Goal: Task Accomplishment & Management: Use online tool/utility

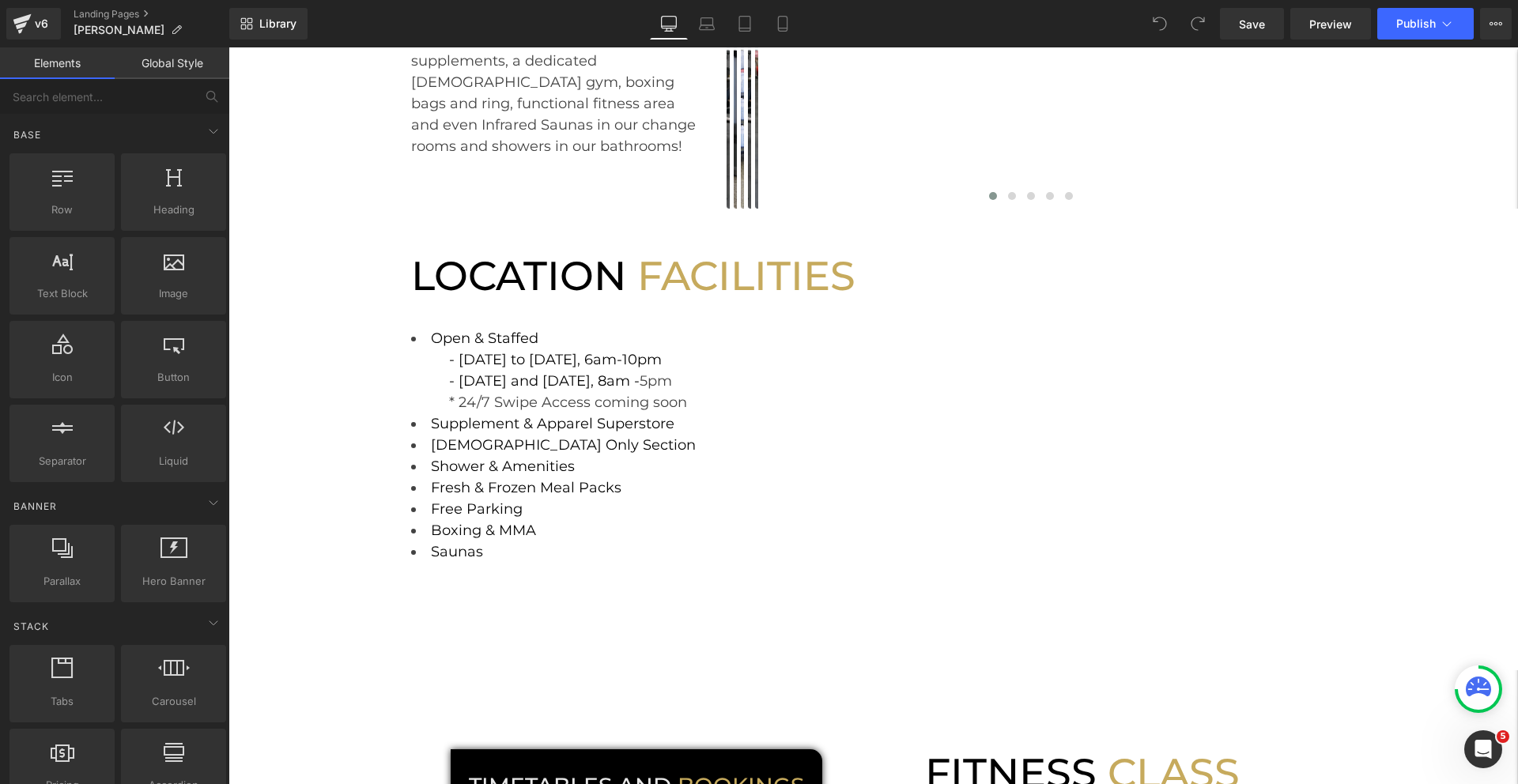
scroll to position [294, 0]
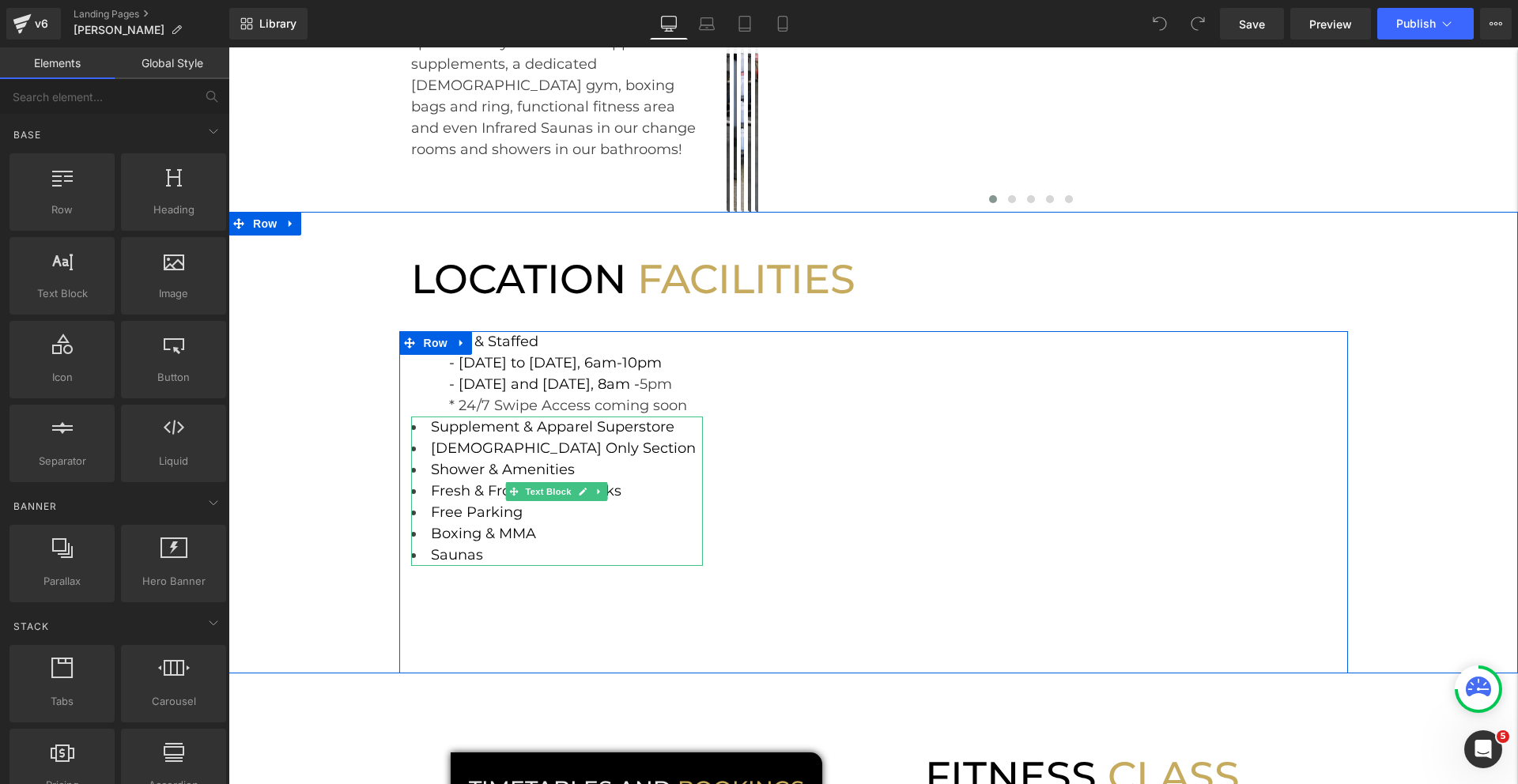
click at [631, 493] on li "Fresh & Frozen Meal Packs" at bounding box center [557, 491] width 292 height 21
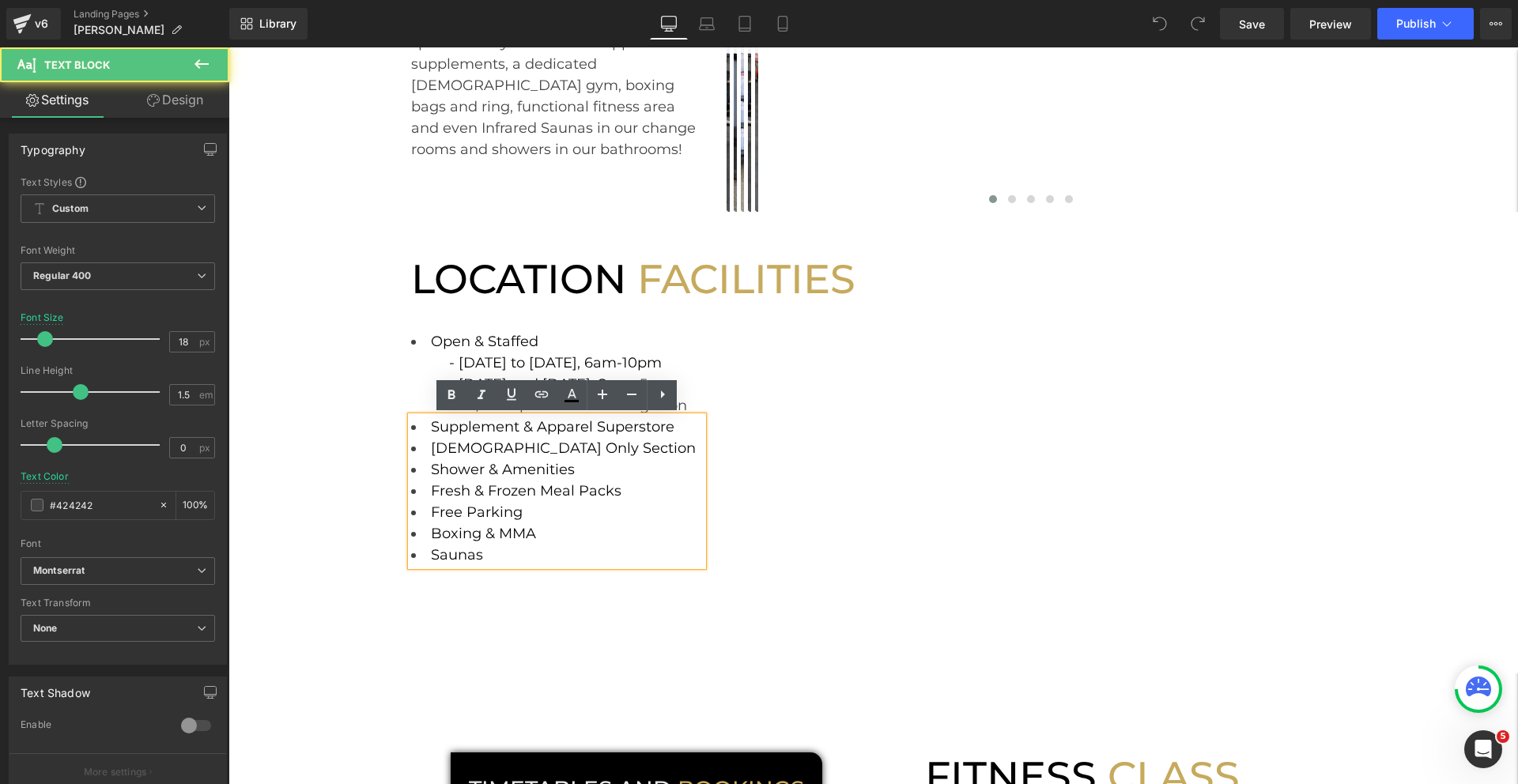
click at [625, 492] on li "Fresh & Frozen Meal Packs" at bounding box center [557, 491] width 292 height 21
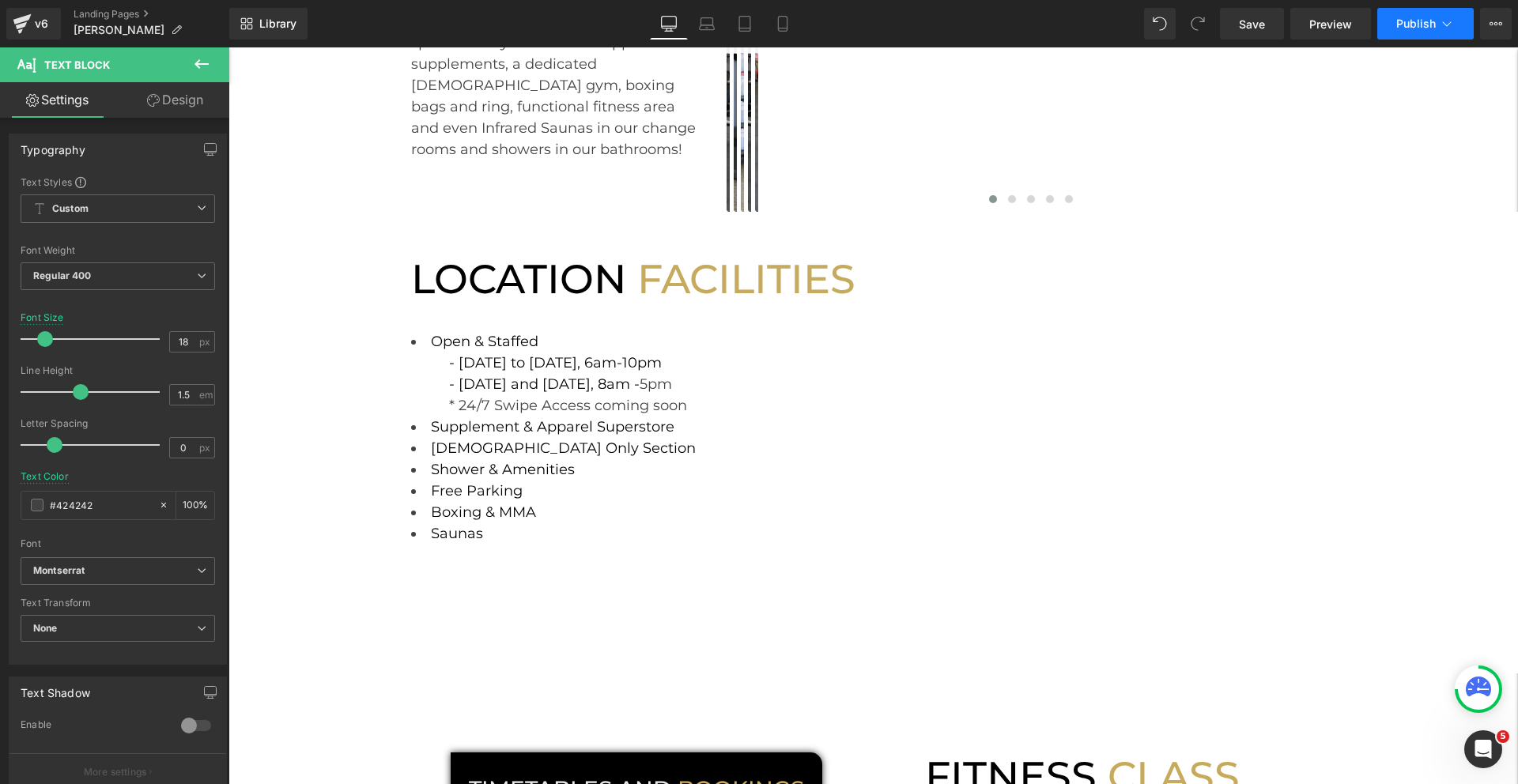
click at [1418, 33] on button "Publish" at bounding box center [1425, 23] width 97 height 32
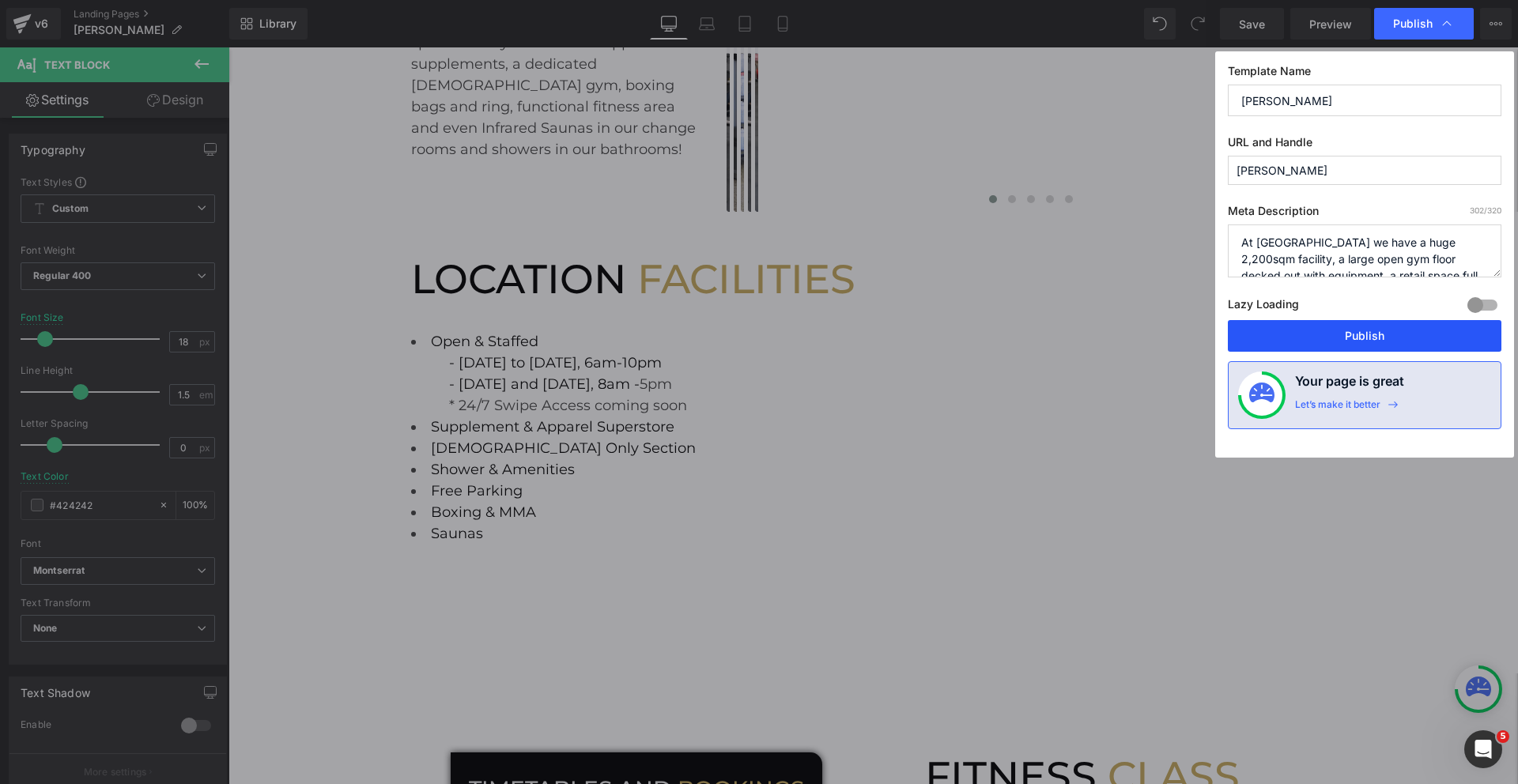
click at [1336, 332] on button "Publish" at bounding box center [1364, 336] width 274 height 32
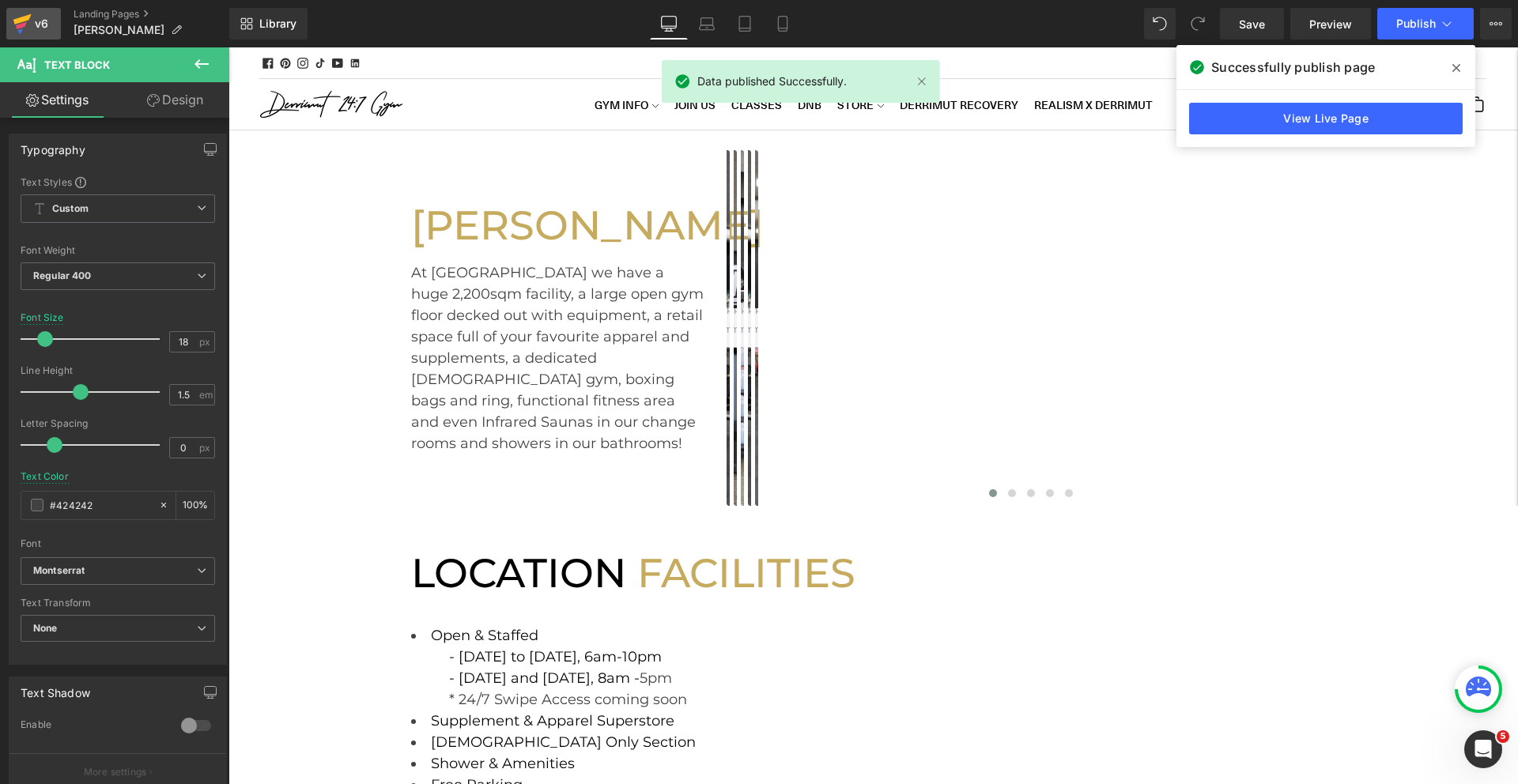
click at [39, 28] on div "v6" at bounding box center [41, 23] width 20 height 20
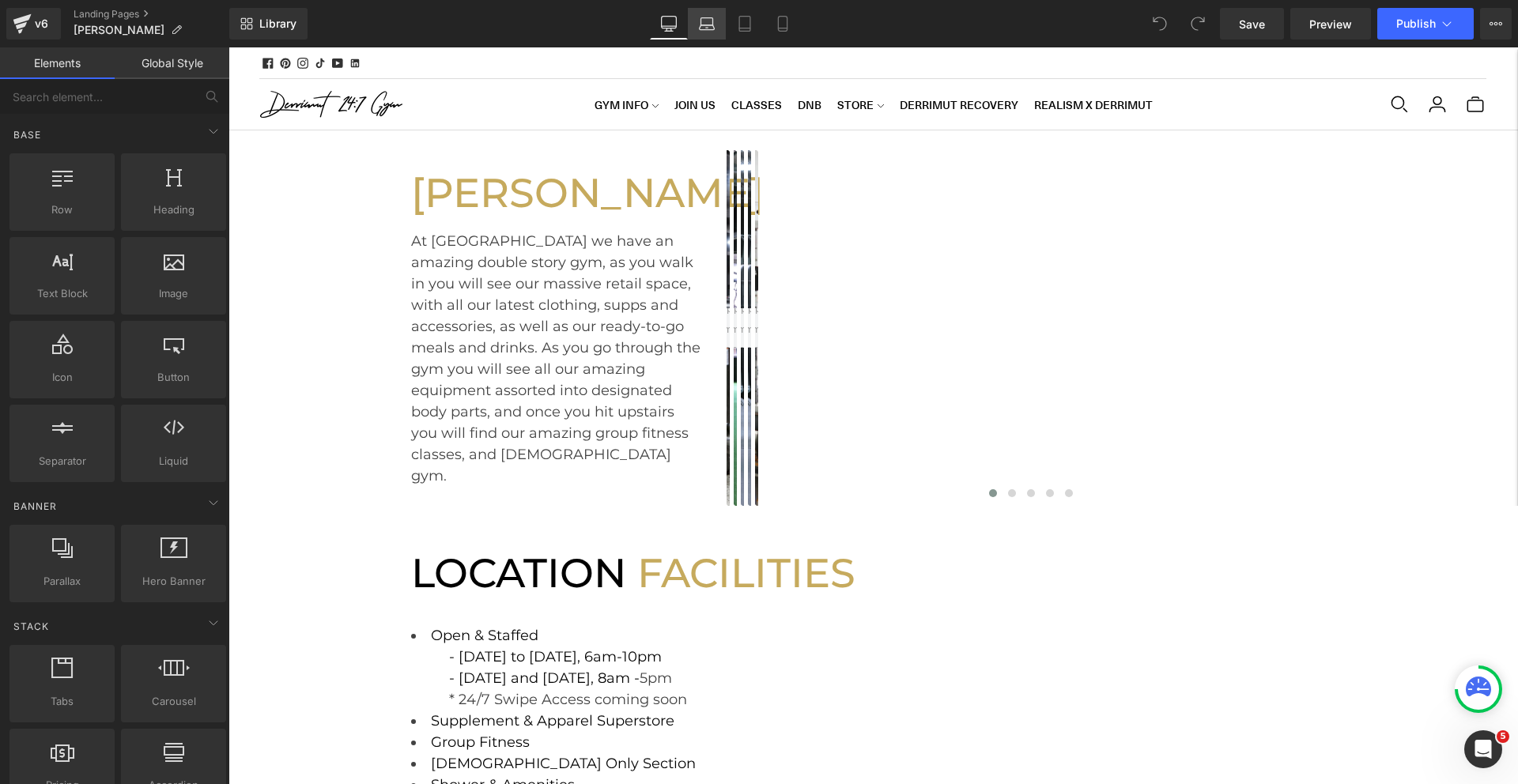
click at [714, 26] on link "Laptop" at bounding box center [706, 23] width 38 height 32
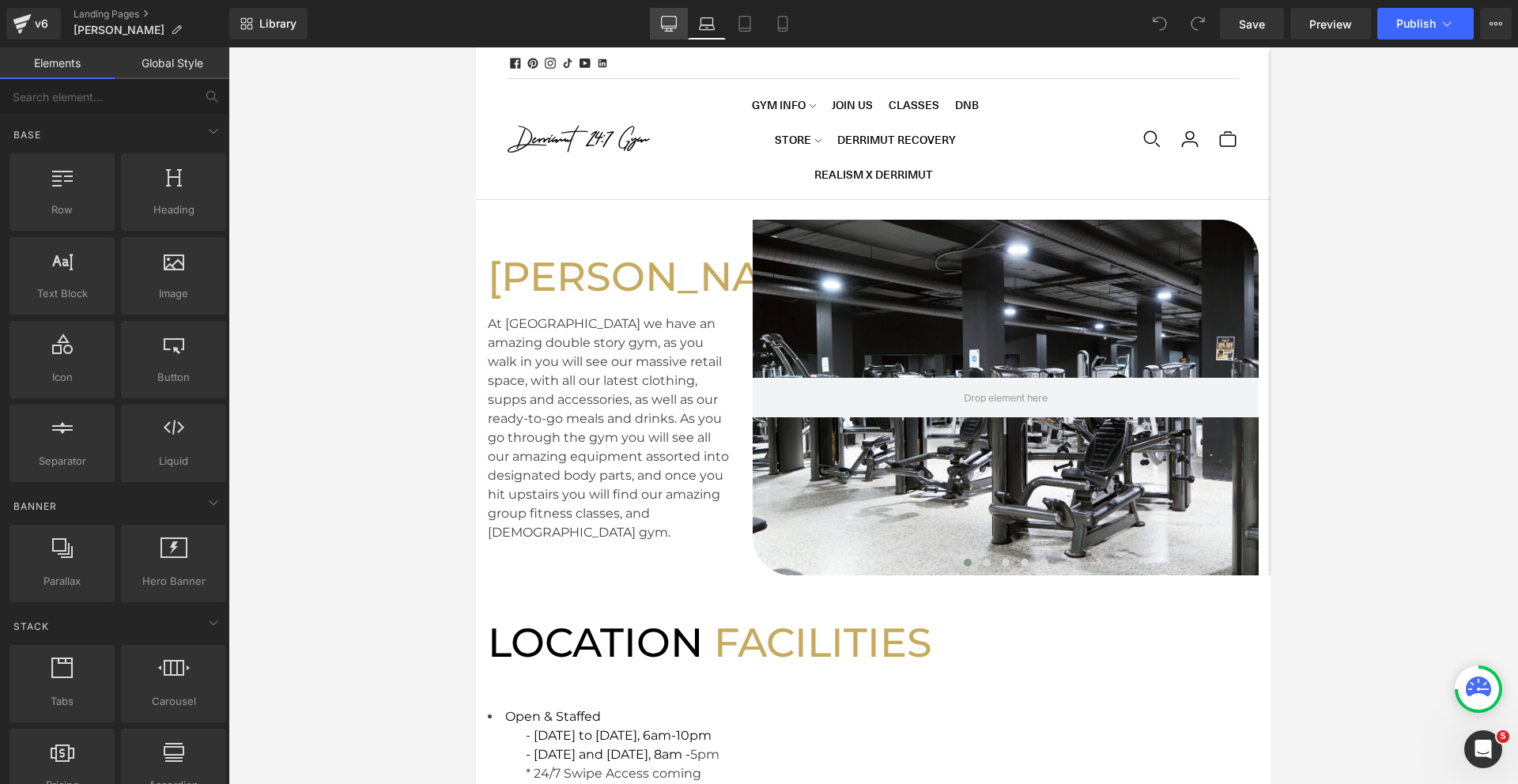
click at [676, 23] on icon at bounding box center [669, 23] width 16 height 16
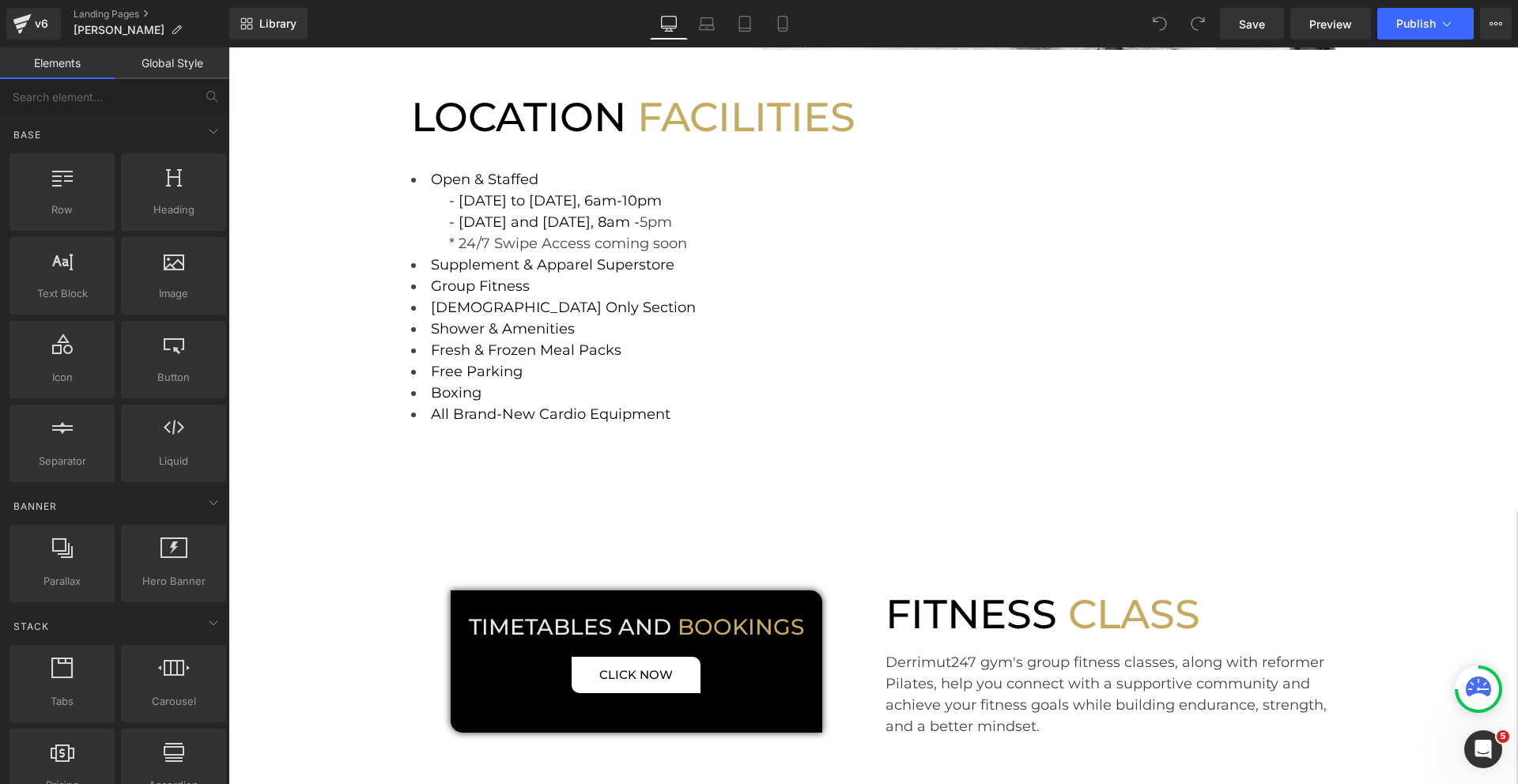
scroll to position [448, 0]
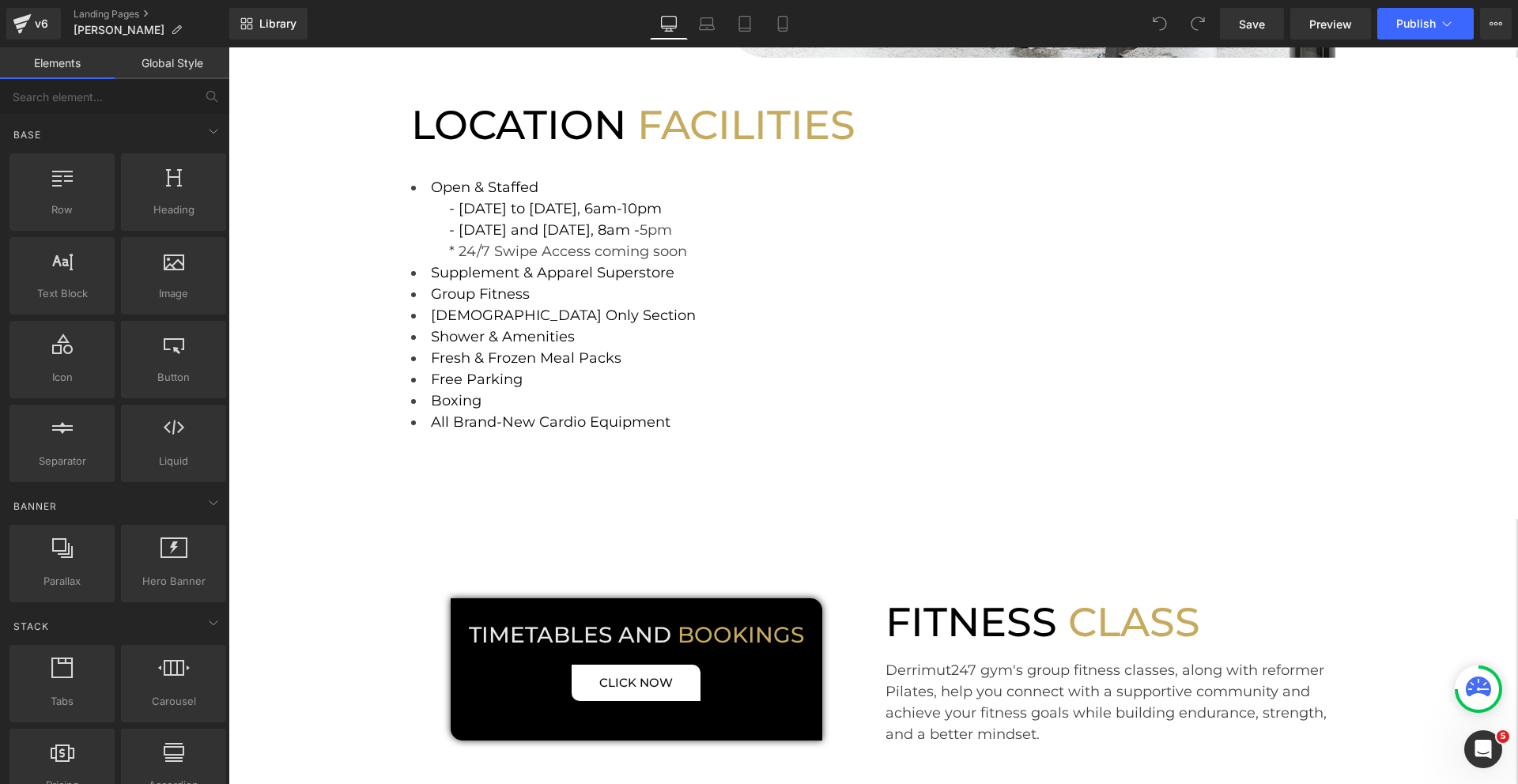
click at [599, 211] on span "- Monday to Friday, 6am-10pm" at bounding box center [555, 209] width 212 height 18
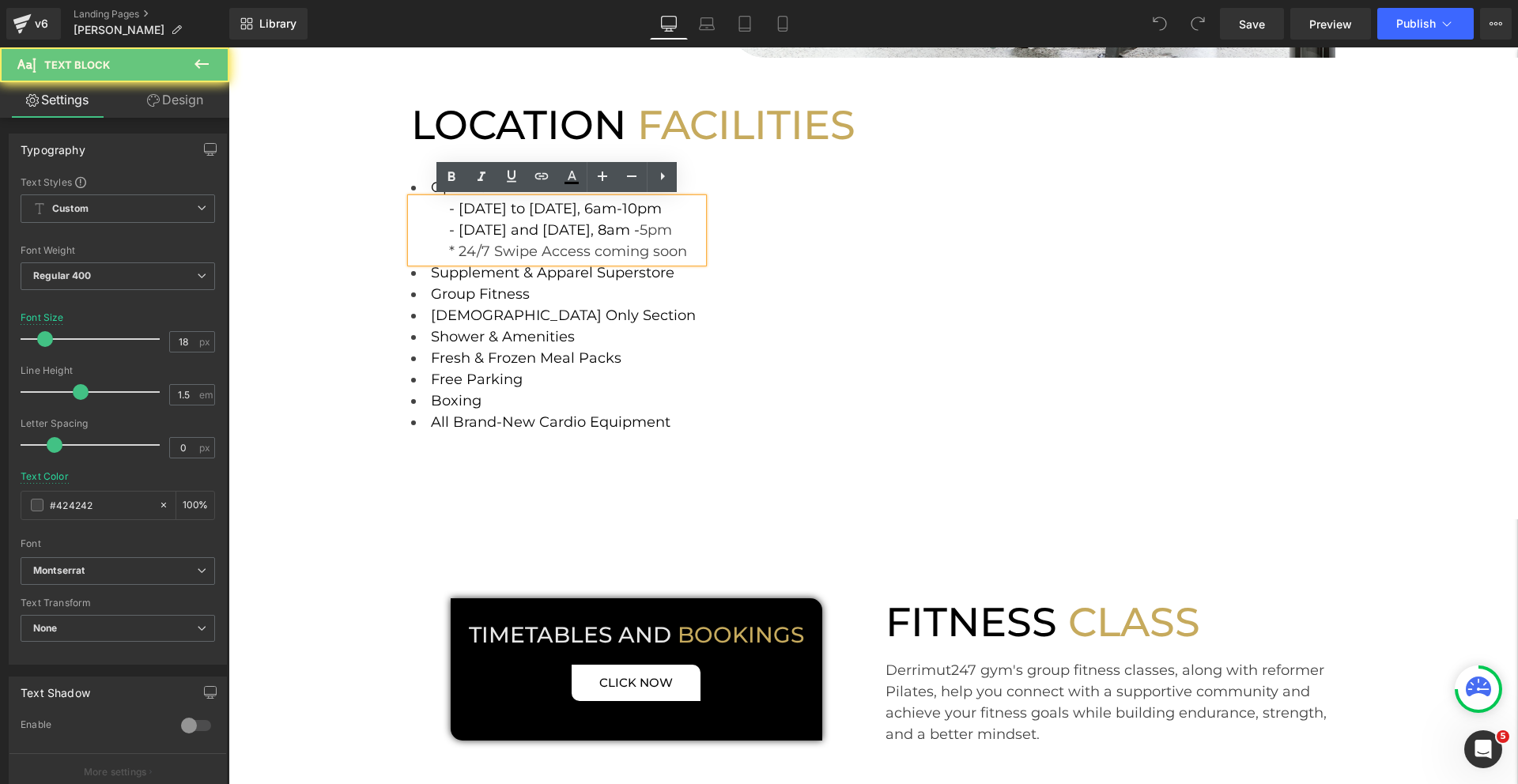
click at [584, 210] on span "- Monday to Friday, 6am-10pm" at bounding box center [555, 209] width 212 height 18
click at [589, 210] on span "- Monday to Friday, 6am-10pm" at bounding box center [555, 209] width 212 height 18
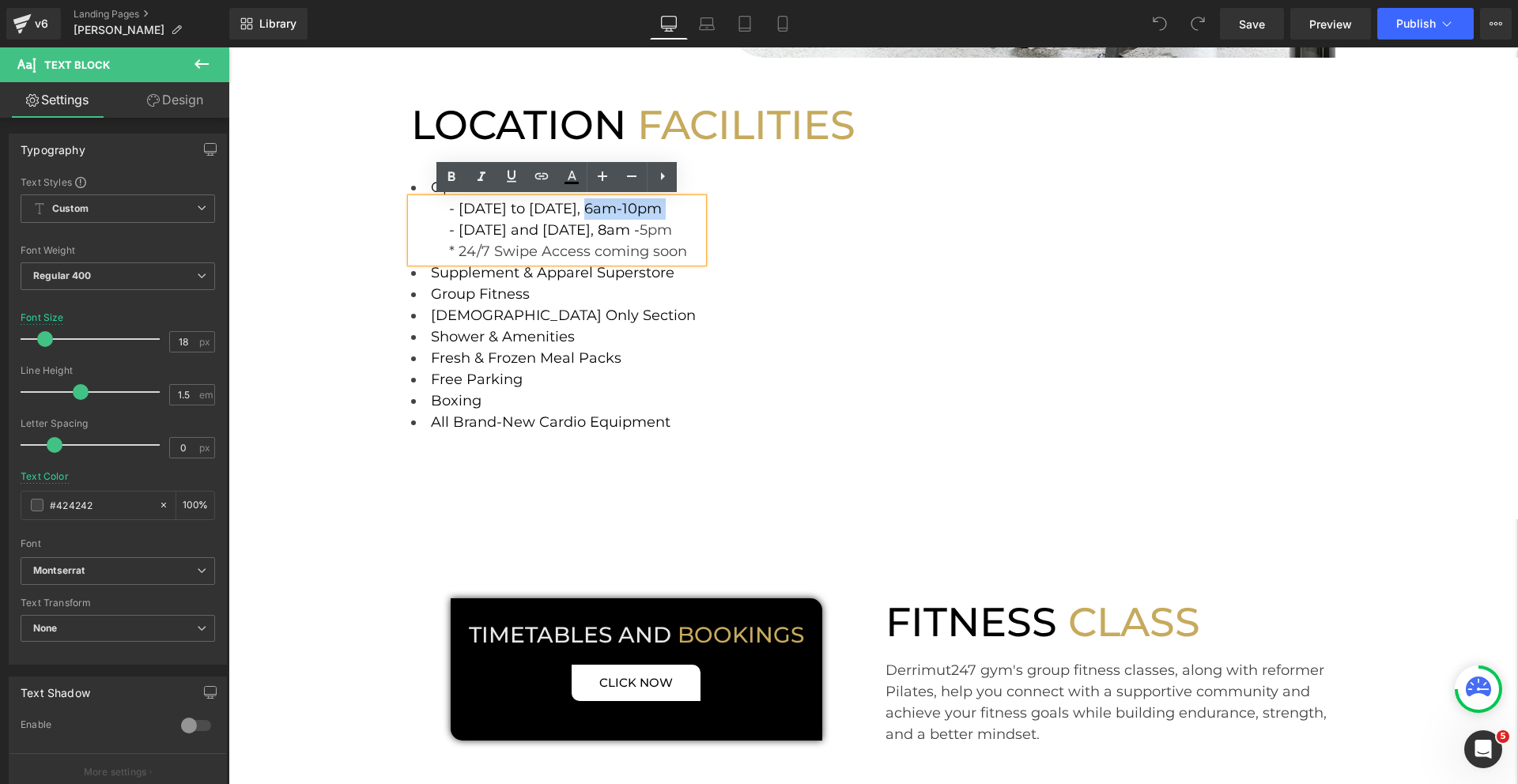
drag, startPoint x: 589, startPoint y: 210, endPoint x: 658, endPoint y: 210, distance: 69.0
click at [658, 210] on span "- Monday to Friday, 6am-10pm" at bounding box center [555, 209] width 212 height 18
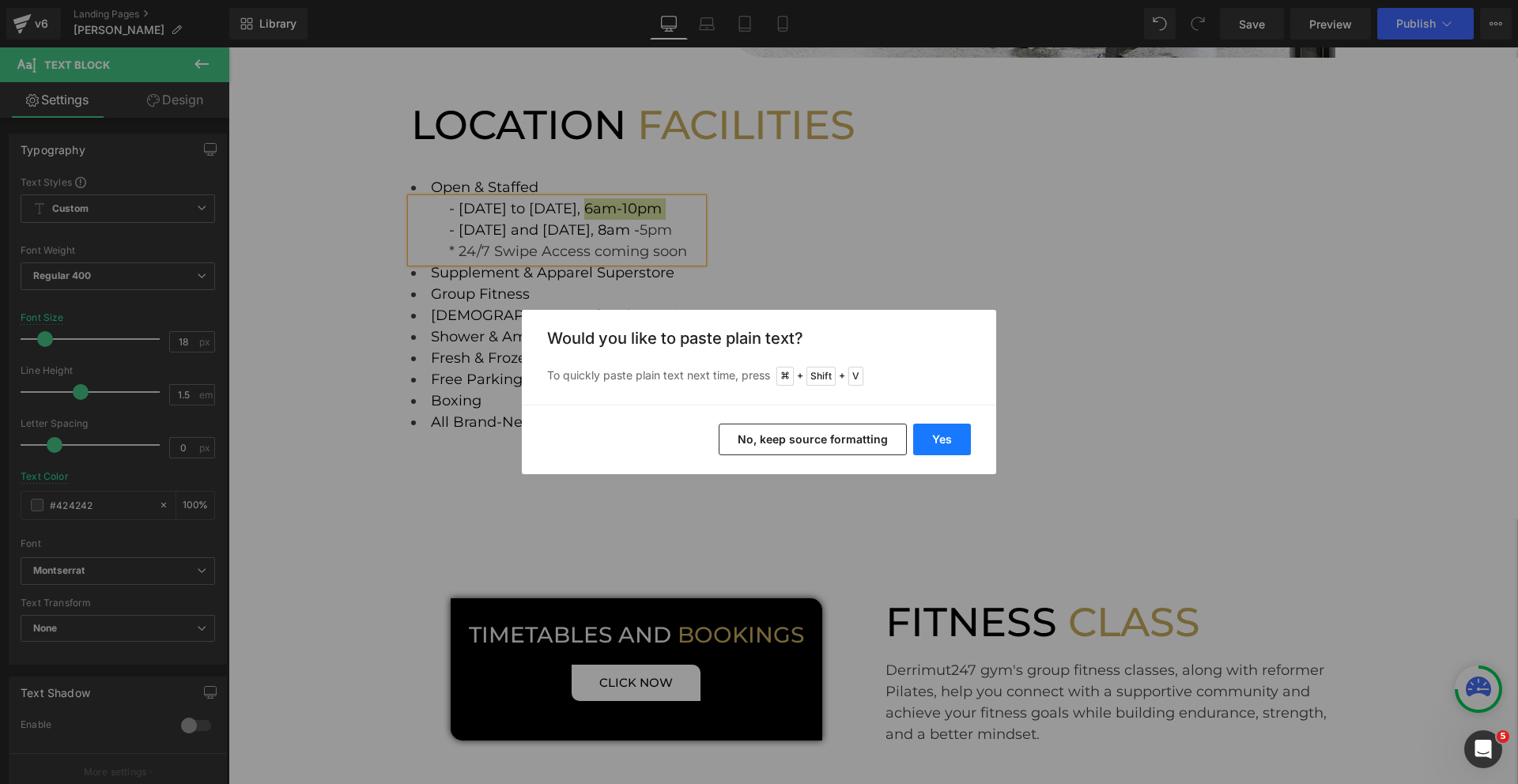
click at [918, 439] on button "Yes" at bounding box center [942, 439] width 58 height 32
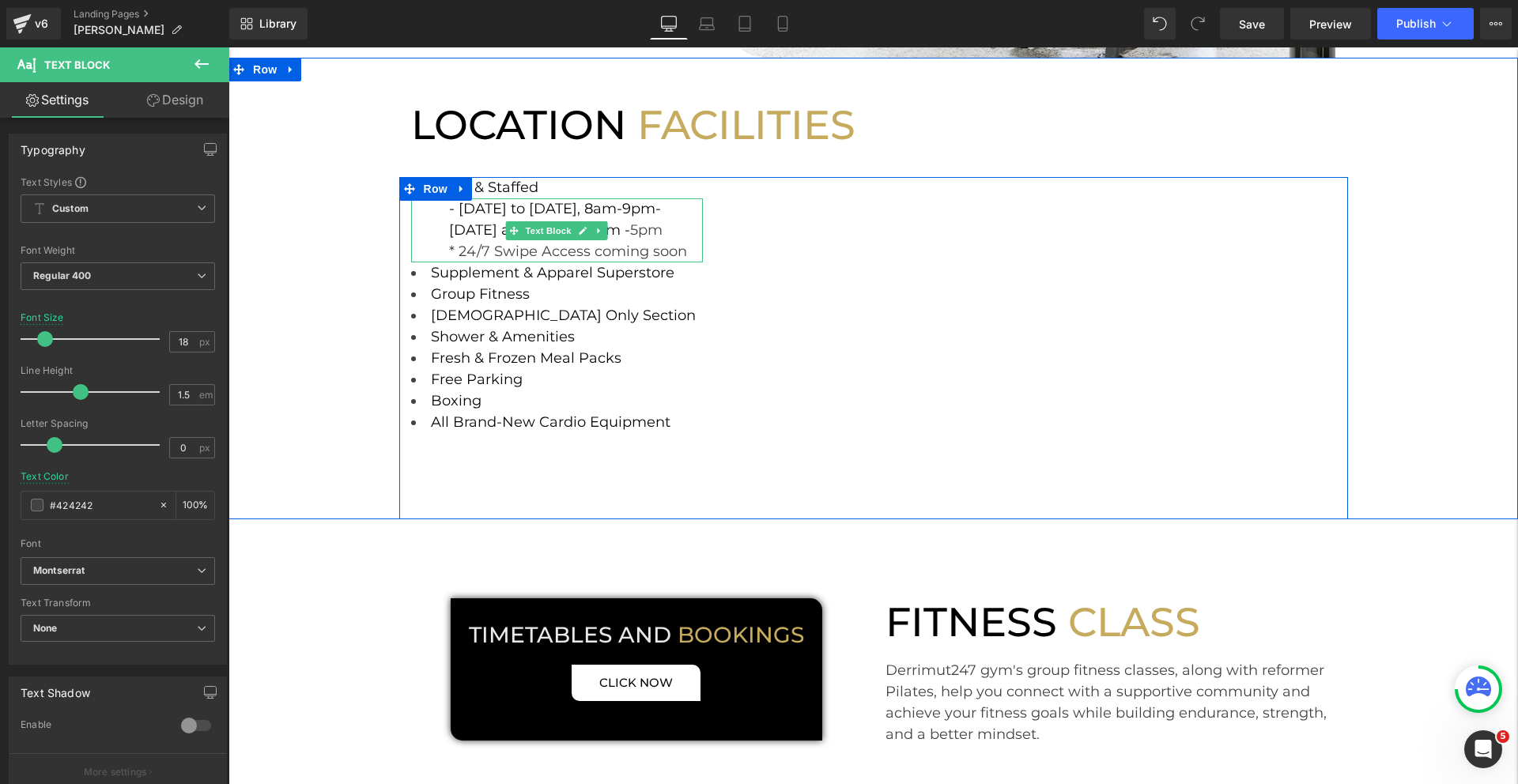
click at [664, 215] on div "- Monday to Friday, 8am-9pm - Saturday and Sunday, 8am - 5pm * 24/7 Swipe Acces…" at bounding box center [557, 230] width 292 height 64
click at [662, 233] on span "5pm" at bounding box center [645, 230] width 33 height 18
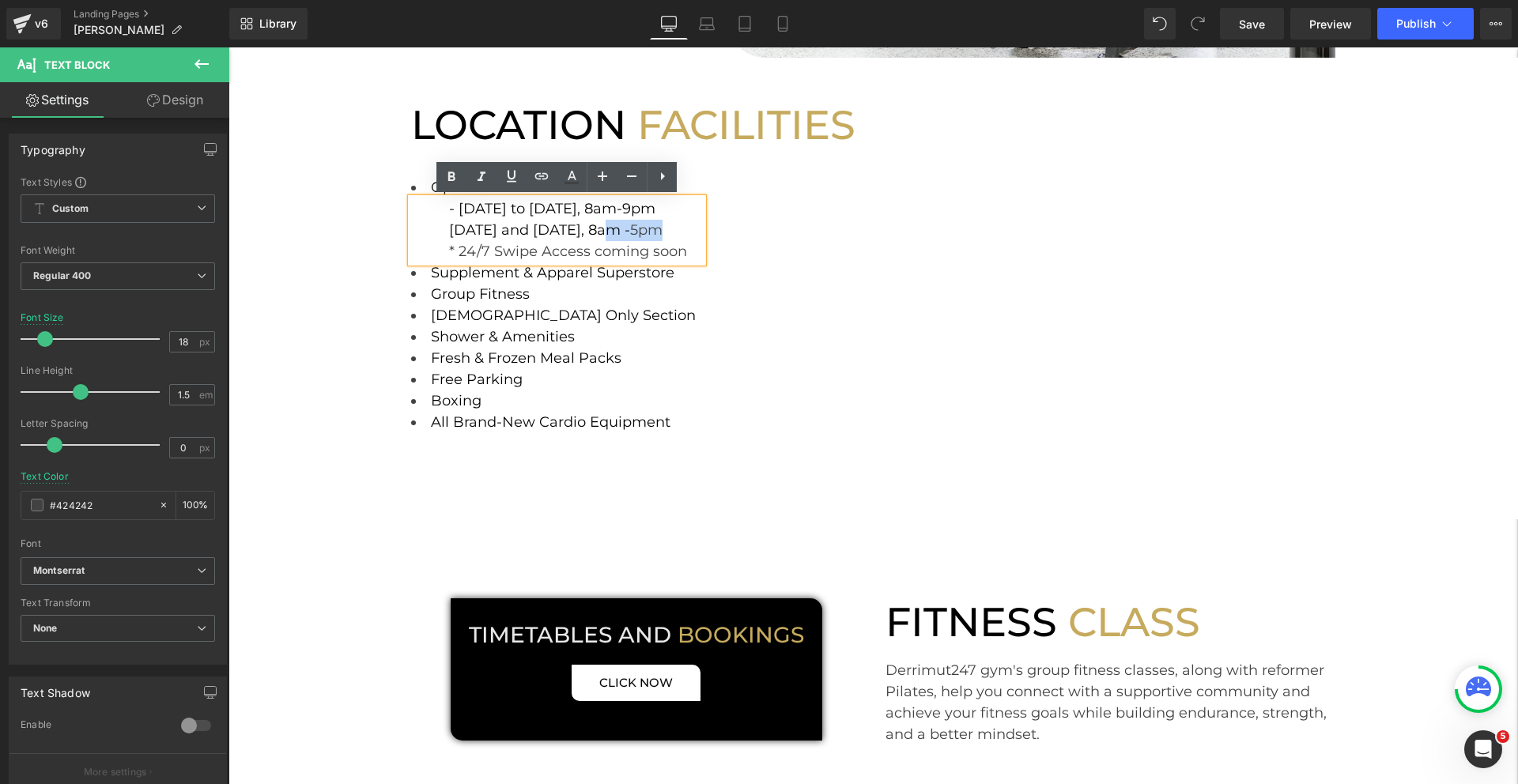
drag, startPoint x: 686, startPoint y: 231, endPoint x: 605, endPoint y: 224, distance: 81.3
click at [605, 224] on div "Saturday and Sunday, 8am - 5pm * 24/7 Swipe Access coming soon" at bounding box center [576, 241] width 254 height 43
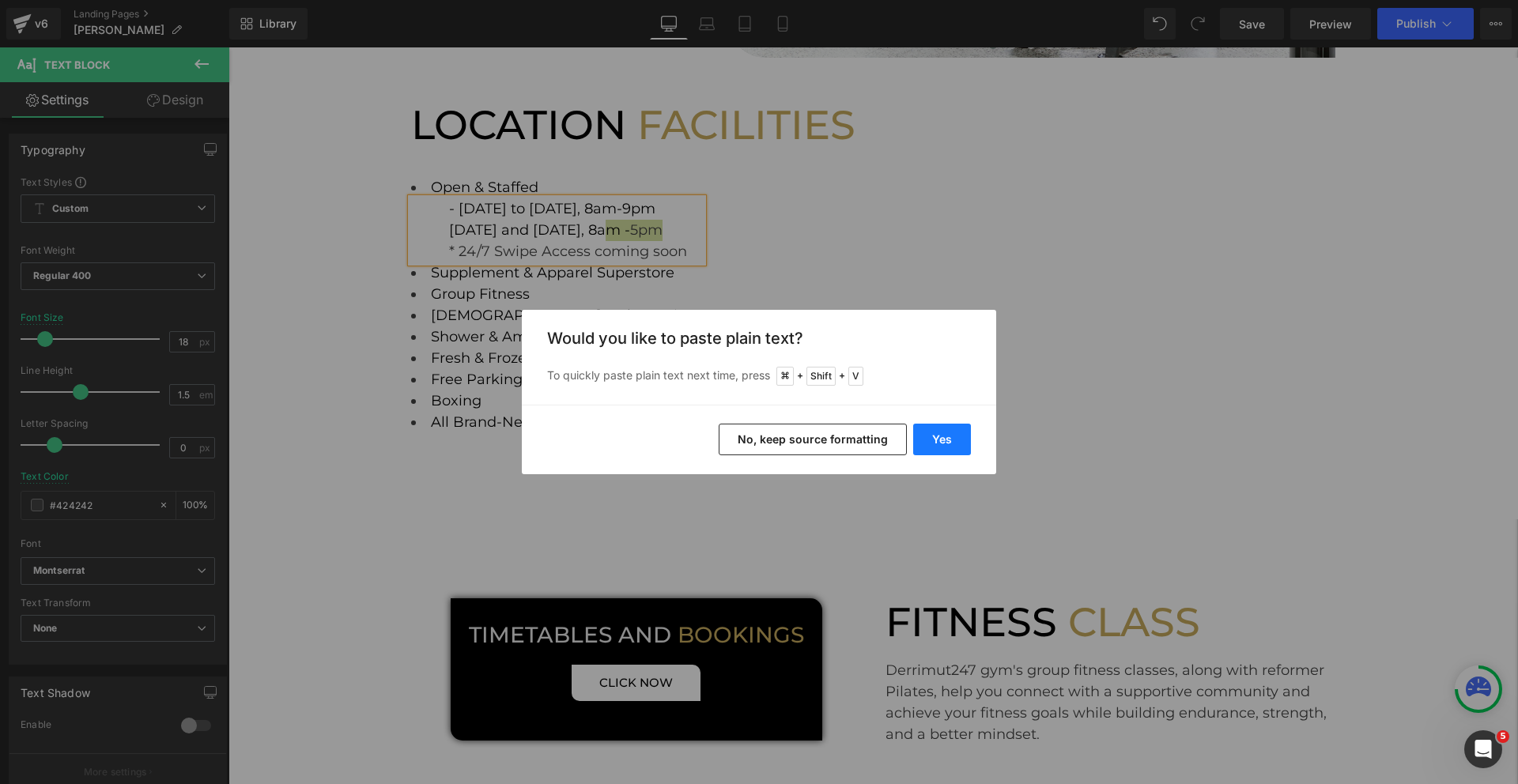
click at [945, 440] on button "Yes" at bounding box center [942, 439] width 58 height 32
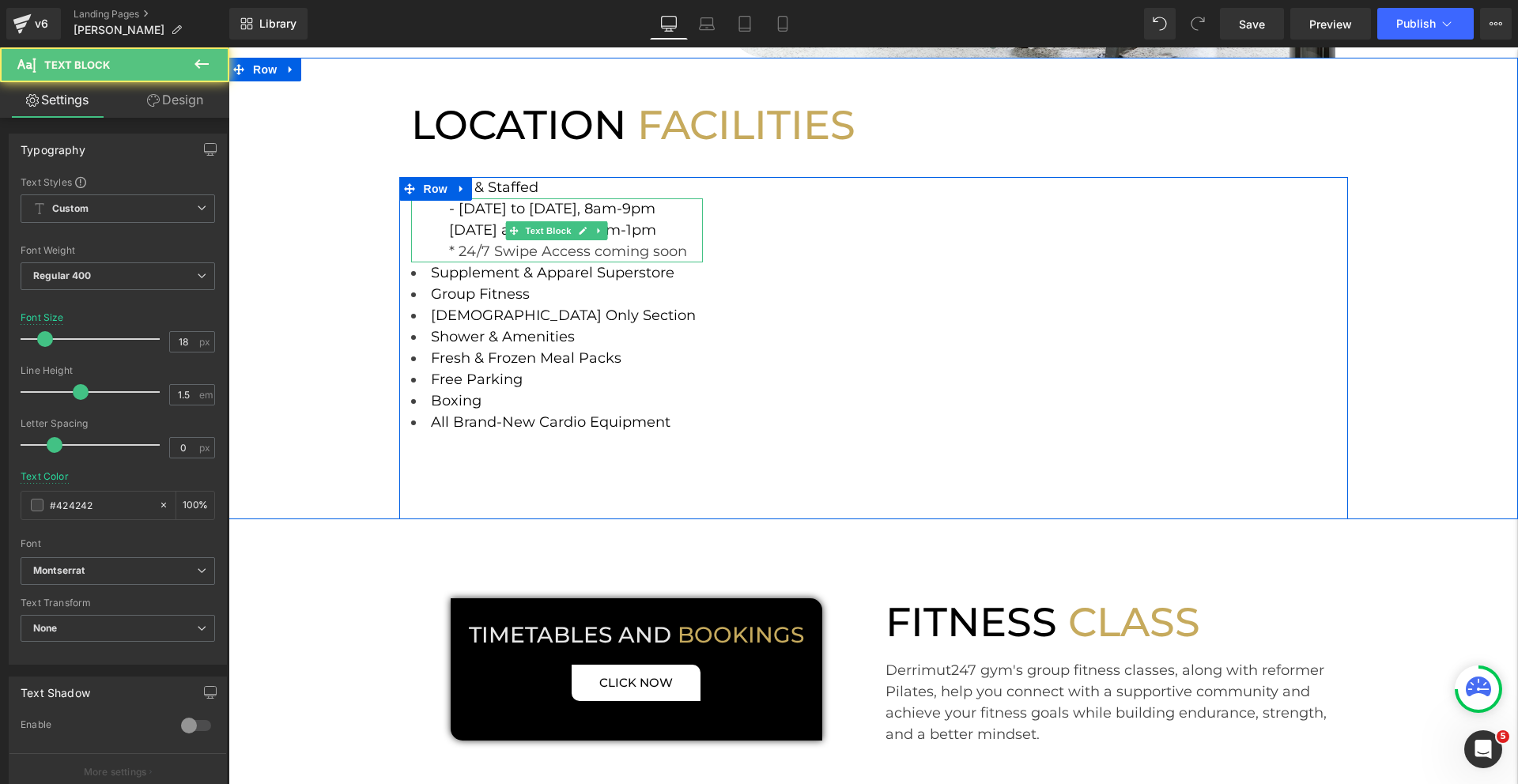
click at [645, 236] on span "Saturday and Sunday, 8am-1pm" at bounding box center [552, 230] width 207 height 18
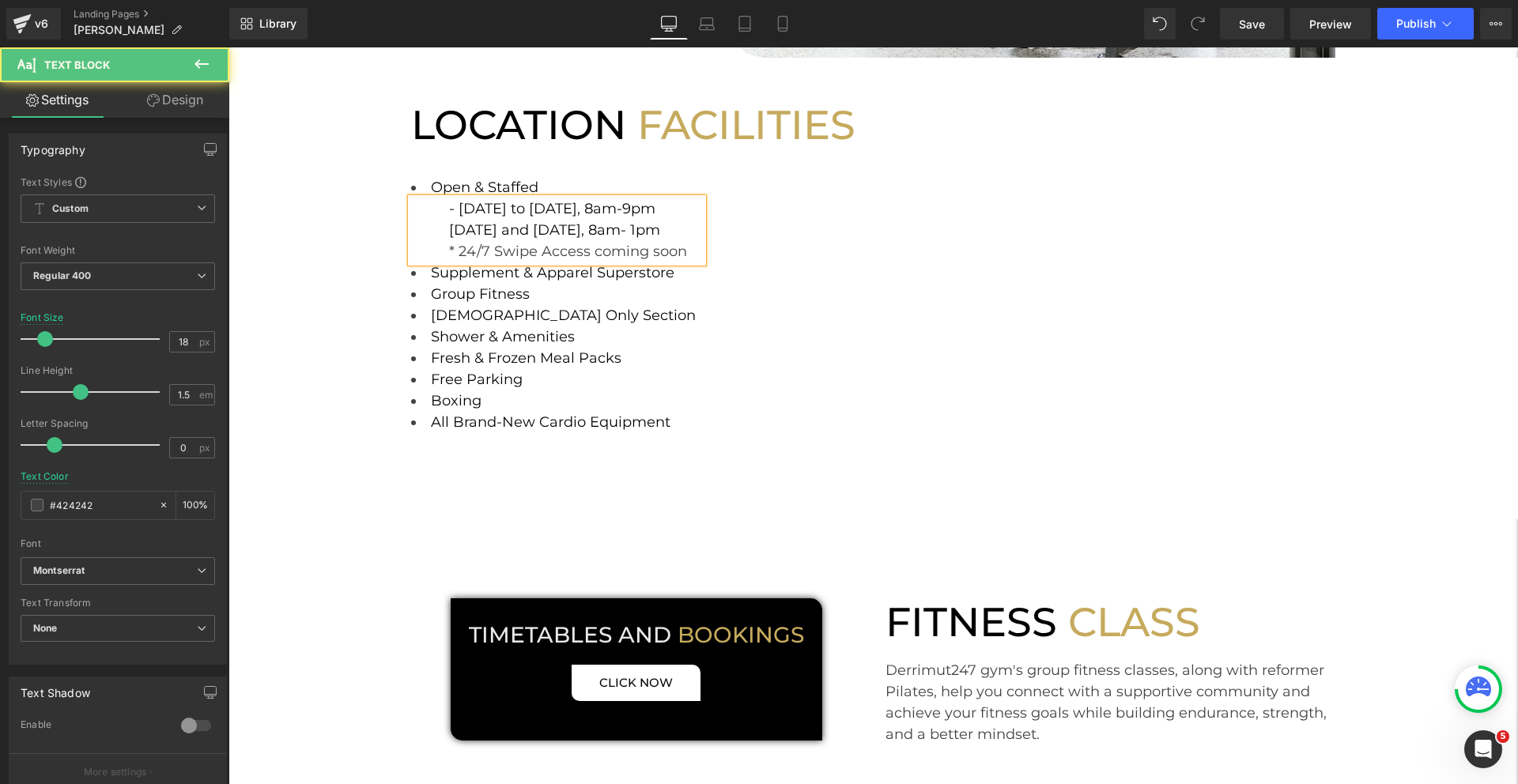
click at [638, 235] on span "Saturday and Sunday, 8am- 1pm" at bounding box center [554, 230] width 211 height 18
click at [672, 239] on div "Saturday and Sunday, 8am - 1pm * 24/7 Swipe Access coming soon" at bounding box center [576, 241] width 254 height 43
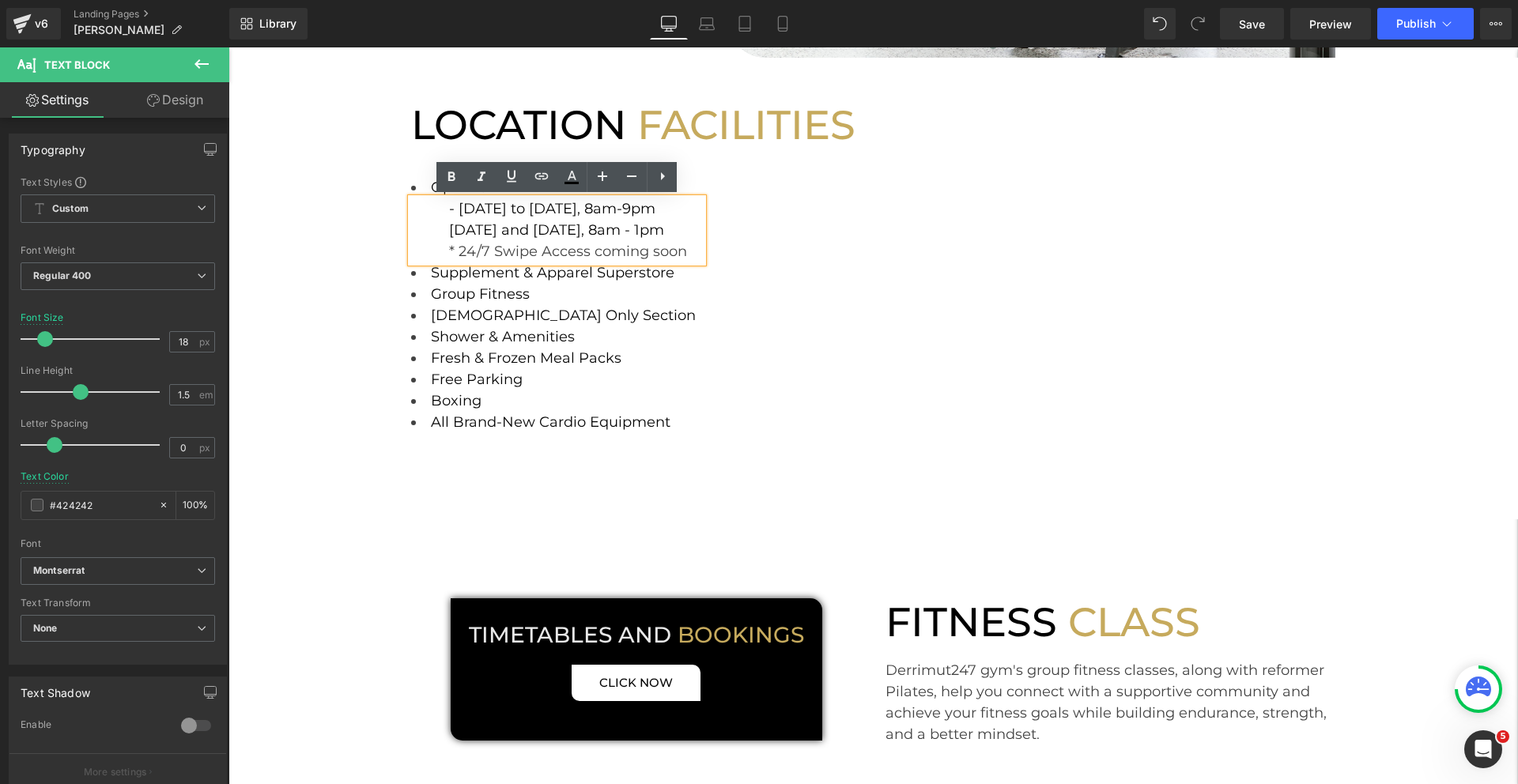
click at [386, 273] on div "LOCATION FACILITIES Heading Row Open & Staffed Text Block - Monday to Friday, 8…" at bounding box center [873, 289] width 1289 height 462
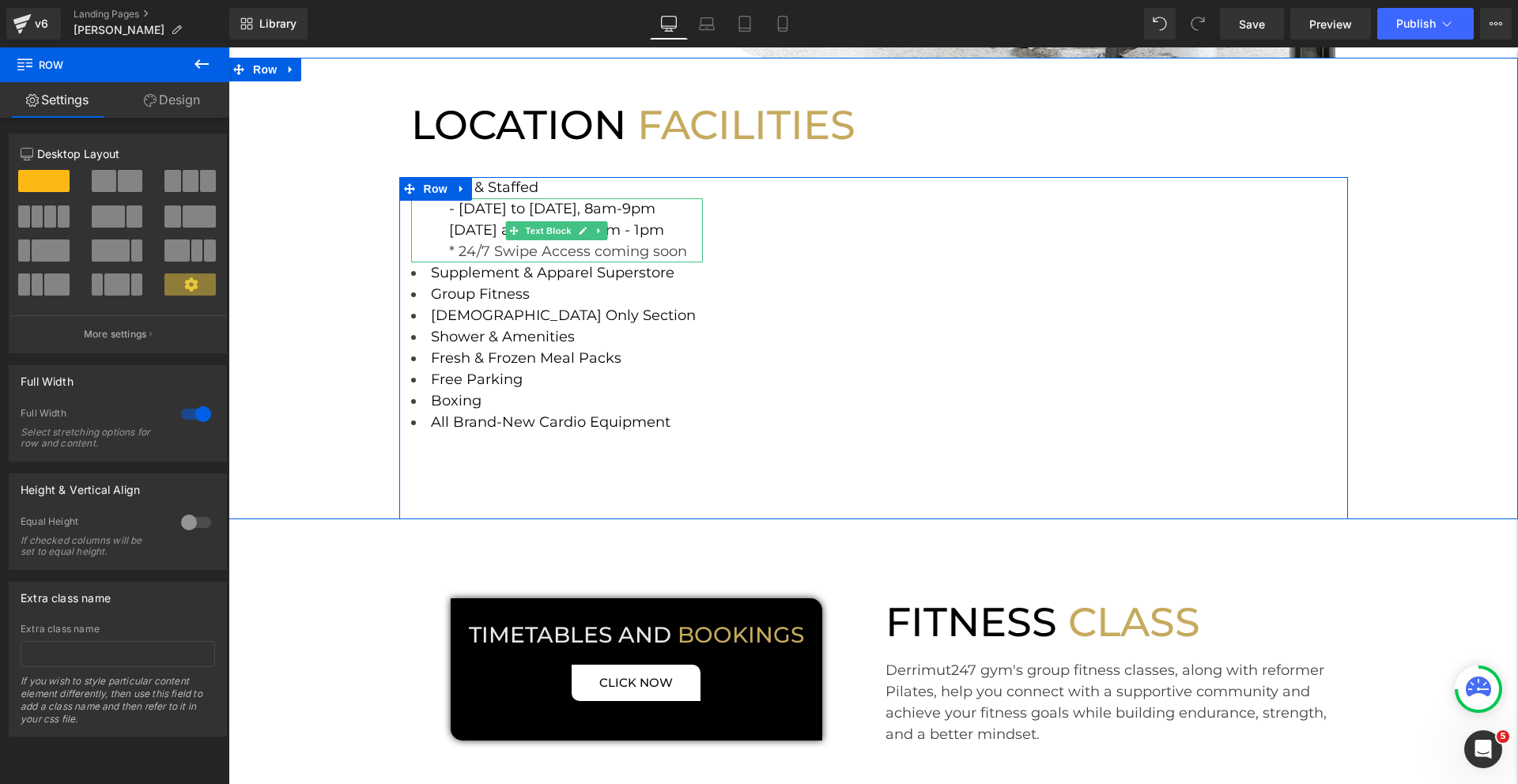
click at [541, 250] on span "* 24/7 Swipe Access coming soon" at bounding box center [567, 251] width 237 height 18
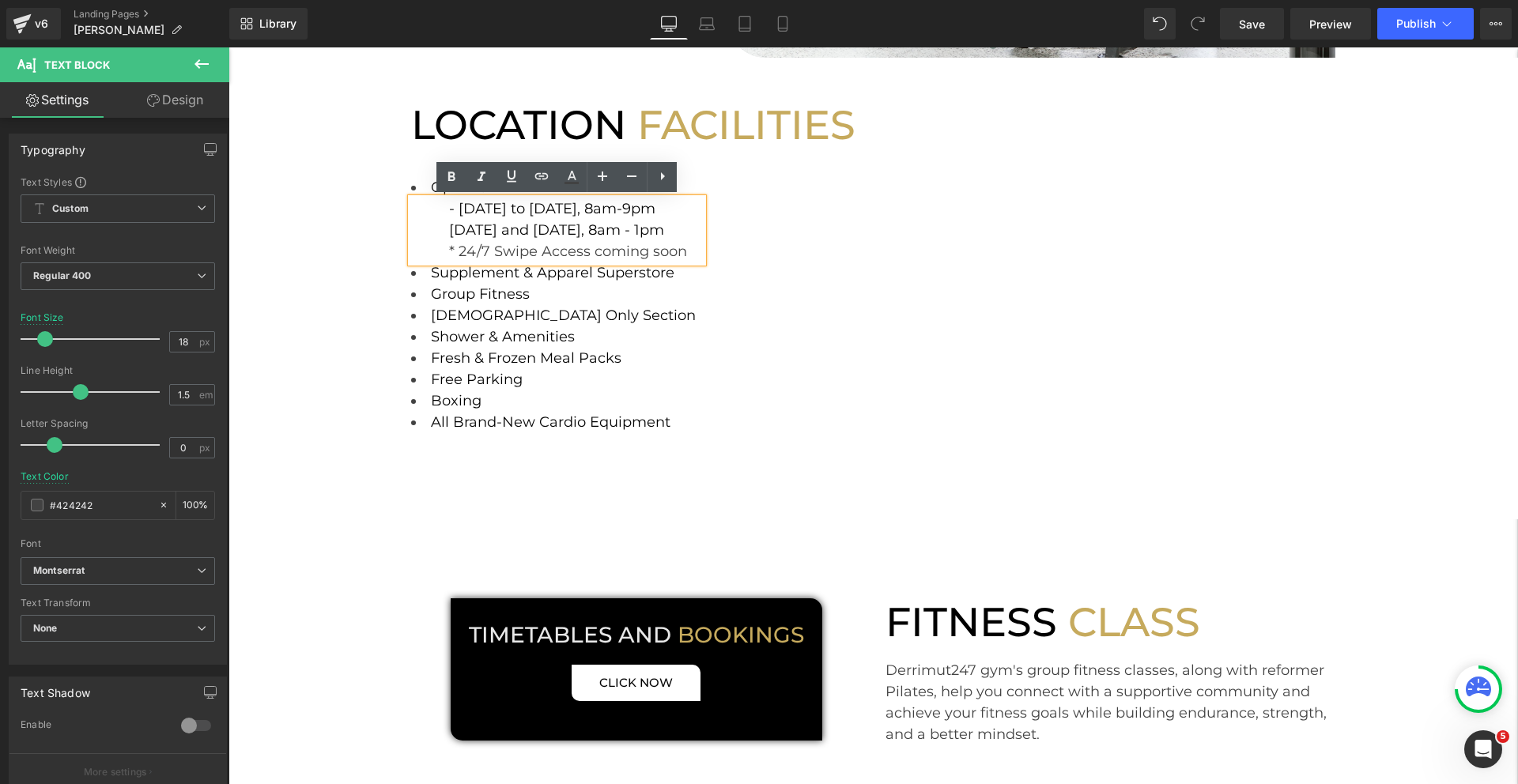
click at [541, 250] on span "* 24/7 Swipe Access coming soon" at bounding box center [567, 251] width 237 height 18
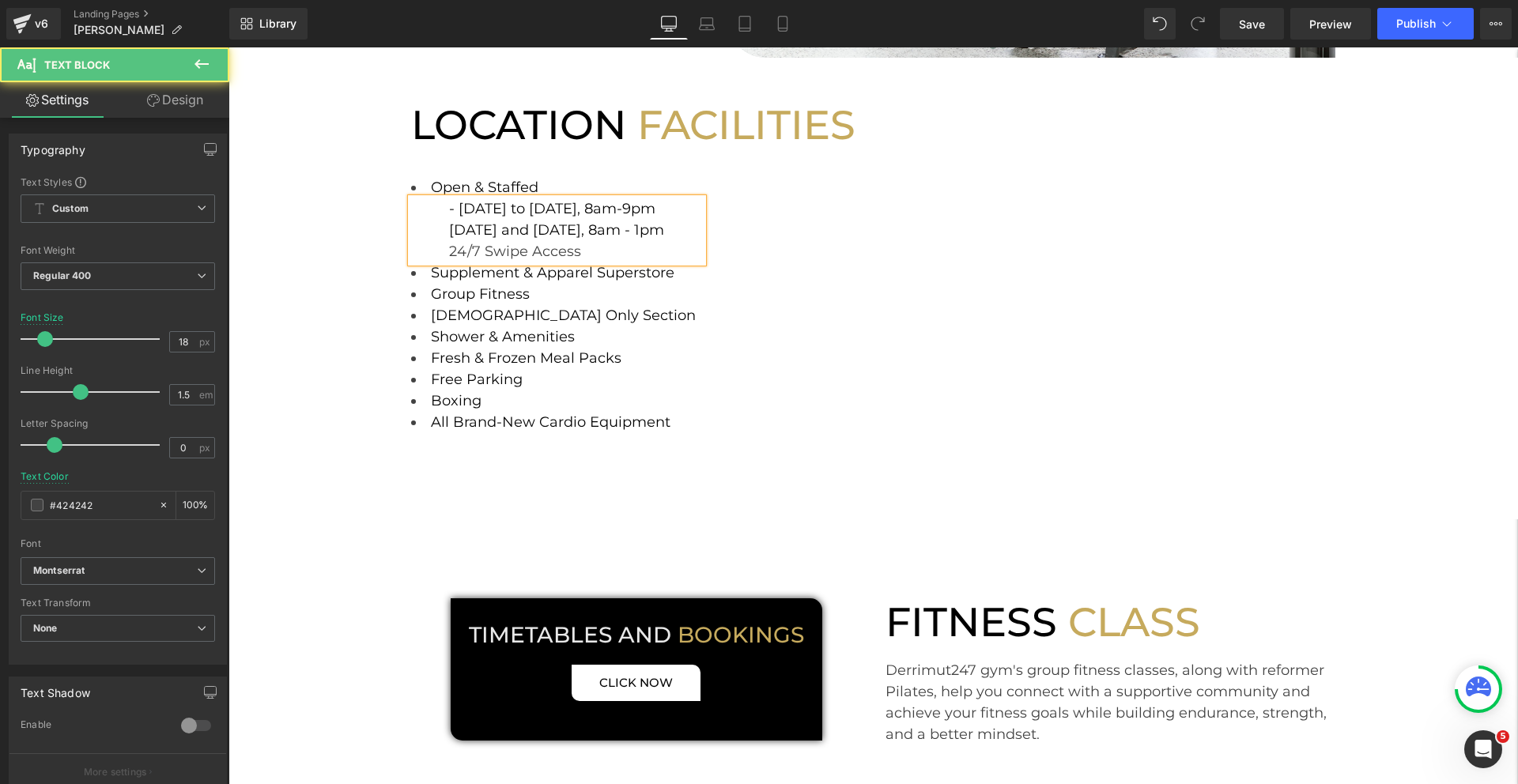
click at [635, 257] on div "Saturday and Sunday, 8am - 1pm 24/7 Swipe Access" at bounding box center [576, 241] width 254 height 43
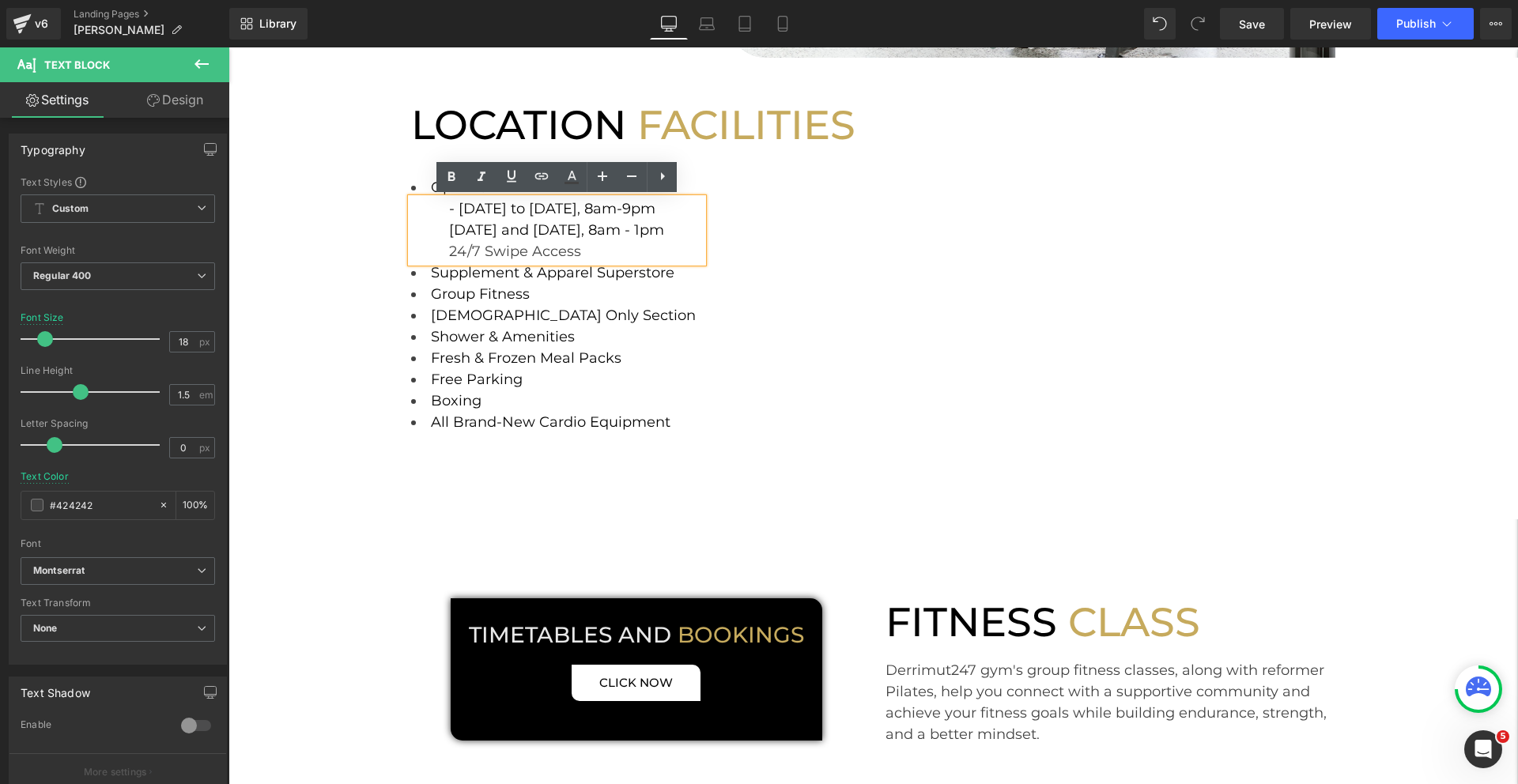
click at [495, 399] on li "Boxing" at bounding box center [557, 400] width 292 height 21
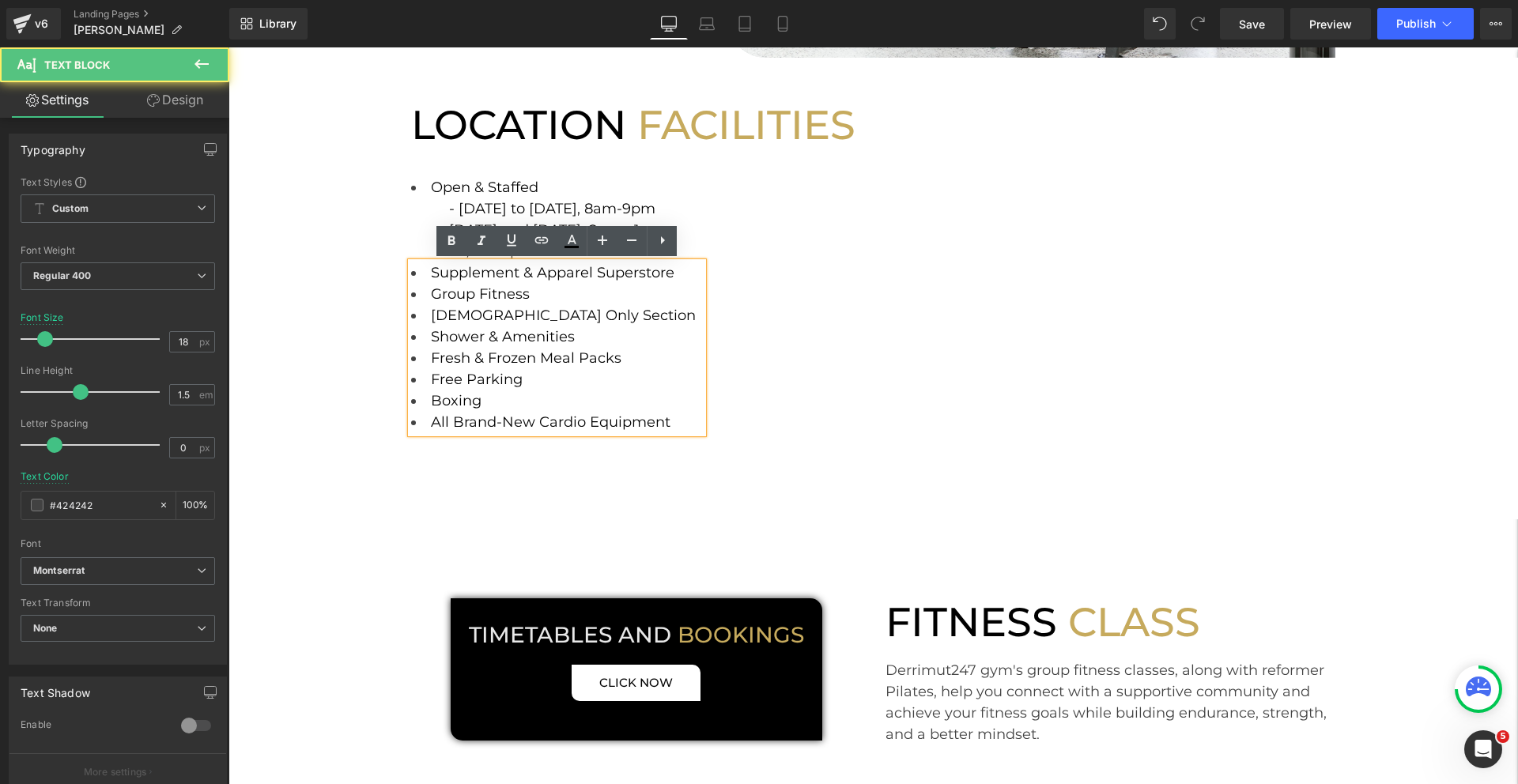
click at [300, 368] on div "LOCATION FACILITIES Heading Row Open & Staffed Text Block - Monday to Friday, 8…" at bounding box center [873, 289] width 1289 height 462
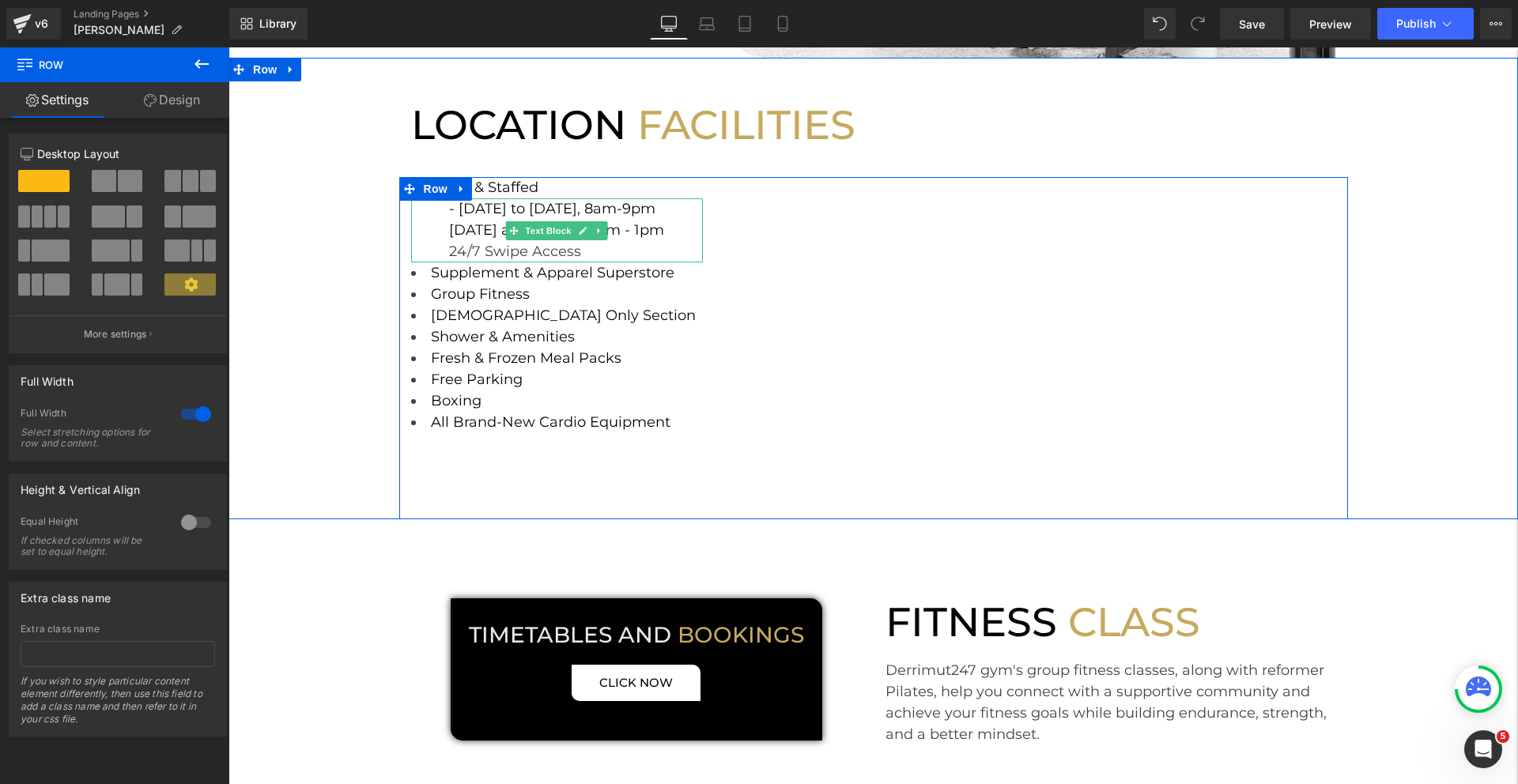
click at [573, 255] on span "24/7 Swipe Access" at bounding box center [515, 251] width 132 height 18
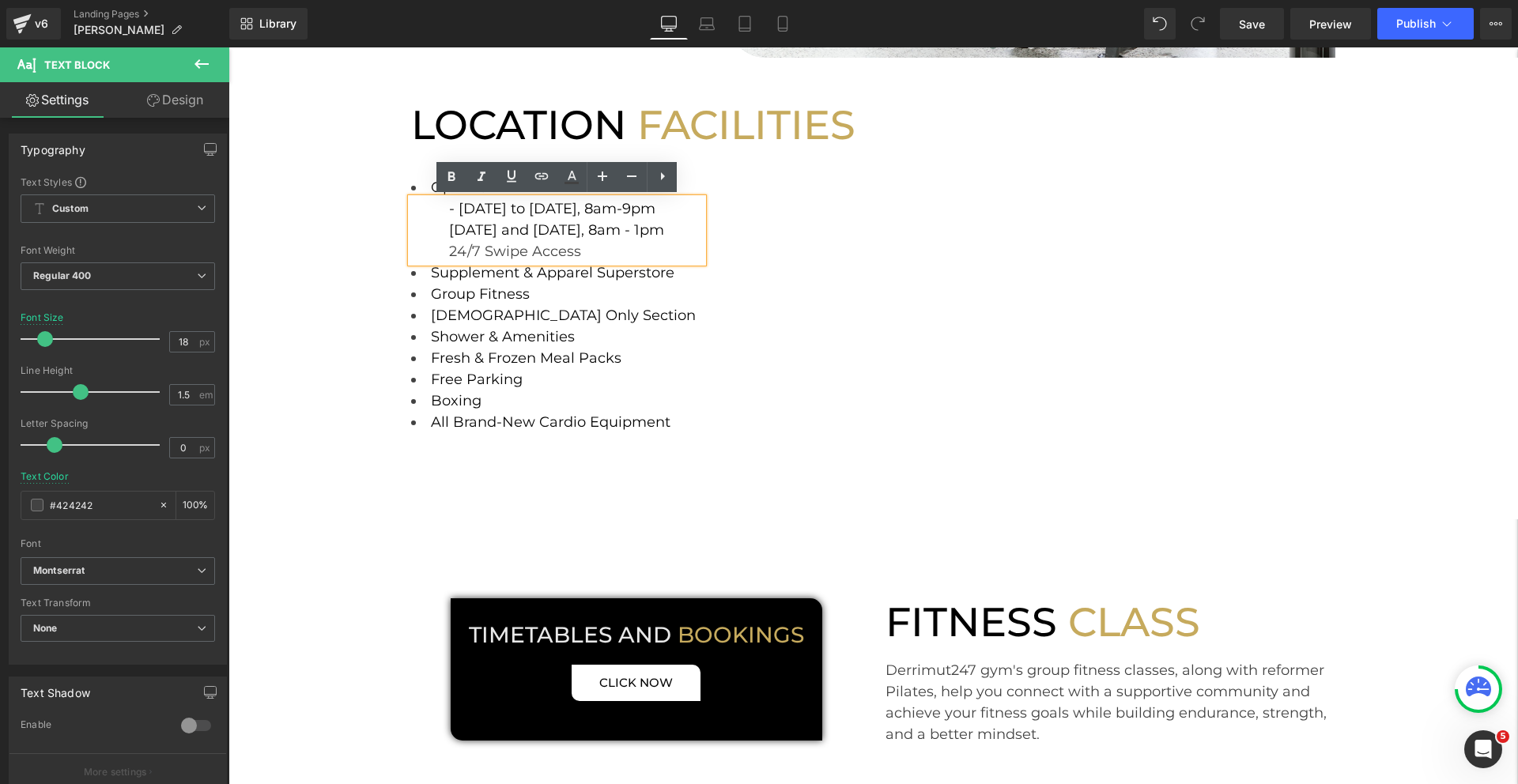
click at [577, 255] on span "24/7 Swipe Access" at bounding box center [515, 251] width 132 height 18
drag, startPoint x: 577, startPoint y: 255, endPoint x: 442, endPoint y: 257, distance: 135.0
click at [442, 257] on div "- Monday to Friday, 8am-9pm Saturday and Sunday, 8am - 1pm 24/7 Swipe Access" at bounding box center [557, 230] width 292 height 64
click at [571, 185] on icon at bounding box center [571, 177] width 19 height 19
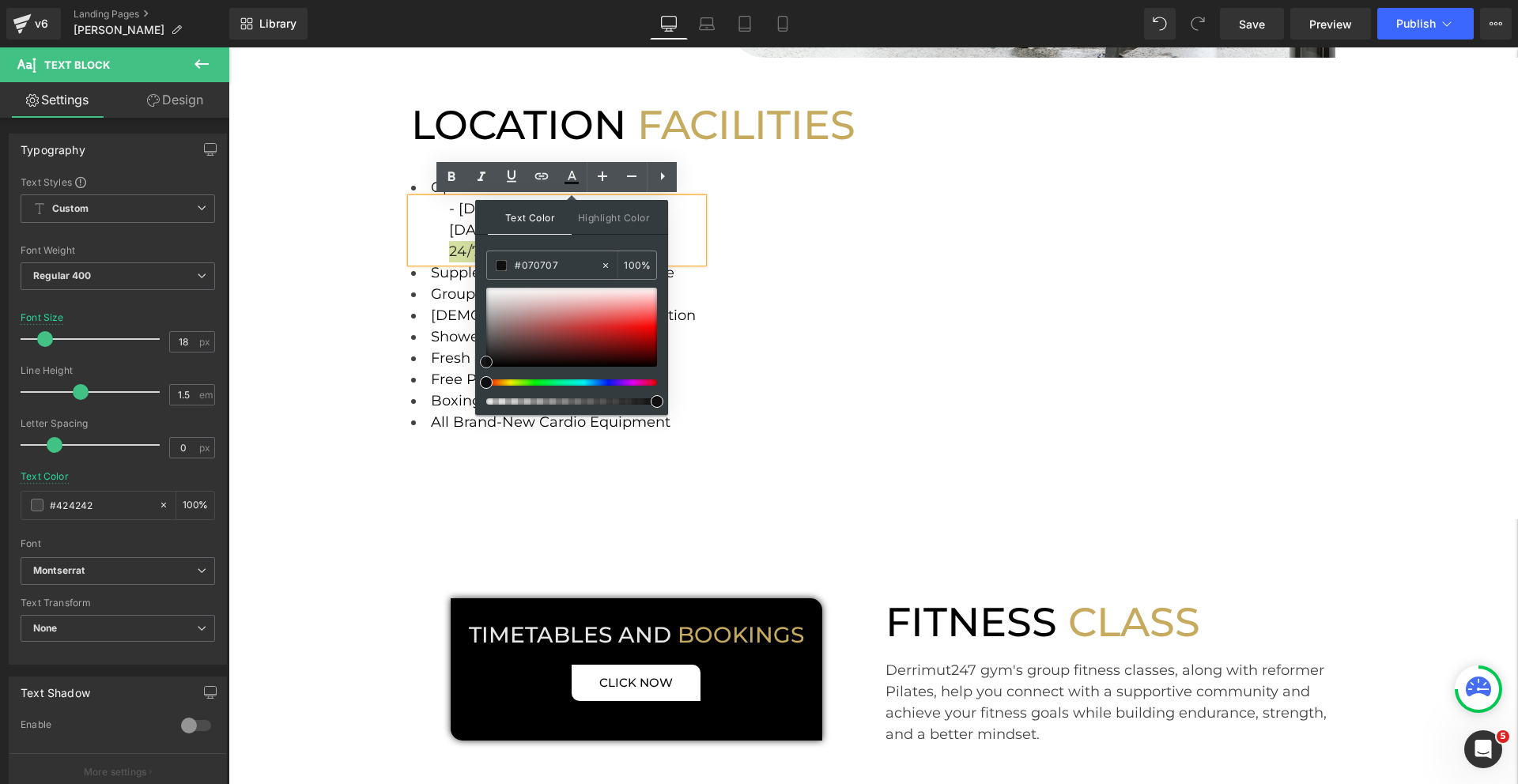
type input "#000000"
drag, startPoint x: 487, startPoint y: 348, endPoint x: 481, endPoint y: 375, distance: 27.7
click at [481, 375] on div "Text Color Highlight Color rgba(0, 0, 0, 1) #000000 100 % none 0 %" at bounding box center [571, 307] width 193 height 215
click at [328, 323] on div "LOCATION FACILITIES Heading Row Open & Staffed Text Block - Monday to Friday, 8…" at bounding box center [873, 289] width 1289 height 462
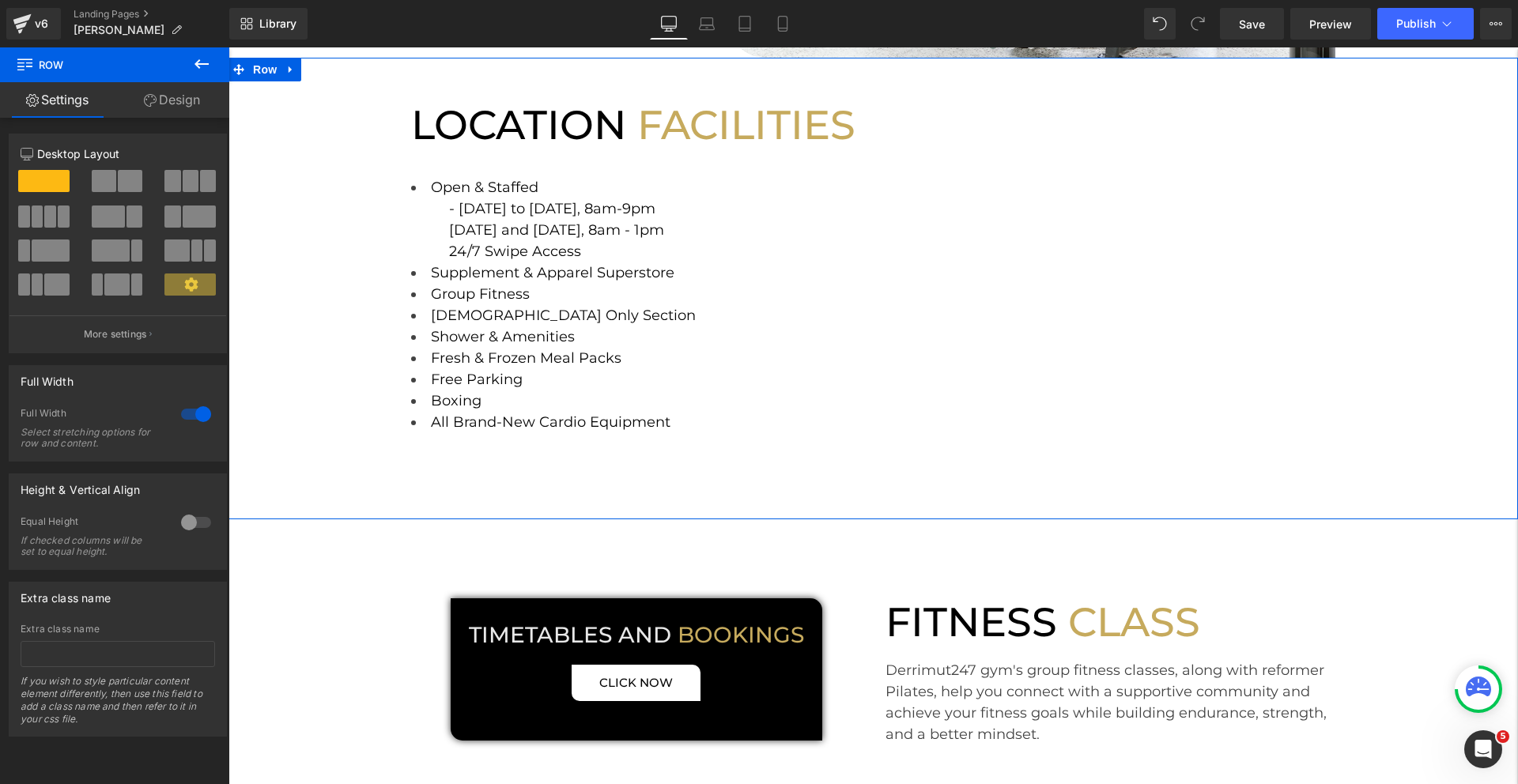
click at [344, 325] on div "LOCATION FACILITIES Heading Row Open & Staffed Text Block - Monday to Friday, 8…" at bounding box center [873, 289] width 1289 height 462
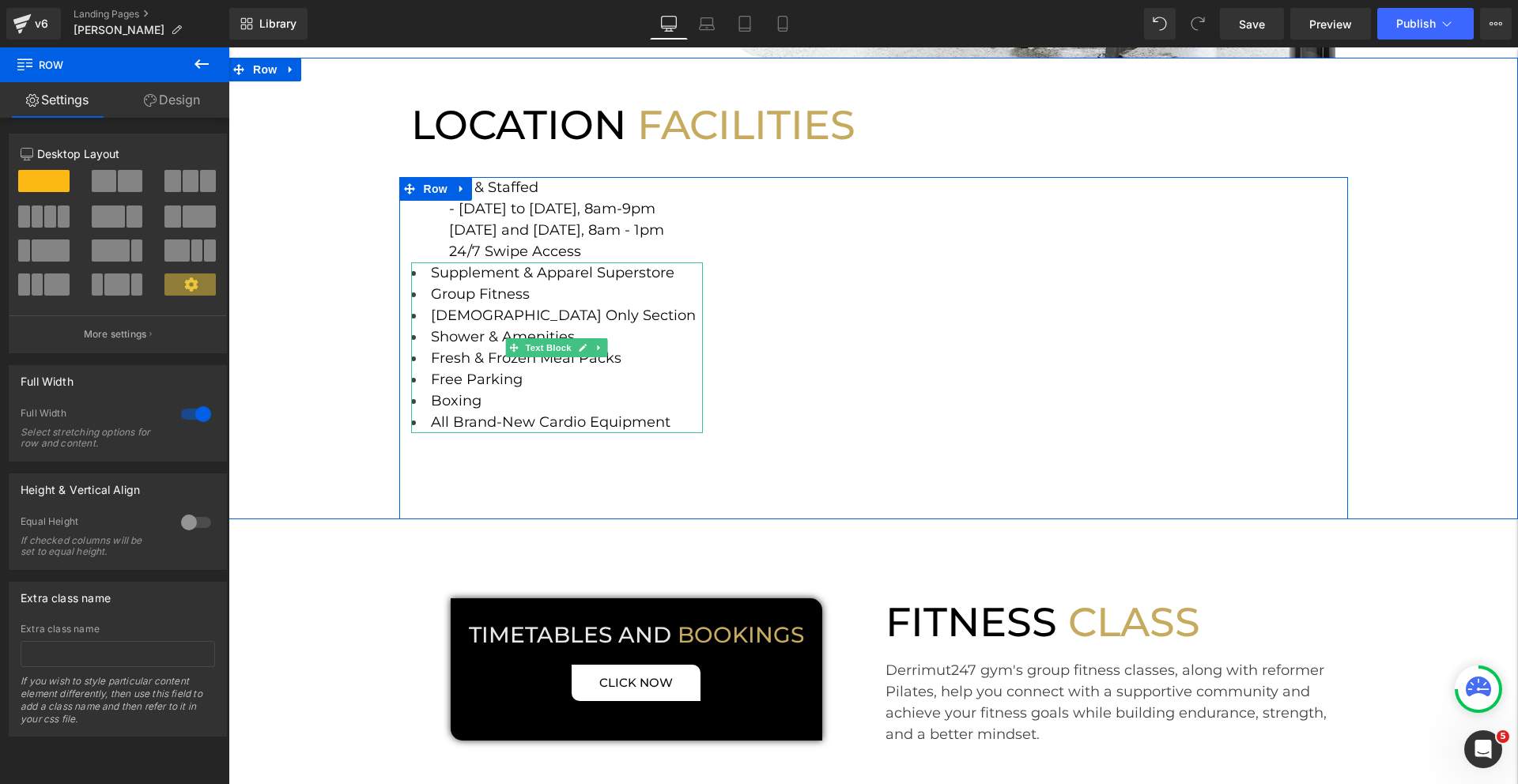
click at [620, 366] on li "Fresh & Frozen Meal Packs" at bounding box center [557, 358] width 292 height 21
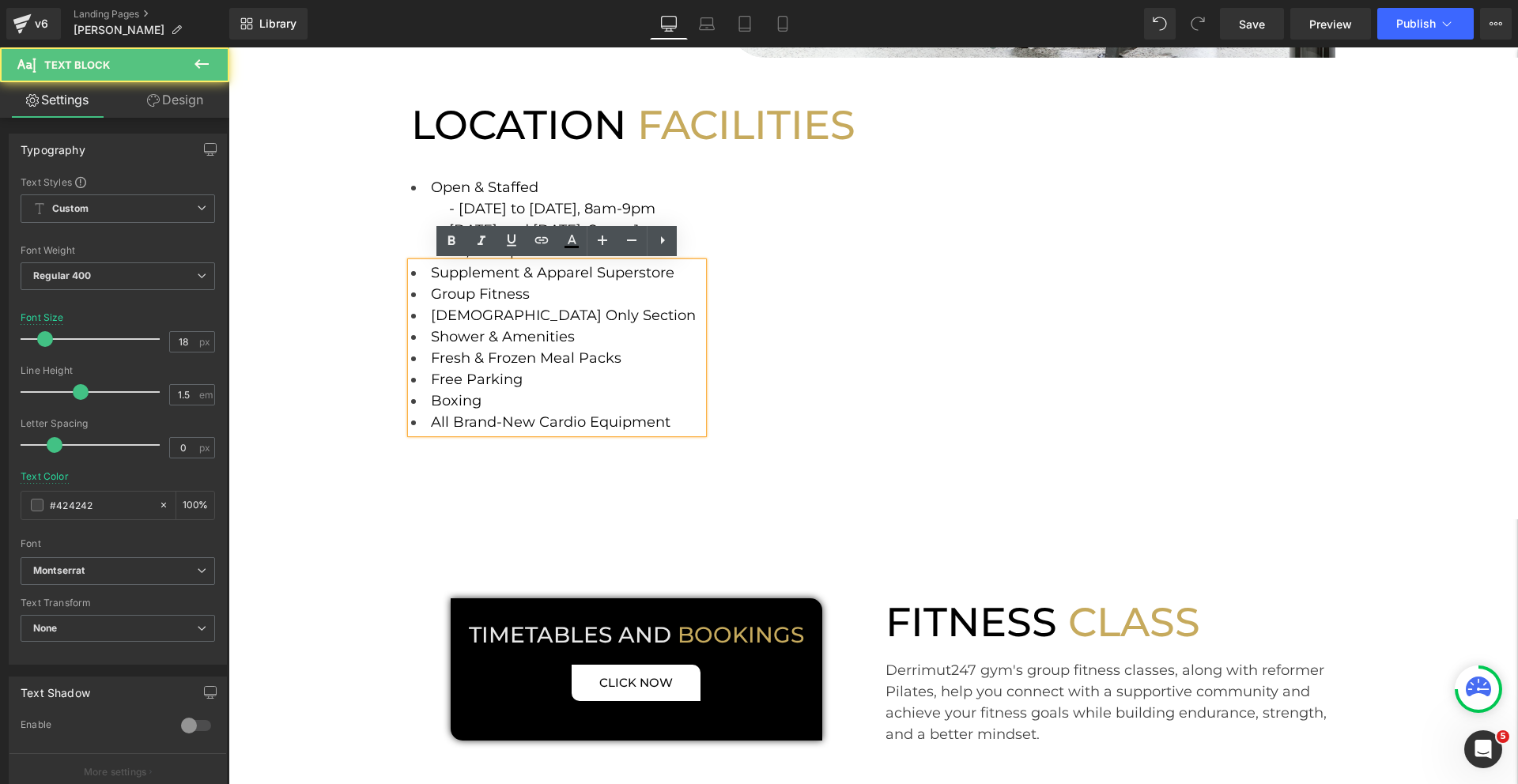
click at [620, 362] on li "Fresh & Frozen Meal Packs" at bounding box center [557, 358] width 292 height 21
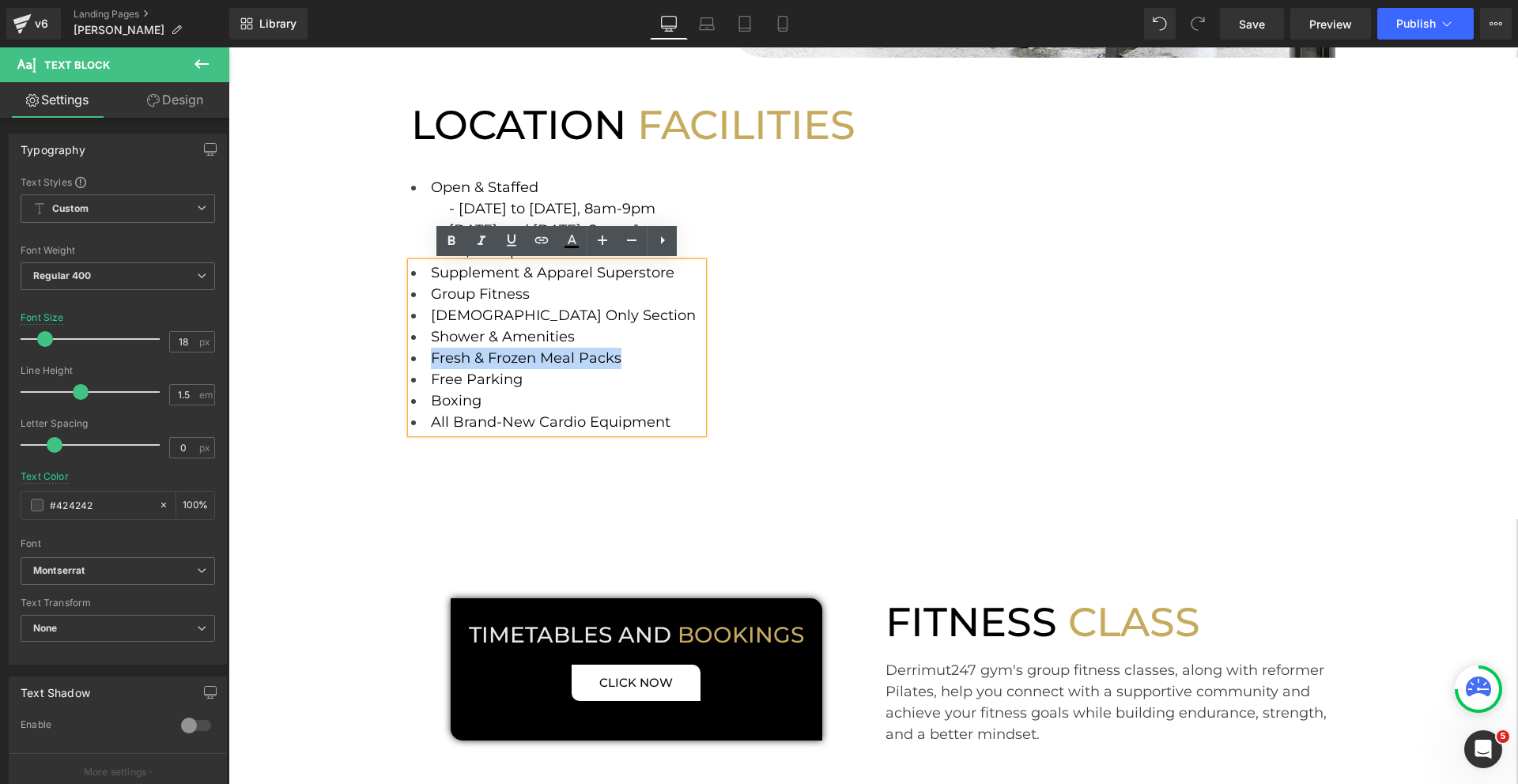
drag, startPoint x: 620, startPoint y: 362, endPoint x: 428, endPoint y: 358, distance: 192.0
click at [428, 358] on li "Fresh & Frozen Meal Packs" at bounding box center [557, 358] width 292 height 21
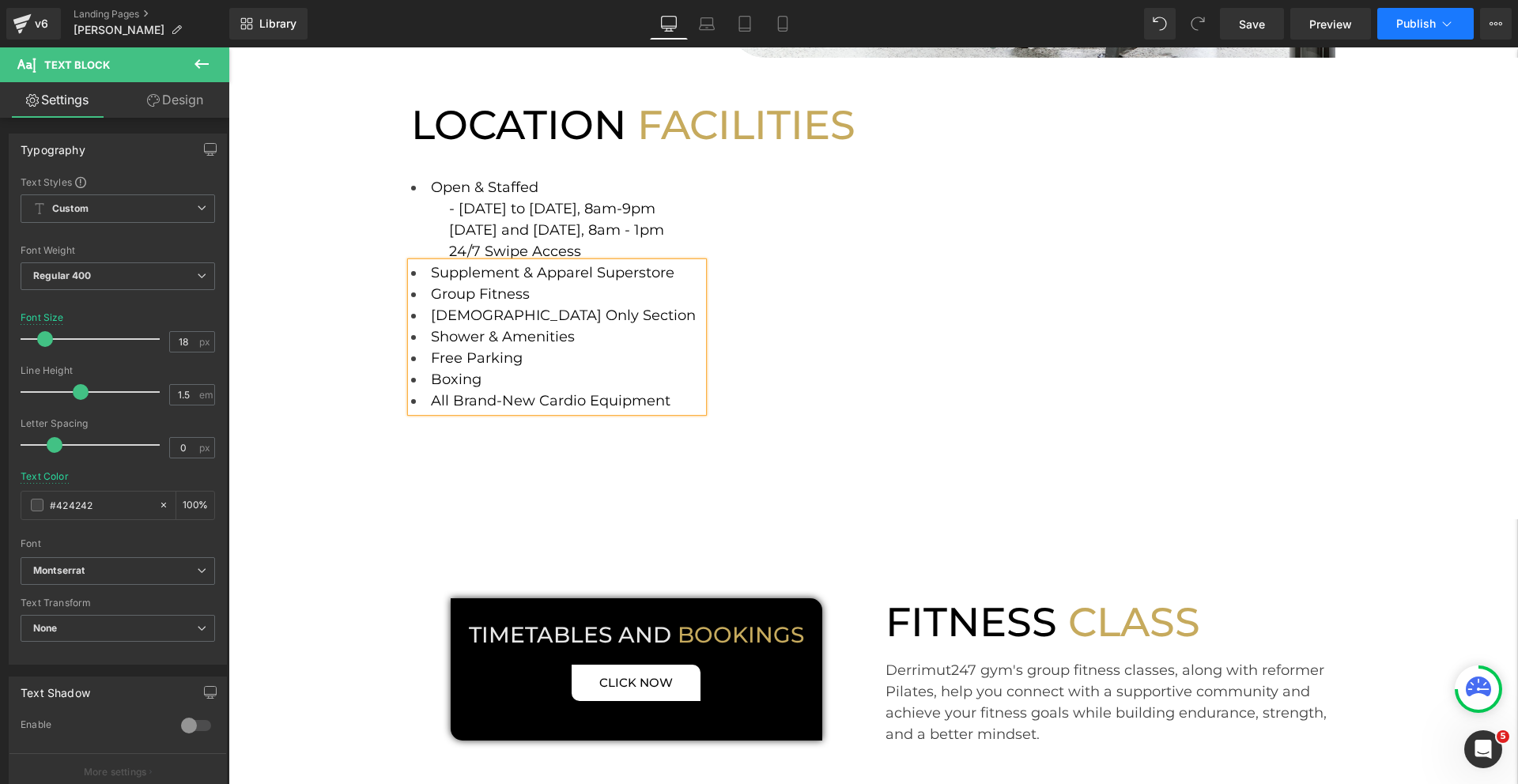
click at [1411, 20] on span "Publish" at bounding box center [1416, 24] width 39 height 13
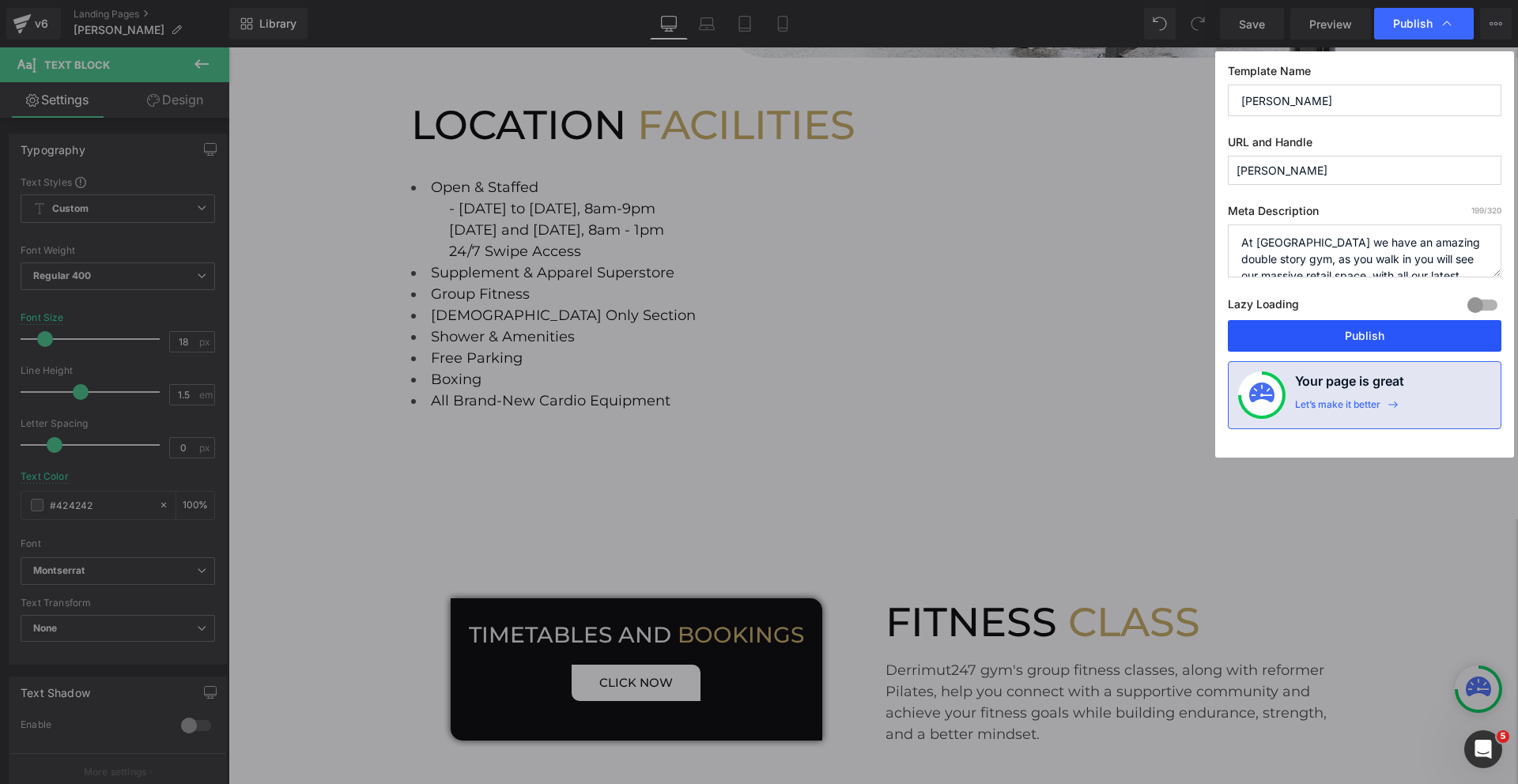
drag, startPoint x: 1349, startPoint y: 345, endPoint x: 1120, endPoint y: 297, distance: 234.0
click at [1349, 345] on button "Publish" at bounding box center [1364, 336] width 274 height 32
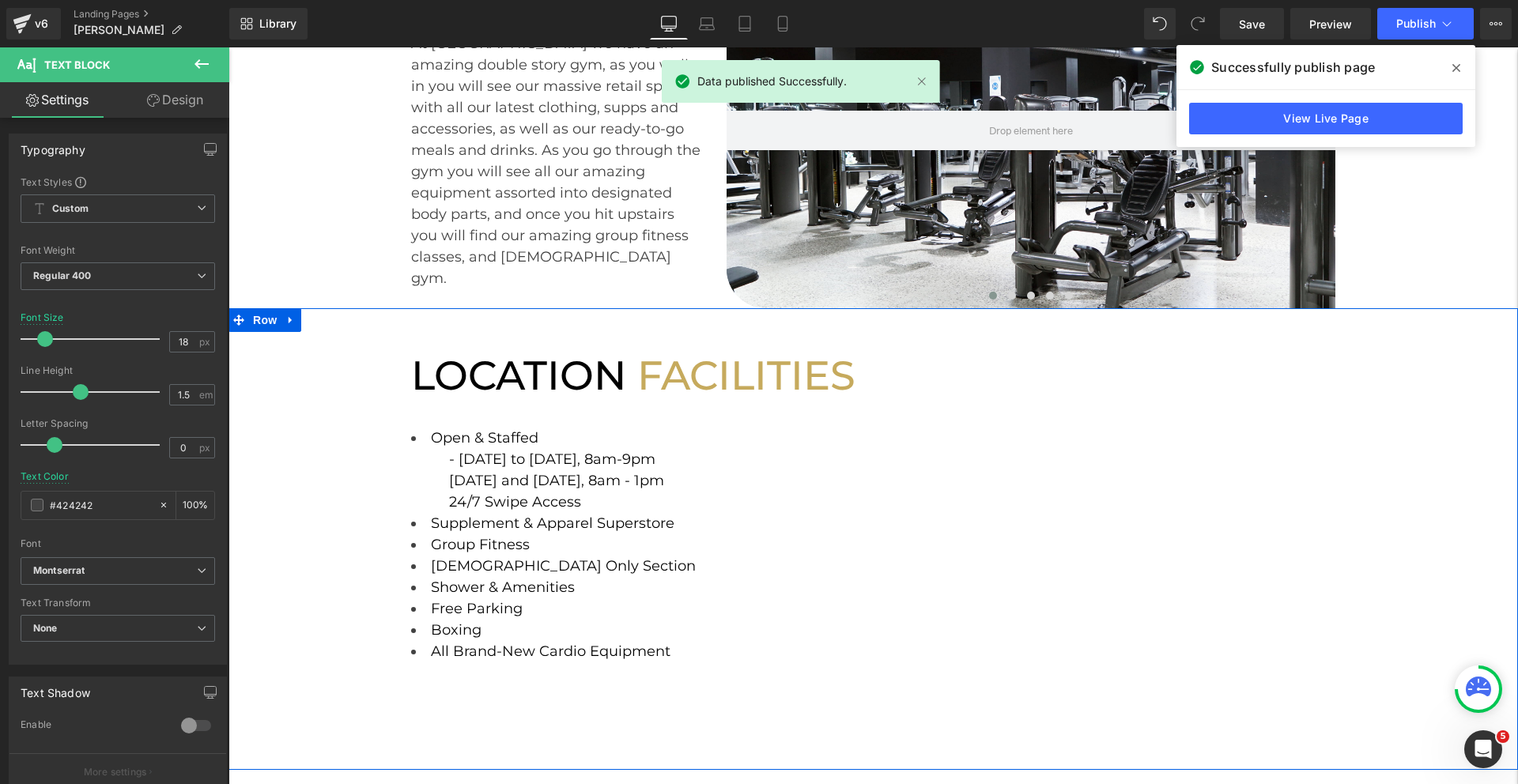
scroll to position [149, 0]
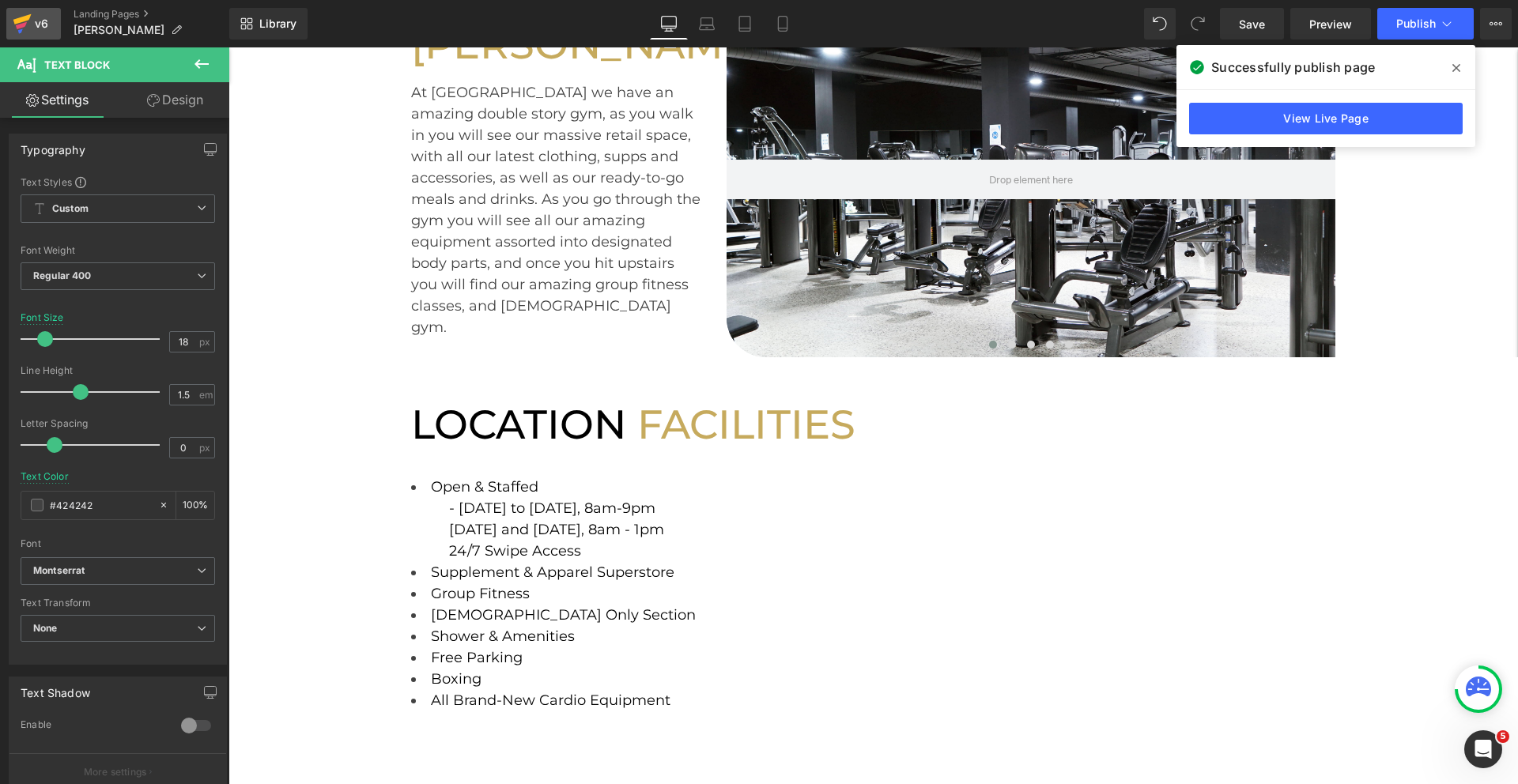
click at [38, 28] on div "v6" at bounding box center [41, 23] width 20 height 20
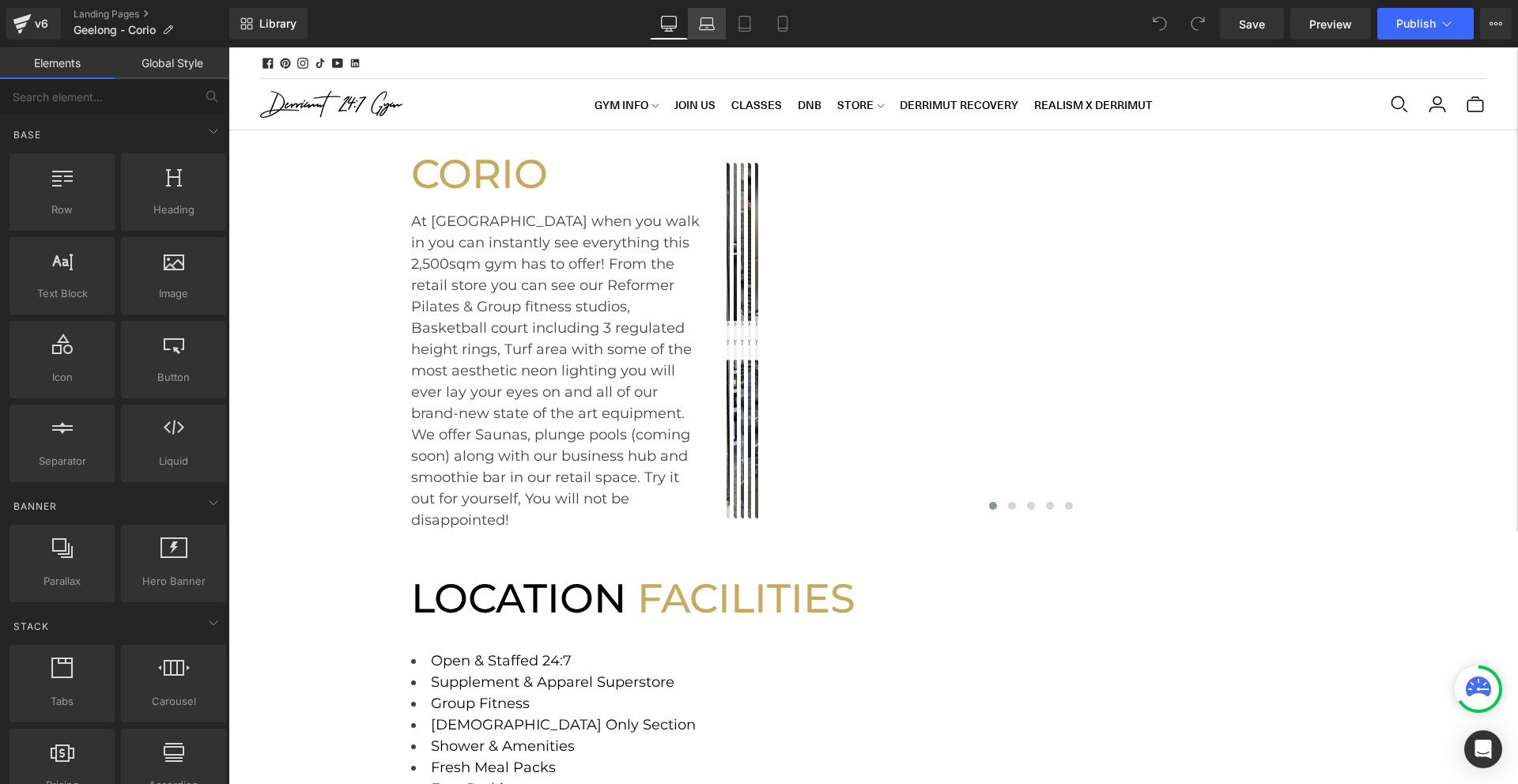
click at [718, 38] on link "Laptop" at bounding box center [706, 23] width 38 height 32
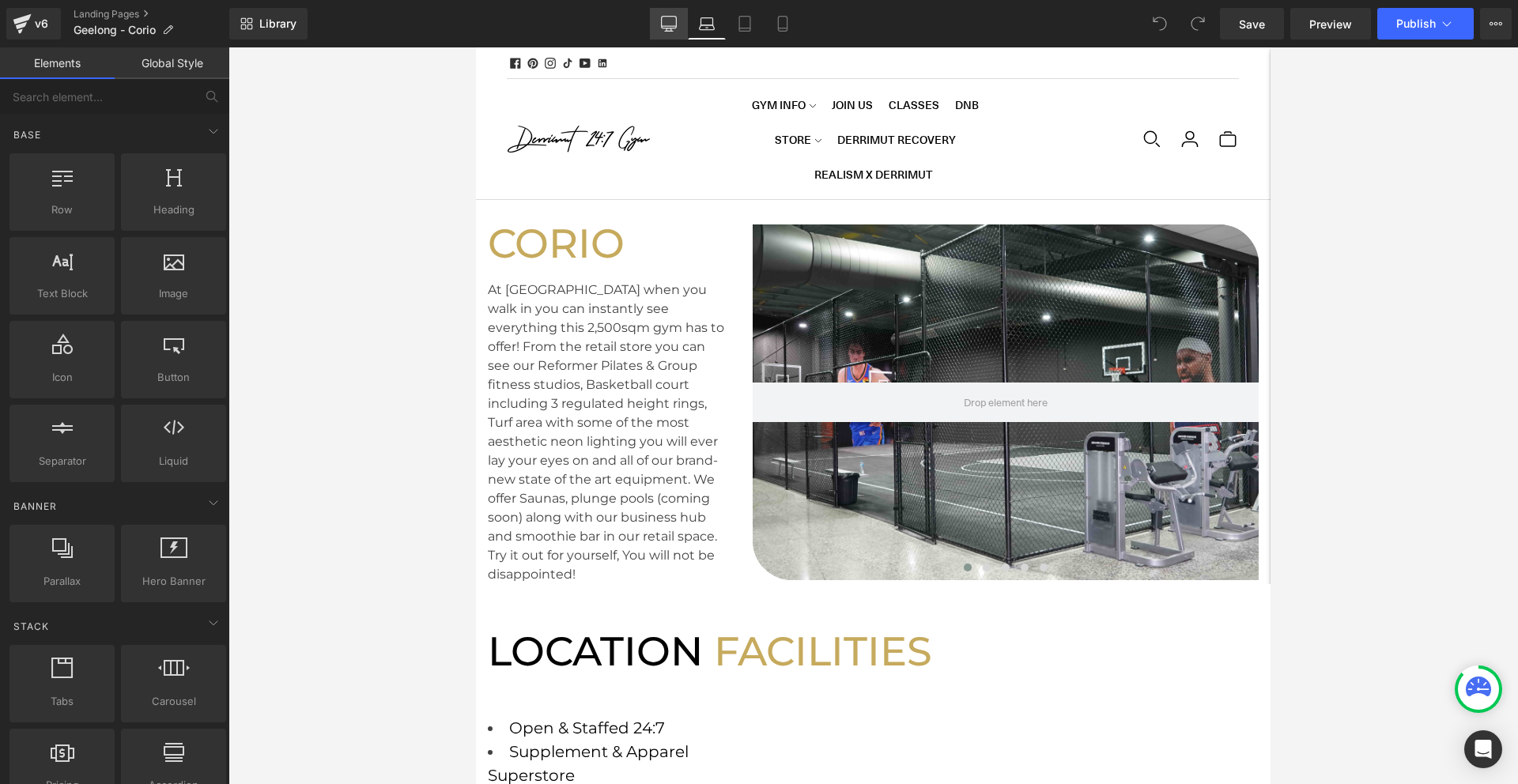
click at [676, 23] on icon at bounding box center [669, 23] width 16 height 16
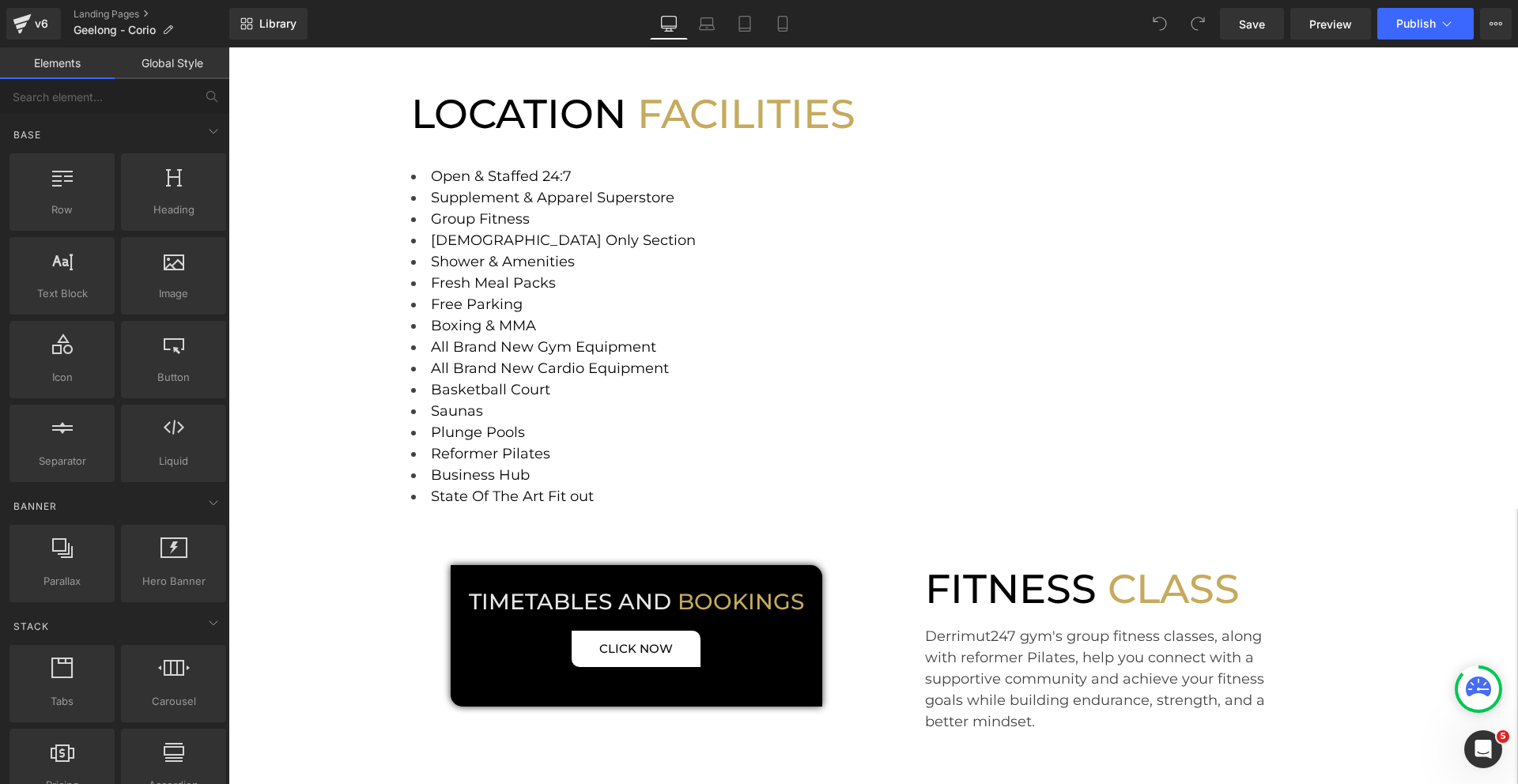
scroll to position [468, 0]
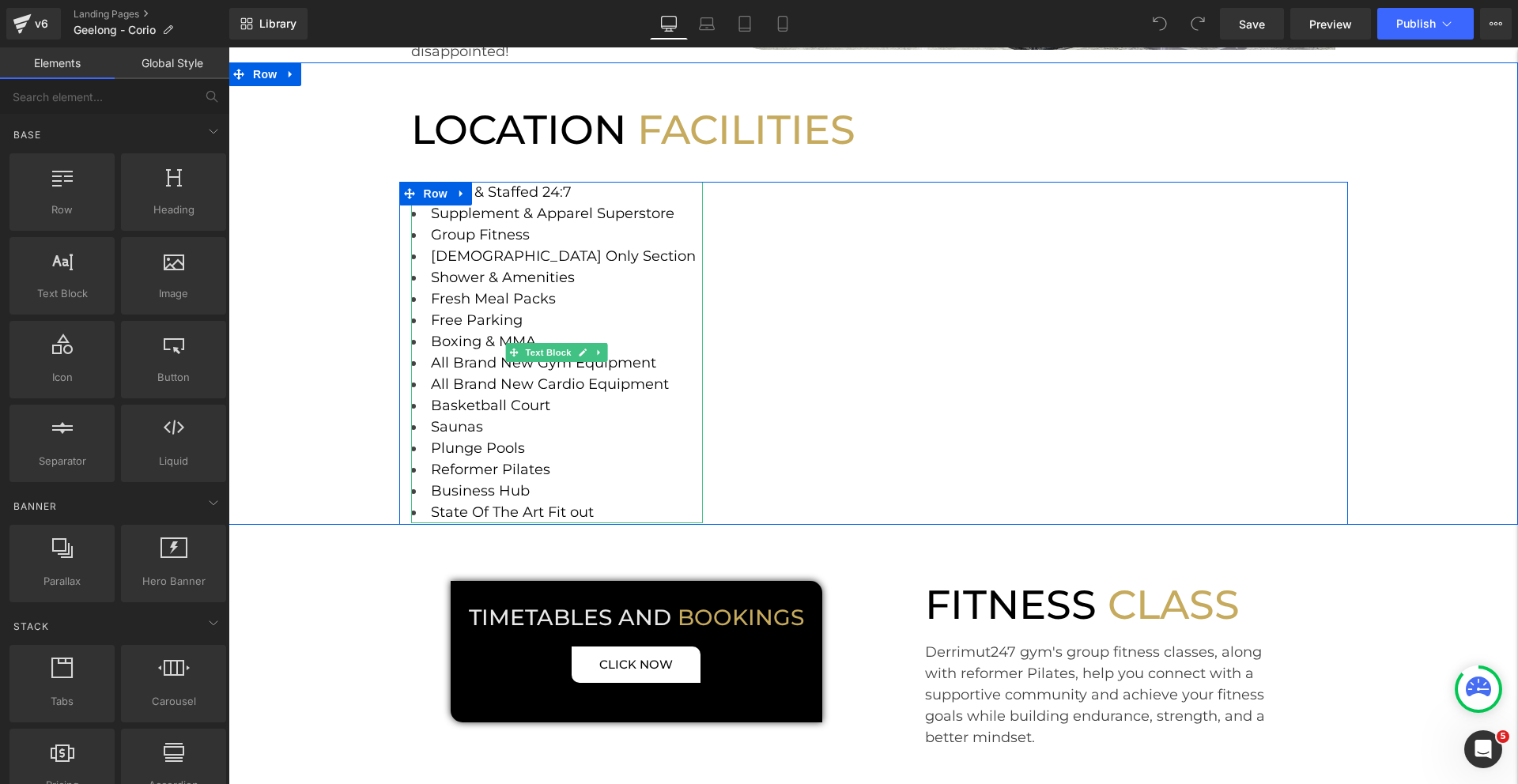
click at [495, 290] on font "Fresh Meal Packs" at bounding box center [494, 298] width 125 height 18
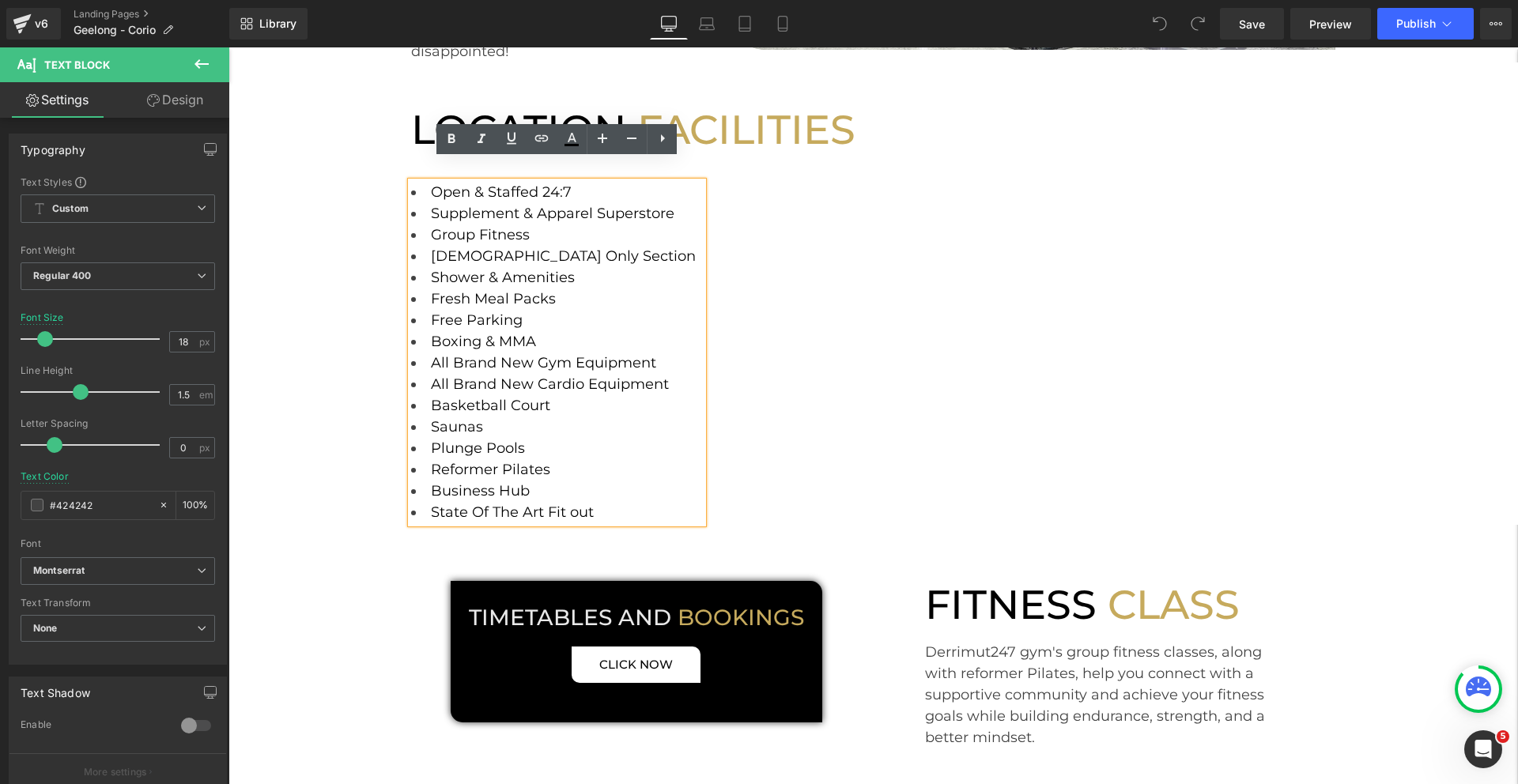
click at [530, 438] on li "Plunge Pools" at bounding box center [557, 448] width 292 height 21
drag, startPoint x: 525, startPoint y: 426, endPoint x: 419, endPoint y: 427, distance: 106.0
click at [419, 438] on li "Plunge Pools" at bounding box center [557, 448] width 292 height 21
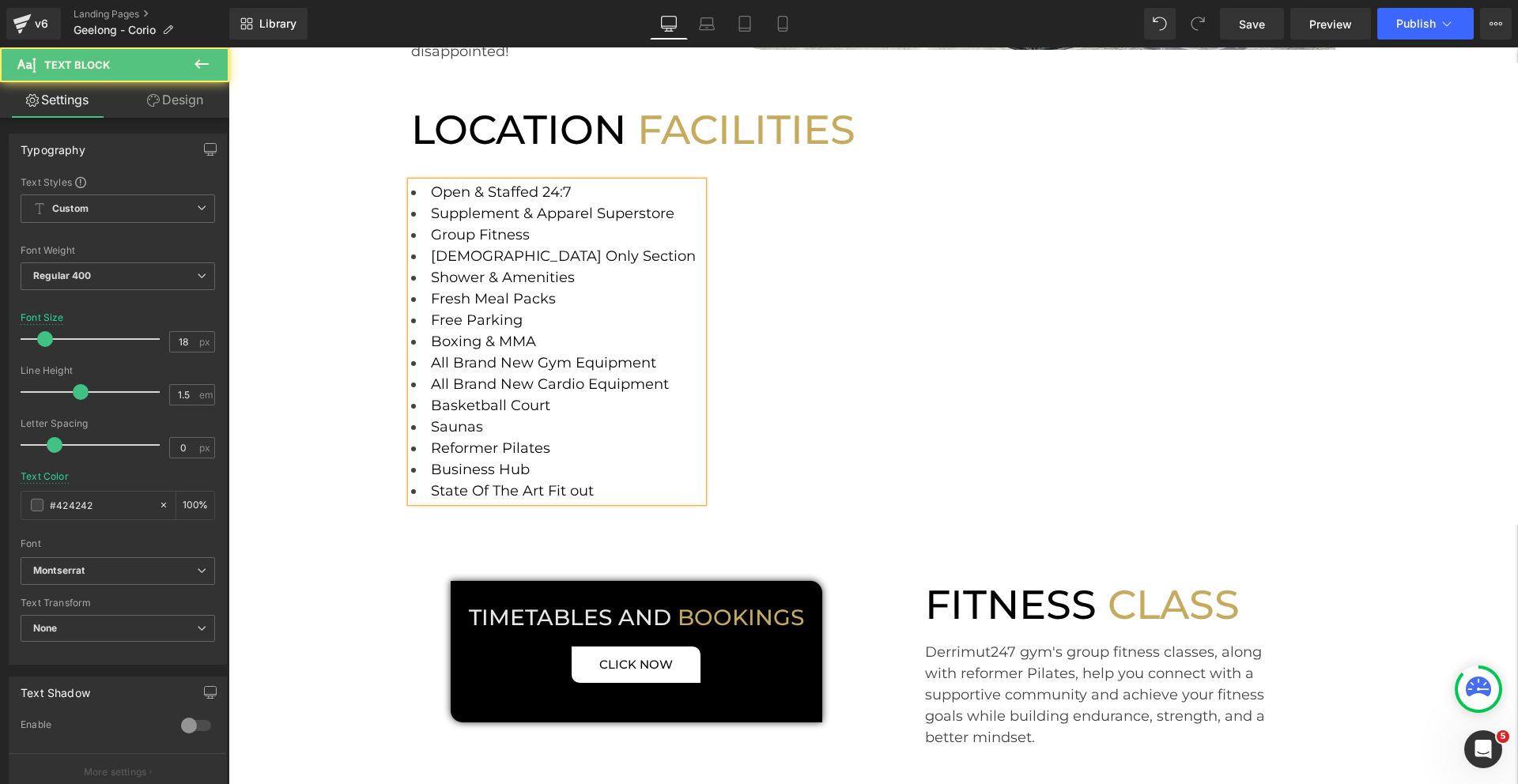
click at [552, 290] on font "Fresh Meal Packs" at bounding box center [494, 298] width 125 height 18
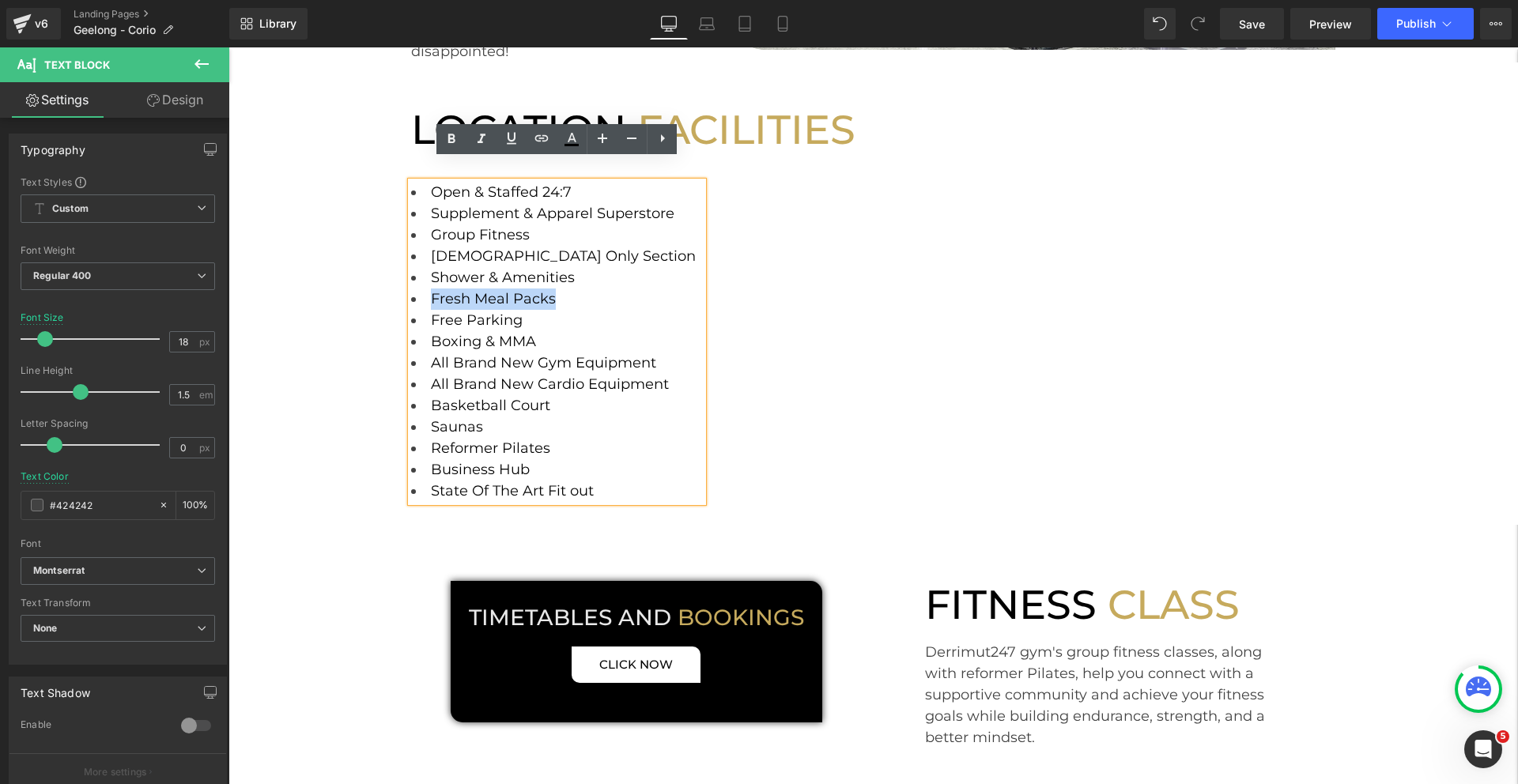
drag, startPoint x: 552, startPoint y: 277, endPoint x: 428, endPoint y: 269, distance: 124.3
click at [428, 289] on li "Fresh Meal Packs" at bounding box center [557, 299] width 292 height 21
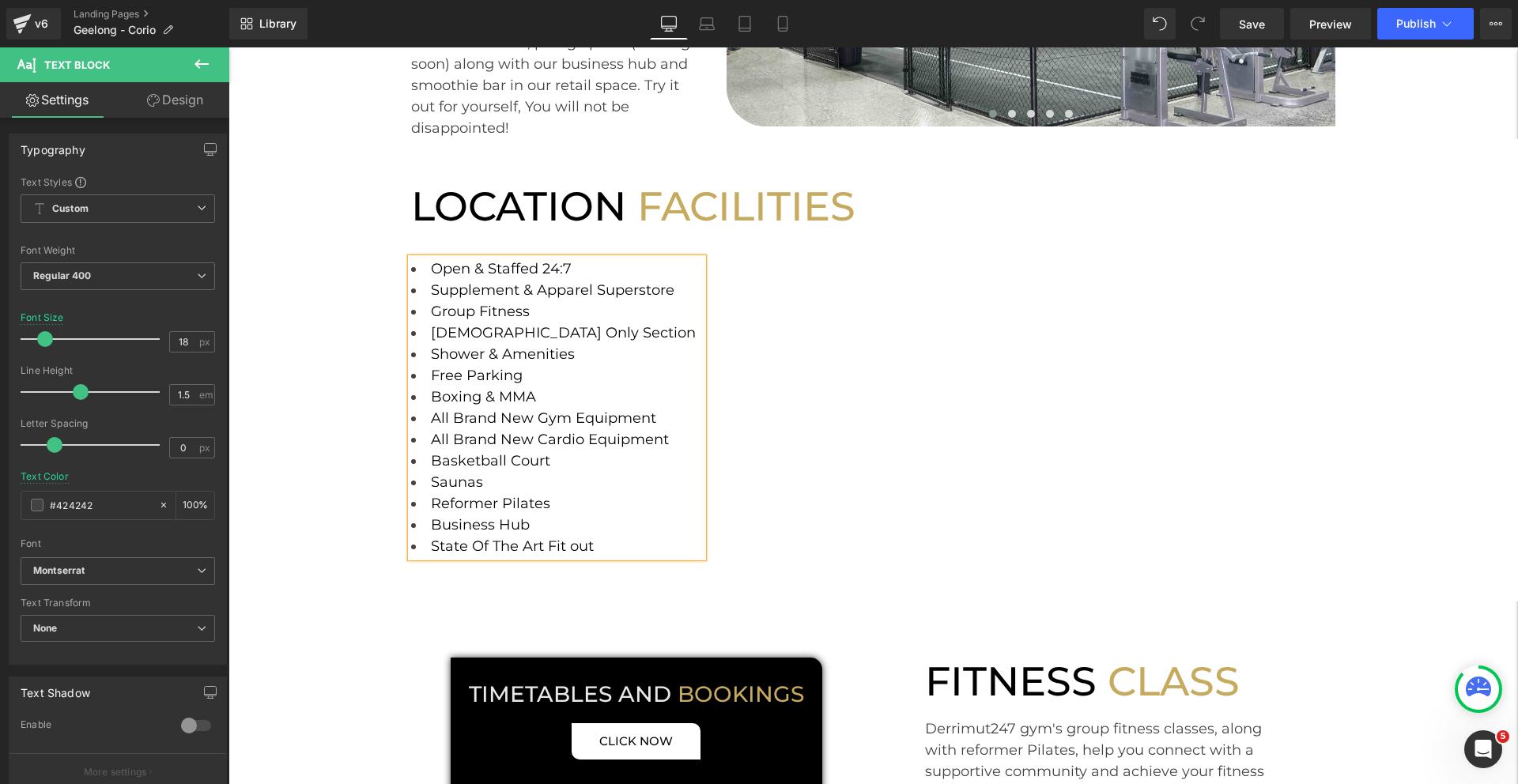
scroll to position [395, 0]
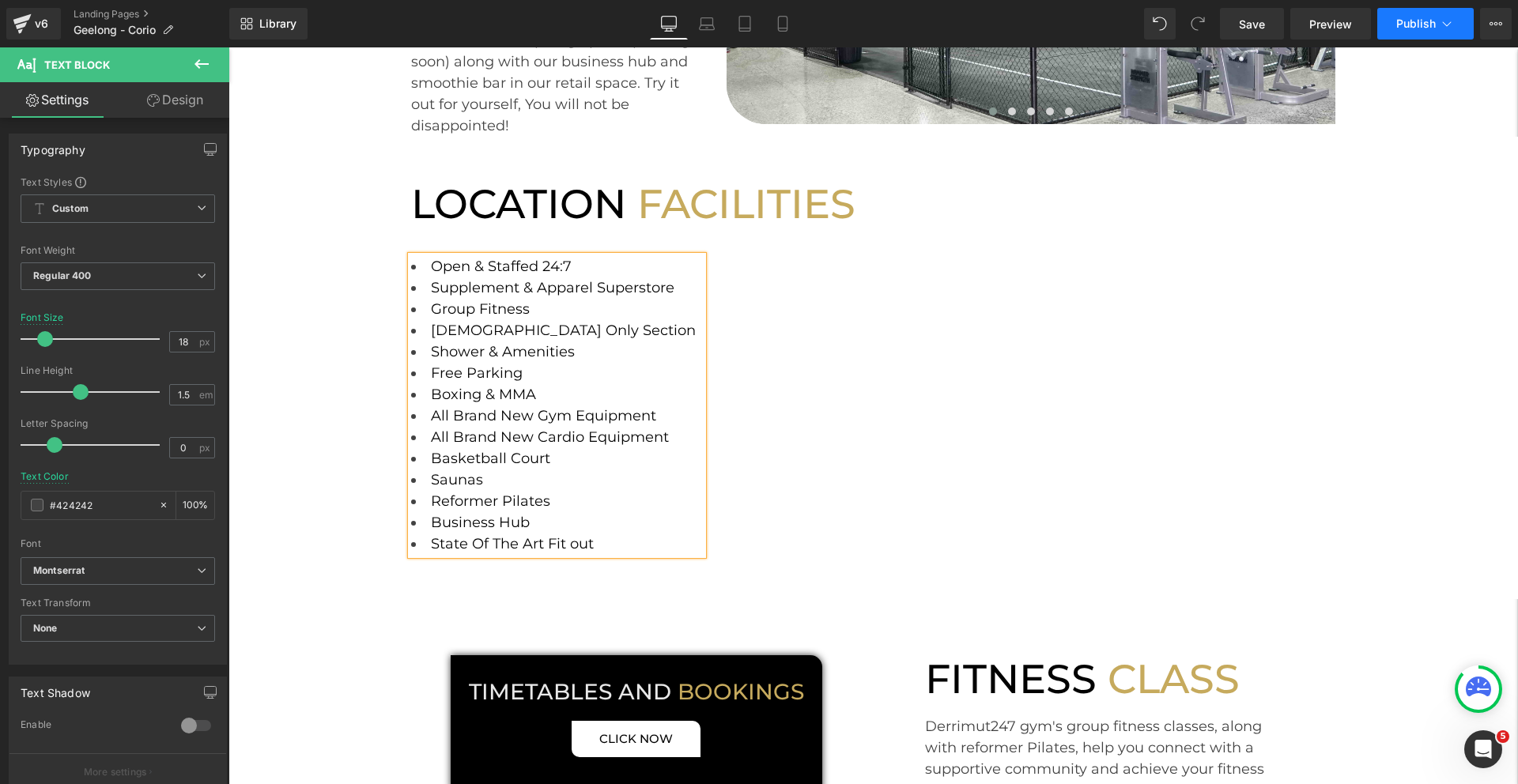
click at [1397, 19] on span "Publish" at bounding box center [1416, 24] width 39 height 13
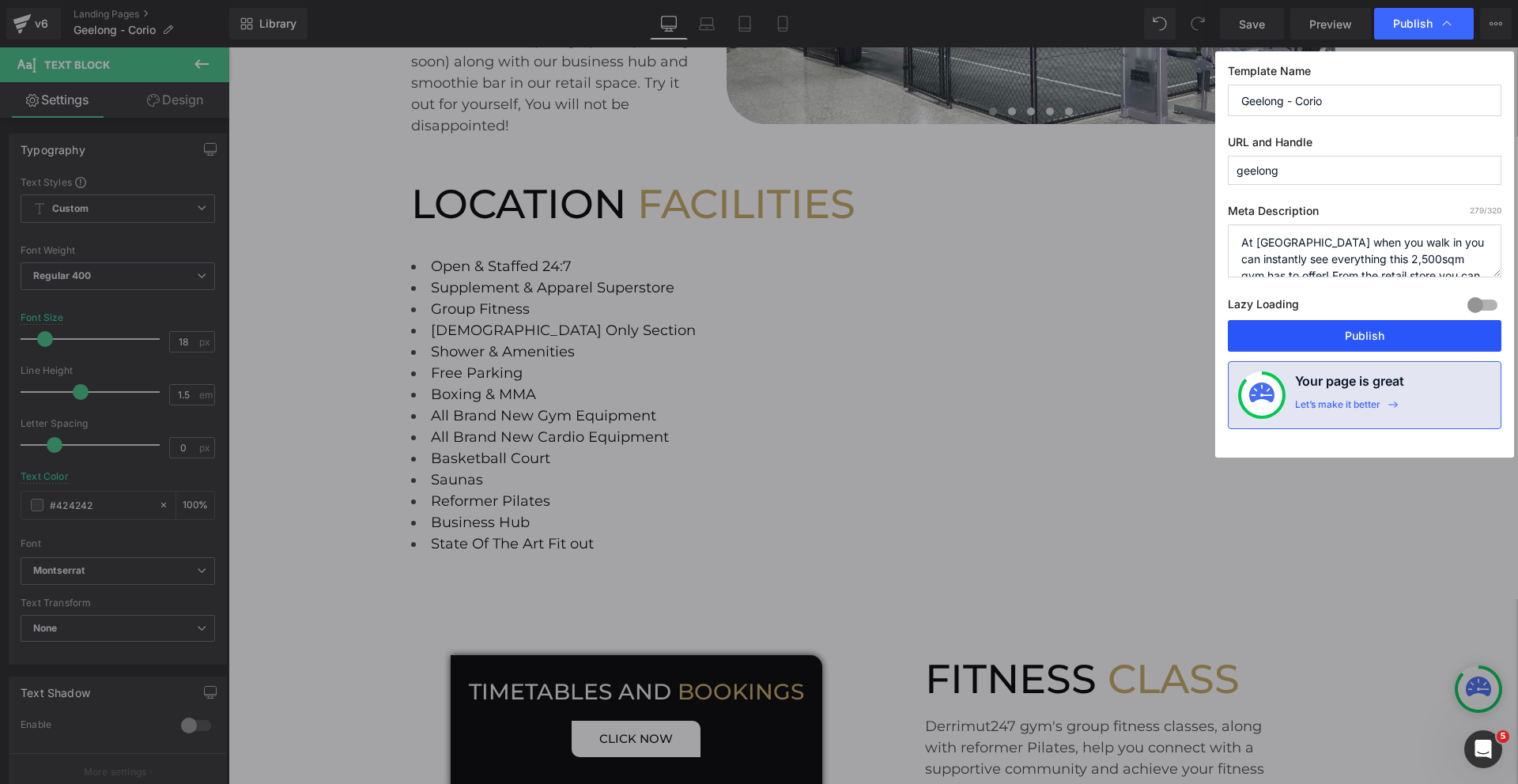
click at [1307, 331] on button "Publish" at bounding box center [1364, 336] width 274 height 32
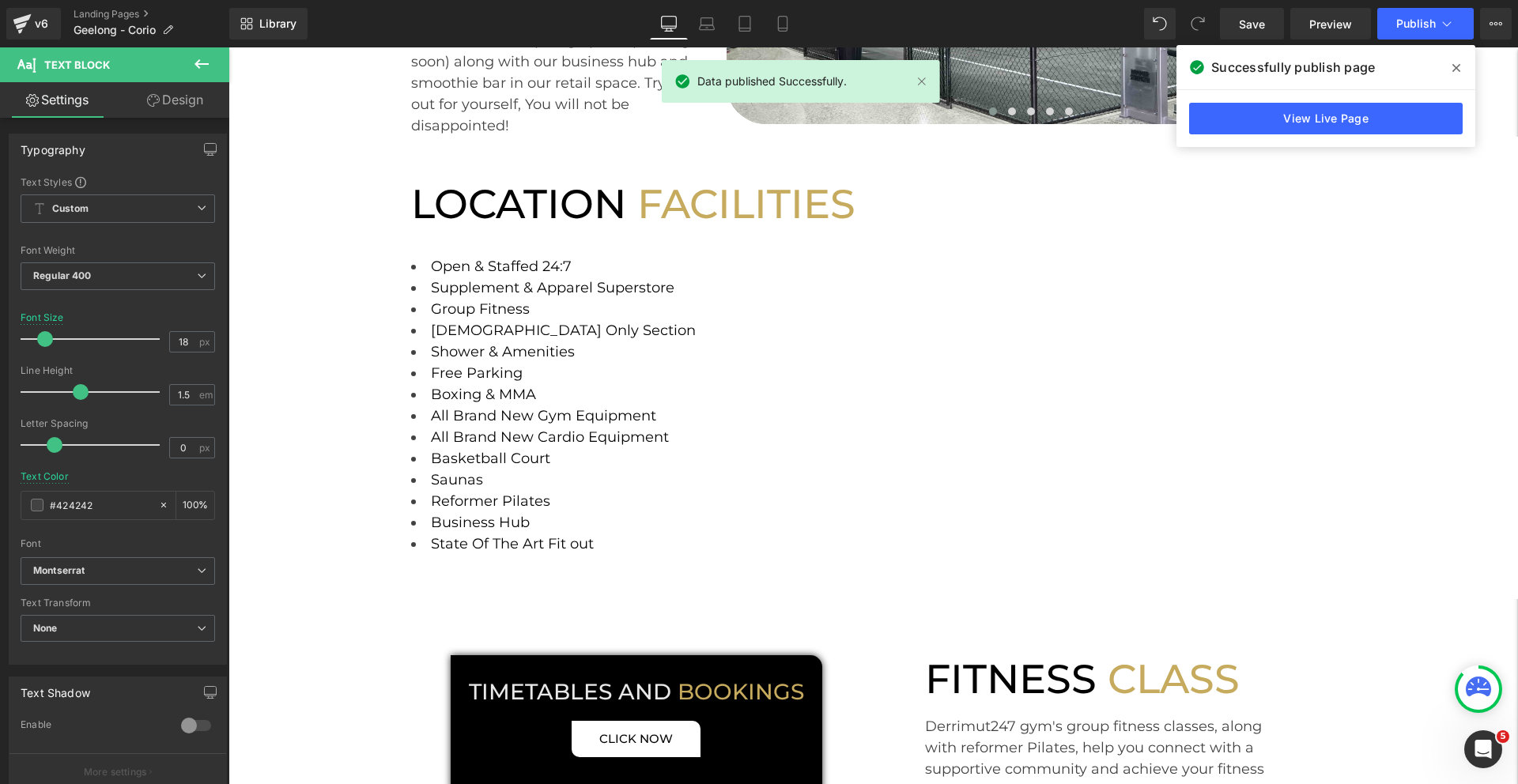
click at [1457, 61] on icon at bounding box center [1456, 68] width 7 height 13
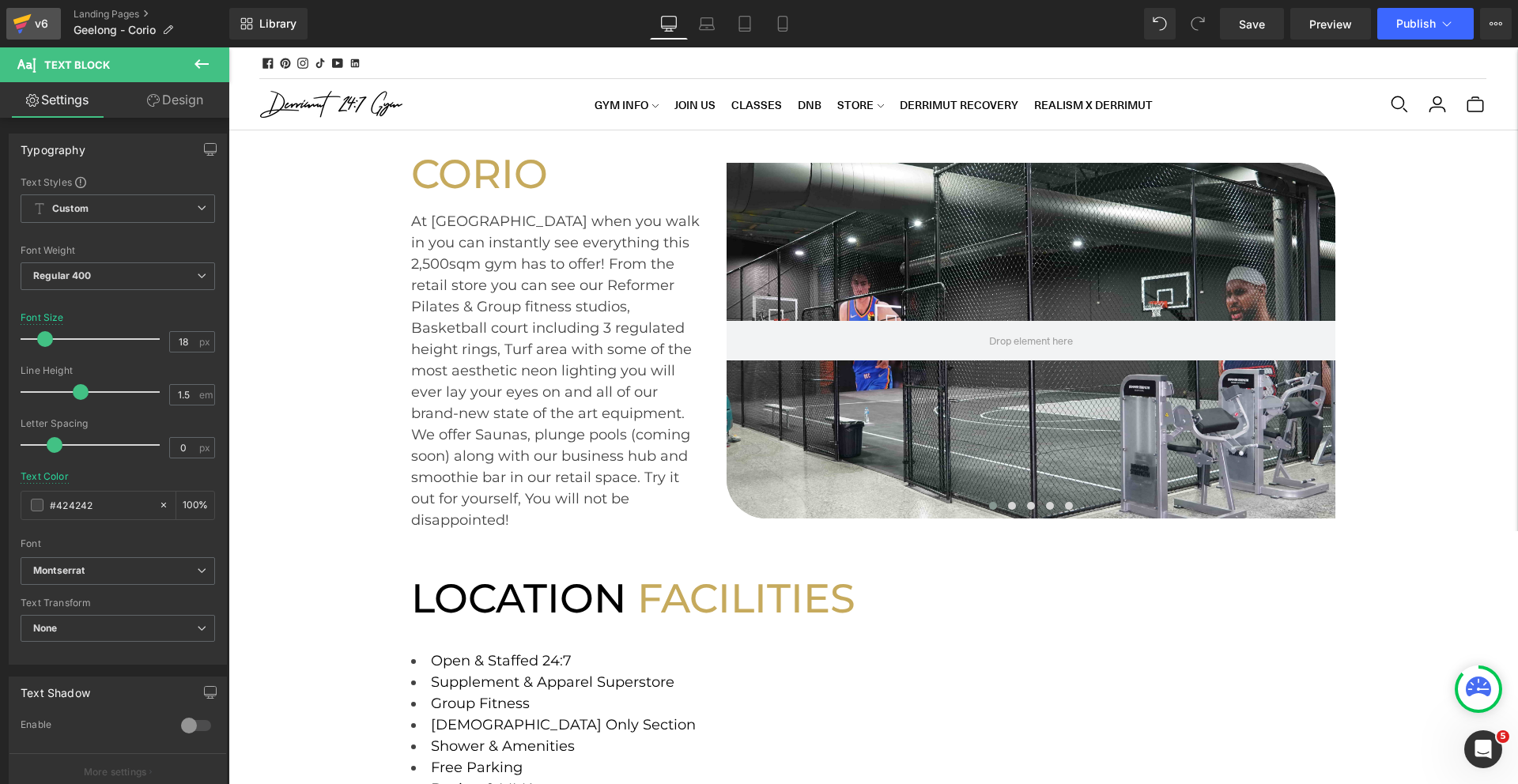
click at [34, 17] on div "v6" at bounding box center [41, 23] width 20 height 20
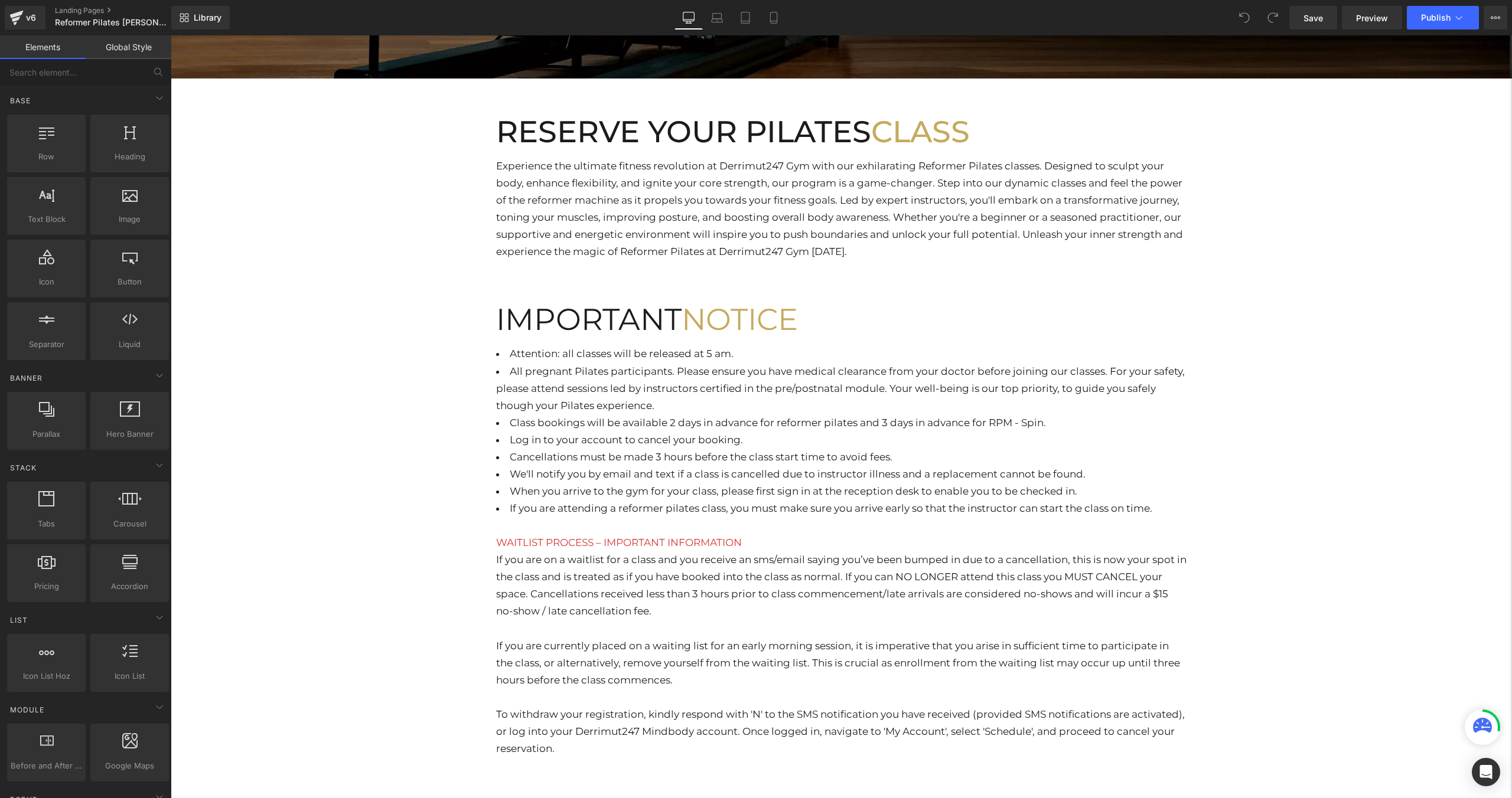
scroll to position [586, 0]
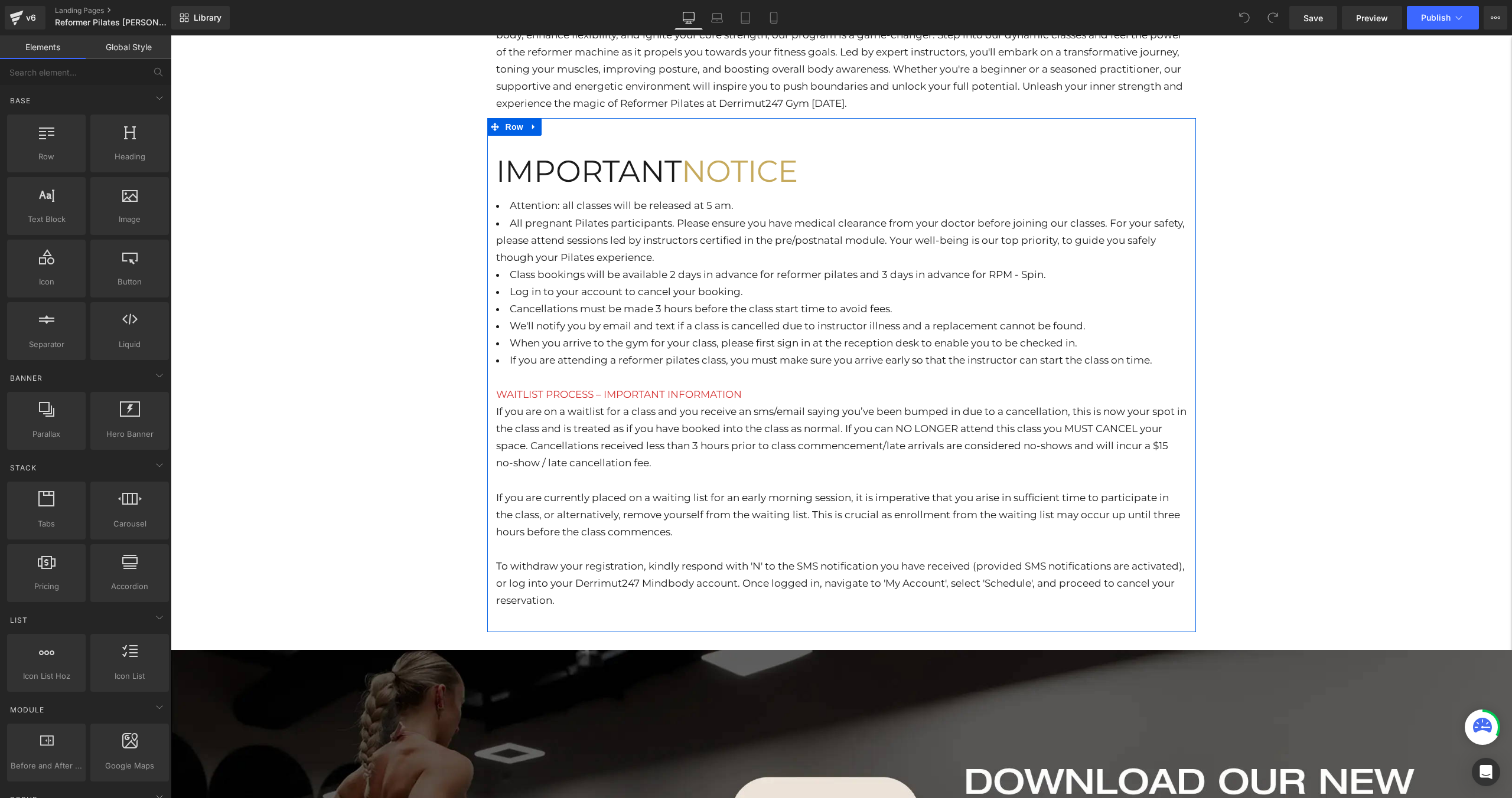
click at [1156, 363] on li "If you are attending a reformer pilates class, you must make sure you arrive ea…" at bounding box center [841, 360] width 691 height 17
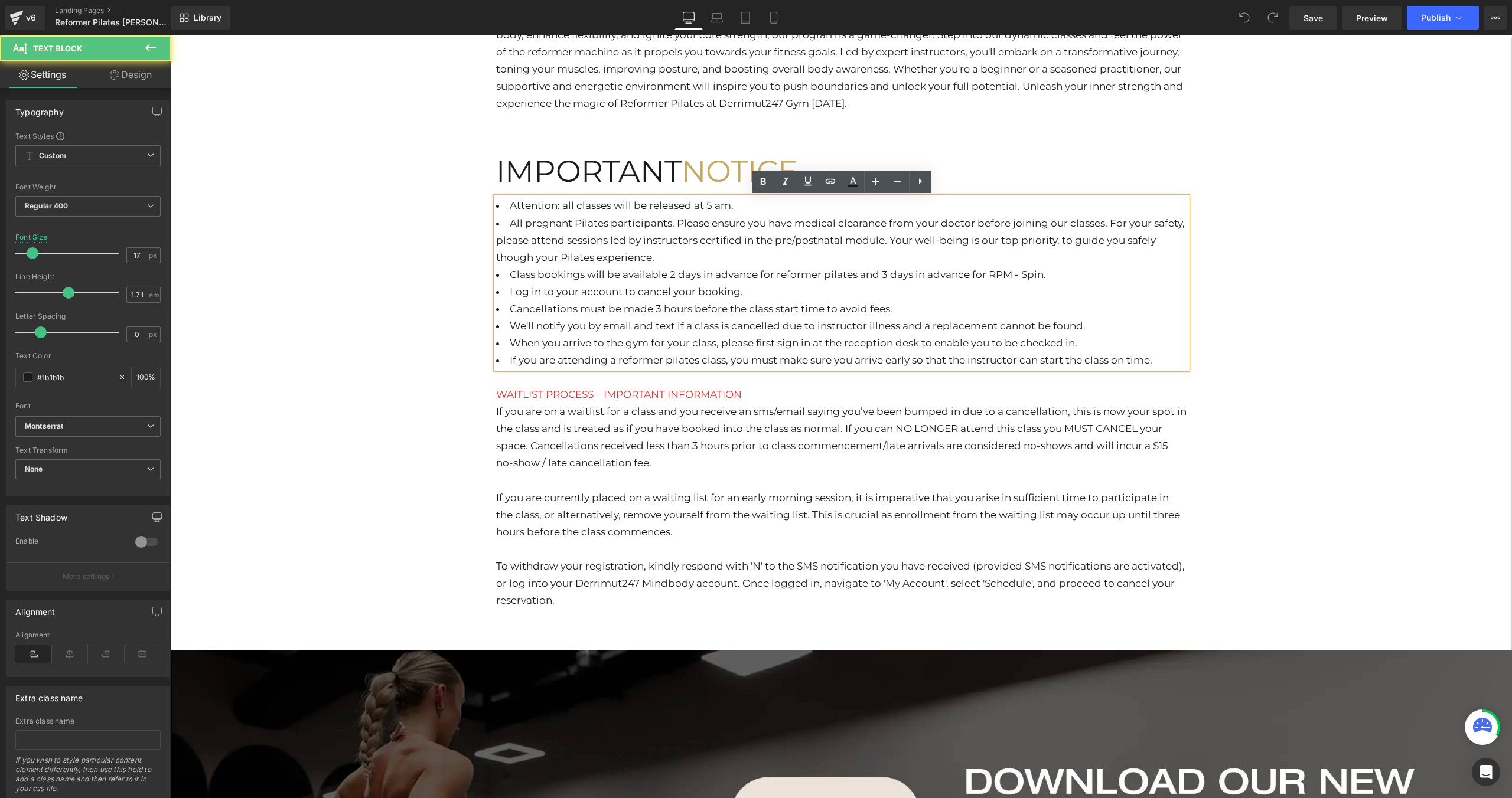
click at [1162, 363] on li "If you are attending a reformer pilates class, you must make sure you arrive ea…" at bounding box center [841, 360] width 691 height 17
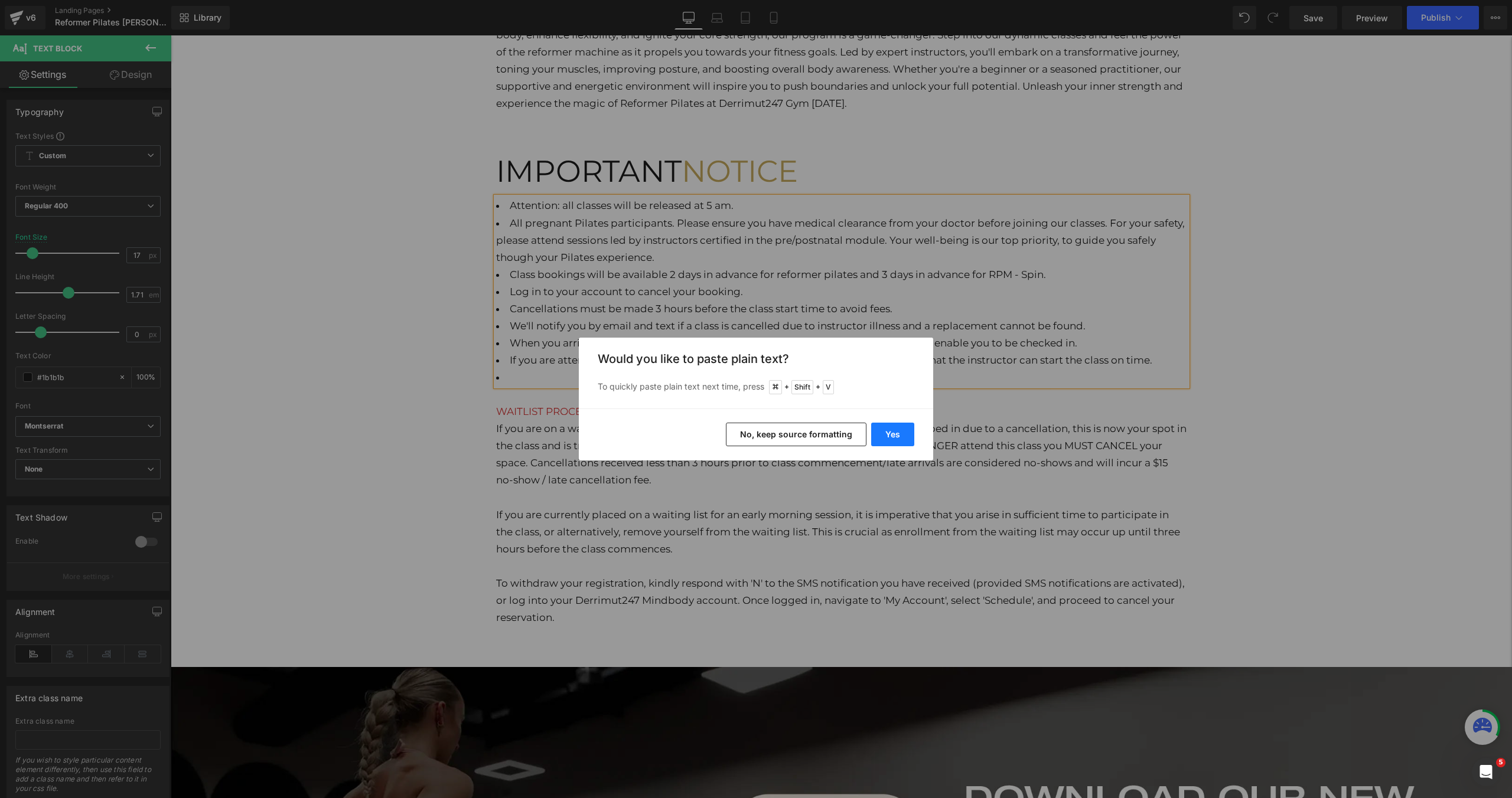
click at [892, 442] on button "Yes" at bounding box center [893, 435] width 43 height 24
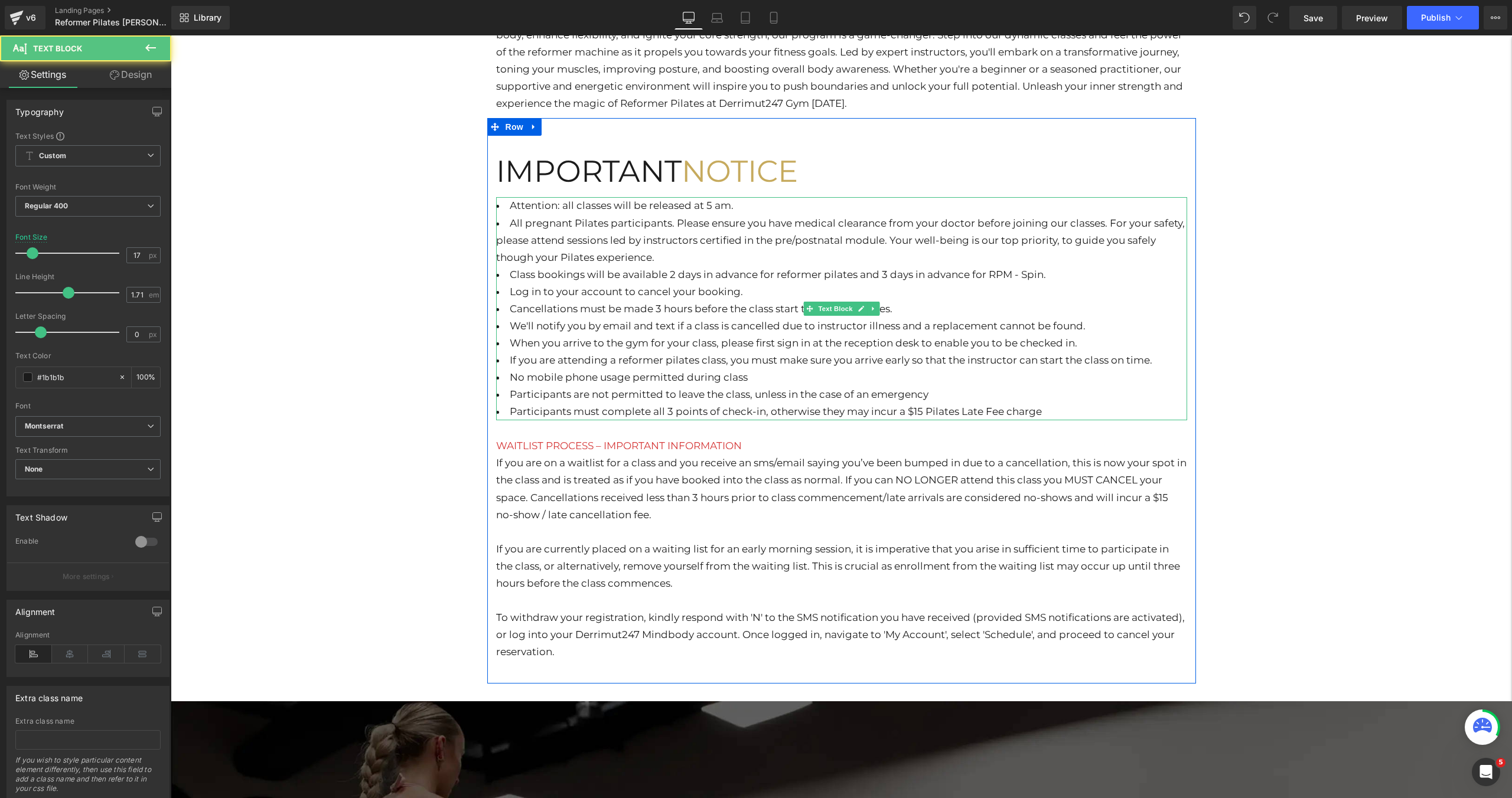
click at [512, 376] on li "No mobile phone usage permitted during class" at bounding box center [841, 377] width 691 height 17
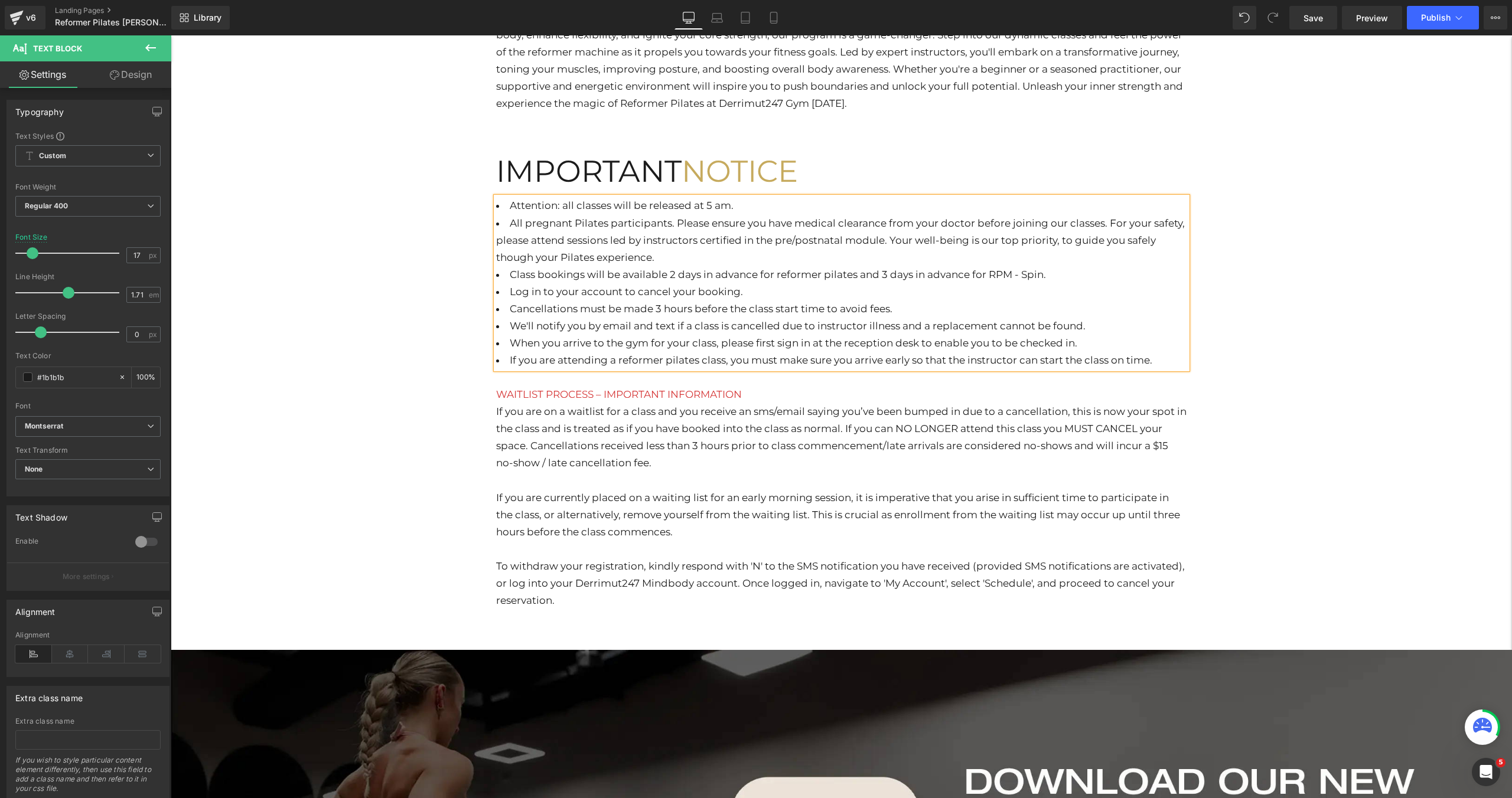
click at [673, 260] on li "All pregnant Pilates participants. Please ensure you have medical clearance fro…" at bounding box center [841, 241] width 691 height 51
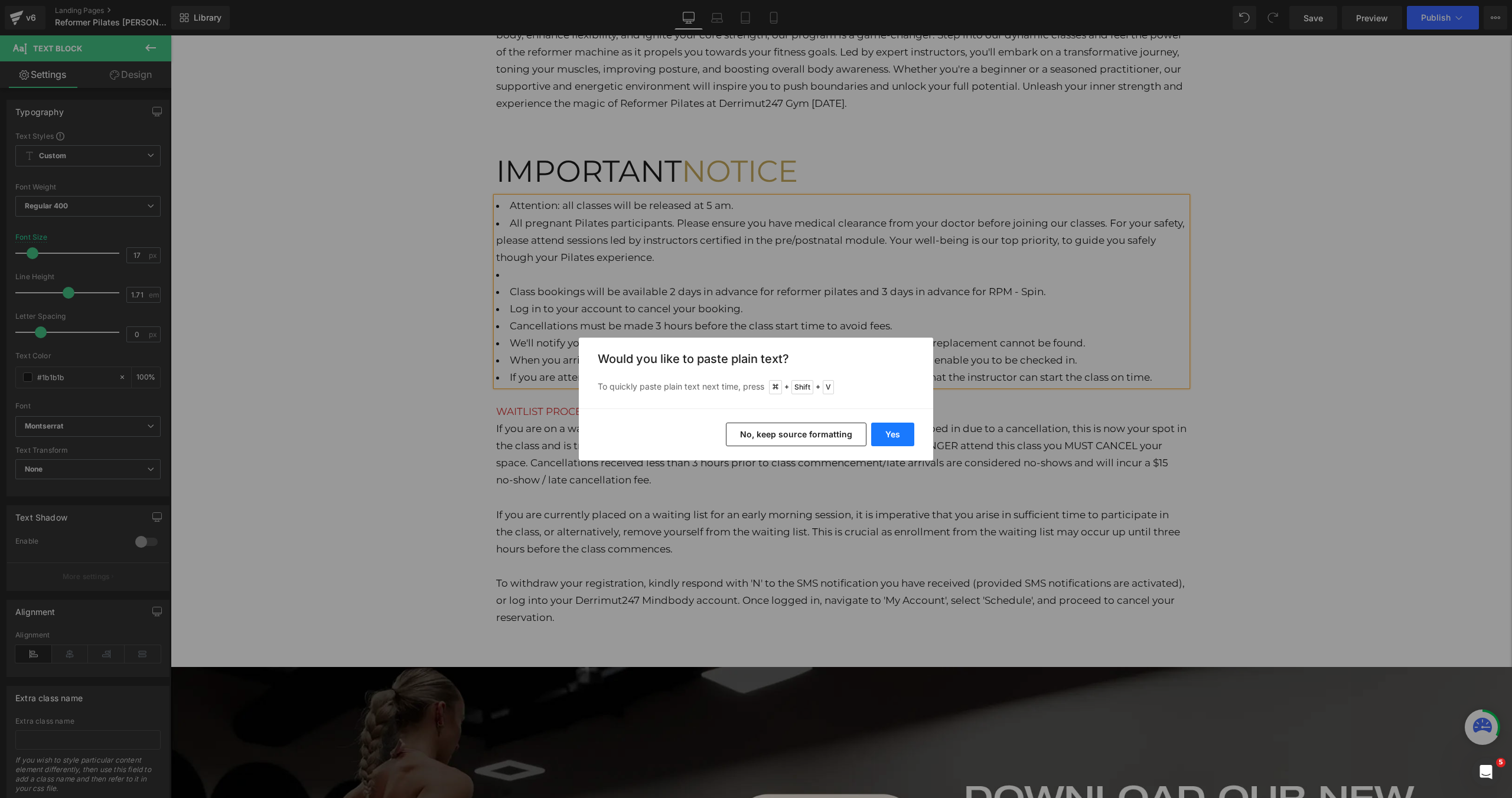
click at [873, 436] on button "Yes" at bounding box center [893, 435] width 43 height 24
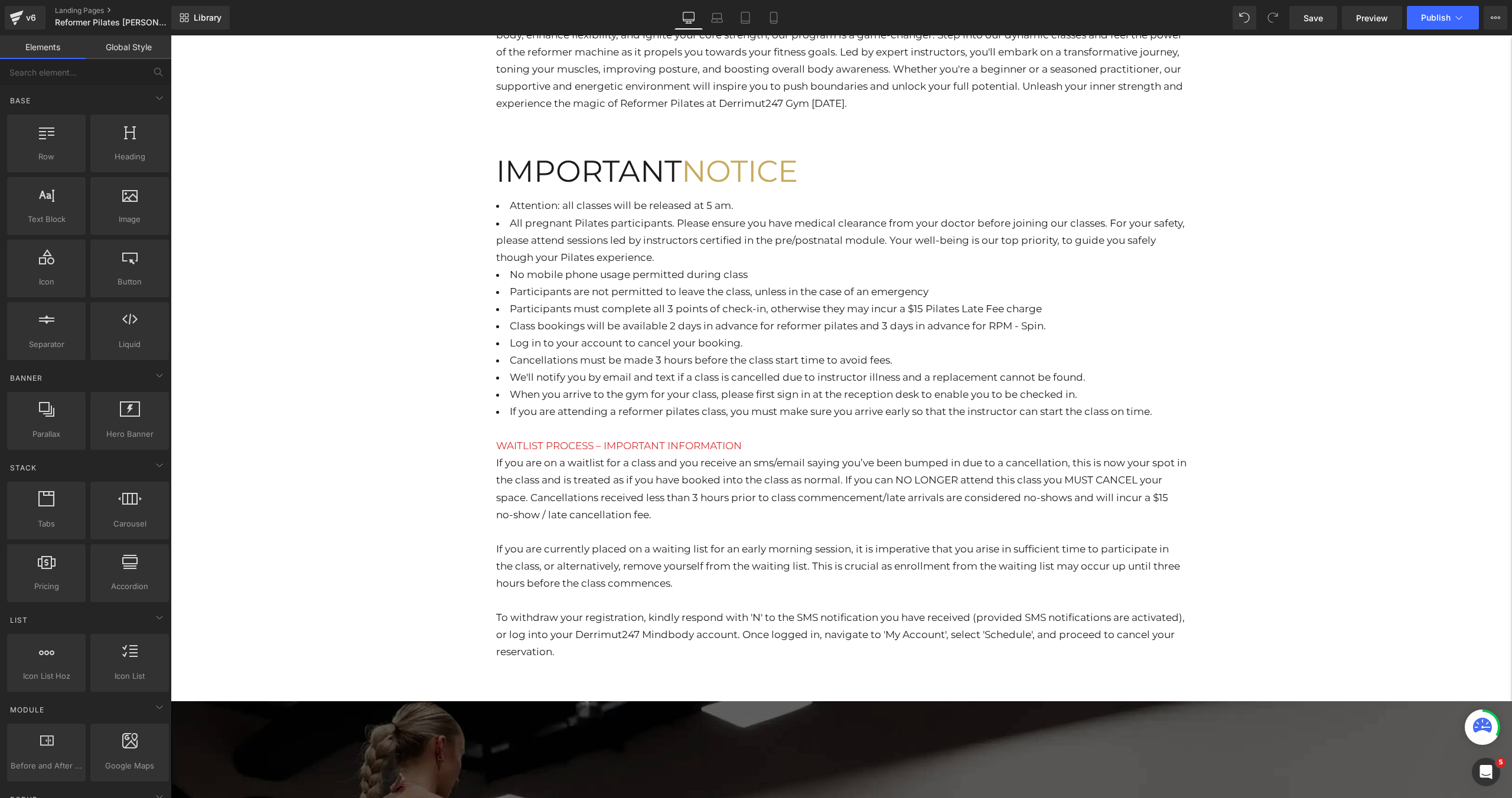
click at [1443, 305] on div "Hero Banner RESERVE YOUR PILATES CLASS Heading Experience the ultimate fitness …" at bounding box center [841, 702] width 1341 height 2383
click at [1431, 24] on button "Publish" at bounding box center [1443, 17] width 72 height 24
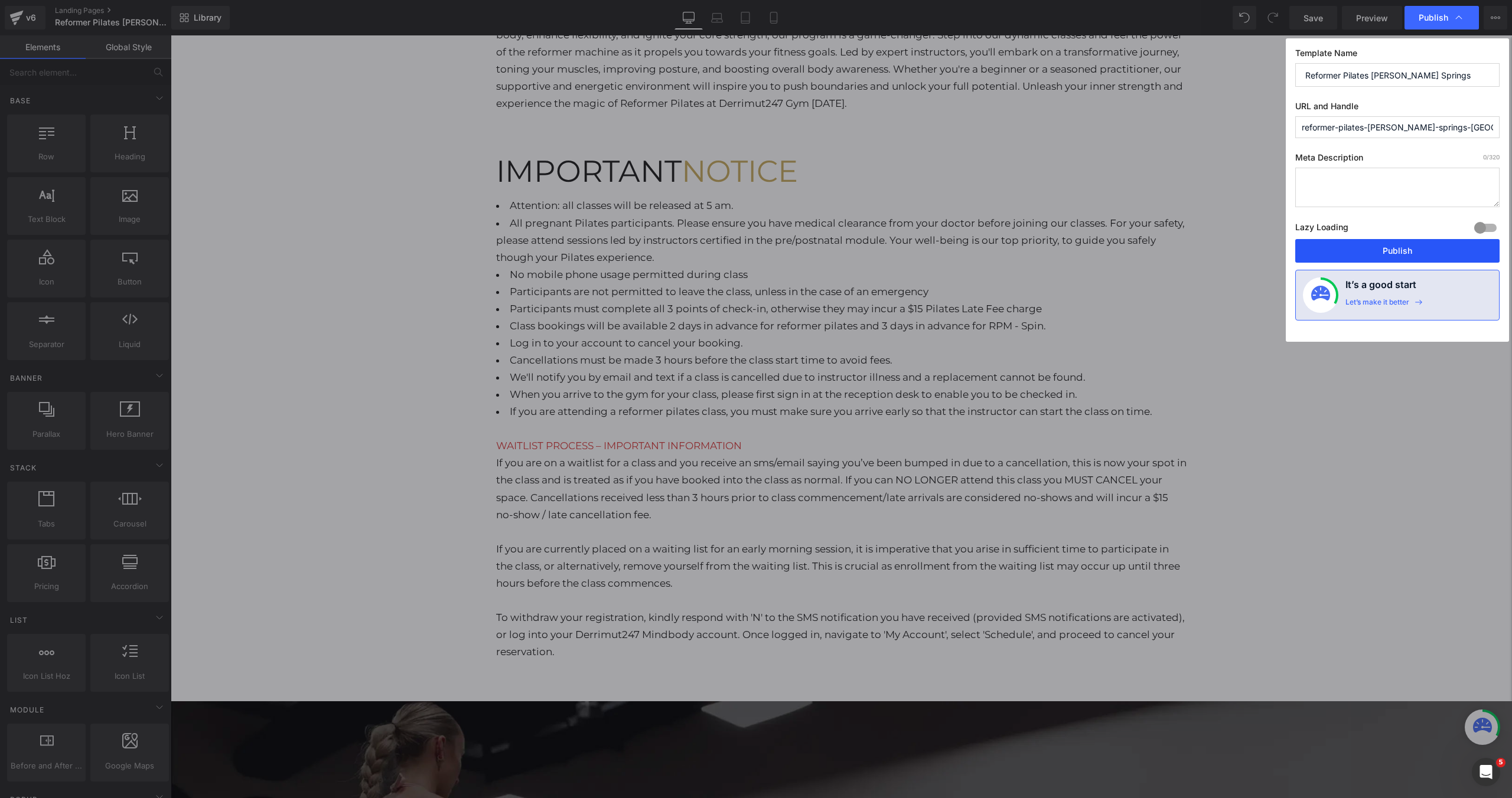
click at [1362, 255] on button "Publish" at bounding box center [1397, 251] width 205 height 24
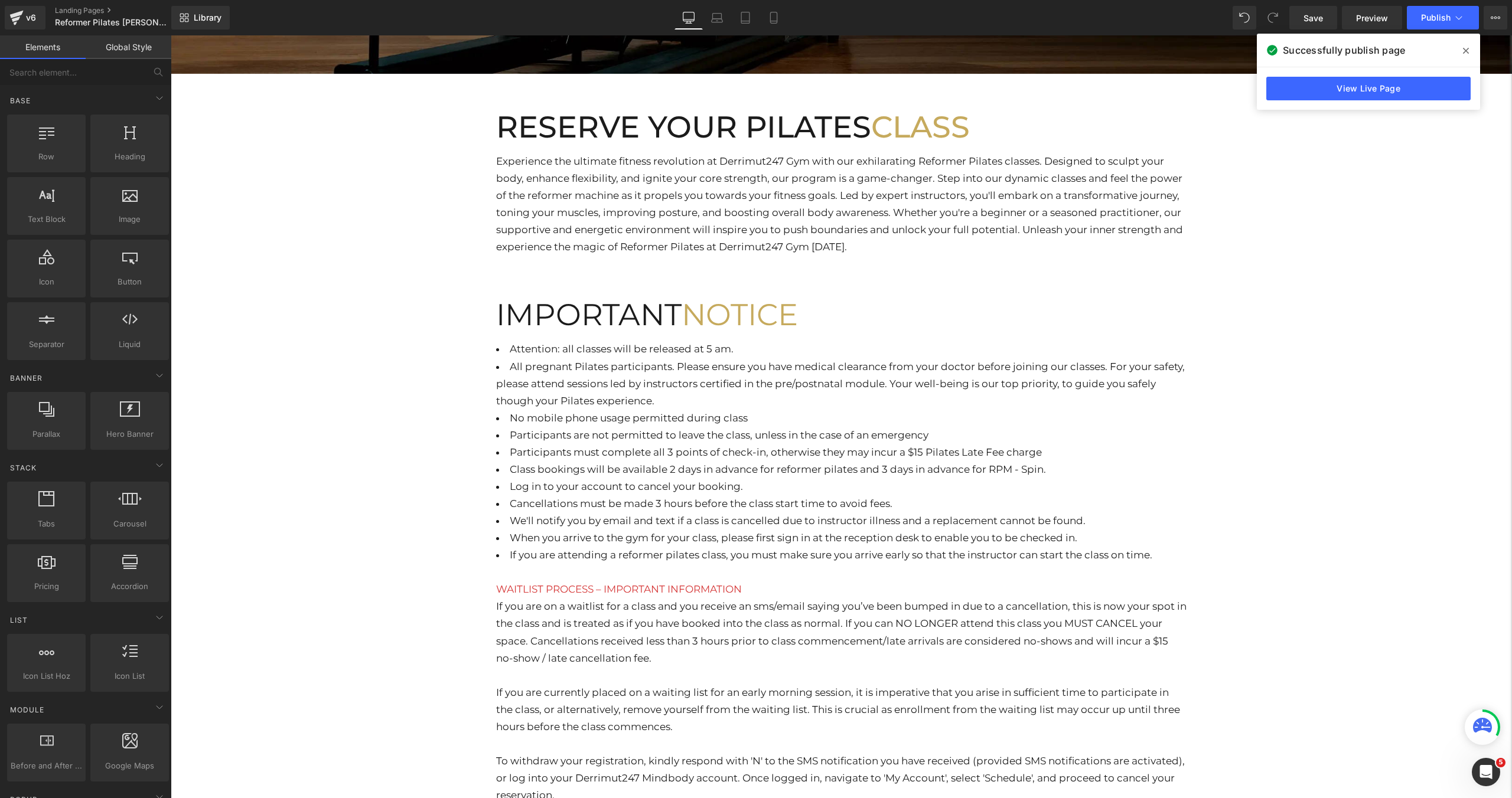
scroll to position [482, 0]
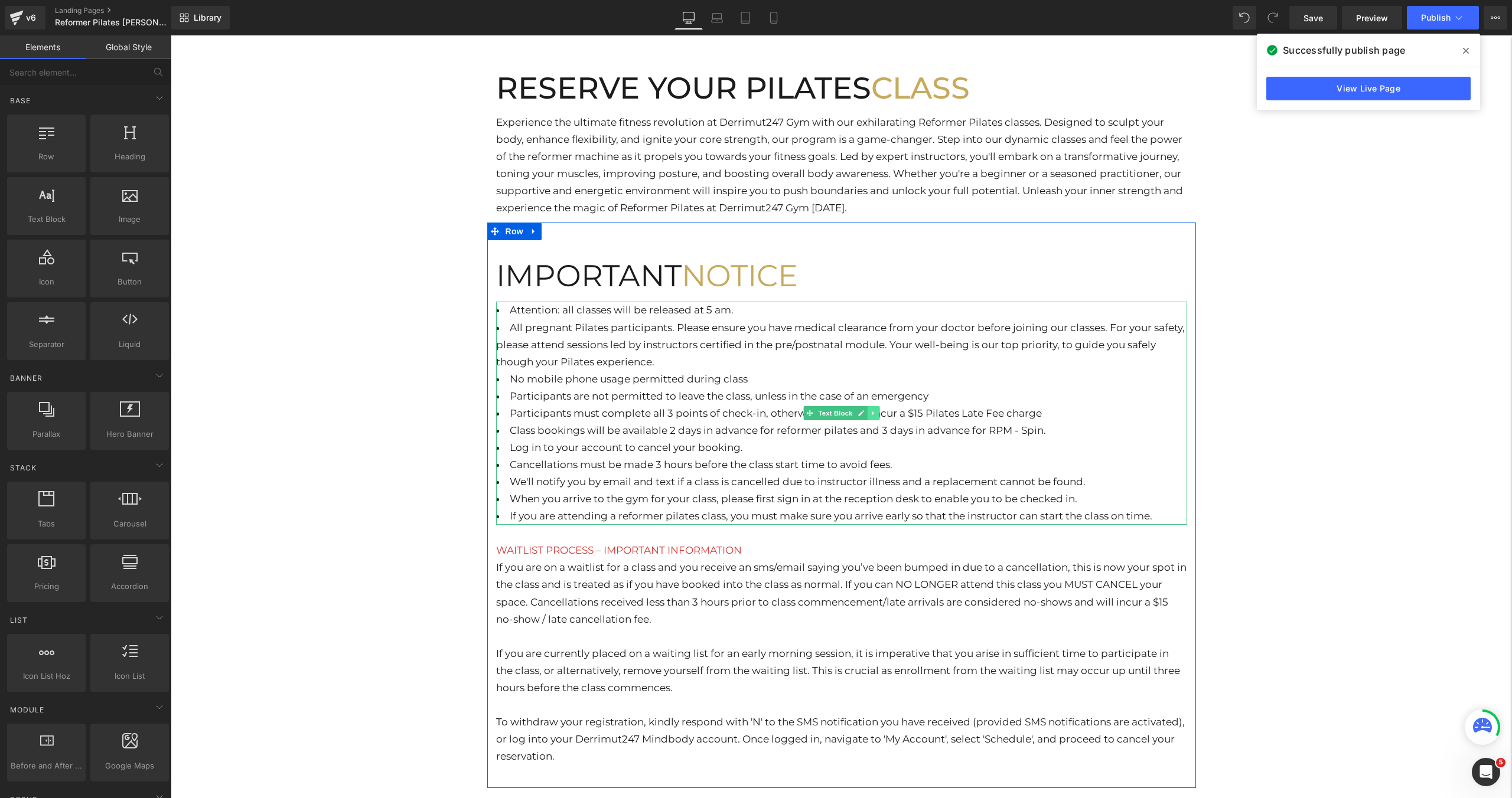
click at [870, 415] on icon at bounding box center [873, 413] width 6 height 7
click at [728, 447] on li "Log in to your account to cancel your booking." at bounding box center [841, 447] width 691 height 17
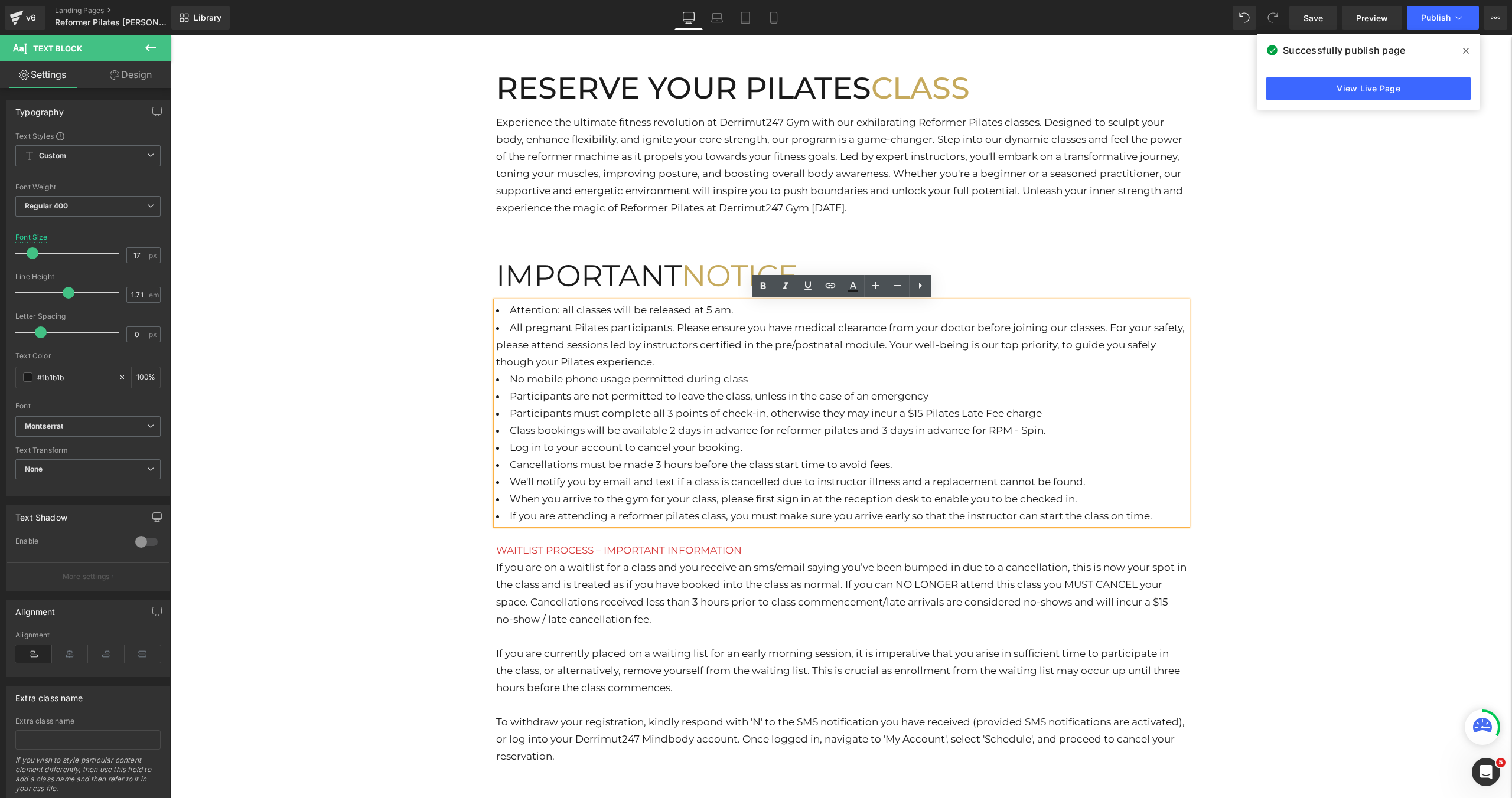
click at [1048, 414] on li "Participants must complete all 3 points of check-in, otherwise they may incur a…" at bounding box center [841, 413] width 691 height 17
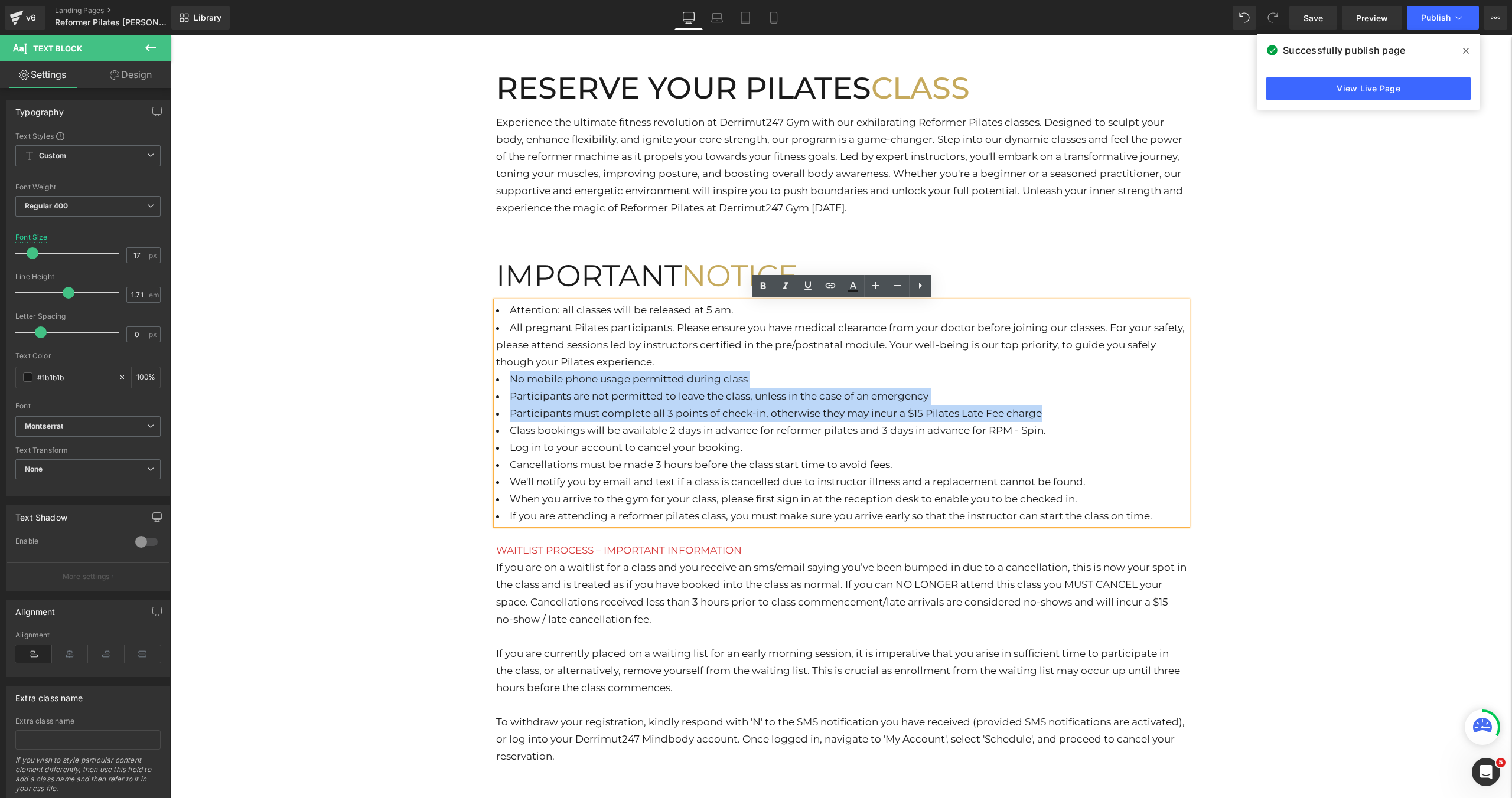
drag, startPoint x: 1044, startPoint y: 414, endPoint x: 498, endPoint y: 378, distance: 547.2
click at [498, 378] on ul "Attention: all classes will be released at 5 am. All pregnant Pilates participa…" at bounding box center [841, 362] width 691 height 120
copy ul "No mobile phone usage permitted during class Participants are not permitted to …"
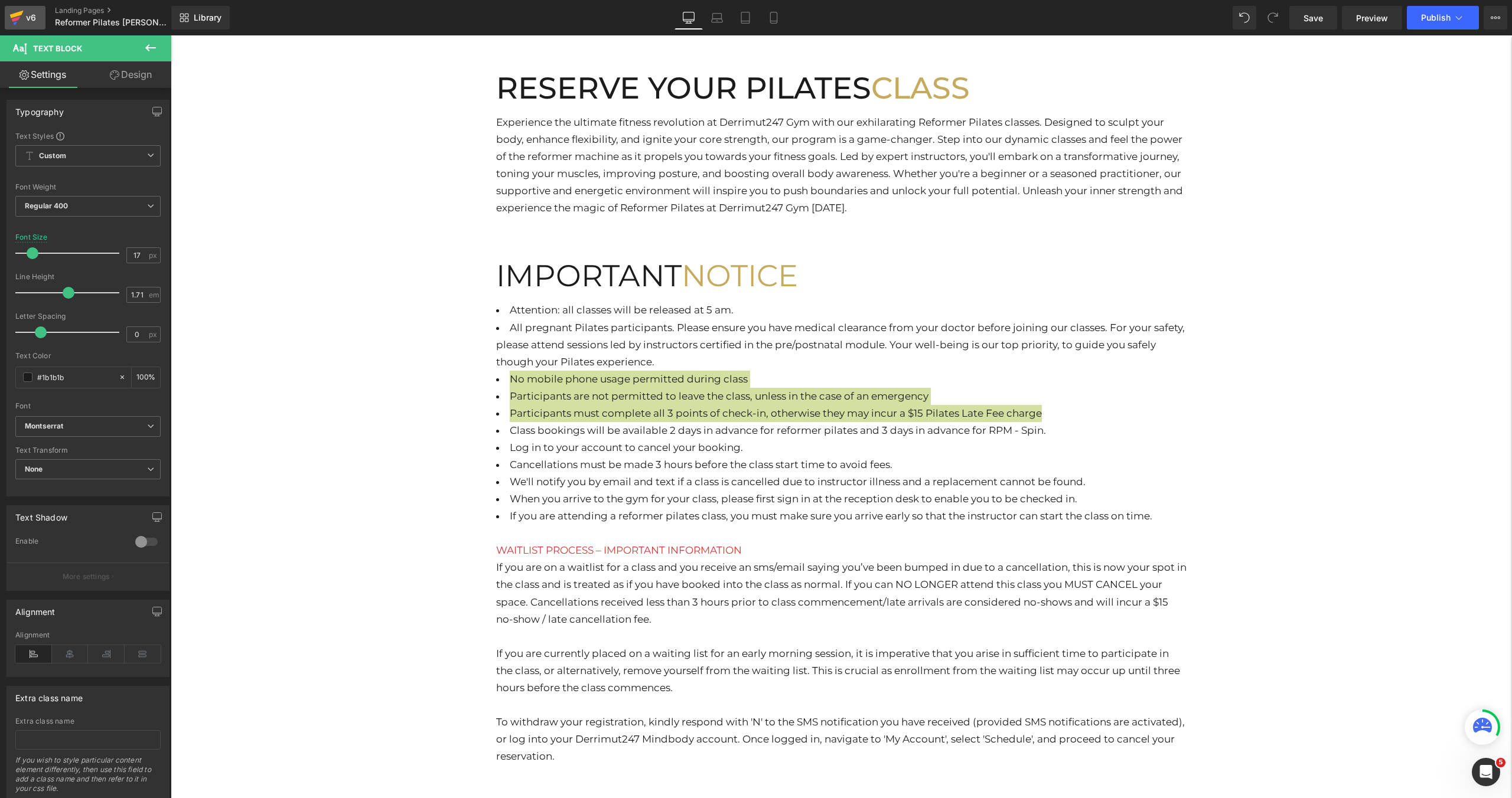
click at [27, 12] on div "v6" at bounding box center [31, 17] width 15 height 15
click at [1446, 23] on button "Publish" at bounding box center [1443, 17] width 72 height 24
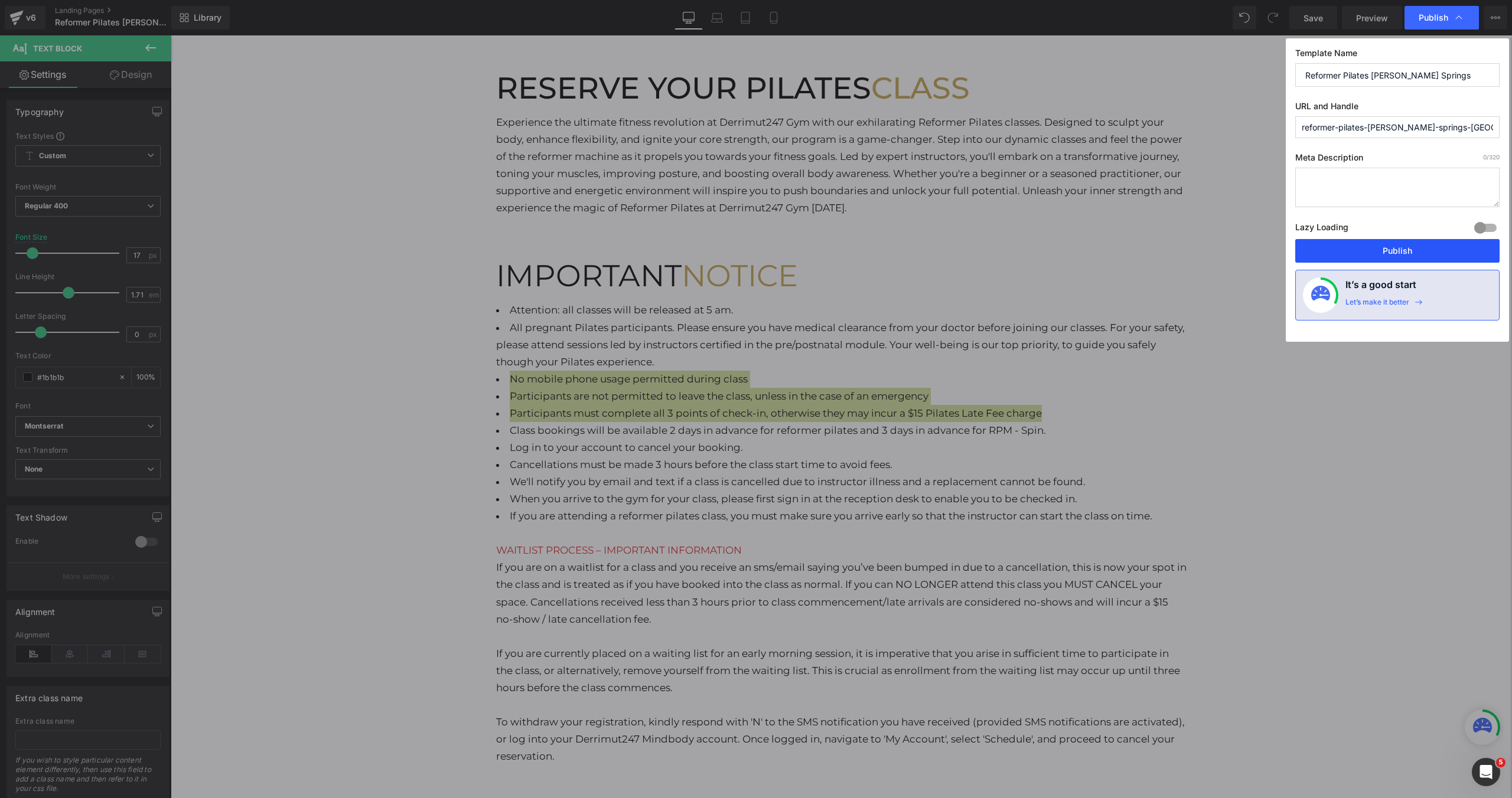
click at [1387, 248] on button "Publish" at bounding box center [1397, 251] width 205 height 24
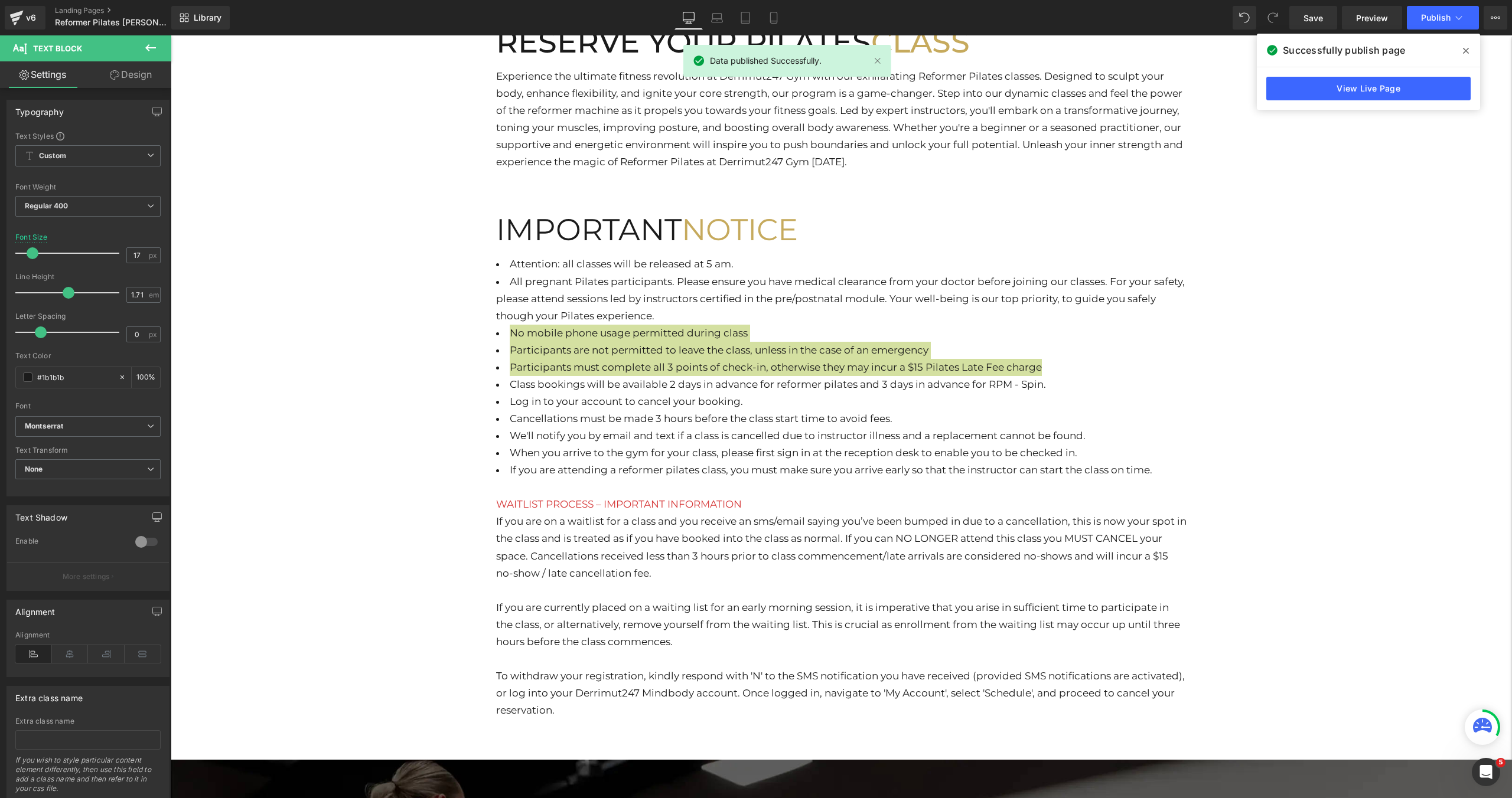
scroll to position [541, 0]
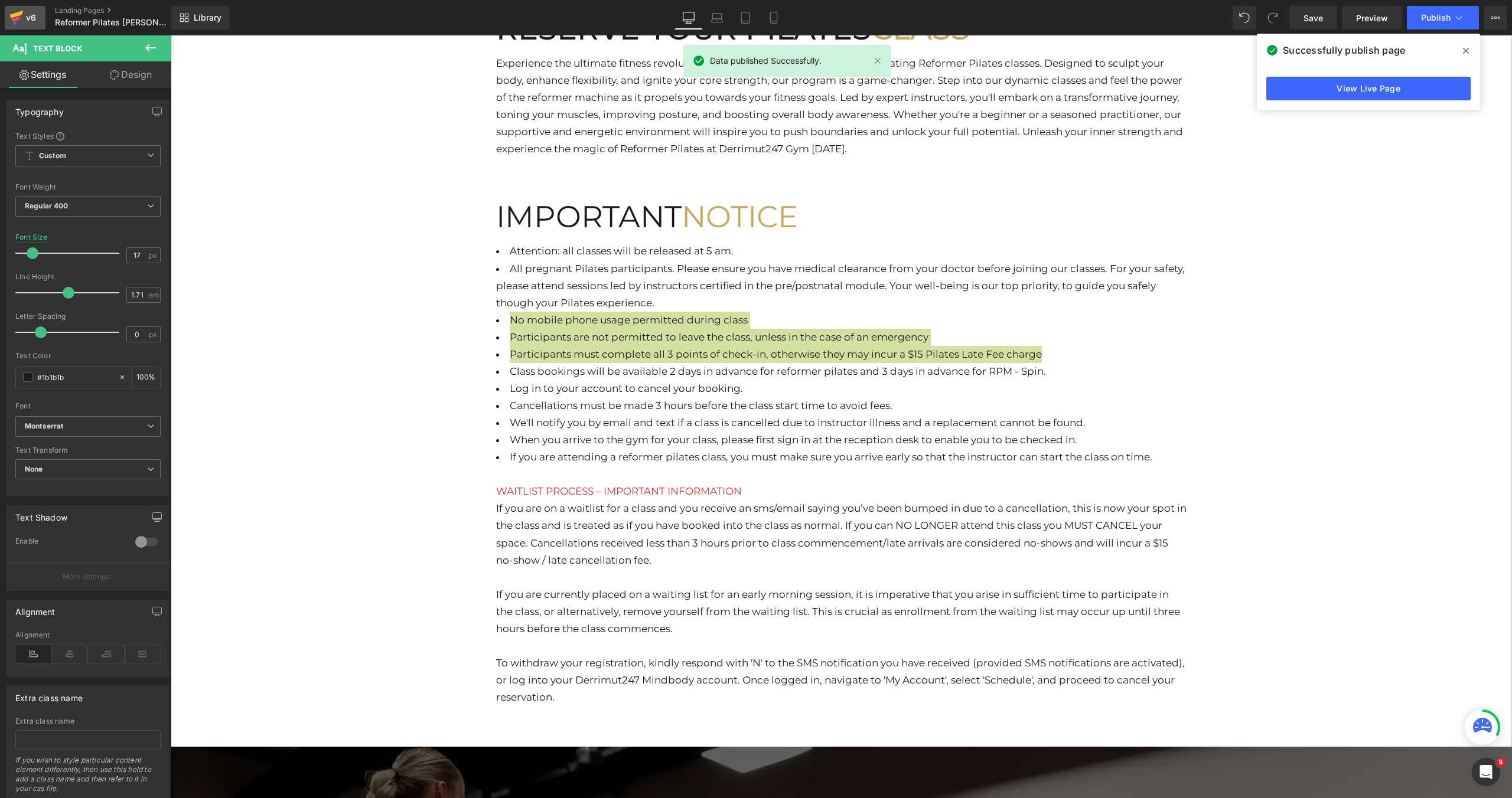
click at [15, 24] on icon at bounding box center [17, 17] width 14 height 29
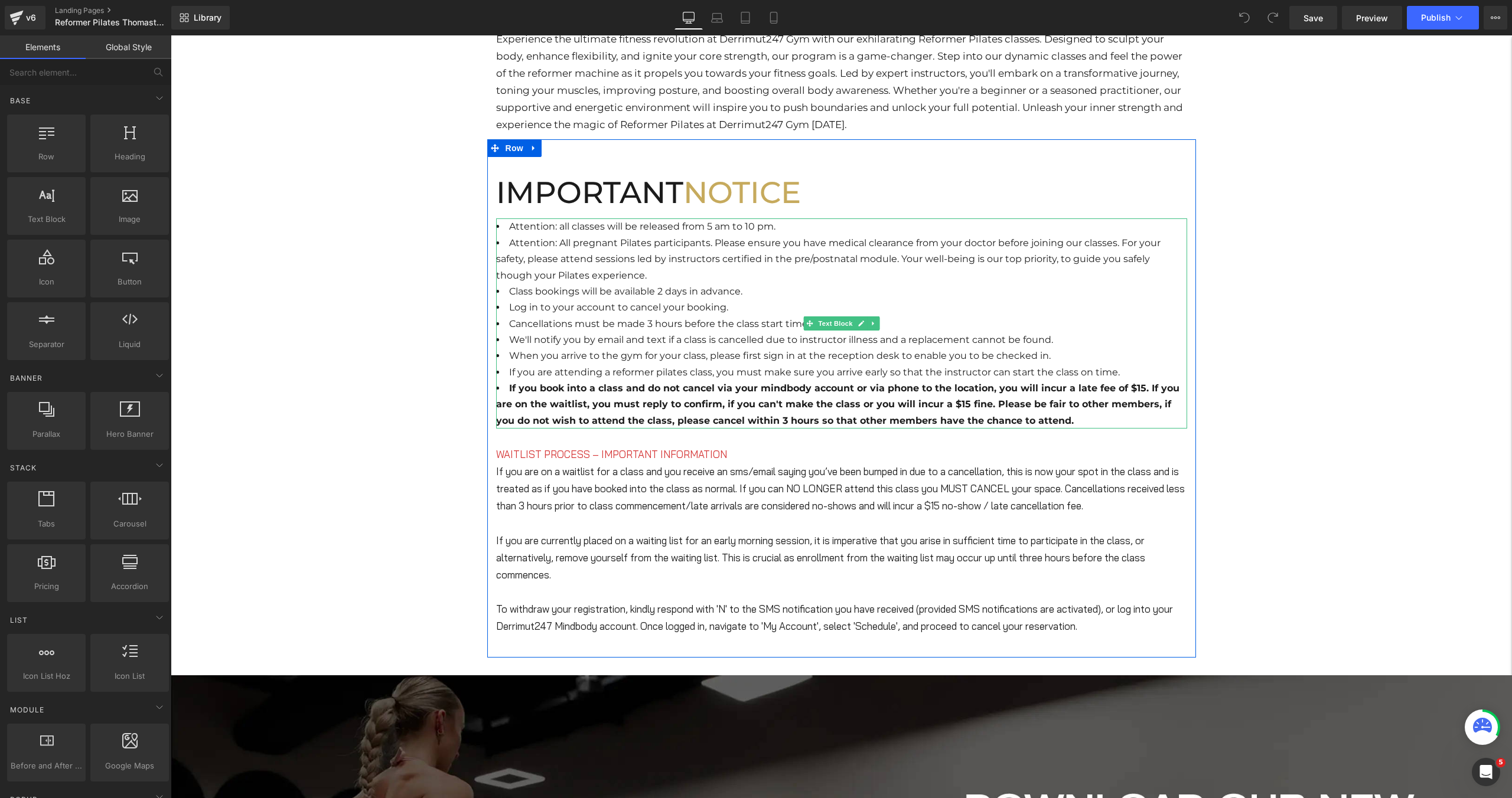
click at [625, 275] on li "Attention: All pregnant Pilates participants. Please ensure you have medical cl…" at bounding box center [841, 260] width 691 height 49
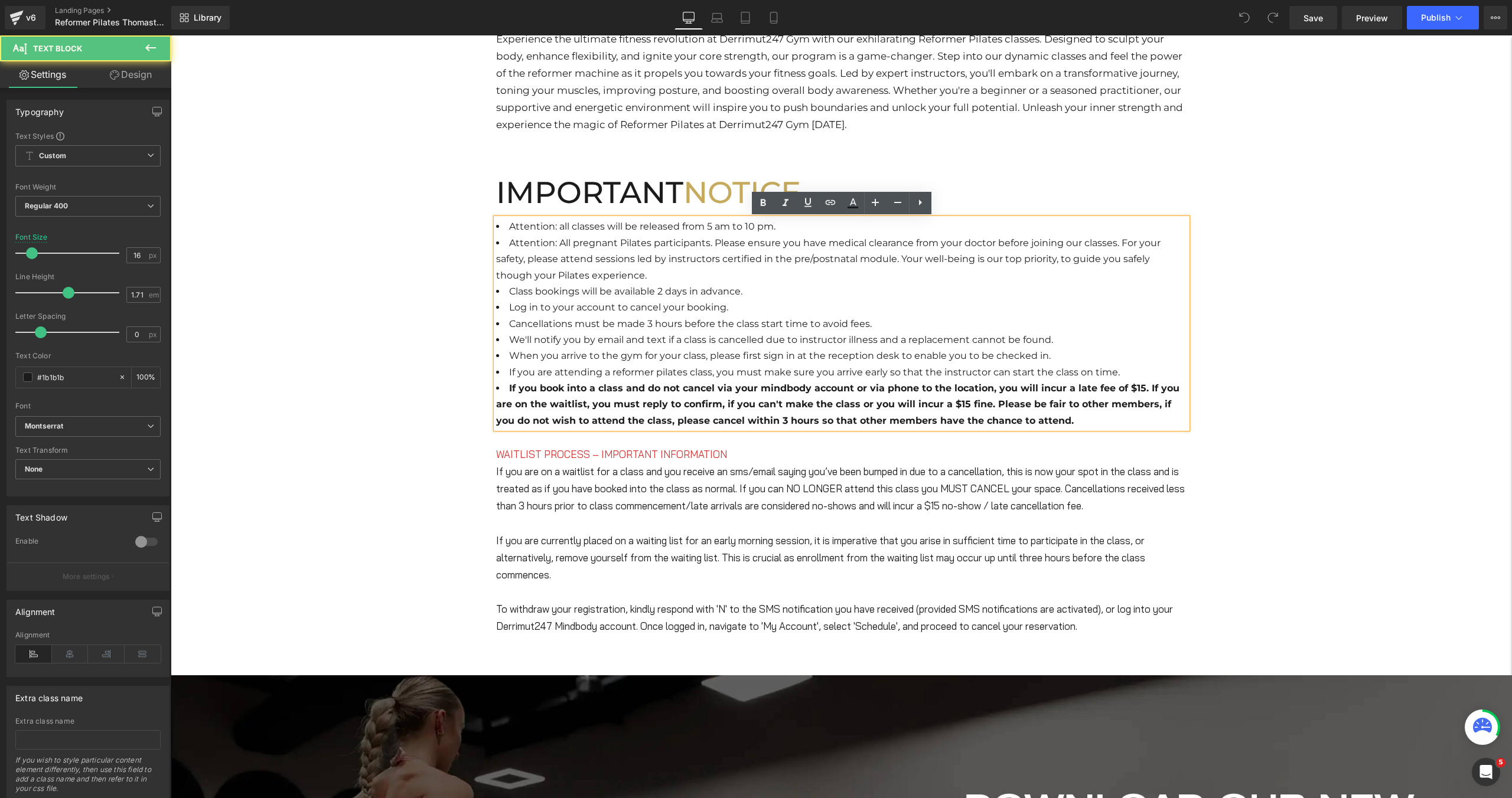
click at [623, 274] on li "Attention: All pregnant Pilates participants. Please ensure you have medical cl…" at bounding box center [841, 260] width 691 height 49
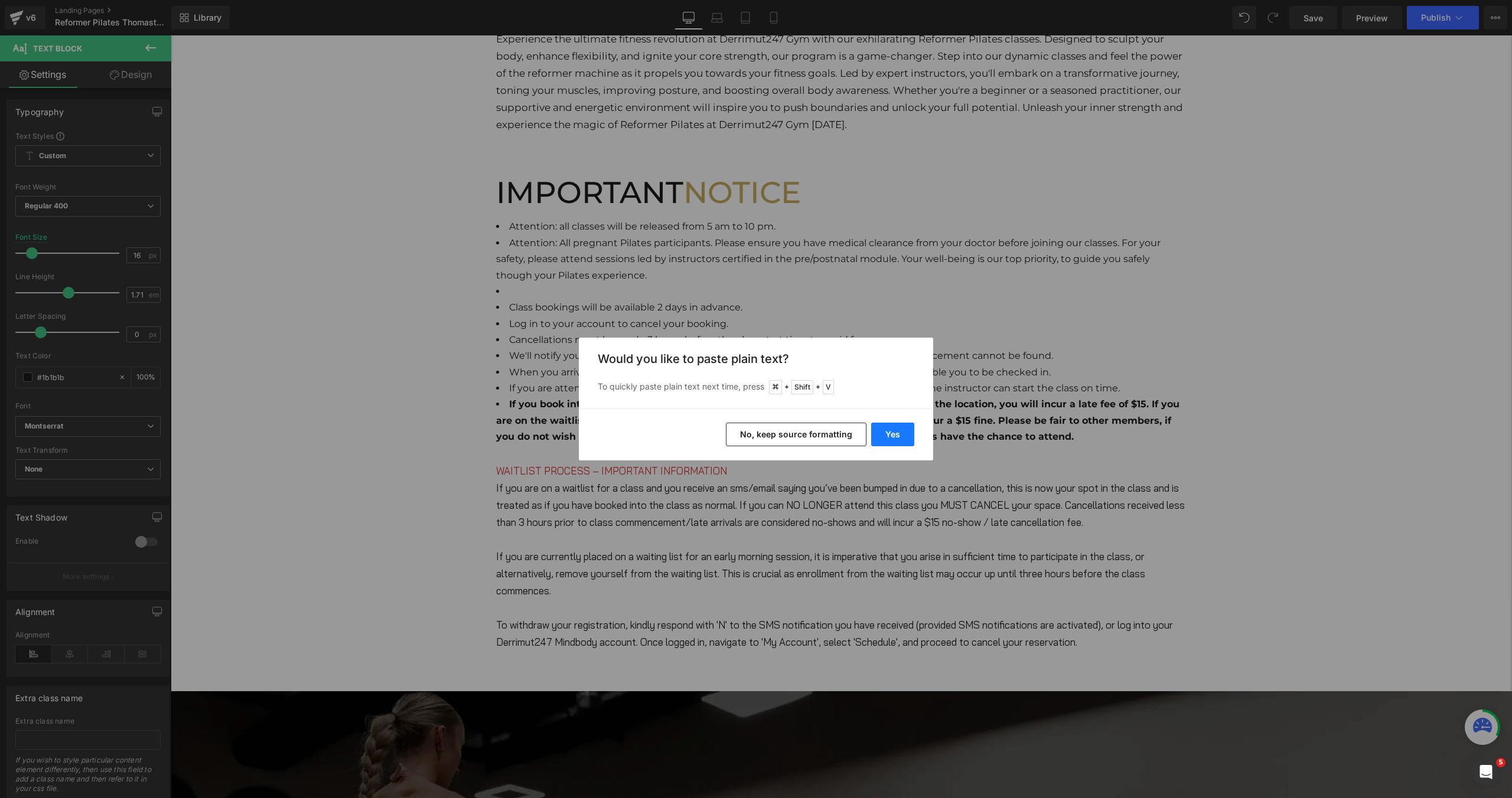
click at [885, 432] on button "Yes" at bounding box center [893, 435] width 43 height 24
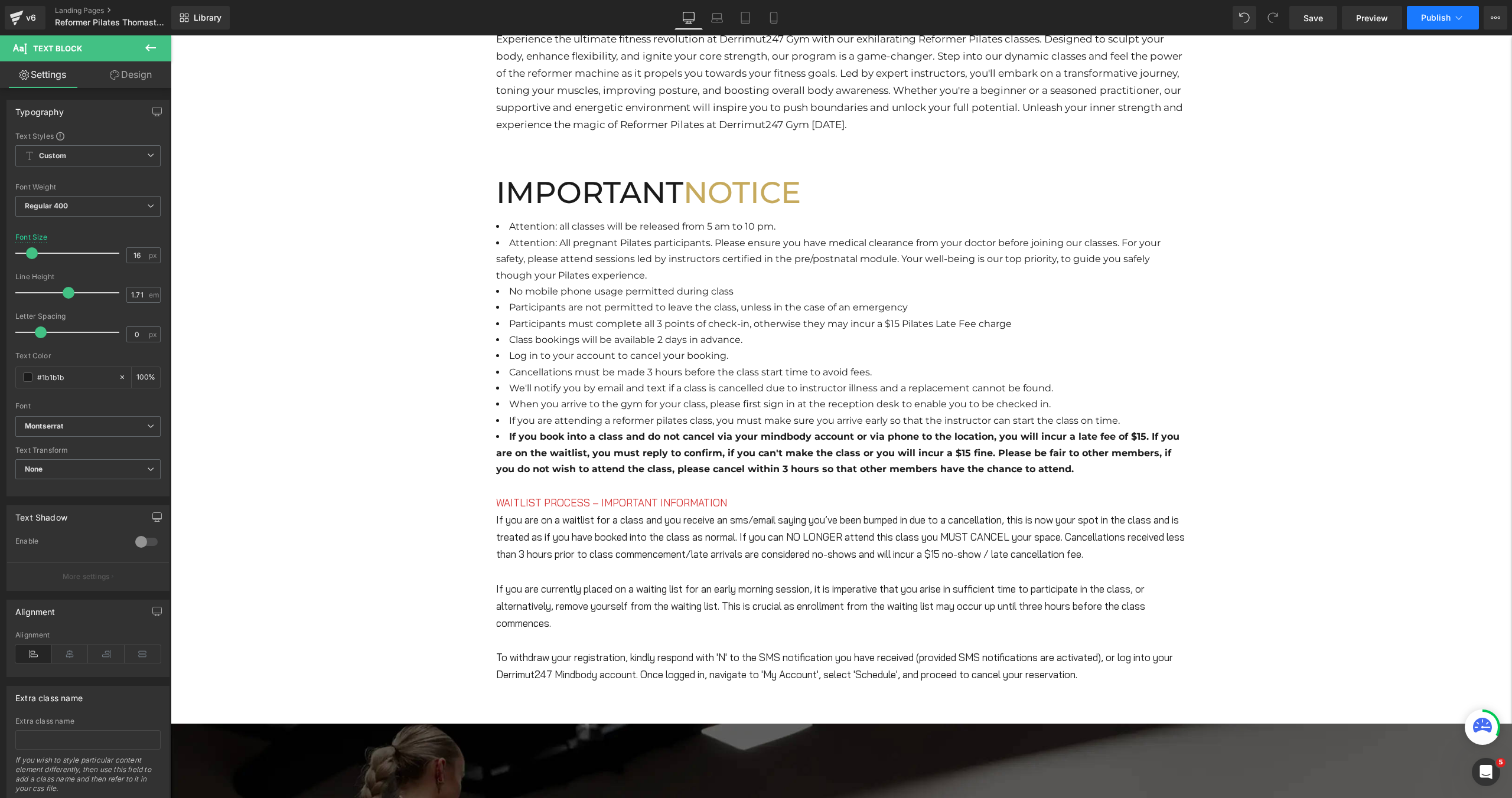
click at [1438, 21] on span "Publish" at bounding box center [1435, 18] width 29 height 10
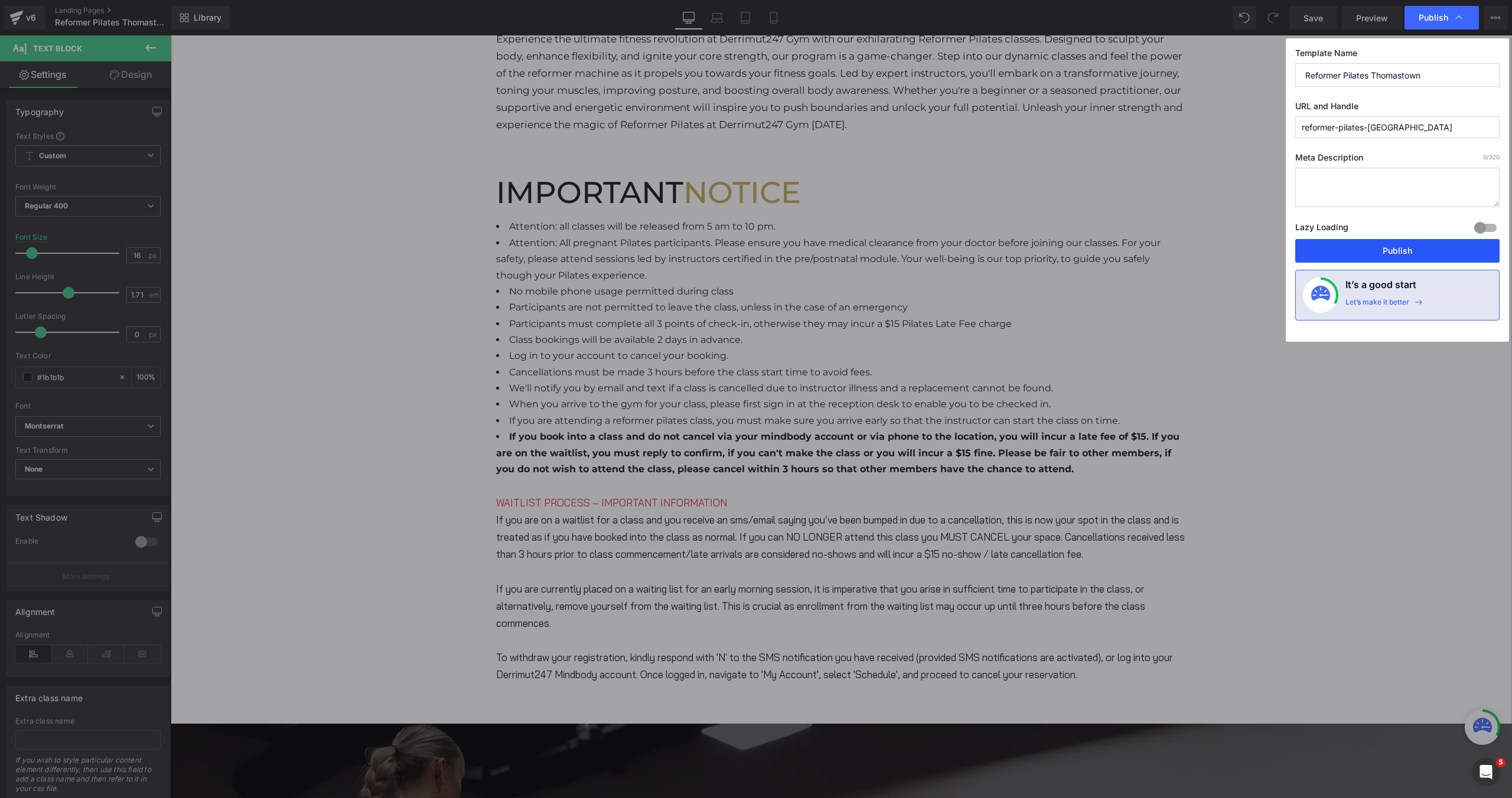
click at [1375, 252] on button "Publish" at bounding box center [1397, 251] width 205 height 24
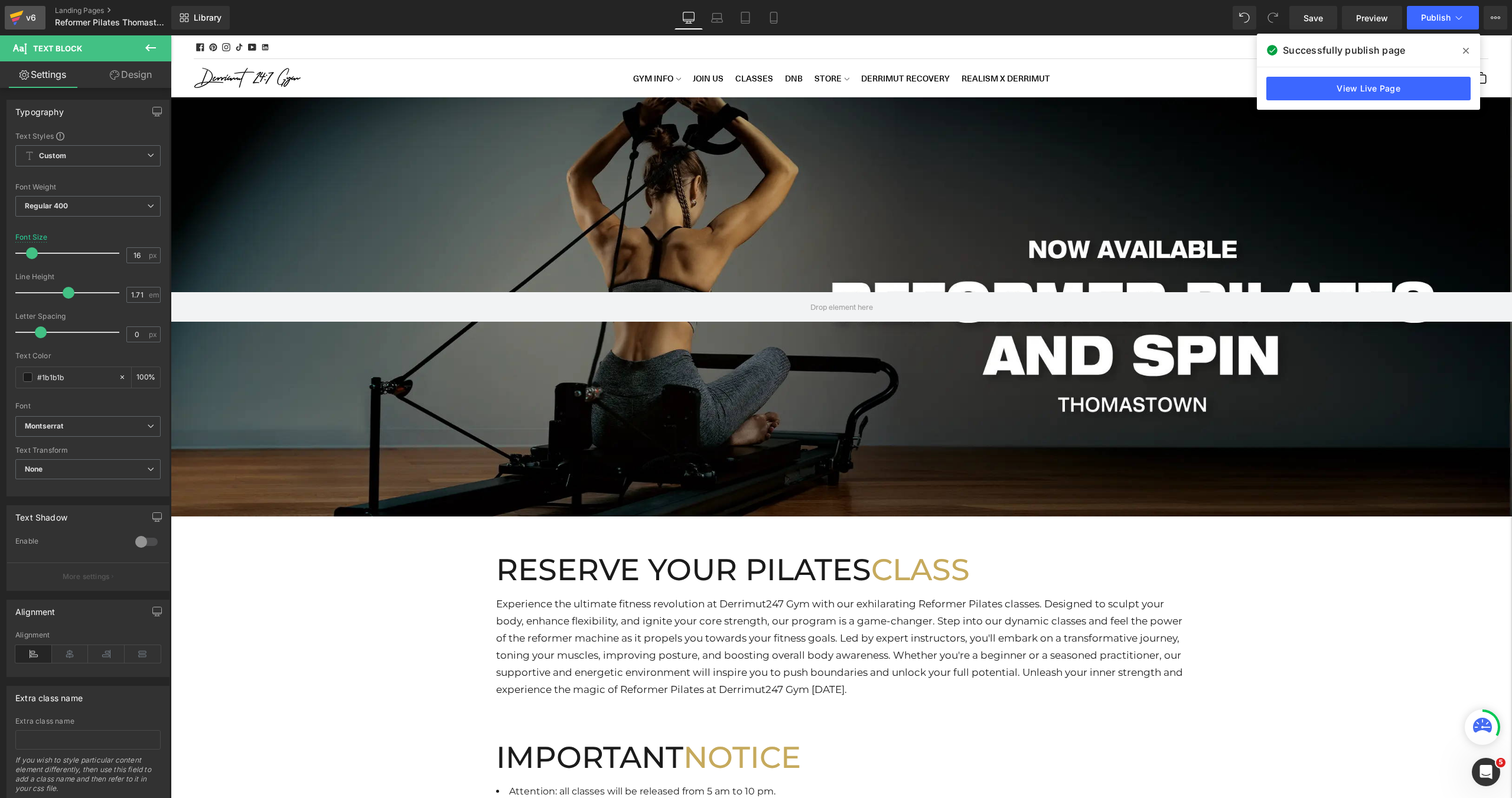
click at [35, 10] on div "v6" at bounding box center [31, 17] width 15 height 15
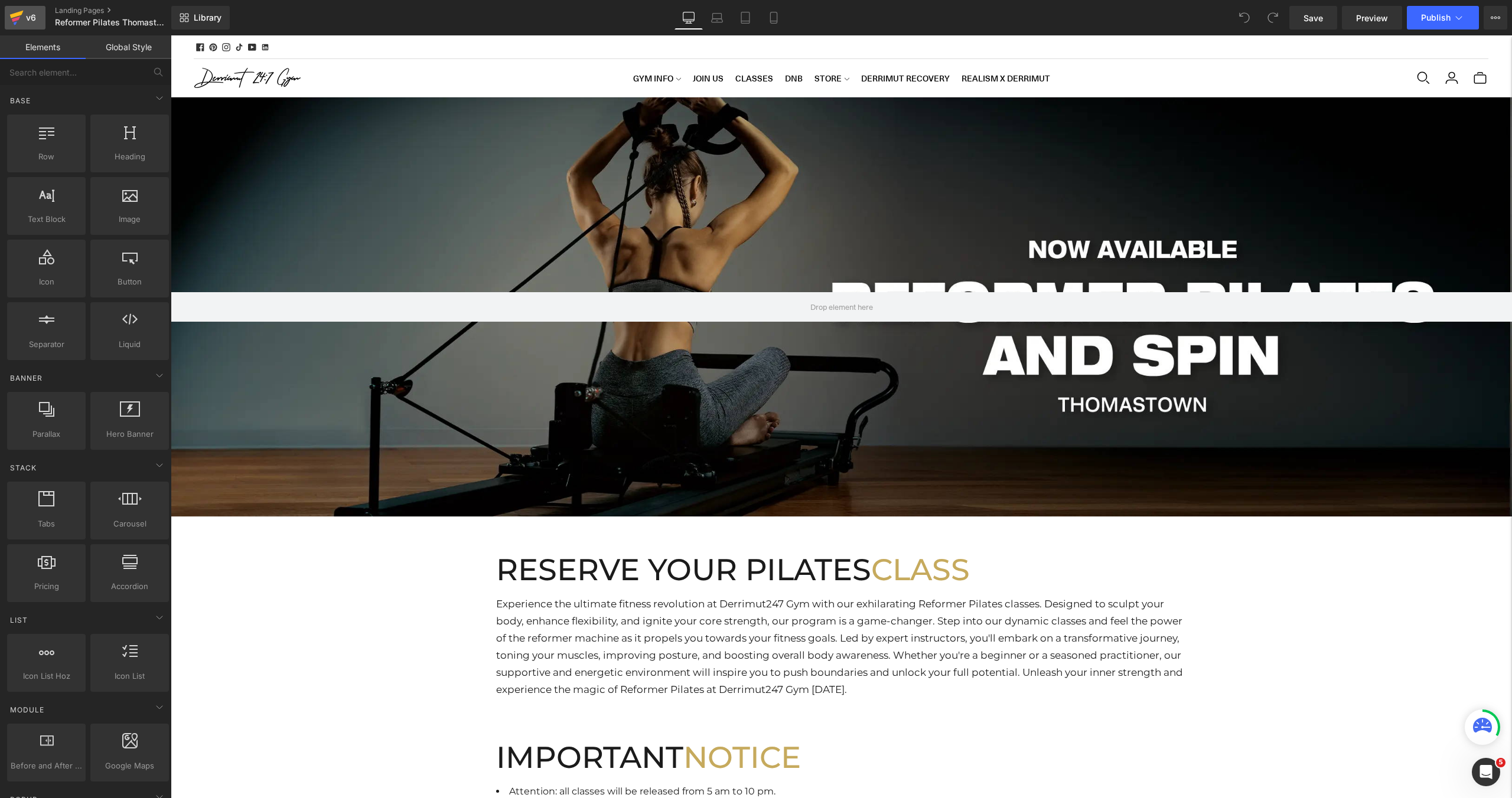
click at [27, 19] on div "v6" at bounding box center [31, 17] width 15 height 15
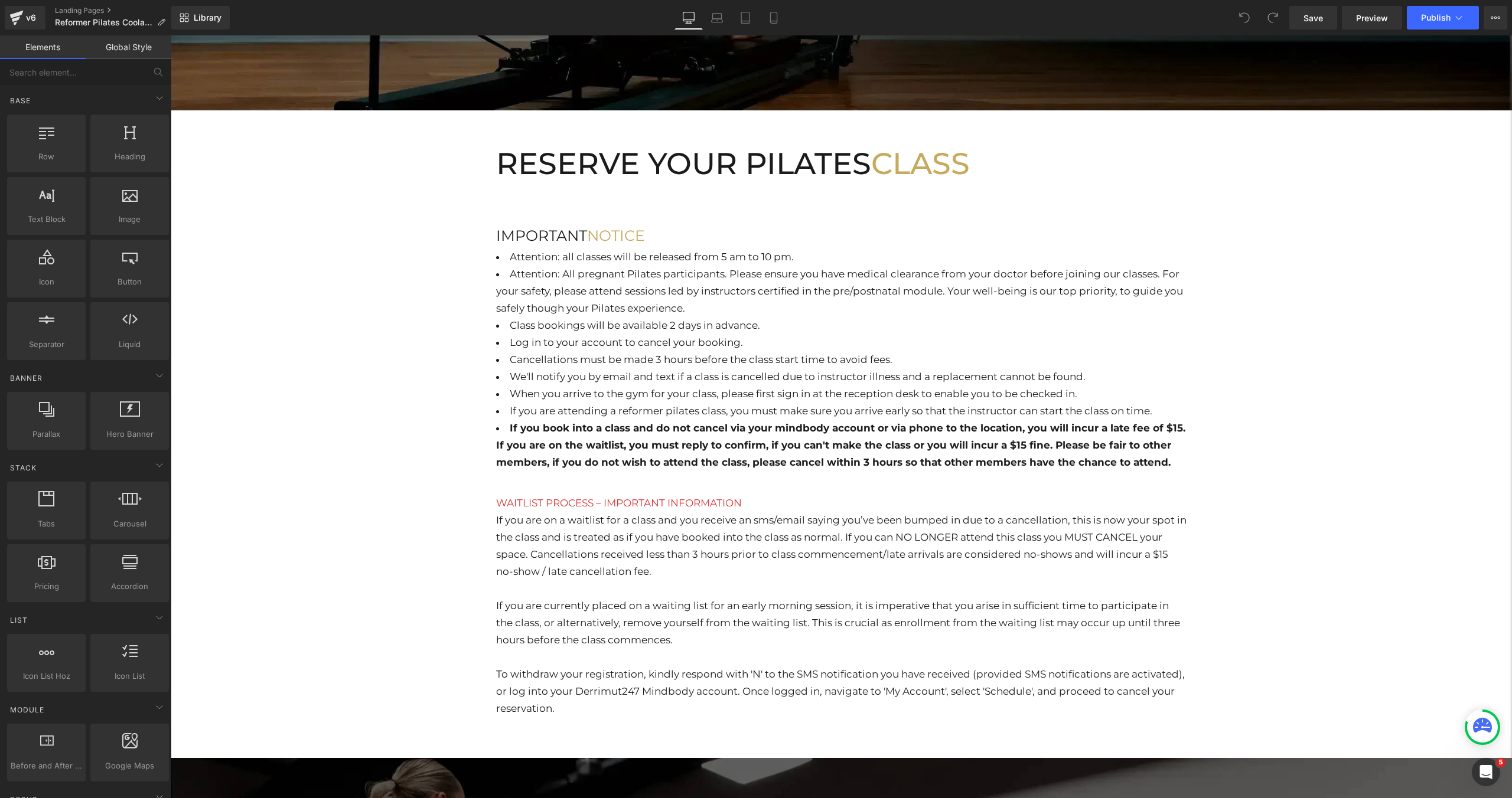
scroll to position [289, 0]
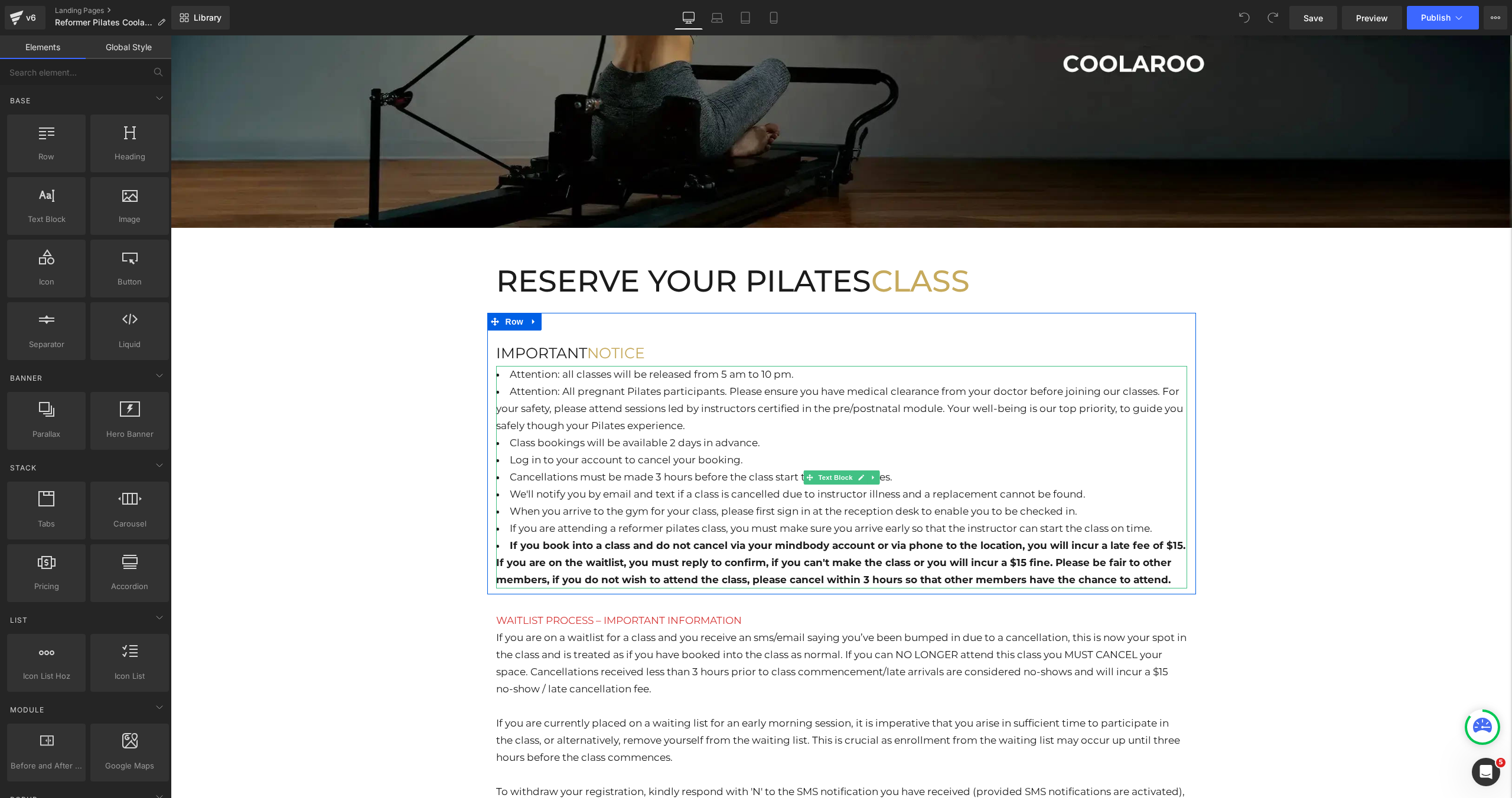
click at [698, 423] on li "Attention: All pregnant Pilates participants. Please ensure you have medical cl…" at bounding box center [841, 409] width 691 height 51
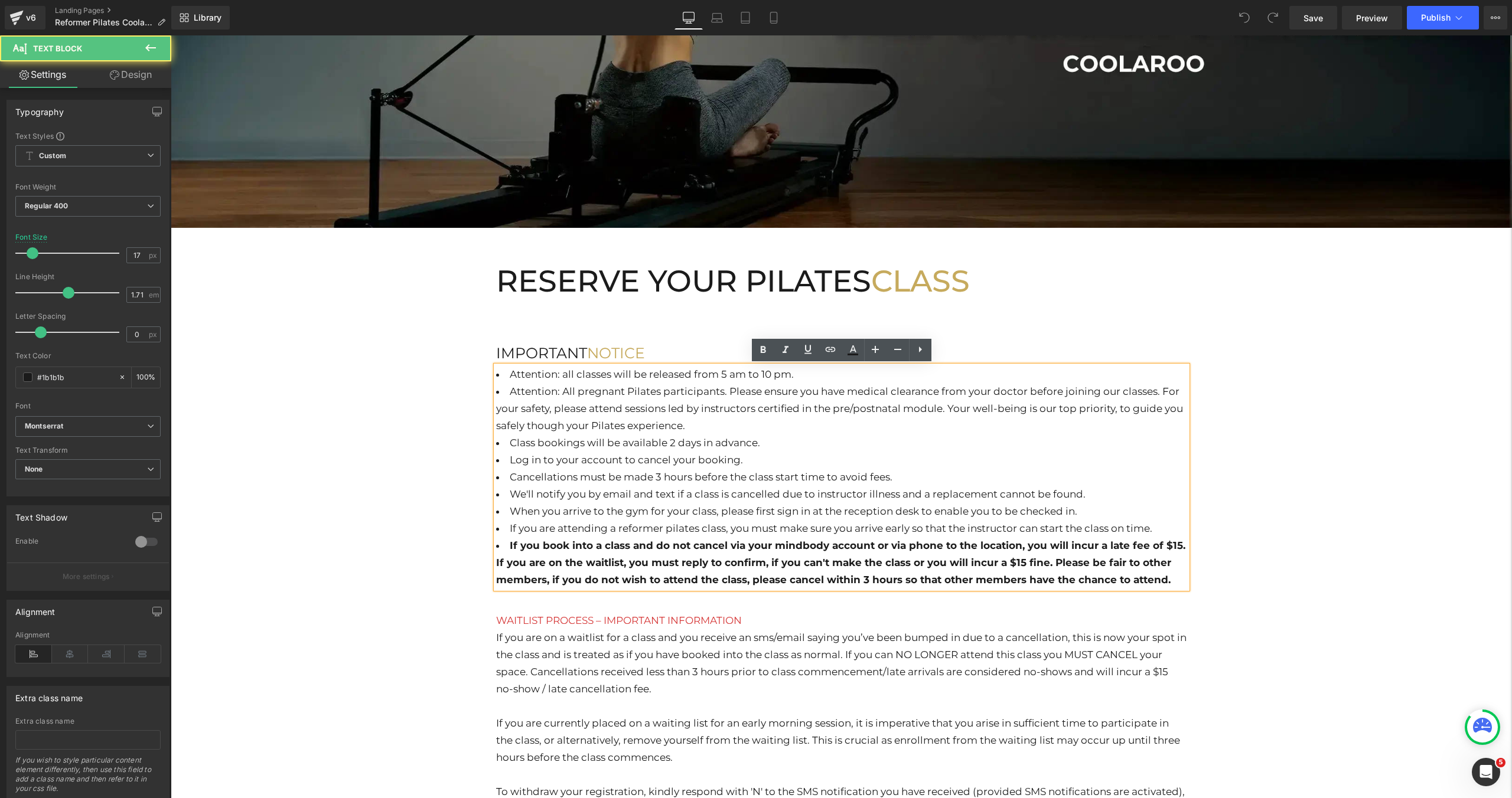
click at [690, 424] on li "Attention: All pregnant Pilates participants. Please ensure you have medical cl…" at bounding box center [841, 409] width 691 height 51
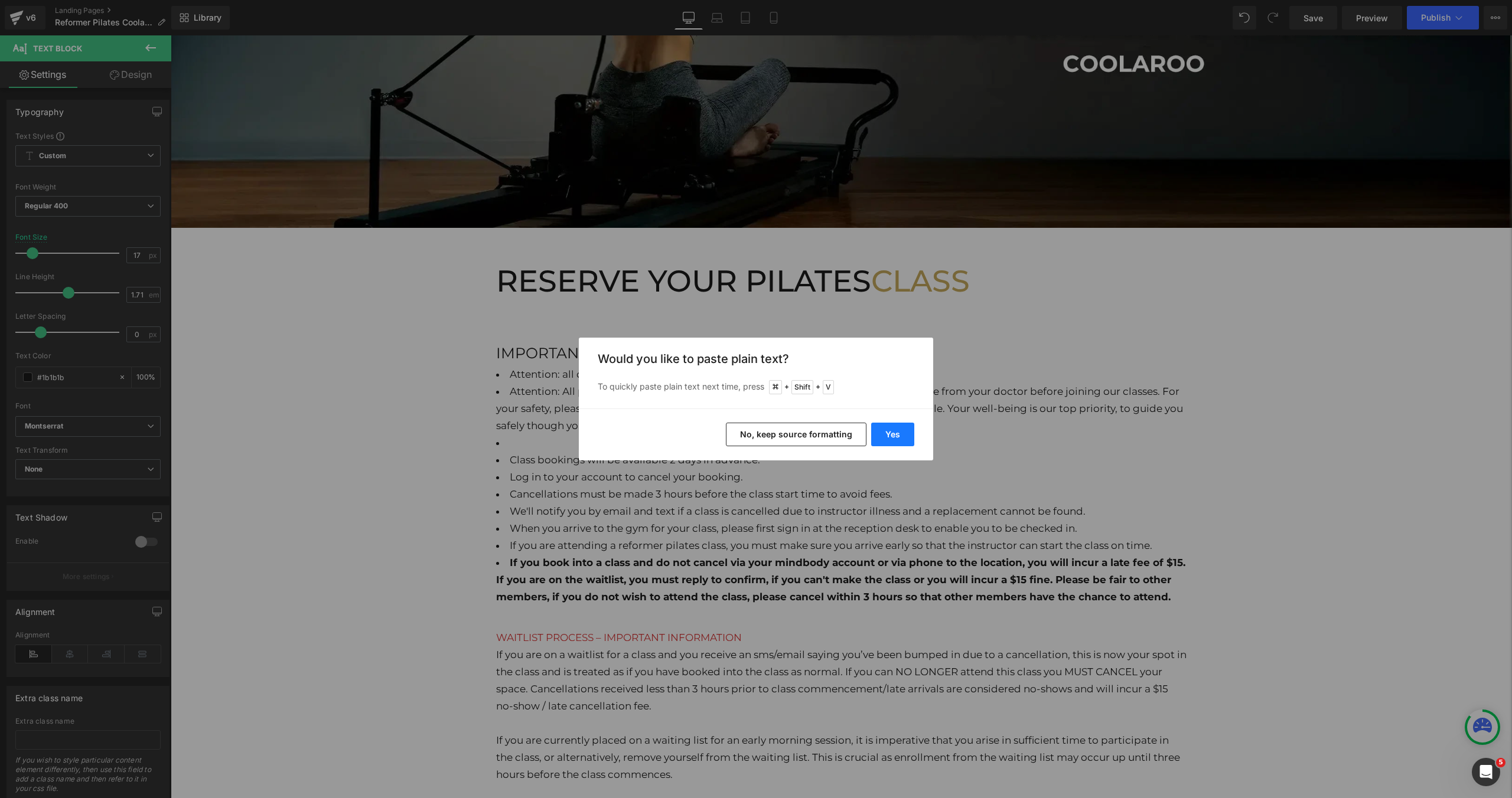
click at [892, 436] on button "Yes" at bounding box center [893, 435] width 43 height 24
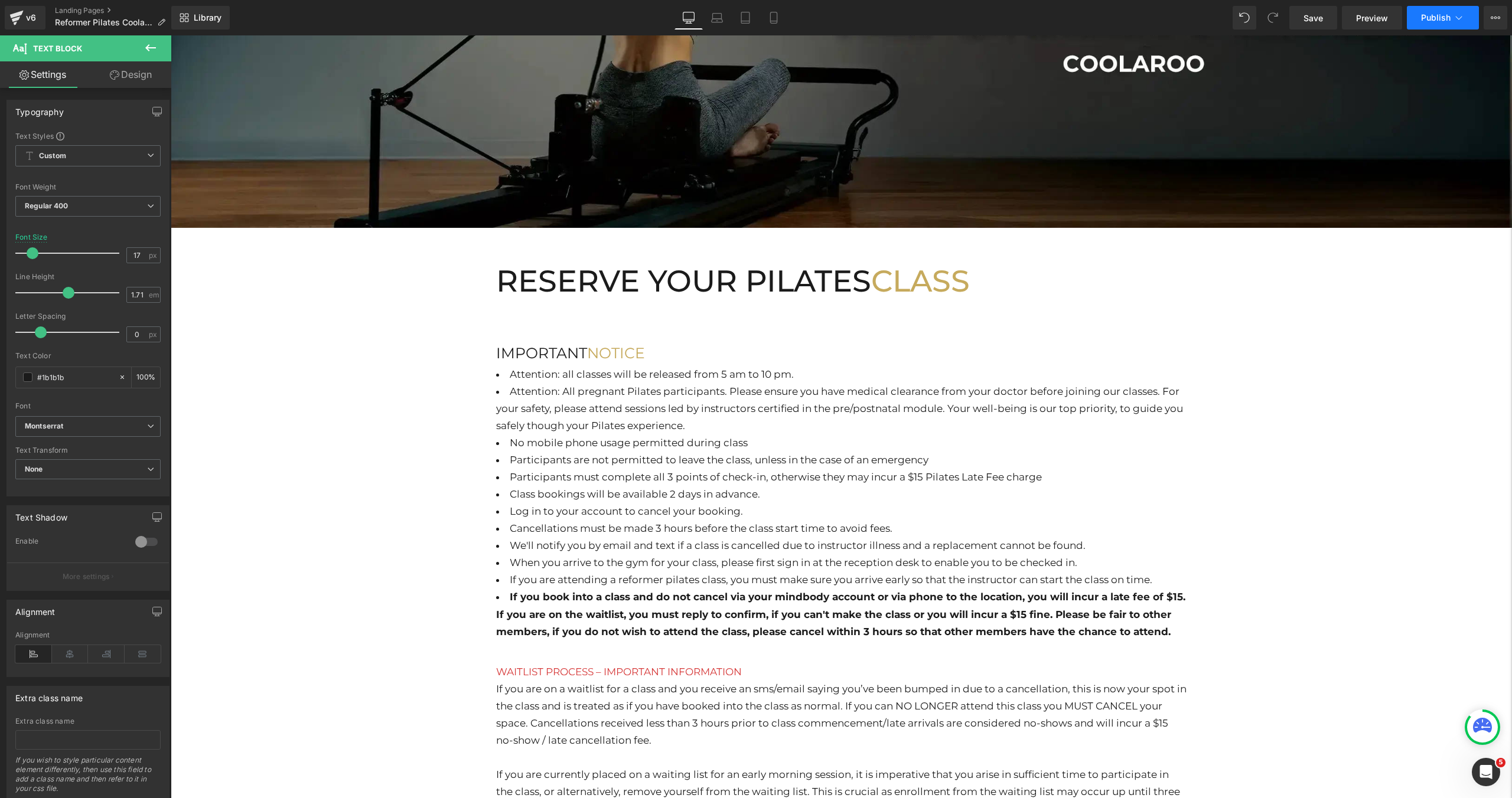
click at [1435, 15] on span "Publish" at bounding box center [1435, 18] width 29 height 10
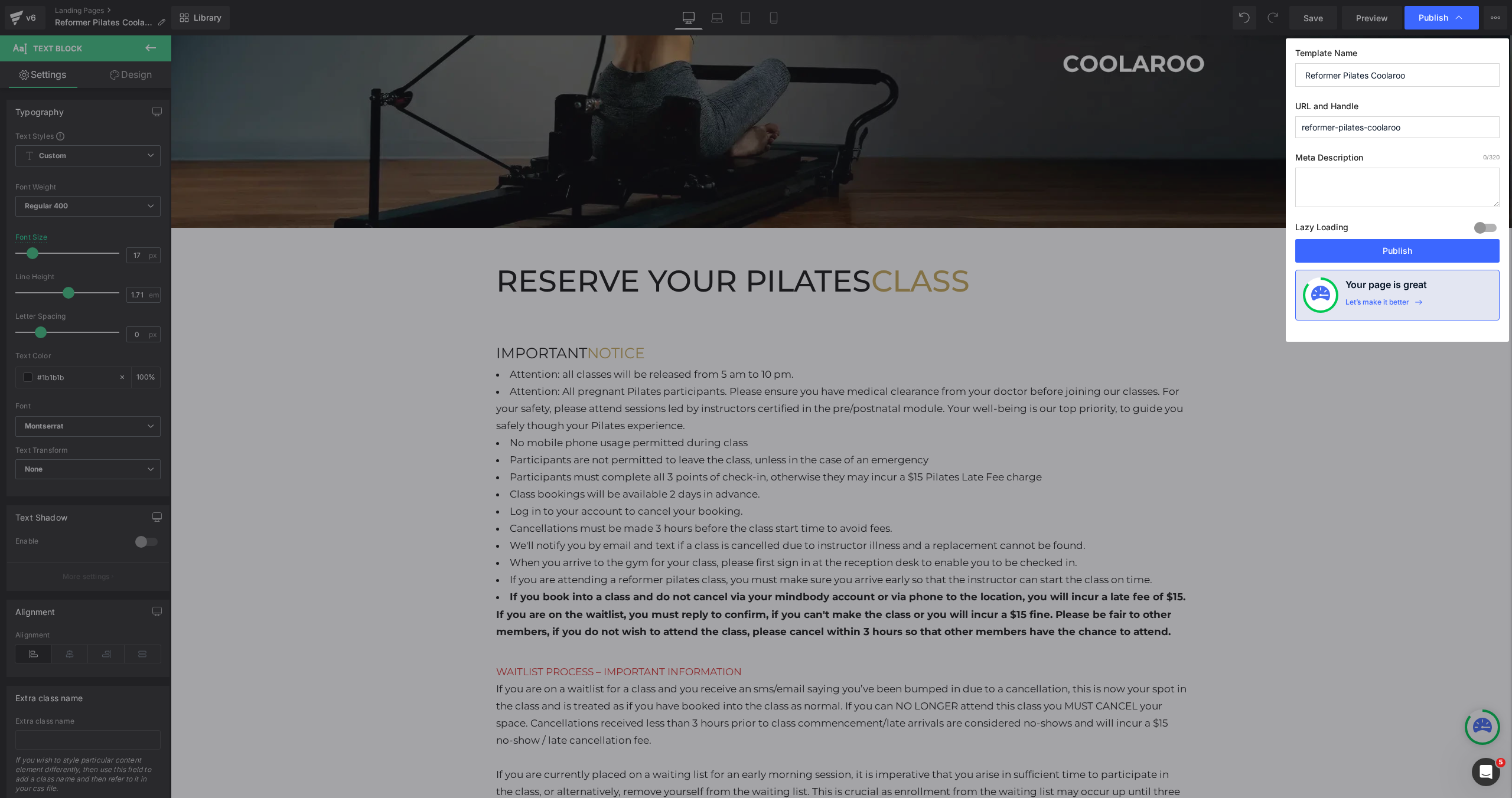
click at [1378, 264] on div "Template Name Reformer Pilates Coolaroo URL and Handle reformer-pilates-coolaro…" at bounding box center [1397, 190] width 223 height 303
drag, startPoint x: 1385, startPoint y: 256, endPoint x: 1215, endPoint y: 221, distance: 173.6
click at [1385, 256] on button "Publish" at bounding box center [1397, 251] width 205 height 24
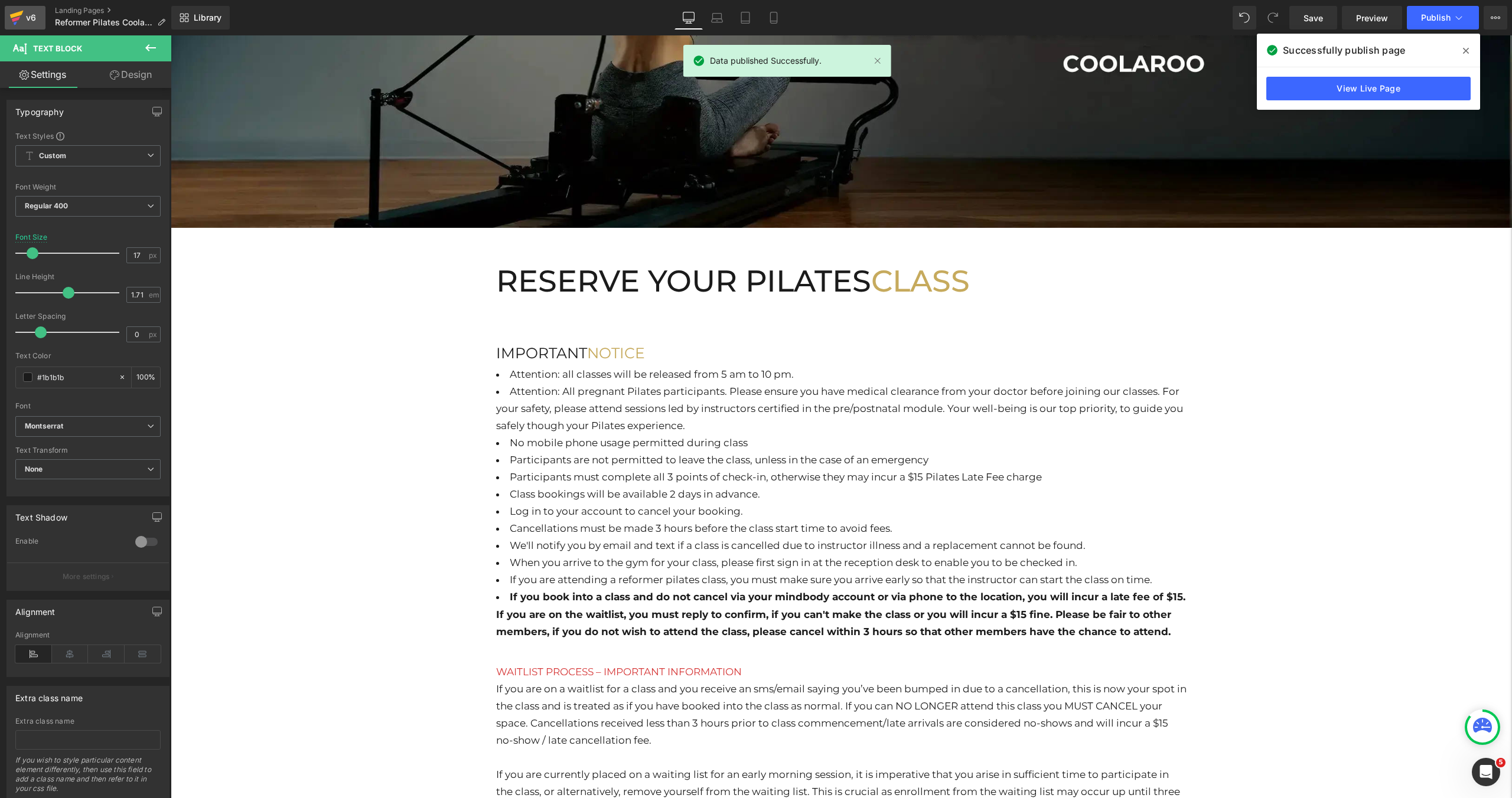
click at [35, 24] on div "v6" at bounding box center [31, 17] width 15 height 15
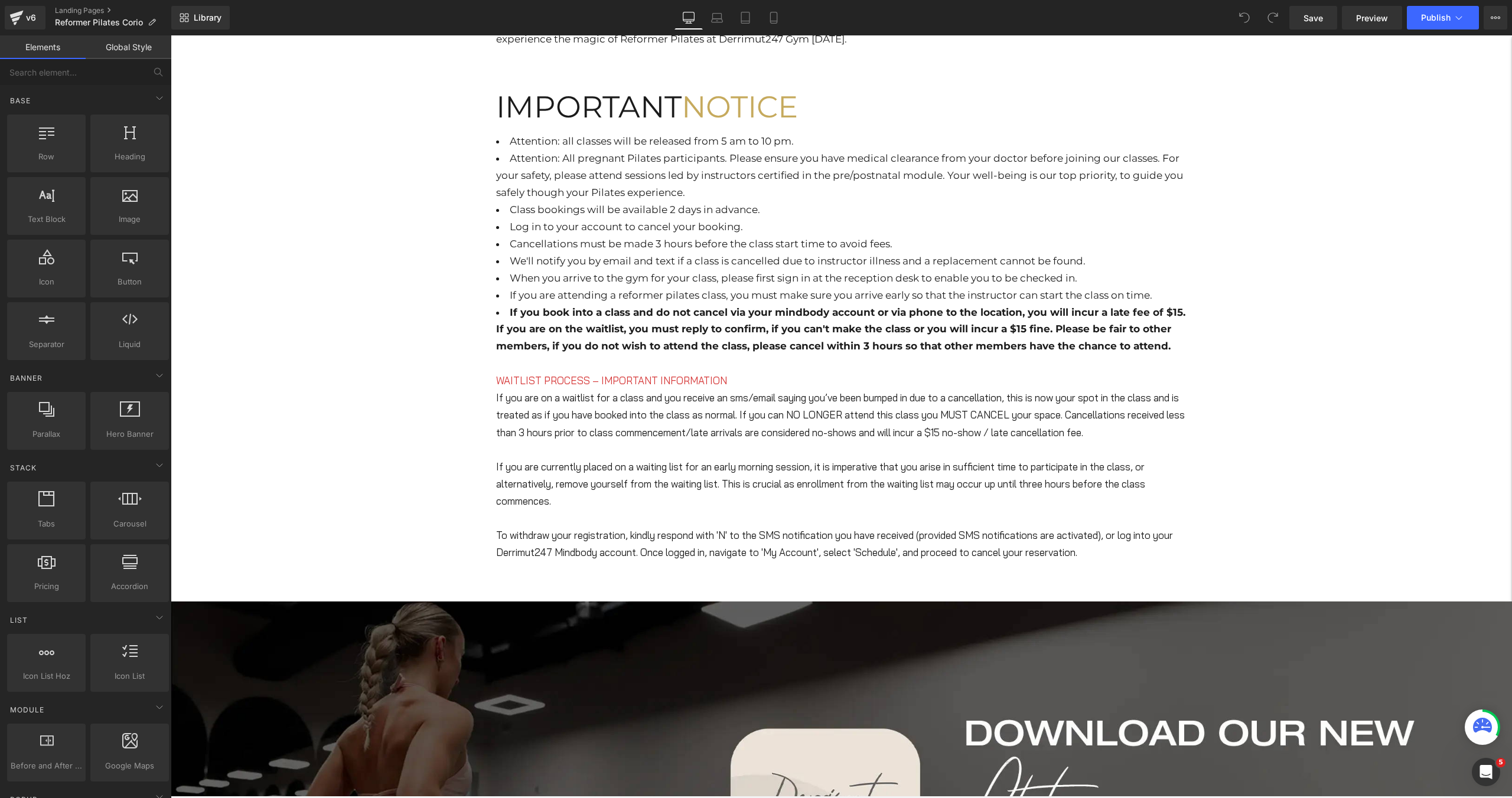
scroll to position [678, 0]
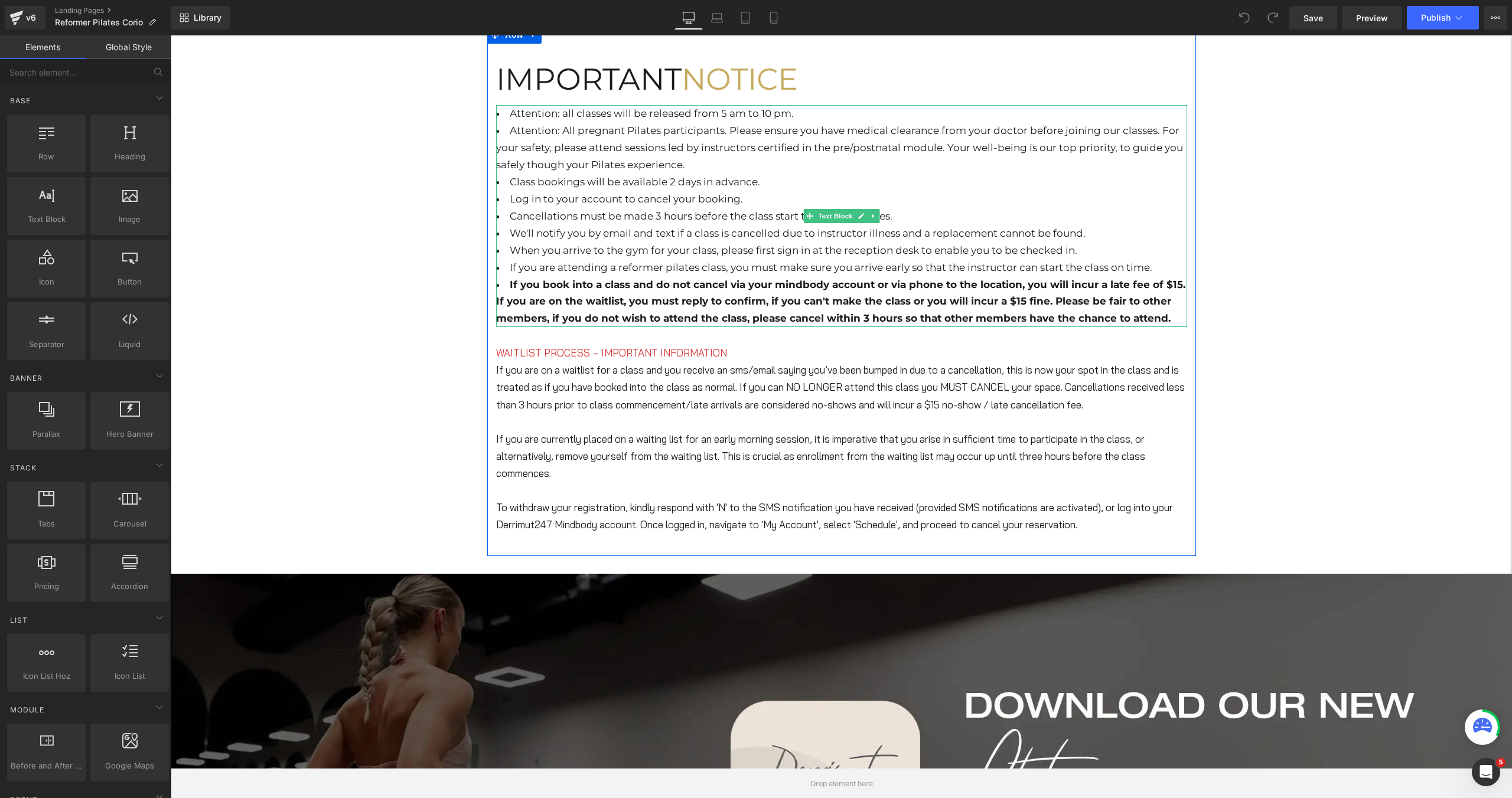
click at [707, 156] on li "Attention: All pregnant Pilates participants. Please ensure you have medical cl…" at bounding box center [841, 148] width 691 height 51
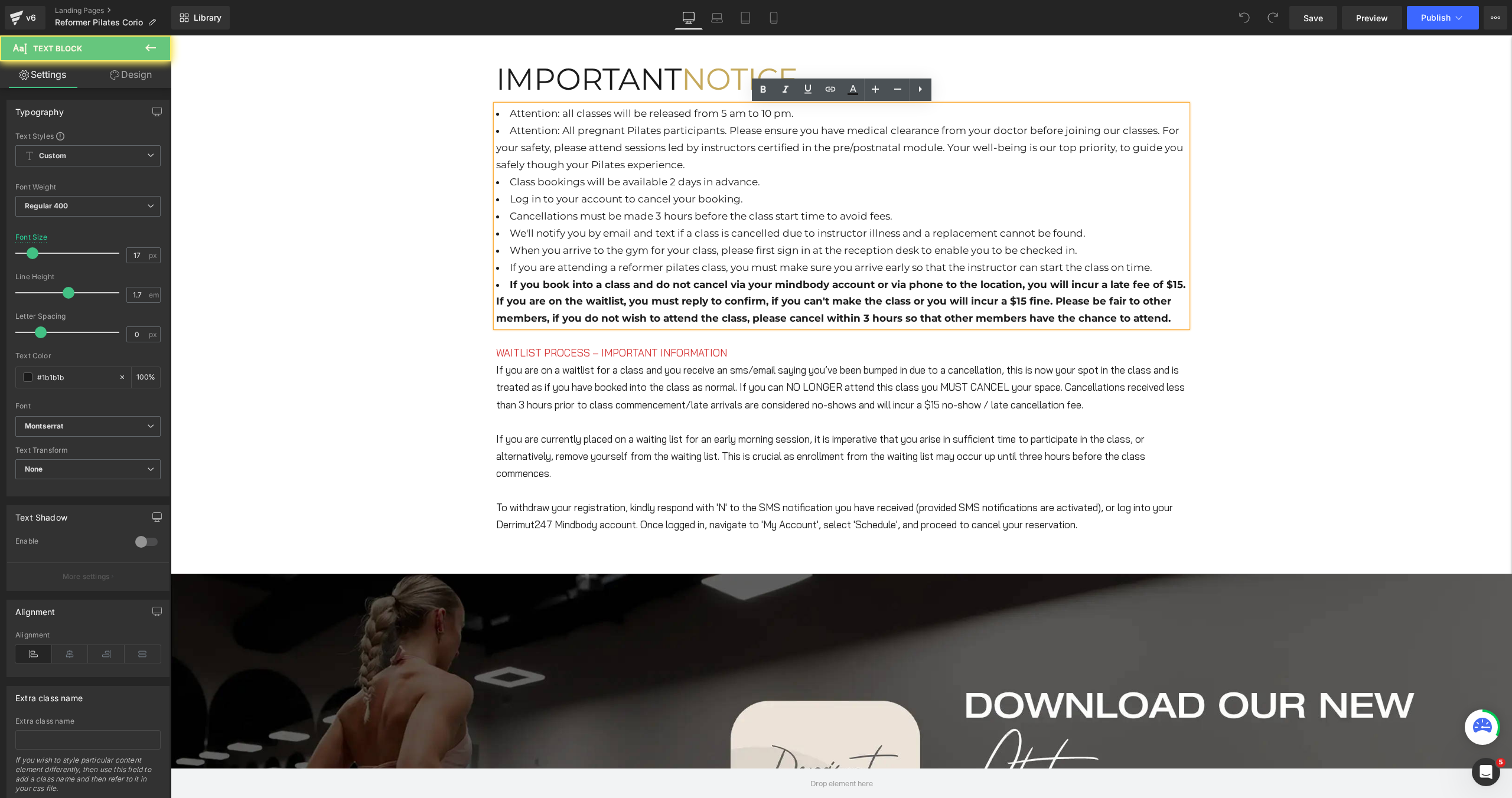
click at [706, 166] on li "Attention: All pregnant Pilates participants. Please ensure you have medical cl…" at bounding box center [841, 148] width 691 height 51
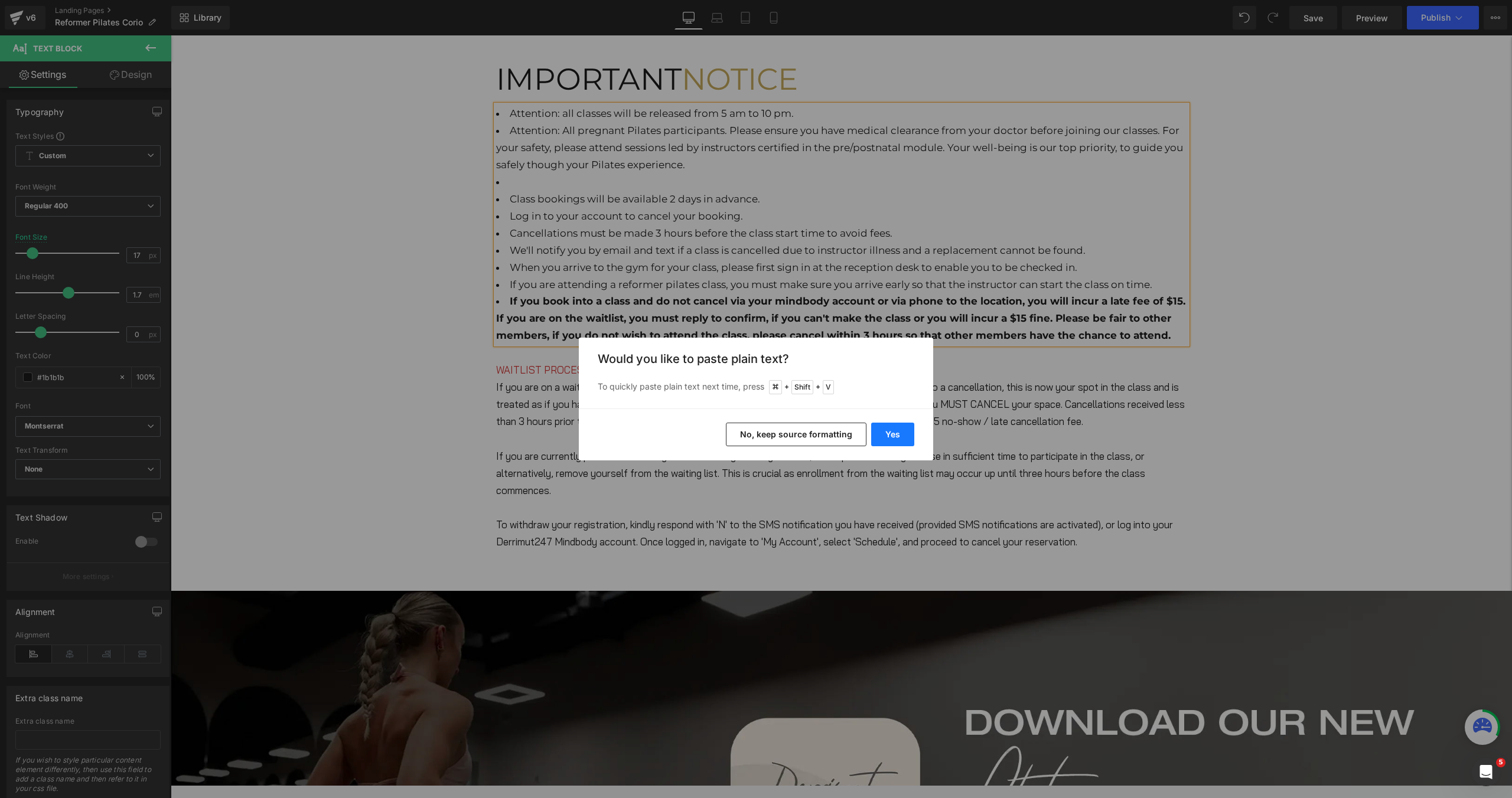
click at [881, 433] on button "Yes" at bounding box center [893, 435] width 43 height 24
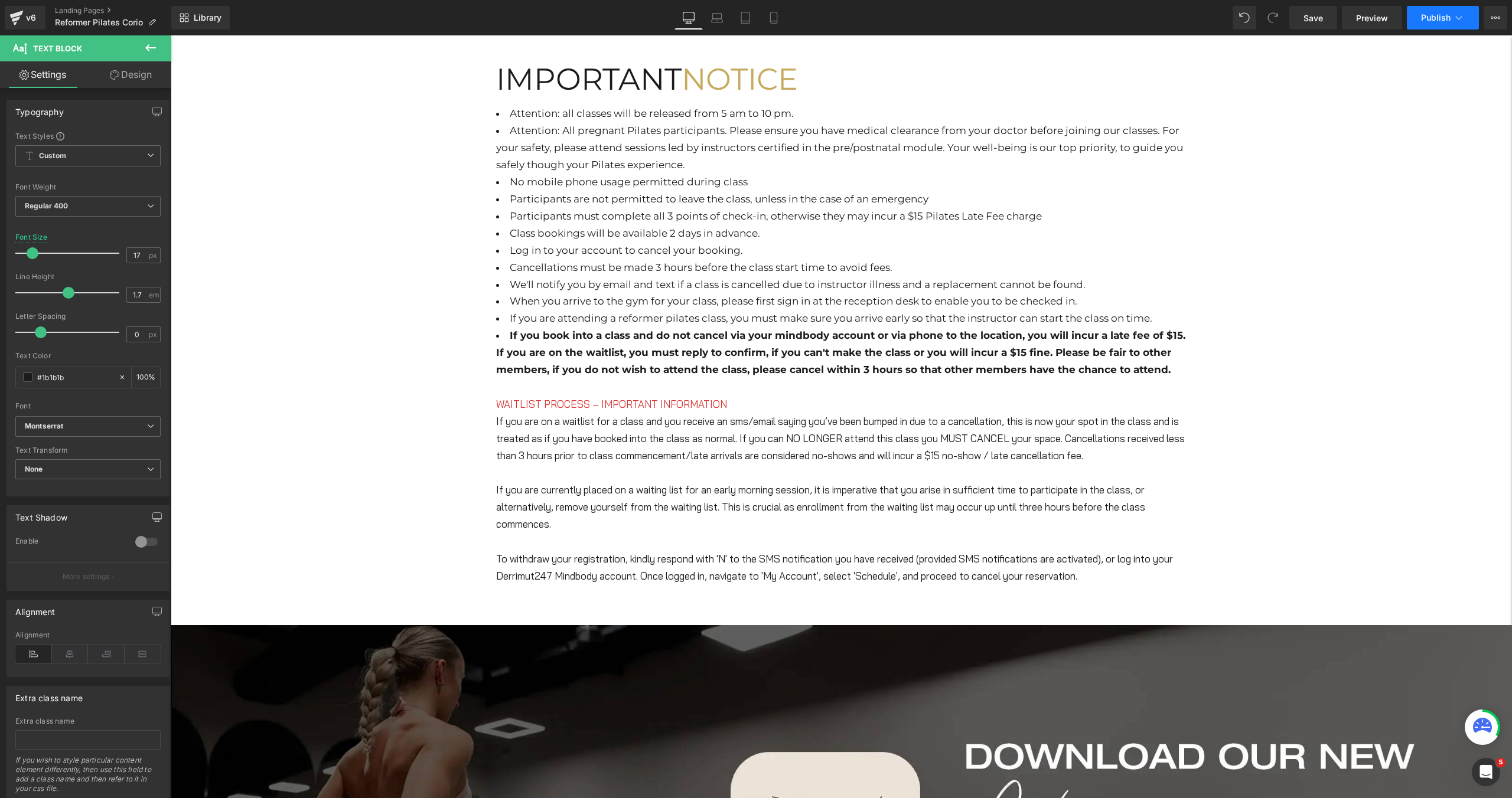
click at [1442, 17] on span "Publish" at bounding box center [1435, 18] width 29 height 10
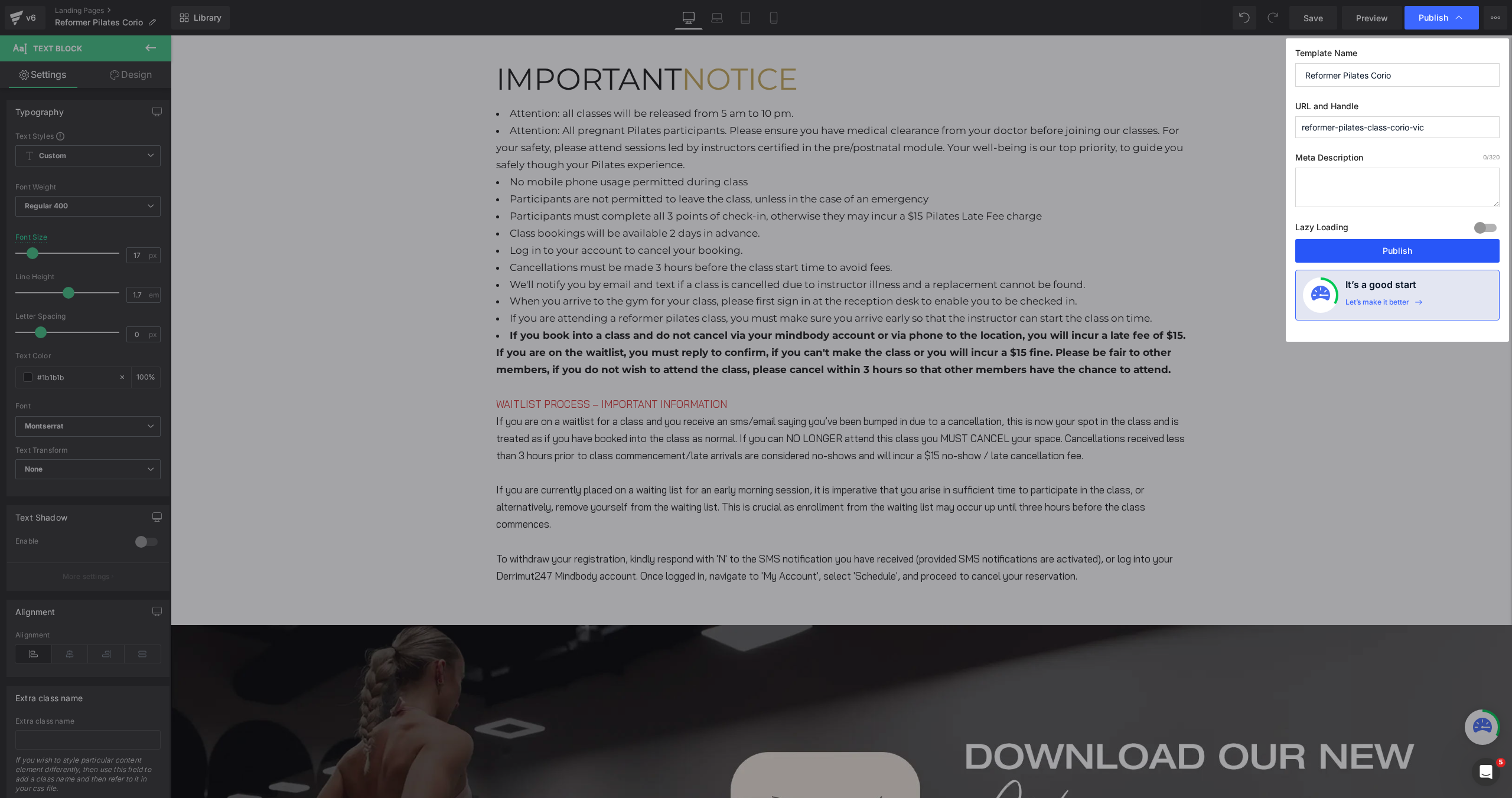
click at [1392, 255] on button "Publish" at bounding box center [1397, 251] width 205 height 24
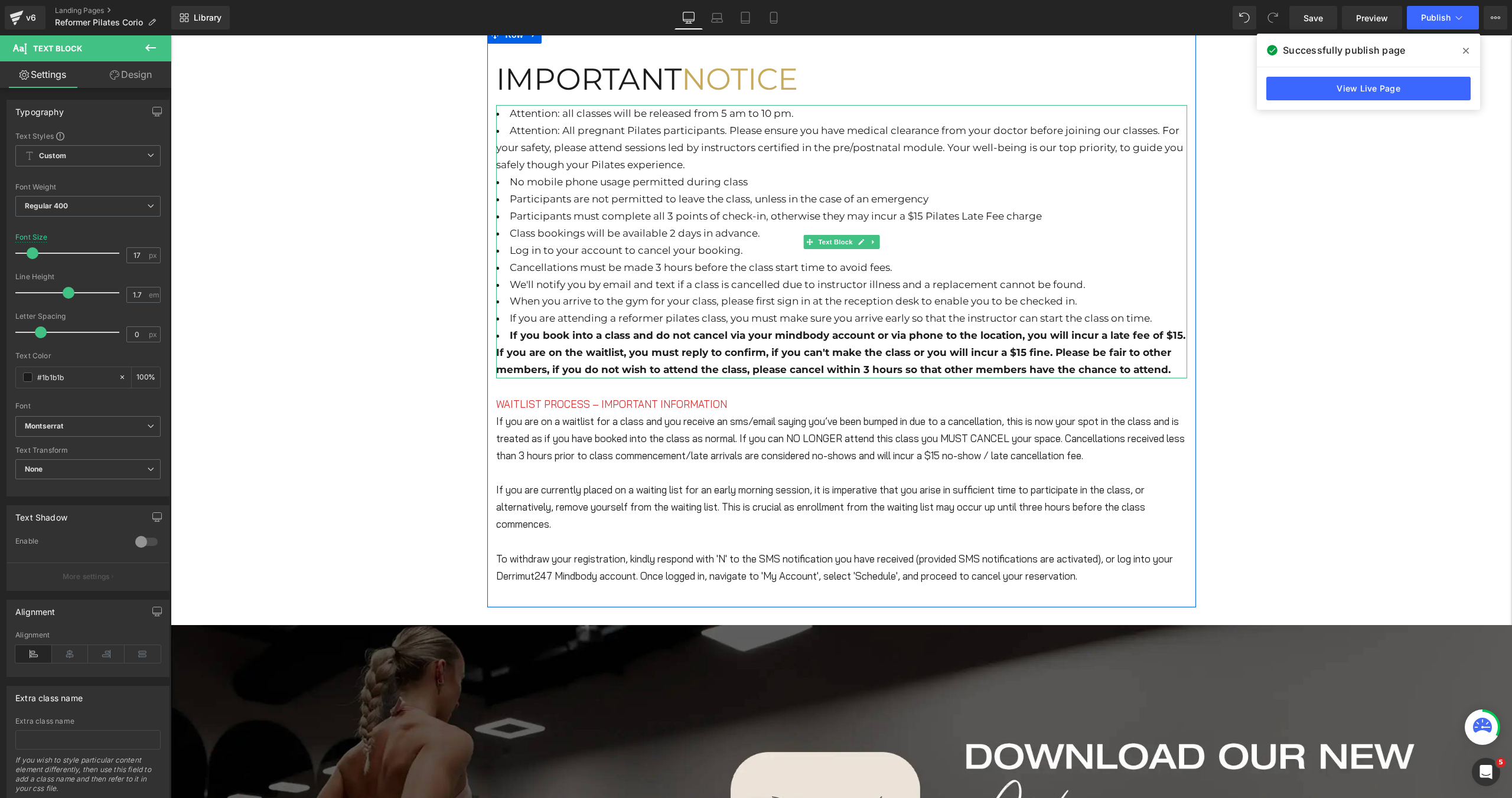
click at [1129, 240] on li "Class bookings will be available 2 days in advance." at bounding box center [841, 233] width 691 height 17
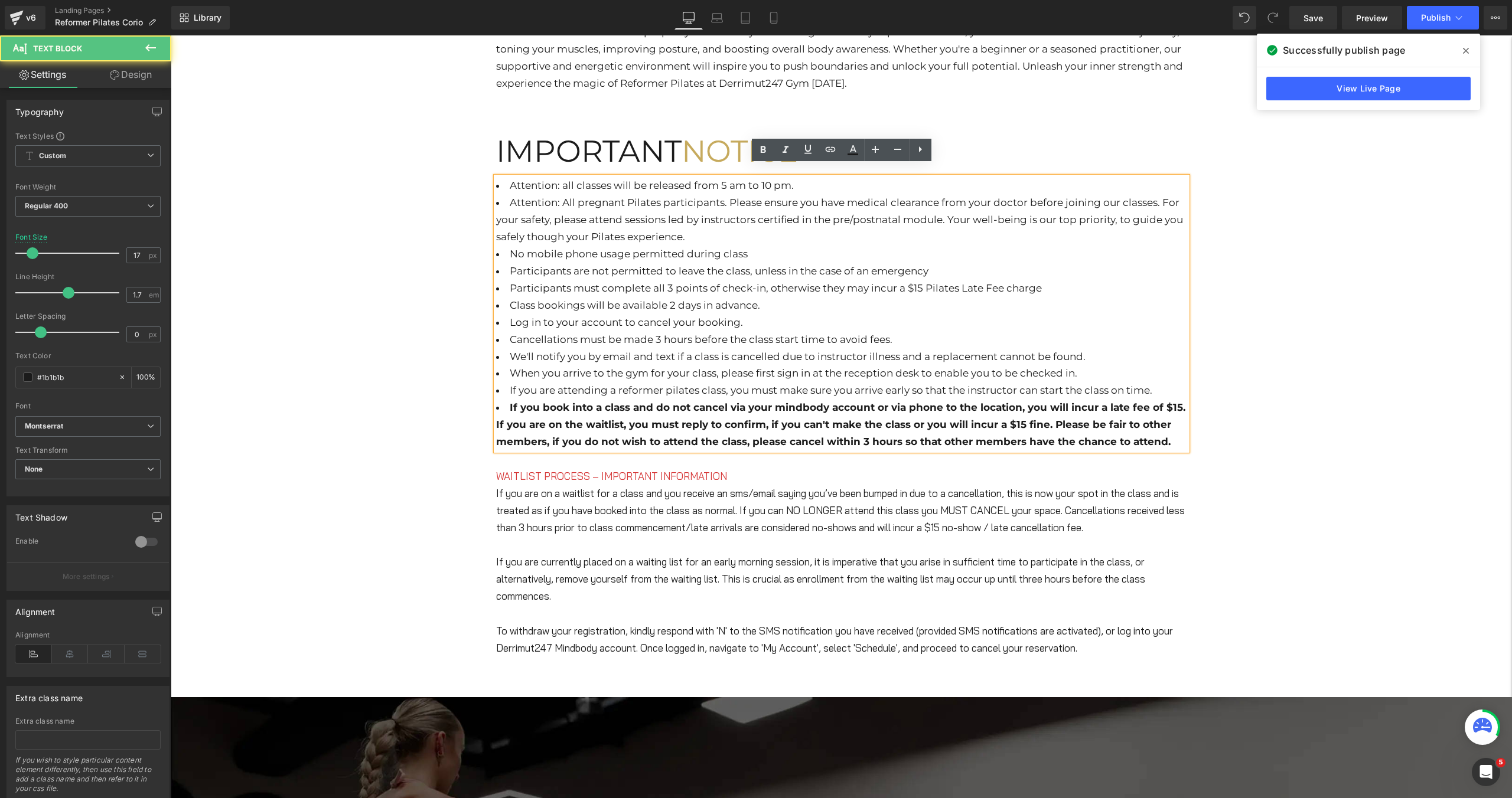
scroll to position [596, 0]
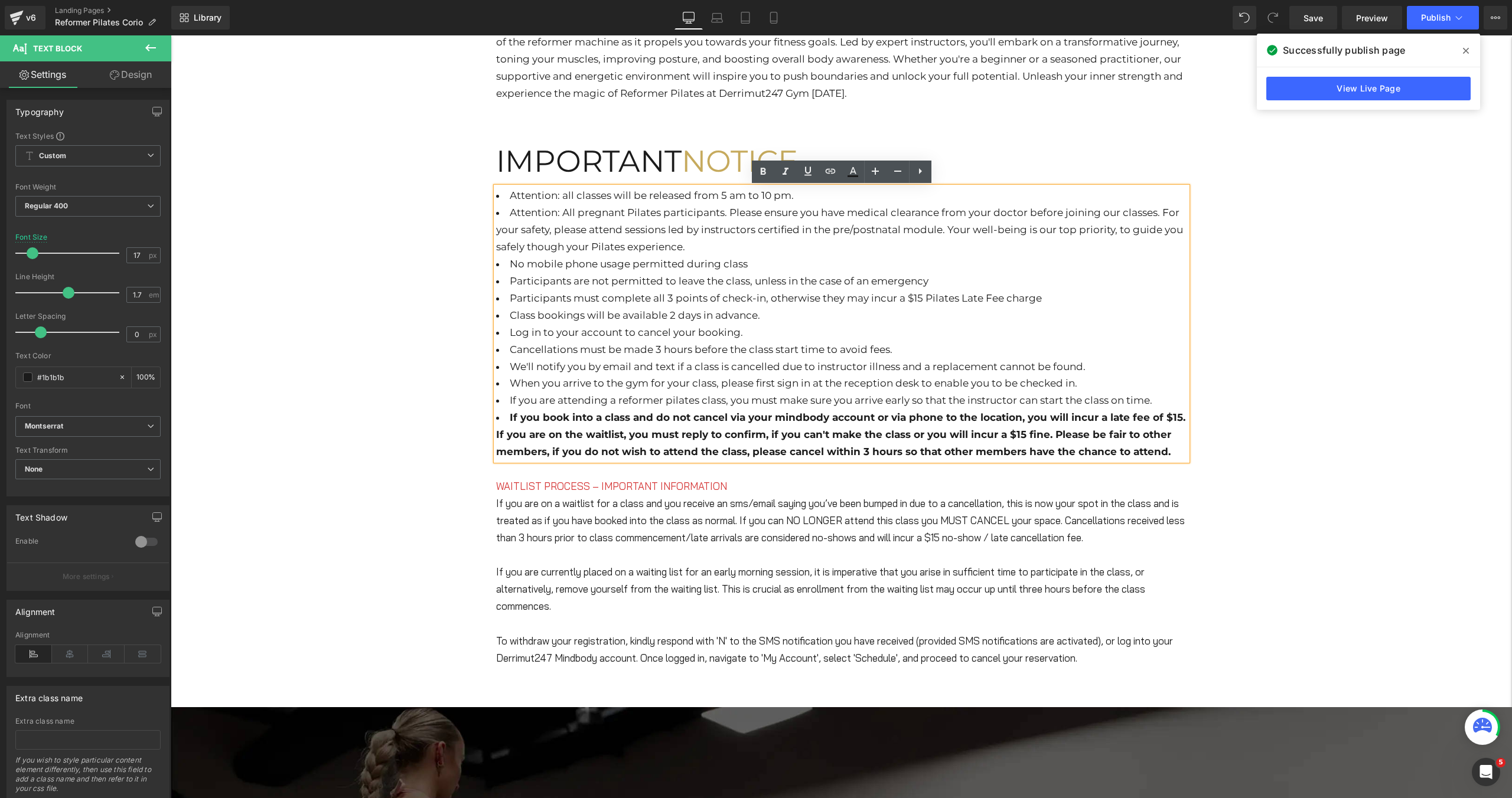
click at [329, 70] on div "Hero Banner RESERVE YOUR PILATES CLAS S Heading Experience the ultimate fitness…" at bounding box center [841, 588] width 1341 height 2173
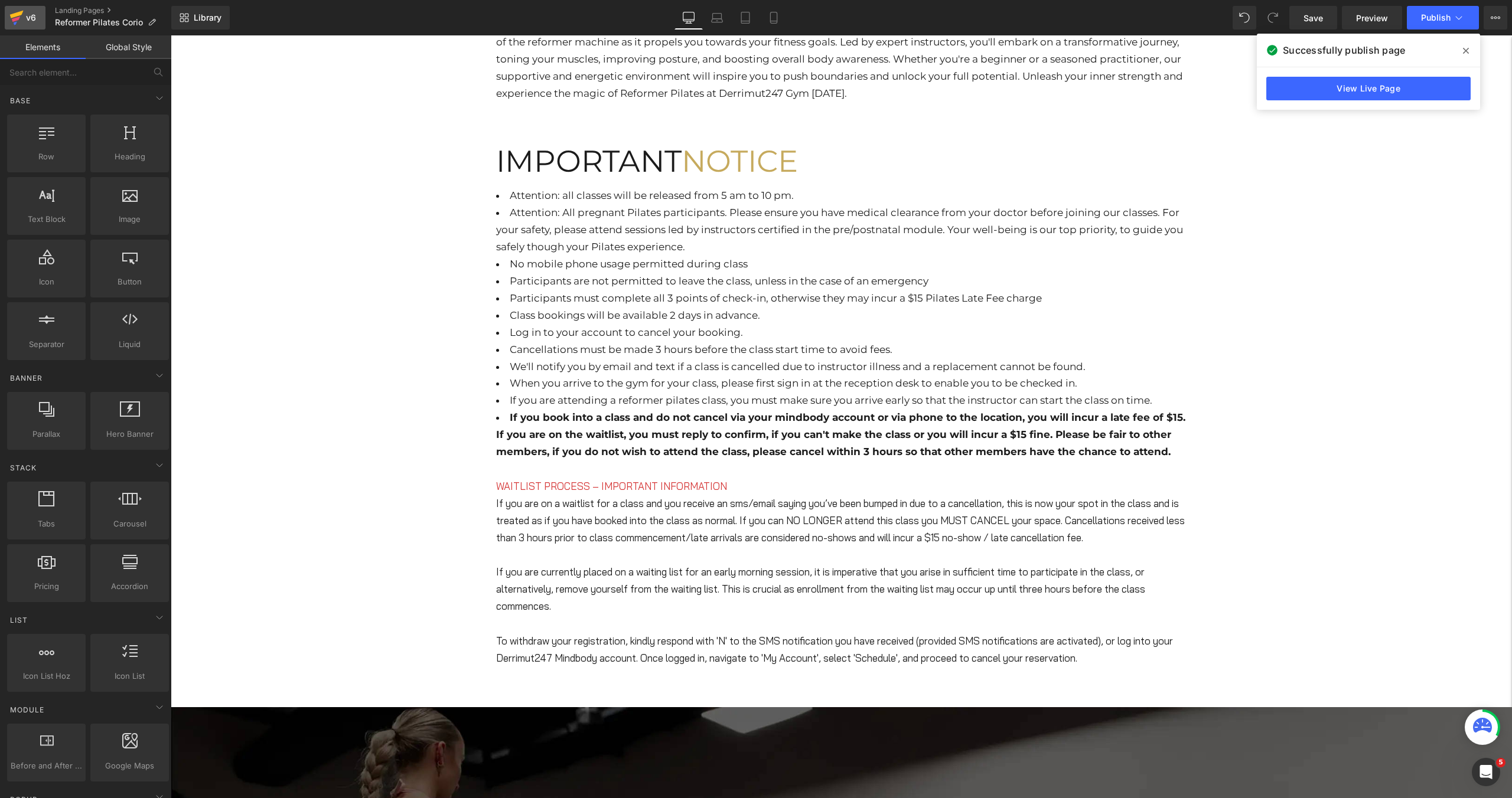
click at [22, 17] on icon at bounding box center [17, 17] width 14 height 29
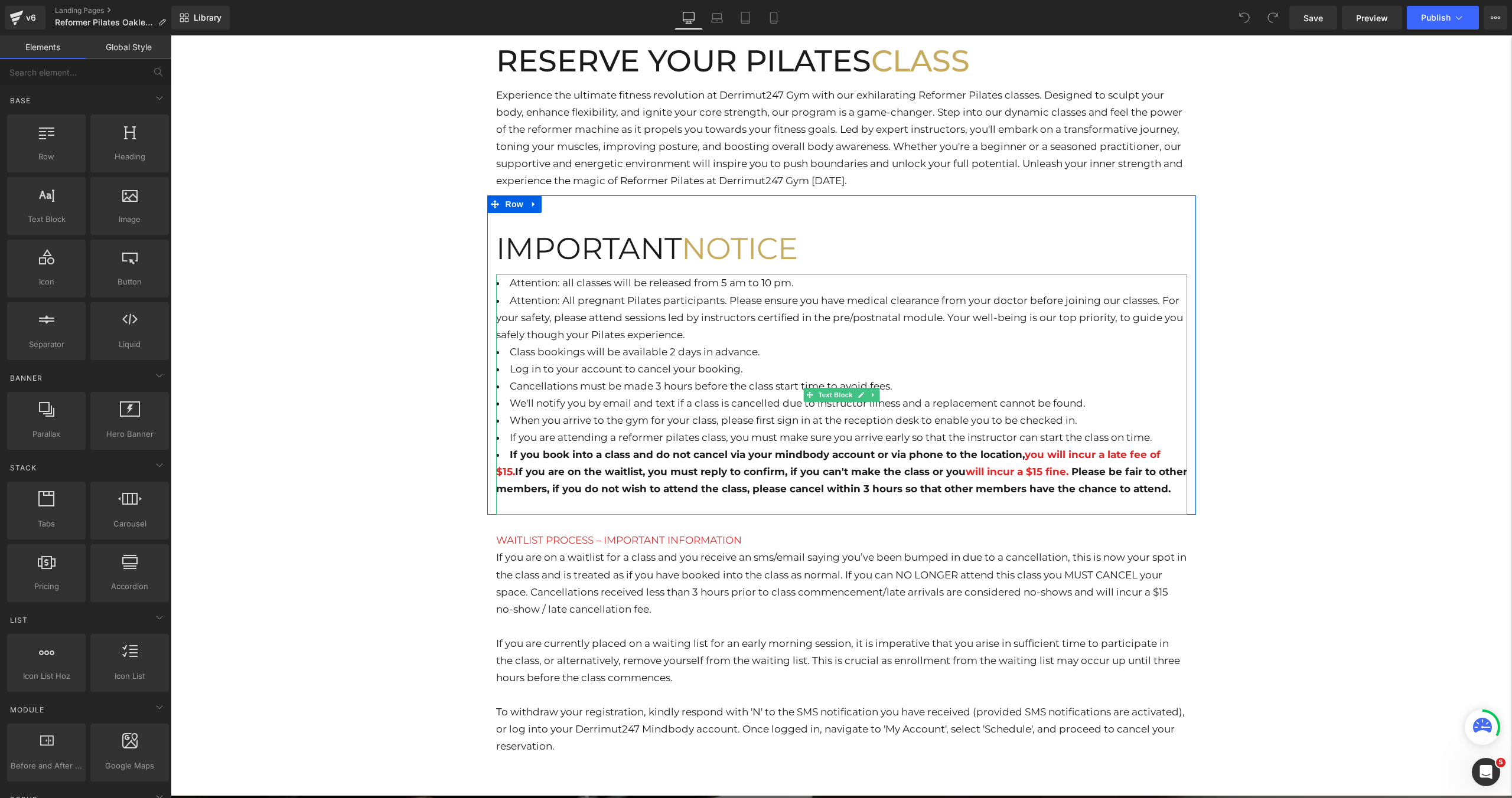
click at [716, 337] on li "Attention: All pregnant Pilates participants. Please ensure you have medical cl…" at bounding box center [841, 318] width 691 height 51
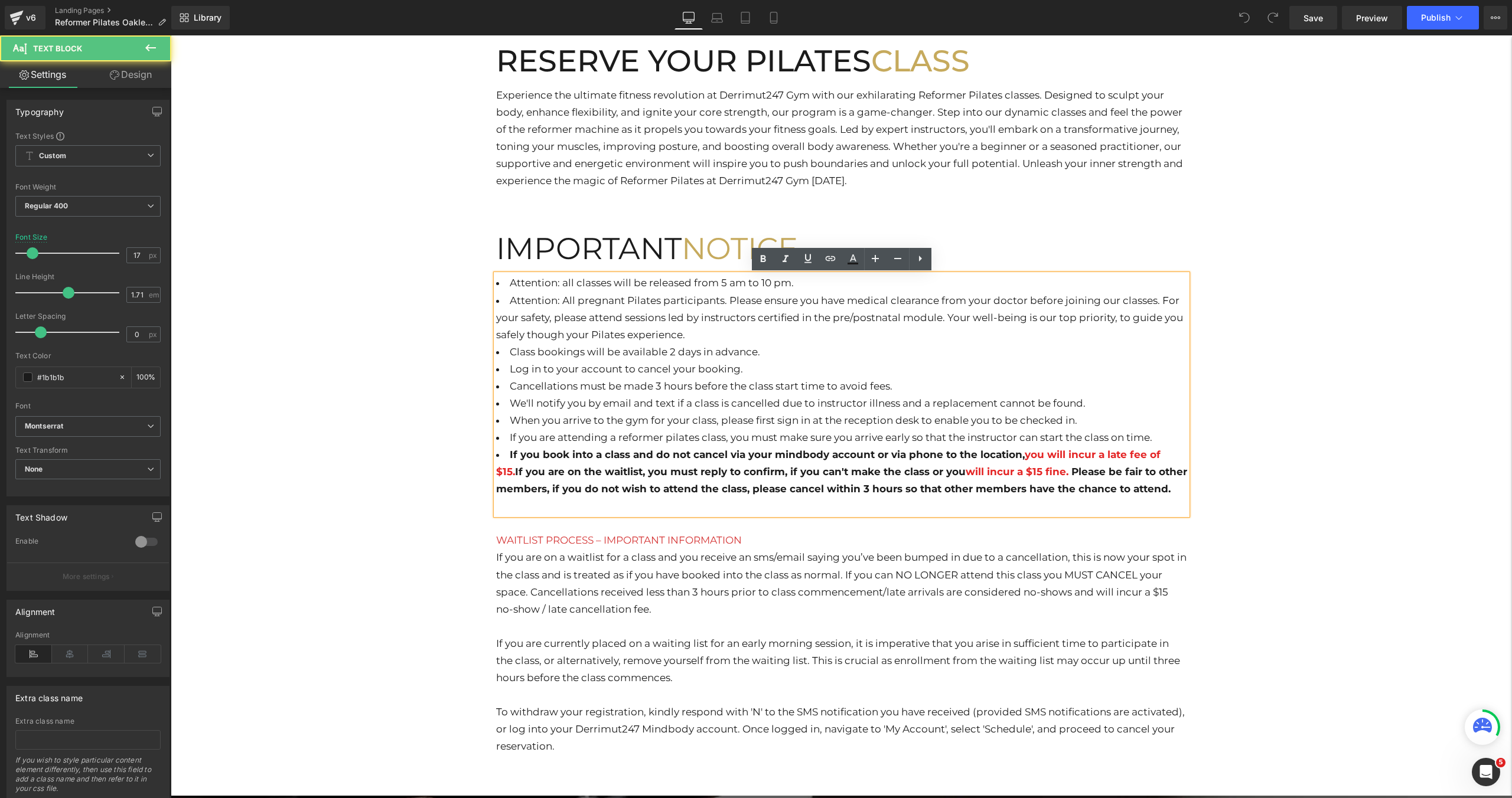
click at [702, 335] on li "Attention: All pregnant Pilates participants. Please ensure you have medical cl…" at bounding box center [841, 318] width 691 height 51
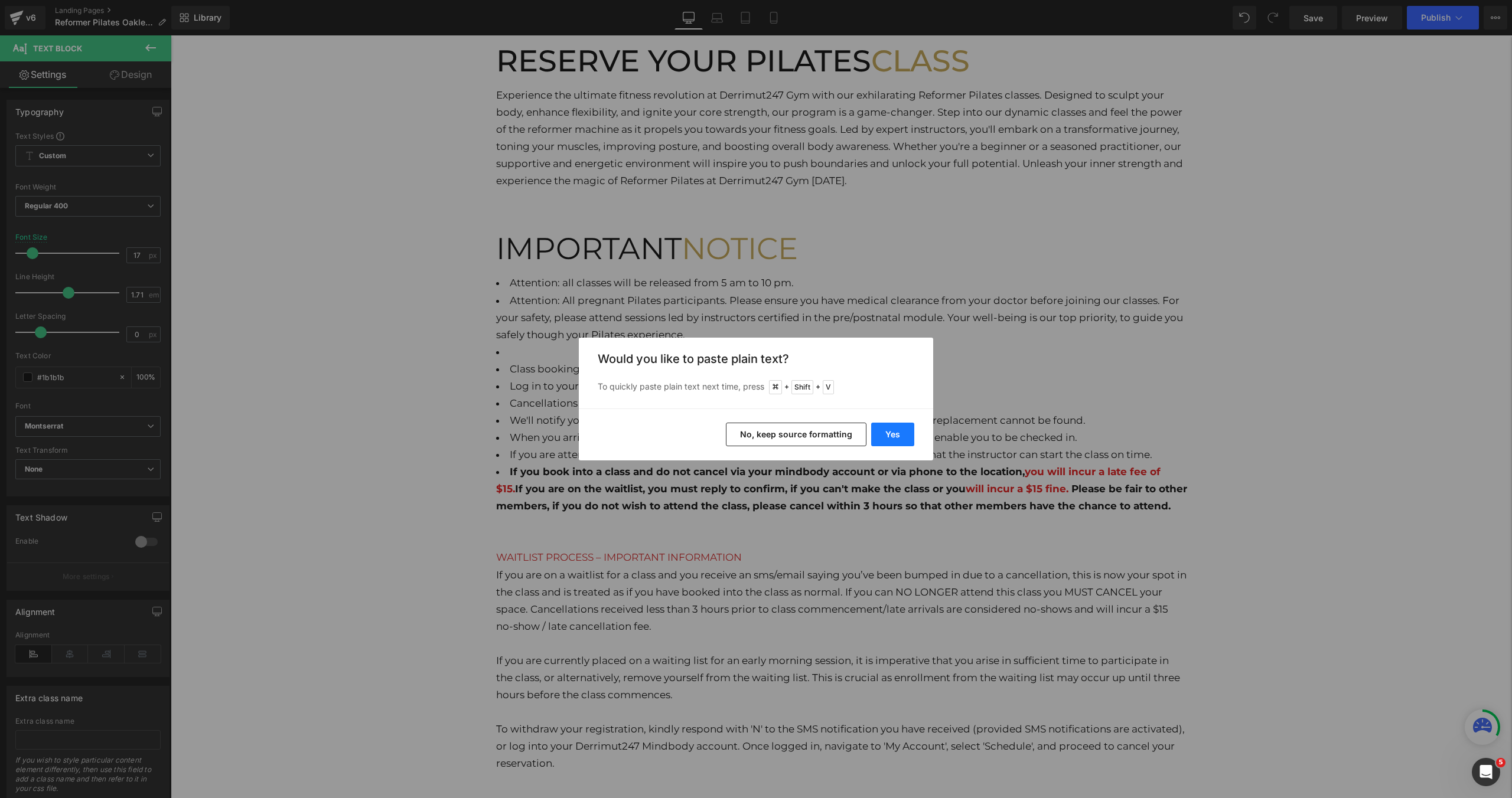
click at [880, 431] on button "Yes" at bounding box center [893, 435] width 43 height 24
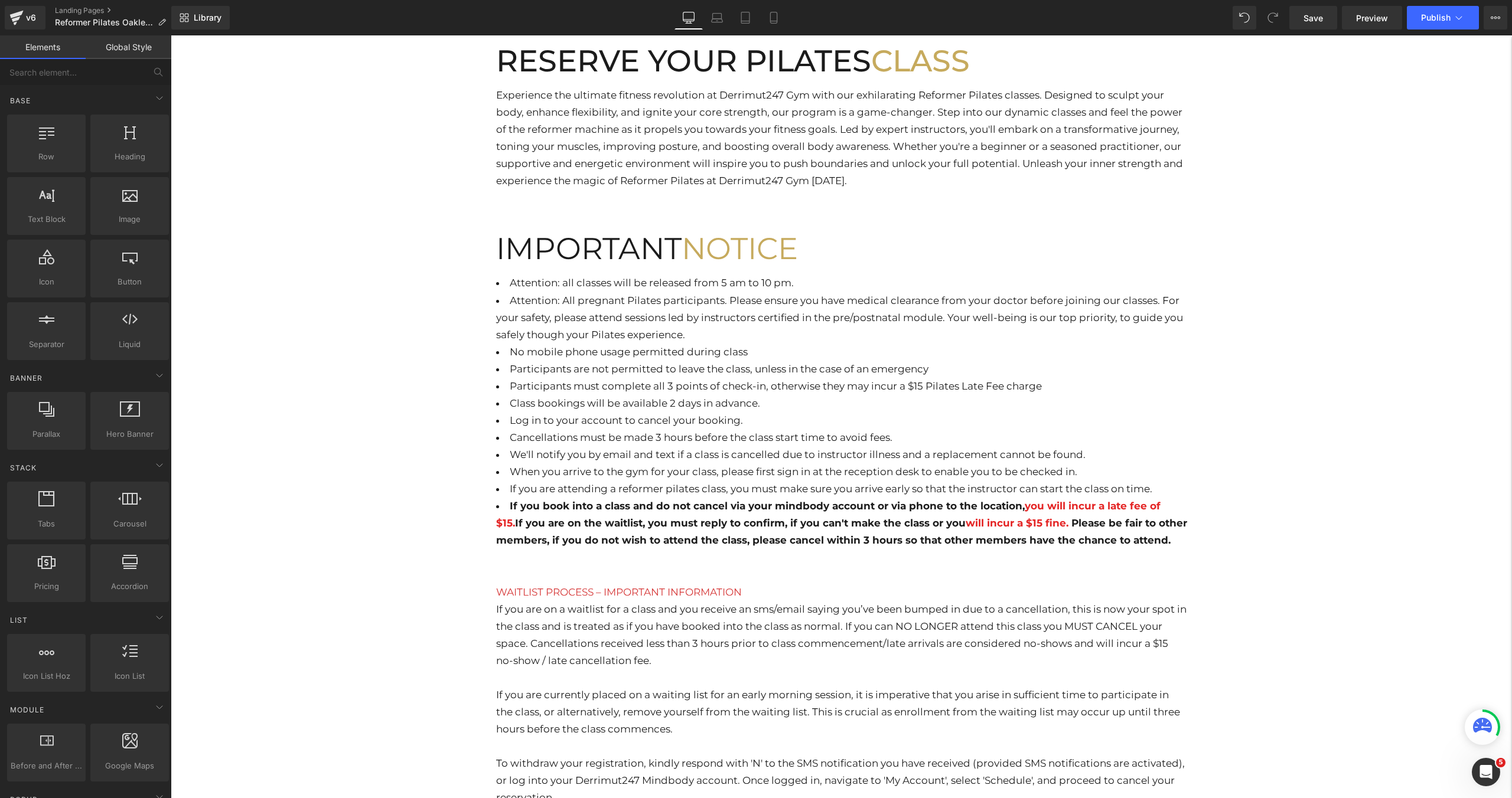
click at [1225, 353] on div "Hero Banner RESERVE YOUR PILATES CLASS Heading Experience the ultimate fitness …" at bounding box center [841, 811] width 1341 height 2445
click at [1412, 15] on button "Publish" at bounding box center [1443, 17] width 72 height 24
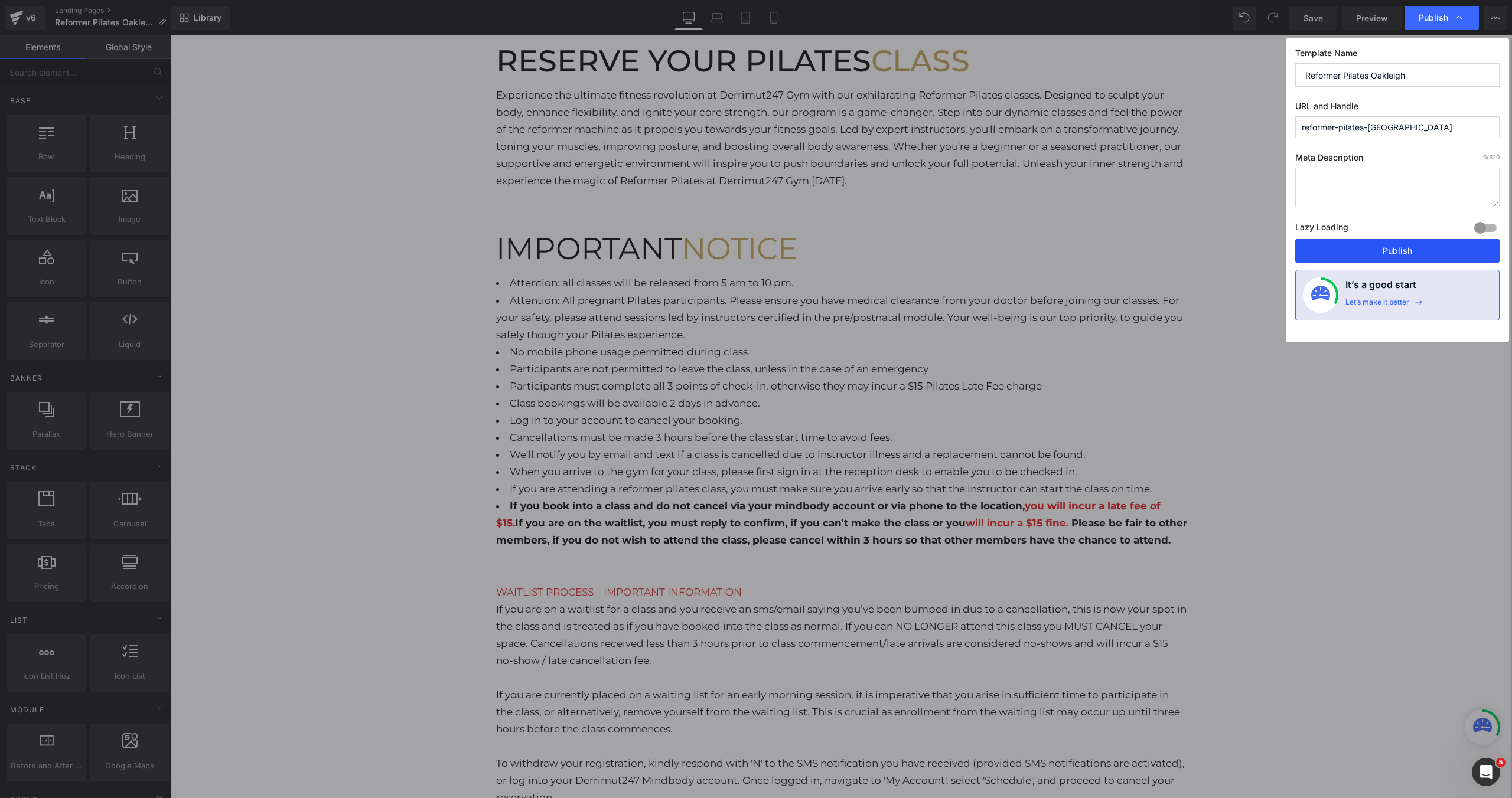
click at [1390, 254] on button "Publish" at bounding box center [1397, 251] width 205 height 24
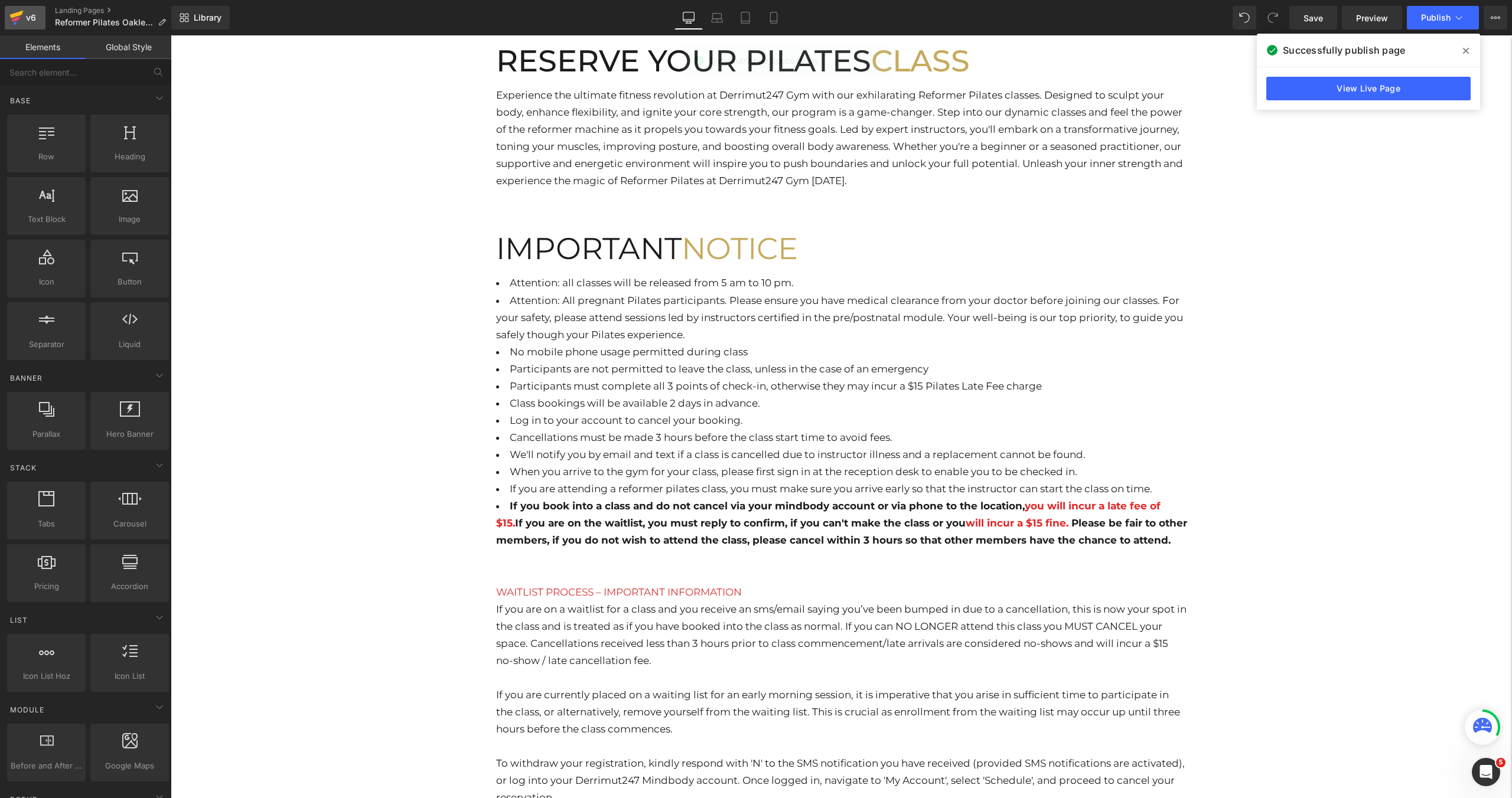
click at [34, 16] on div "v6" at bounding box center [31, 17] width 15 height 15
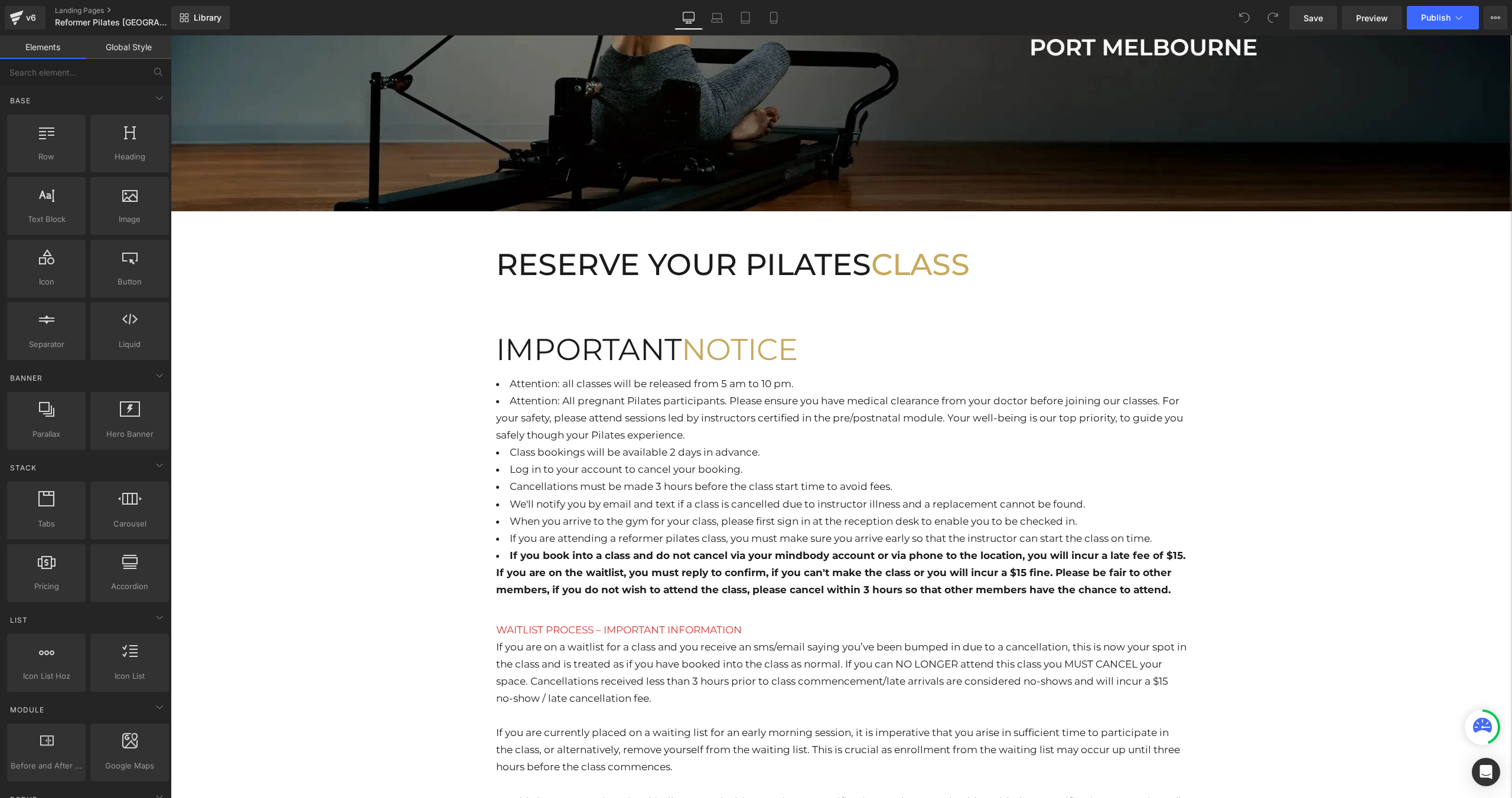
scroll to position [360, 0]
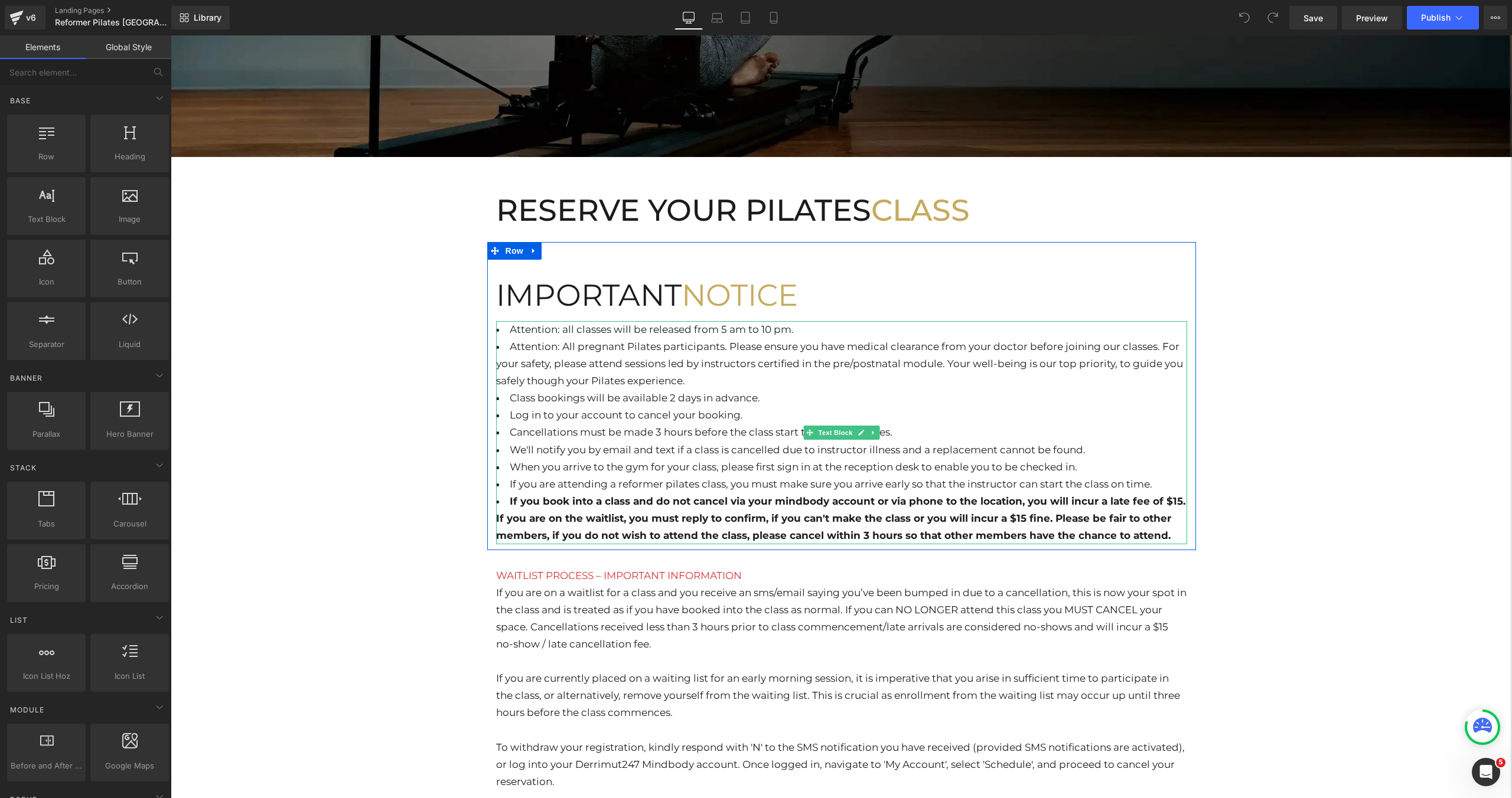
click at [753, 379] on li "Attention: All pregnant Pilates participants. Please ensure you have medical cl…" at bounding box center [841, 364] width 691 height 51
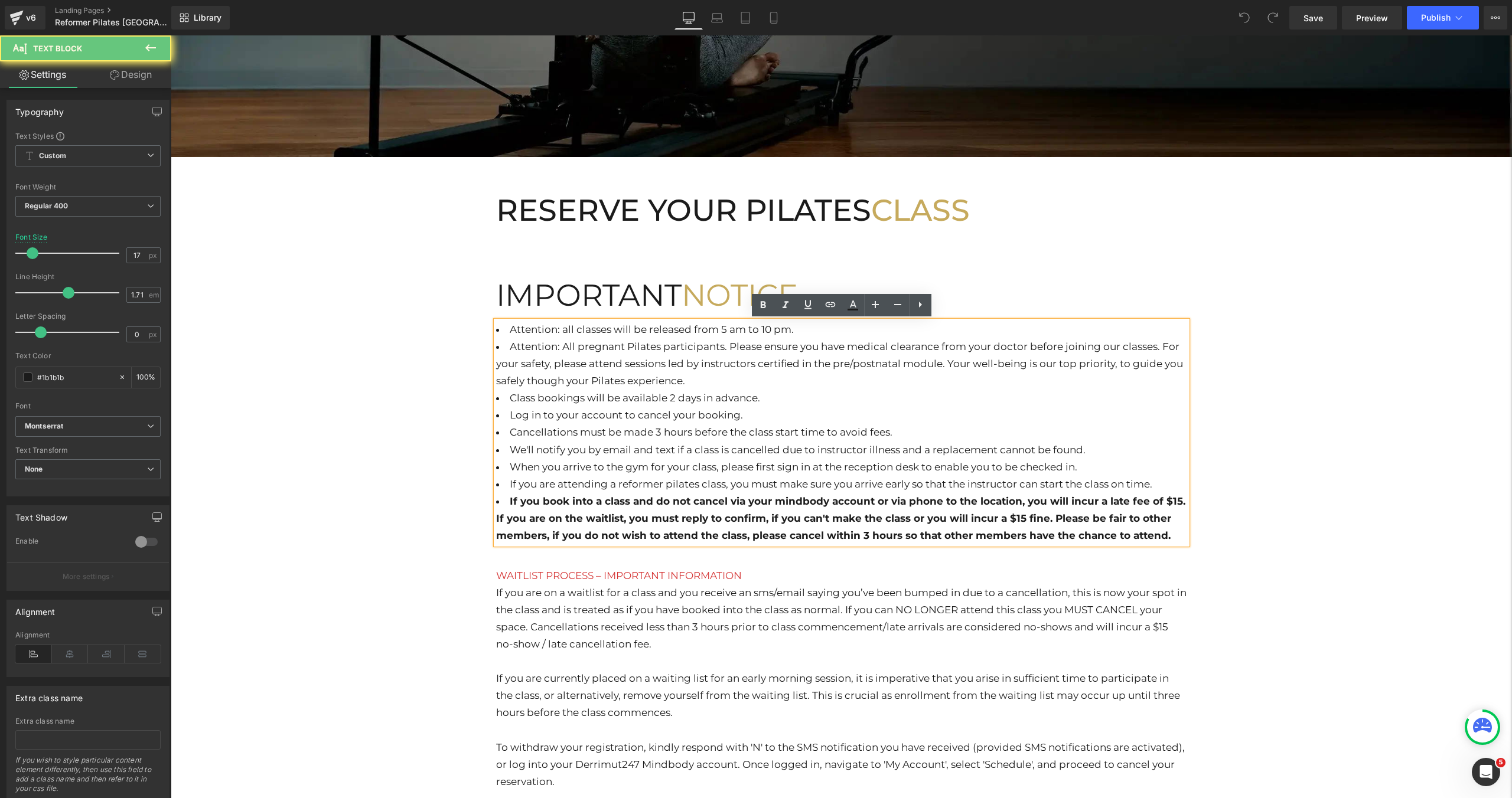
click at [747, 380] on li "Attention: All pregnant Pilates participants. Please ensure you have medical cl…" at bounding box center [841, 364] width 691 height 51
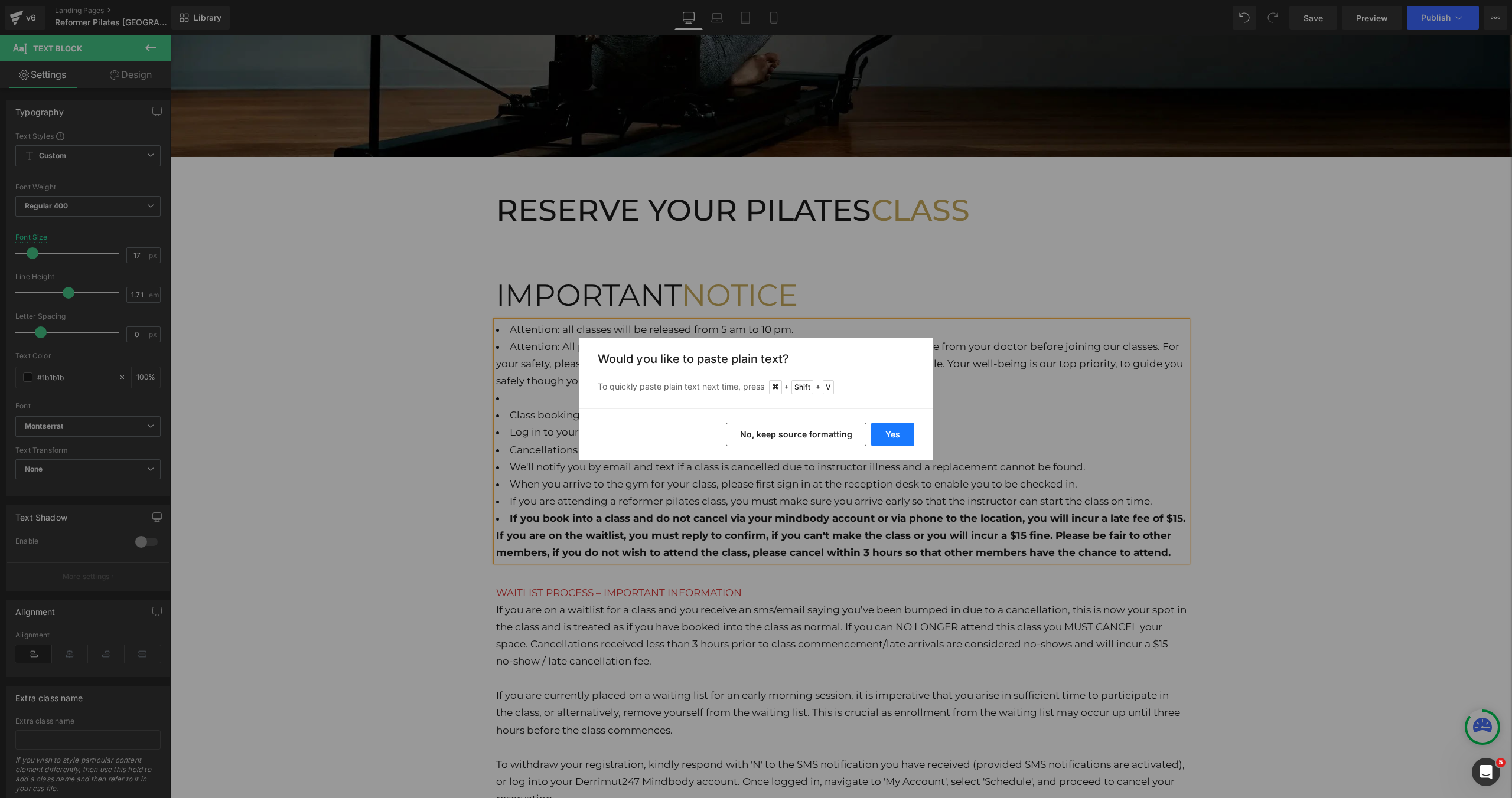
click at [896, 440] on button "Yes" at bounding box center [893, 435] width 43 height 24
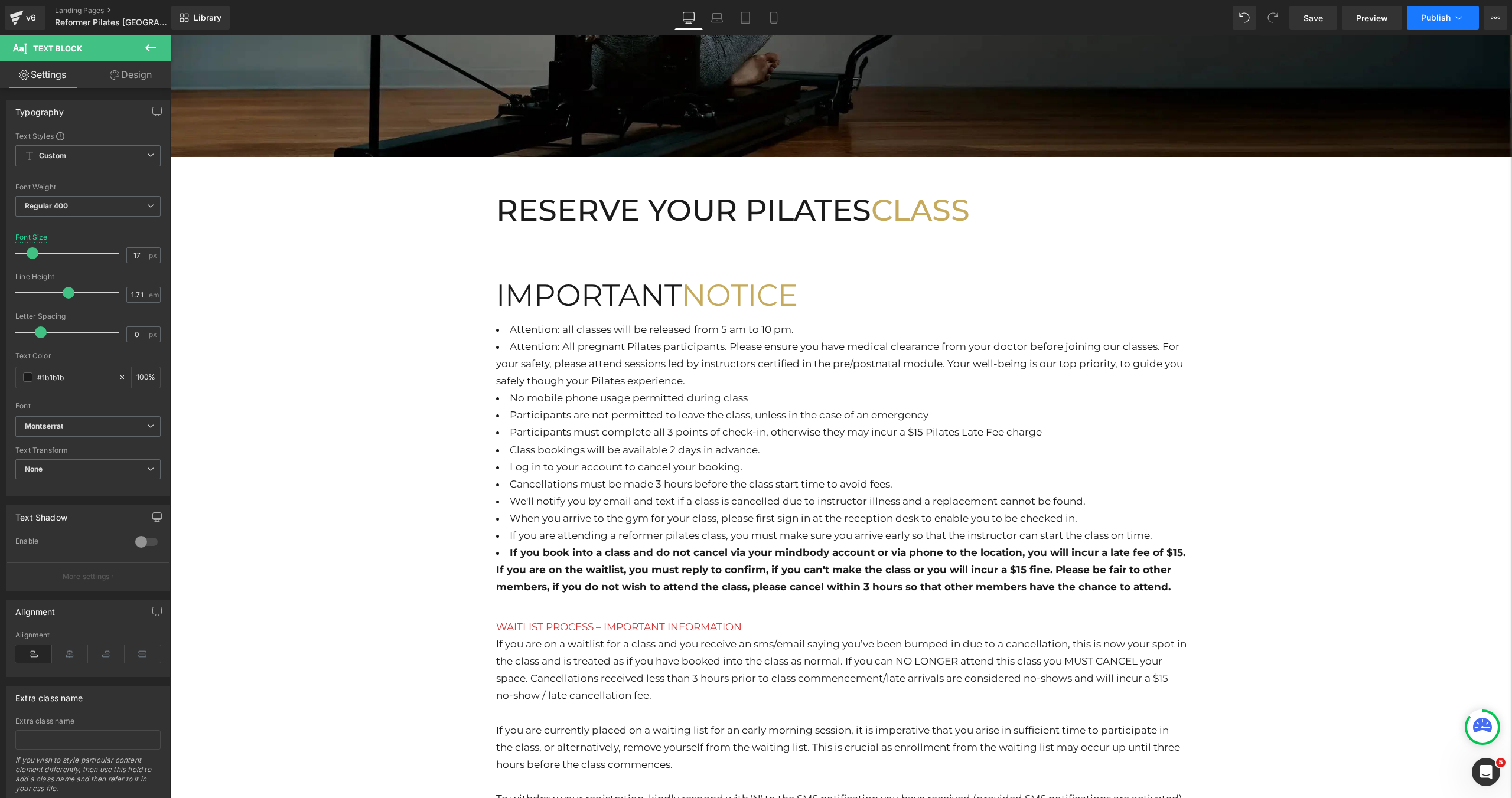
click at [1440, 22] on span "Publish" at bounding box center [1435, 18] width 29 height 10
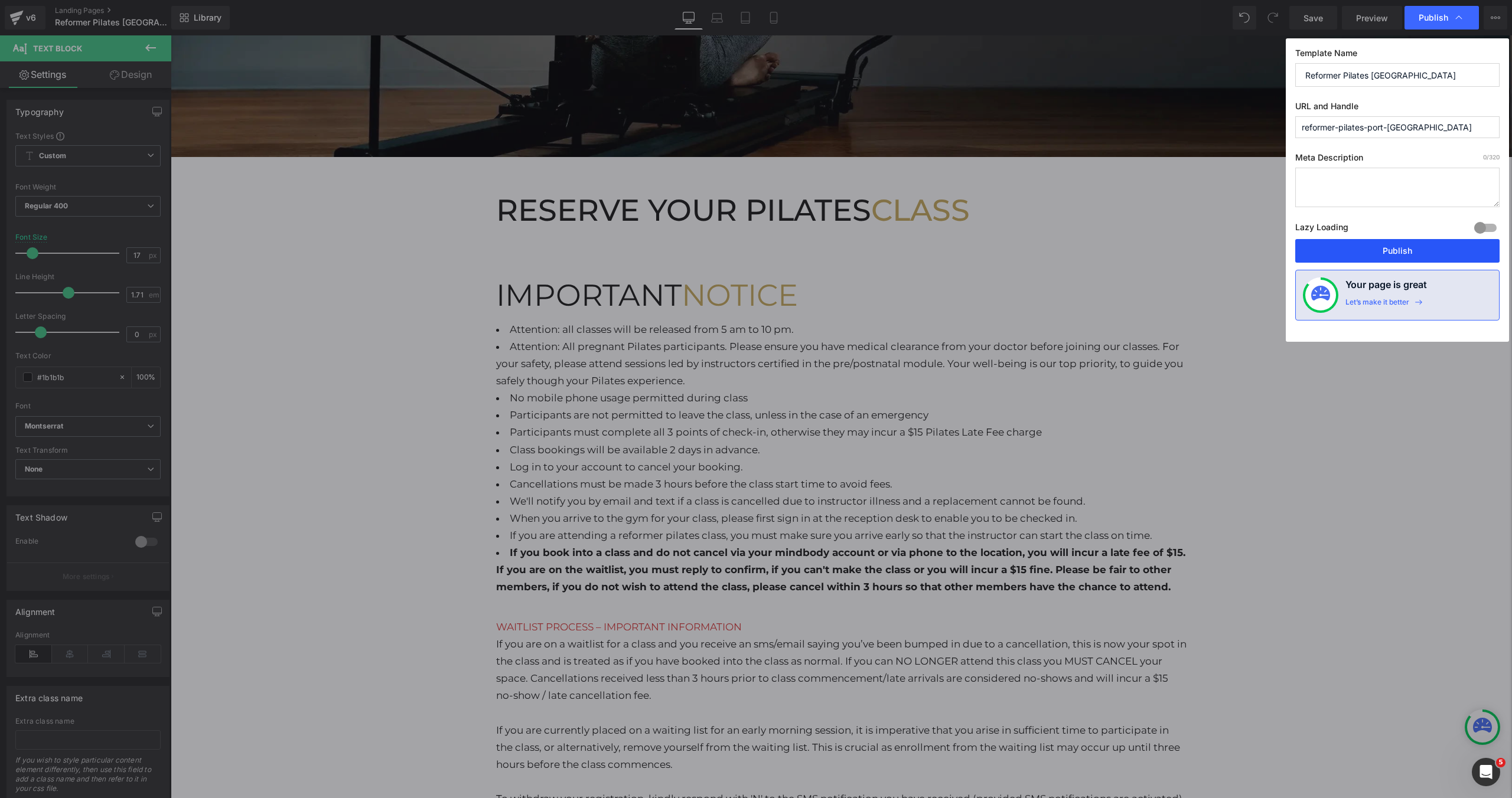
click at [1389, 244] on button "Publish" at bounding box center [1397, 251] width 205 height 24
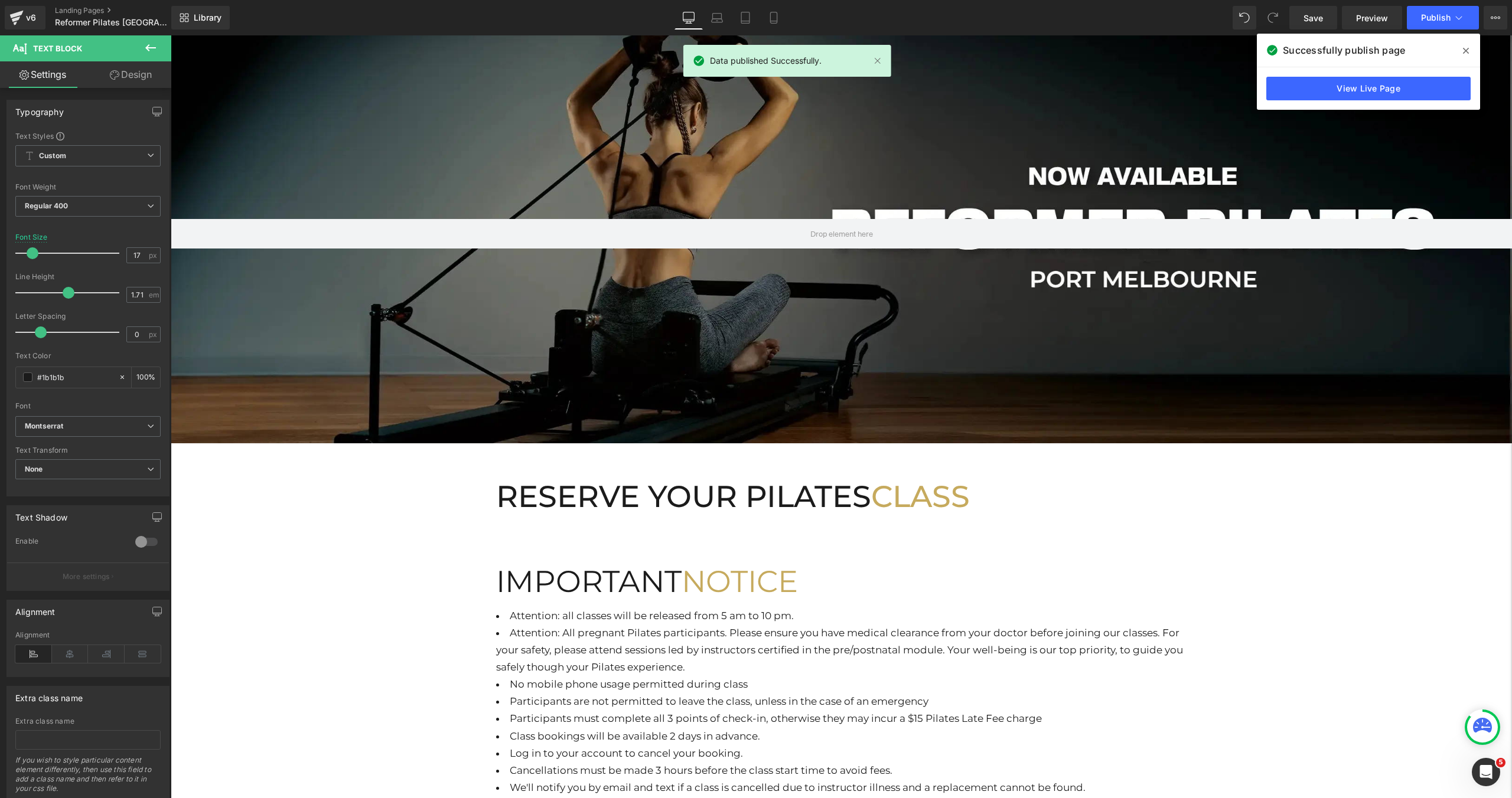
scroll to position [17, 0]
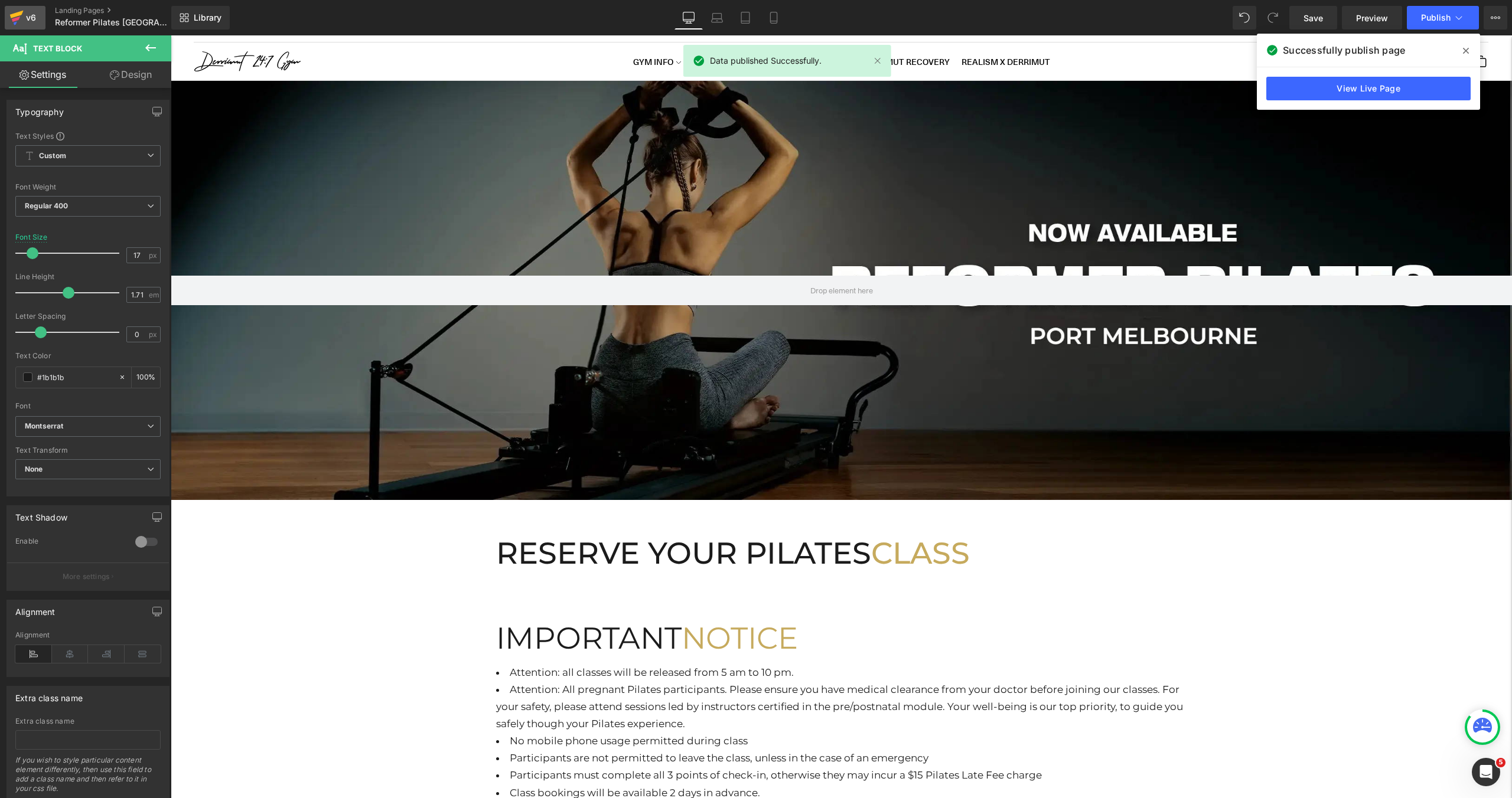
click at [27, 24] on div "v6" at bounding box center [31, 17] width 15 height 15
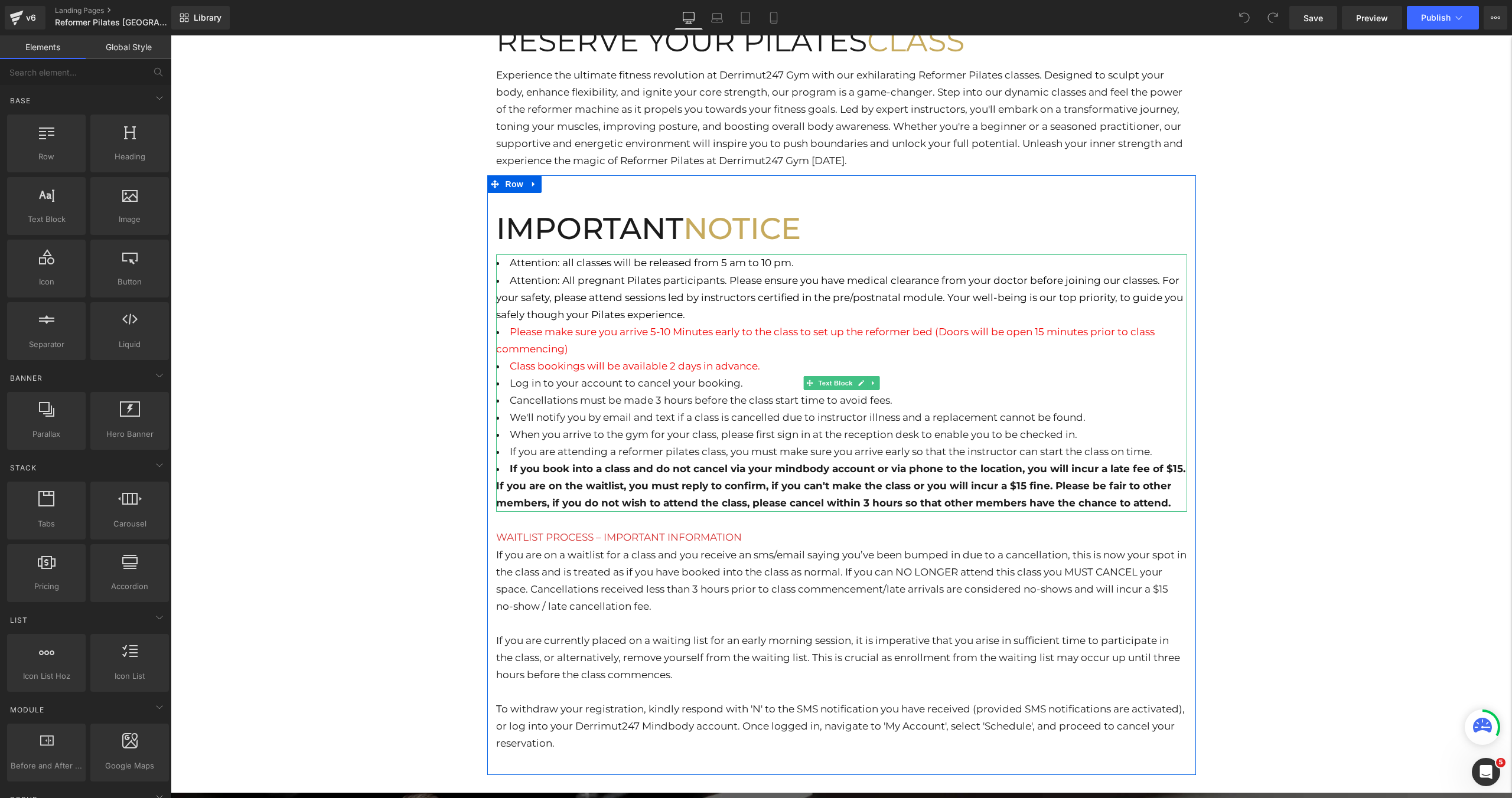
click at [688, 318] on li "Attention: All pregnant Pilates participants. Please ensure you have medical cl…" at bounding box center [841, 298] width 691 height 51
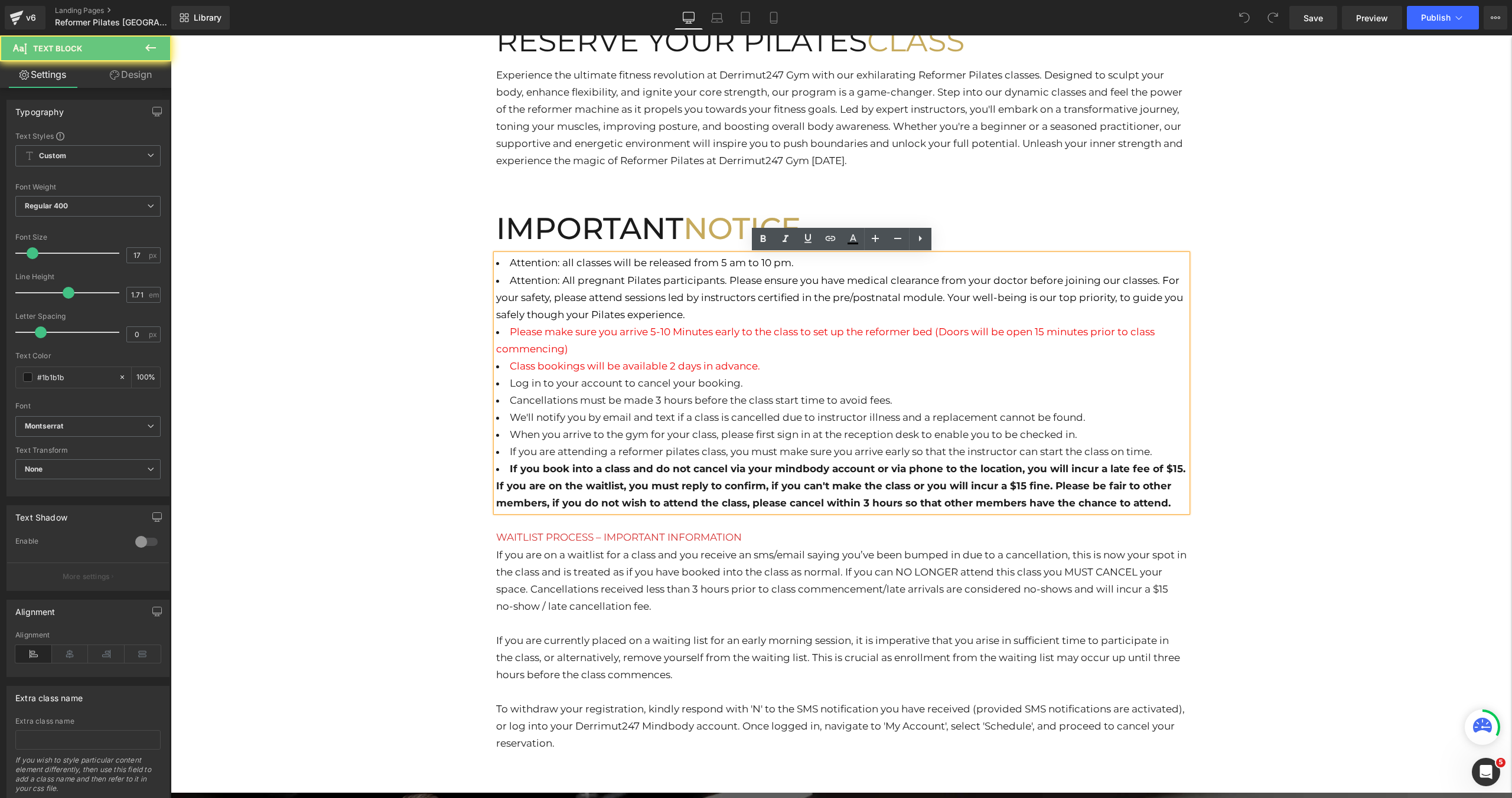
click at [685, 316] on span "Attention: All pregnant Pilates participants. Please ensure you have medical cl…" at bounding box center [839, 298] width 687 height 46
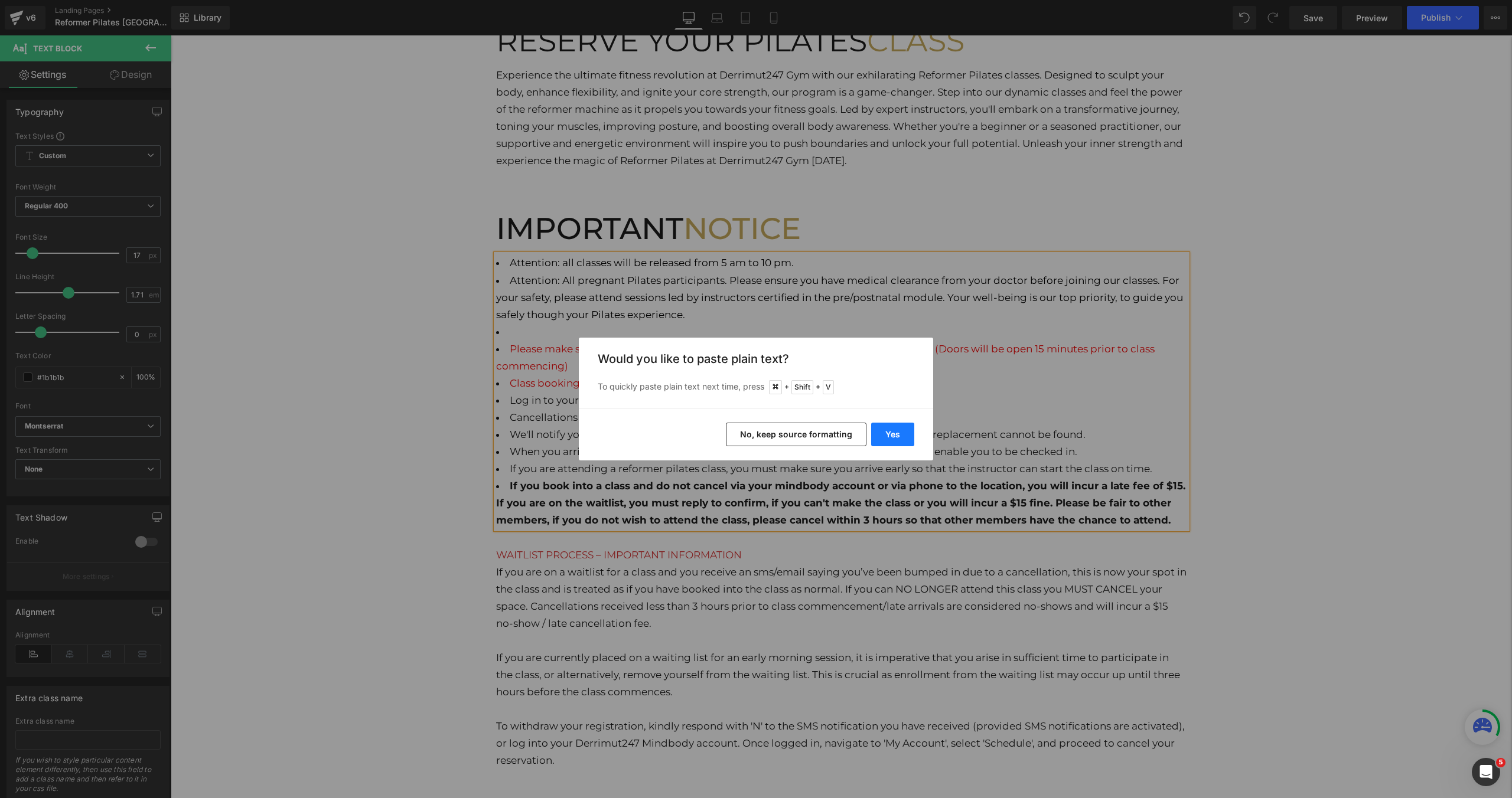
click at [902, 438] on button "Yes" at bounding box center [893, 435] width 43 height 24
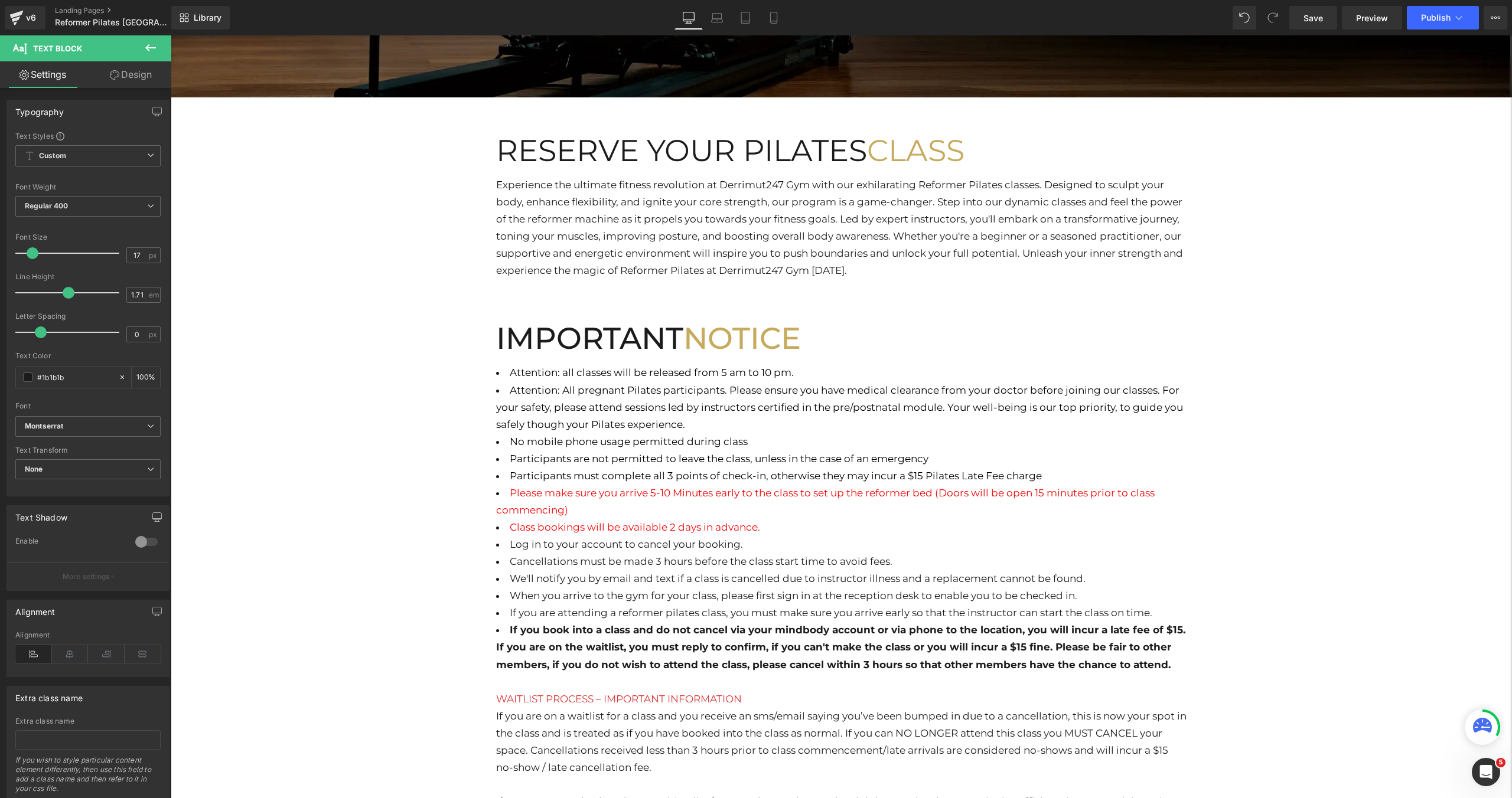
scroll to position [426, 0]
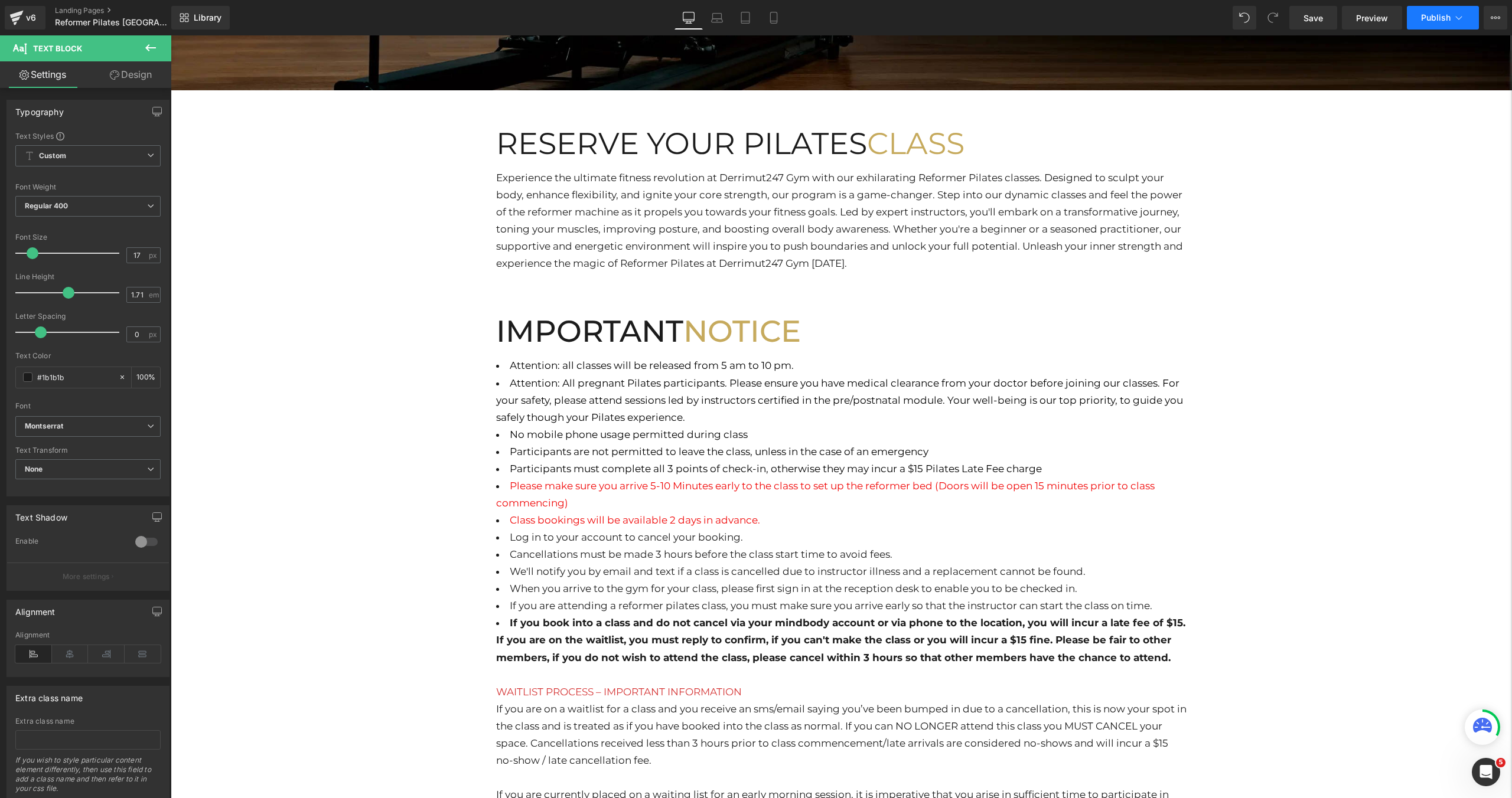
click at [1424, 20] on span "Publish" at bounding box center [1435, 18] width 29 height 10
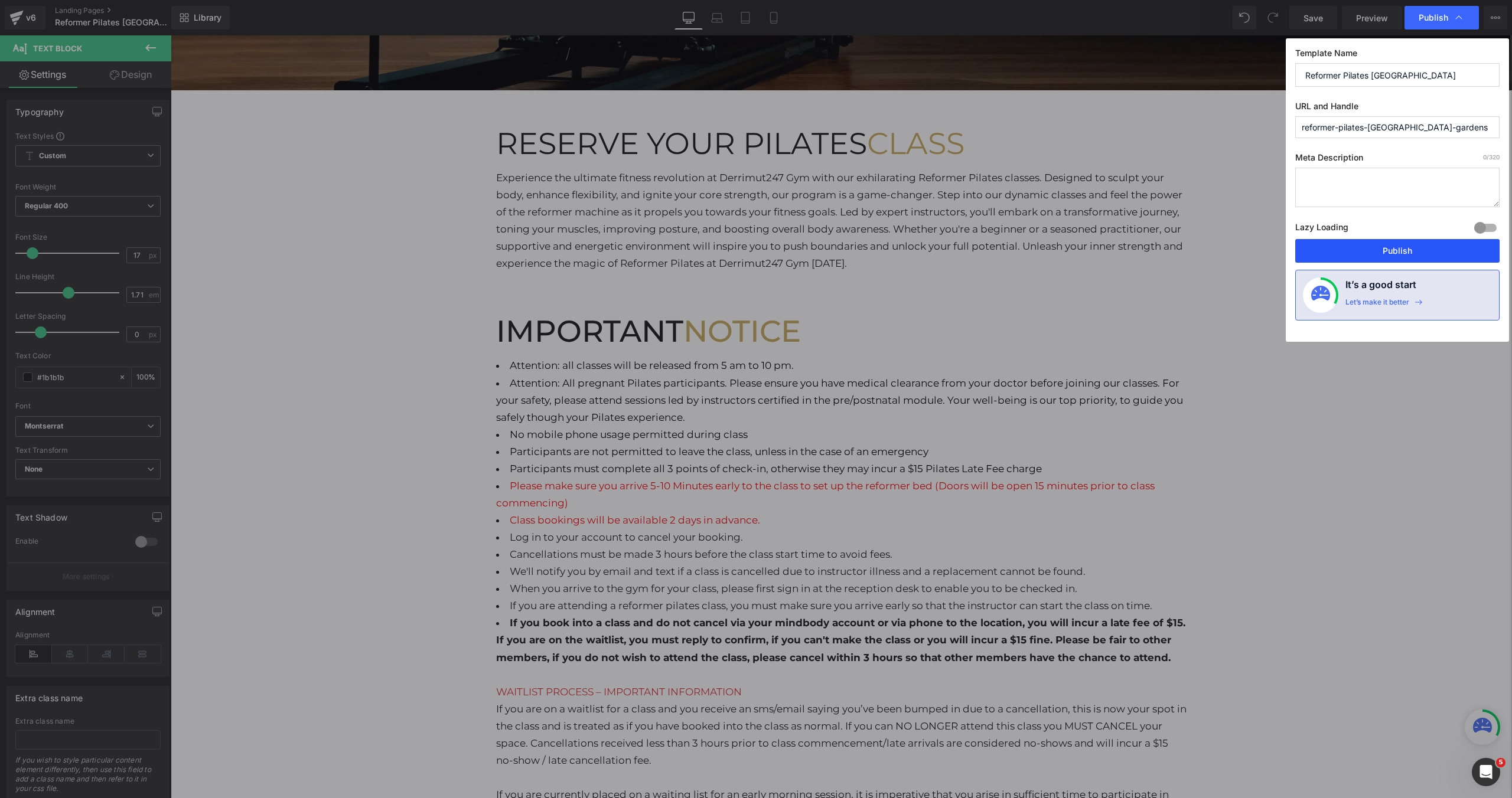
click at [1376, 255] on button "Publish" at bounding box center [1397, 251] width 205 height 24
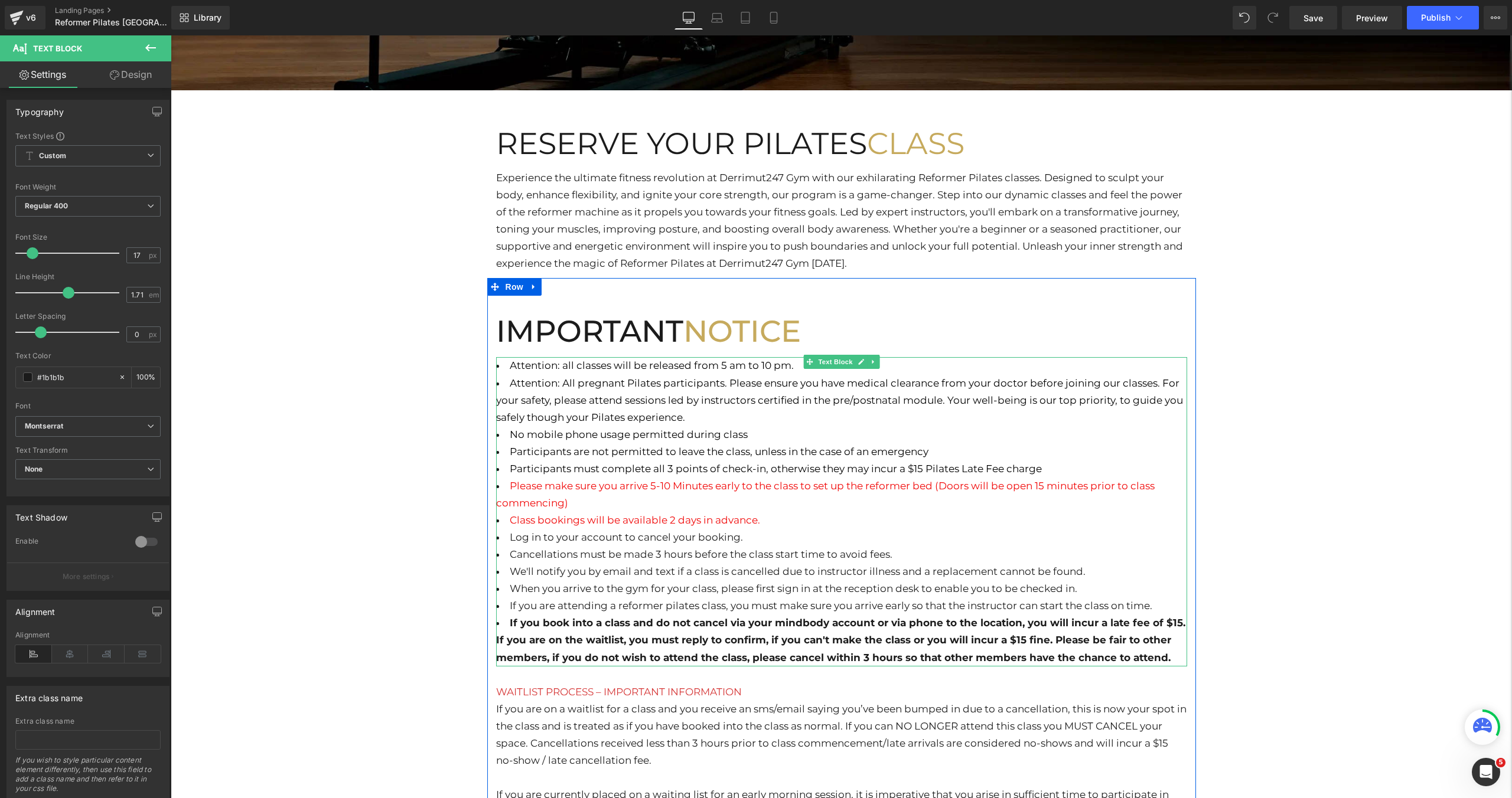
click at [1100, 402] on span "Attention: All pregnant Pilates participants. Please ensure you have medical cl…" at bounding box center [839, 400] width 687 height 46
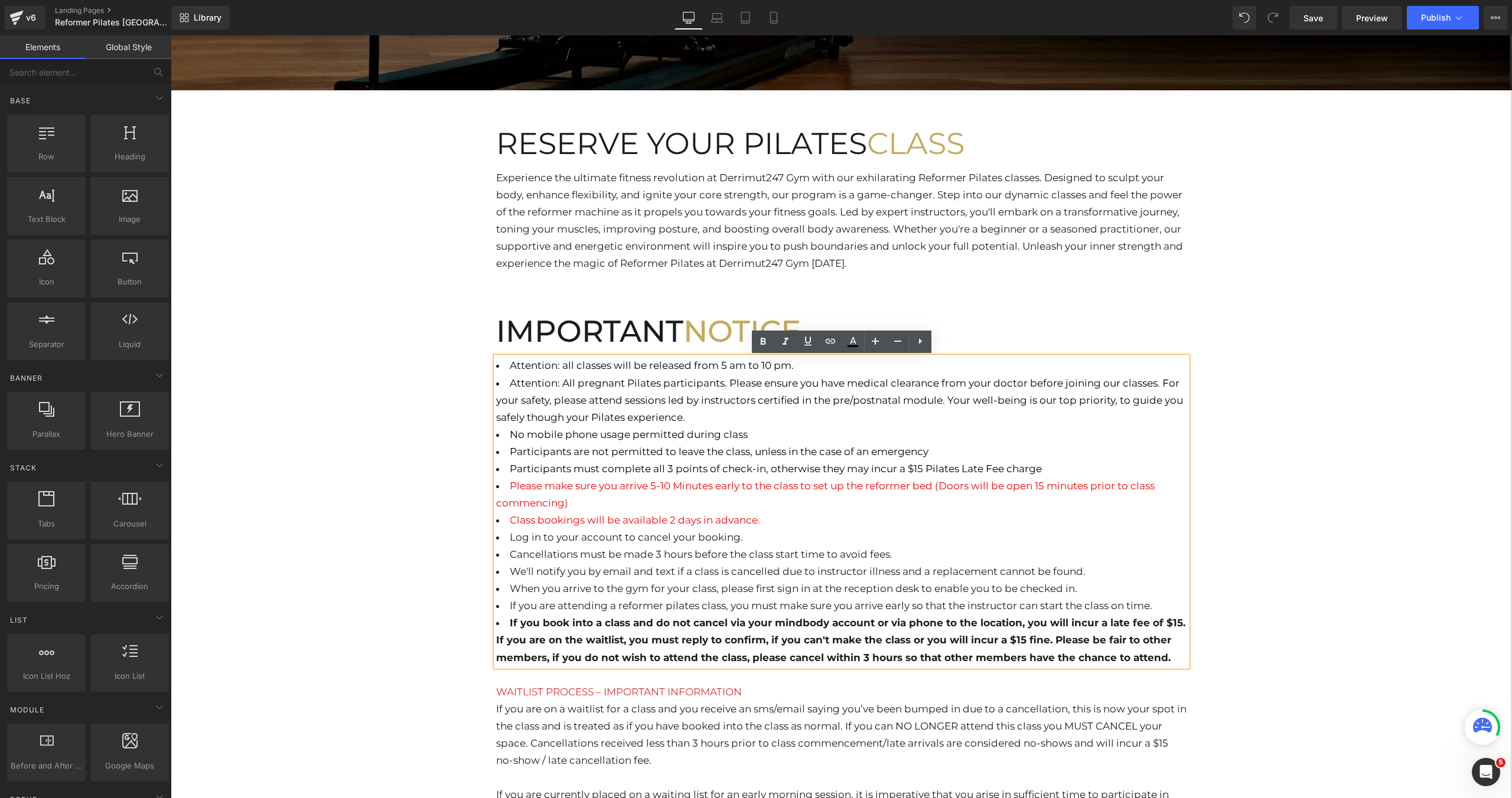
click at [1276, 405] on div "Hero Banner RESERVE YOUR PILATES CLASS Heading Experience the ultimate fitness …" at bounding box center [841, 792] width 1341 height 2244
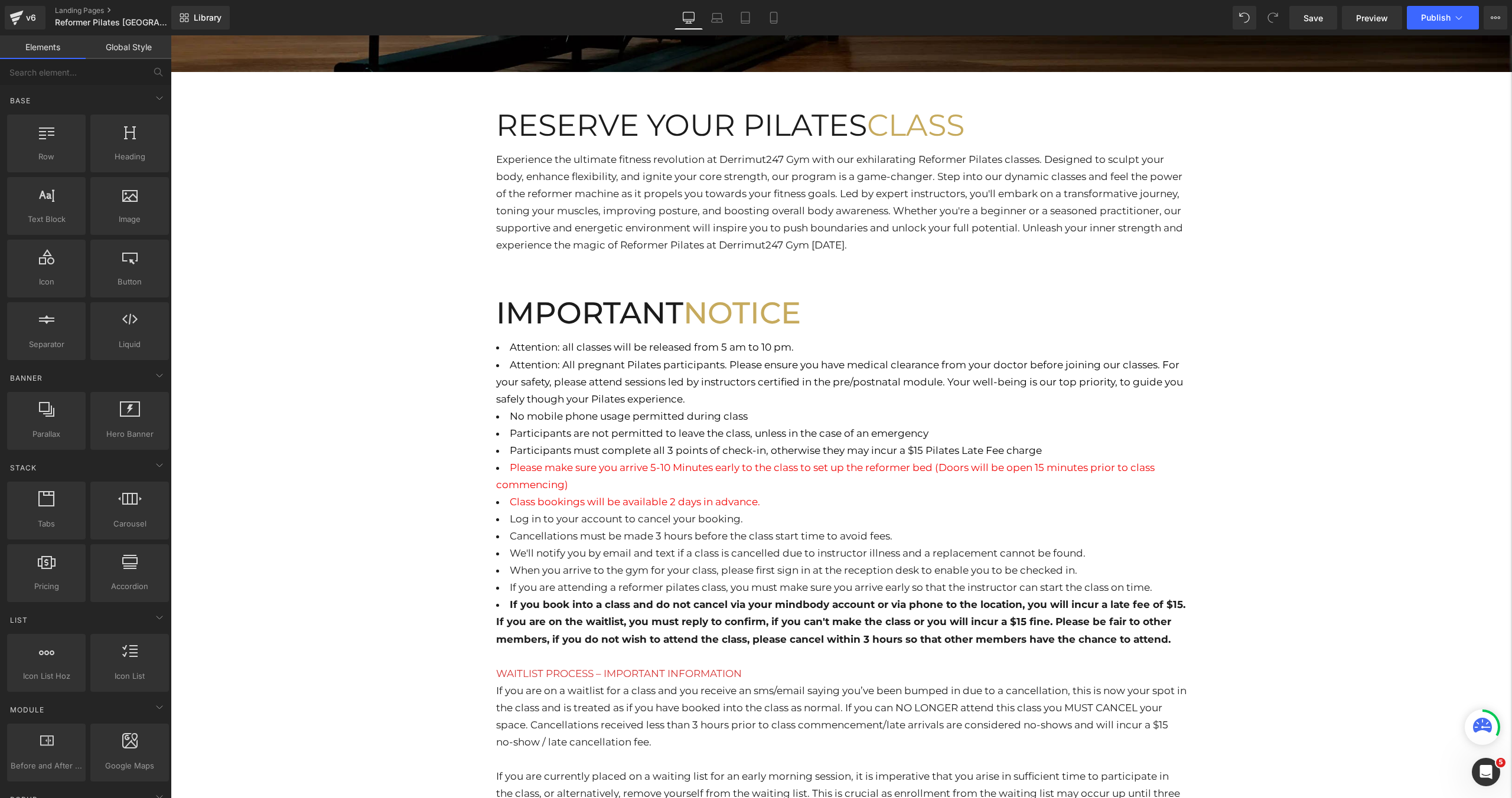
scroll to position [431, 0]
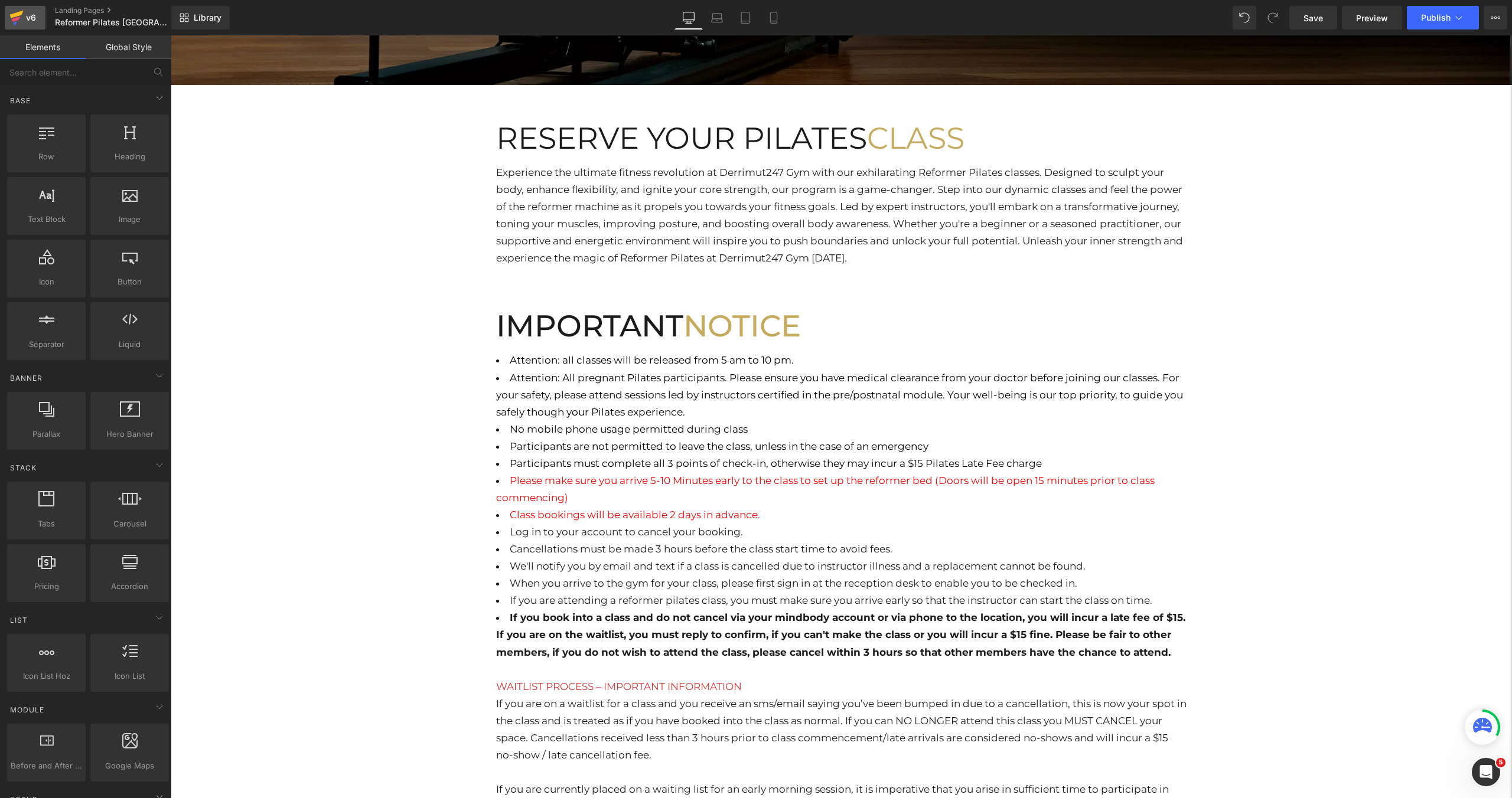
click at [21, 11] on icon at bounding box center [17, 14] width 14 height 8
click at [22, 22] on icon at bounding box center [17, 17] width 14 height 29
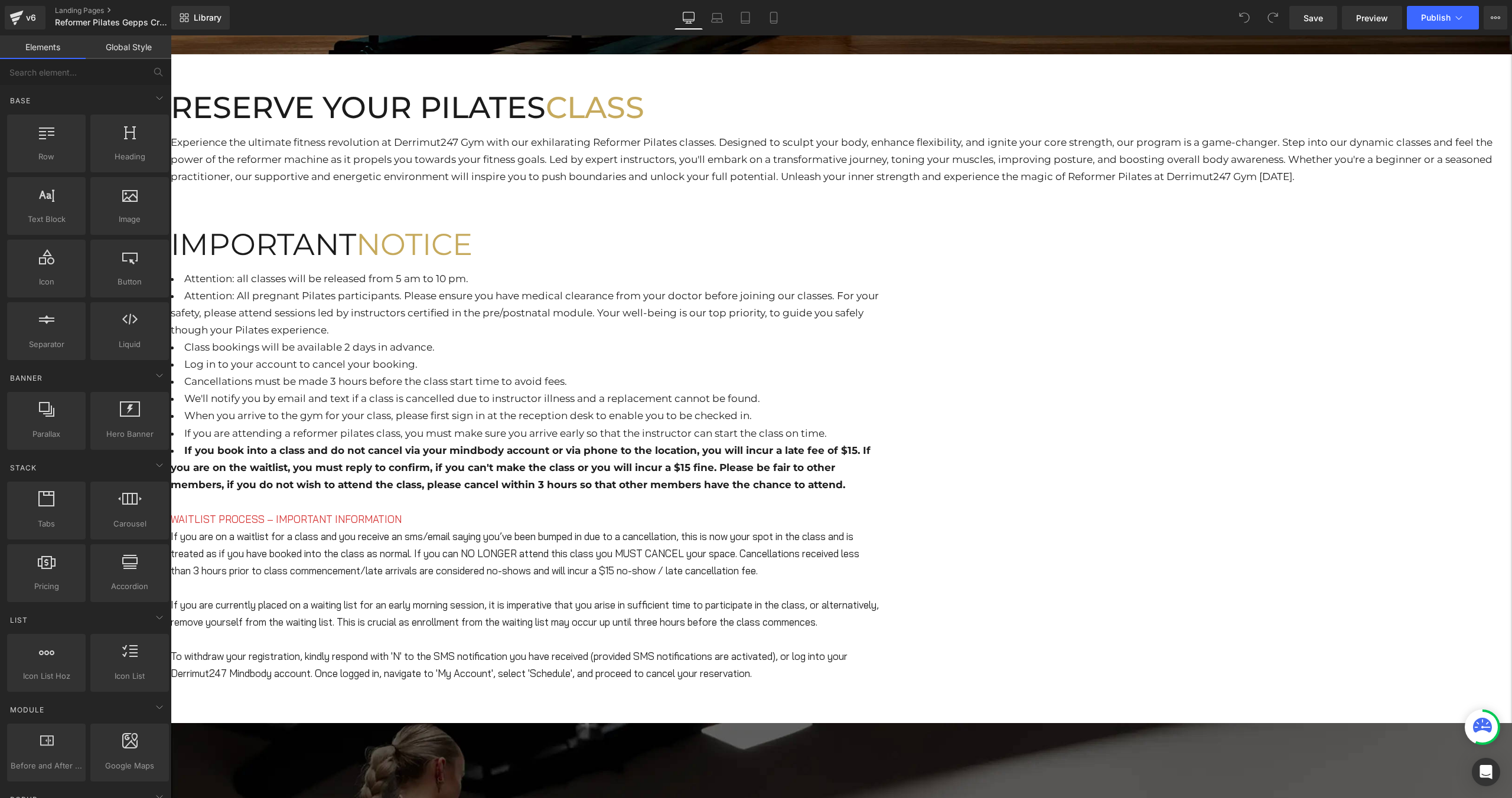
scroll to position [534, 0]
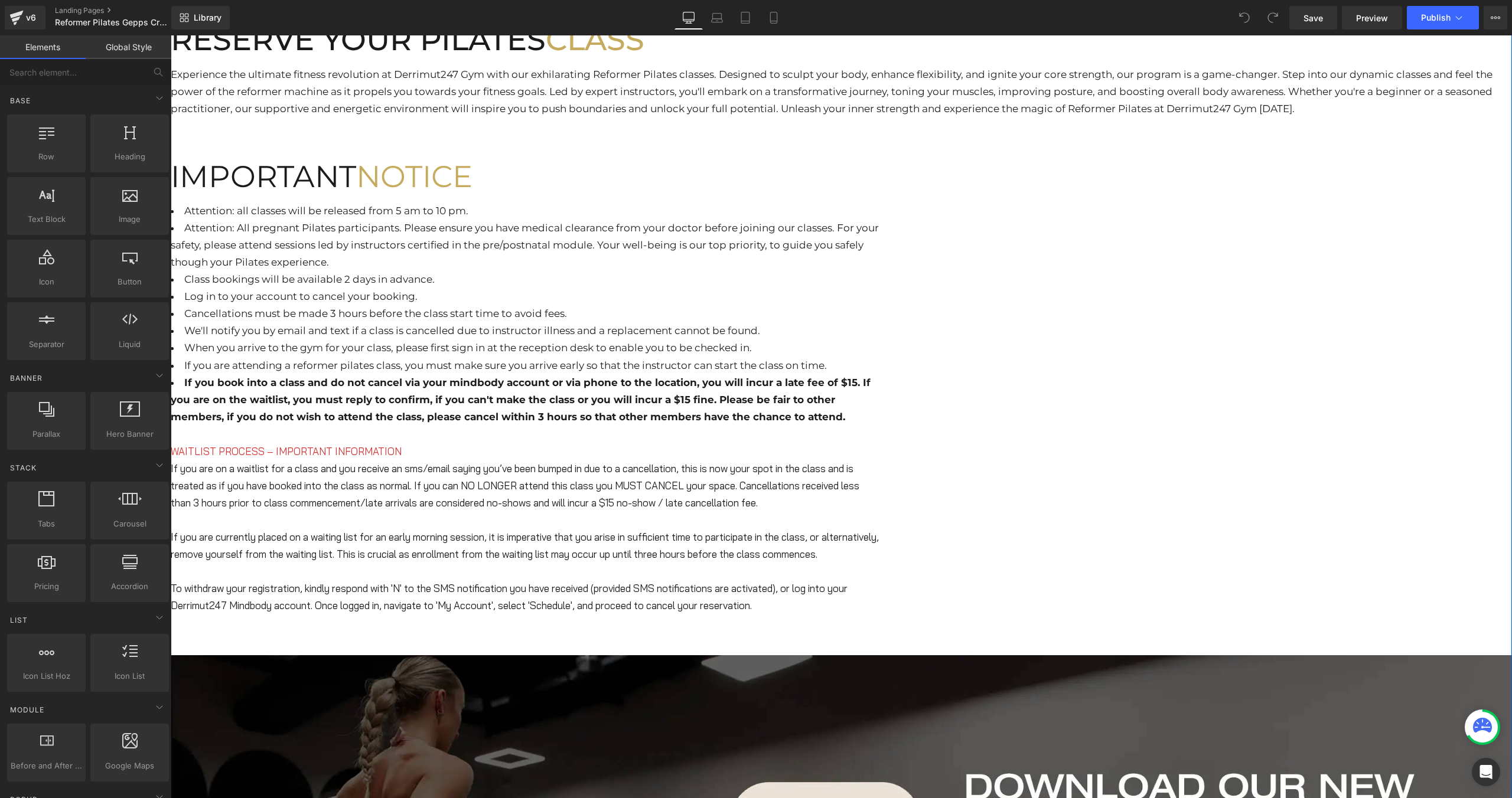
click at [708, 271] on li "Attention: All pregnant Pilates participants. Please ensure you have medical cl…" at bounding box center [525, 246] width 708 height 51
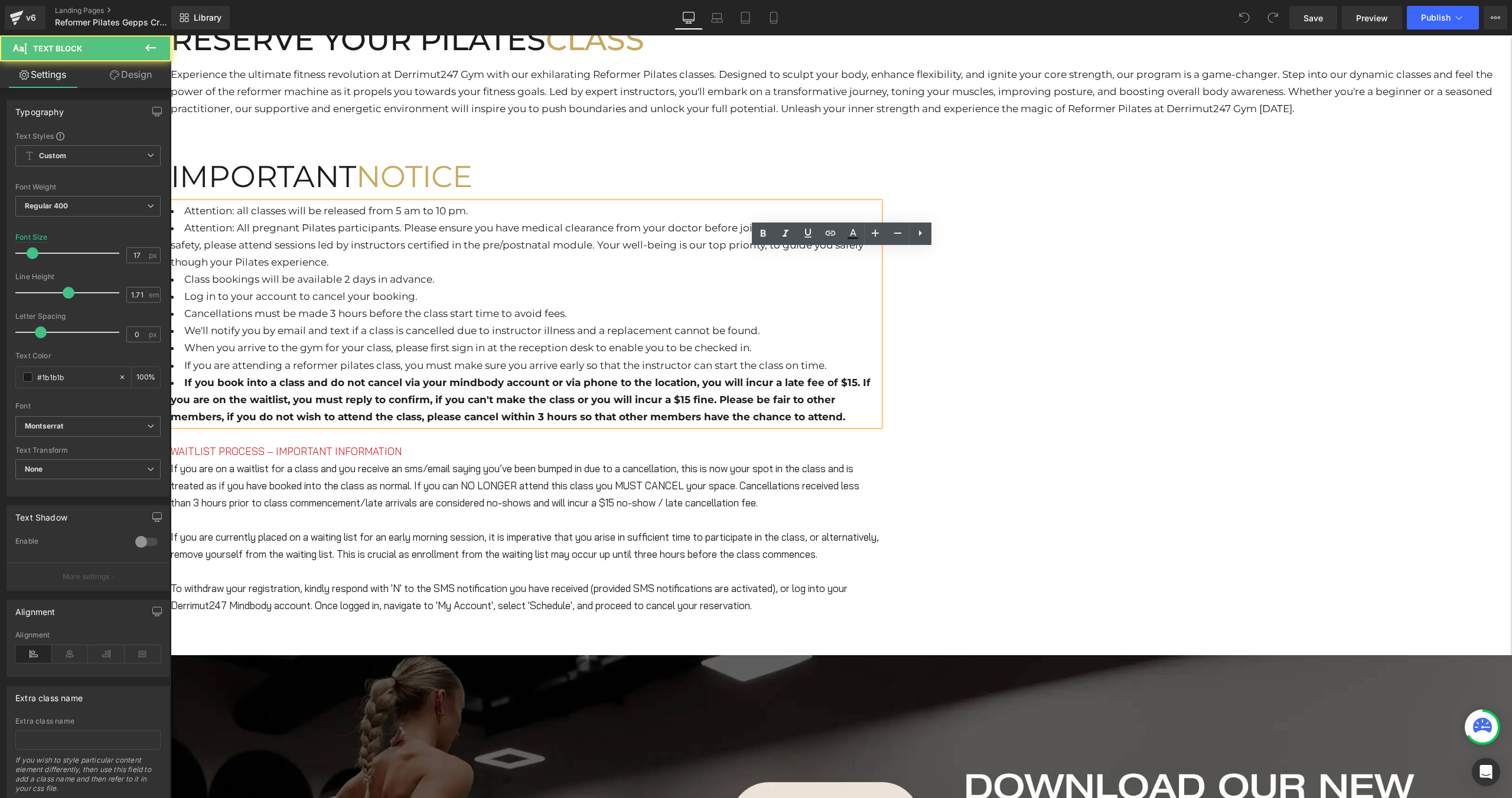
click at [701, 271] on li "Attention: All pregnant Pilates participants. Please ensure you have medical cl…" at bounding box center [525, 246] width 708 height 51
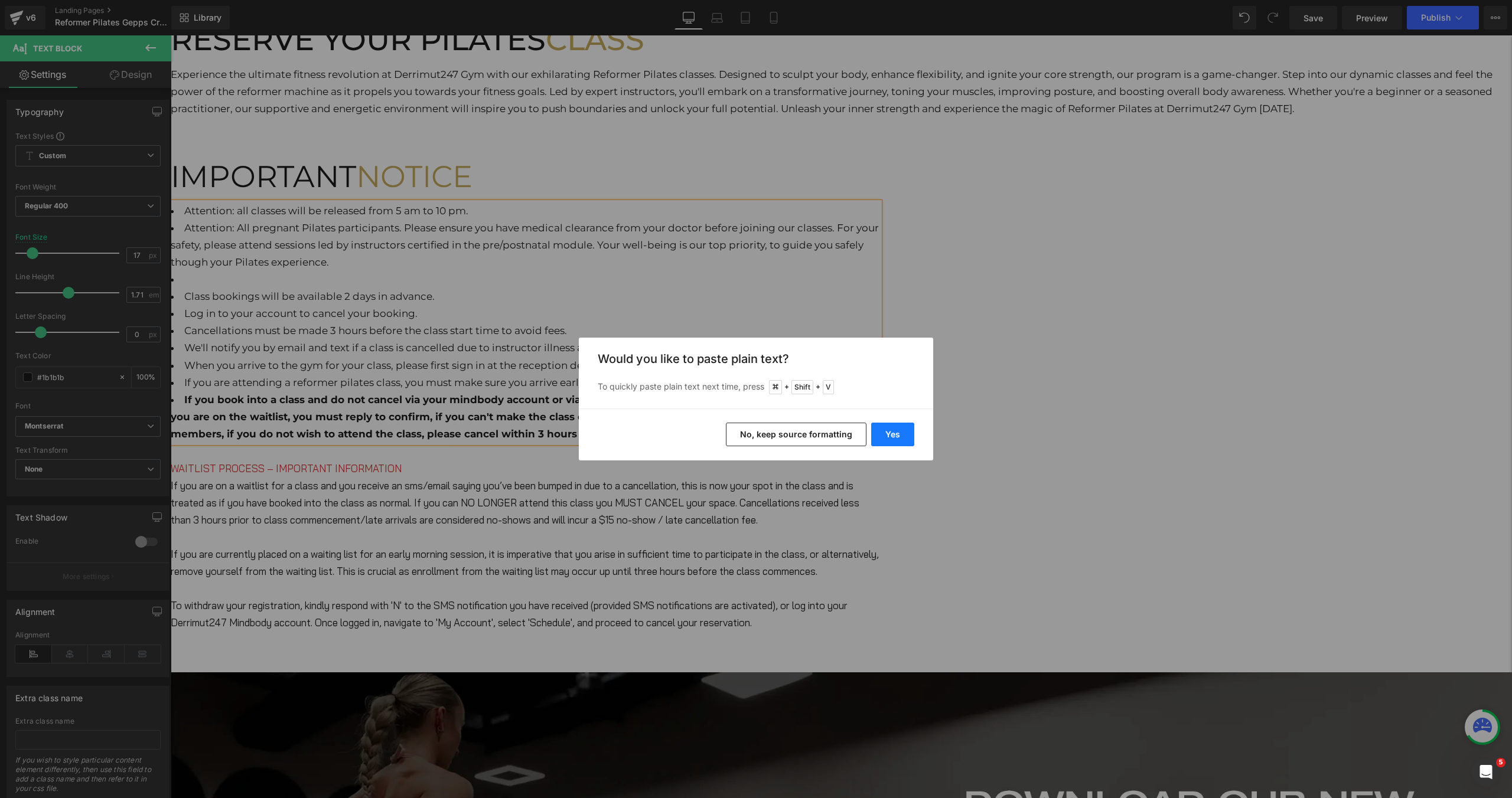
click at [884, 443] on button "Yes" at bounding box center [893, 435] width 43 height 24
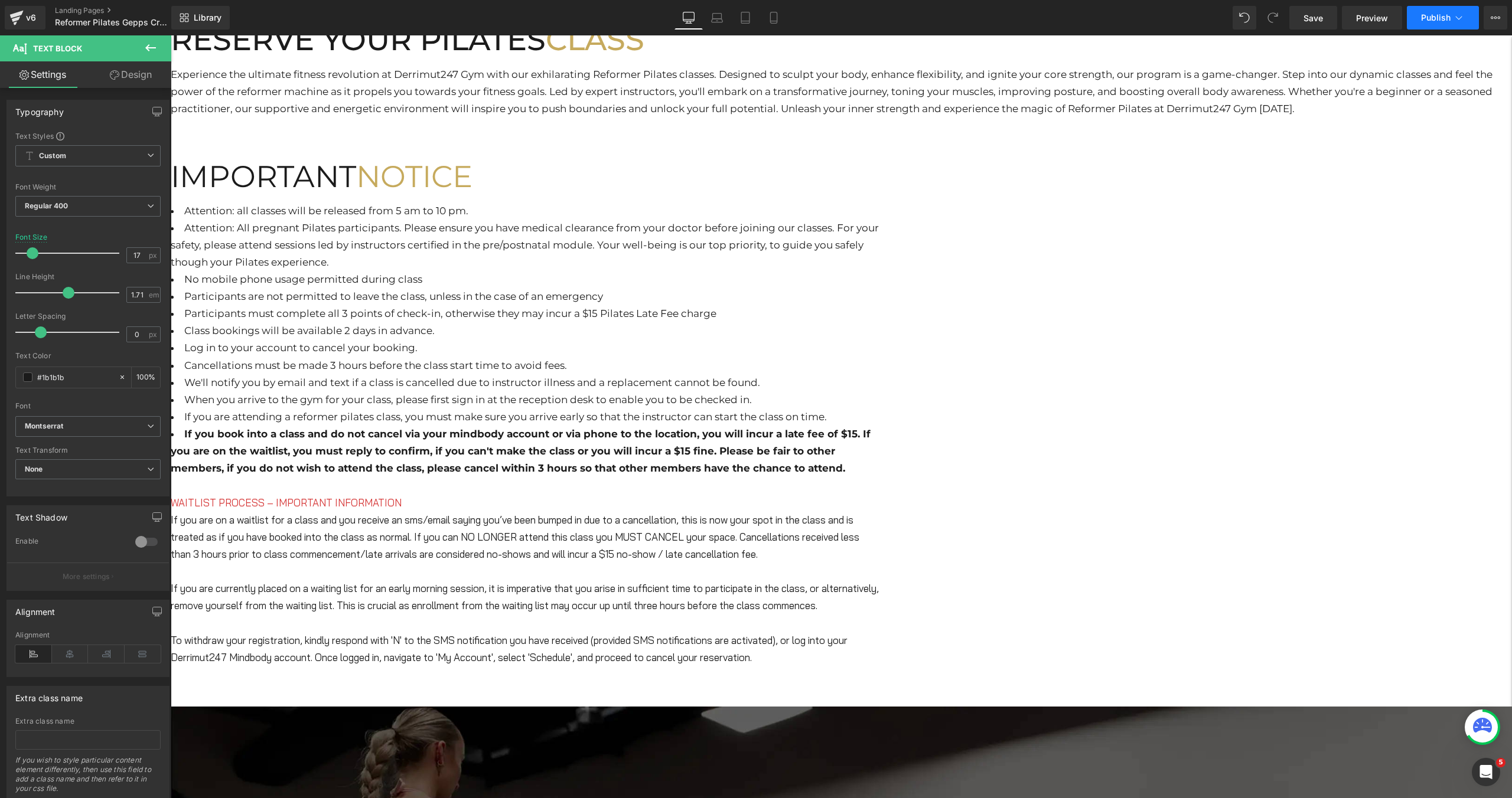
click at [1420, 17] on button "Publish" at bounding box center [1443, 17] width 72 height 24
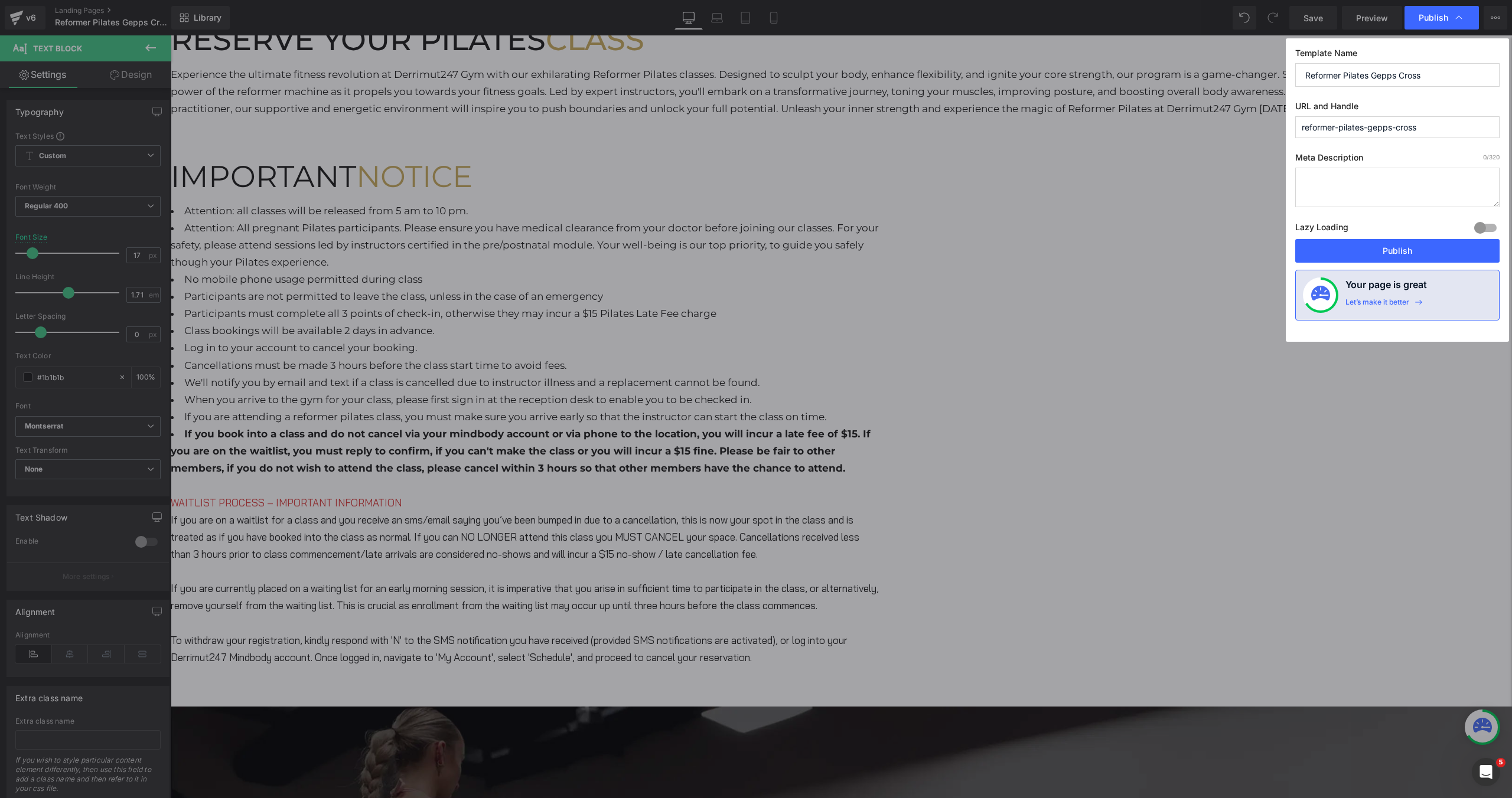
click at [1355, 263] on div "Template Name Reformer Pilates Gepps Cross URL and Handle reformer-pilates-gepp…" at bounding box center [1397, 190] width 223 height 303
drag, startPoint x: 1358, startPoint y: 250, endPoint x: 1188, endPoint y: 214, distance: 173.8
click at [1358, 250] on button "Publish" at bounding box center [1397, 251] width 205 height 24
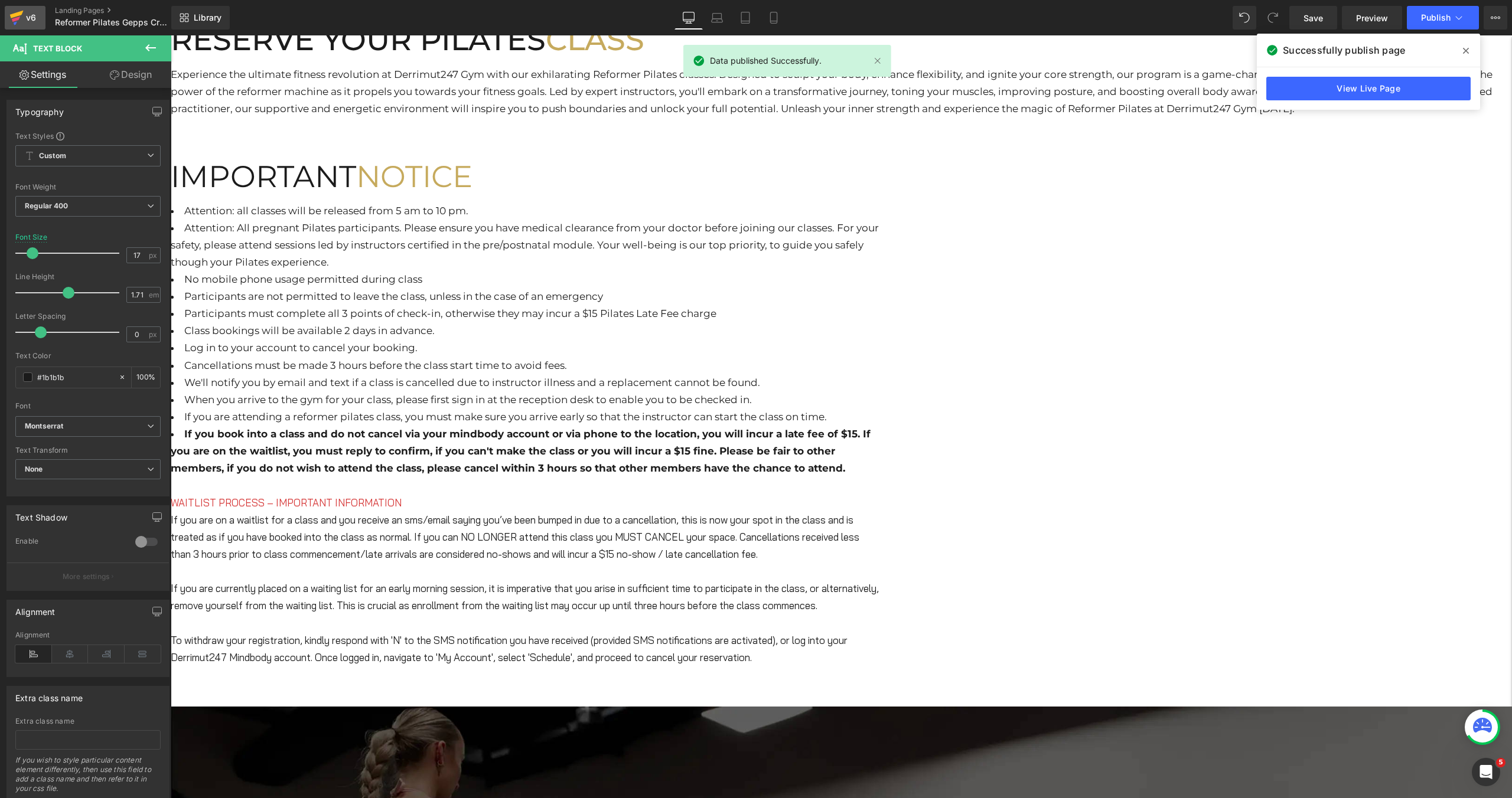
click at [40, 17] on link "v6" at bounding box center [25, 17] width 41 height 24
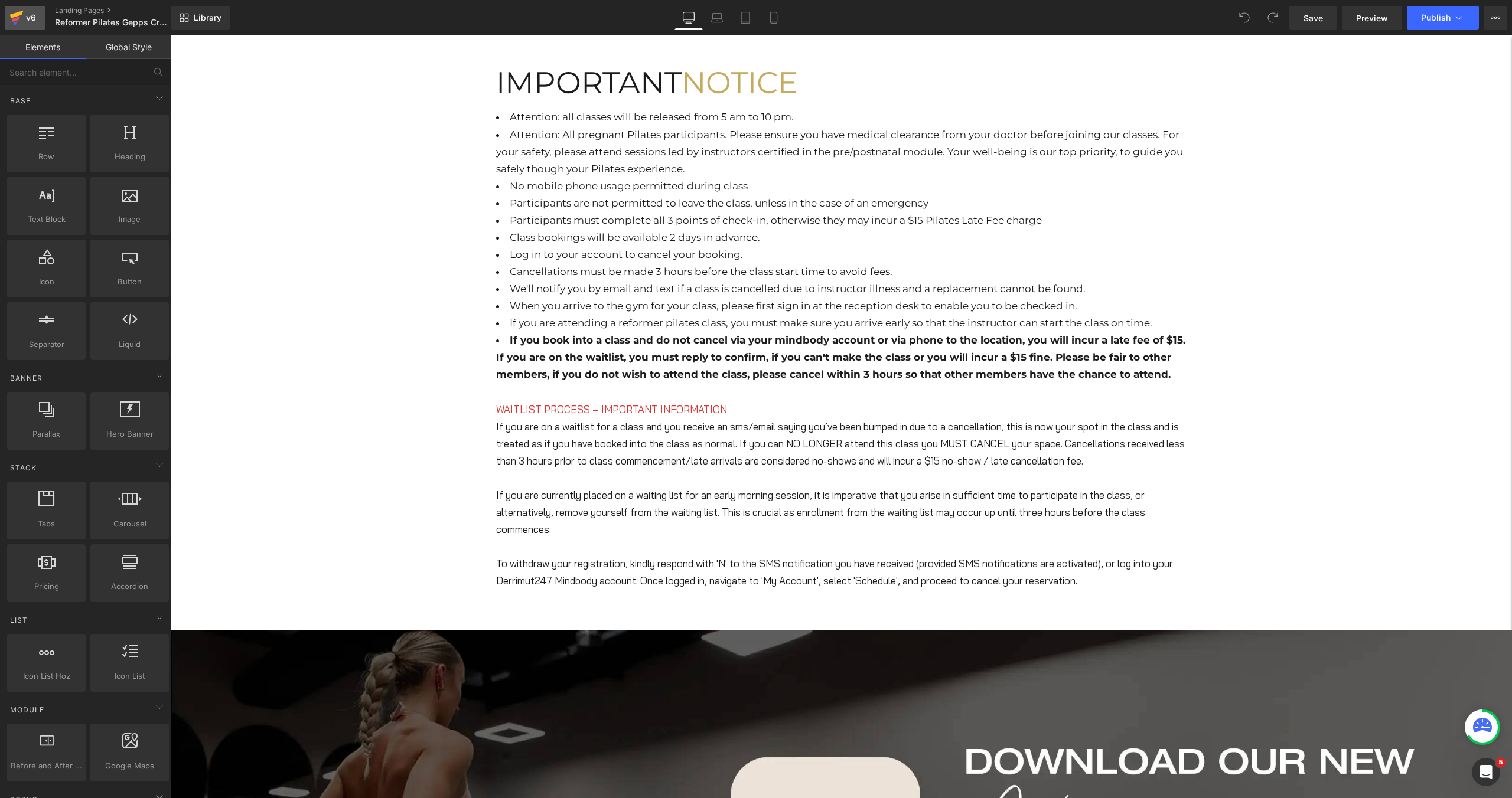
click at [34, 24] on div "v6" at bounding box center [31, 17] width 15 height 15
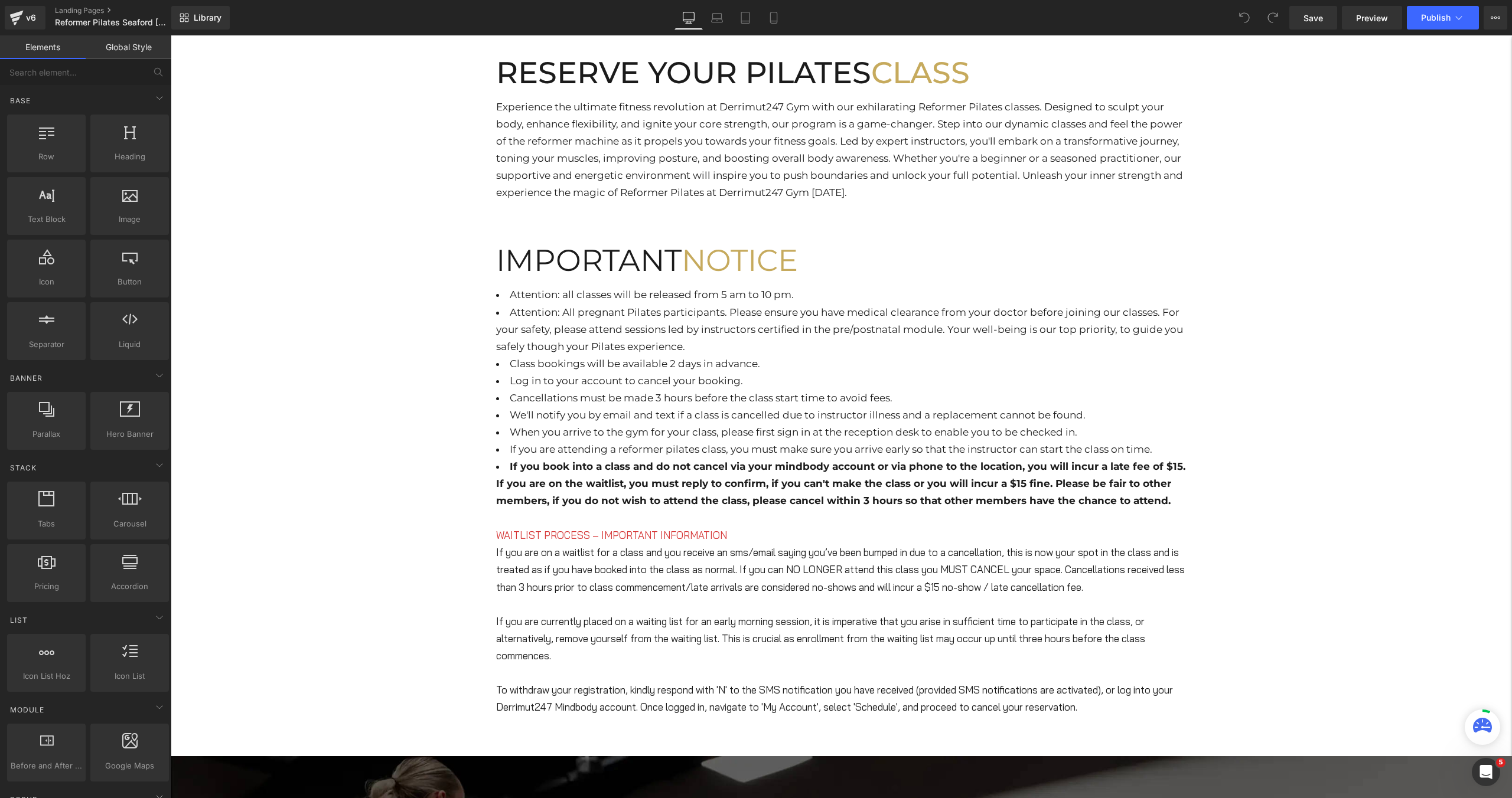
scroll to position [574, 0]
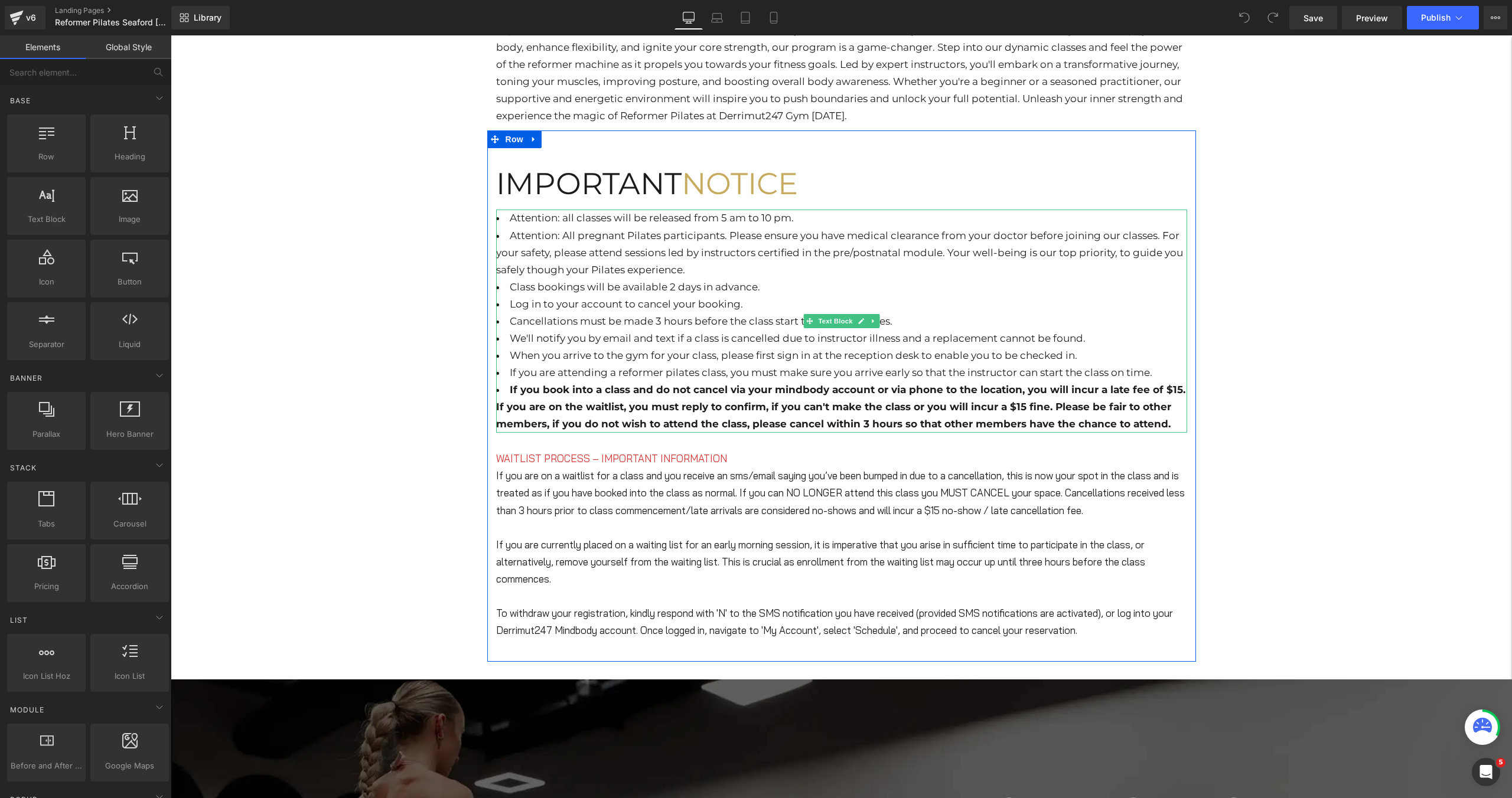
click at [738, 270] on li "Attention: All pregnant Pilates participants. Please ensure you have medical cl…" at bounding box center [841, 253] width 691 height 51
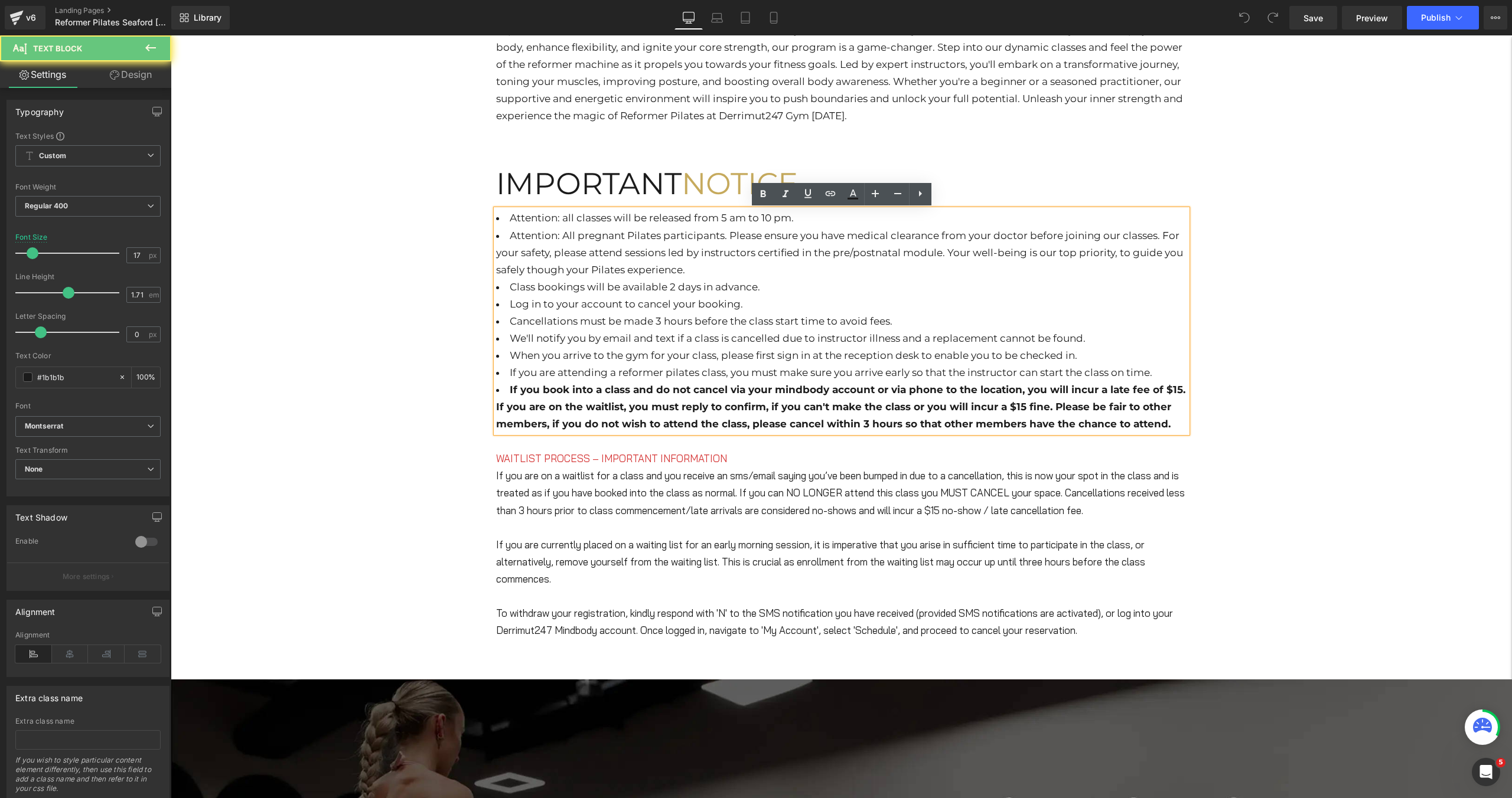
click at [716, 269] on li "Attention: All pregnant Pilates participants. Please ensure you have medical cl…" at bounding box center [841, 253] width 691 height 51
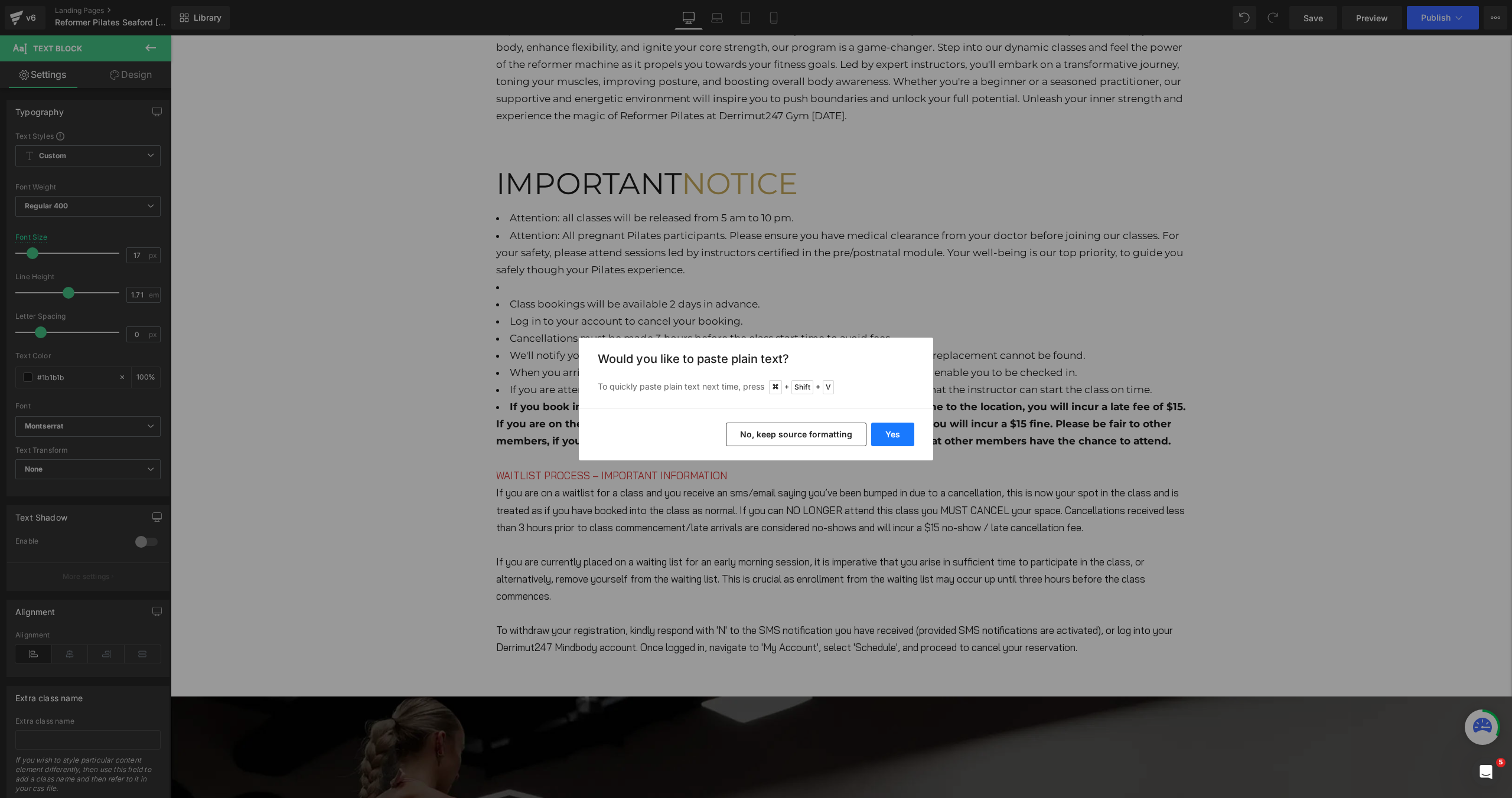
click at [895, 437] on button "Yes" at bounding box center [893, 435] width 43 height 24
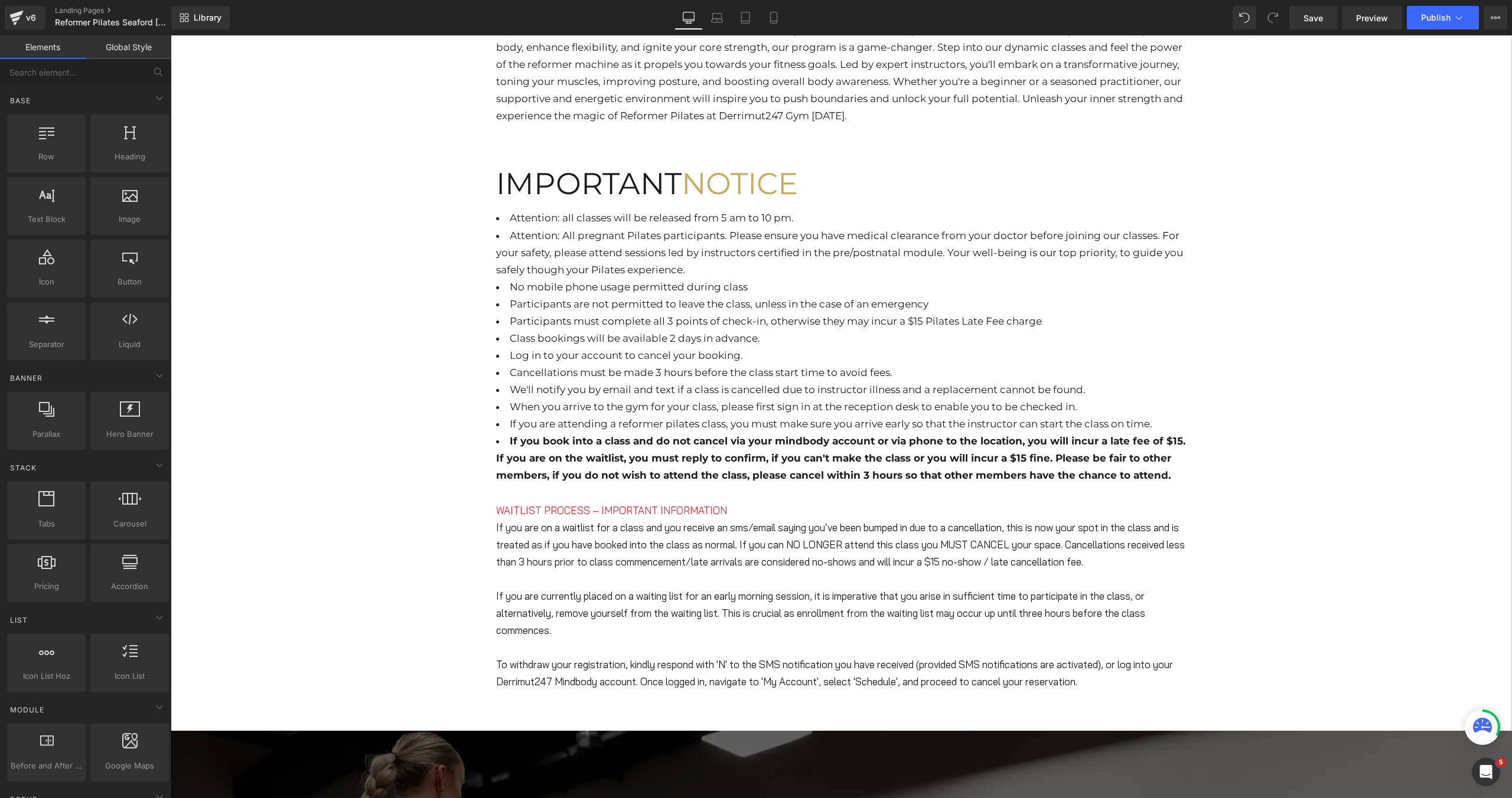
click at [1380, 106] on div "Hero Banner RESERVE YOUR PILATES CLASS Heading Experience the ultimate fitness …" at bounding box center [841, 724] width 1341 height 2400
click at [1439, 24] on button "Publish" at bounding box center [1443, 17] width 72 height 24
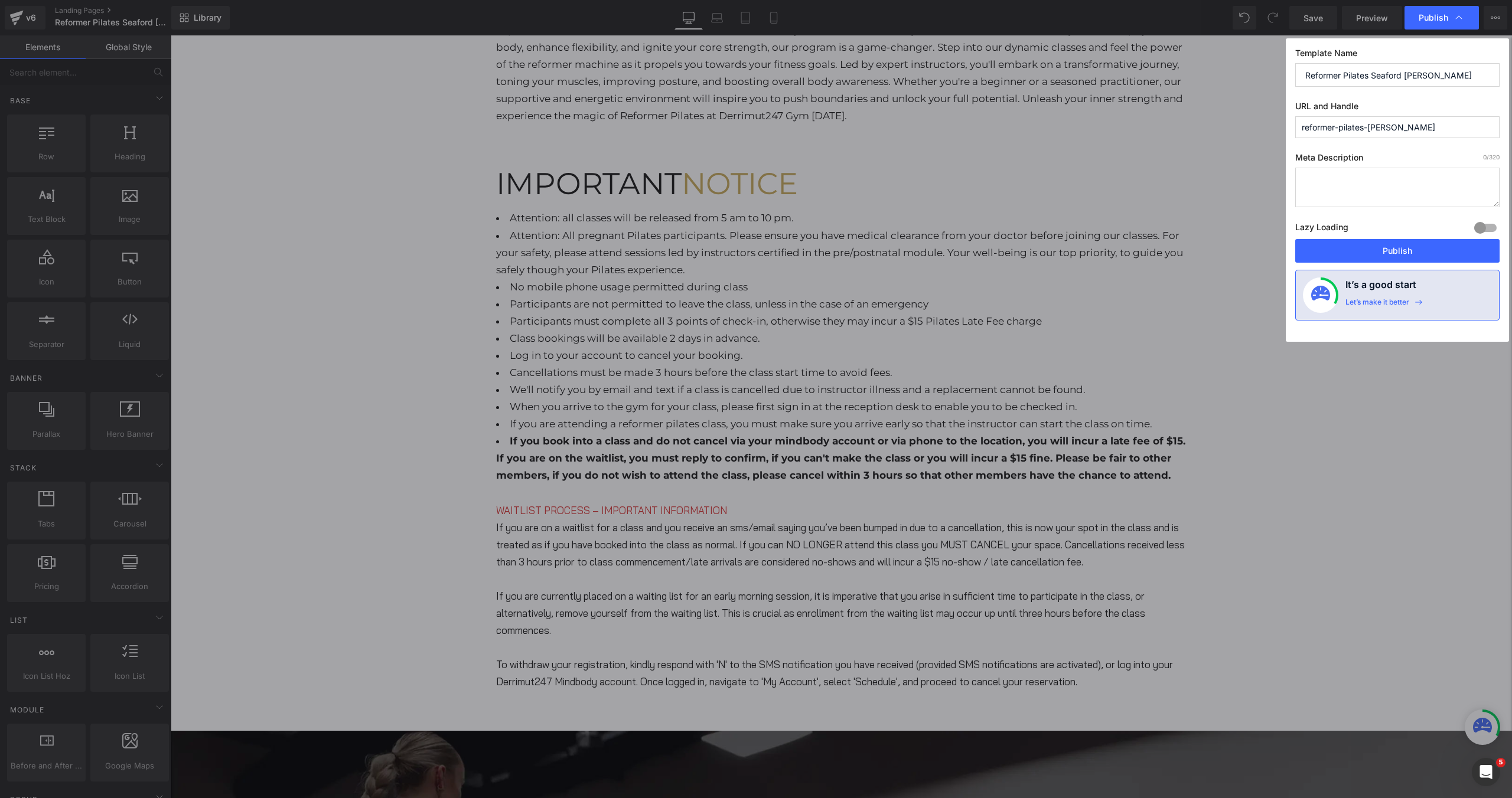
click at [1386, 237] on div "Lazy Loading Build Upgrade plan to unlock" at bounding box center [1397, 230] width 205 height 19
click at [1386, 243] on button "Publish" at bounding box center [1397, 251] width 205 height 24
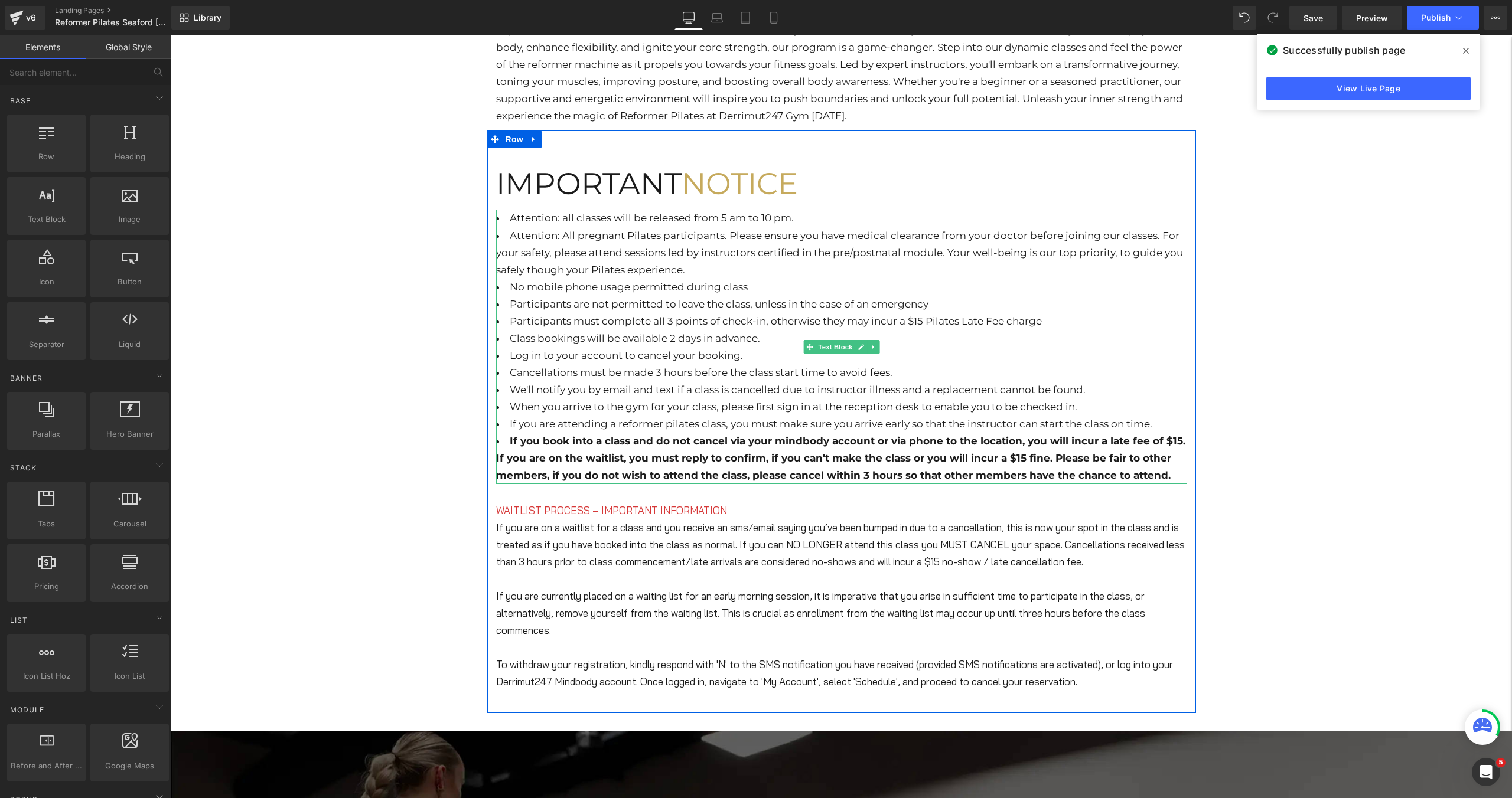
click at [1067, 322] on li "Participants must complete all 3 points of check-in, otherwise they may incur a…" at bounding box center [841, 321] width 691 height 17
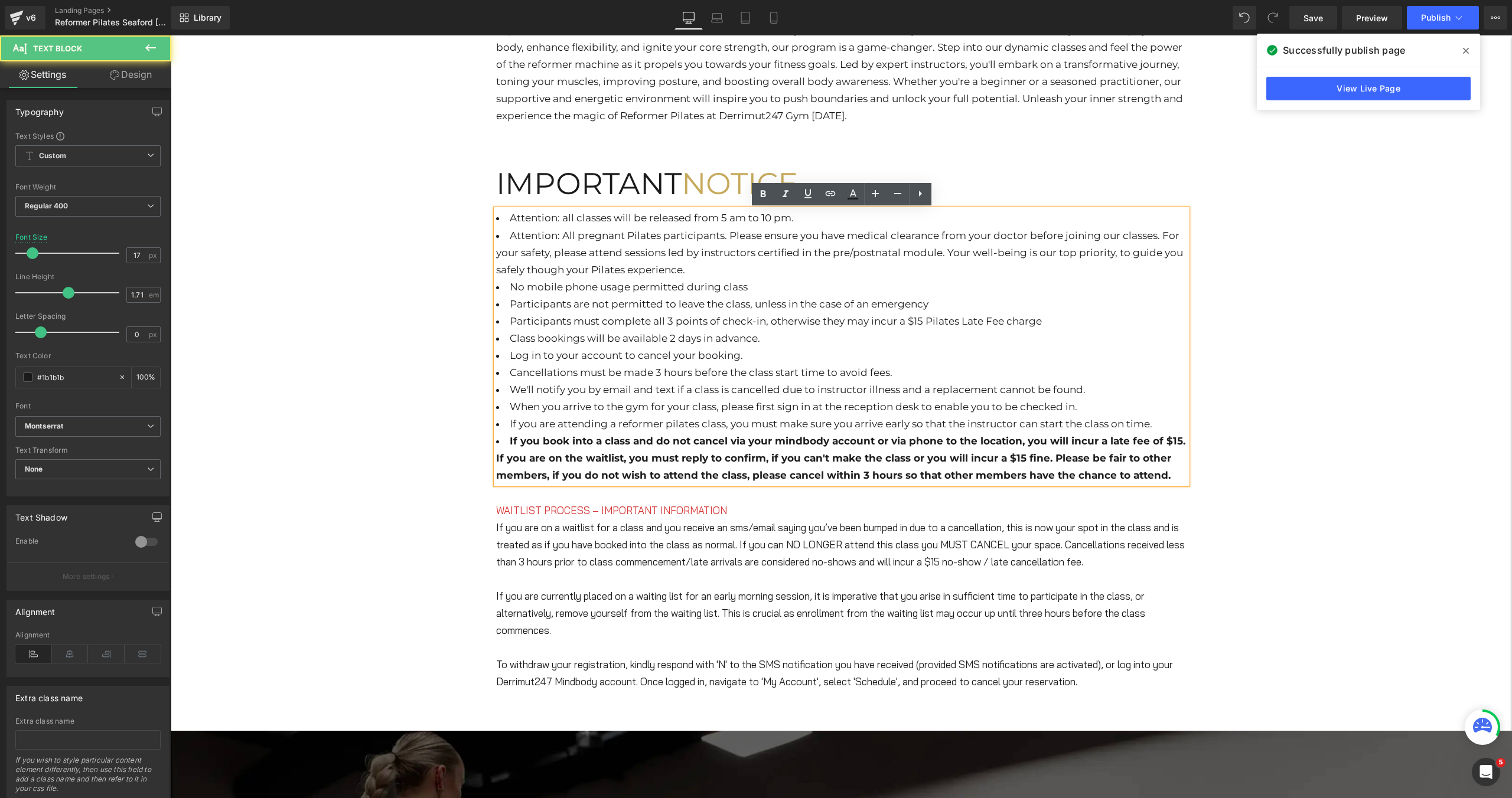
click at [1067, 322] on li "Participants must complete all 3 points of check-in, otherwise they may incur a…" at bounding box center [841, 321] width 691 height 17
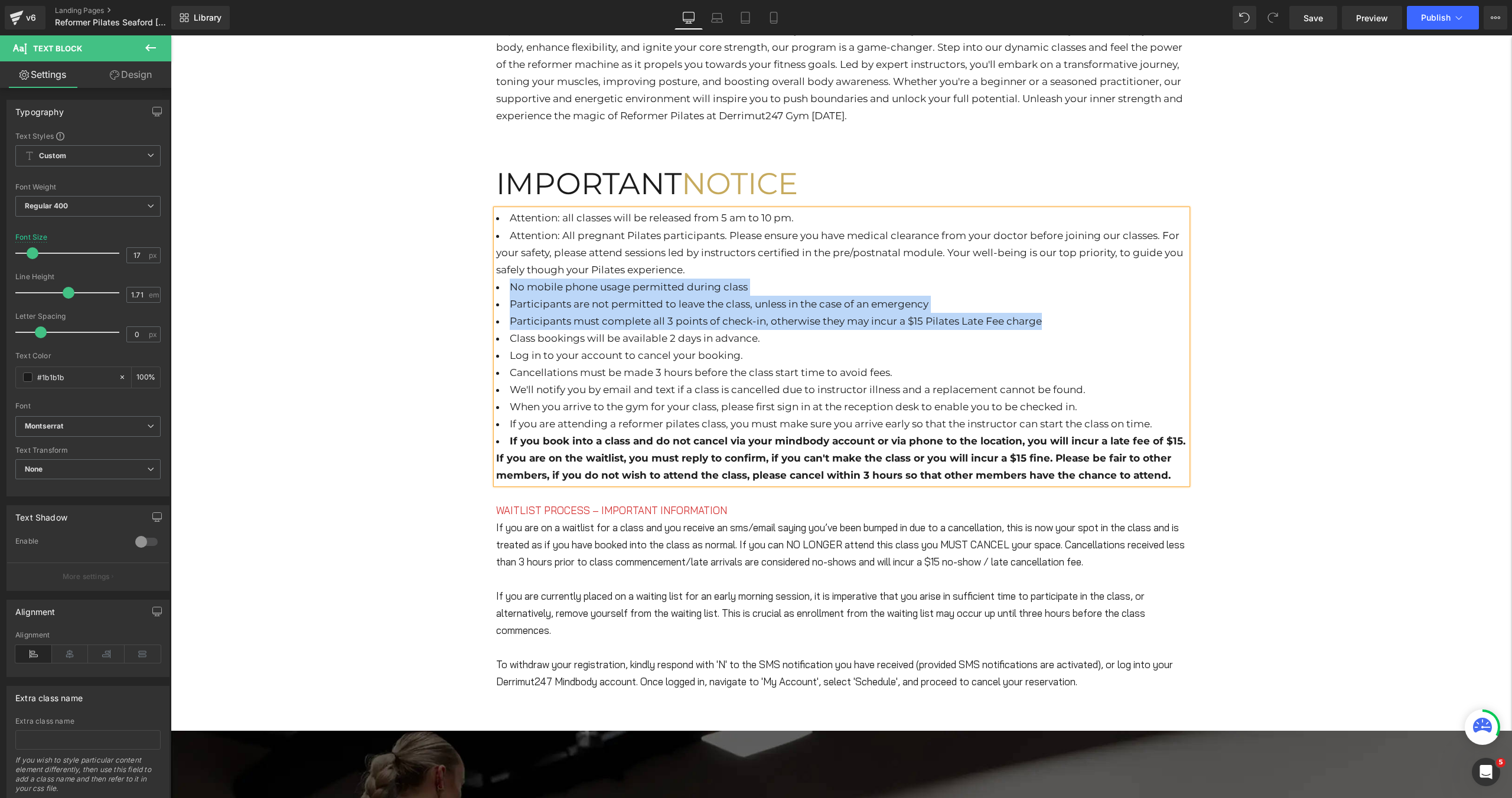
copy ul "No mobile phone usage permitted during class Participants are not permitted to …"
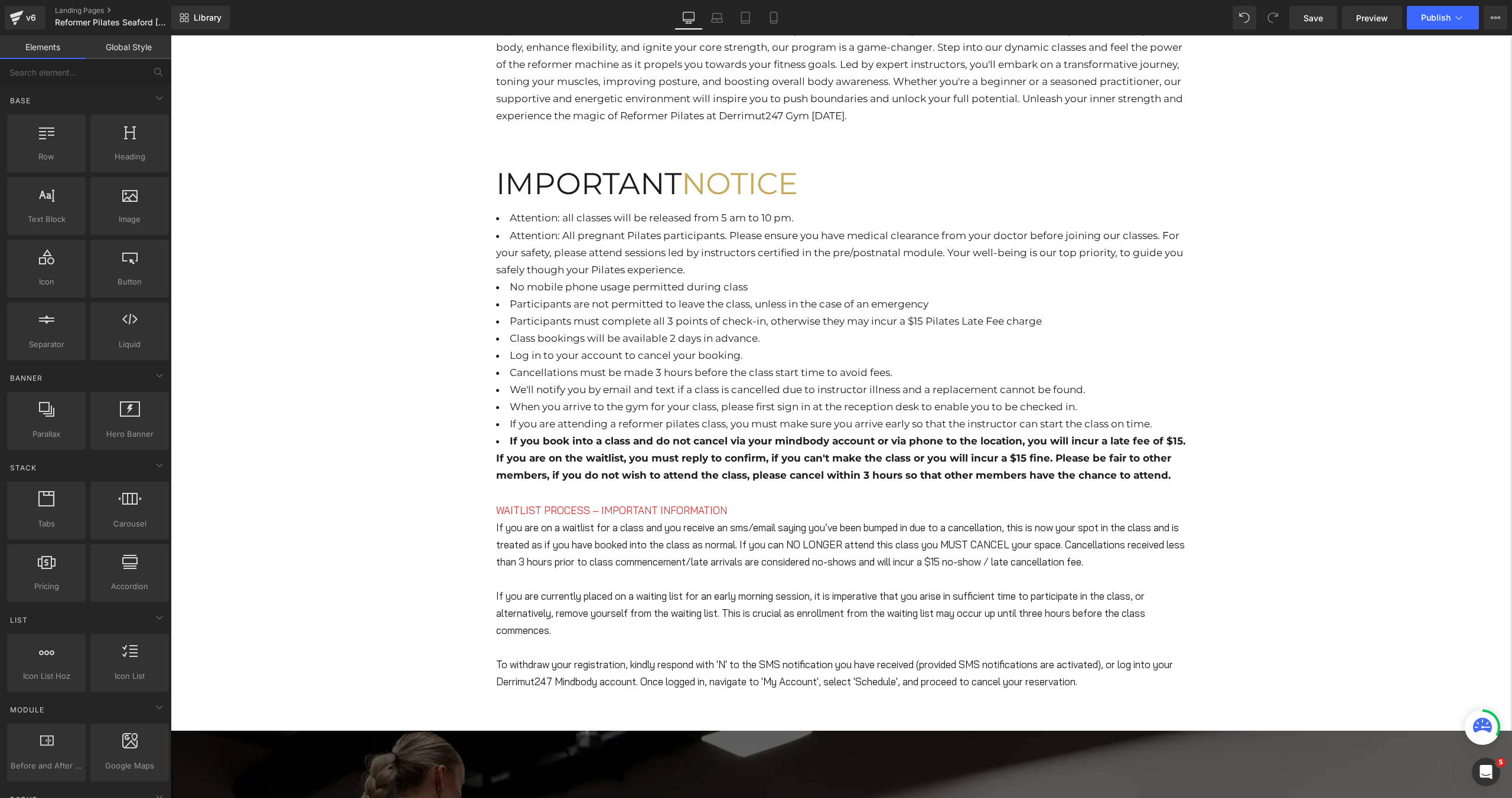
click at [433, 289] on div "Hero Banner RESERVE YOUR PILATES CLASS Heading Experience the ultimate fitness …" at bounding box center [841, 724] width 1341 height 2400
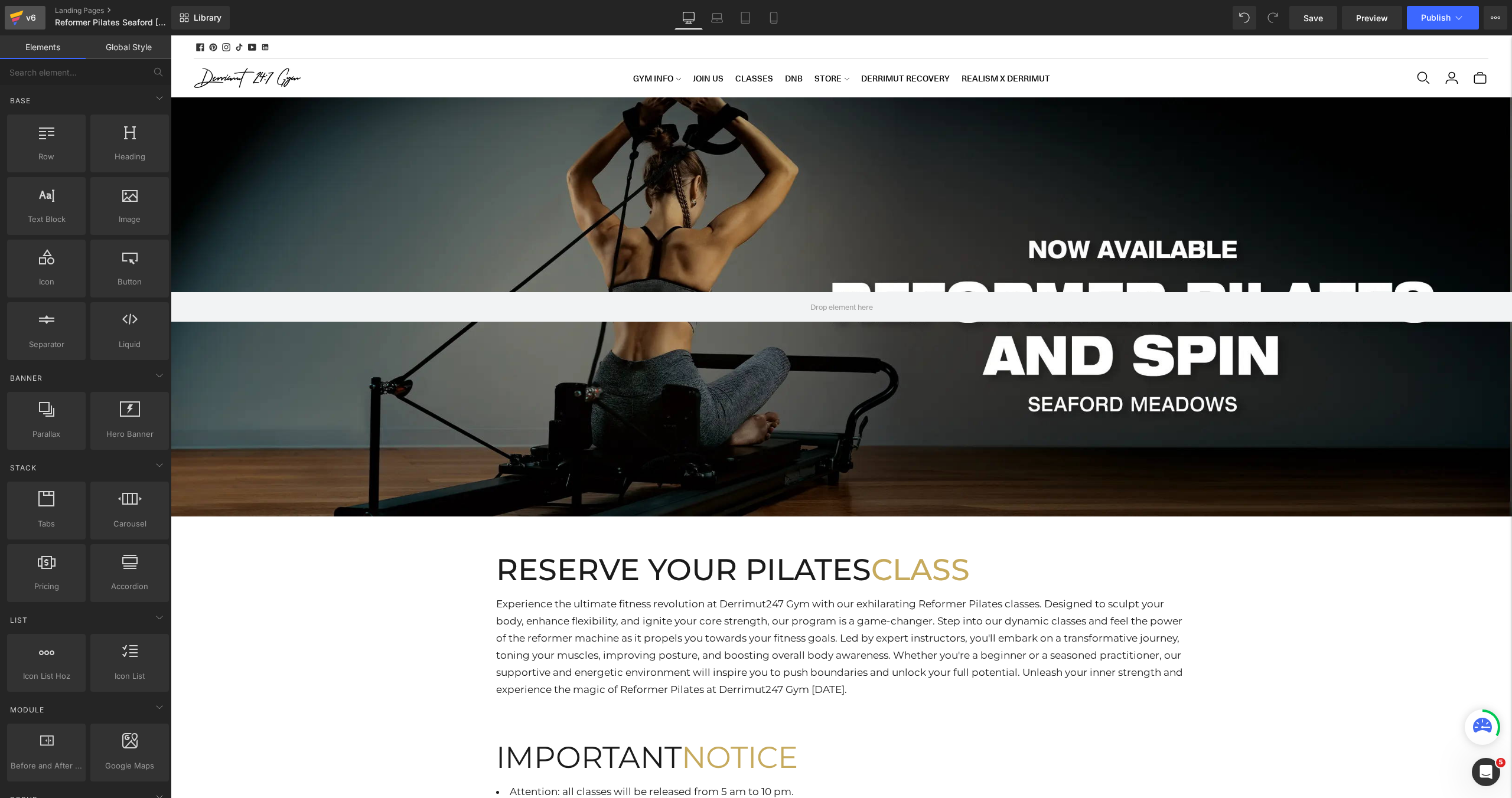
click at [23, 17] on icon at bounding box center [17, 17] width 14 height 29
click at [1446, 10] on button "Publish" at bounding box center [1443, 17] width 72 height 24
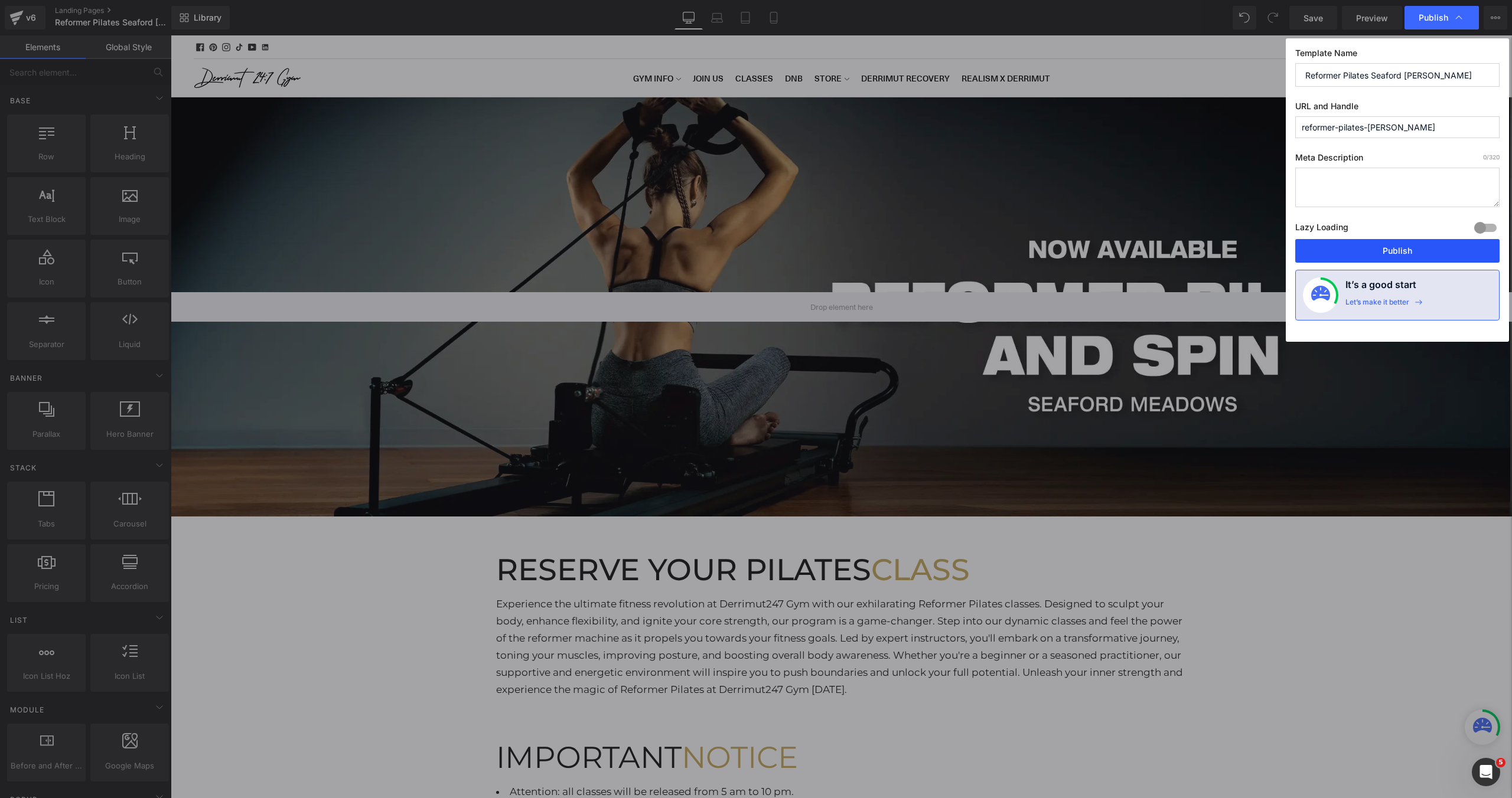
click at [1401, 248] on button "Publish" at bounding box center [1397, 251] width 205 height 24
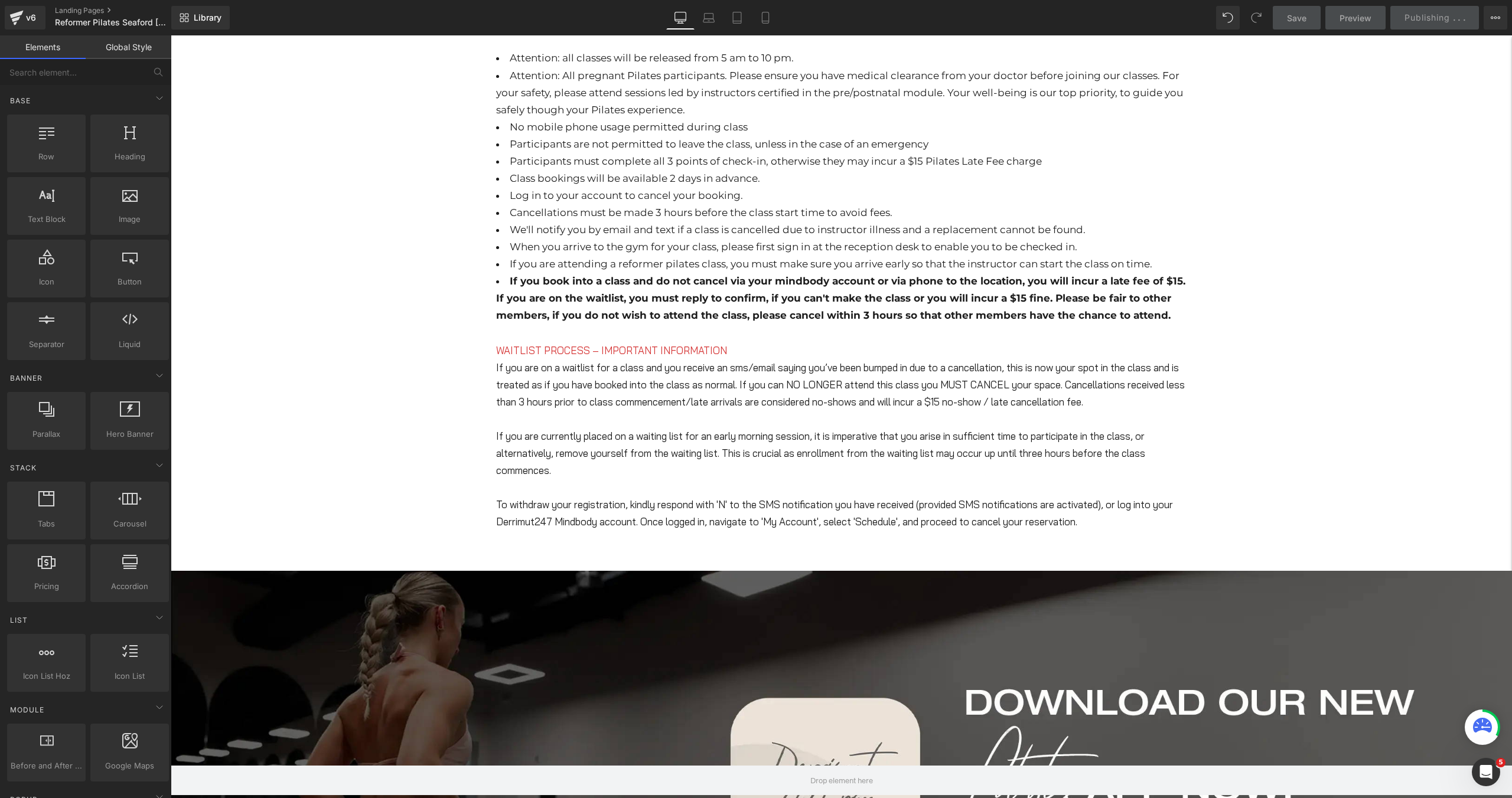
scroll to position [587, 0]
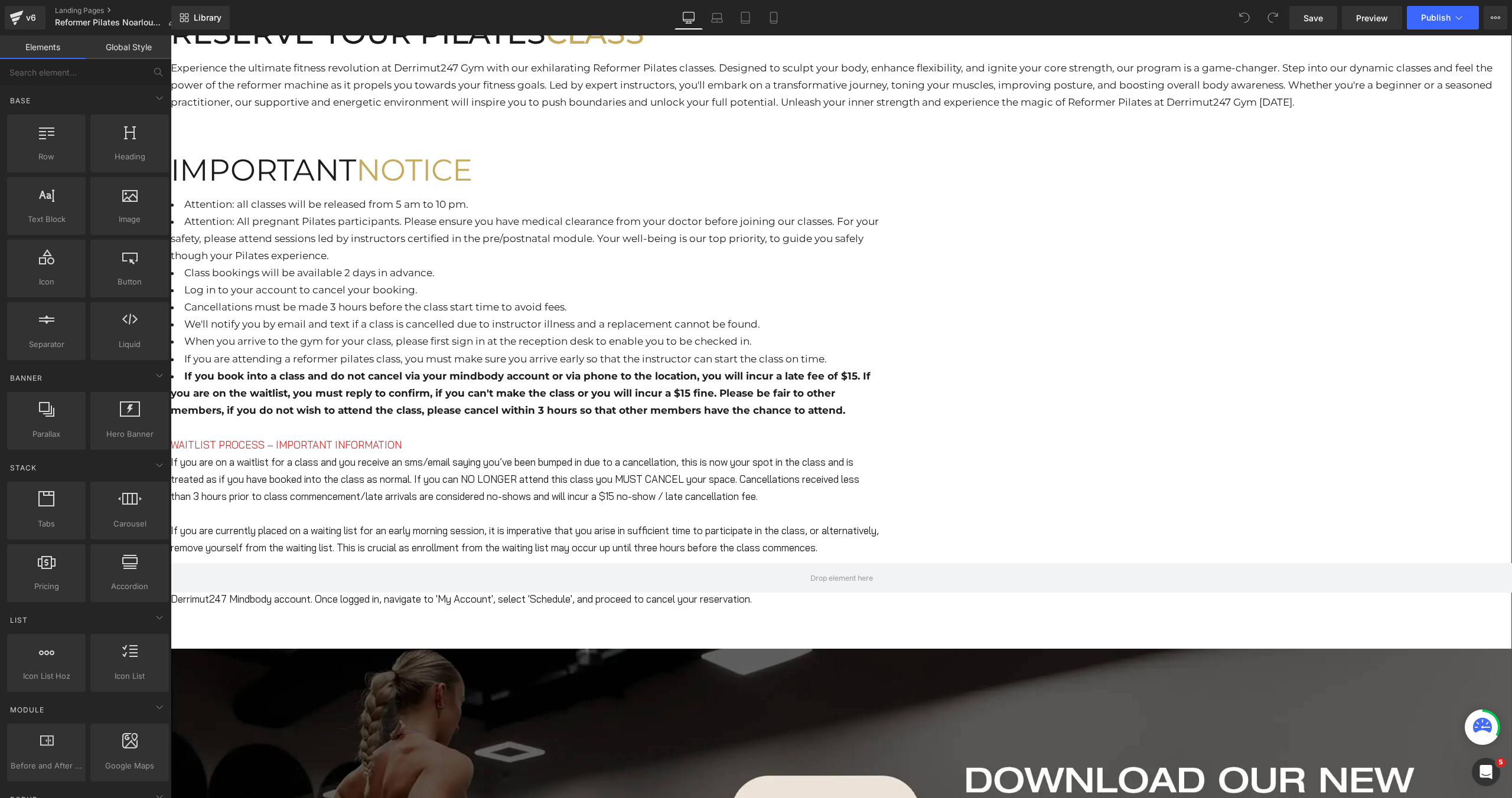
click at [699, 264] on li "Attention: All pregnant Pilates participants. Please ensure you have medical cl…" at bounding box center [525, 239] width 708 height 51
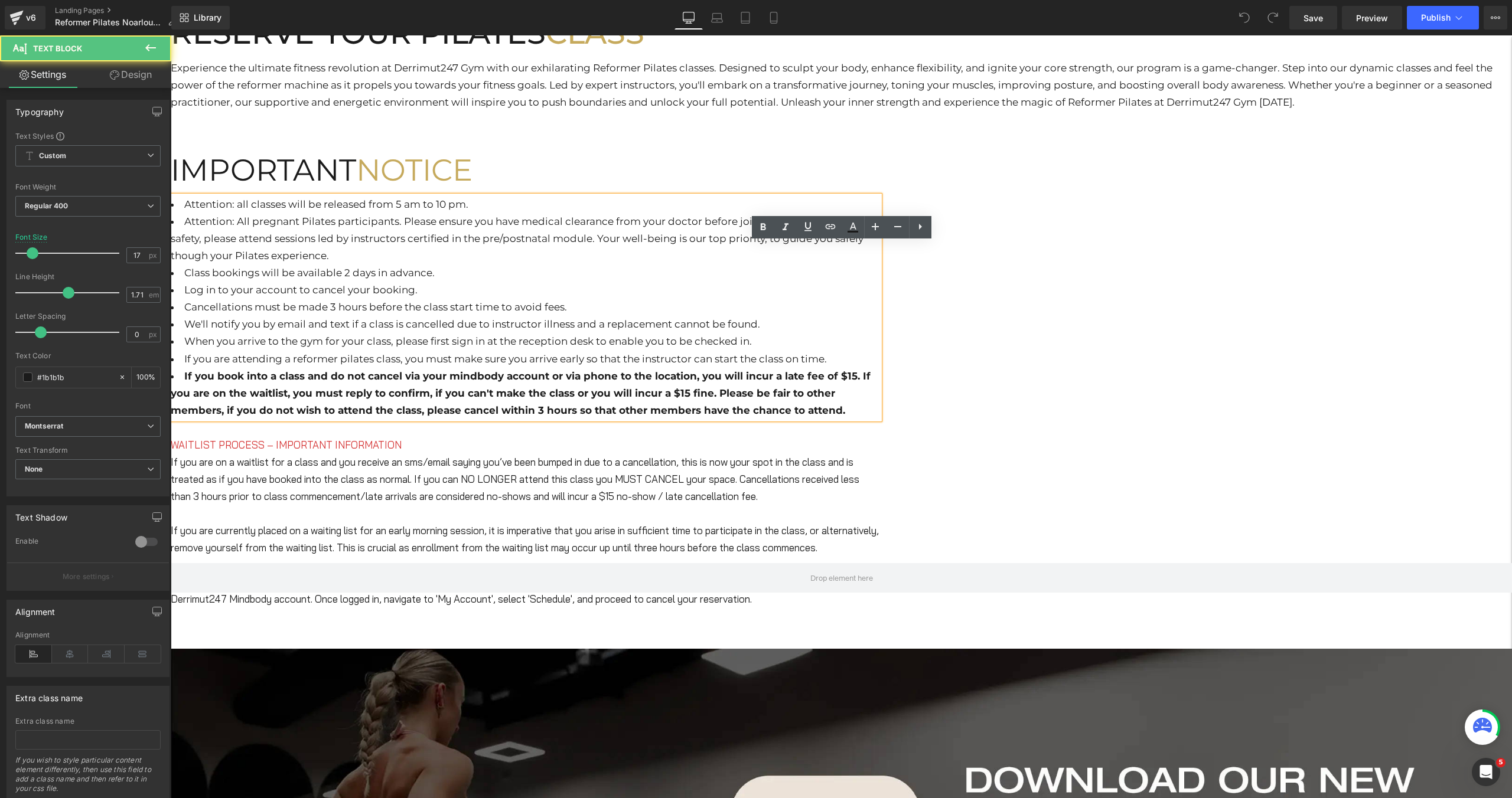
click at [699, 264] on li "Attention: All pregnant Pilates participants. Please ensure you have medical cl…" at bounding box center [525, 239] width 708 height 51
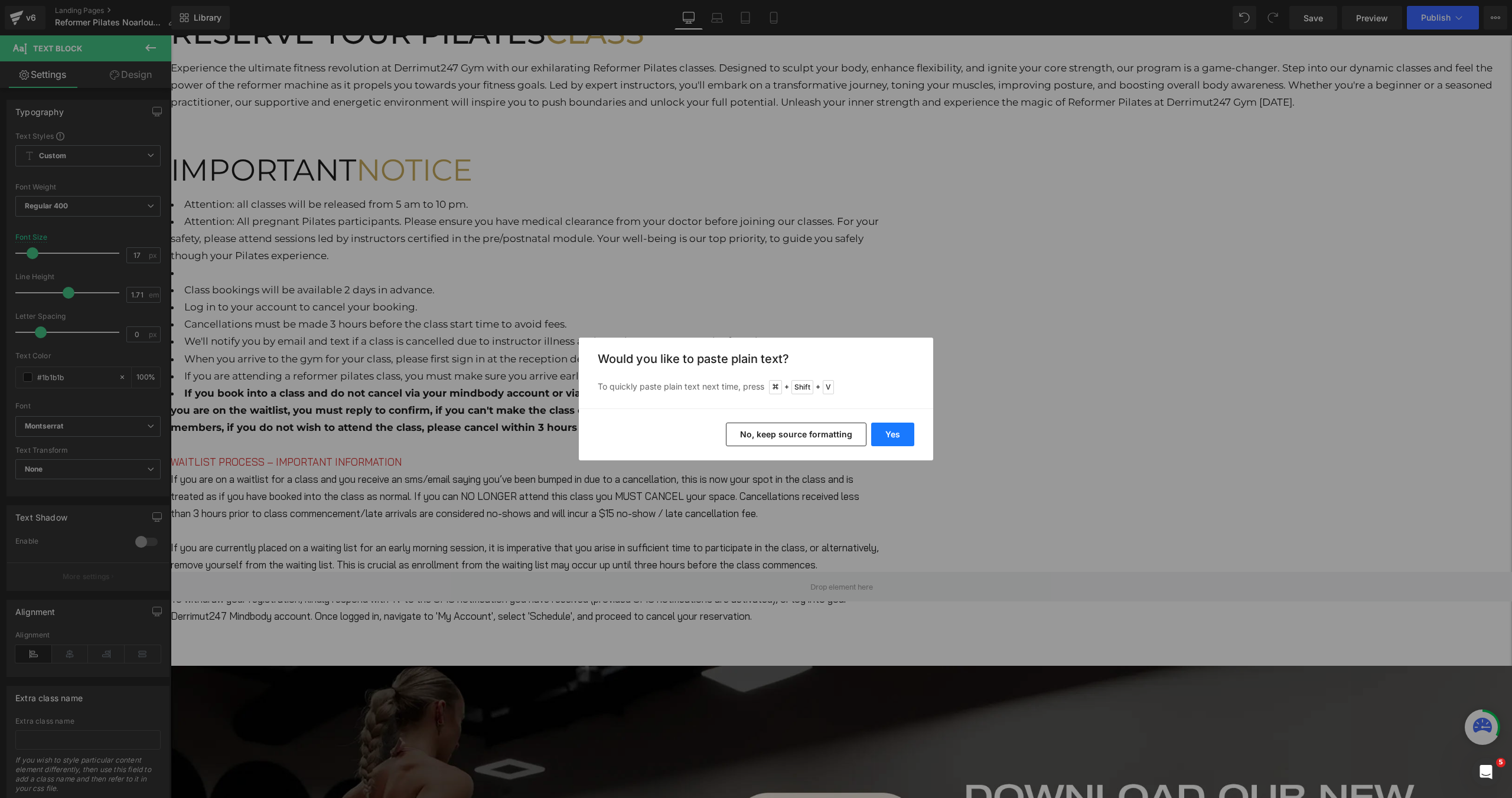
click at [876, 436] on button "Yes" at bounding box center [893, 435] width 43 height 24
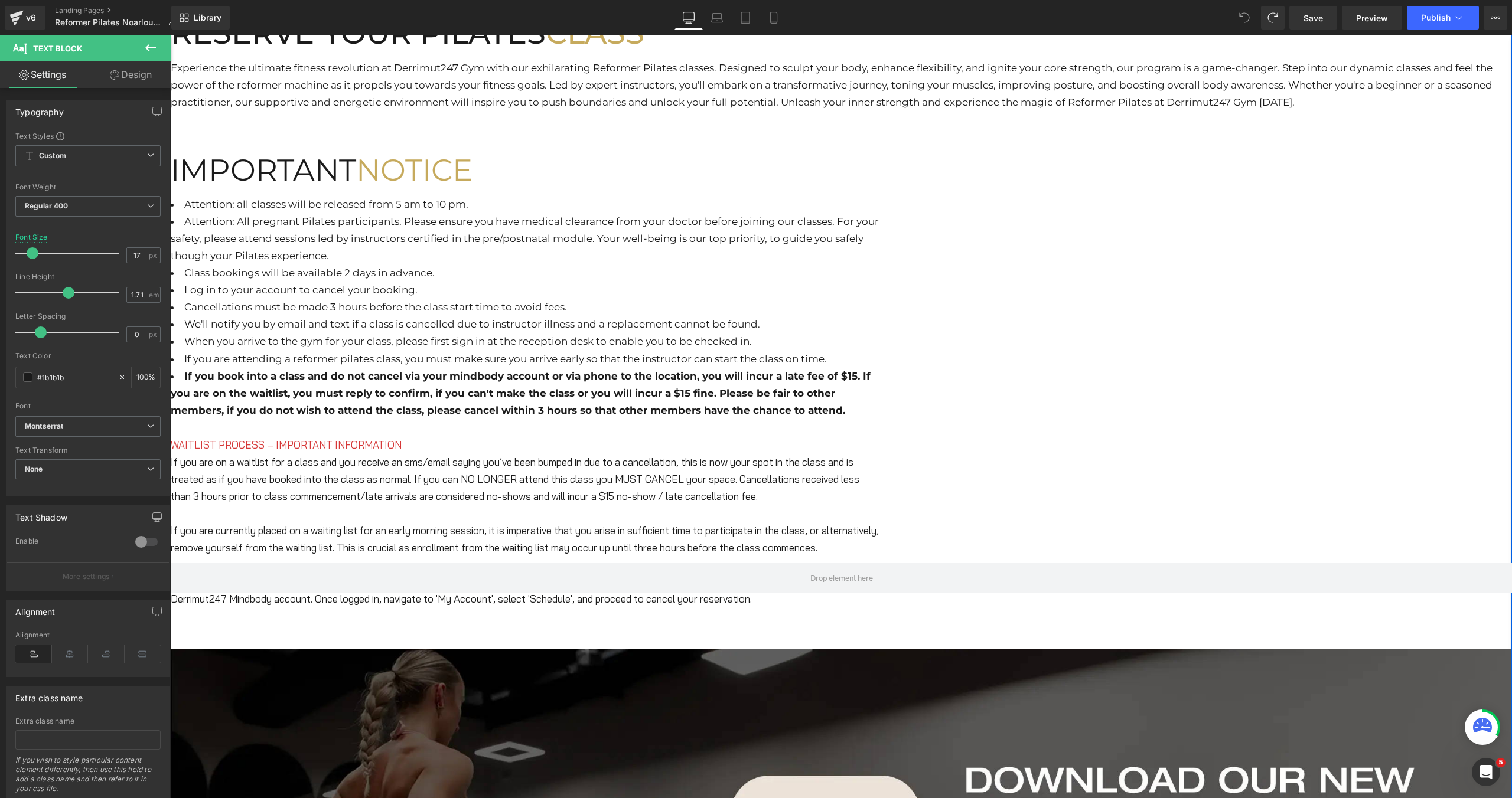
click at [721, 264] on li "Attention: All pregnant Pilates participants. Please ensure you have medical cl…" at bounding box center [525, 239] width 708 height 51
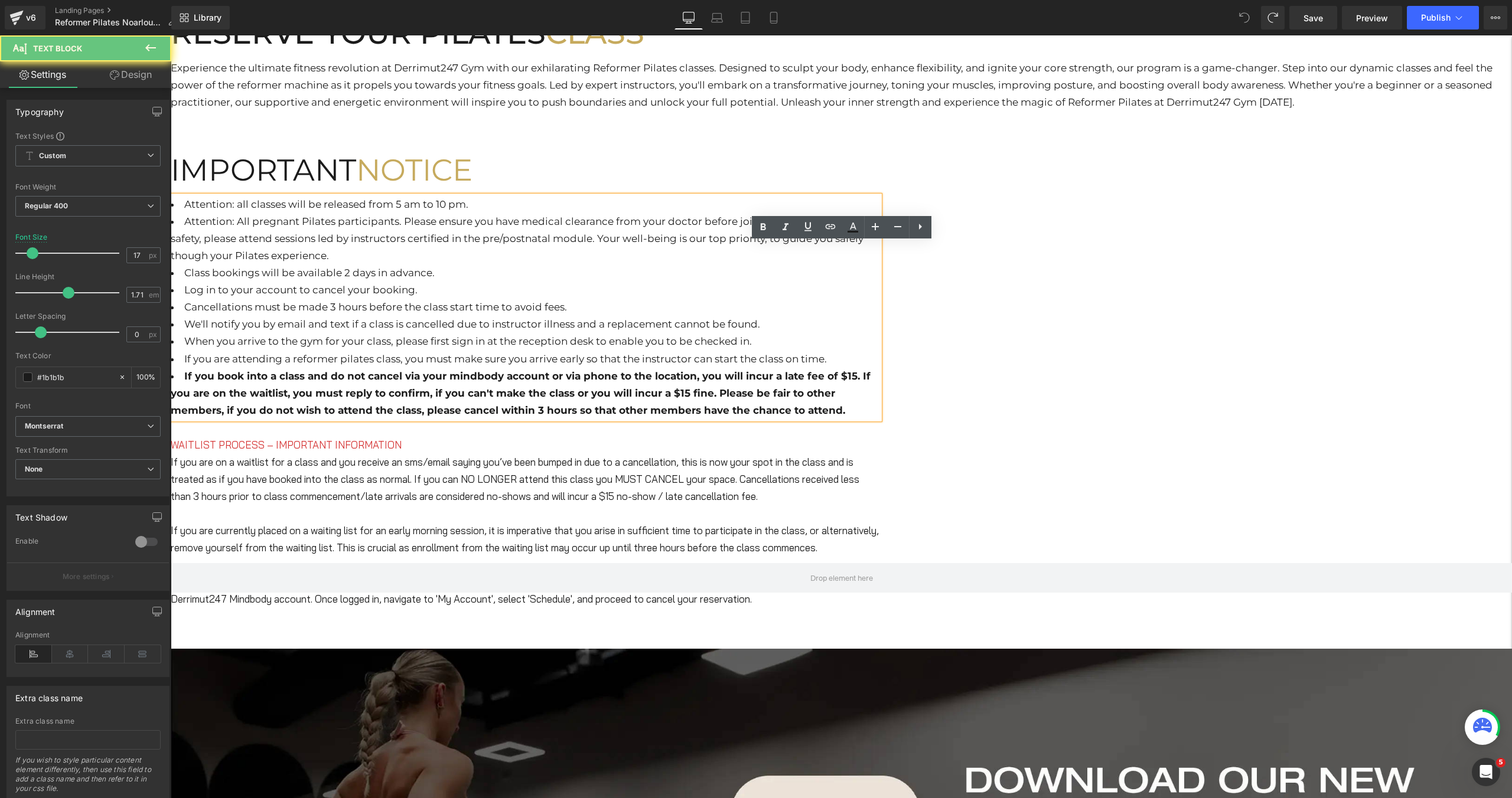
click at [777, 282] on li "Class bookings will be available 2 days in advance." at bounding box center [525, 273] width 708 height 17
click at [762, 264] on li "Attention: All pregnant Pilates participants. Please ensure you have medical cl…" at bounding box center [525, 239] width 708 height 51
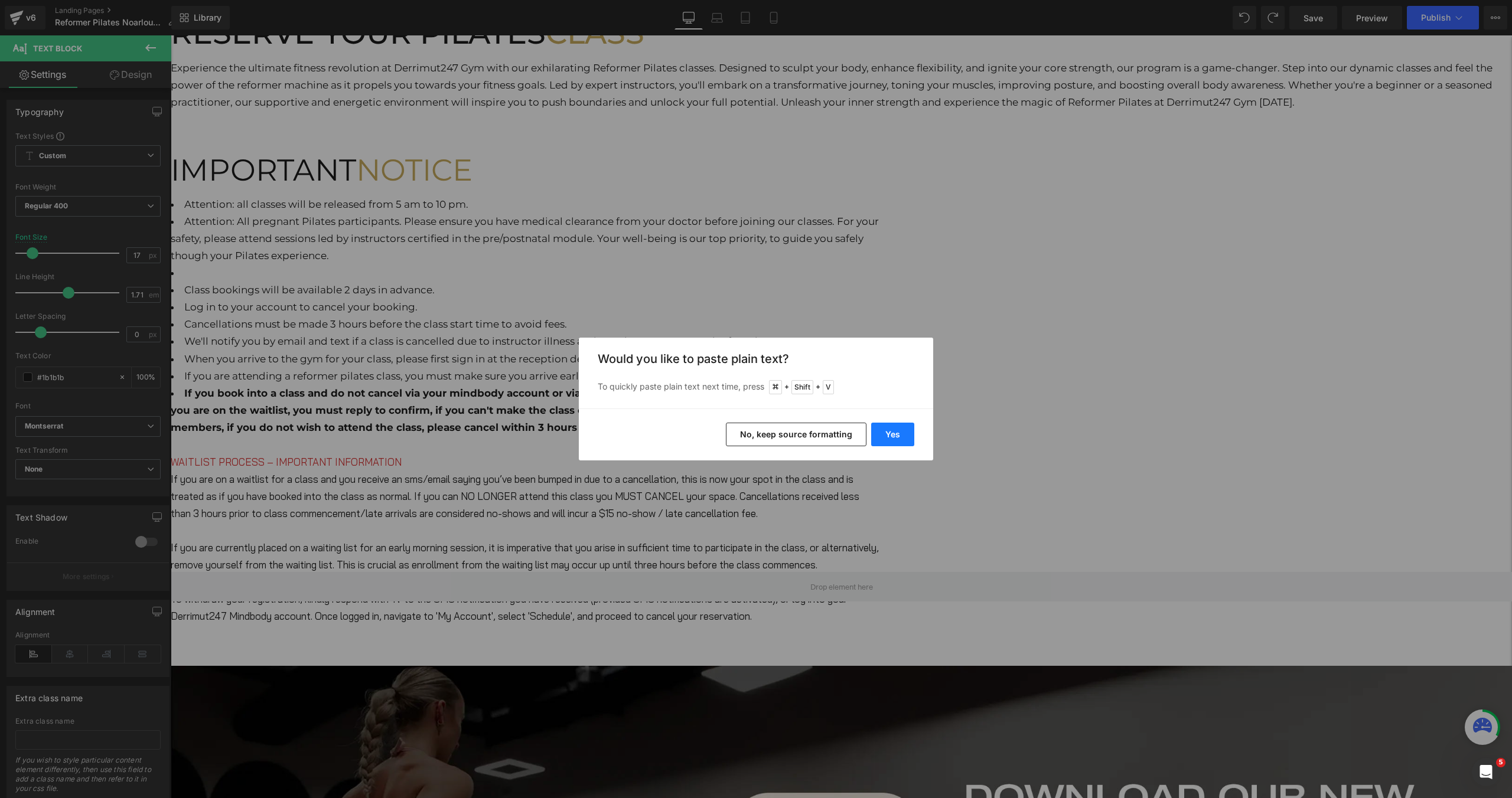
click at [889, 431] on button "Yes" at bounding box center [893, 435] width 43 height 24
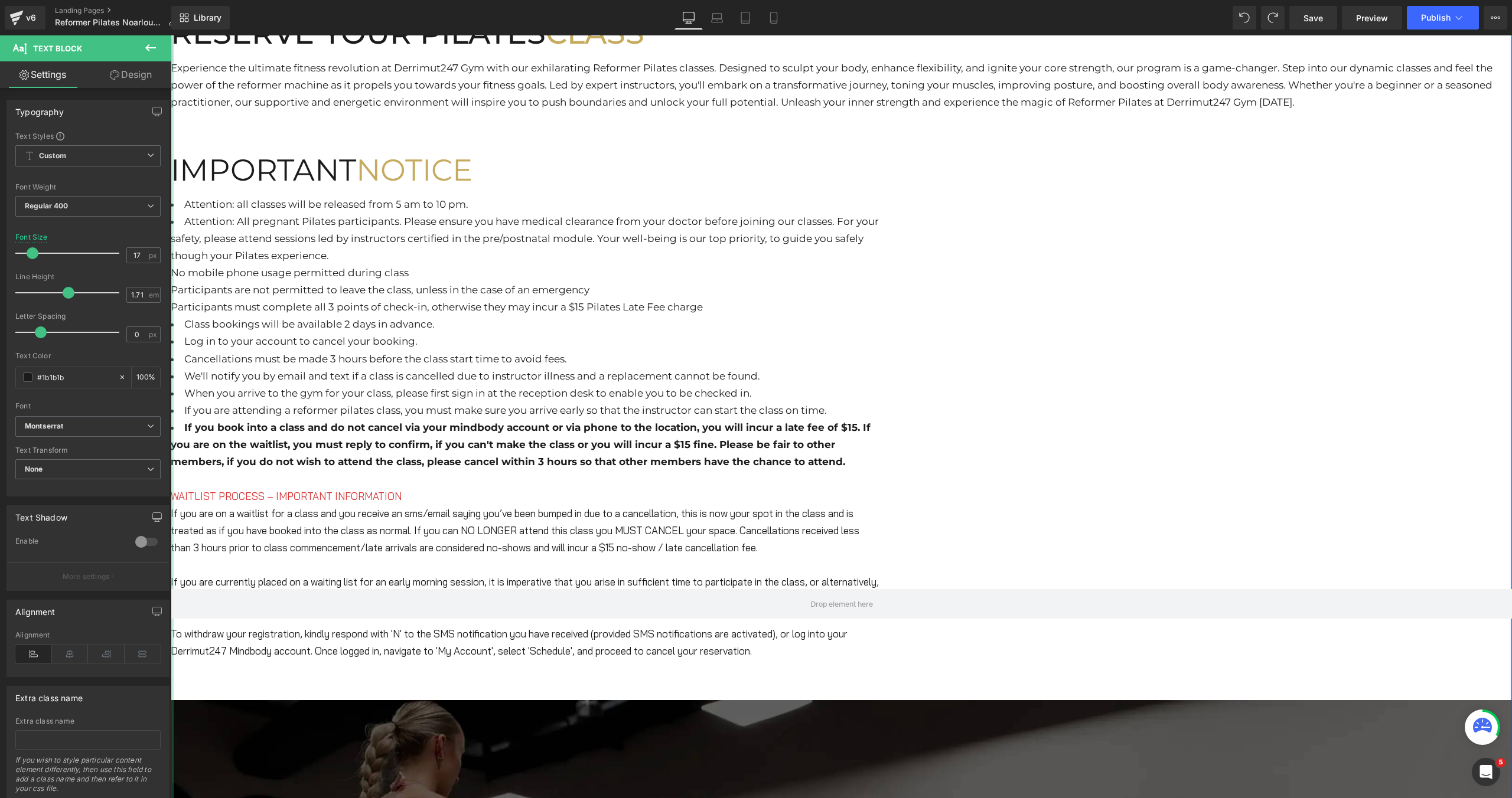
click at [174, 321] on div at bounding box center [172, 604] width 3 height 2095
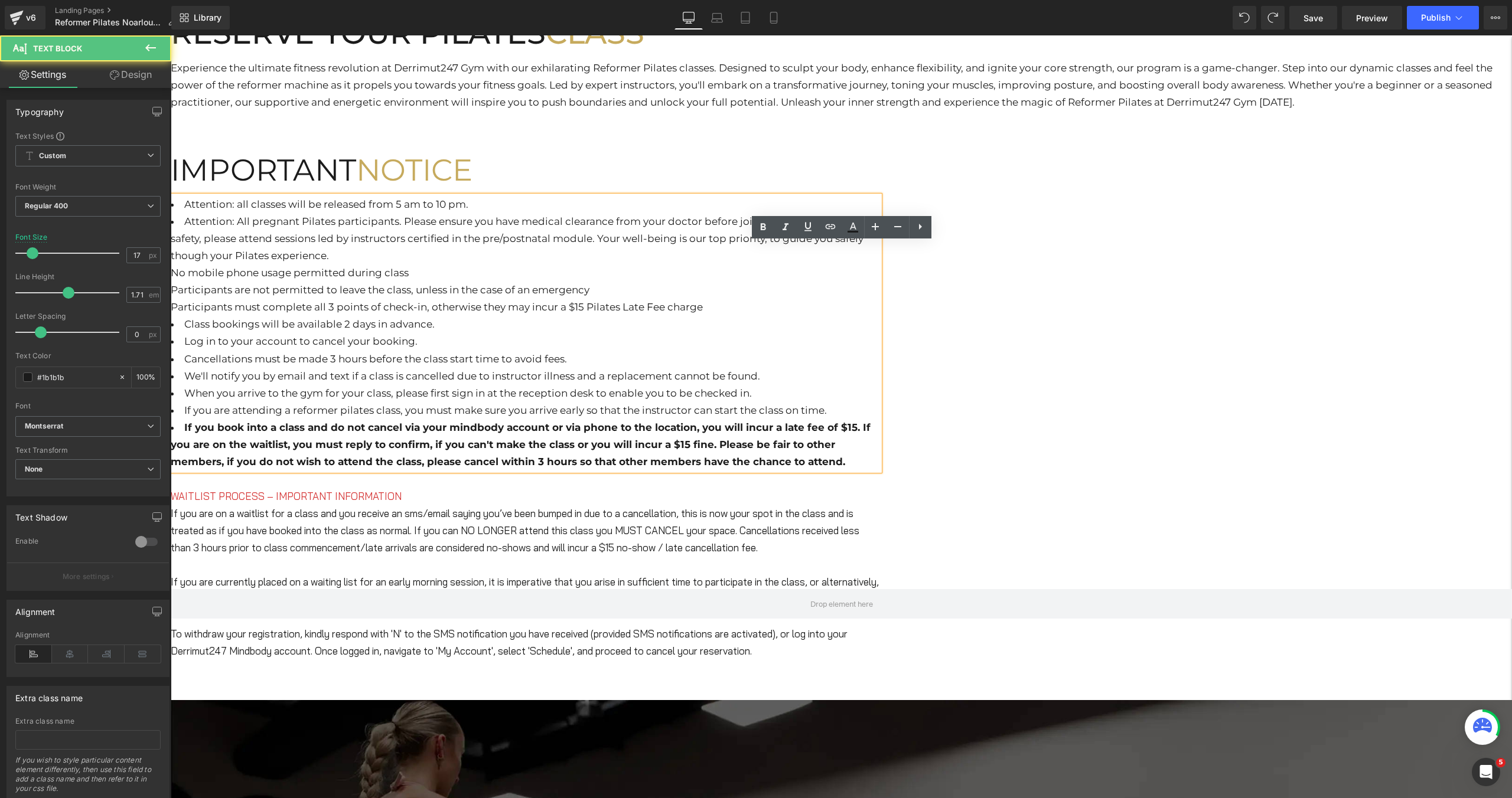
click at [500, 282] on div "No mobile phone usage permitted during class" at bounding box center [525, 273] width 708 height 17
click at [498, 282] on div "No mobile phone usage permitted during class" at bounding box center [525, 273] width 708 height 17
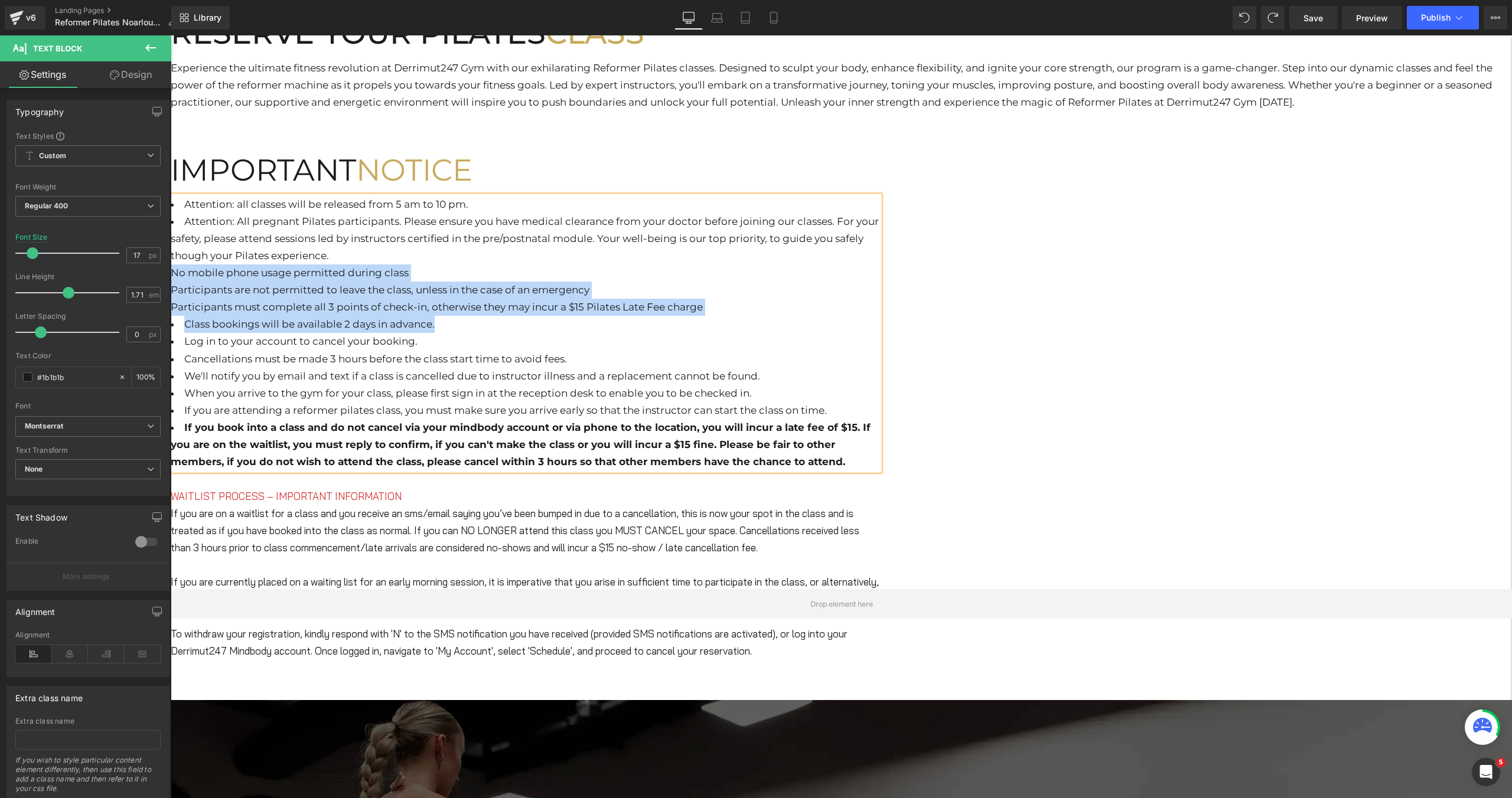
click at [598, 298] on div "Participants are not permitted to leave the class, unless in the case of an eme…" at bounding box center [525, 290] width 708 height 17
drag, startPoint x: 1039, startPoint y: 358, endPoint x: 498, endPoint y: 327, distance: 541.9
click at [498, 327] on div "Attention: all classes will be released from 5 am to 10 pm. Attention: All preg…" at bounding box center [525, 333] width 708 height 275
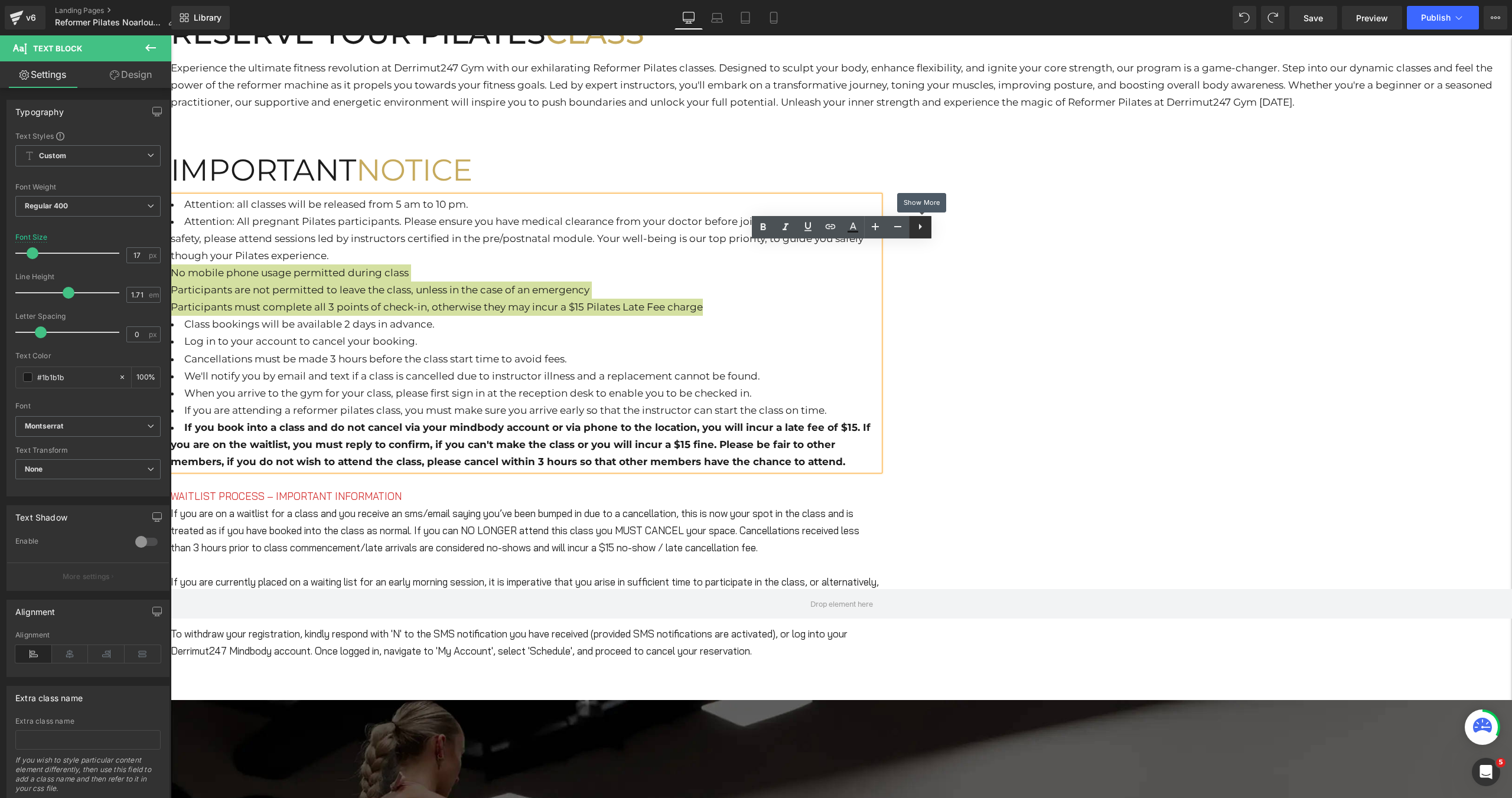
click at [918, 233] on icon at bounding box center [920, 227] width 14 height 14
click at [923, 230] on icon at bounding box center [920, 227] width 14 height 14
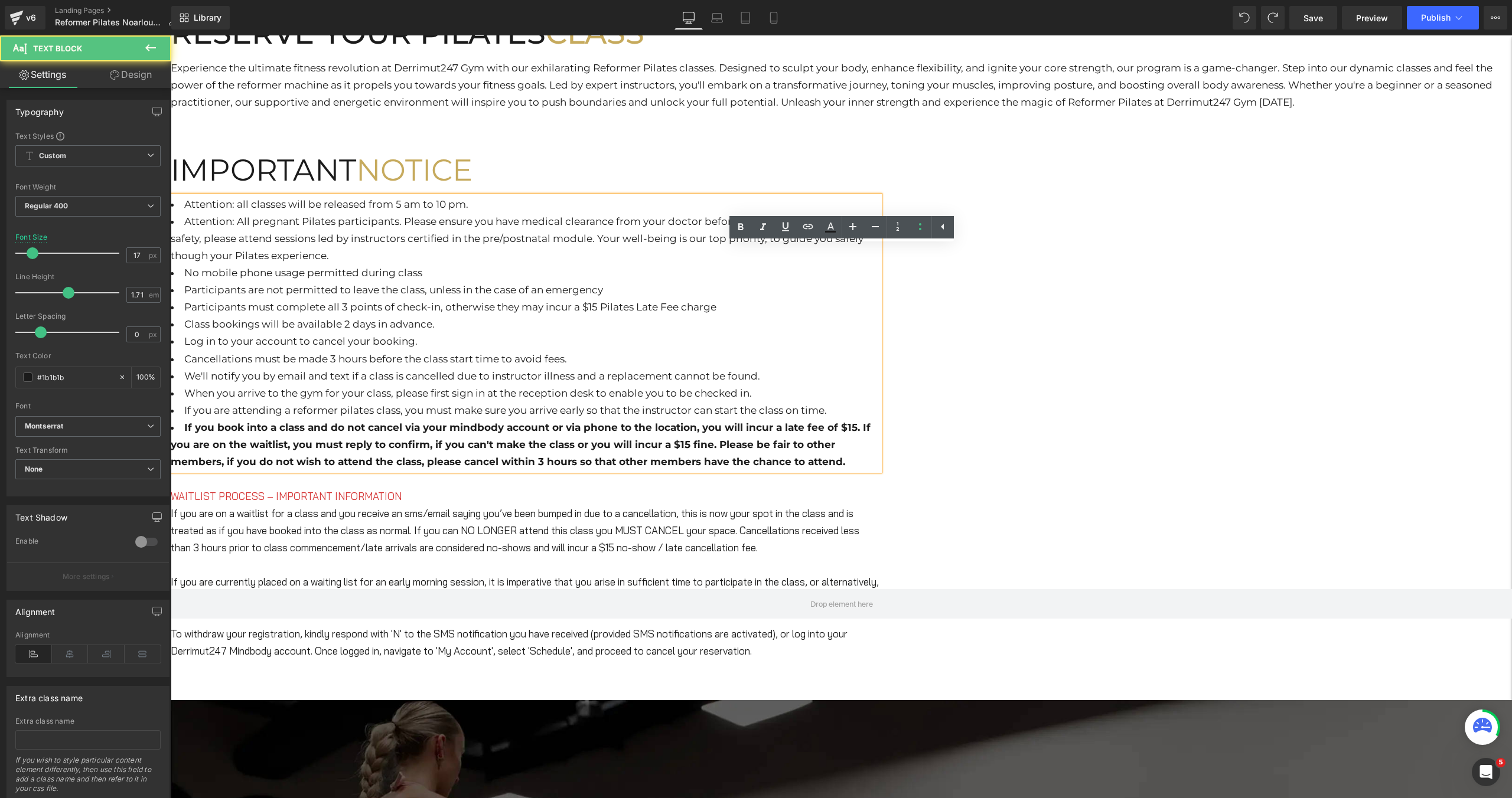
click at [880, 282] on li "No mobile phone usage permitted during class" at bounding box center [525, 273] width 708 height 17
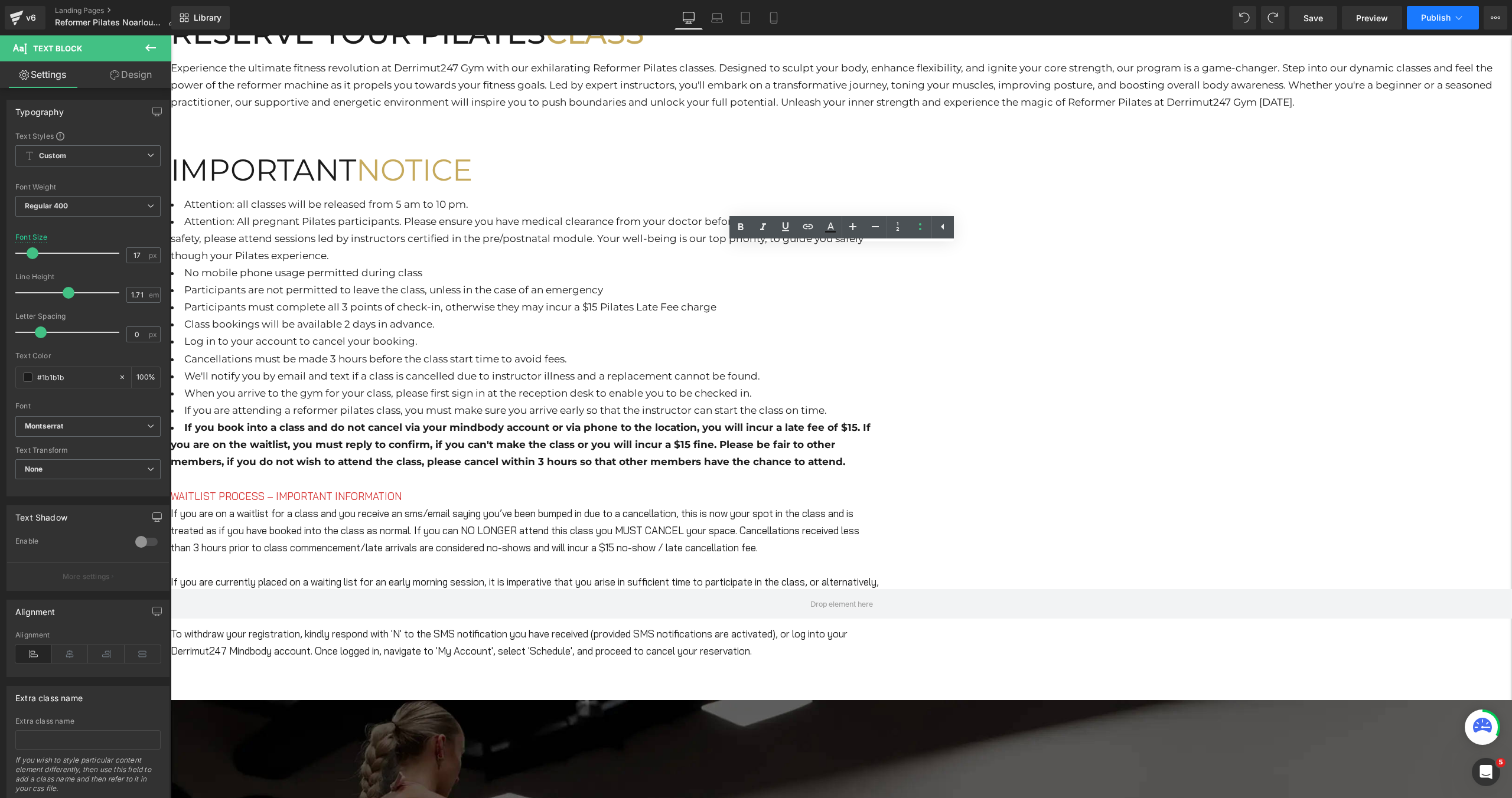
click at [1426, 16] on span "Publish" at bounding box center [1435, 18] width 29 height 10
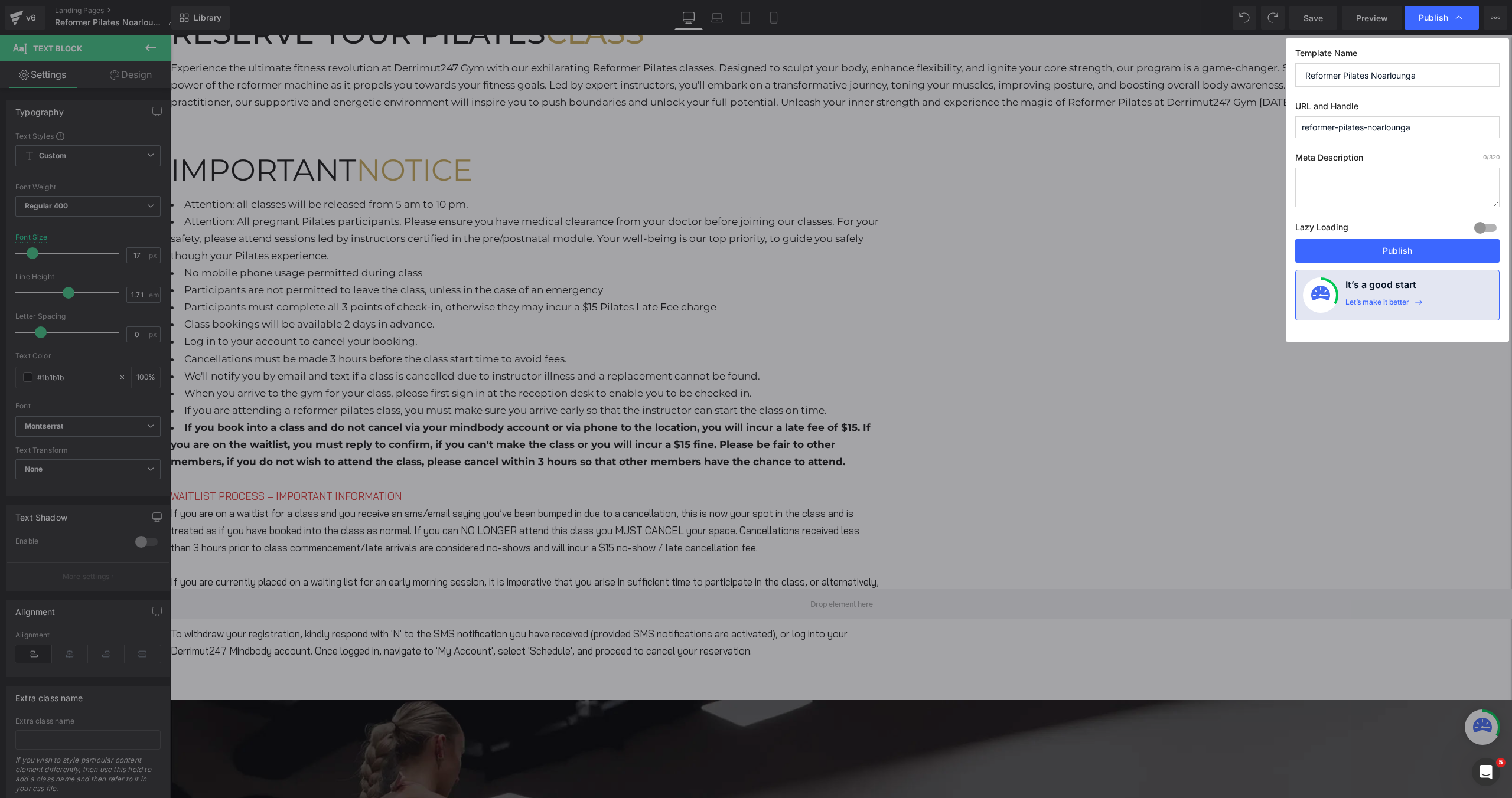
click at [1386, 269] on div "Template Name Reformer Pilates Noarlounga URL and Handle reformer-pilates-noarl…" at bounding box center [1397, 190] width 223 height 303
click at [1394, 244] on button "Publish" at bounding box center [1397, 251] width 205 height 24
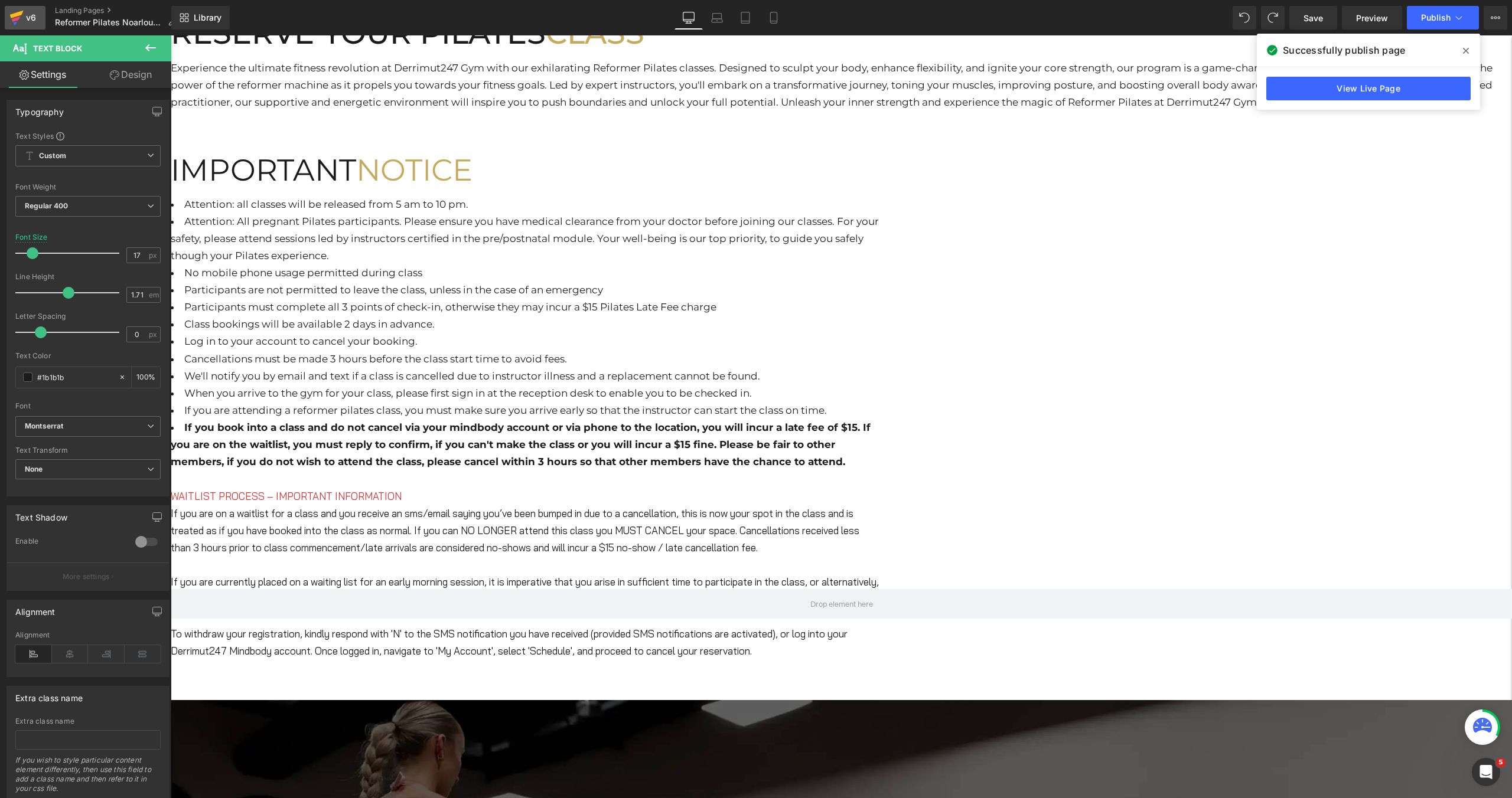
click at [36, 13] on div "v6" at bounding box center [31, 17] width 15 height 15
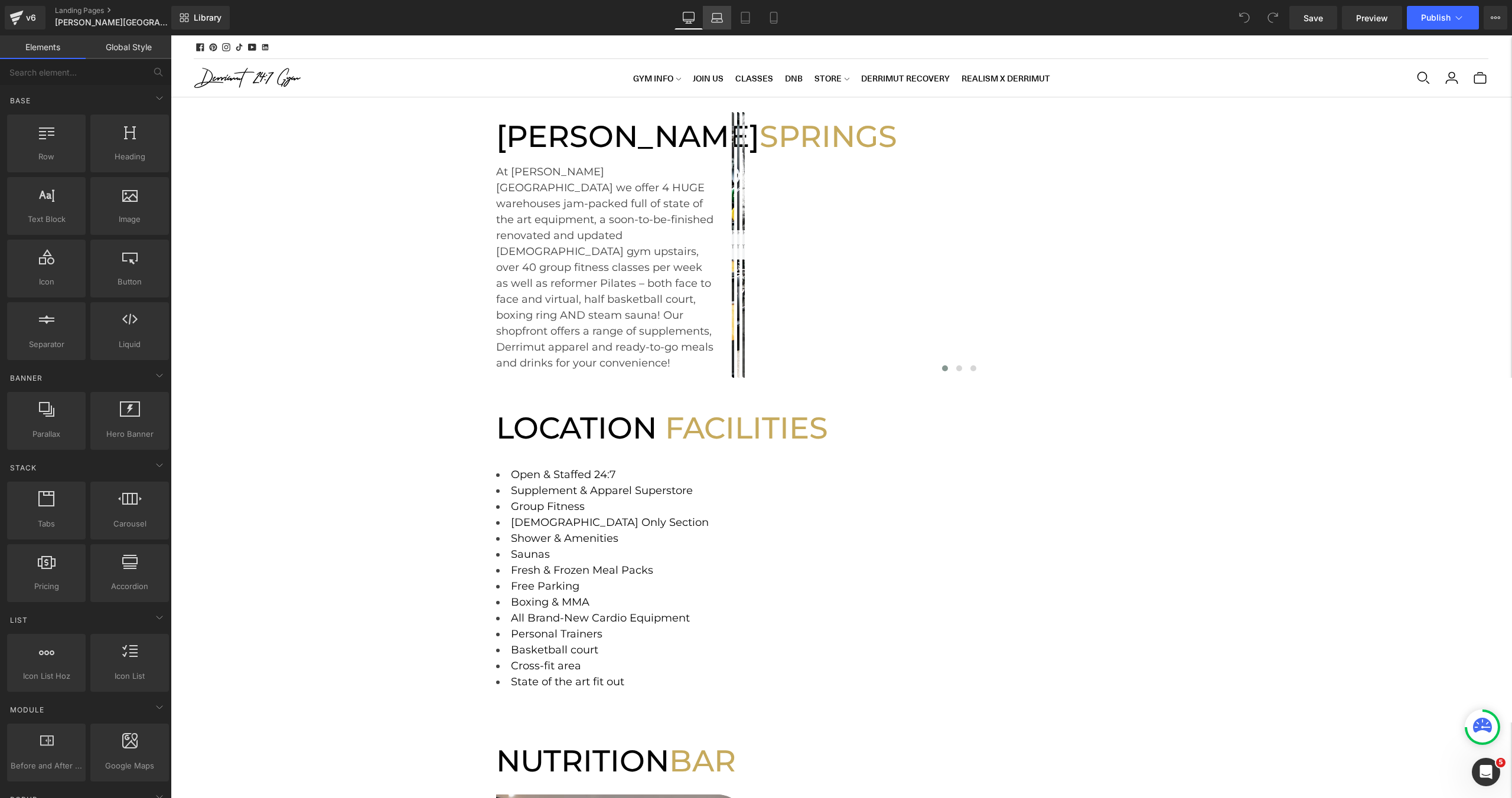
click at [723, 25] on link "Laptop" at bounding box center [717, 17] width 29 height 24
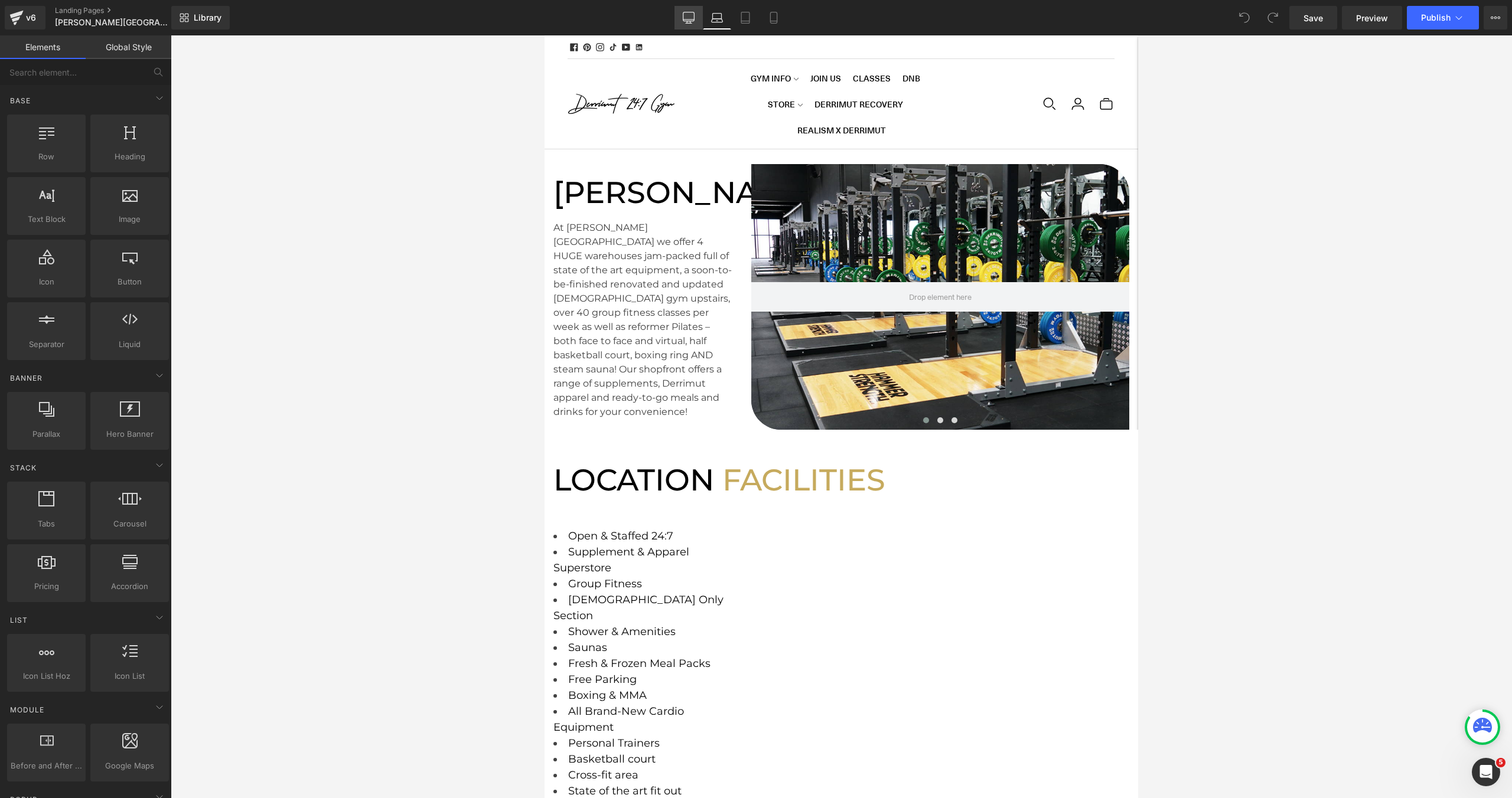
click at [697, 23] on link "Desktop" at bounding box center [688, 17] width 29 height 24
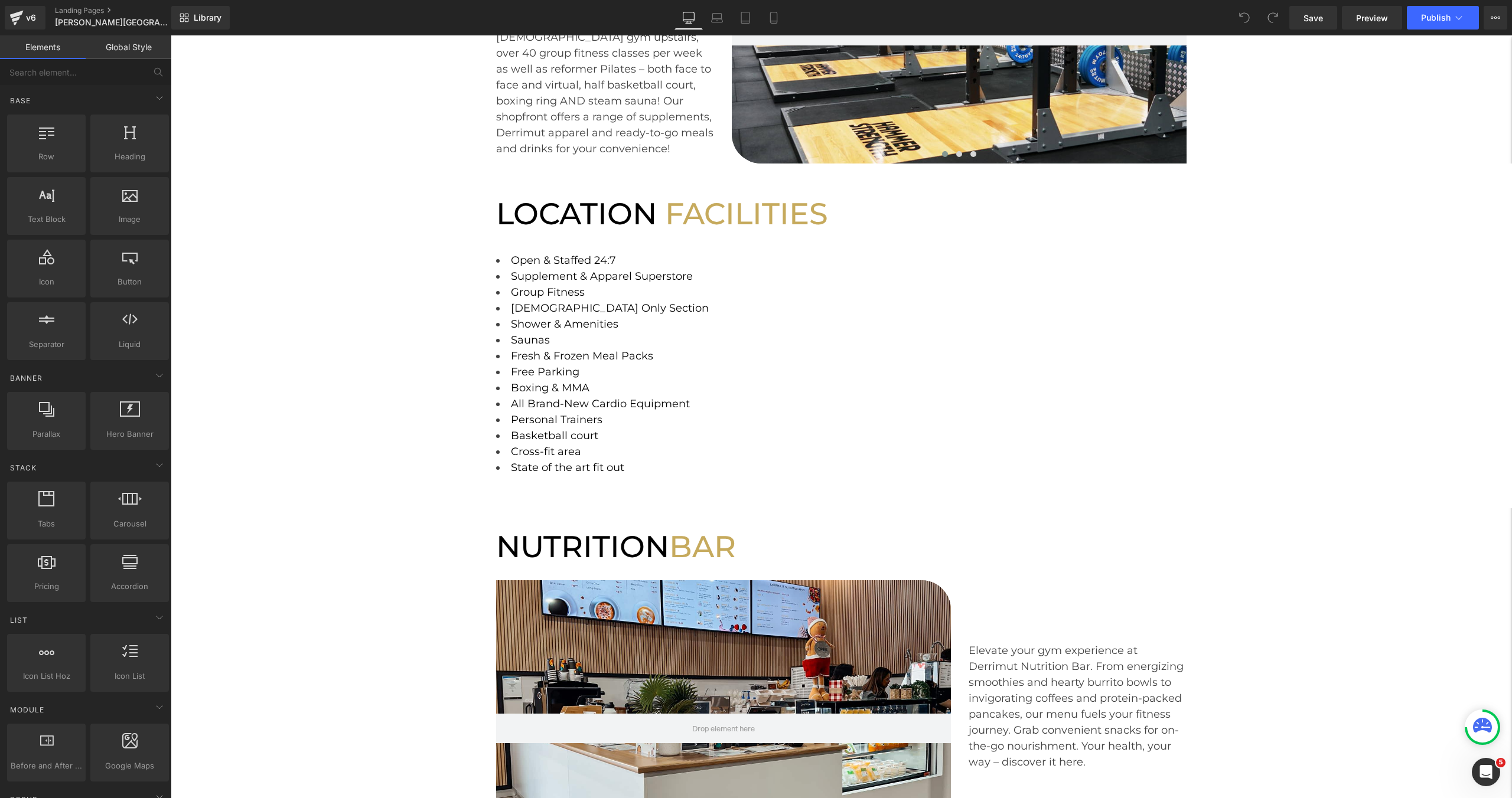
scroll to position [187, 0]
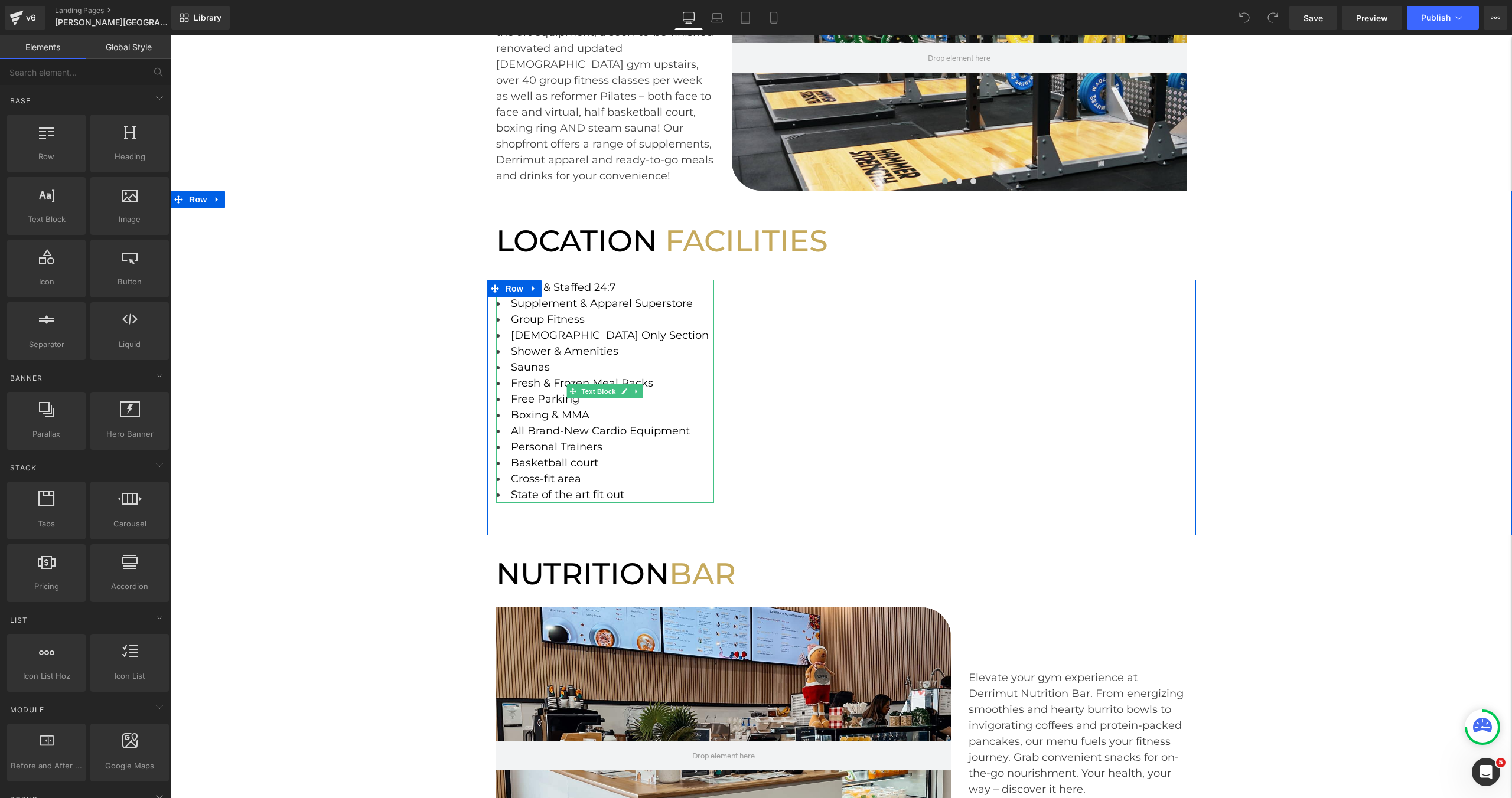
click at [654, 385] on li "Fresh & Frozen Meal Packs" at bounding box center [605, 383] width 218 height 16
click at [652, 384] on li "Fresh & Frozen Meal Packs" at bounding box center [605, 383] width 218 height 16
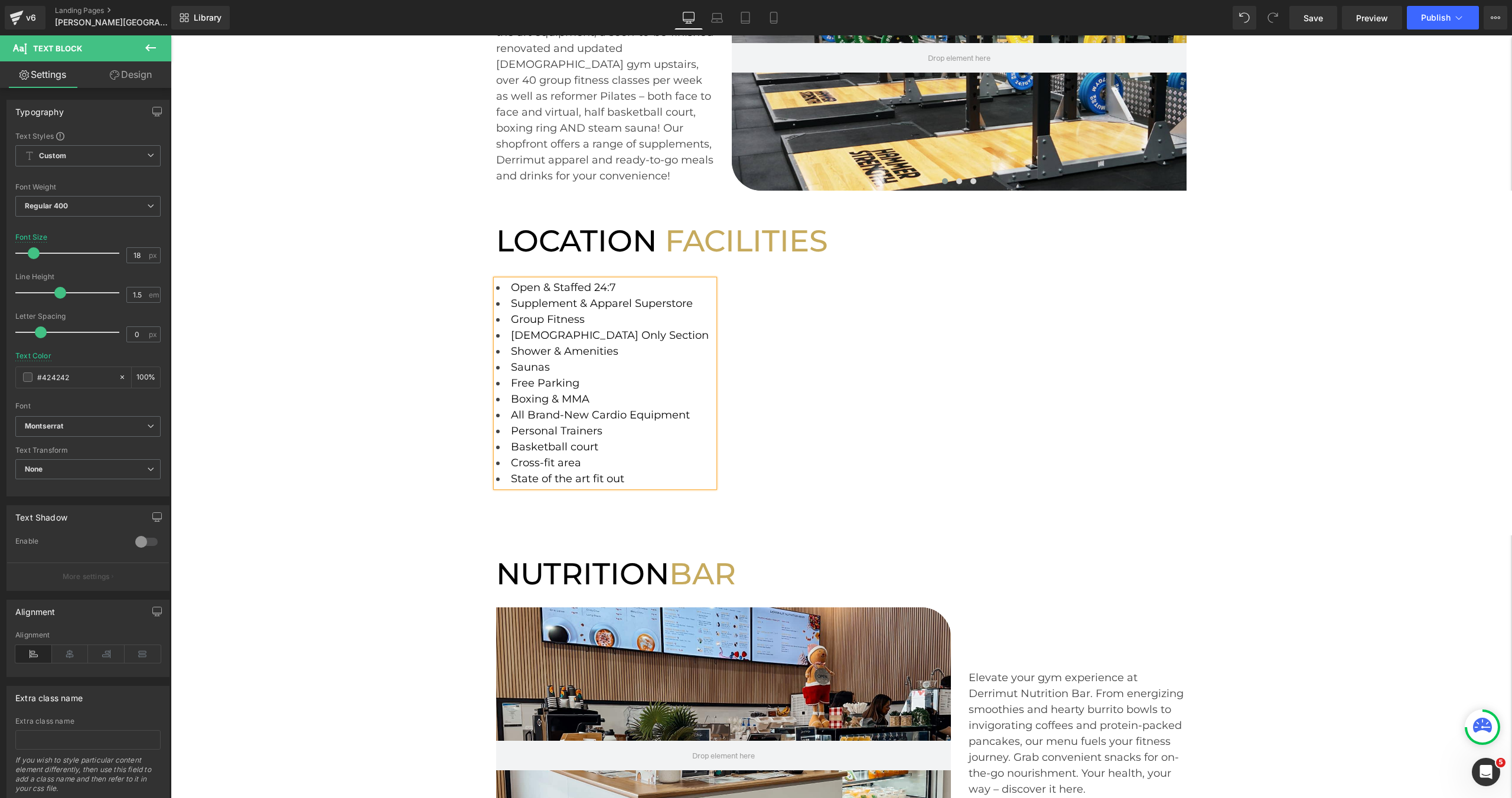
click at [1426, 240] on div "LOCATION FACILITIES Heading Row Open & Staffed 24:7 Supplement & Apparel Supers…" at bounding box center [841, 363] width 1341 height 345
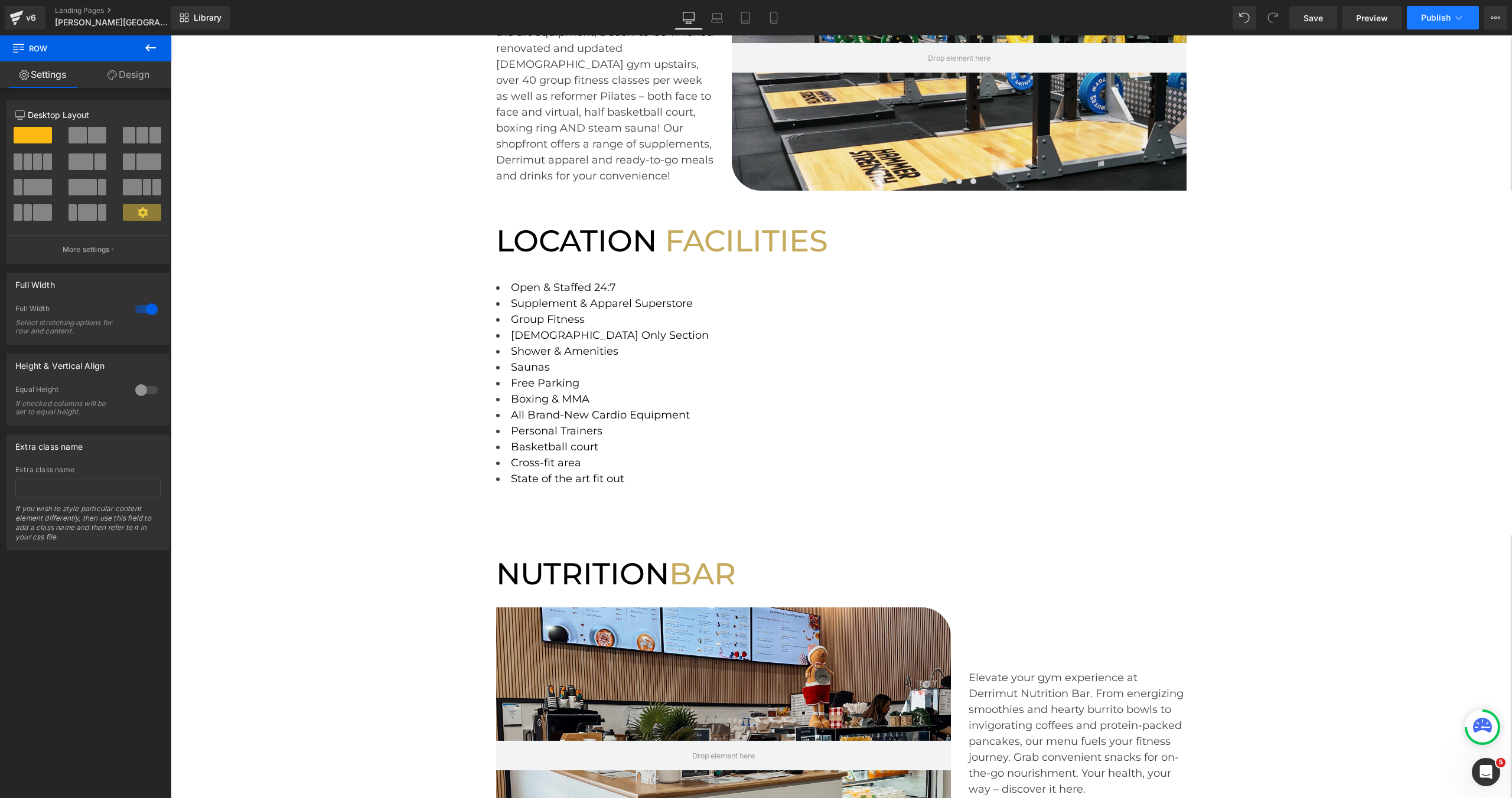
click at [1430, 25] on button "Publish" at bounding box center [1443, 17] width 72 height 24
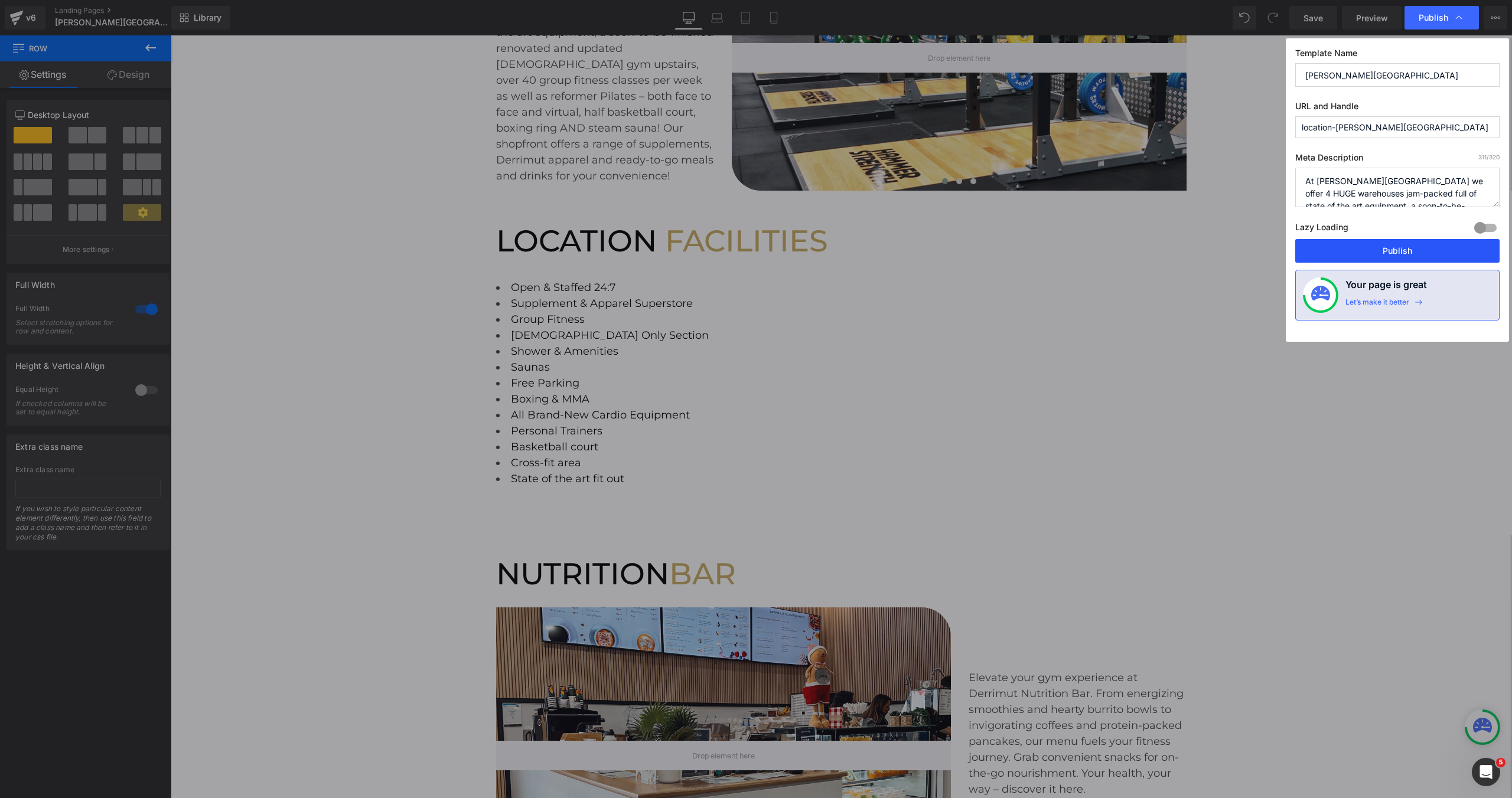
click at [1393, 253] on button "Publish" at bounding box center [1397, 251] width 205 height 24
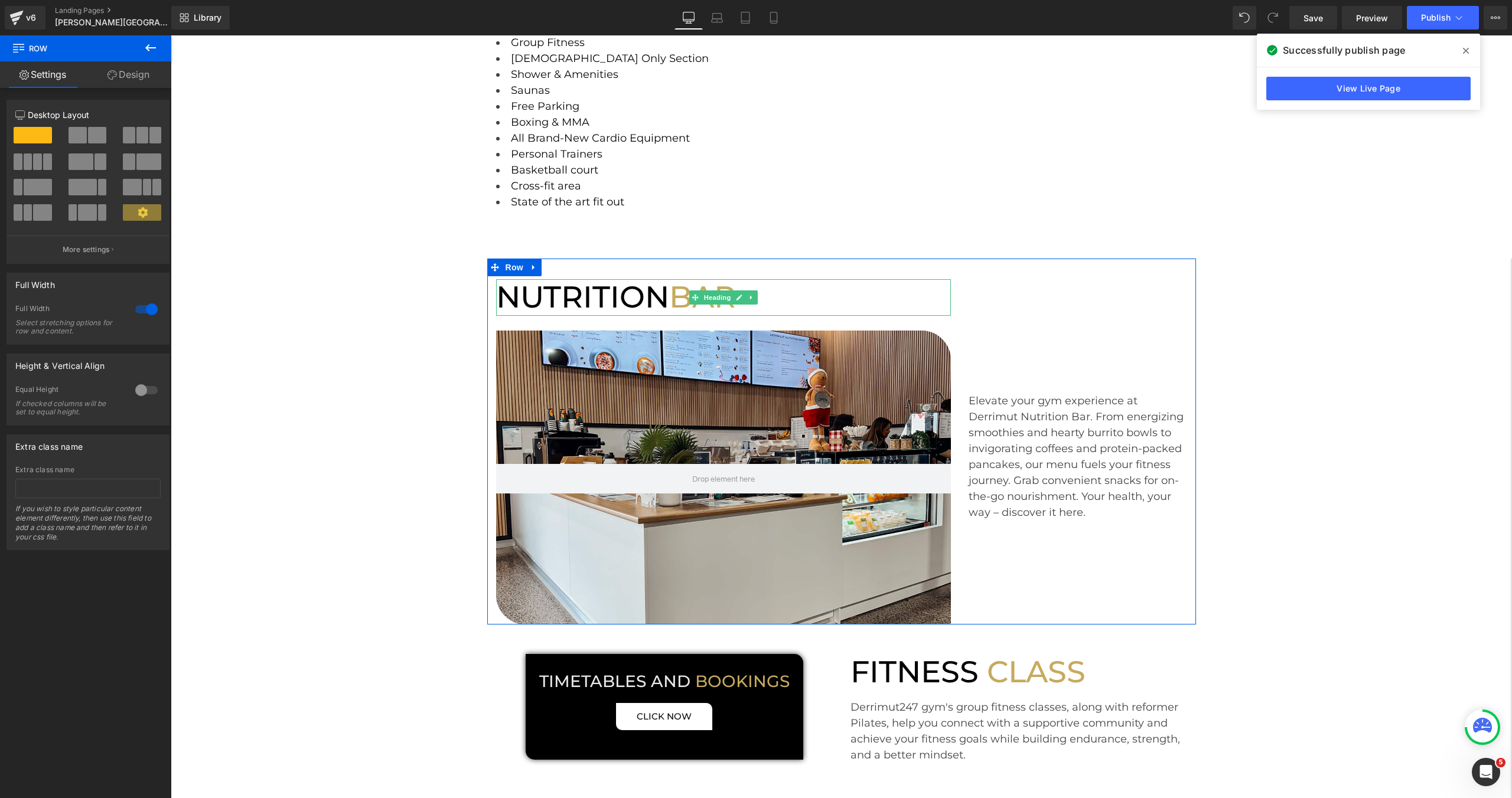
scroll to position [385, 0]
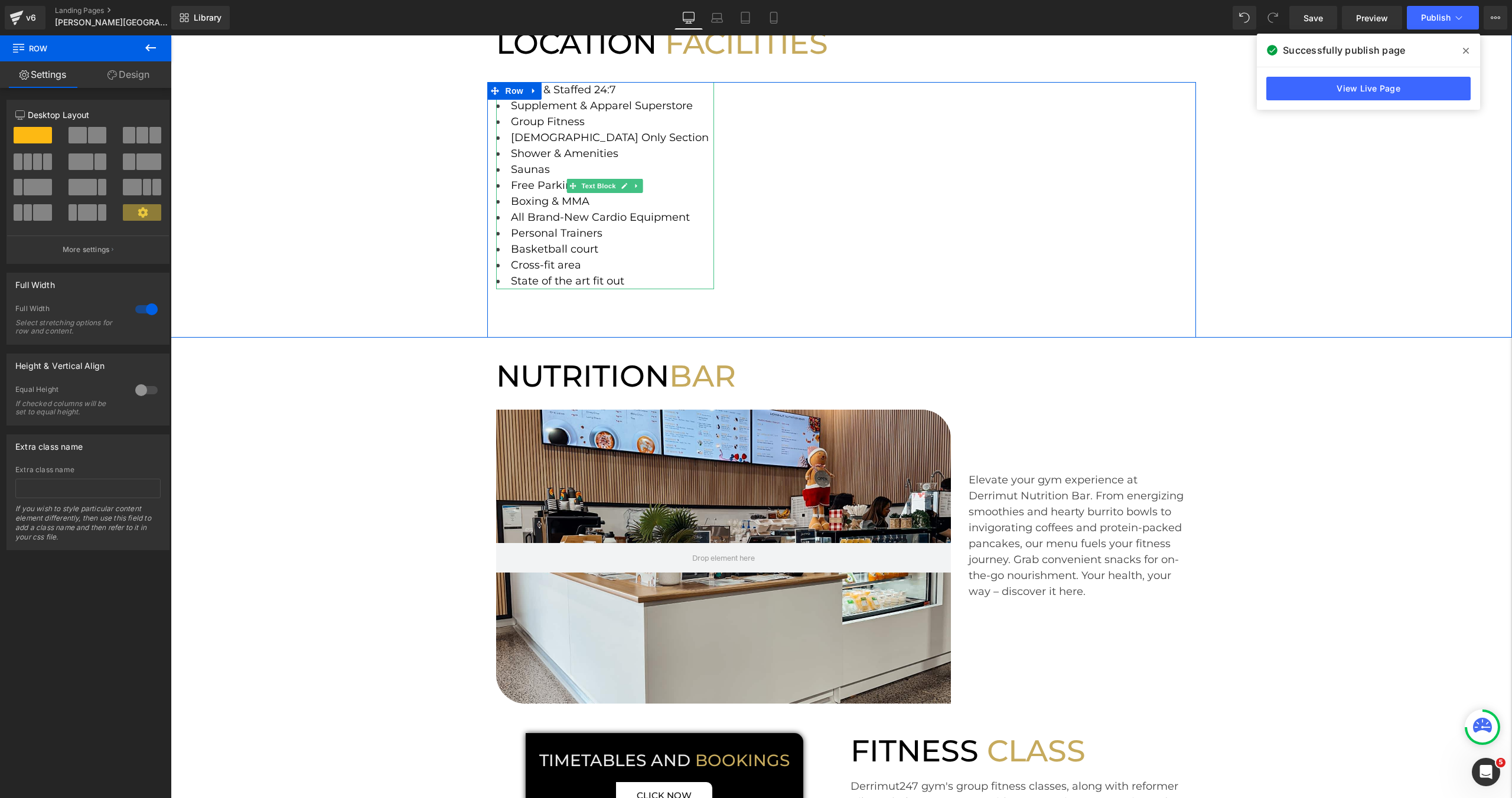
click at [563, 168] on li "Saunas" at bounding box center [605, 170] width 218 height 16
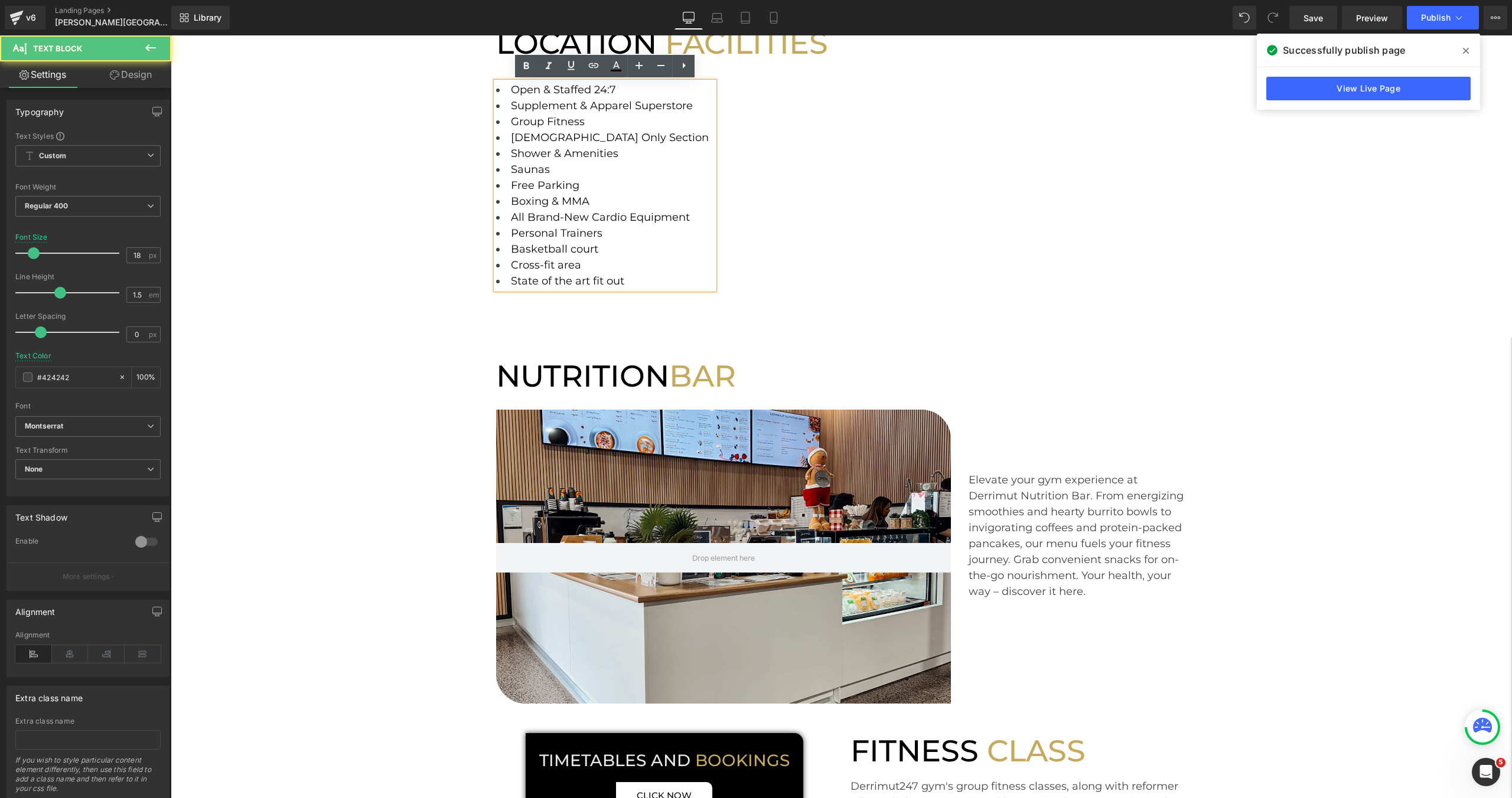
click at [619, 155] on li "Shower & Amenities" at bounding box center [605, 154] width 218 height 16
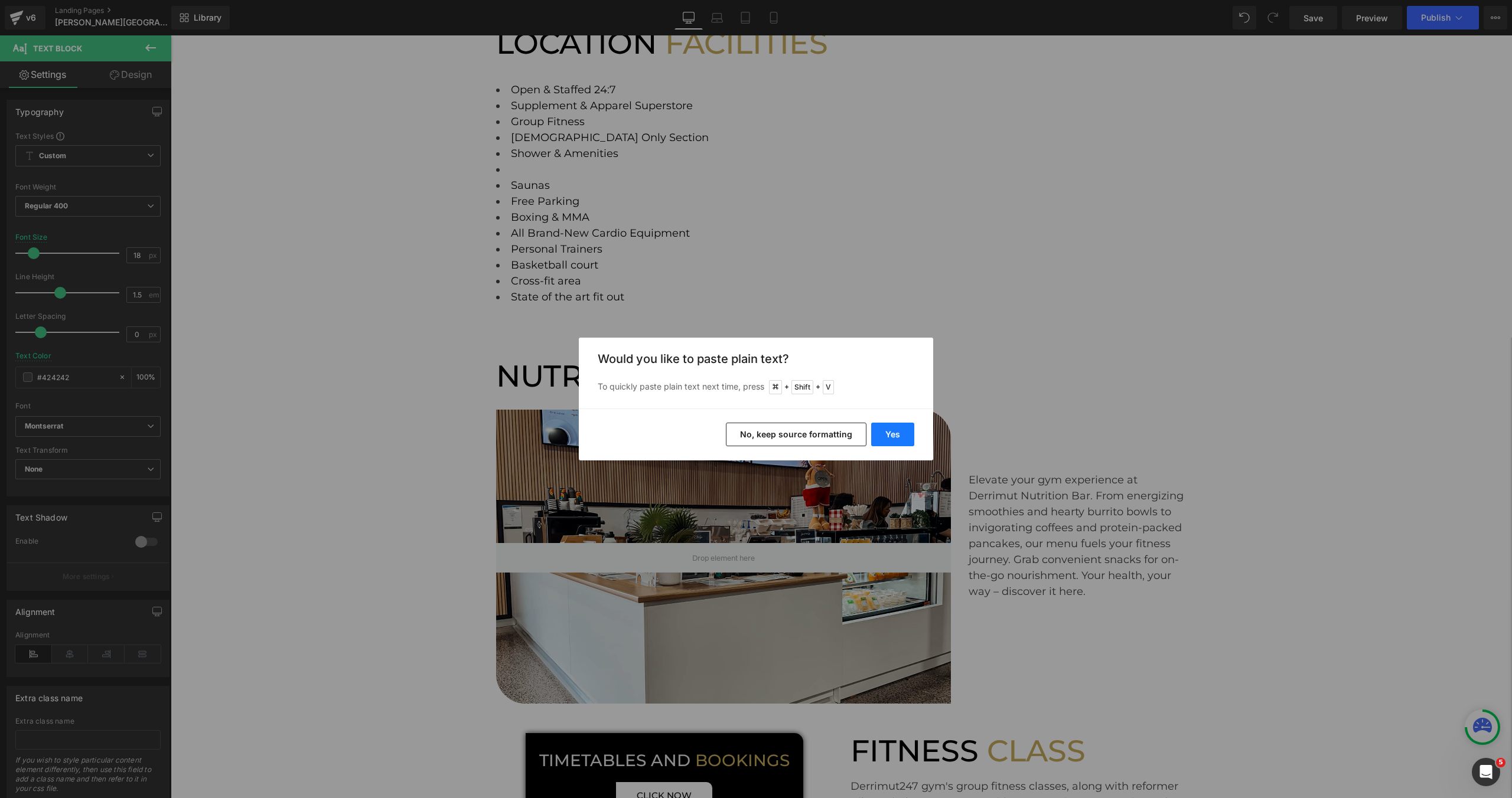
click at [900, 443] on button "Yes" at bounding box center [893, 435] width 43 height 24
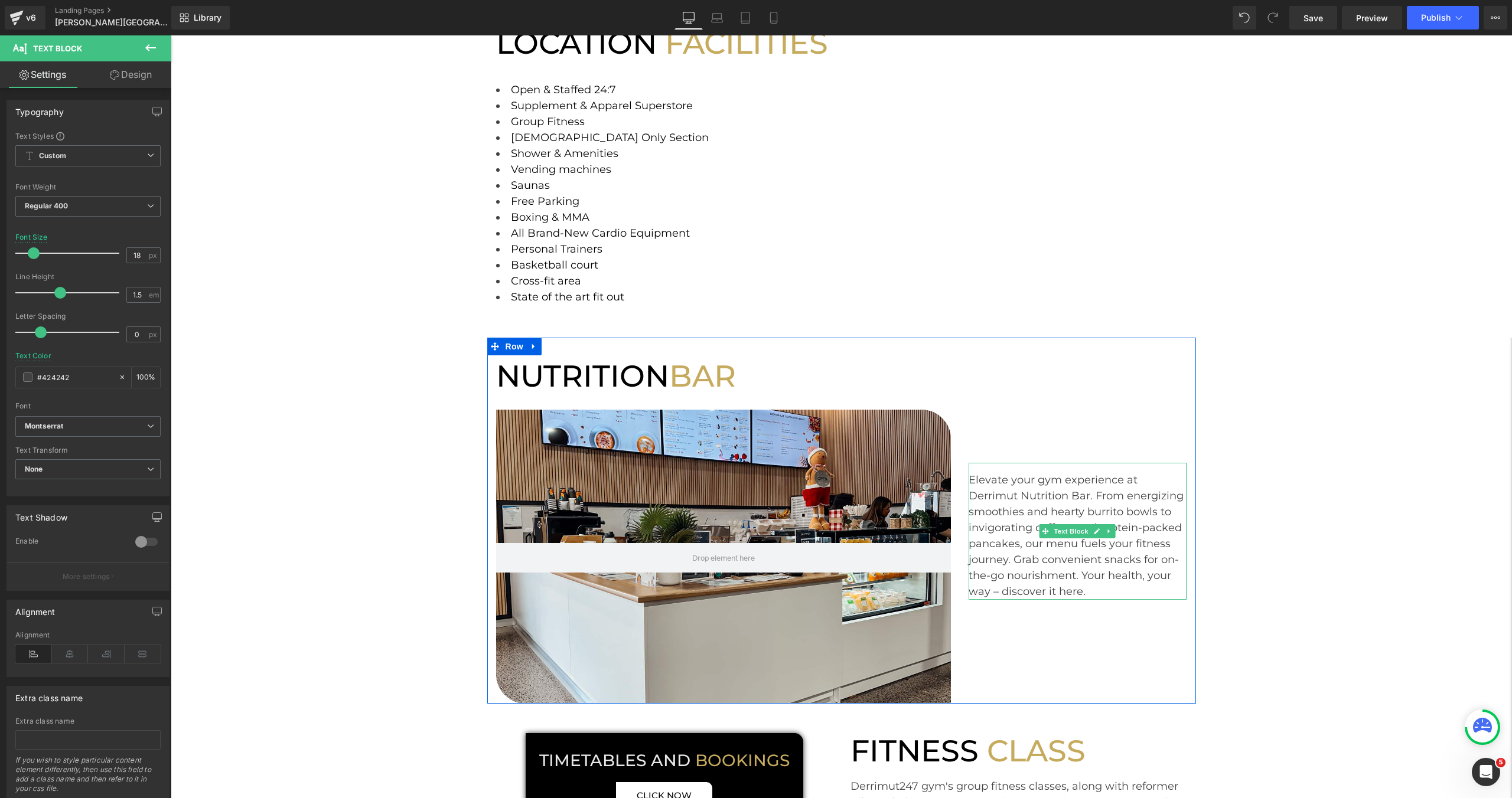
click at [1067, 502] on div "Elevate your gym experience at Derrimut Nutrition Bar. From energizing smoothie…" at bounding box center [1078, 536] width 218 height 127
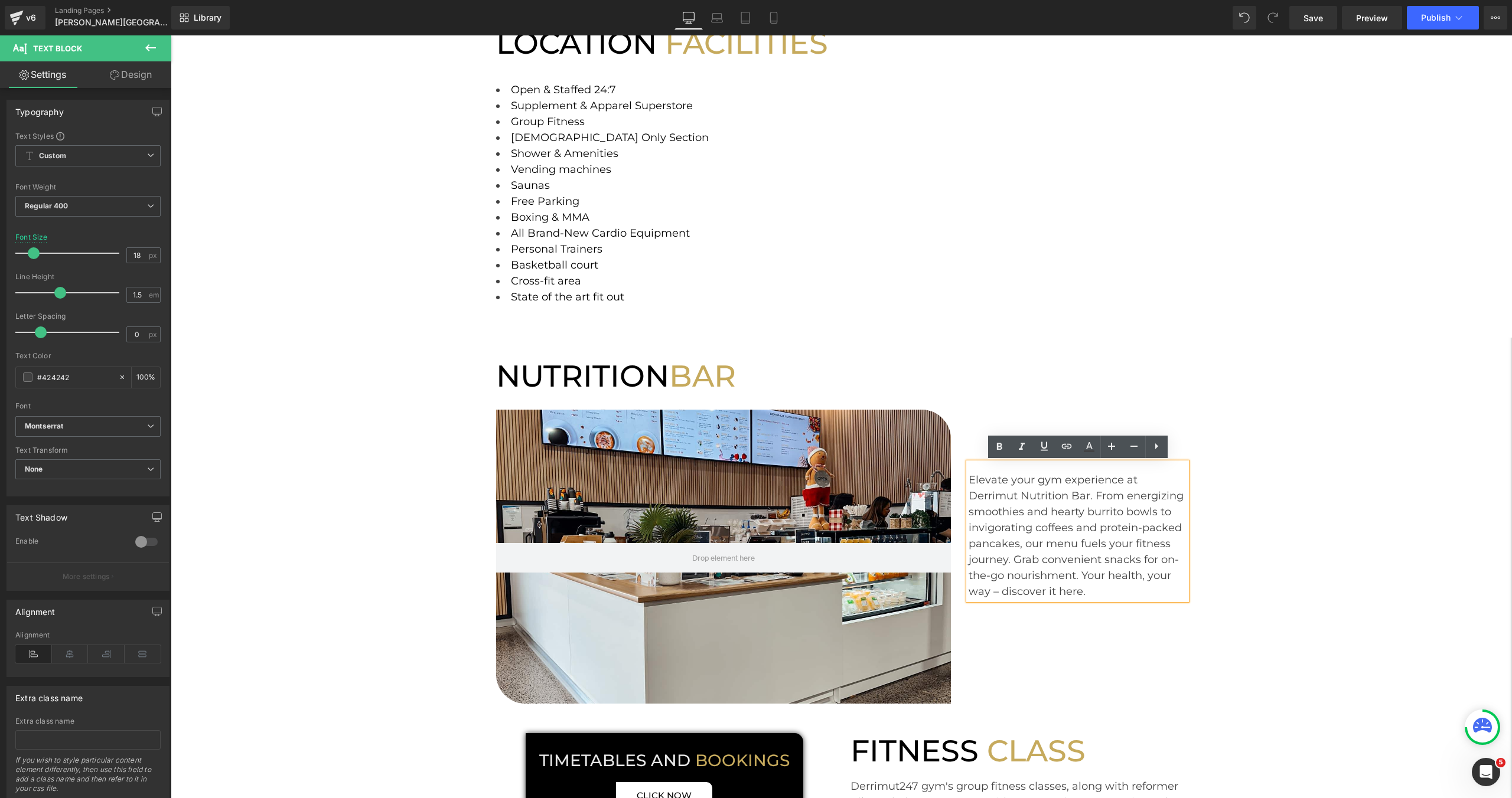
click at [969, 481] on div "Elevate your gym experience at Derrimut Nutrition Bar. From energizing smoothie…" at bounding box center [1078, 536] width 218 height 127
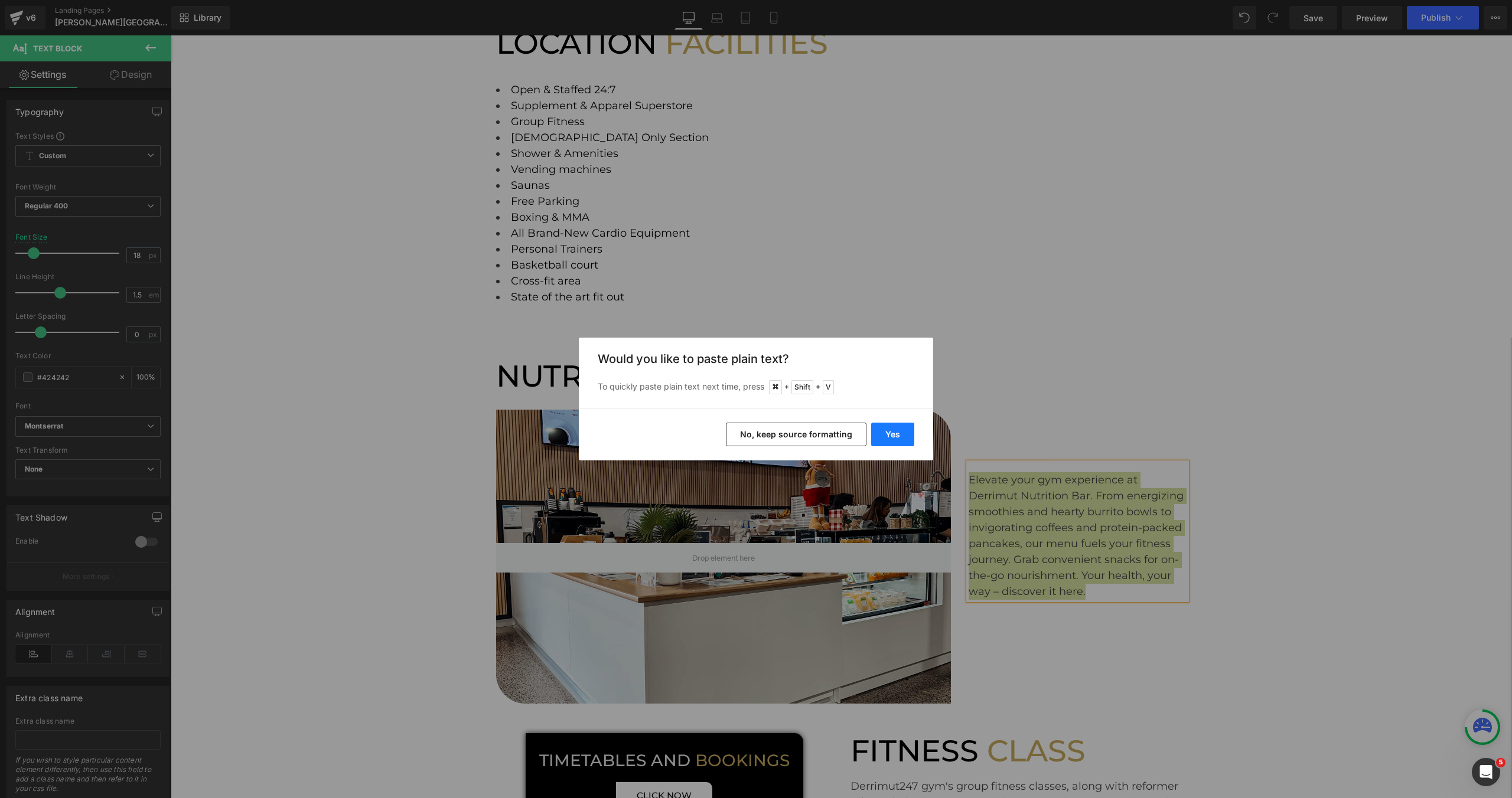
click at [905, 428] on button "Yes" at bounding box center [893, 435] width 43 height 24
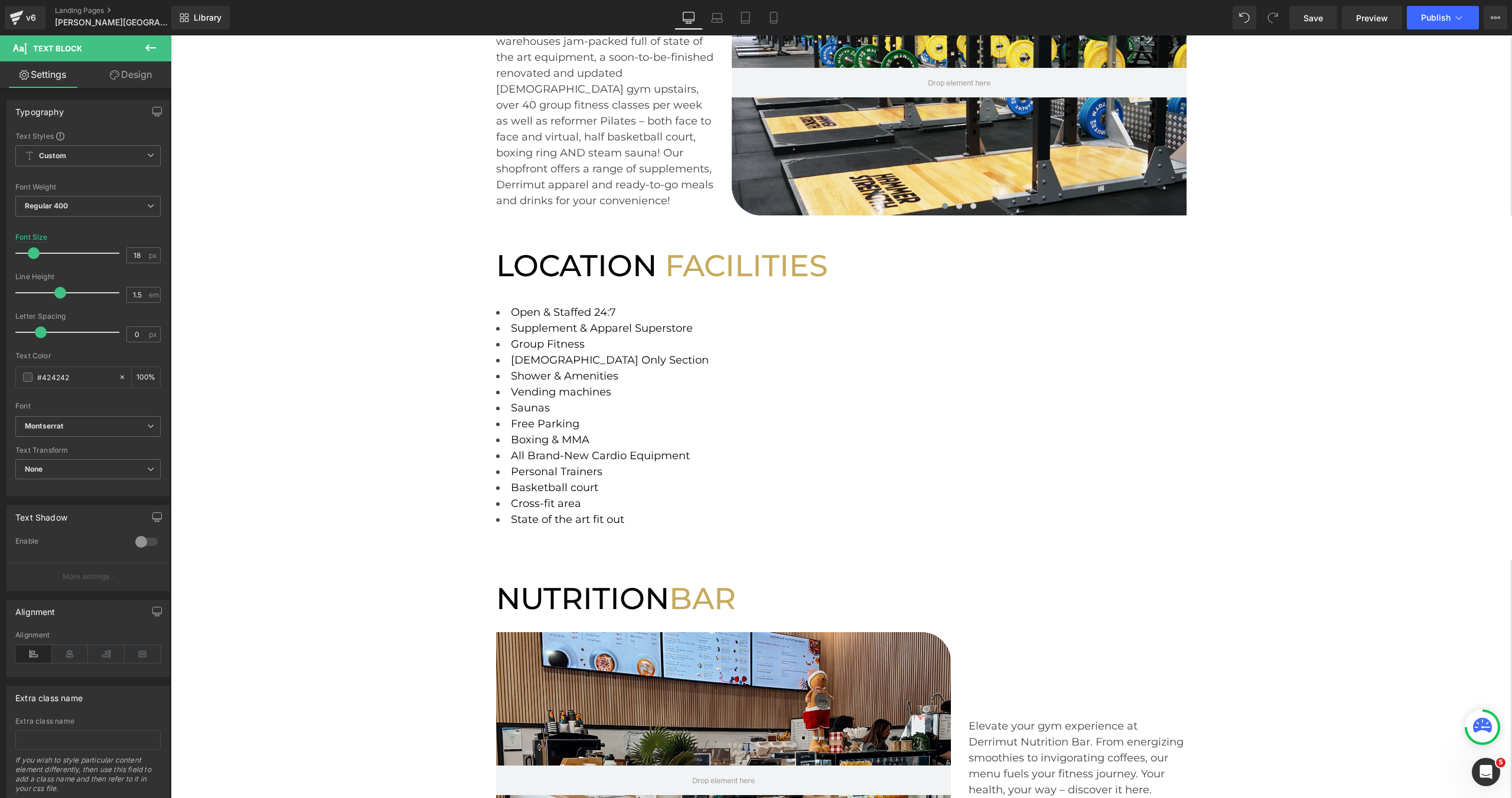
scroll to position [0, 0]
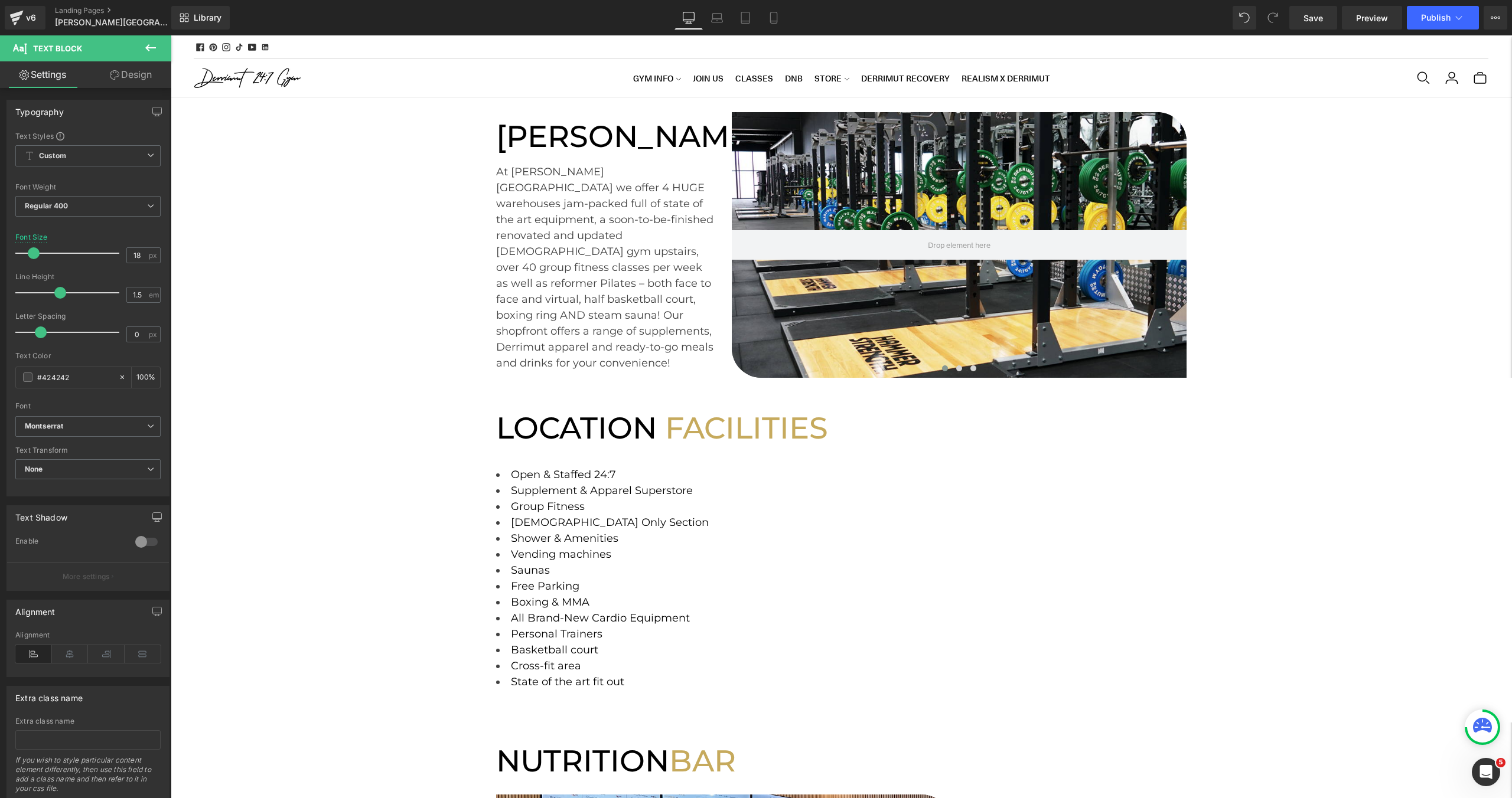
click at [907, 415] on h2 "LOCATION FACILITIES" at bounding box center [841, 429] width 689 height 36
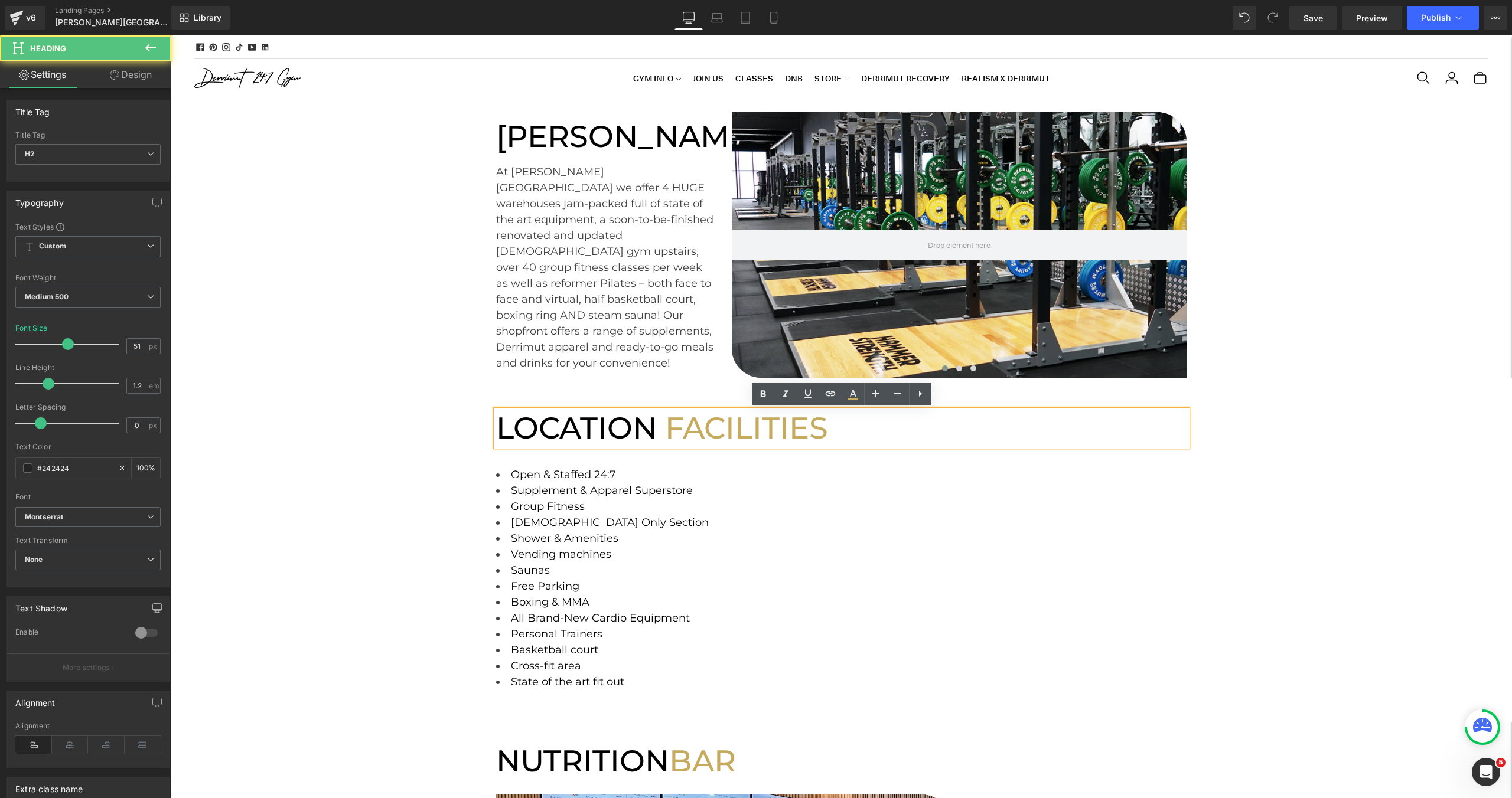
click at [681, 292] on div "At Caroline Springs we offer 4 HUGE warehouses jam-packed full of state of the …" at bounding box center [605, 262] width 218 height 216
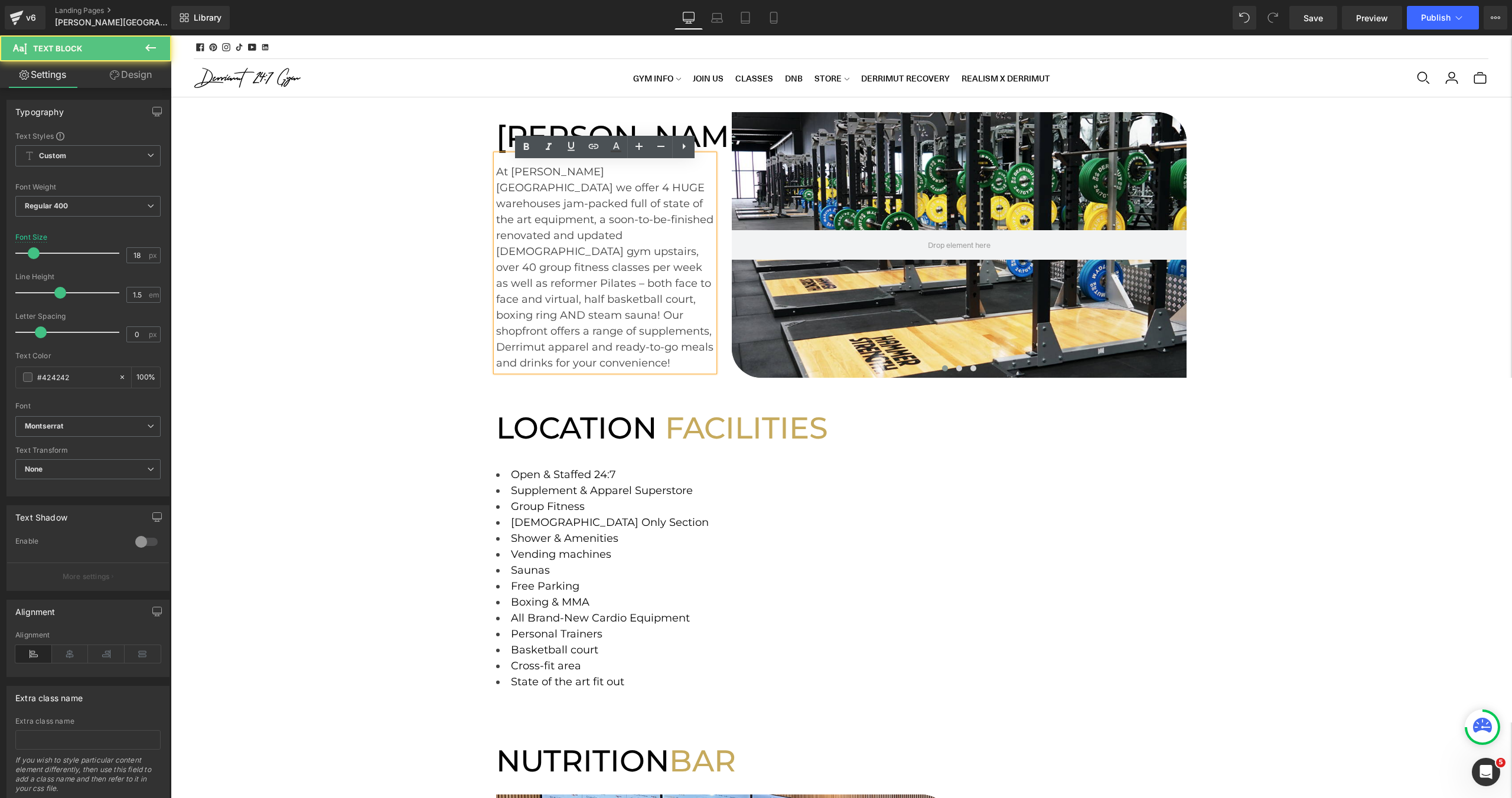
click at [669, 296] on div "At Caroline Springs we offer 4 HUGE warehouses jam-packed full of state of the …" at bounding box center [605, 262] width 218 height 216
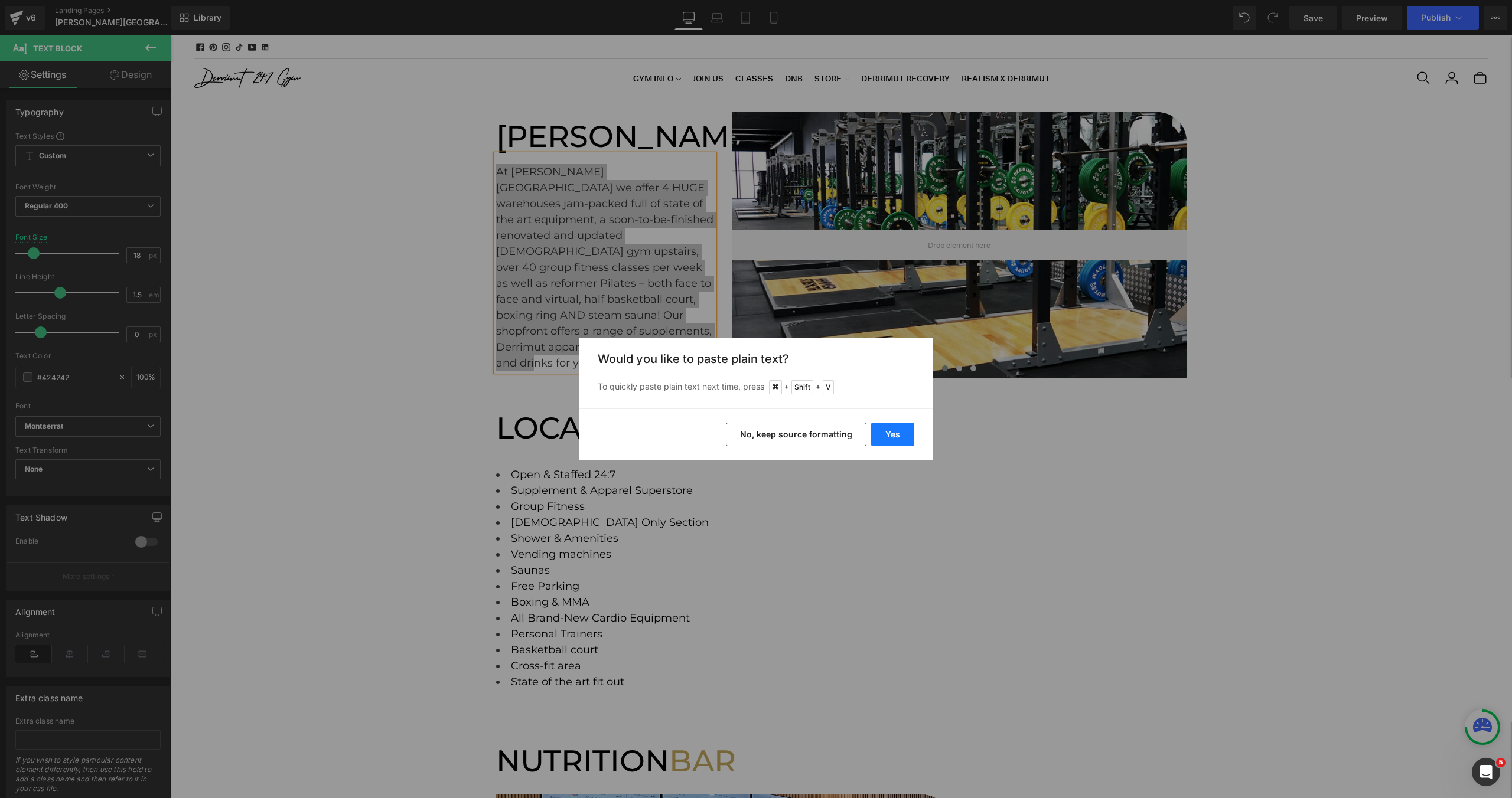
click at [902, 433] on button "Yes" at bounding box center [893, 435] width 43 height 24
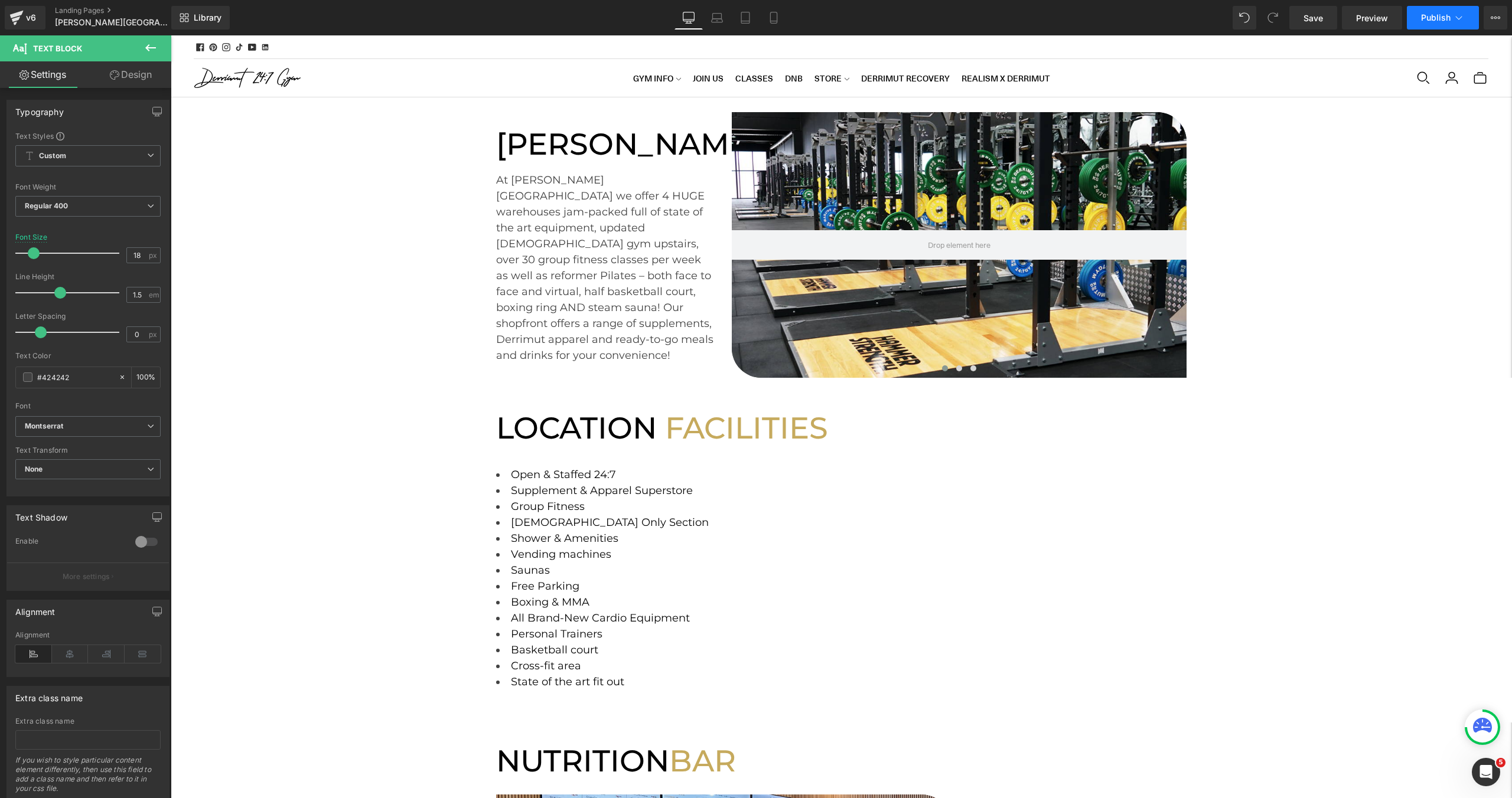
click at [1450, 22] on button "Publish" at bounding box center [1443, 17] width 72 height 24
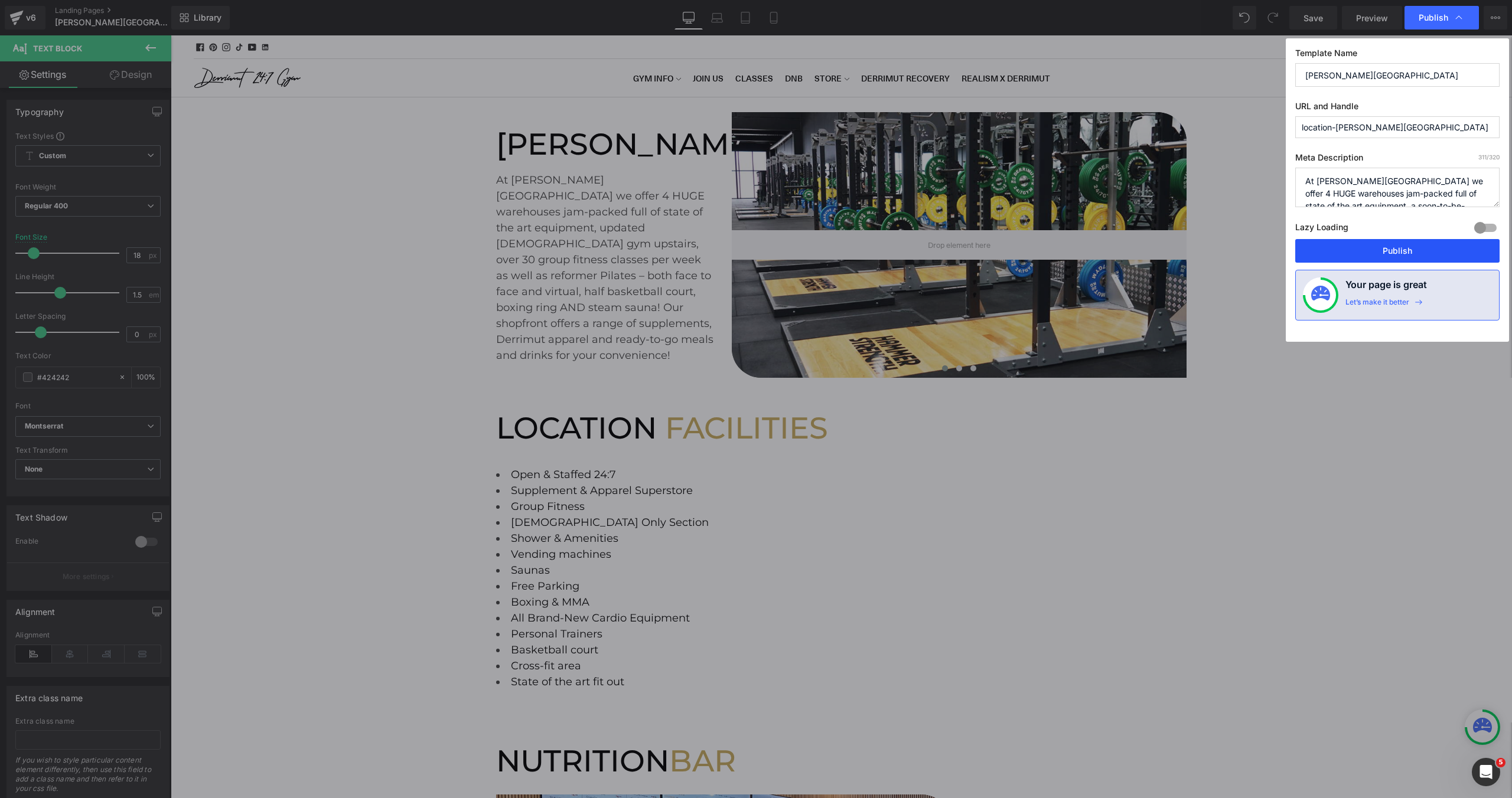
click at [1396, 246] on button "Publish" at bounding box center [1397, 251] width 205 height 24
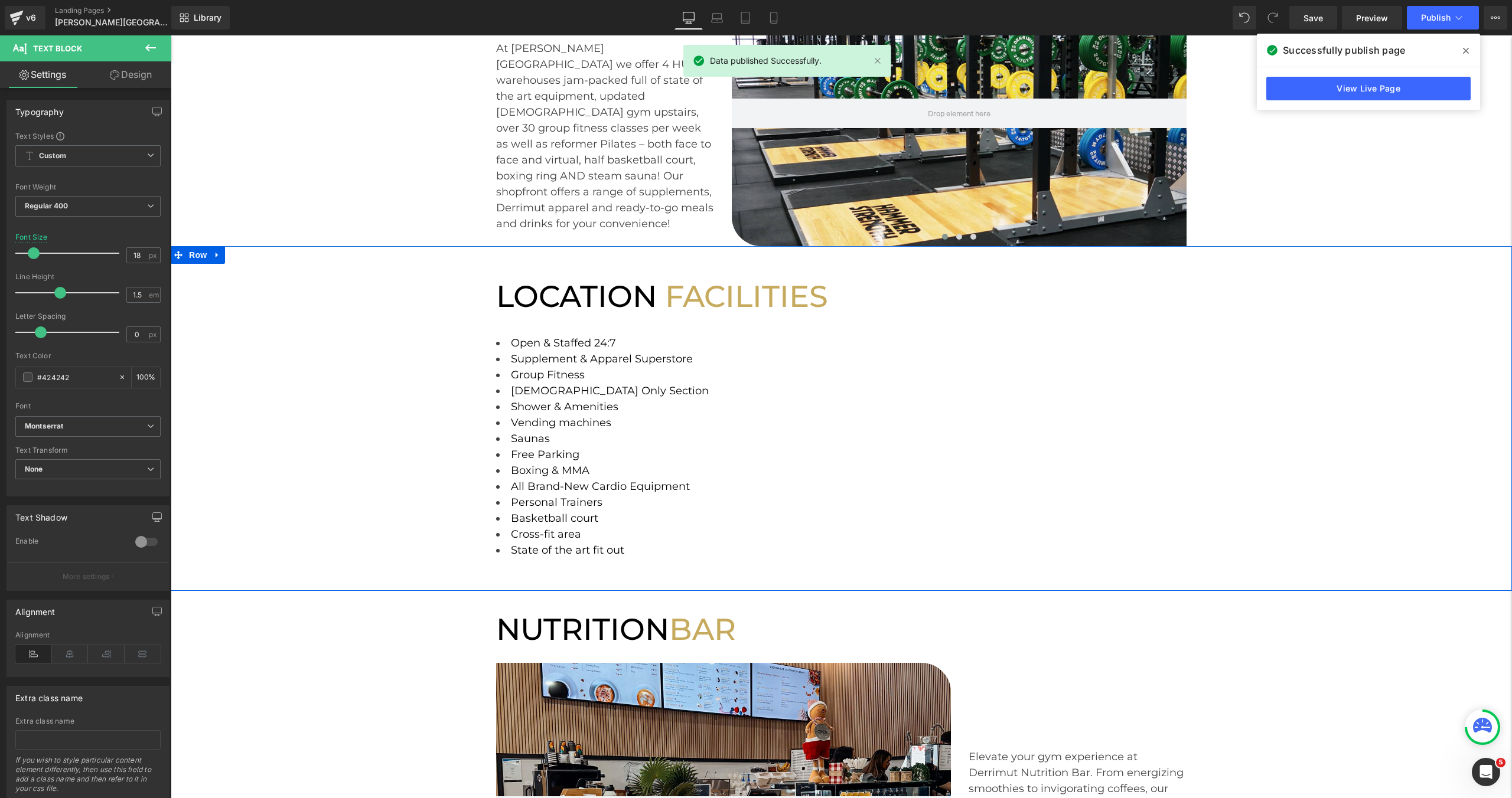
scroll to position [122, 0]
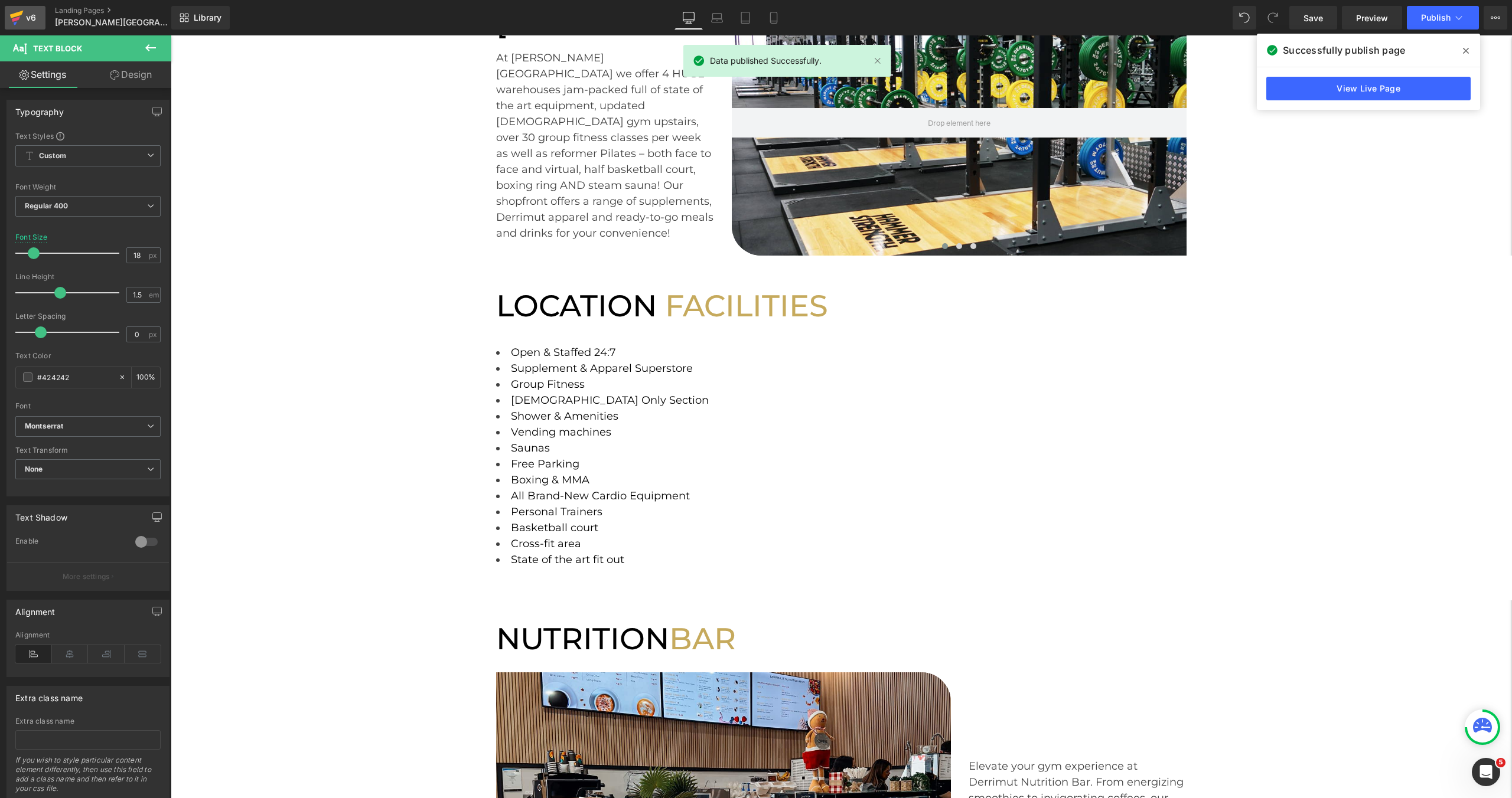
click at [31, 20] on div "v6" at bounding box center [31, 17] width 15 height 15
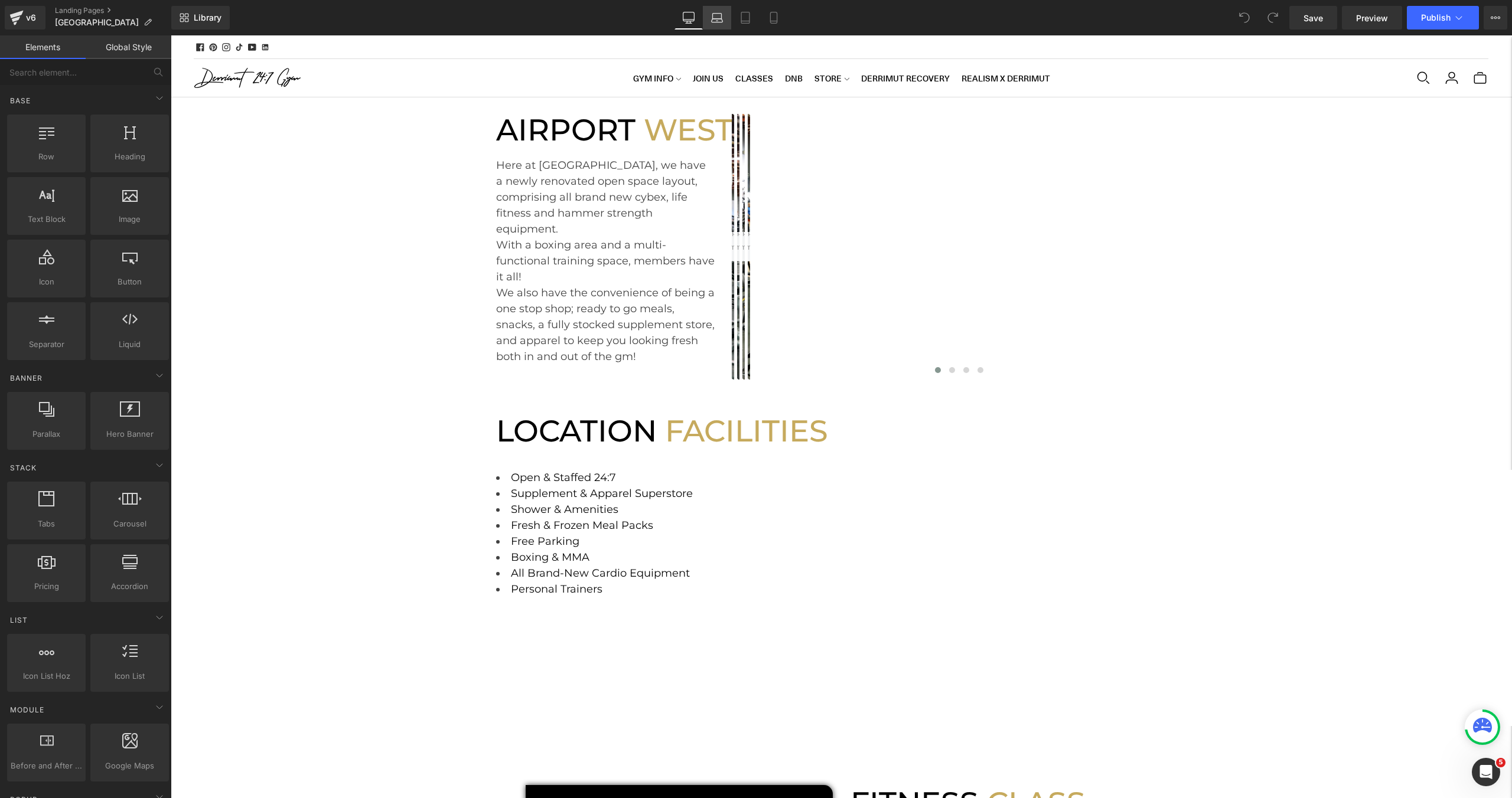
click at [724, 24] on link "Laptop" at bounding box center [717, 17] width 29 height 24
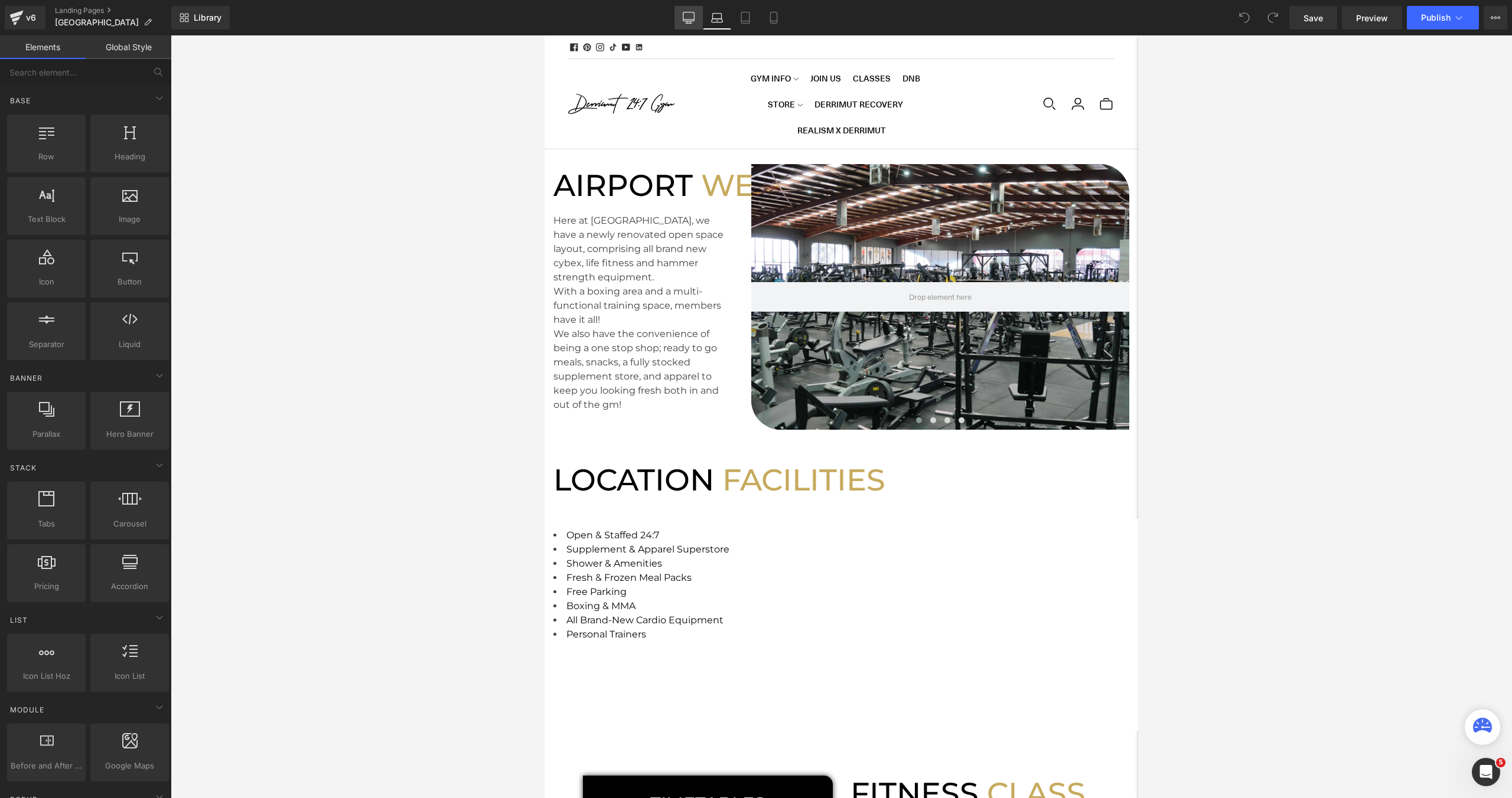
click at [697, 22] on link "Desktop" at bounding box center [688, 17] width 29 height 24
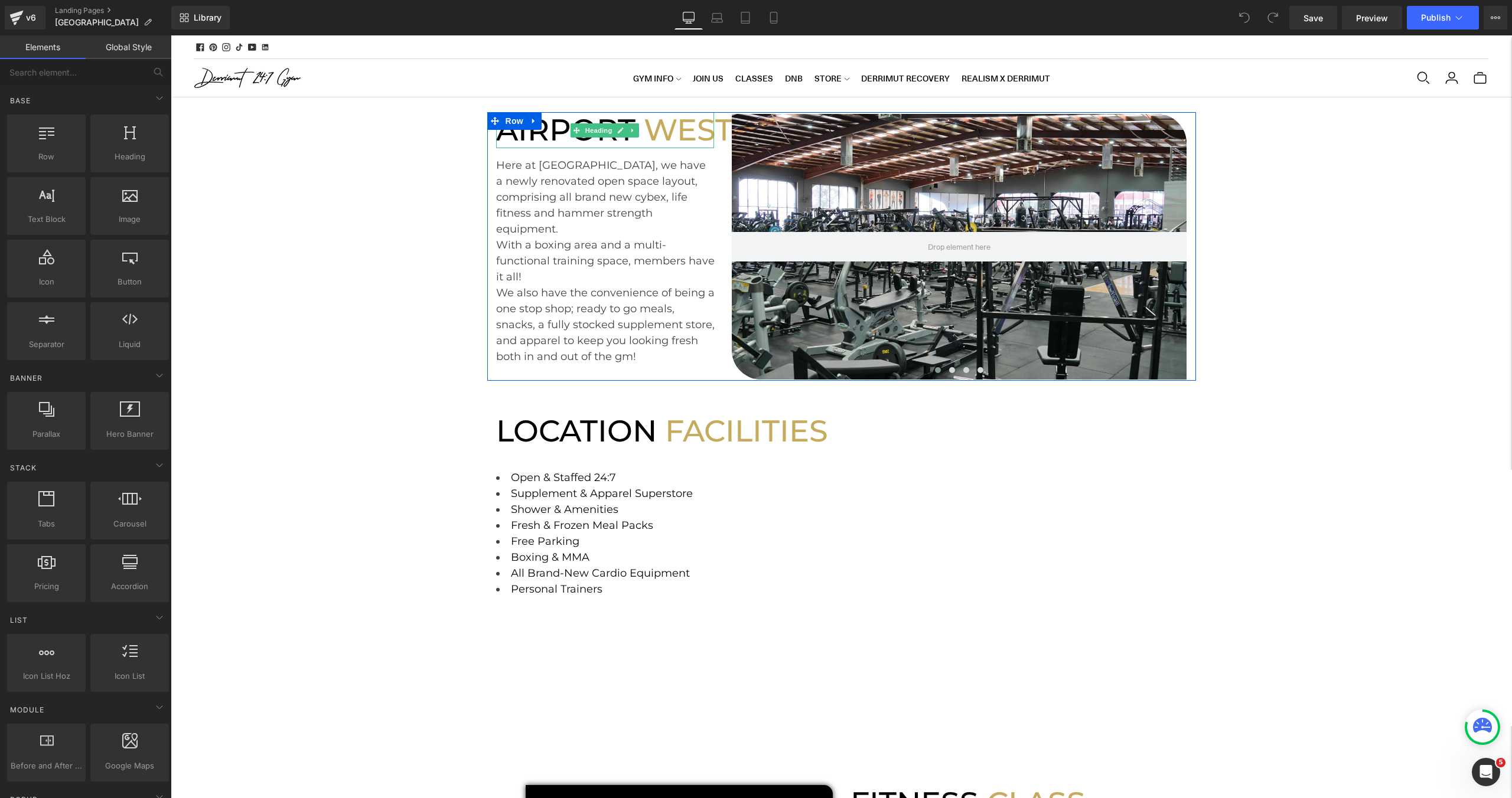
click at [704, 119] on font "WEST" at bounding box center [688, 129] width 89 height 37
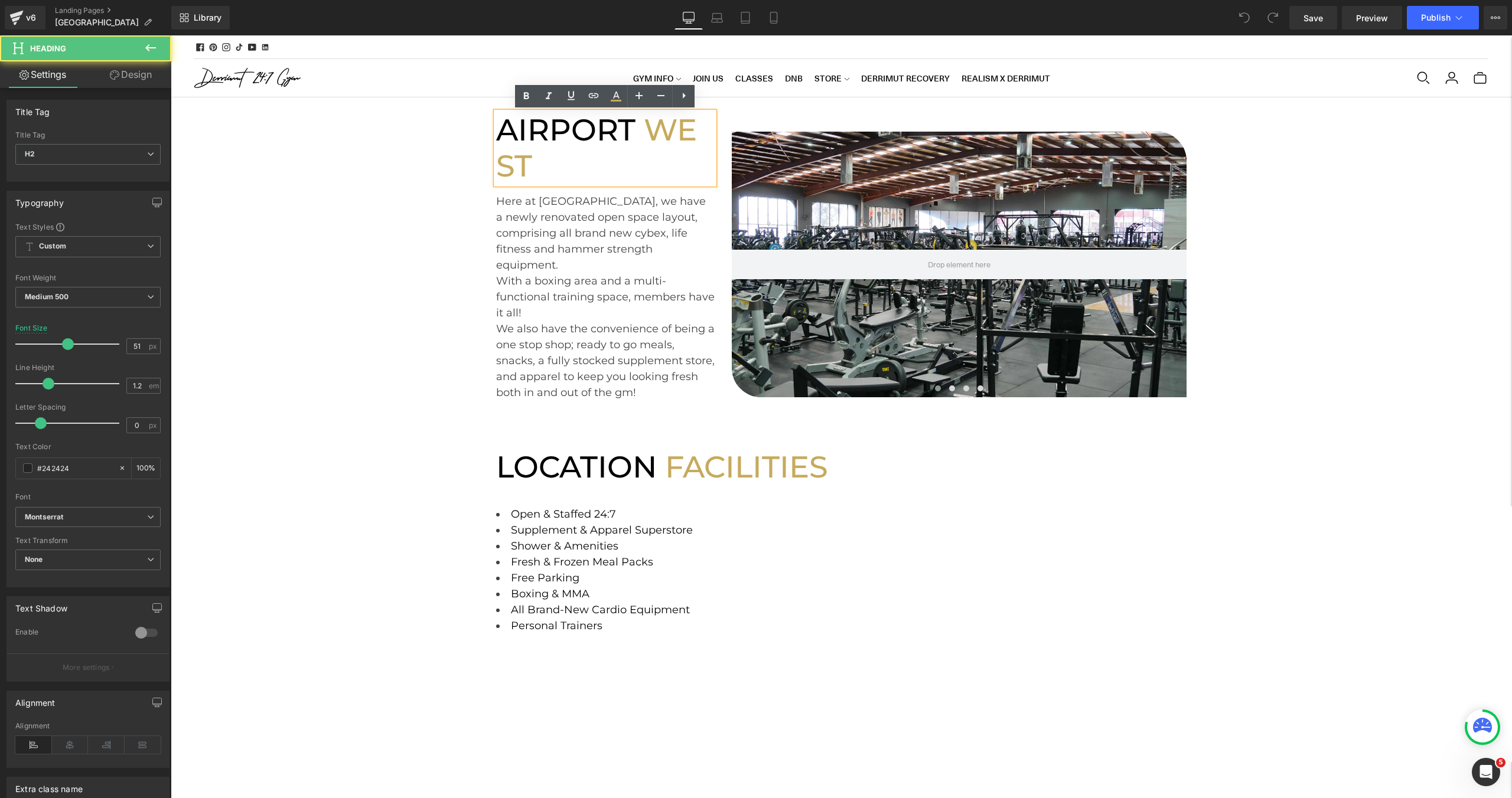
click at [669, 147] on font "WEST" at bounding box center [596, 147] width 201 height 72
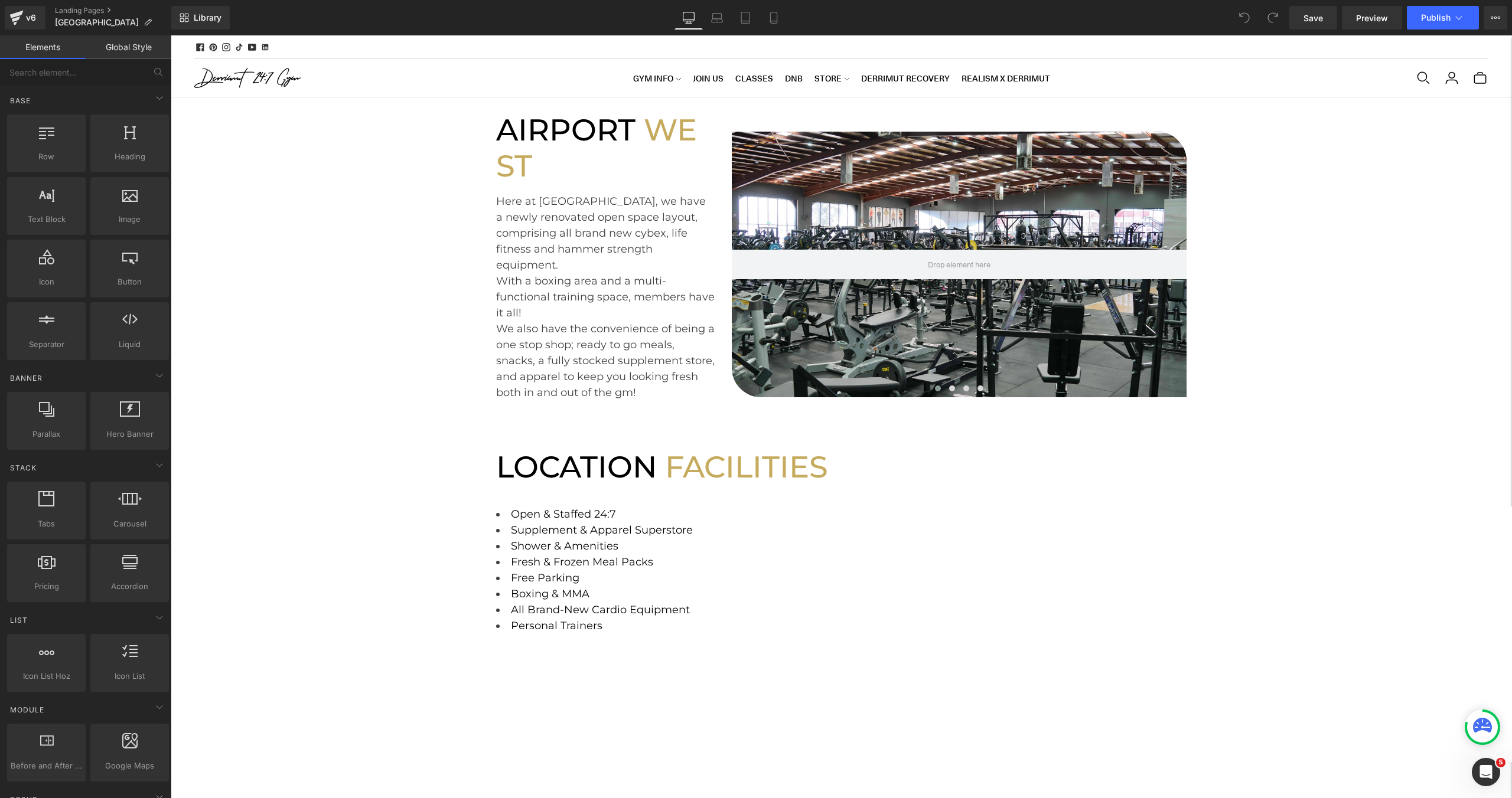
click at [564, 141] on font "AIRPORT" at bounding box center [566, 129] width 139 height 37
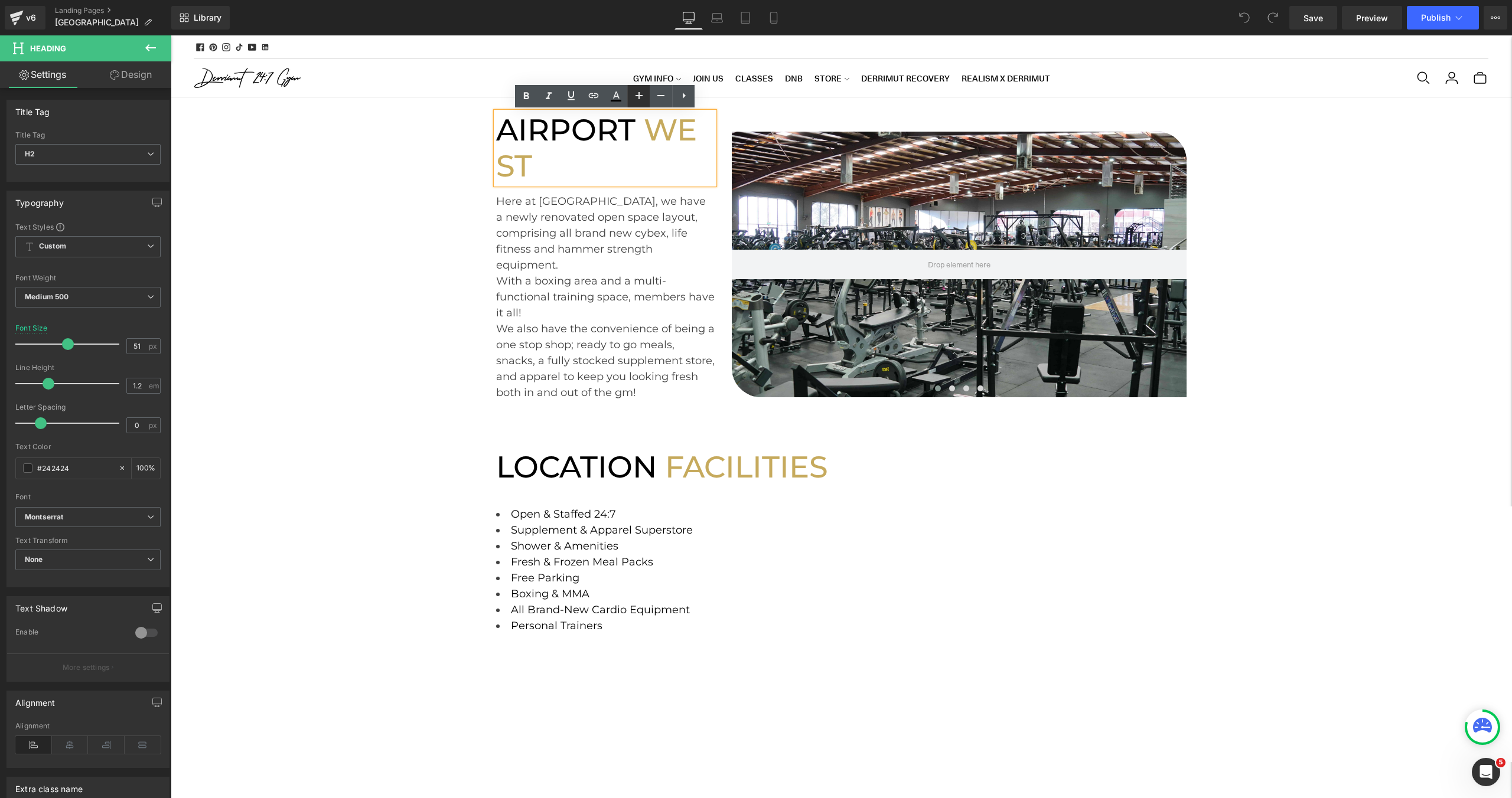
click at [635, 99] on icon at bounding box center [639, 95] width 14 height 14
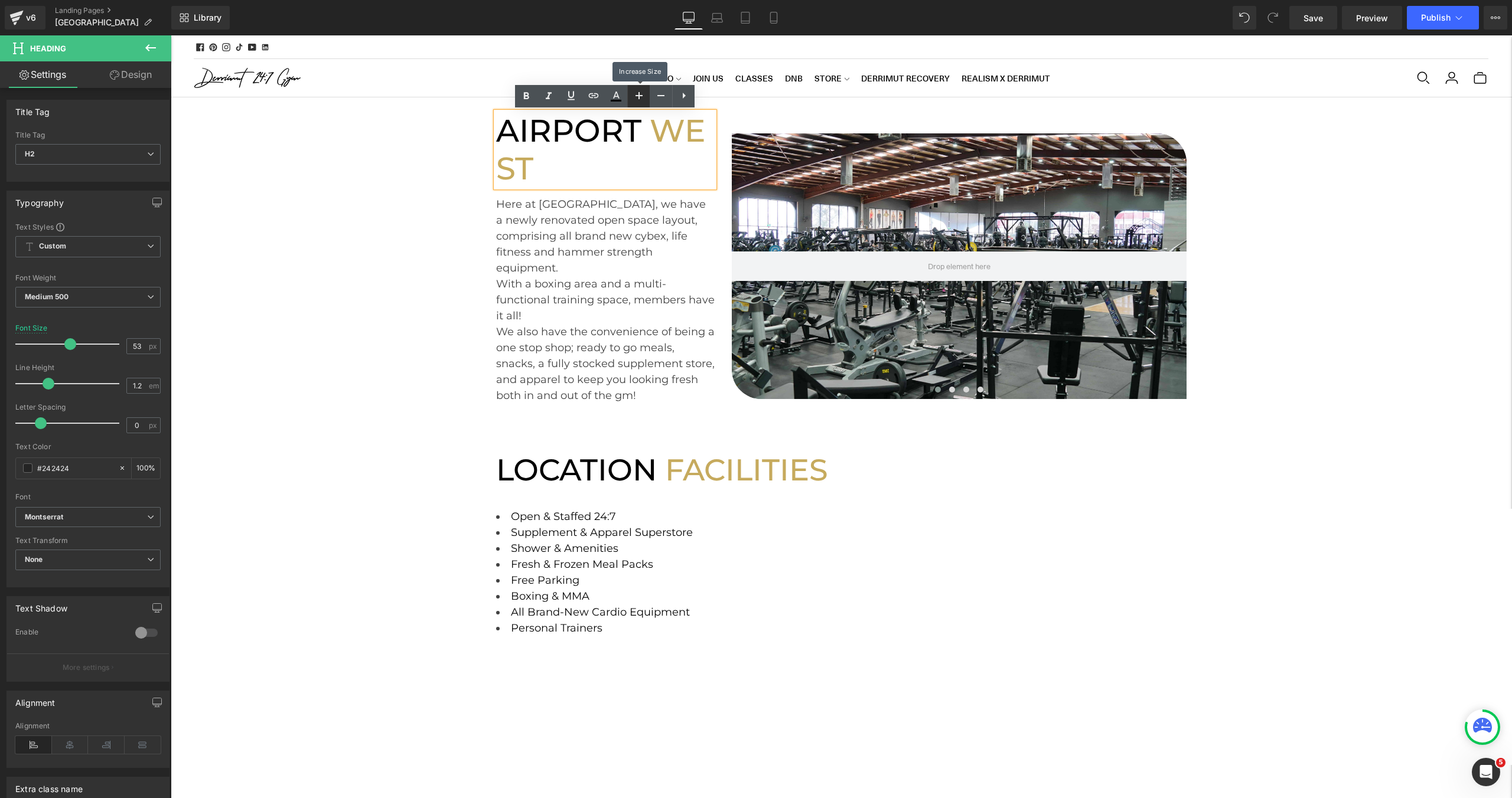
click at [635, 99] on icon at bounding box center [639, 95] width 14 height 14
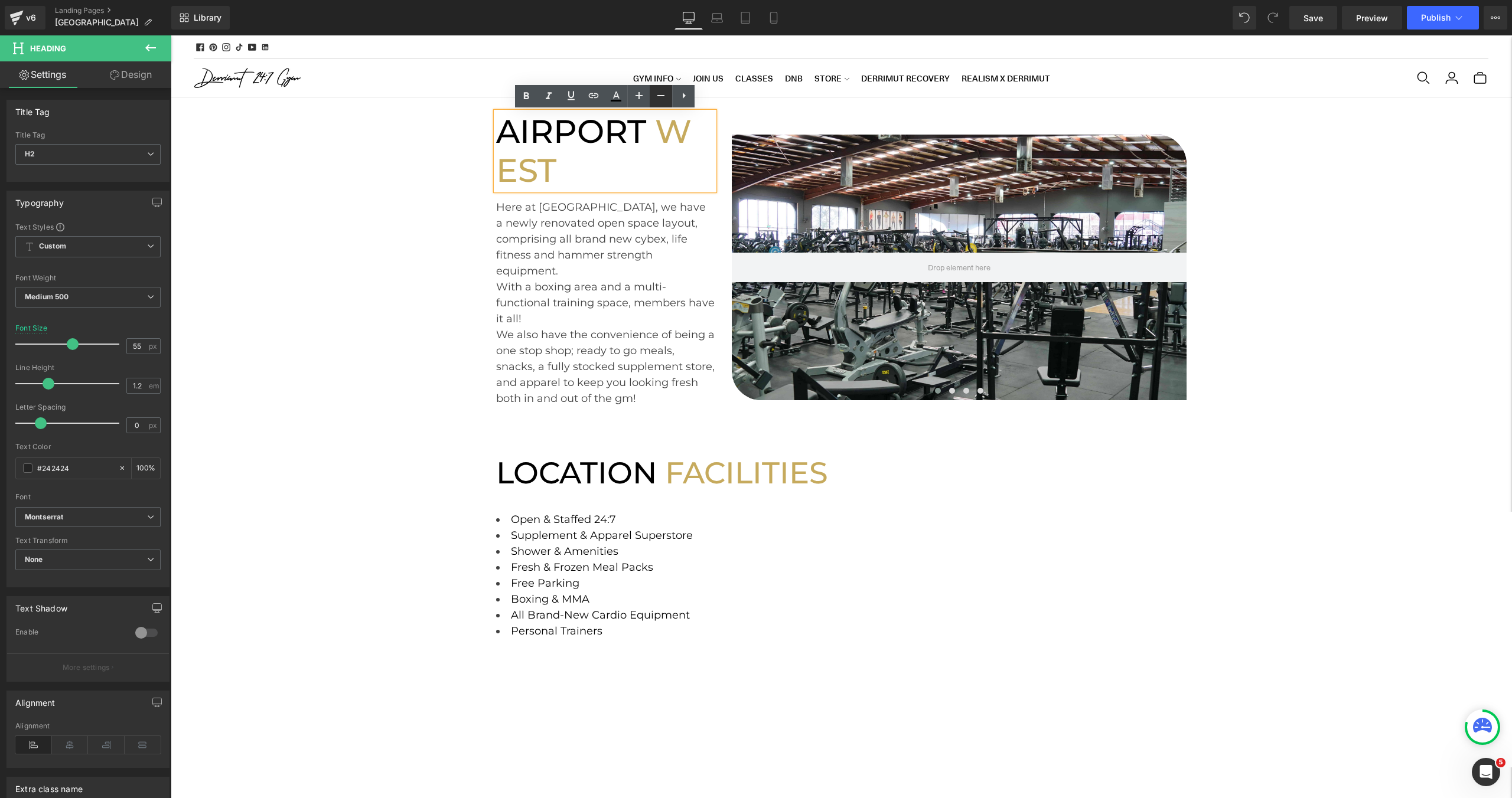
click at [650, 99] on link at bounding box center [661, 96] width 22 height 22
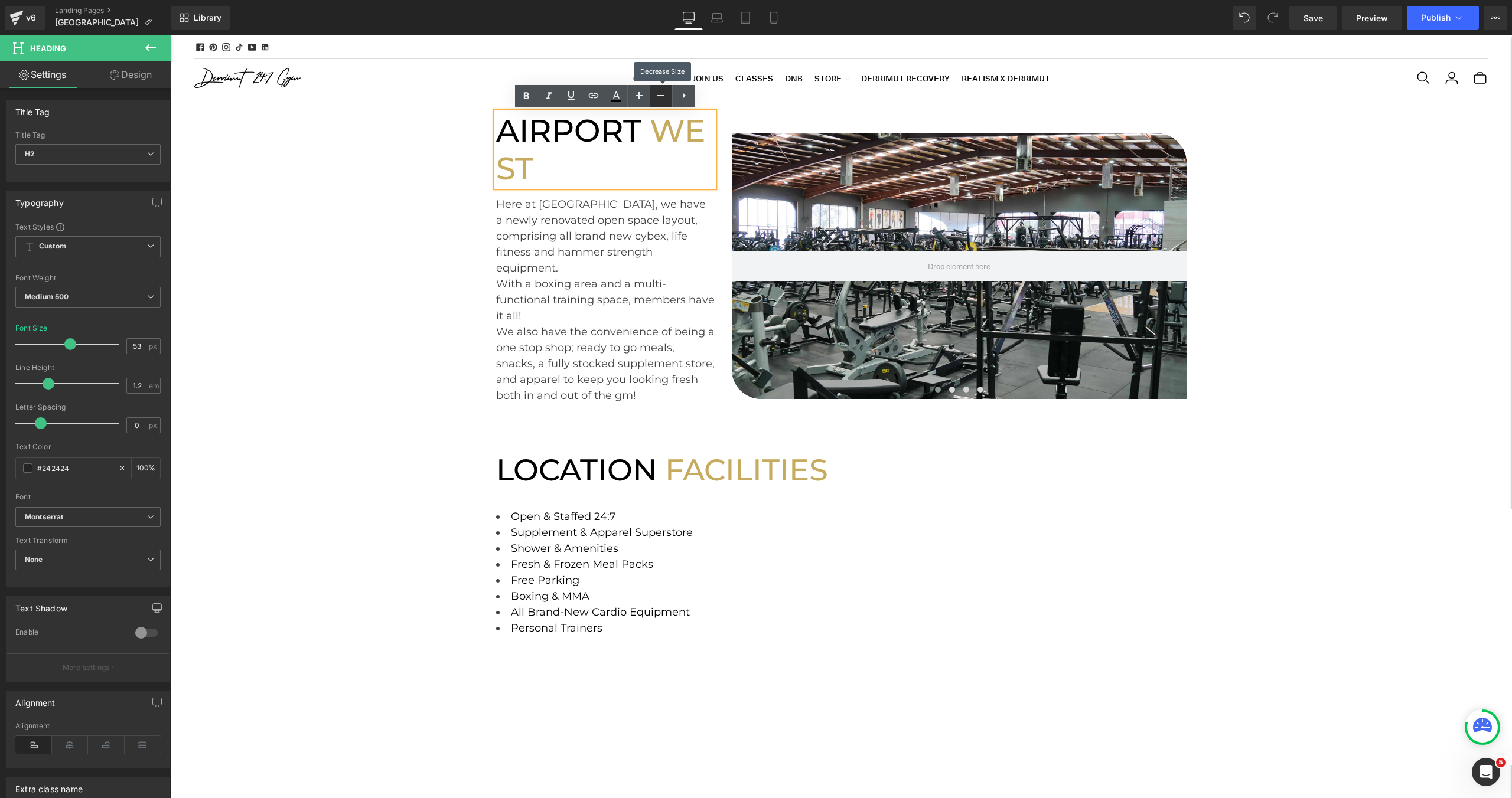
click at [650, 99] on link at bounding box center [661, 96] width 22 height 22
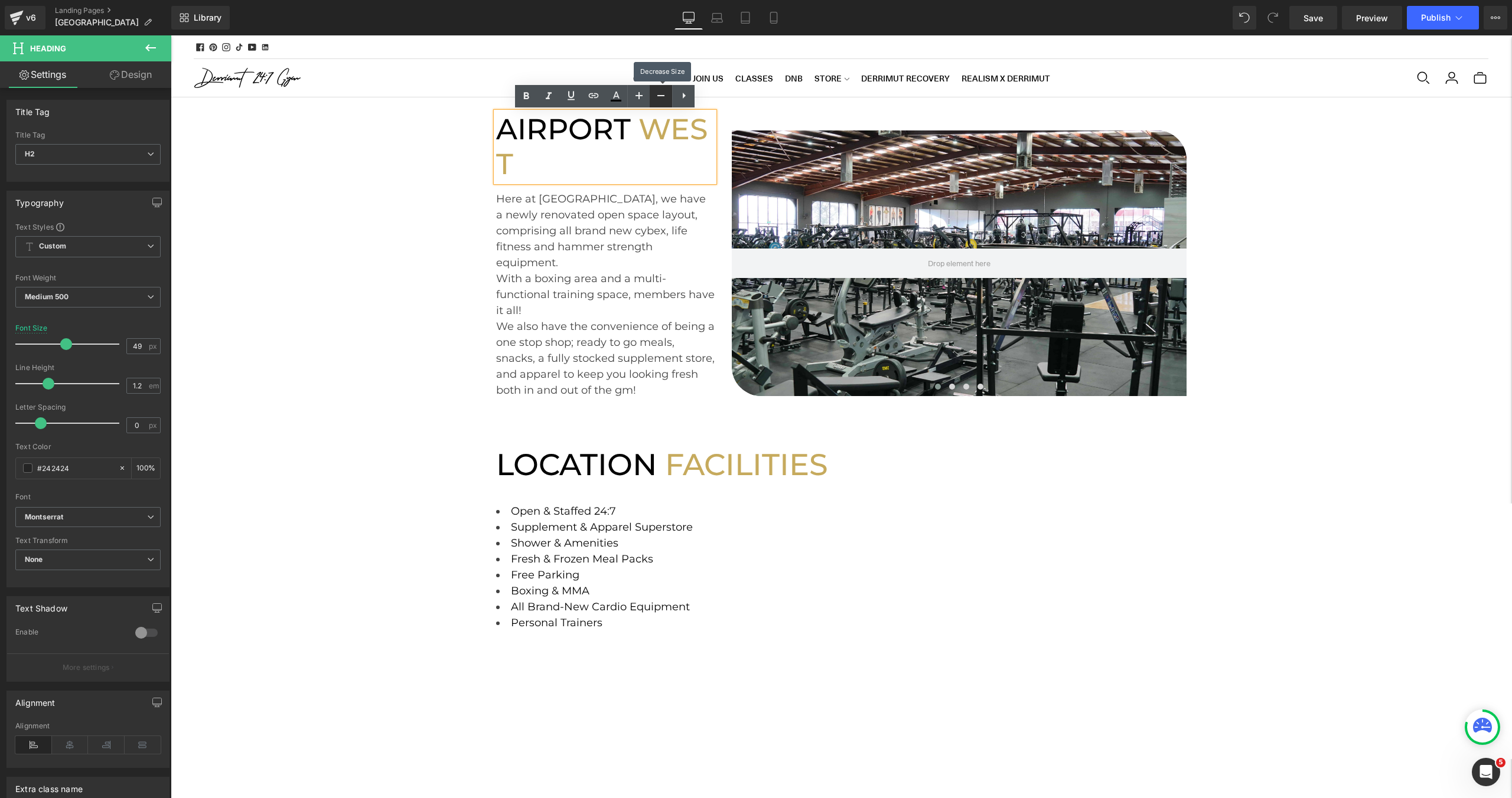
click at [650, 99] on link at bounding box center [661, 96] width 22 height 22
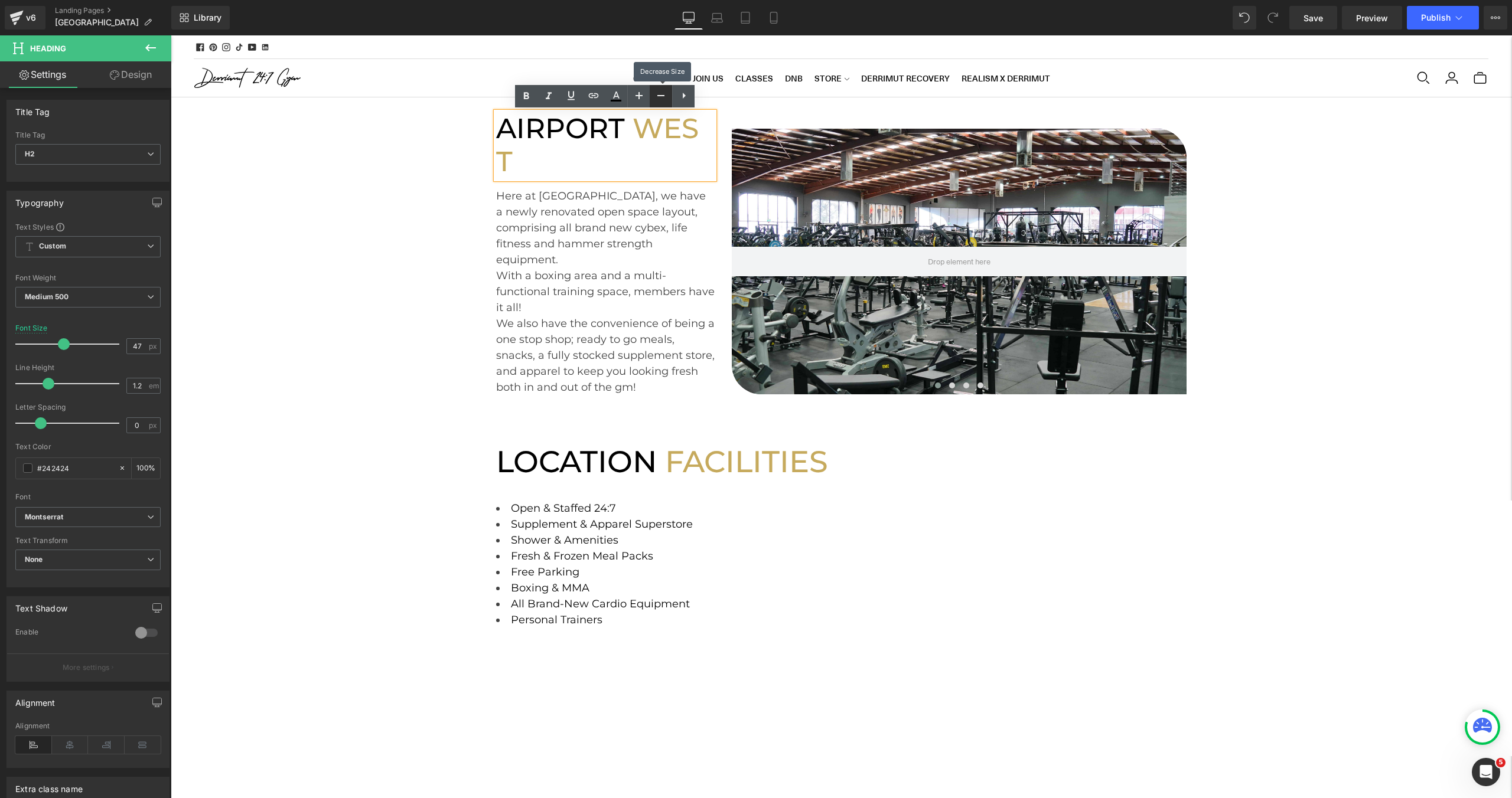
click at [650, 99] on link at bounding box center [661, 96] width 22 height 22
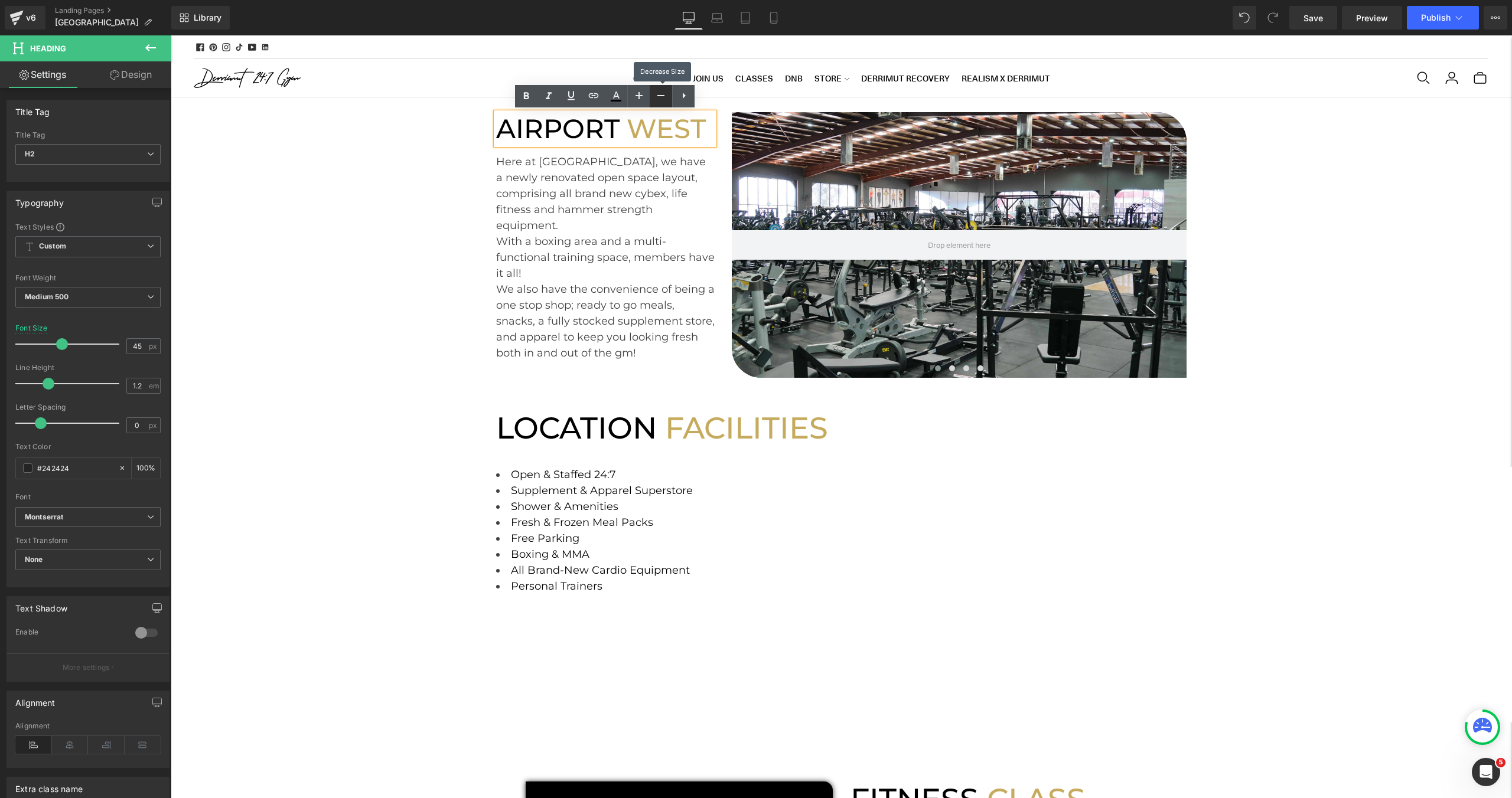
click at [650, 99] on link at bounding box center [661, 96] width 22 height 22
type input "37"
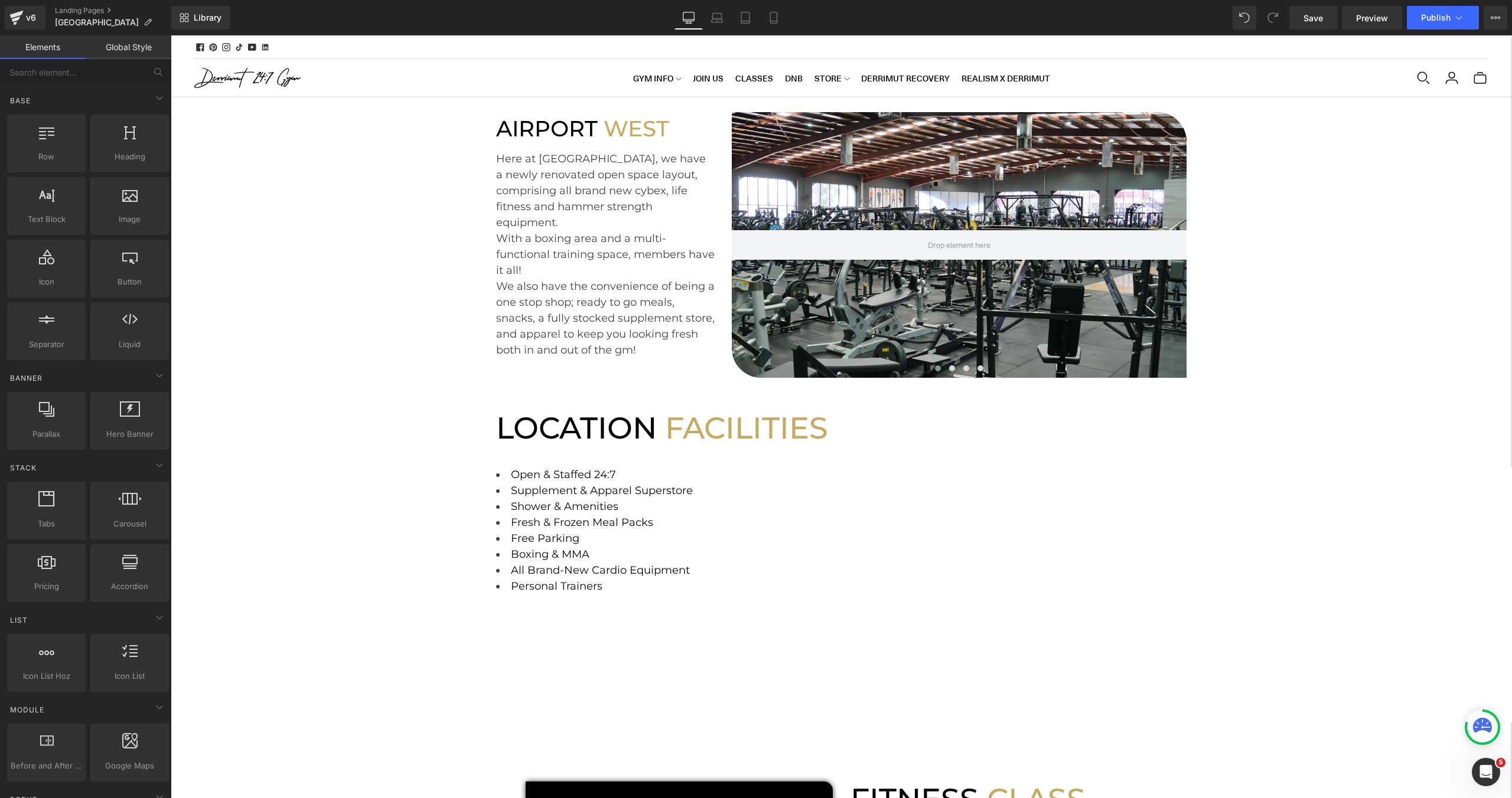
click at [1421, 46] on div "LOCAL PICK UP IS AVAILABLE AT OUR WAREHOUSE" at bounding box center [880, 47] width 1216 height 24
click at [1431, 30] on div "Library Desktop Desktop Laptop Tablet Mobile Save Preview Publish Scheduled Vie…" at bounding box center [841, 17] width 1341 height 35
click at [1429, 25] on button "Publish" at bounding box center [1443, 17] width 72 height 24
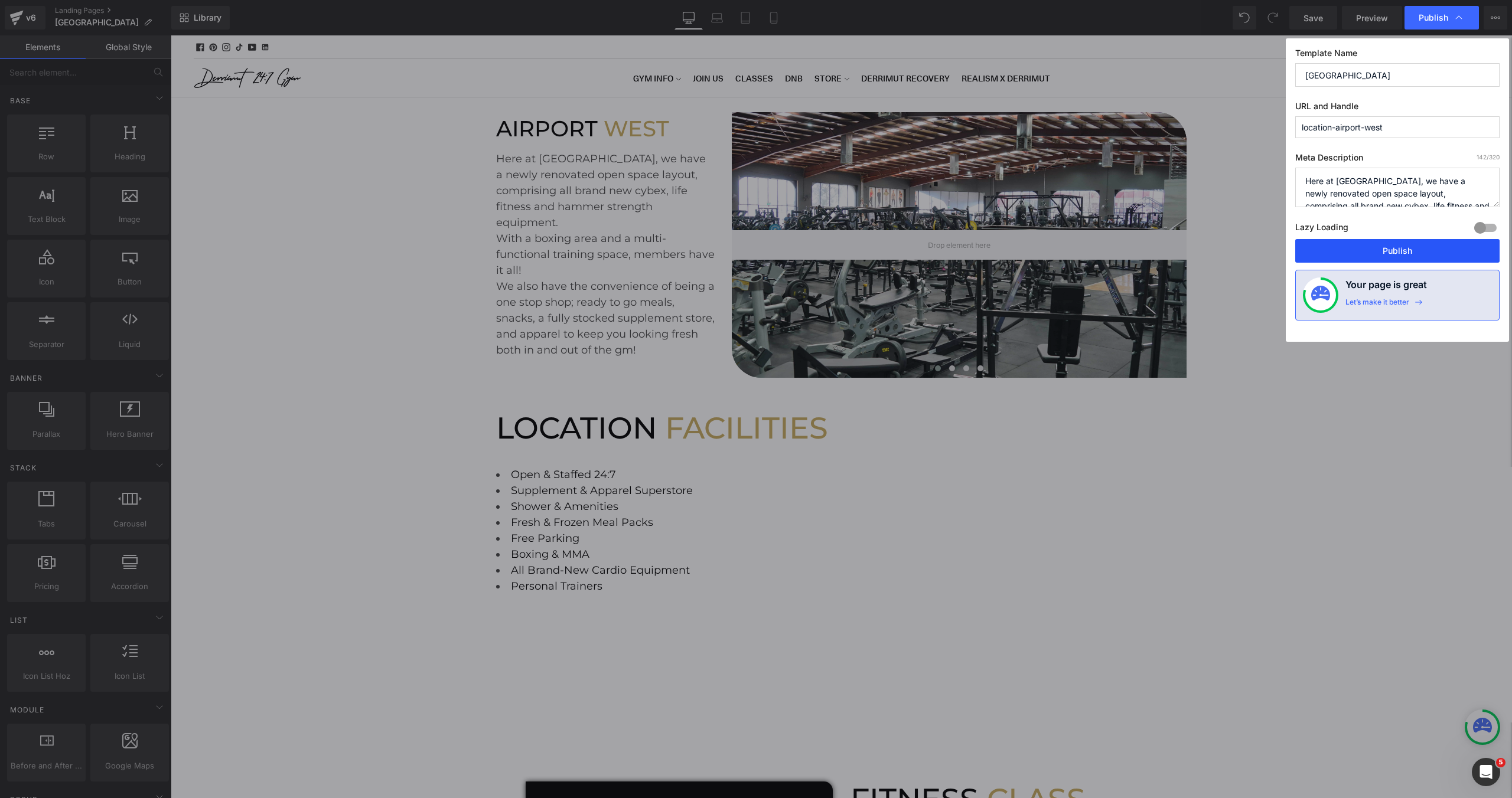
click at [1360, 259] on button "Publish" at bounding box center [1397, 251] width 205 height 24
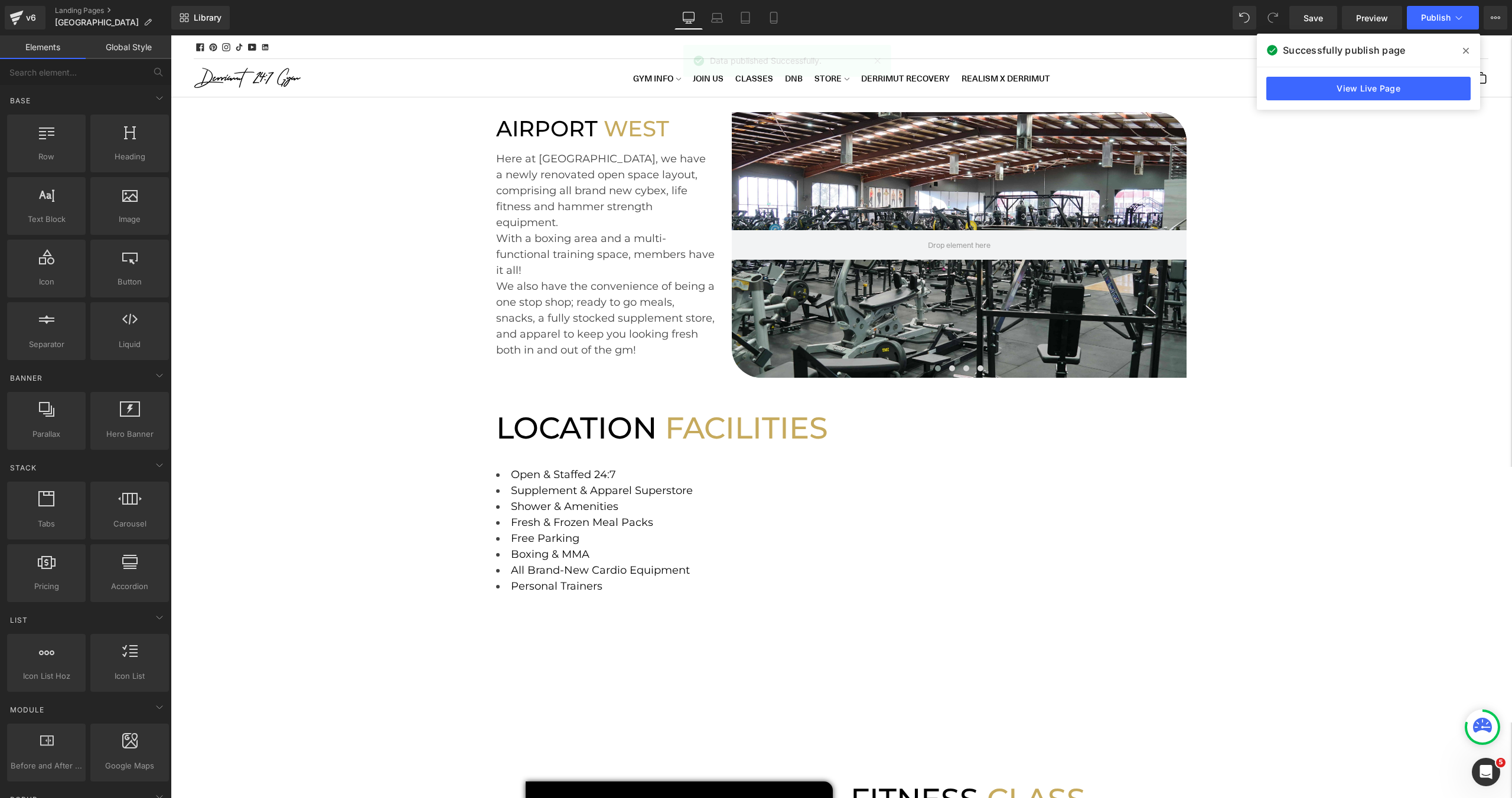
click at [1463, 49] on icon at bounding box center [1465, 51] width 6 height 10
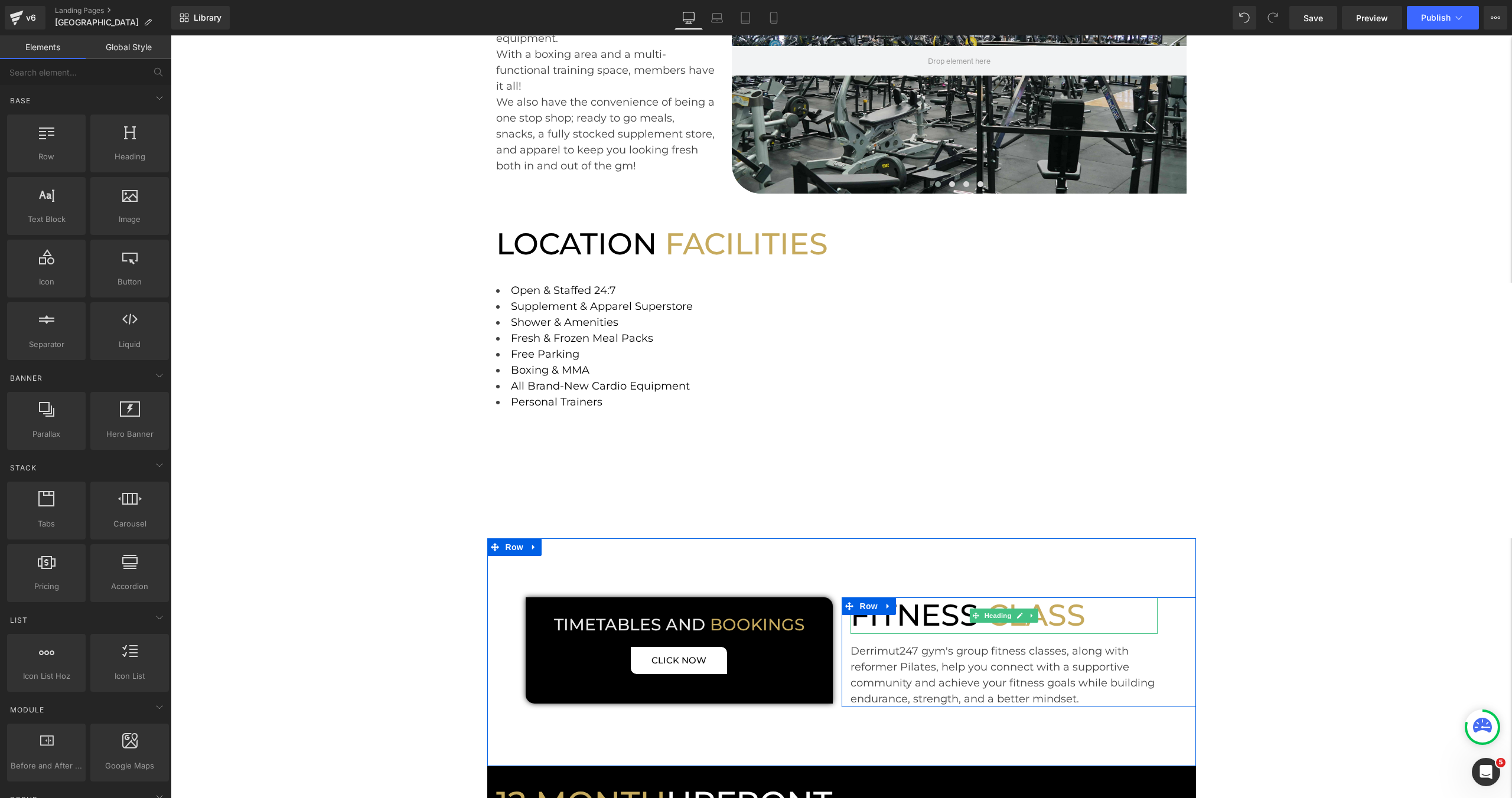
scroll to position [452, 0]
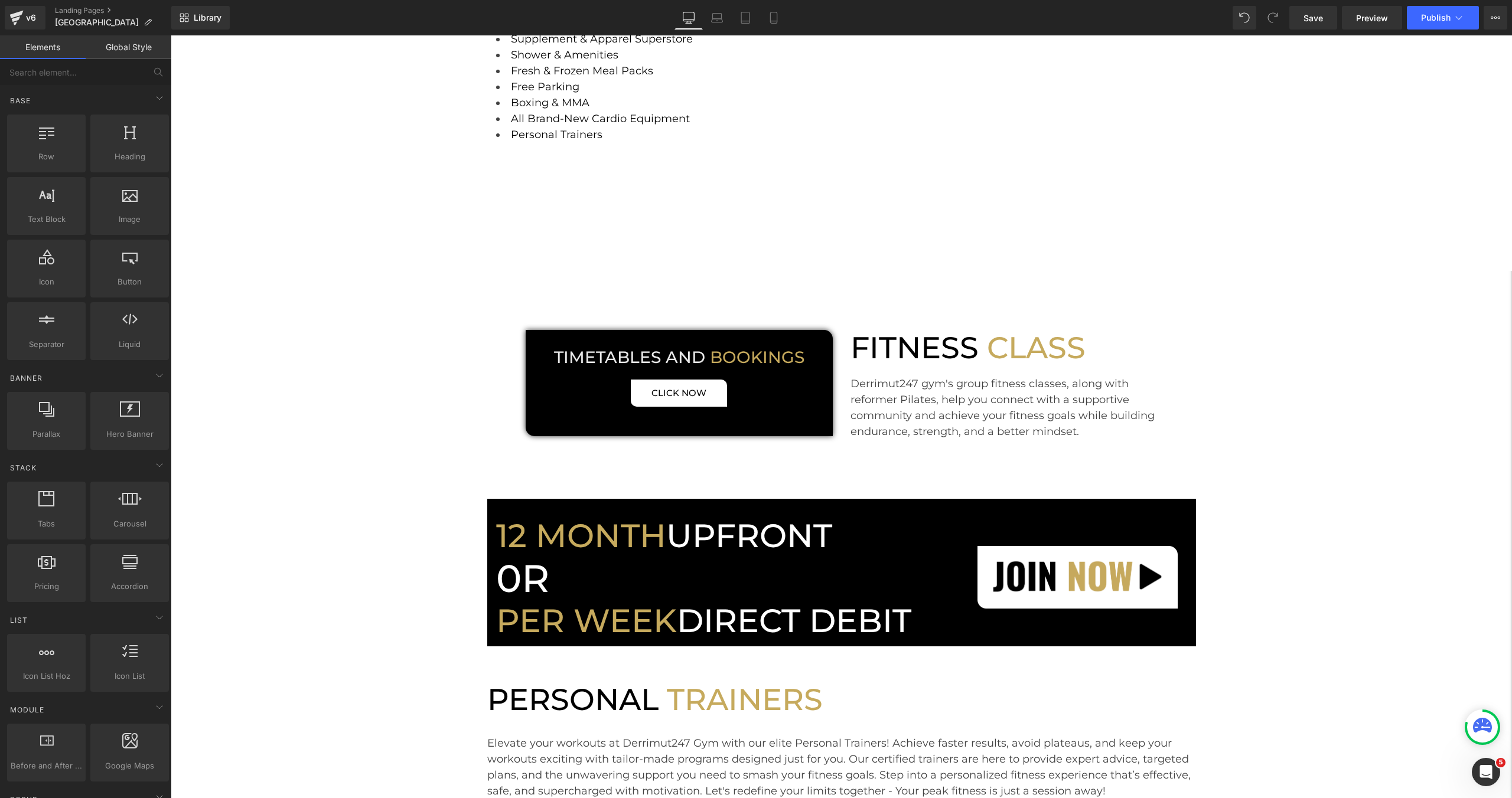
click at [1298, 493] on div "AIRPORT WEST Heading Here at airport west, we have a newly renovated open space…" at bounding box center [841, 583] width 1341 height 1875
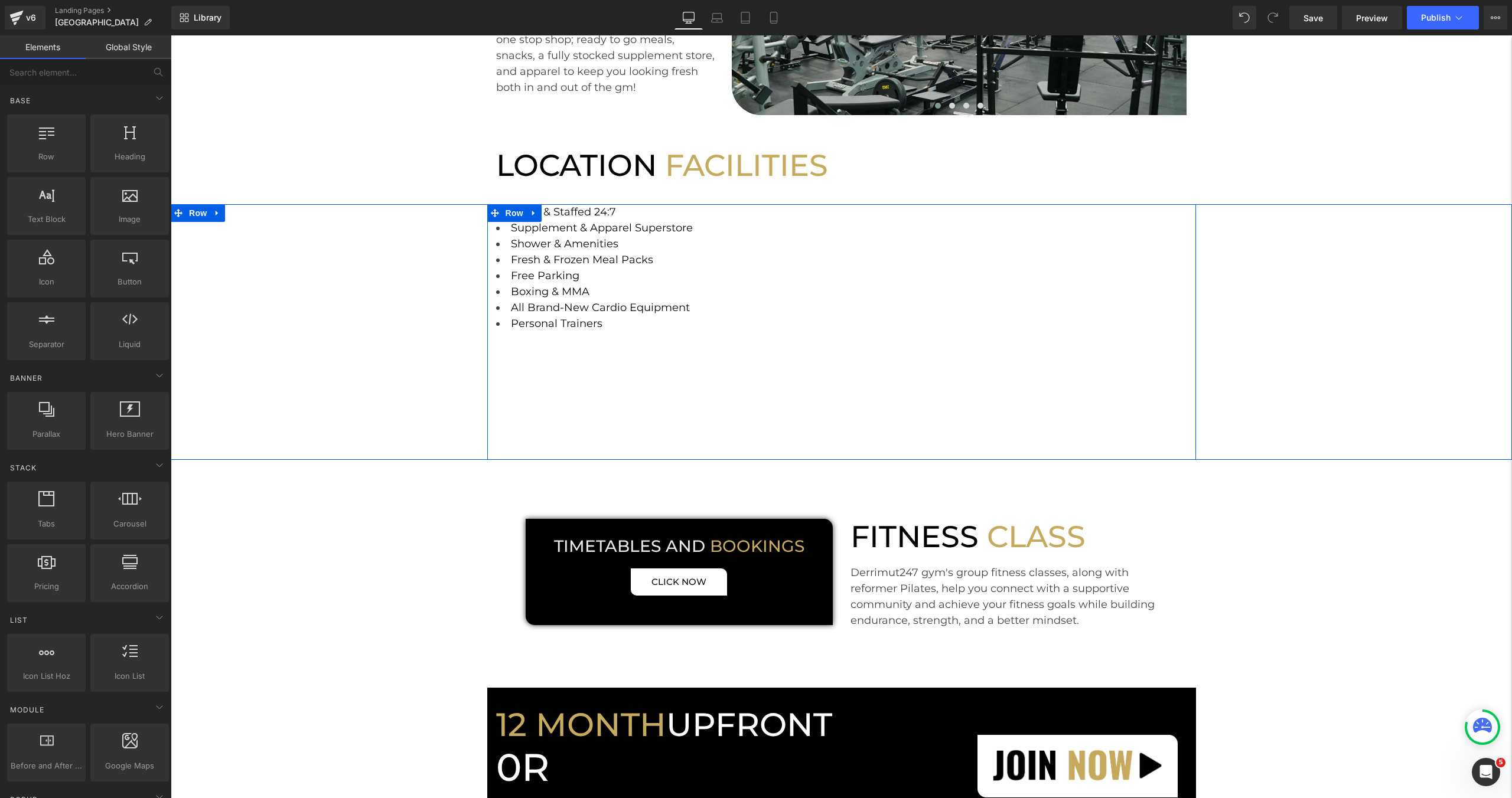
scroll to position [250, 0]
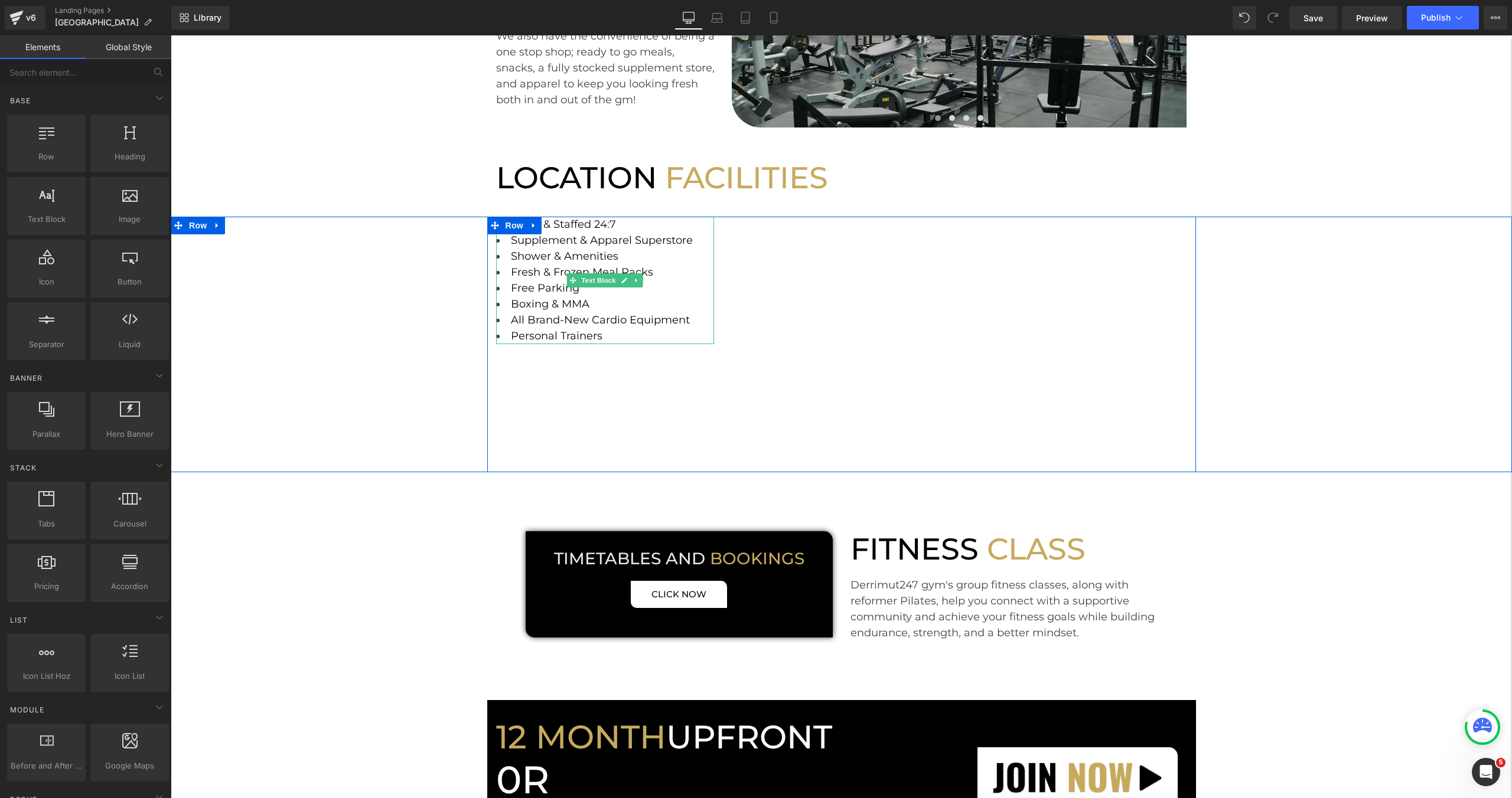
click at [654, 271] on li "Fresh & Frozen Meal Packs" at bounding box center [605, 272] width 218 height 16
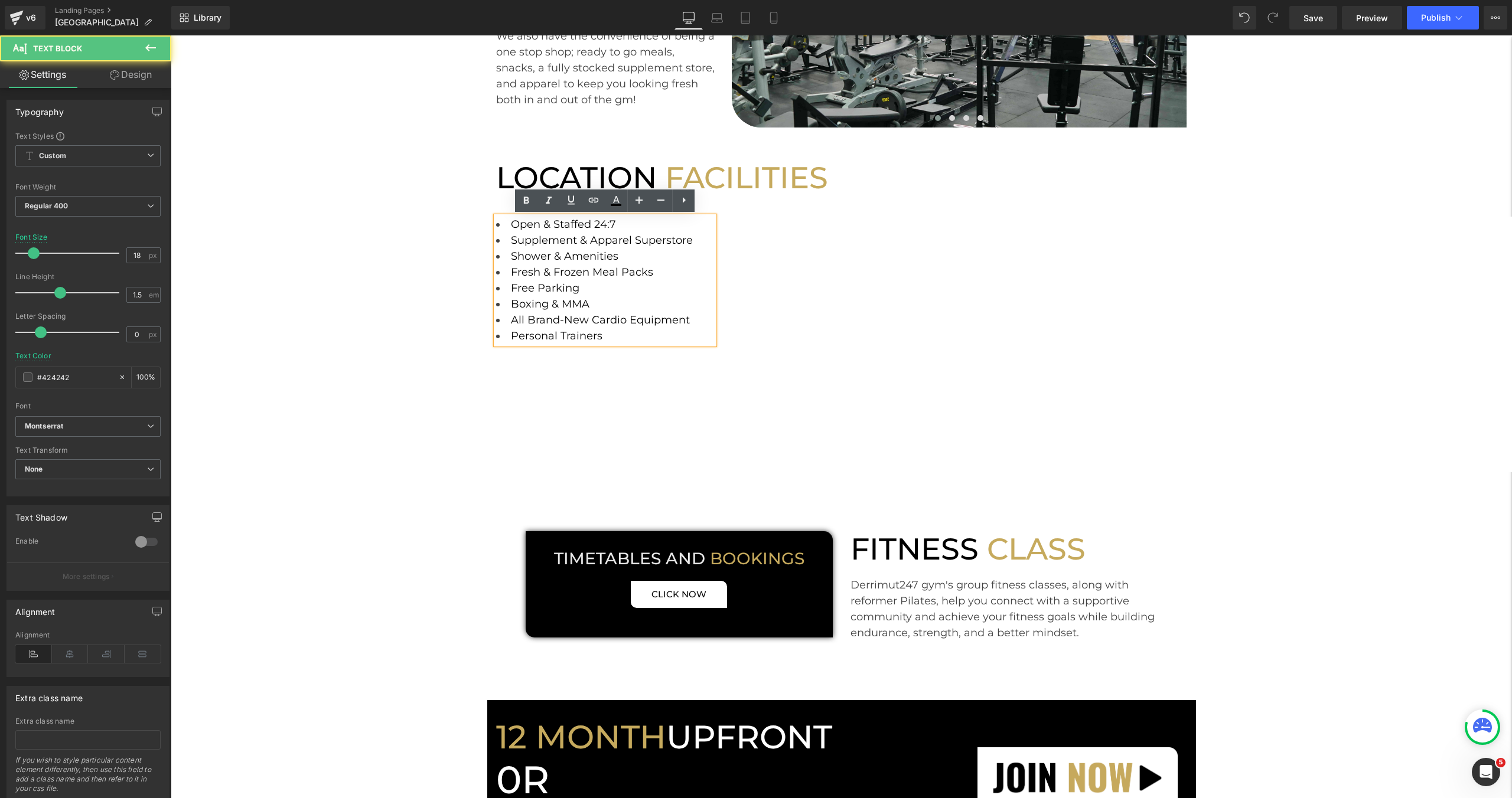
click at [654, 271] on li "Fresh & Frozen Meal Packs" at bounding box center [605, 272] width 218 height 16
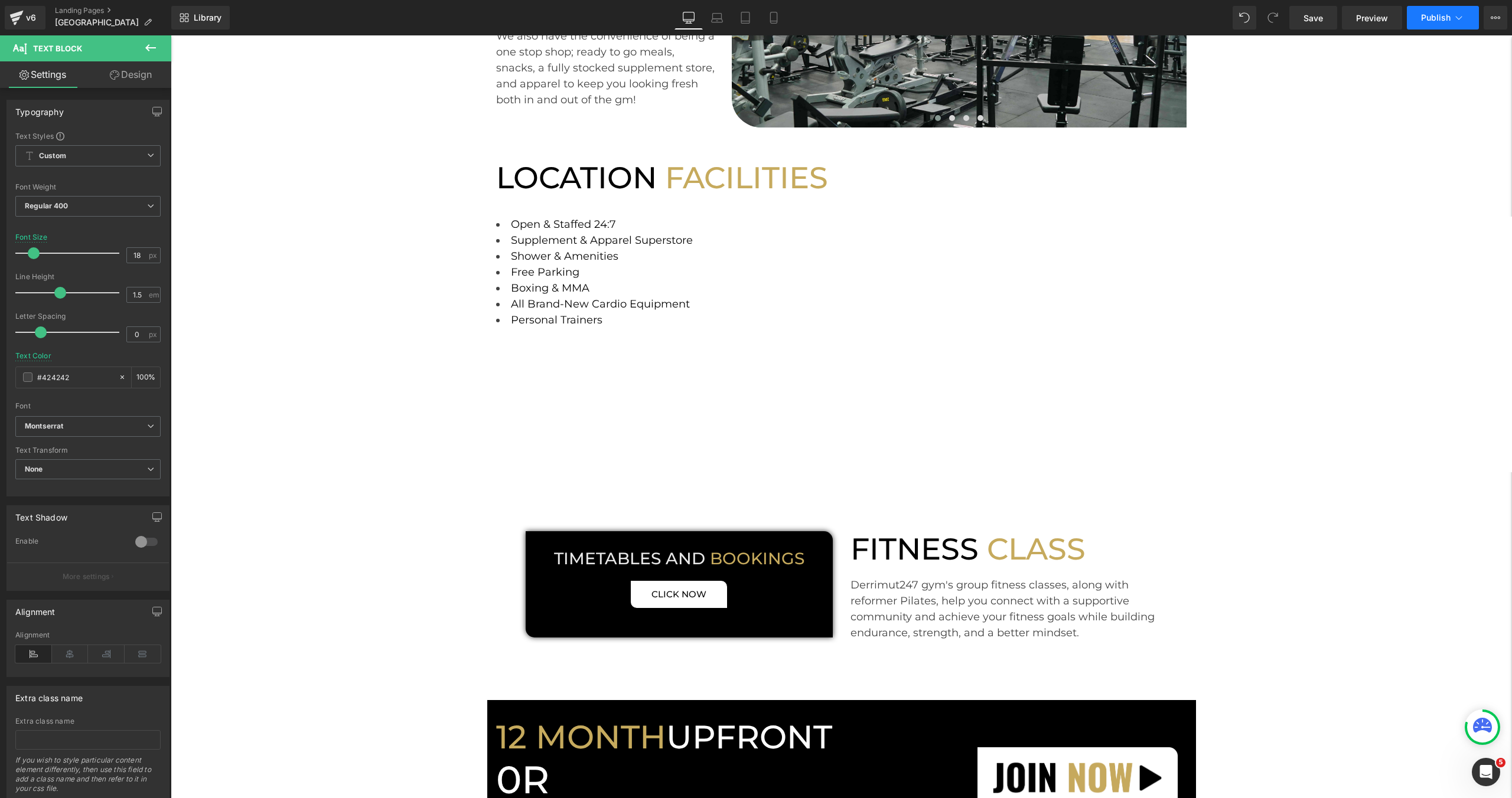
click at [1426, 21] on span "Publish" at bounding box center [1435, 18] width 29 height 10
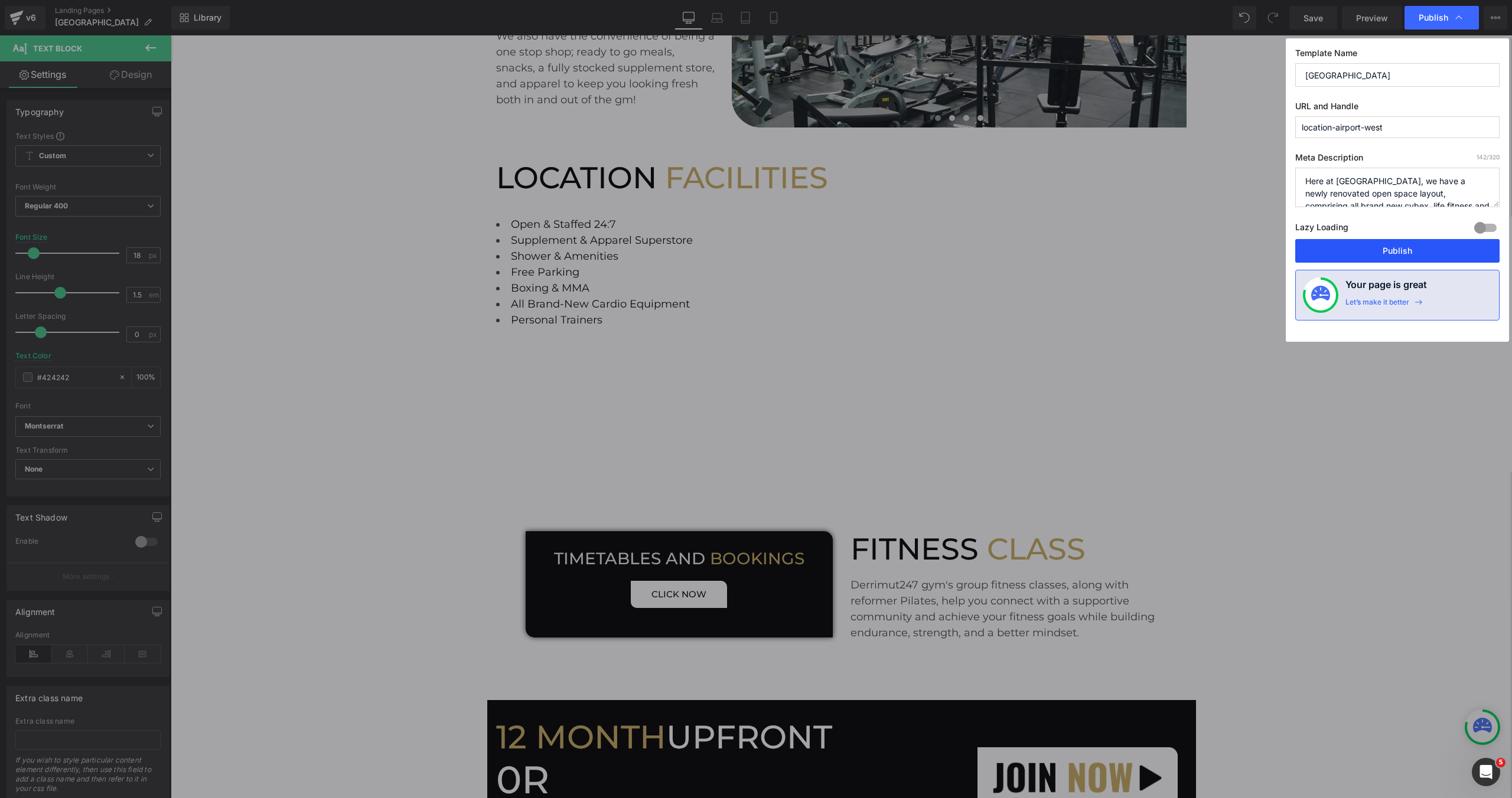
click at [1329, 252] on button "Publish" at bounding box center [1397, 251] width 205 height 24
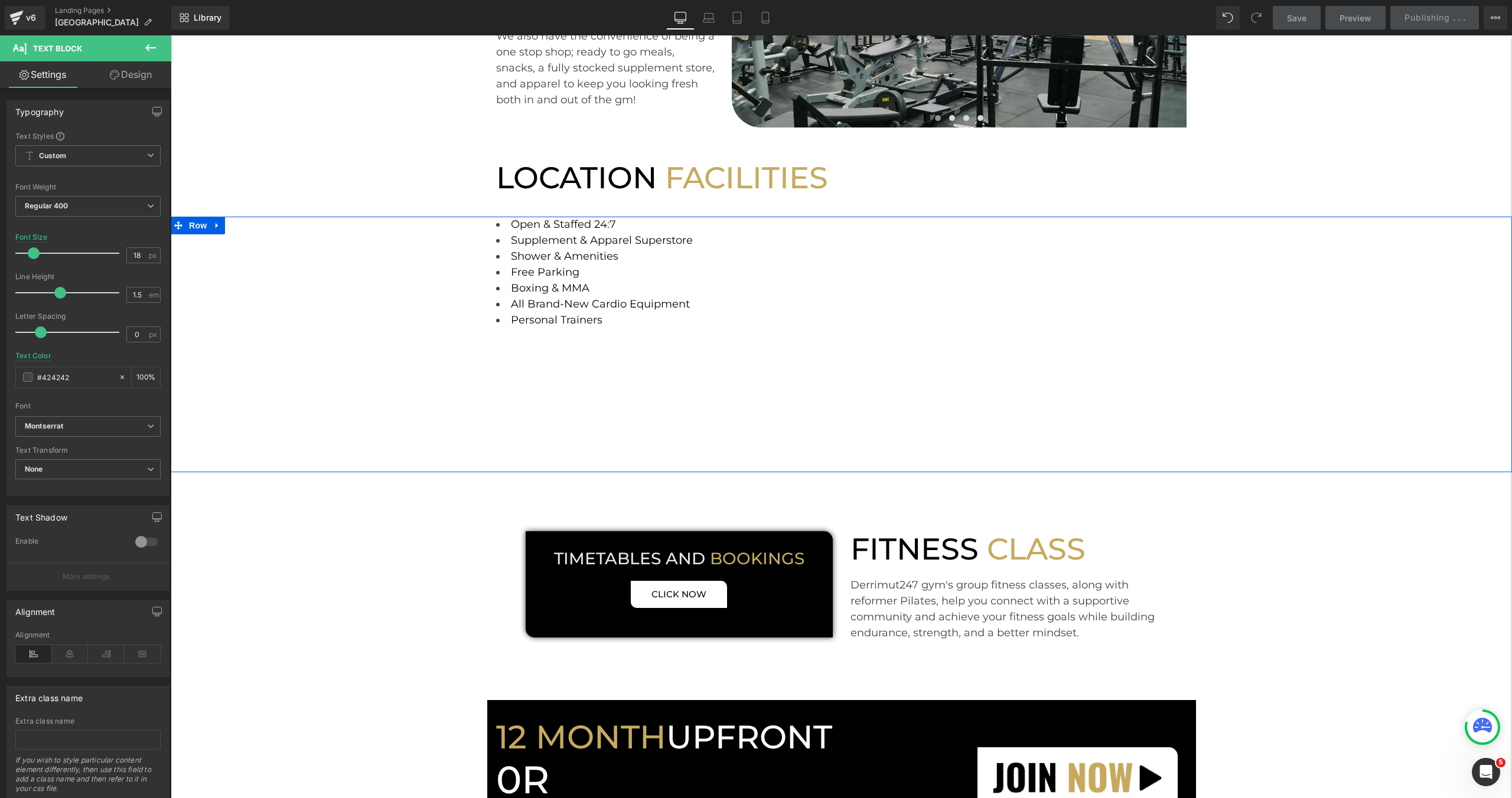
scroll to position [0, 0]
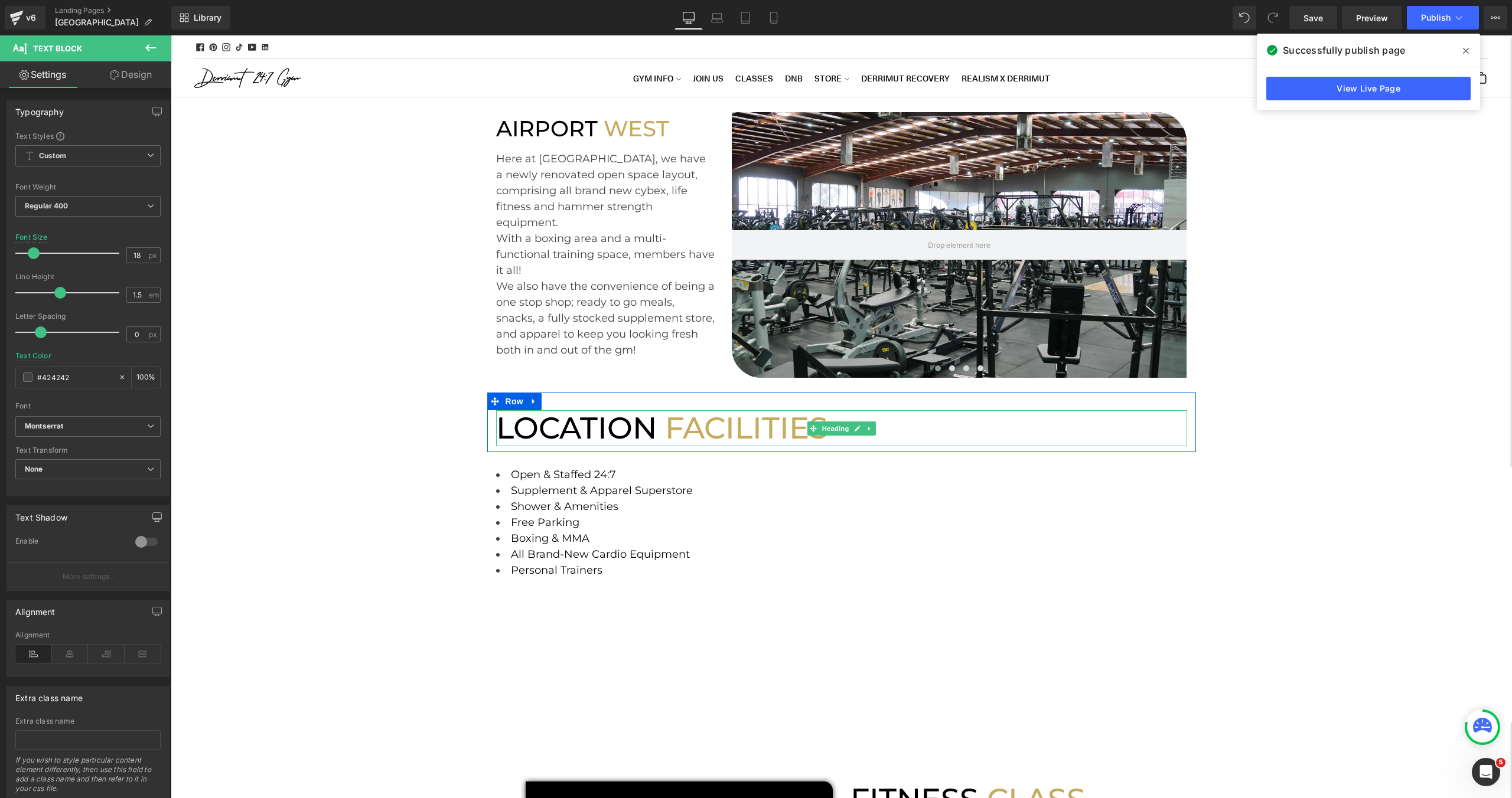
click at [626, 429] on font "LOCATION" at bounding box center [576, 428] width 161 height 37
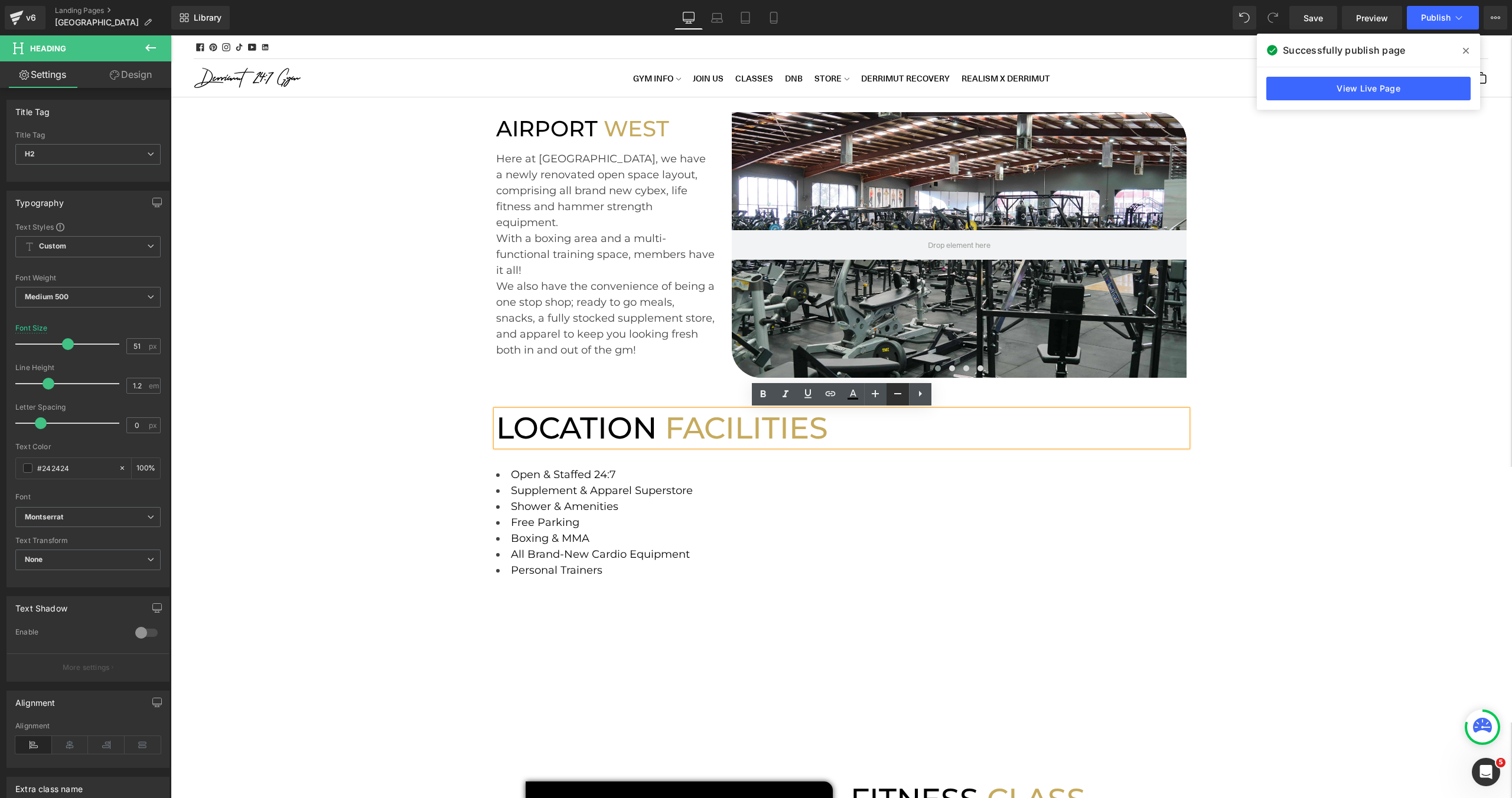
click at [891, 396] on icon at bounding box center [898, 394] width 14 height 14
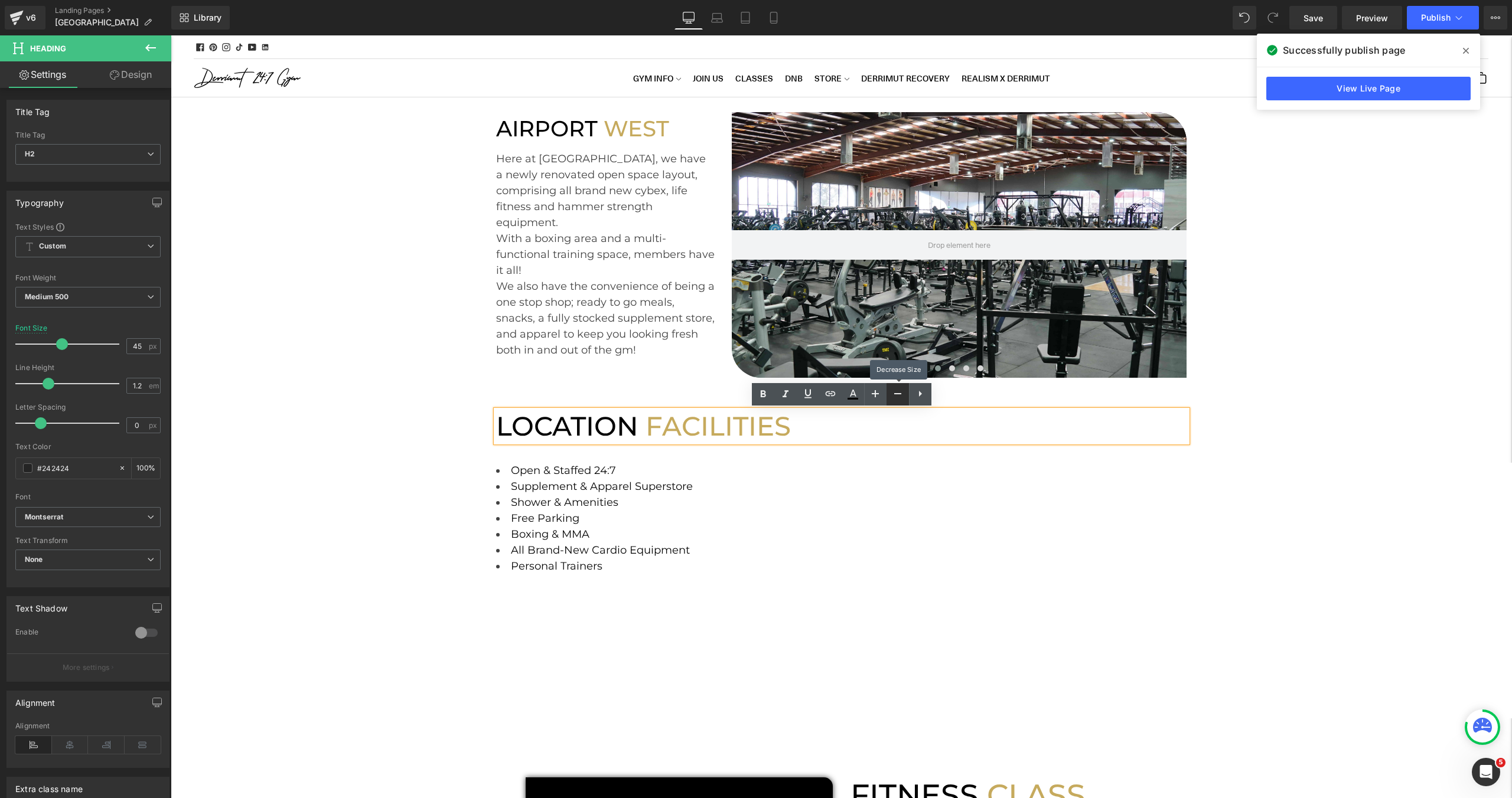
click at [891, 396] on icon at bounding box center [898, 394] width 14 height 14
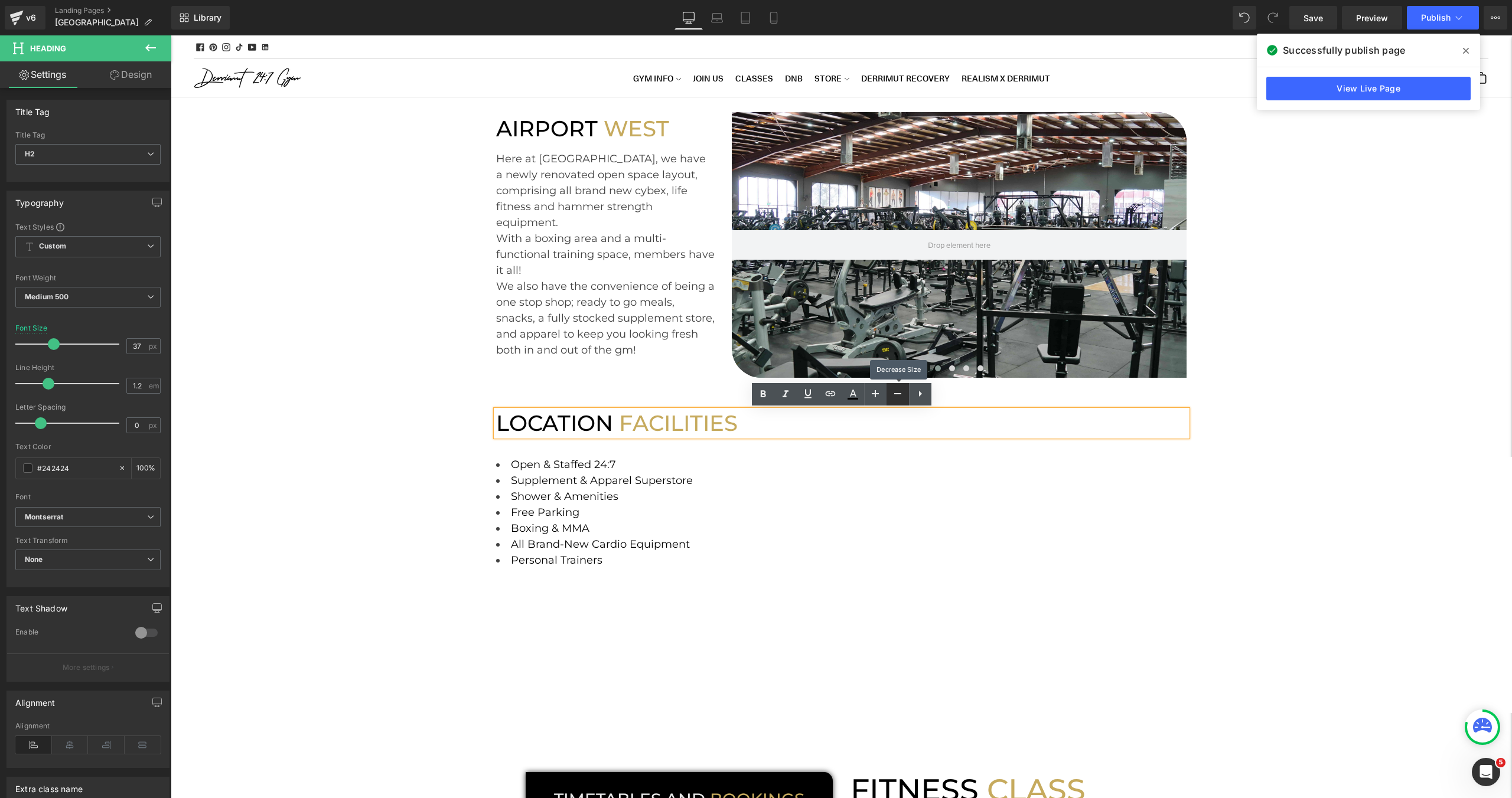
click at [891, 396] on icon at bounding box center [898, 394] width 14 height 14
type input "35"
click at [385, 529] on div "Open & Staffed 24:7 Supplement & Apparel Superstore Shower & Amenities Free Par…" at bounding box center [841, 583] width 1341 height 255
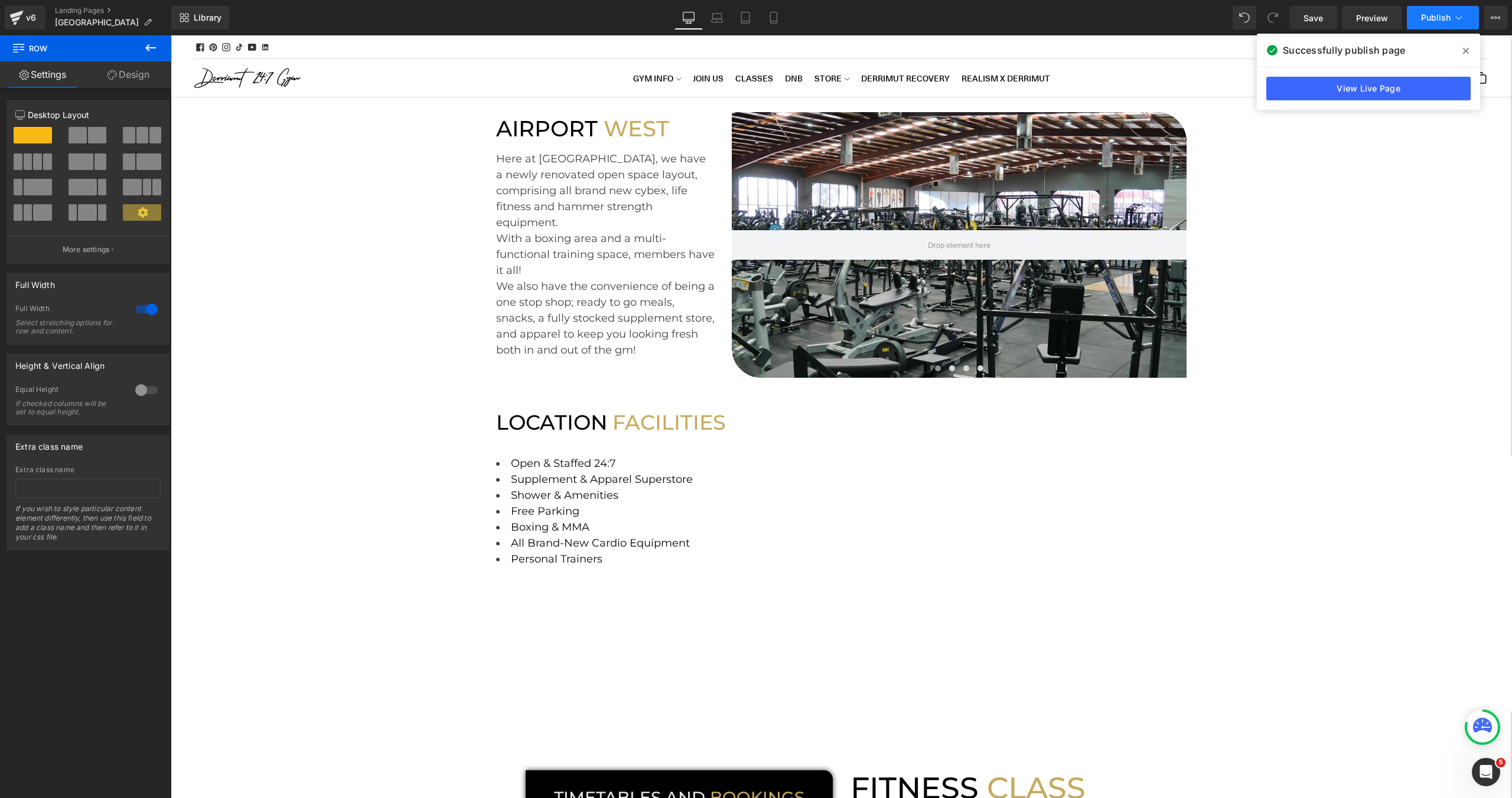
click at [1416, 20] on button "Publish" at bounding box center [1443, 17] width 72 height 24
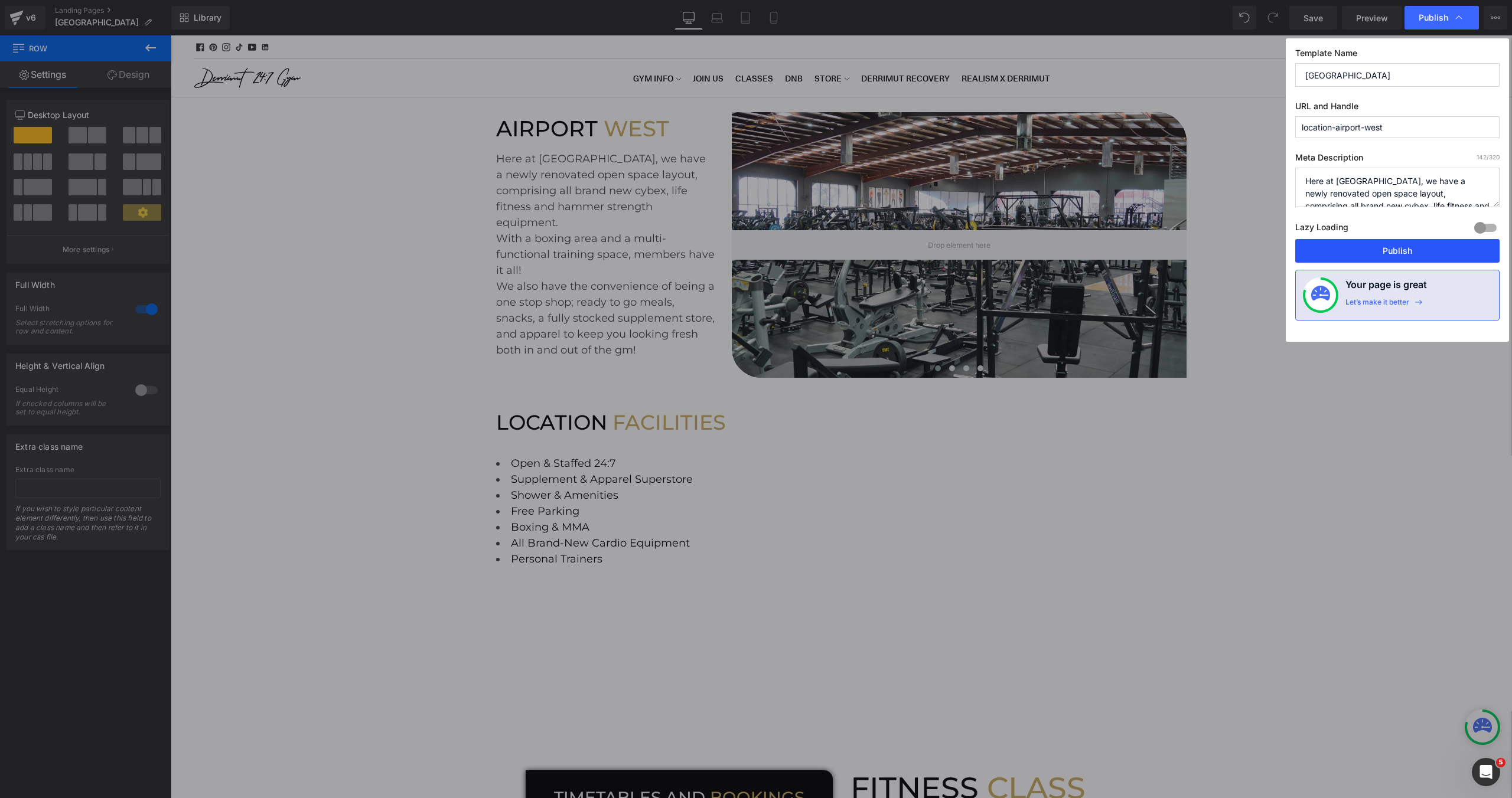
click at [1391, 247] on button "Publish" at bounding box center [1397, 251] width 205 height 24
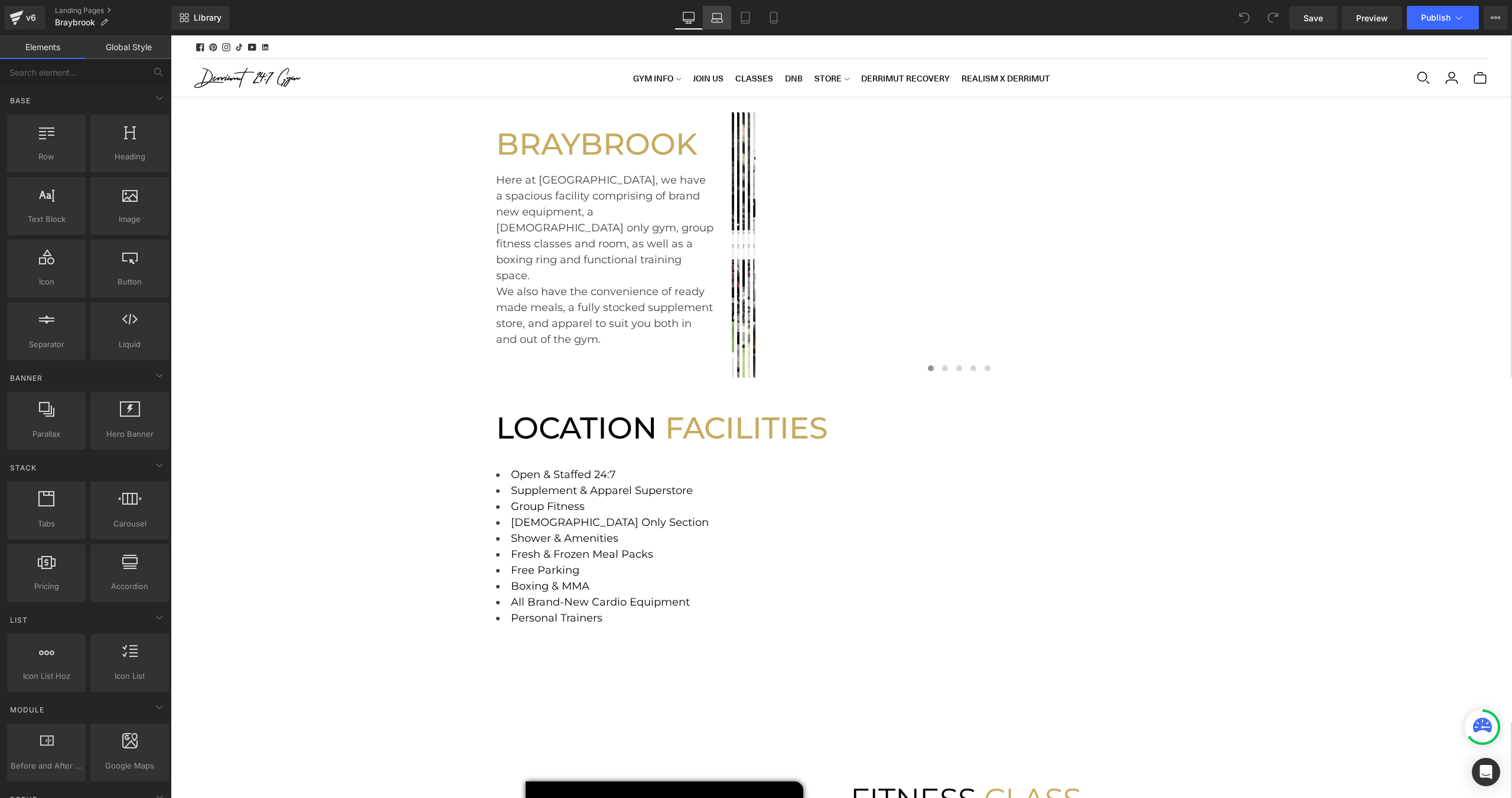
click at [725, 15] on link "Laptop" at bounding box center [717, 17] width 29 height 24
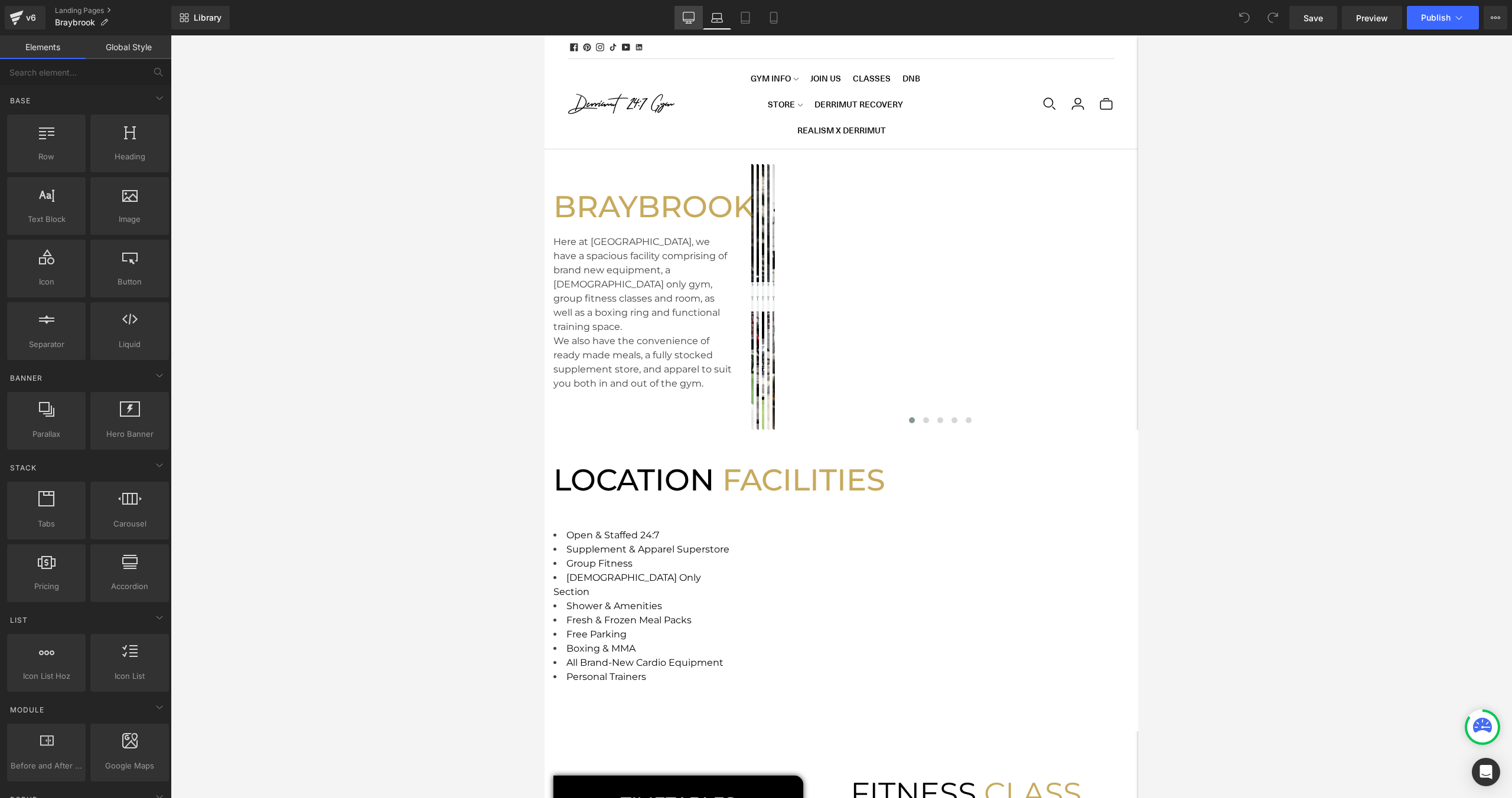
drag, startPoint x: 684, startPoint y: 19, endPoint x: 524, endPoint y: 49, distance: 162.8
click at [684, 19] on icon at bounding box center [688, 17] width 12 height 12
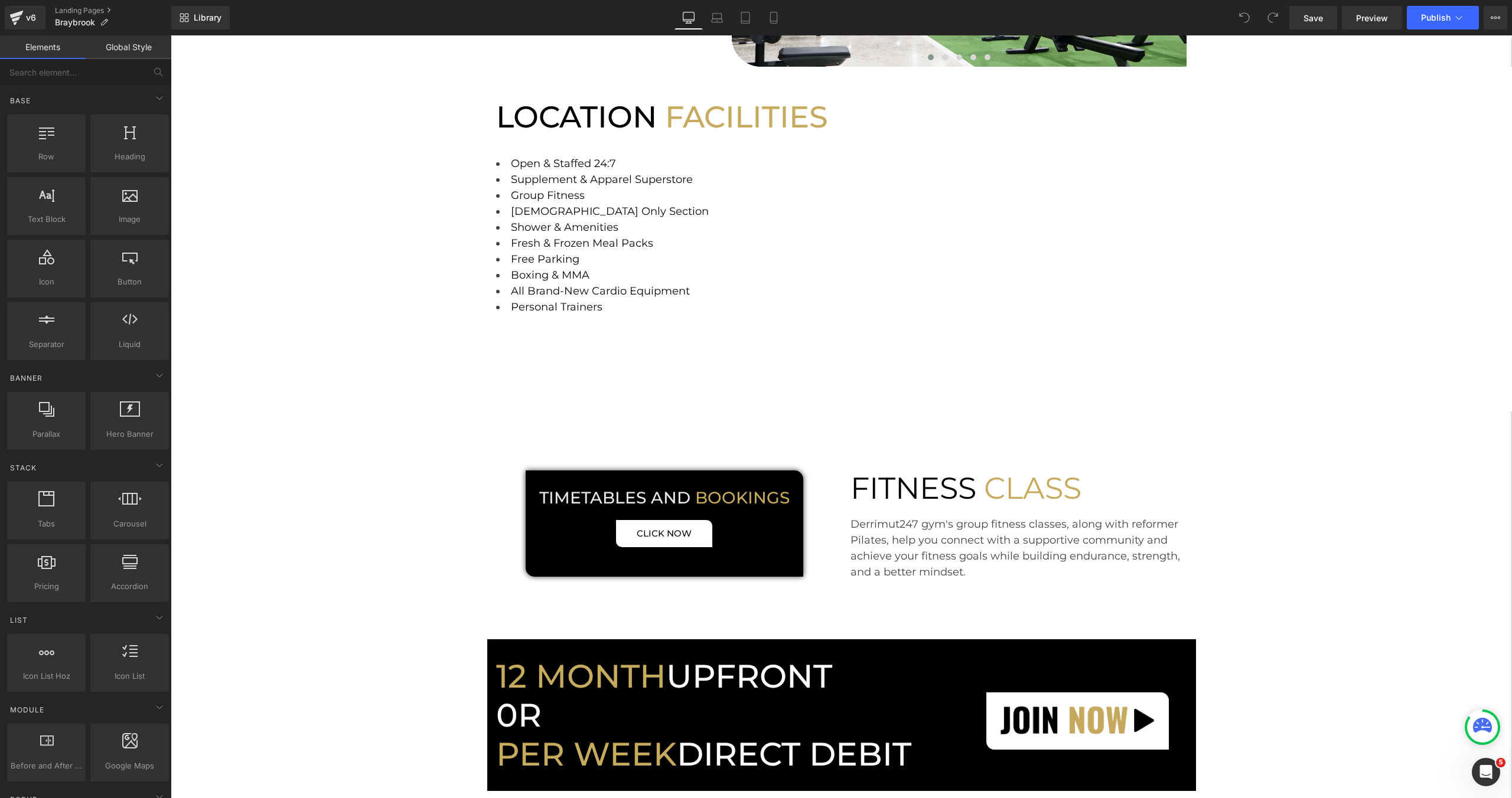
scroll to position [232, 0]
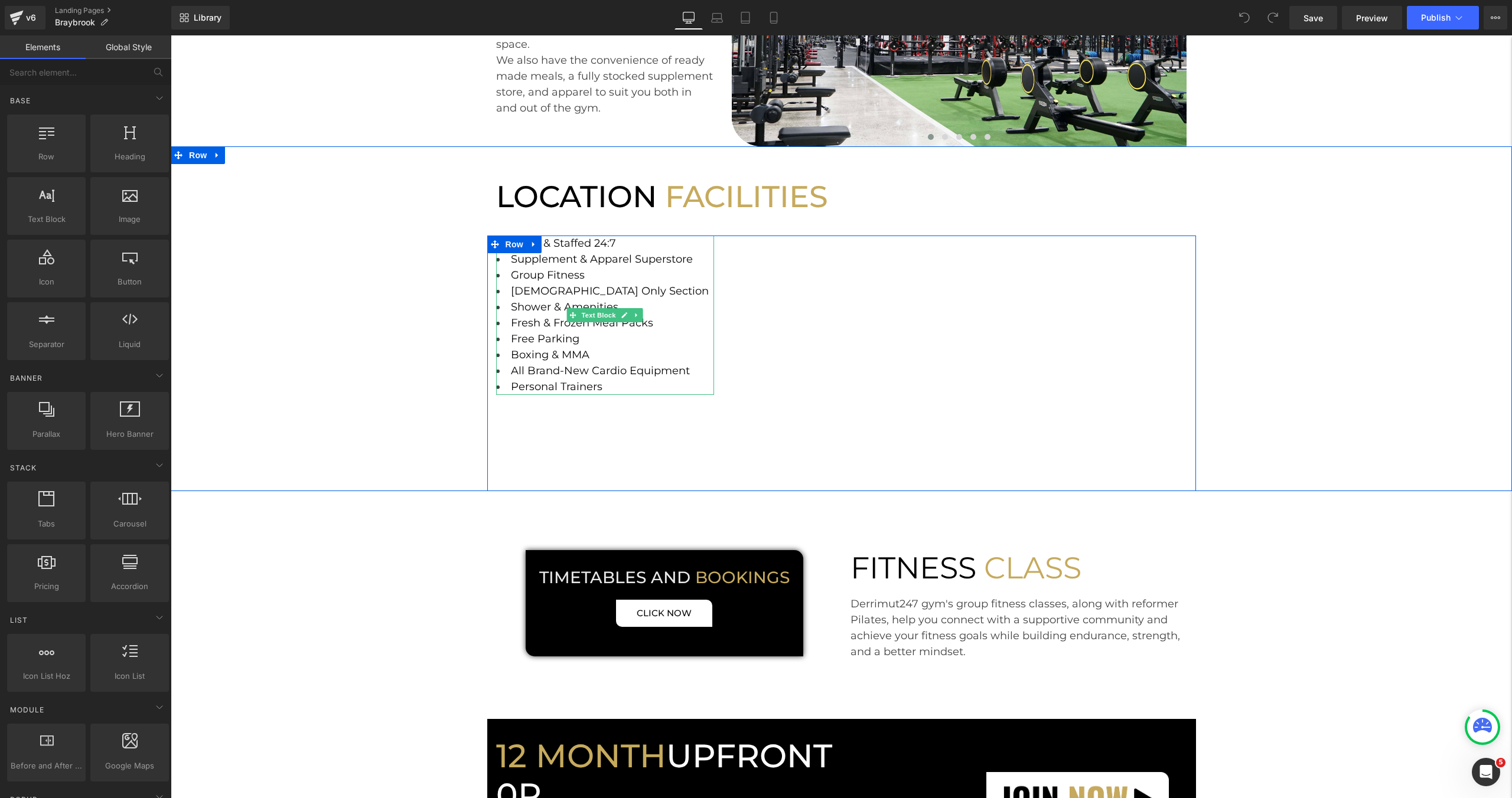
click at [665, 321] on li "Fresh & Frozen Meal Packs" at bounding box center [605, 323] width 218 height 16
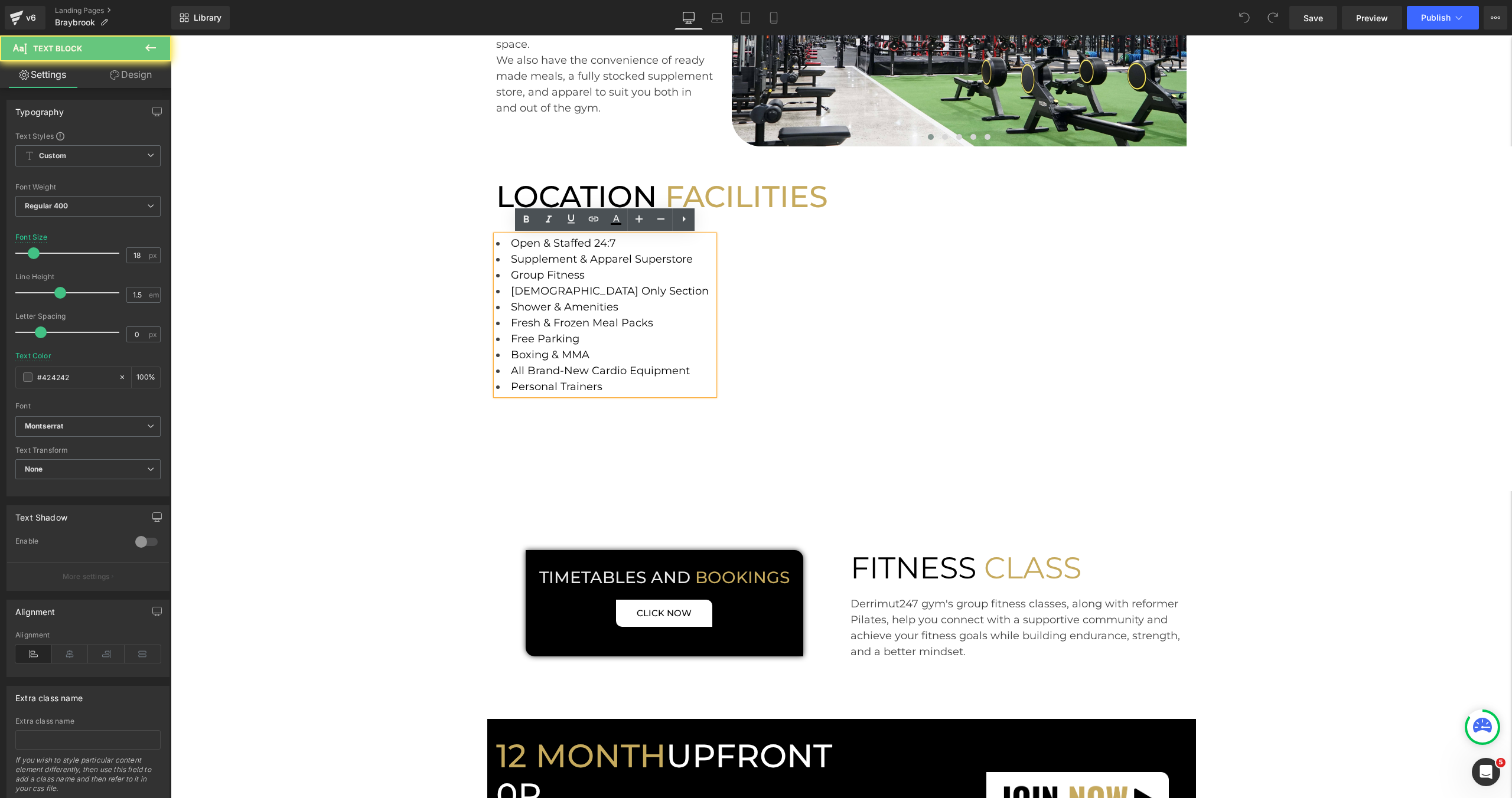
click at [655, 322] on li "Fresh & Frozen Meal Packs" at bounding box center [605, 323] width 218 height 16
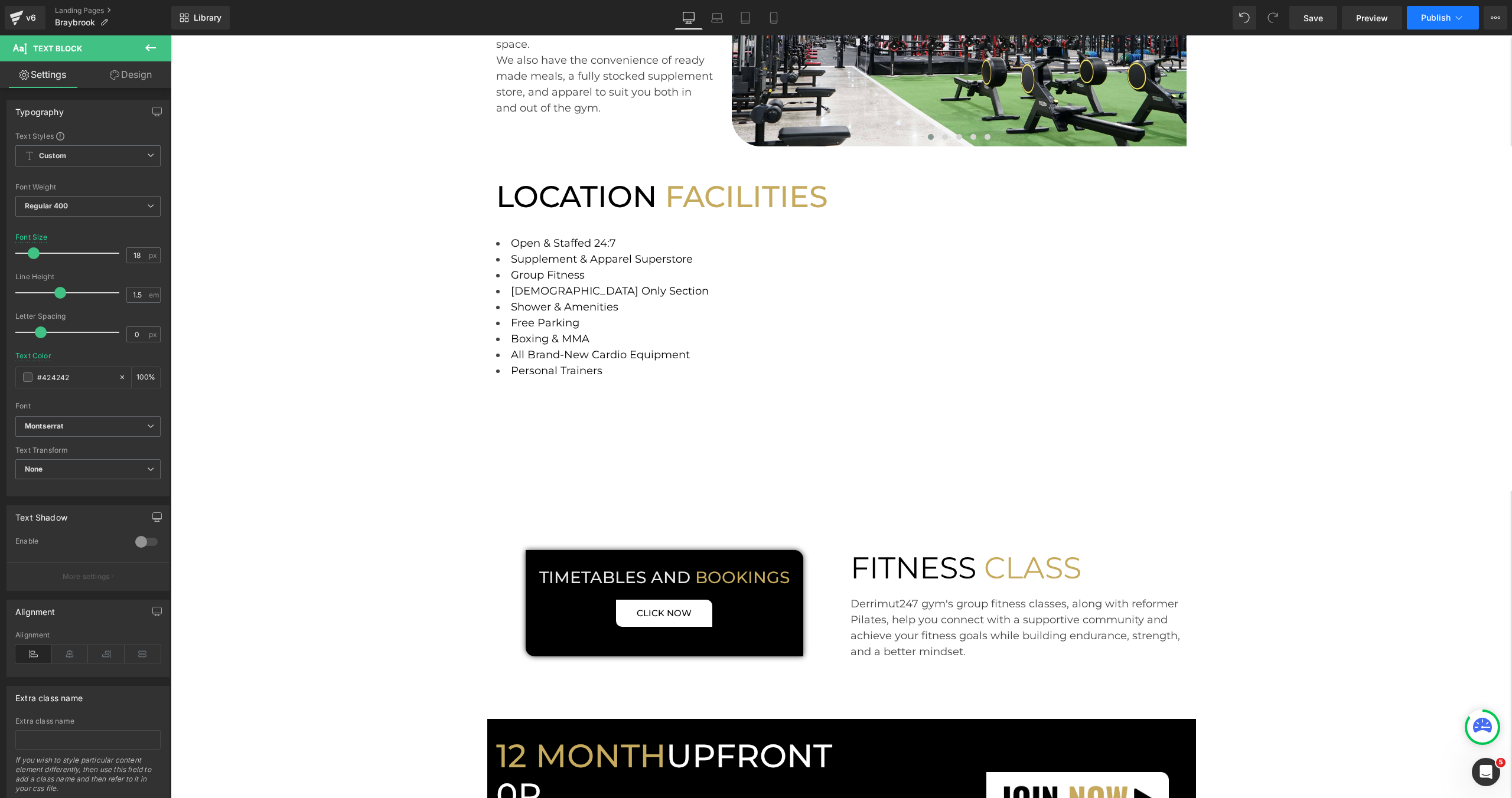
click at [1442, 26] on button "Publish" at bounding box center [1443, 17] width 72 height 24
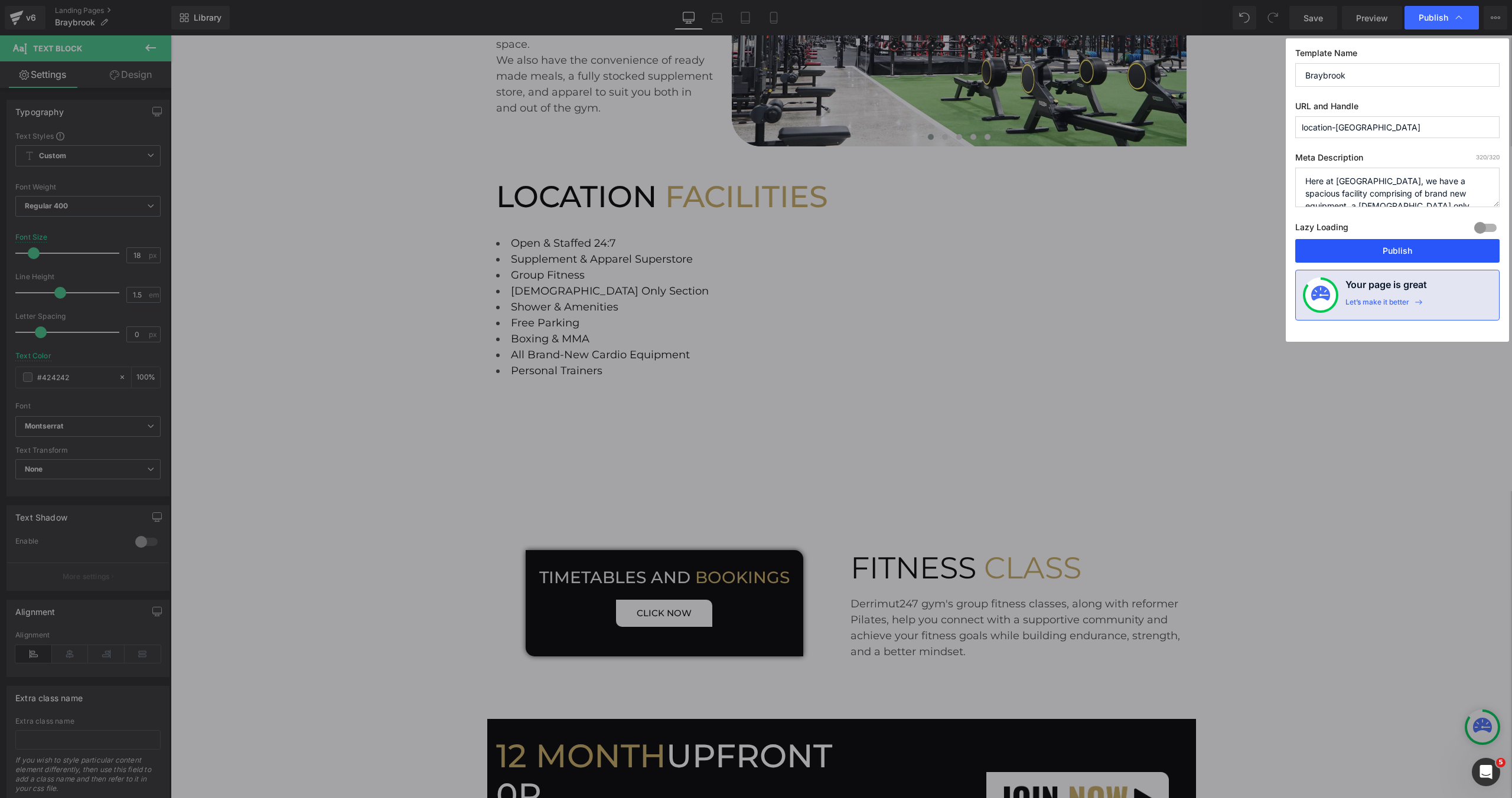
click at [1358, 248] on button "Publish" at bounding box center [1397, 251] width 205 height 24
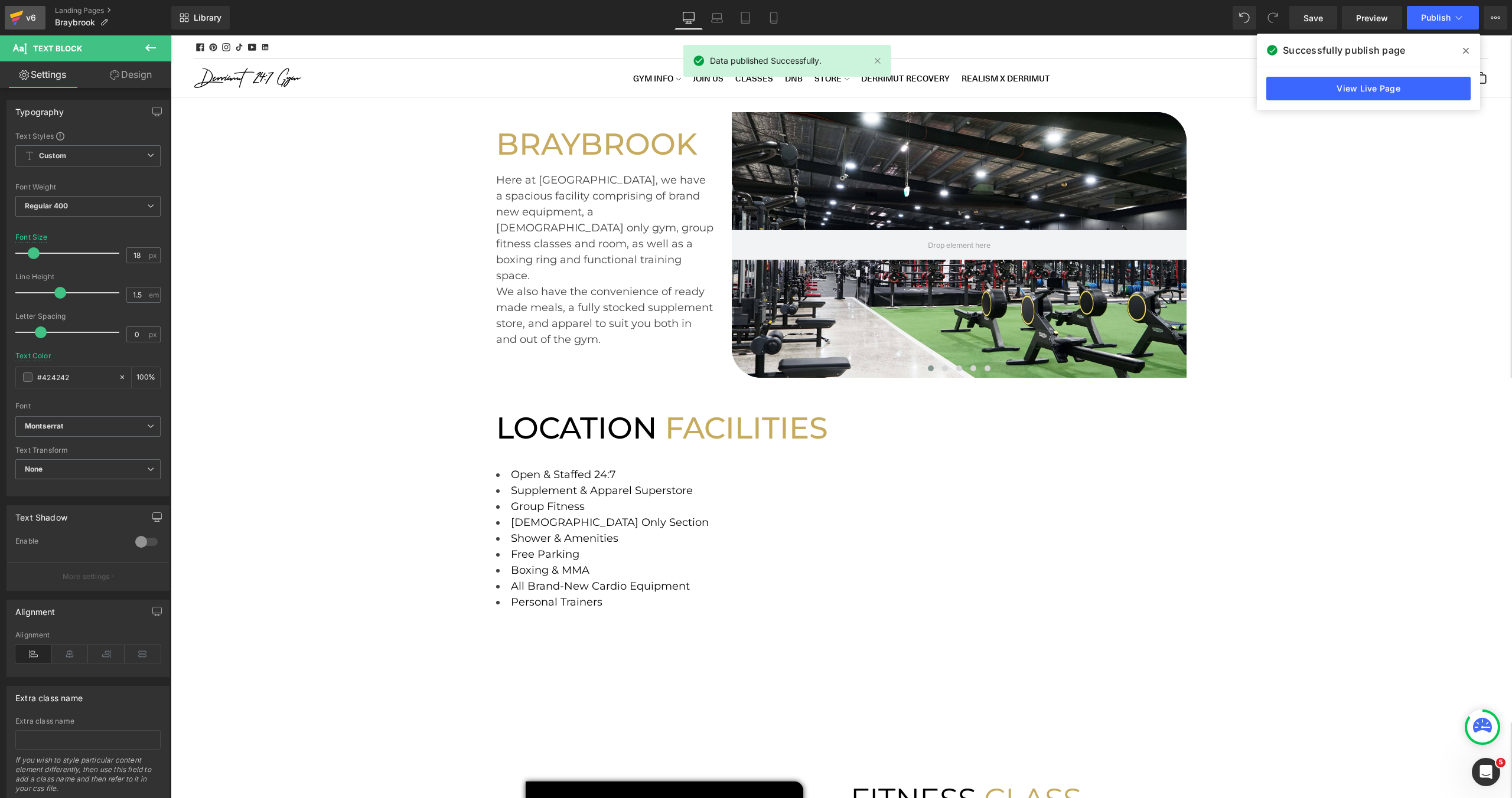
click at [24, 17] on div "v6" at bounding box center [31, 17] width 15 height 15
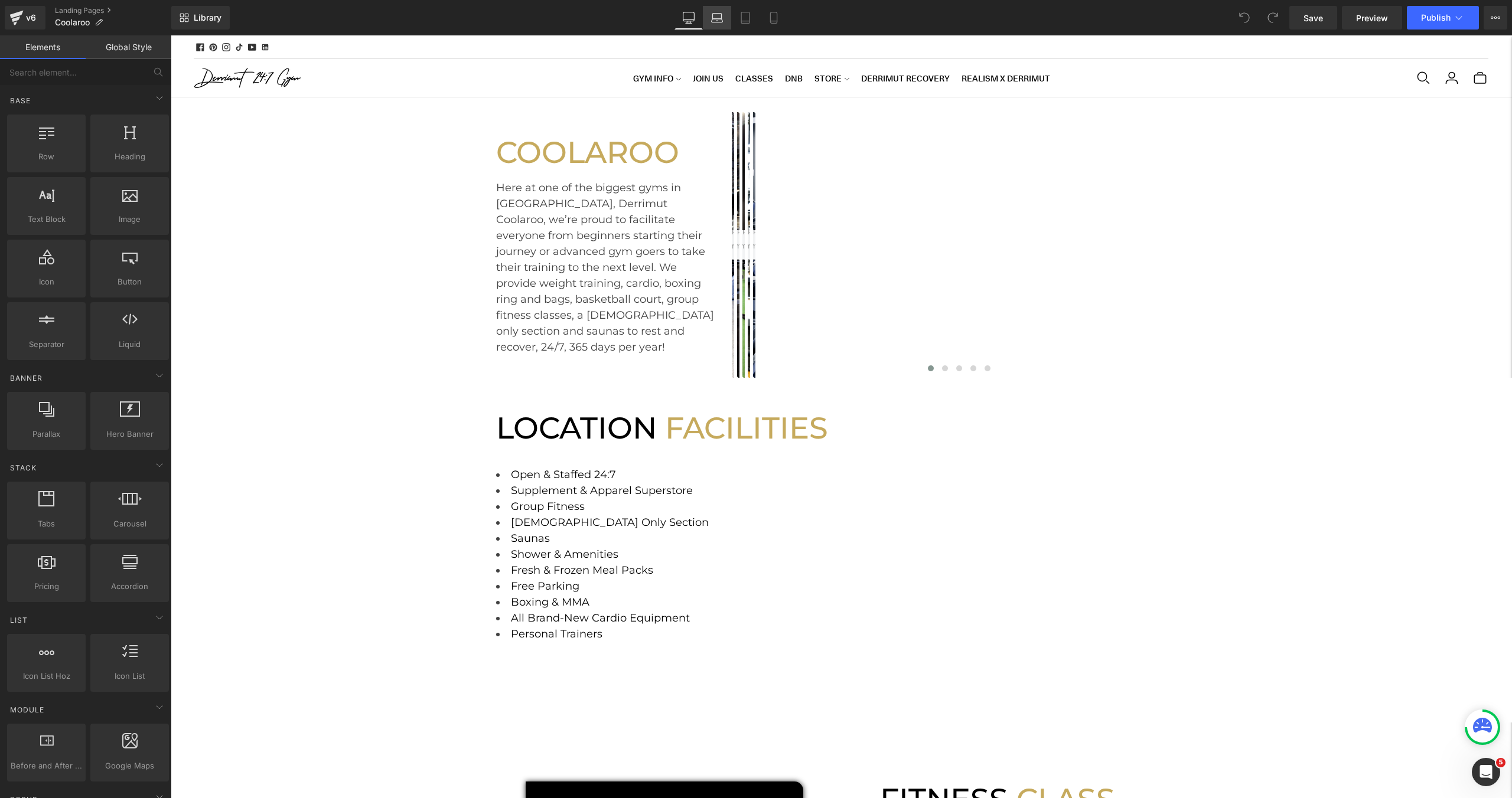
click at [728, 13] on link "Laptop" at bounding box center [717, 17] width 29 height 24
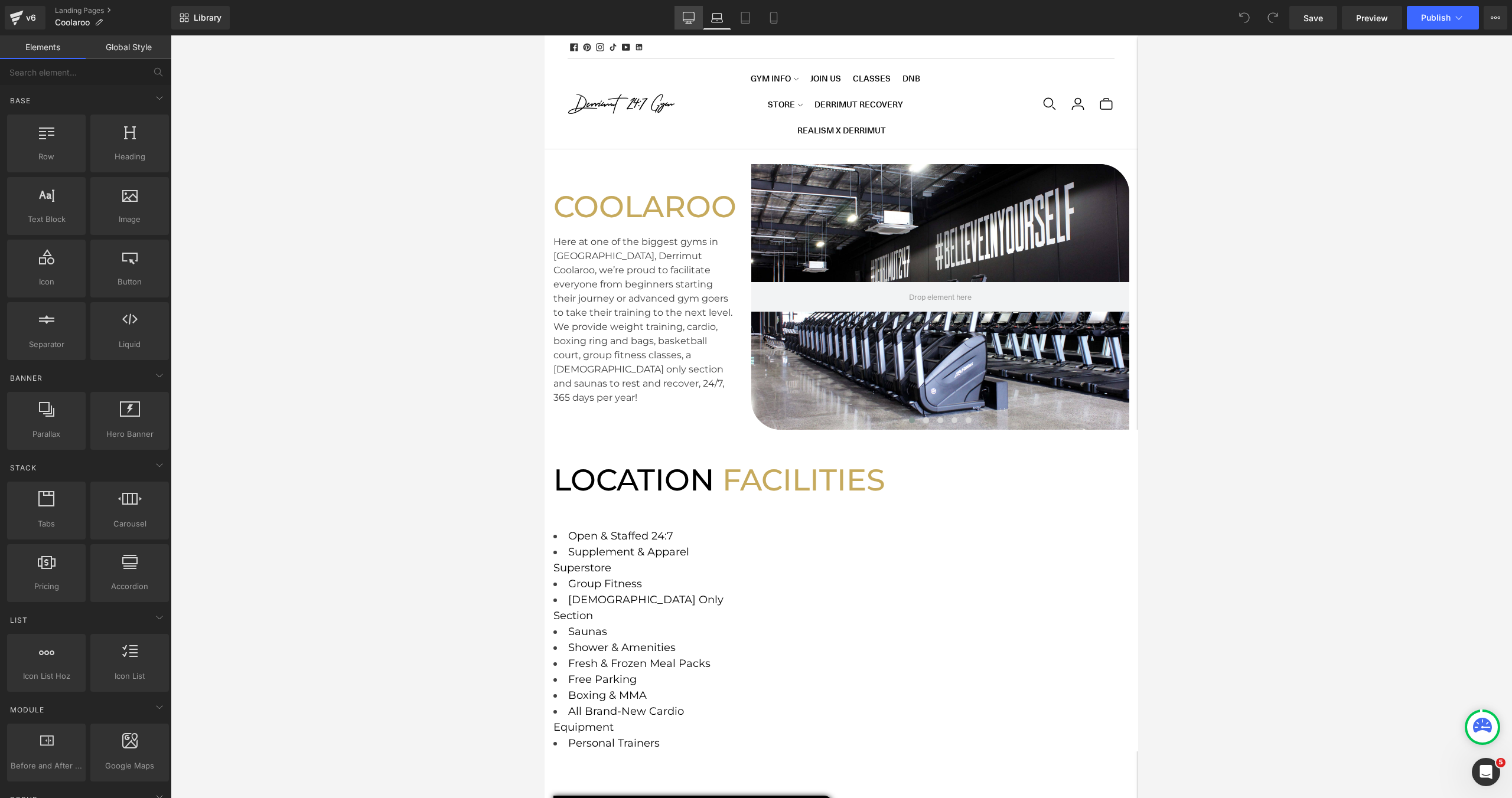
click at [681, 15] on link "Desktop" at bounding box center [688, 17] width 29 height 24
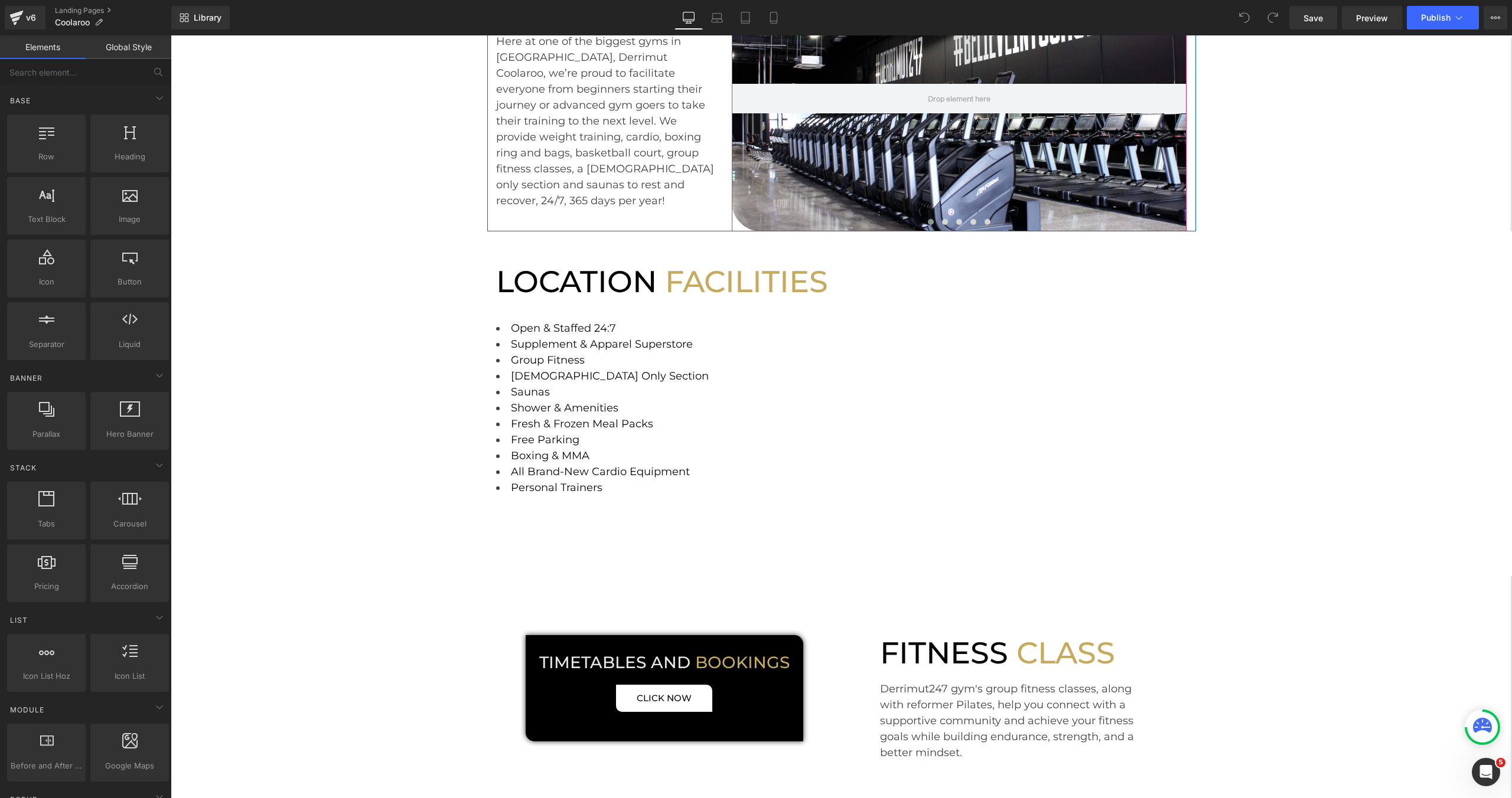
scroll to position [225, 0]
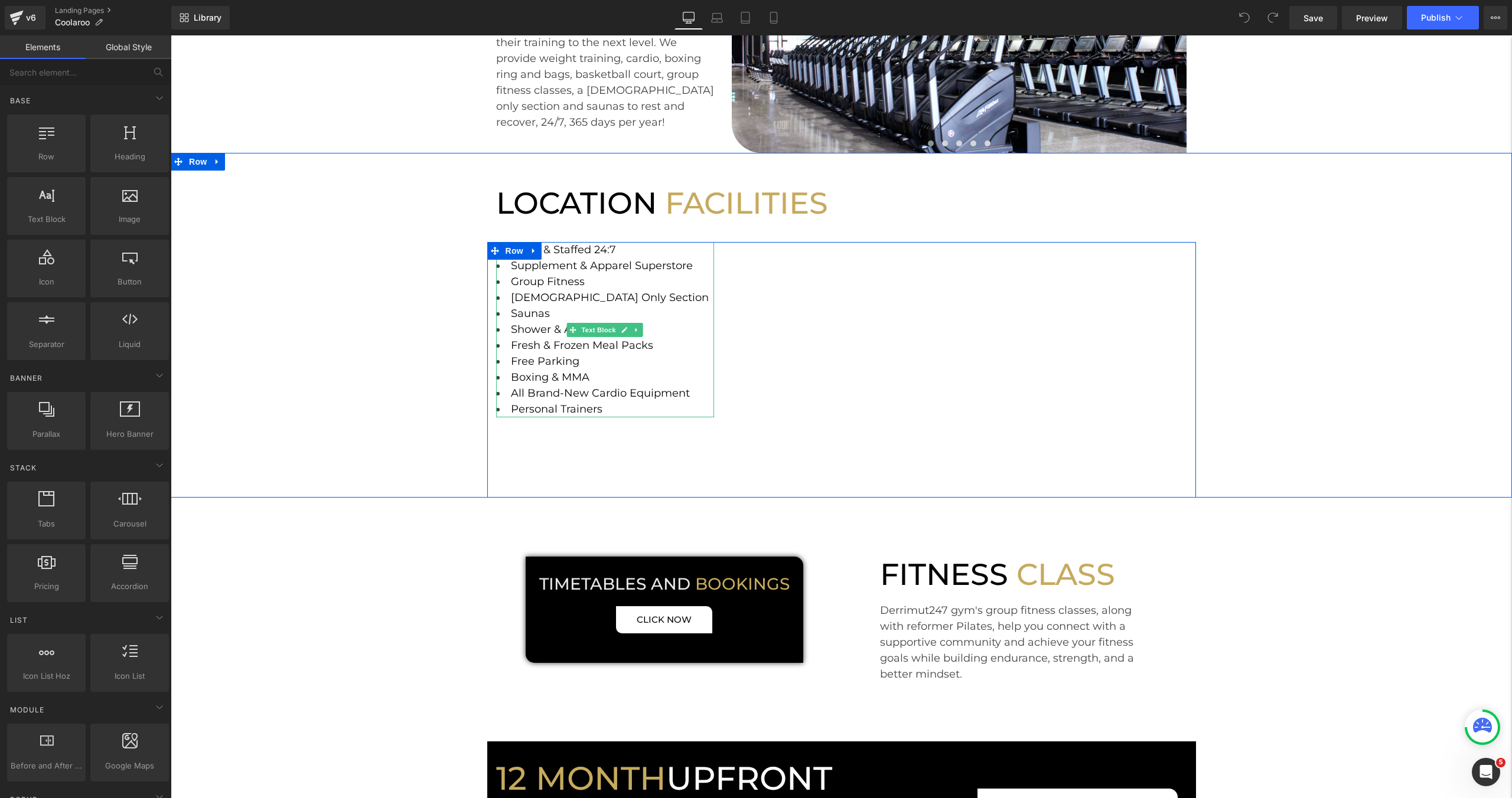
click at [665, 342] on li "Fresh & Frozen Meal Packs" at bounding box center [605, 345] width 218 height 16
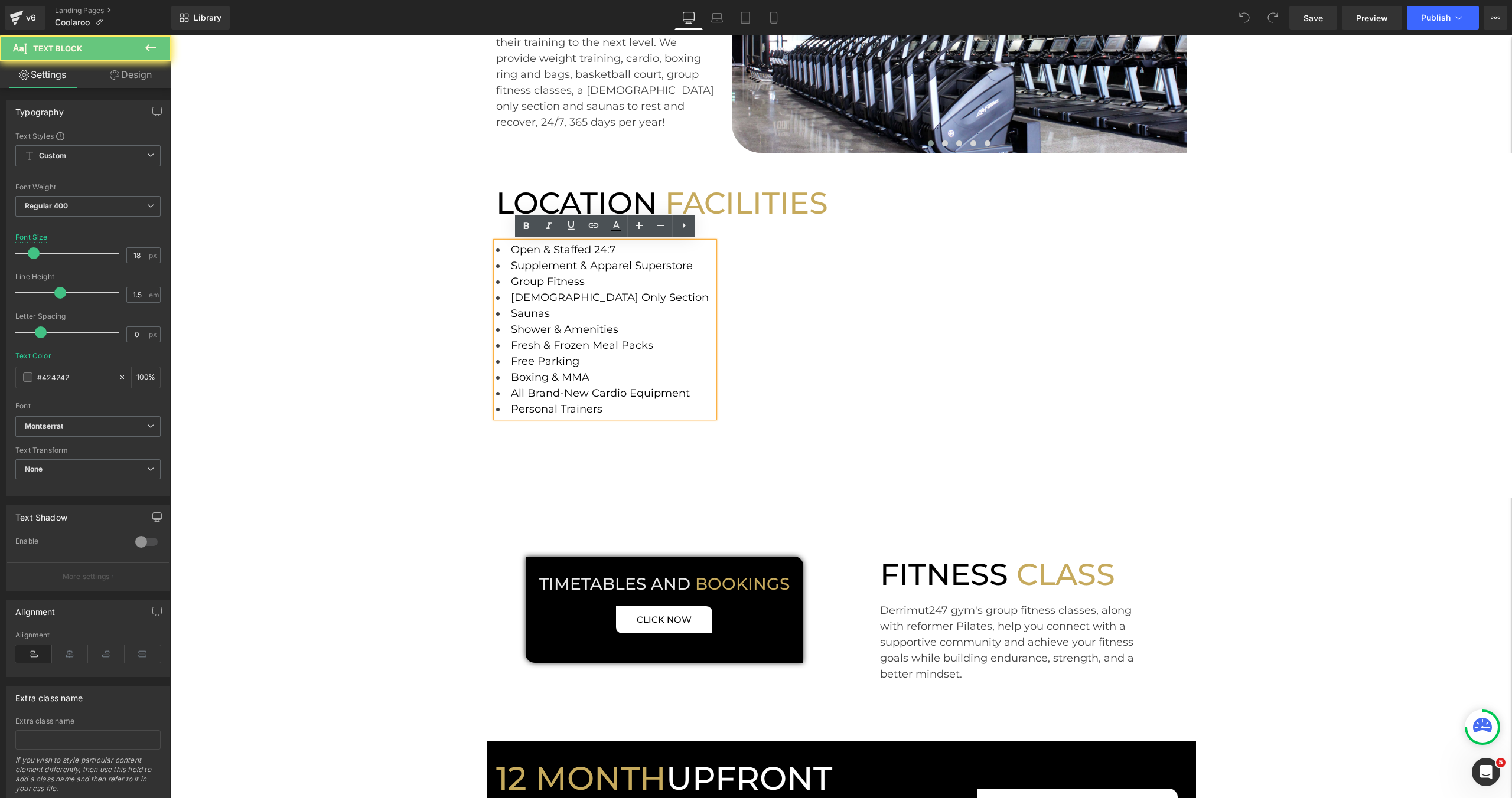
click at [658, 346] on li "Fresh & Frozen Meal Packs" at bounding box center [605, 345] width 218 height 16
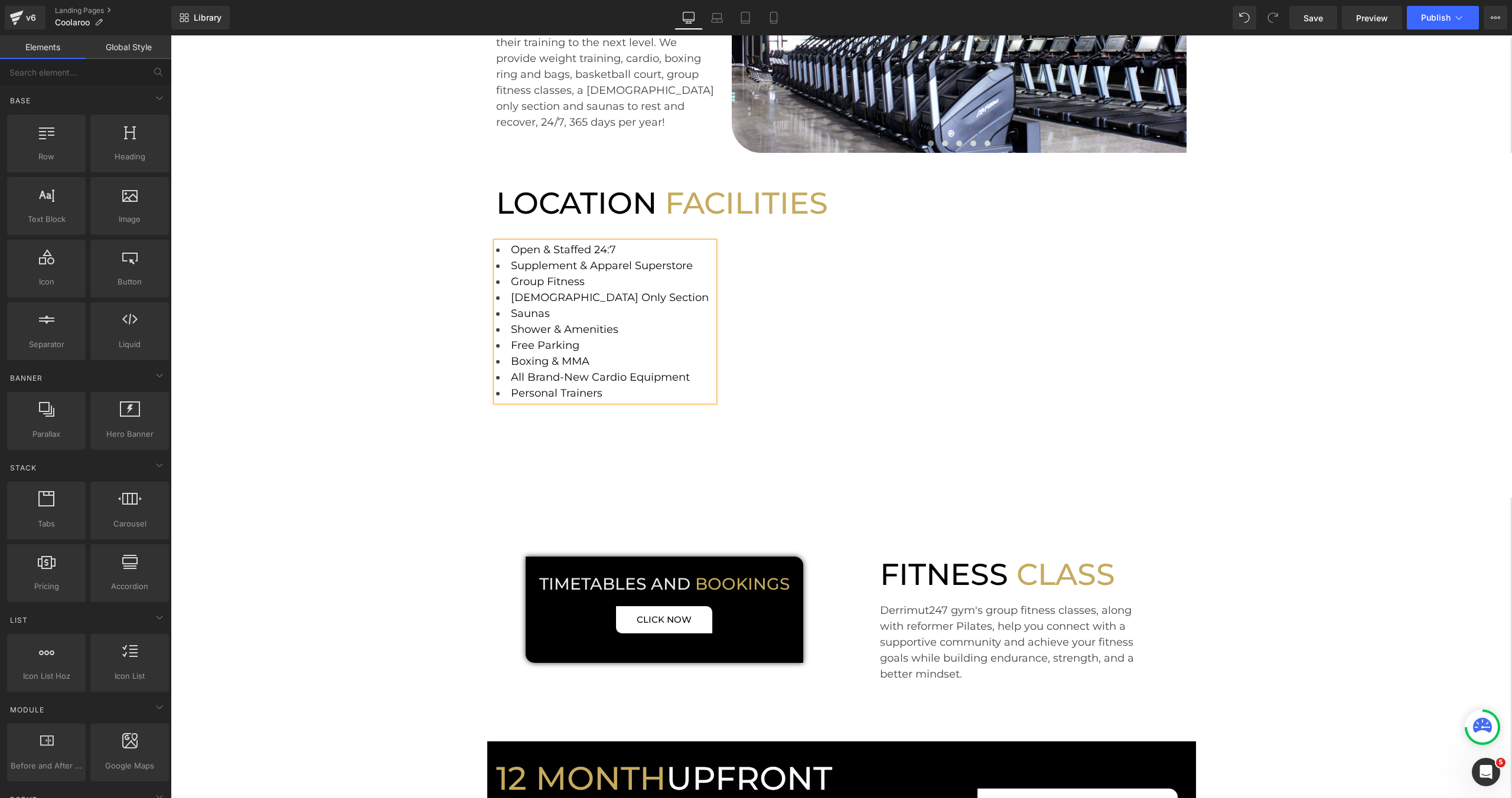
click at [1434, 27] on button "Publish" at bounding box center [1443, 17] width 72 height 24
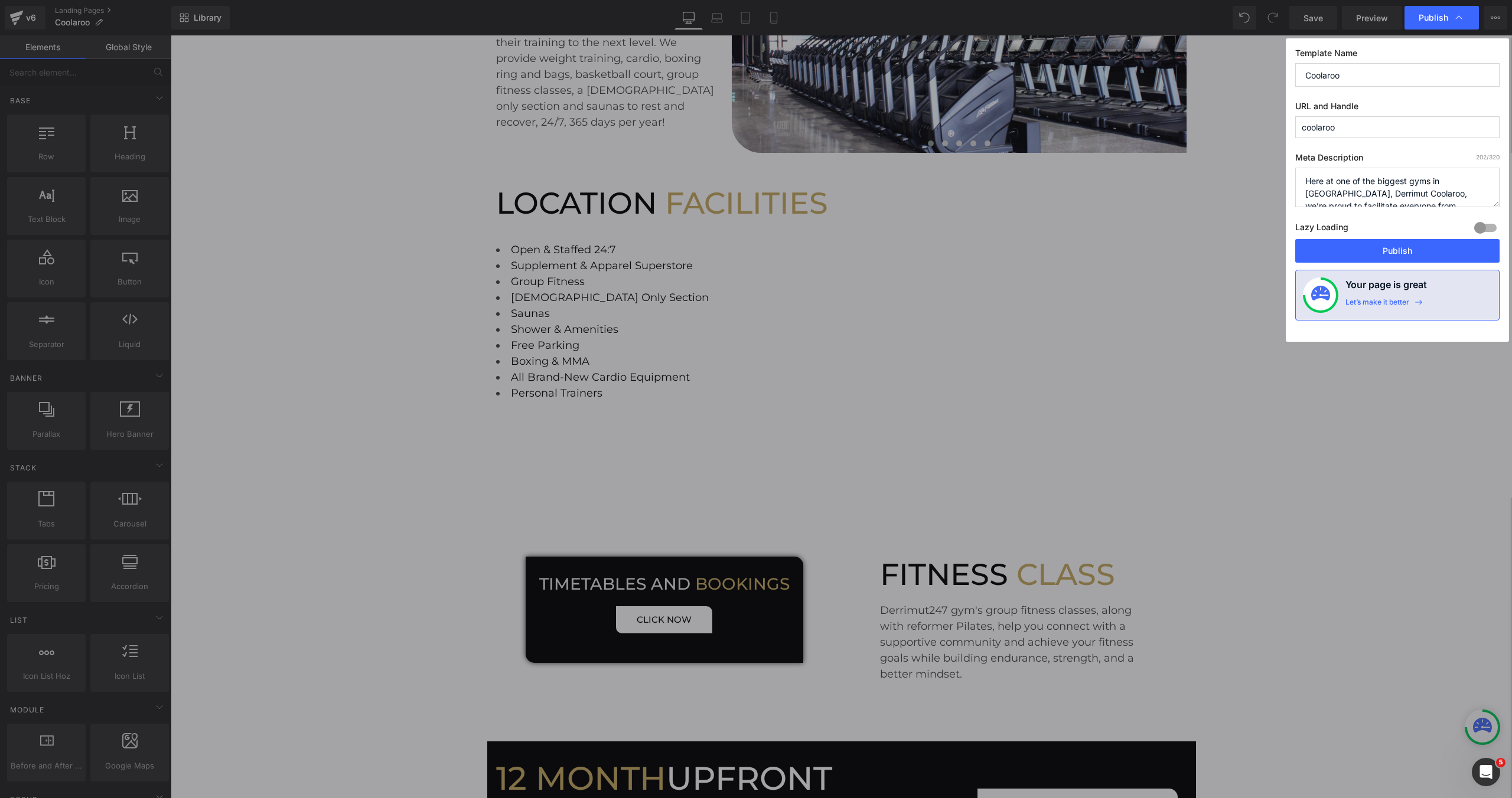
click at [1373, 267] on div "Template Name Coolaroo URL and Handle coolaroo Meta Description 202 /320 Here a…" at bounding box center [1397, 190] width 223 height 303
click at [1376, 256] on button "Publish" at bounding box center [1397, 251] width 205 height 24
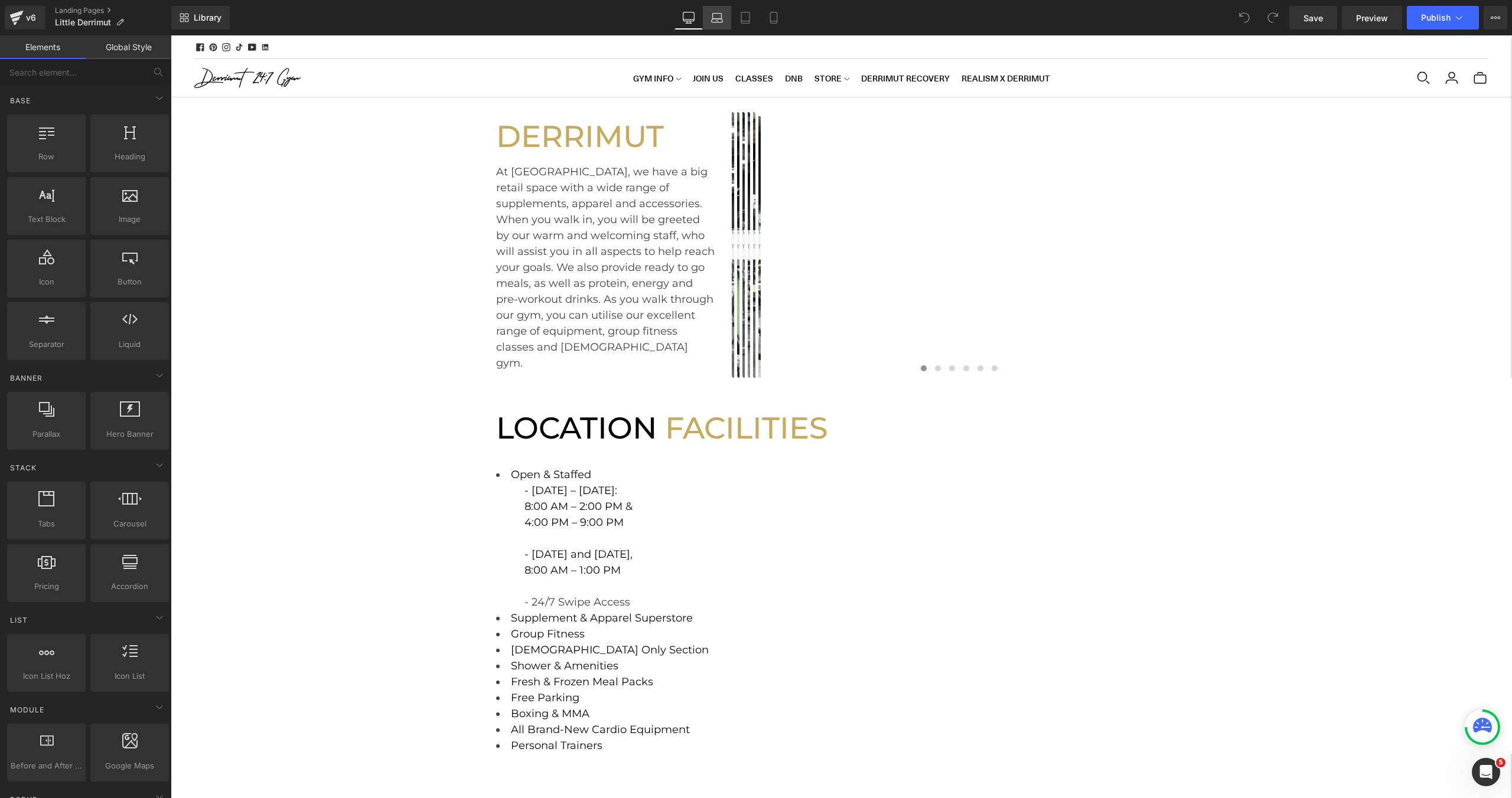
click at [728, 15] on link "Laptop" at bounding box center [717, 17] width 29 height 24
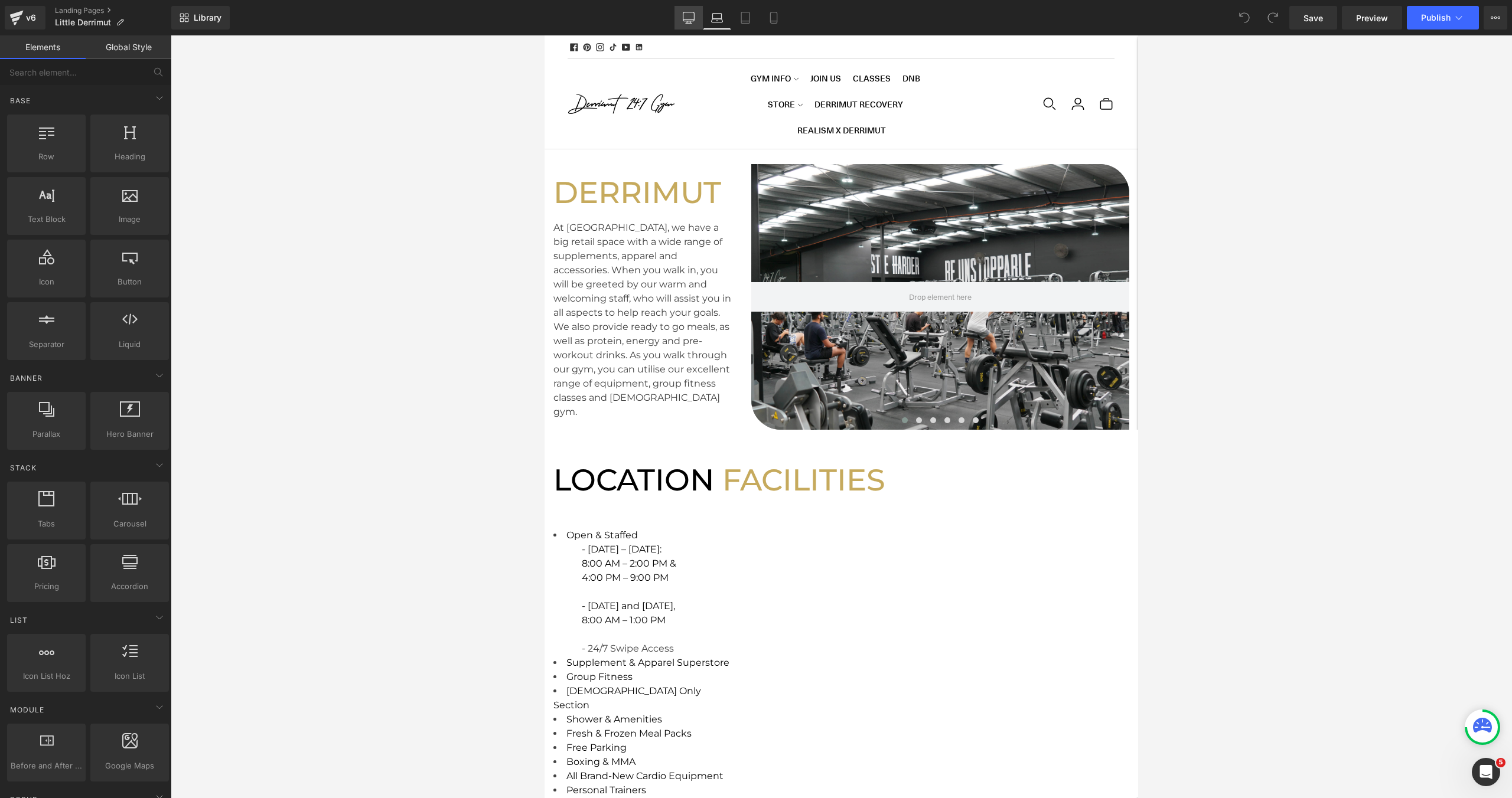
click at [686, 14] on icon at bounding box center [688, 17] width 12 height 12
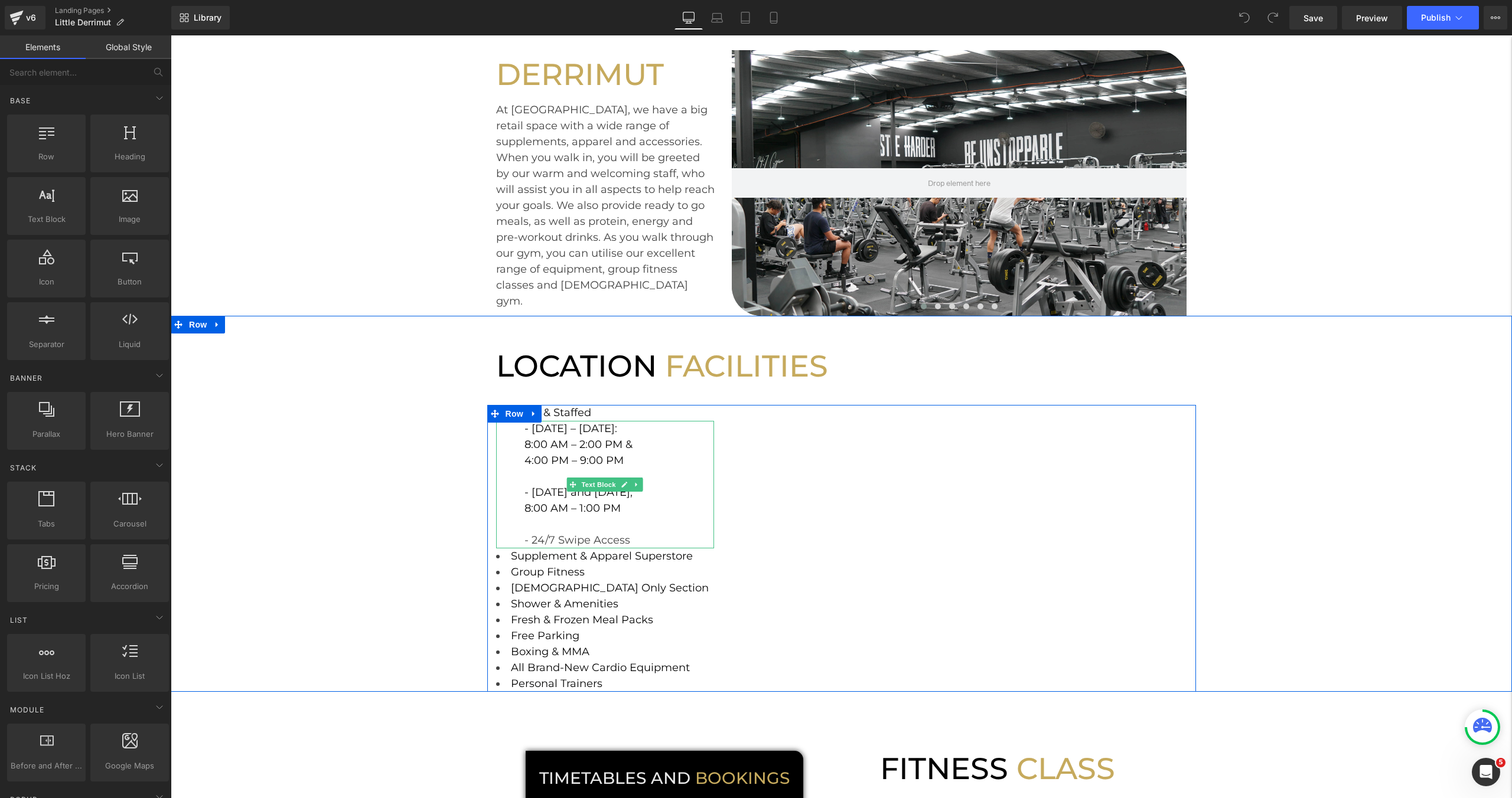
click at [630, 504] on div "8:00 AM – 1:00 PM" at bounding box center [619, 509] width 190 height 16
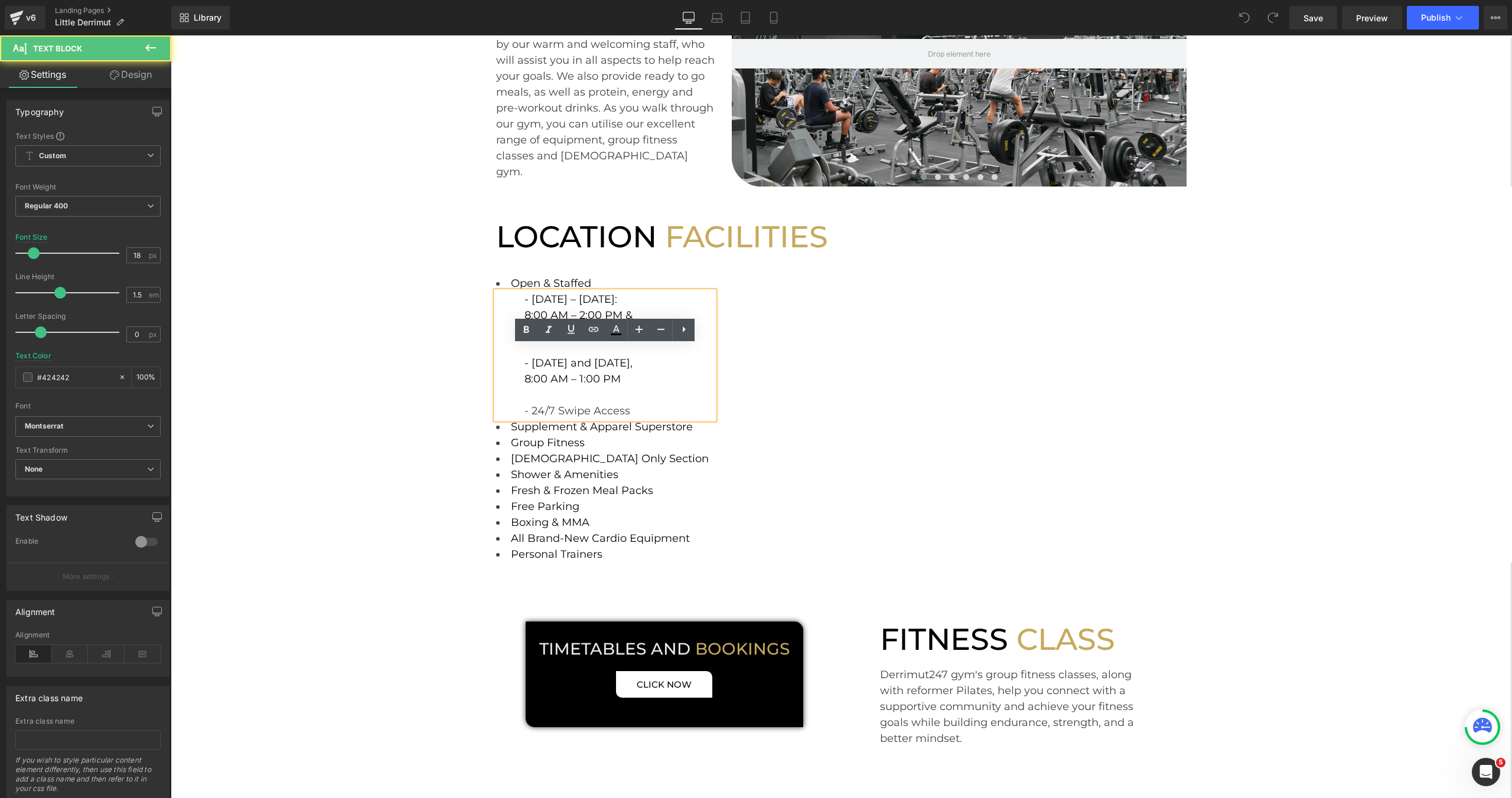
scroll to position [201, 0]
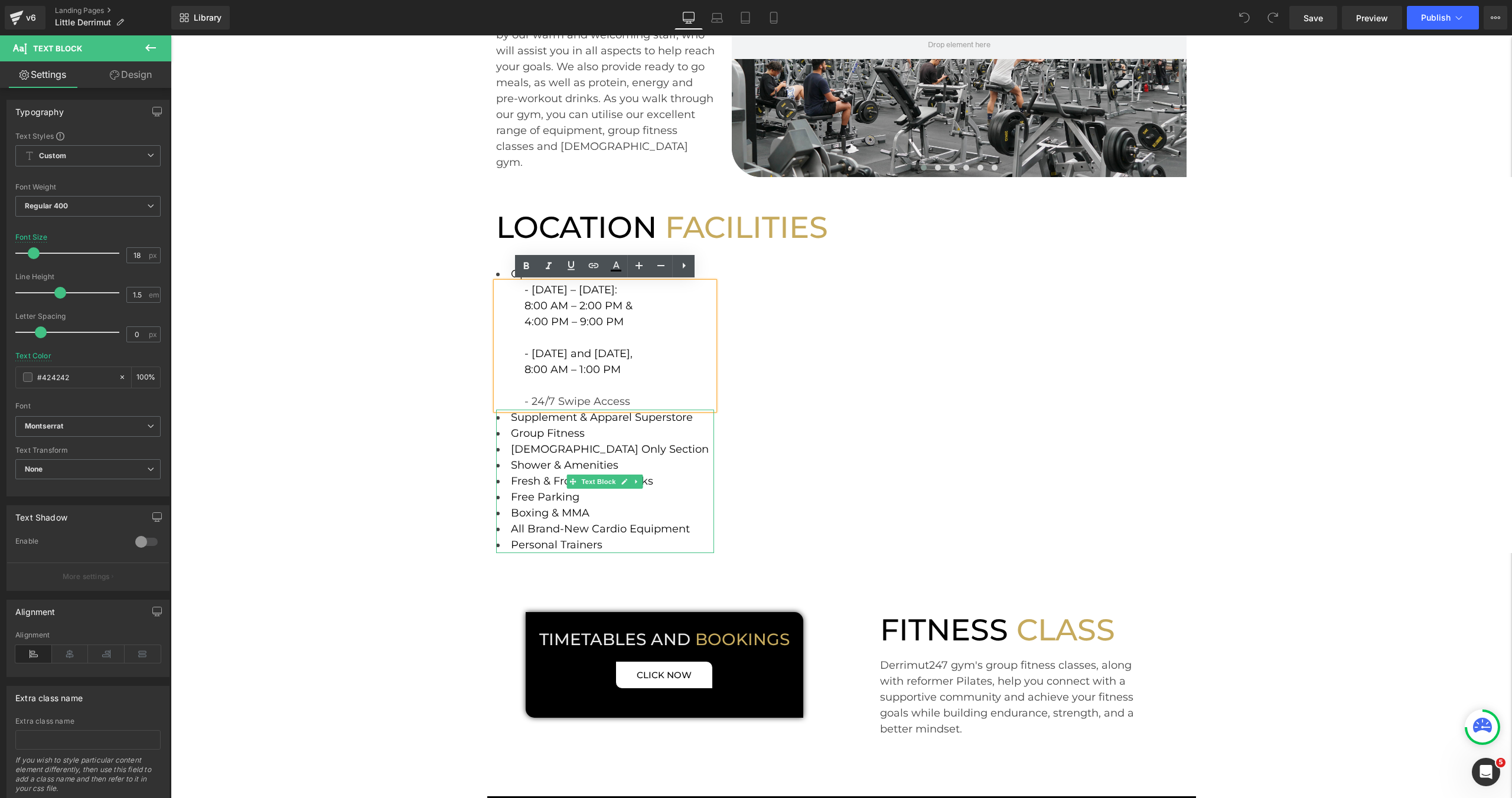
click at [667, 482] on li "Fresh & Frozen Meal Packs" at bounding box center [605, 481] width 218 height 16
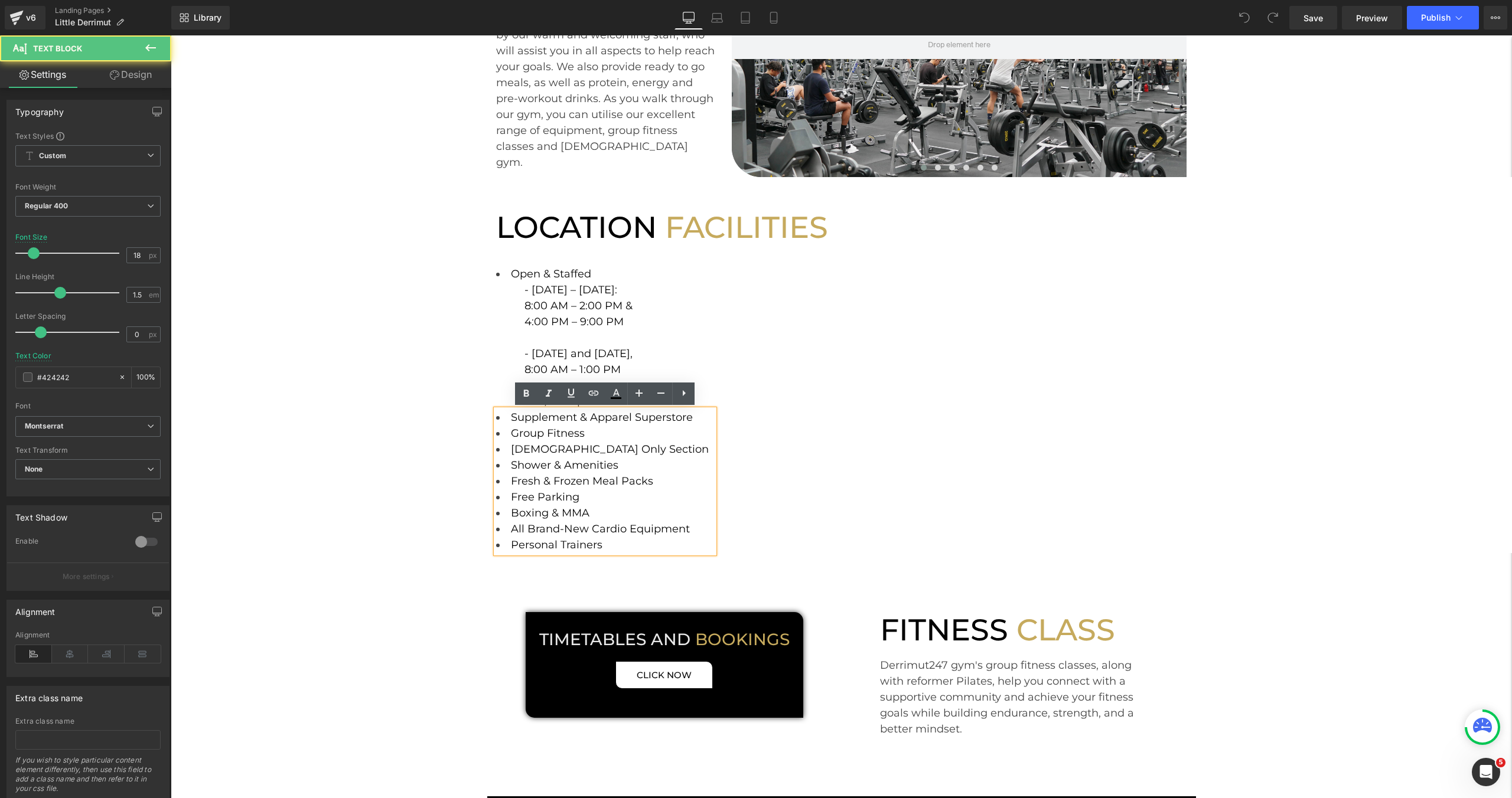
click at [655, 482] on li "Fresh & Frozen Meal Packs" at bounding box center [605, 481] width 218 height 16
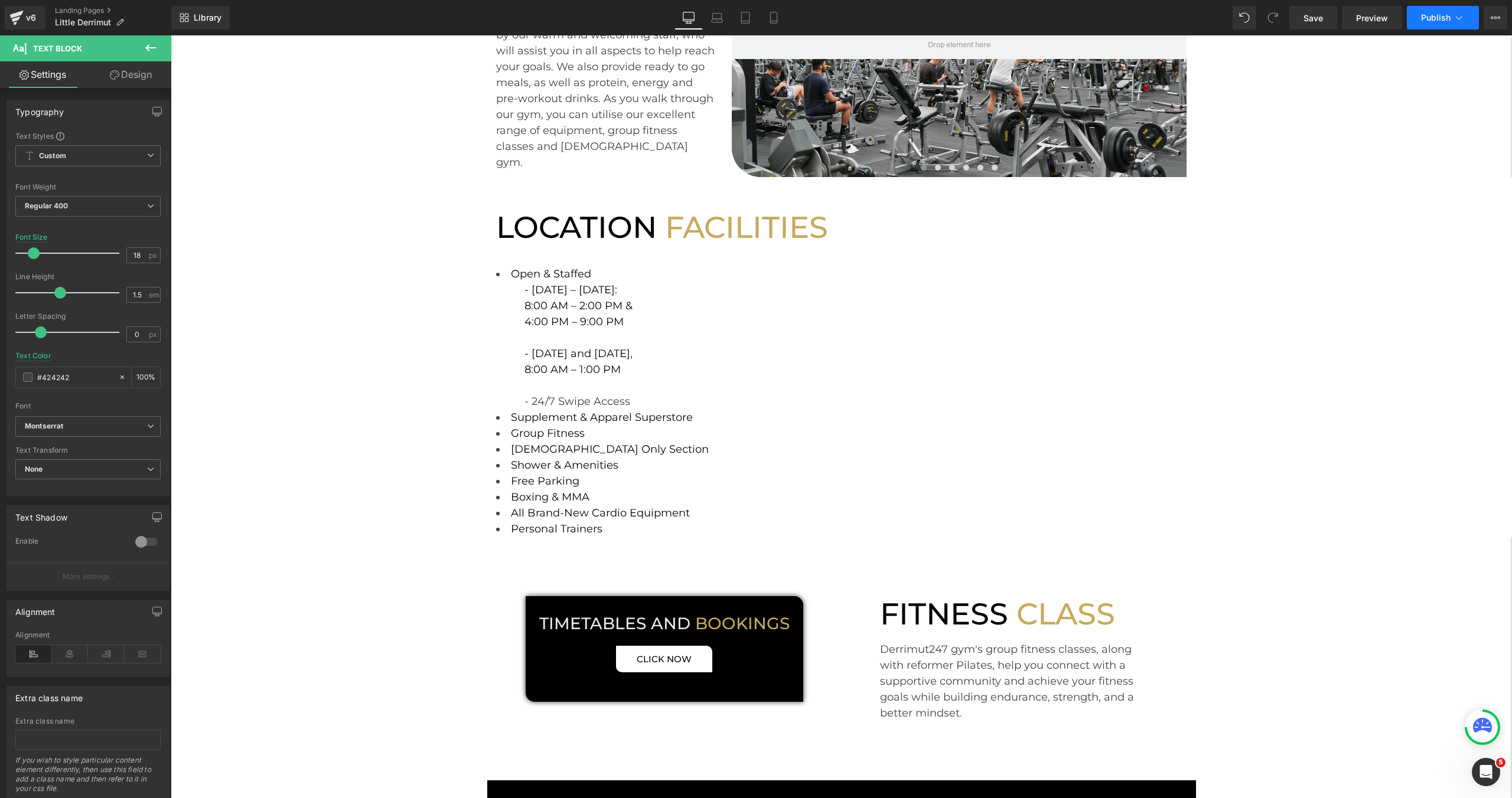
click at [1440, 28] on button "Publish" at bounding box center [1443, 17] width 72 height 24
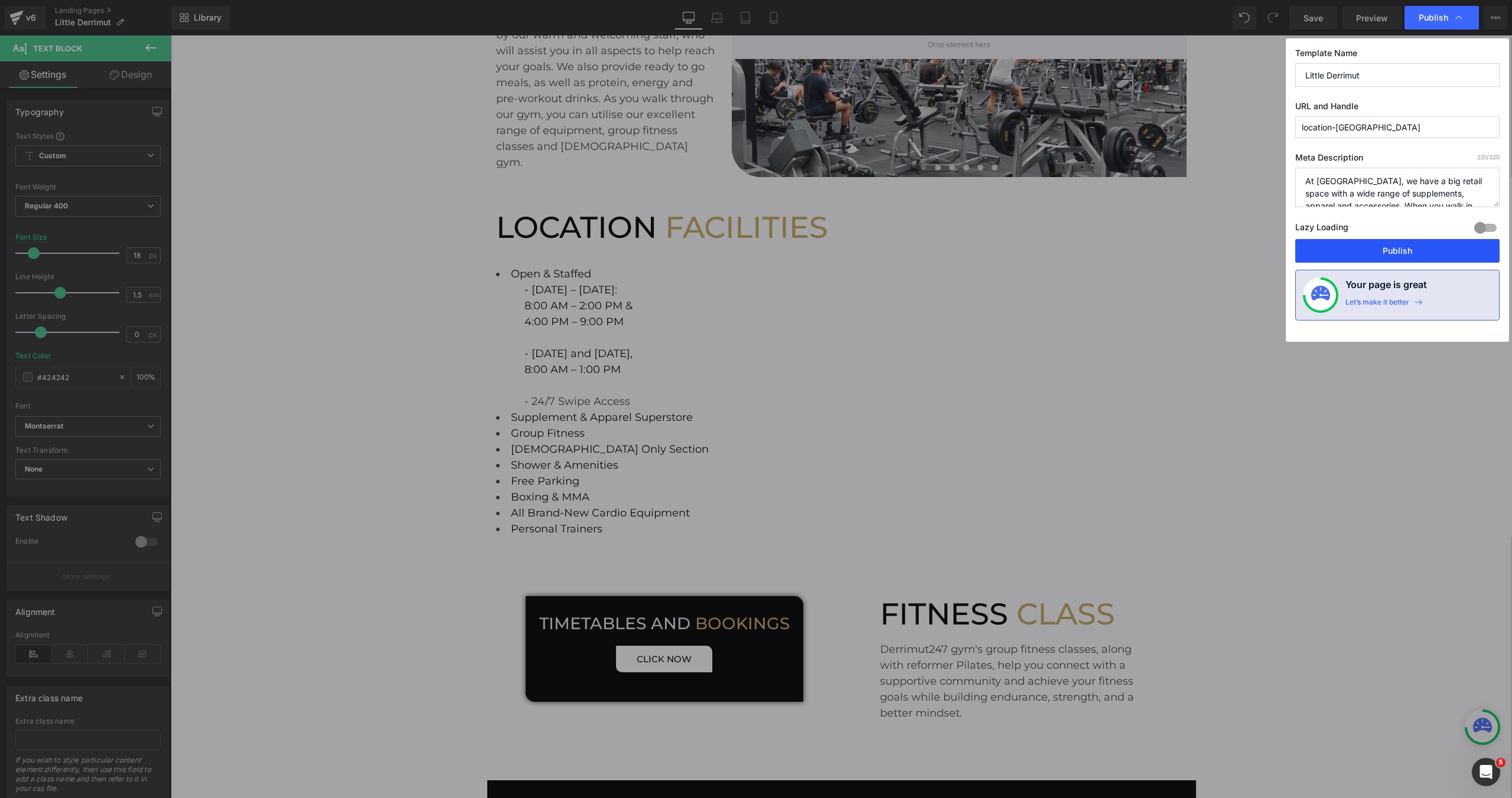
click at [1385, 253] on button "Publish" at bounding box center [1397, 251] width 205 height 24
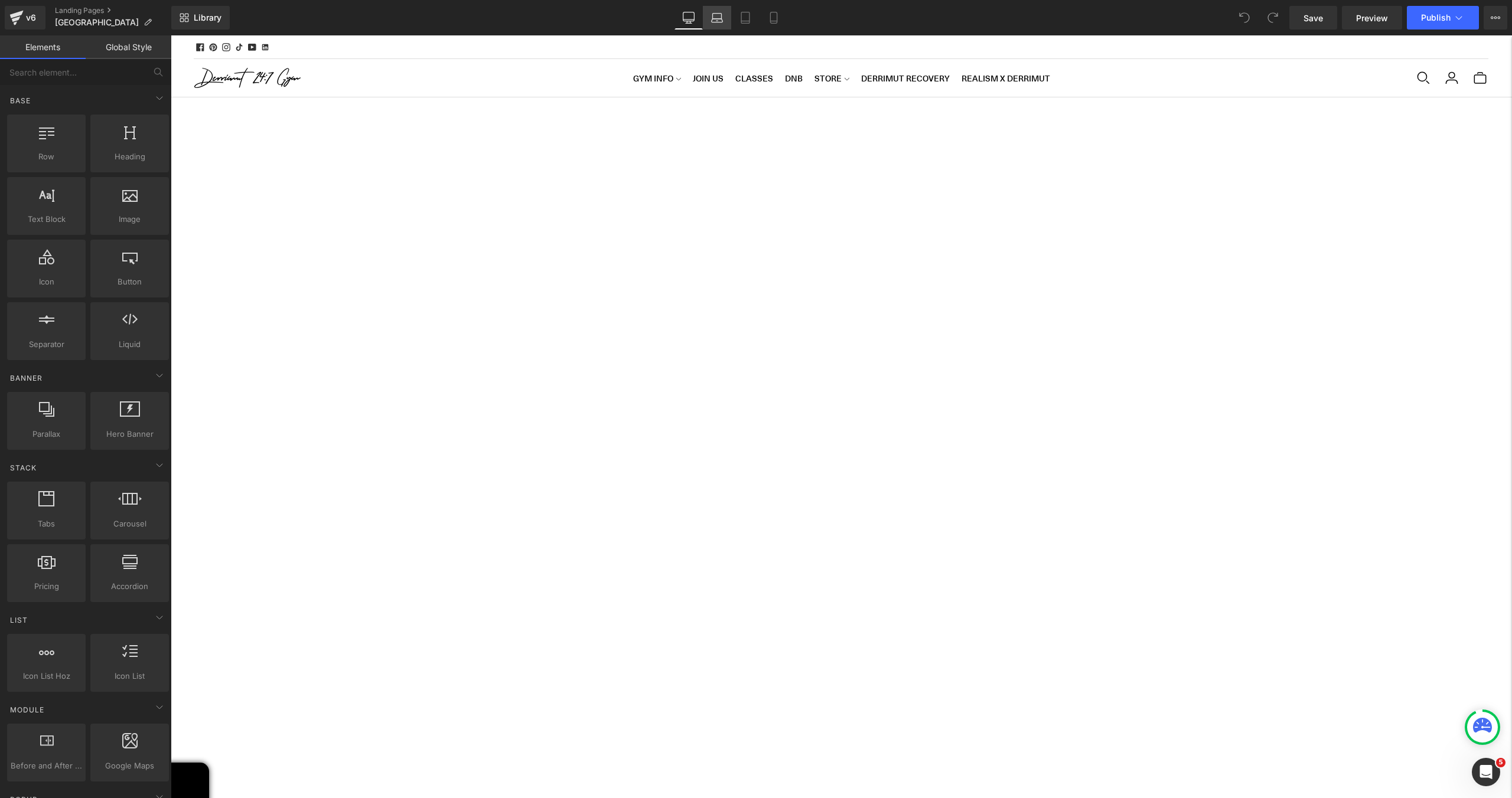
click at [715, 20] on icon at bounding box center [717, 17] width 12 height 12
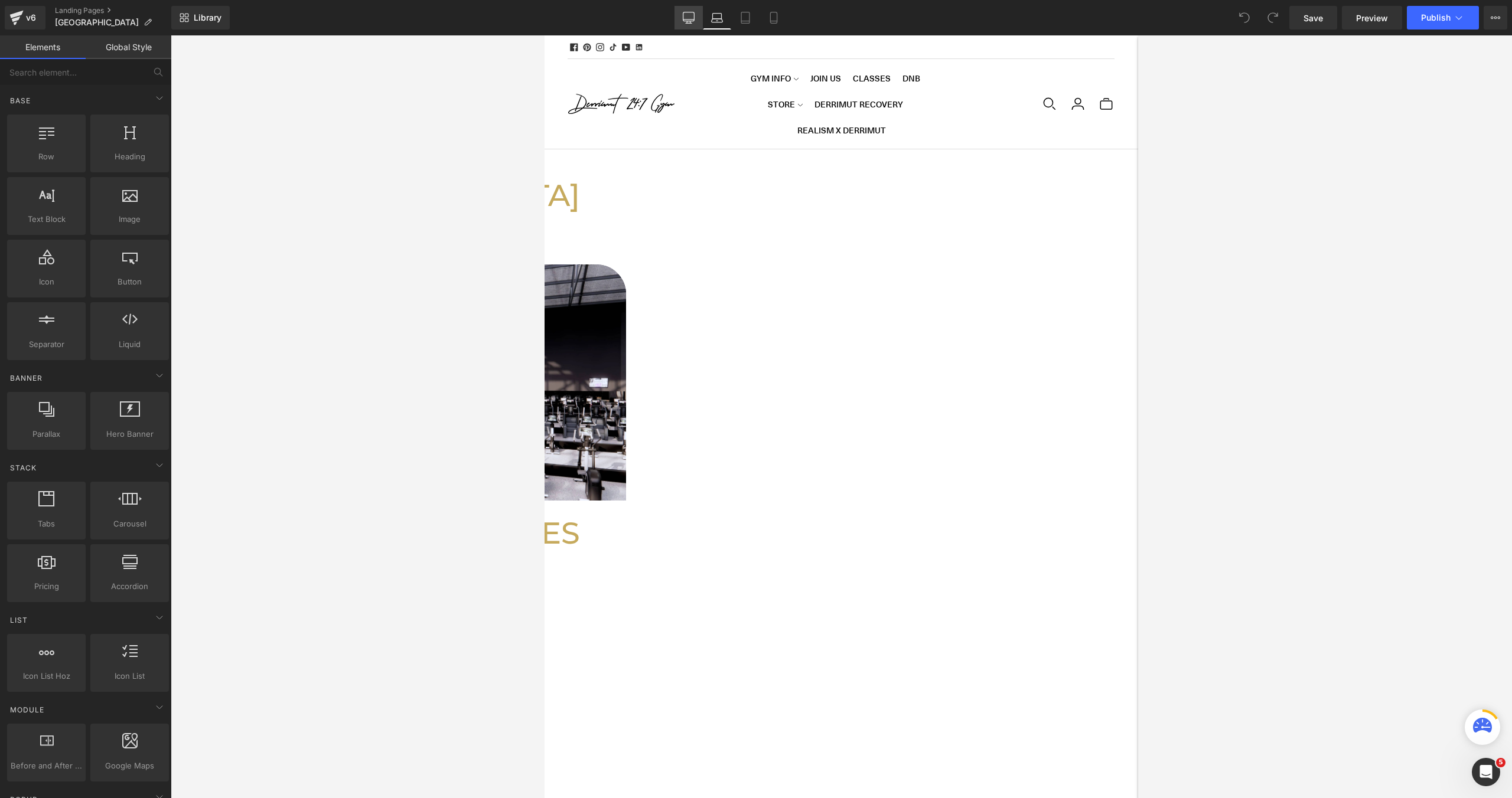
click at [689, 22] on icon at bounding box center [688, 17] width 12 height 12
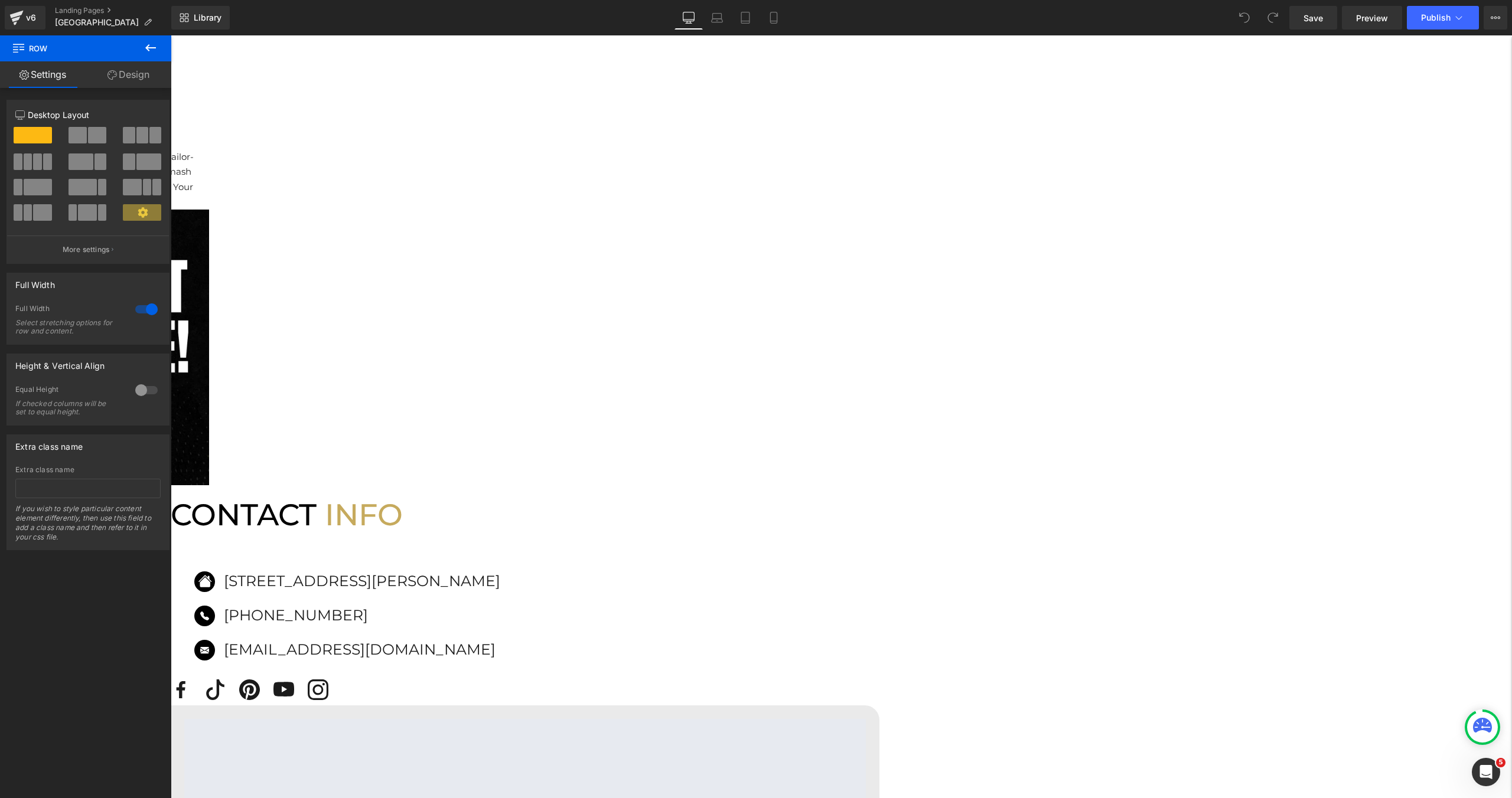
scroll to position [1021, 0]
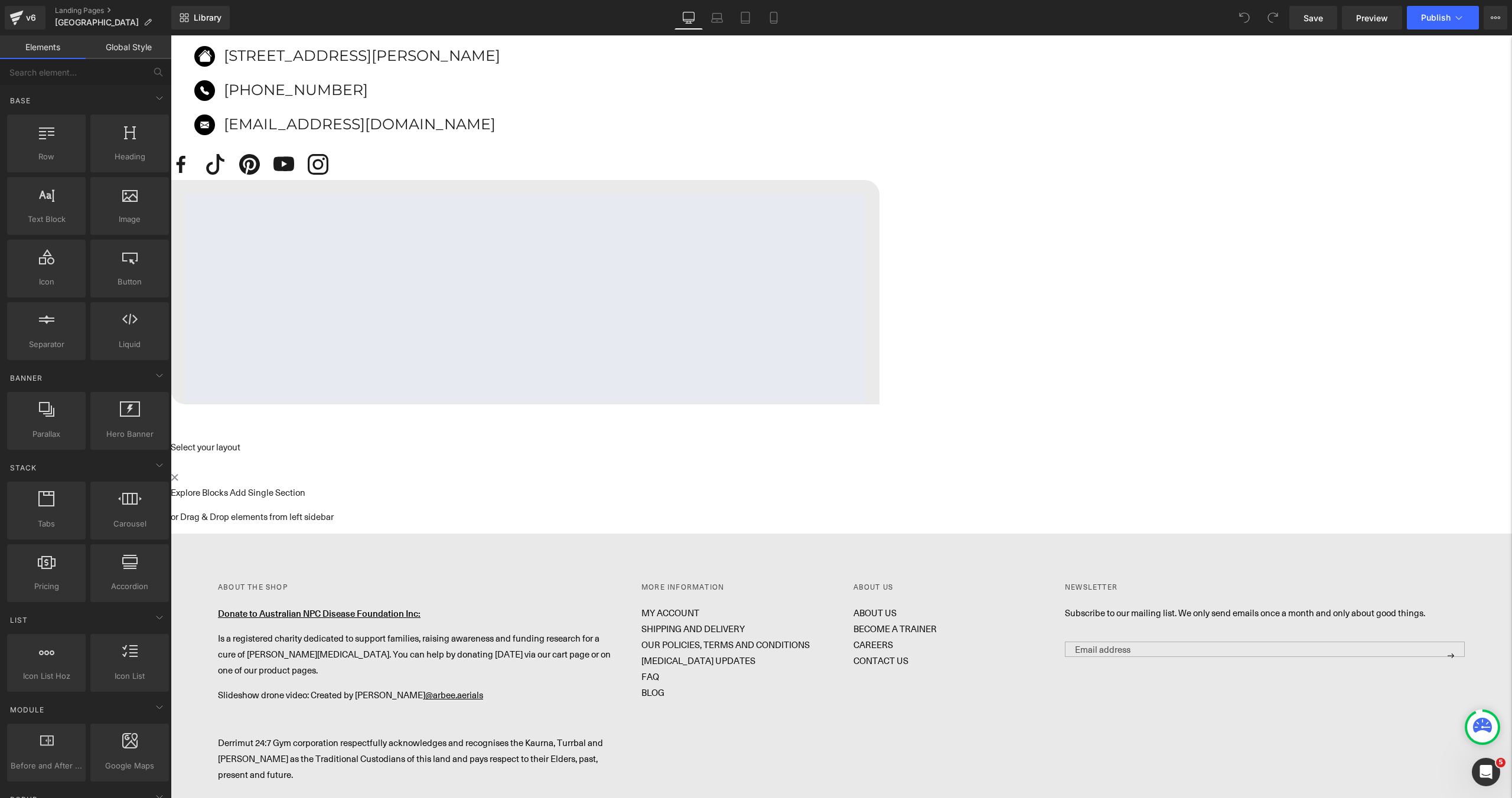
scroll to position [1498, 0]
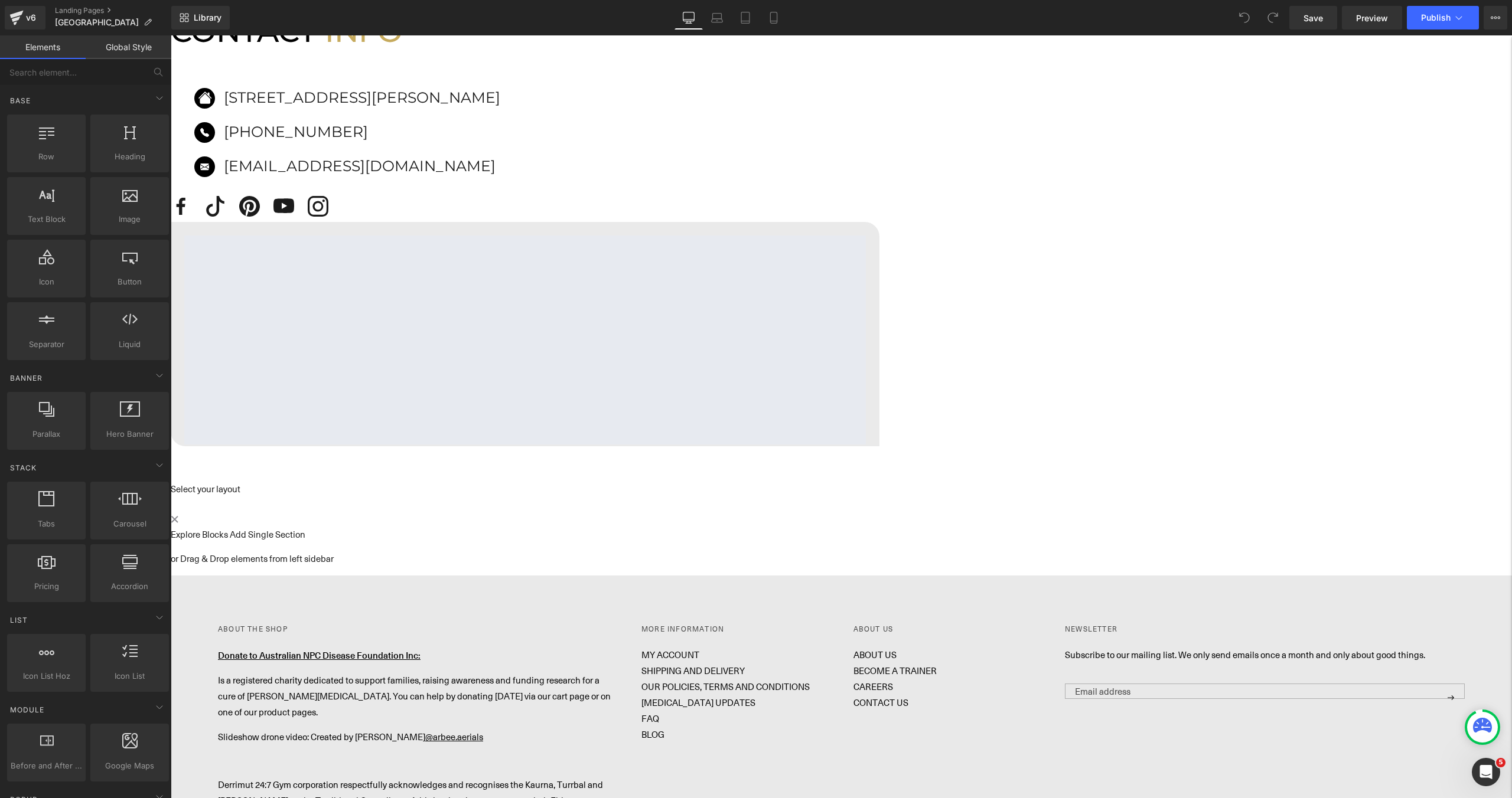
click at [228, 529] on link "Explore Blocks" at bounding box center [199, 534] width 57 height 12
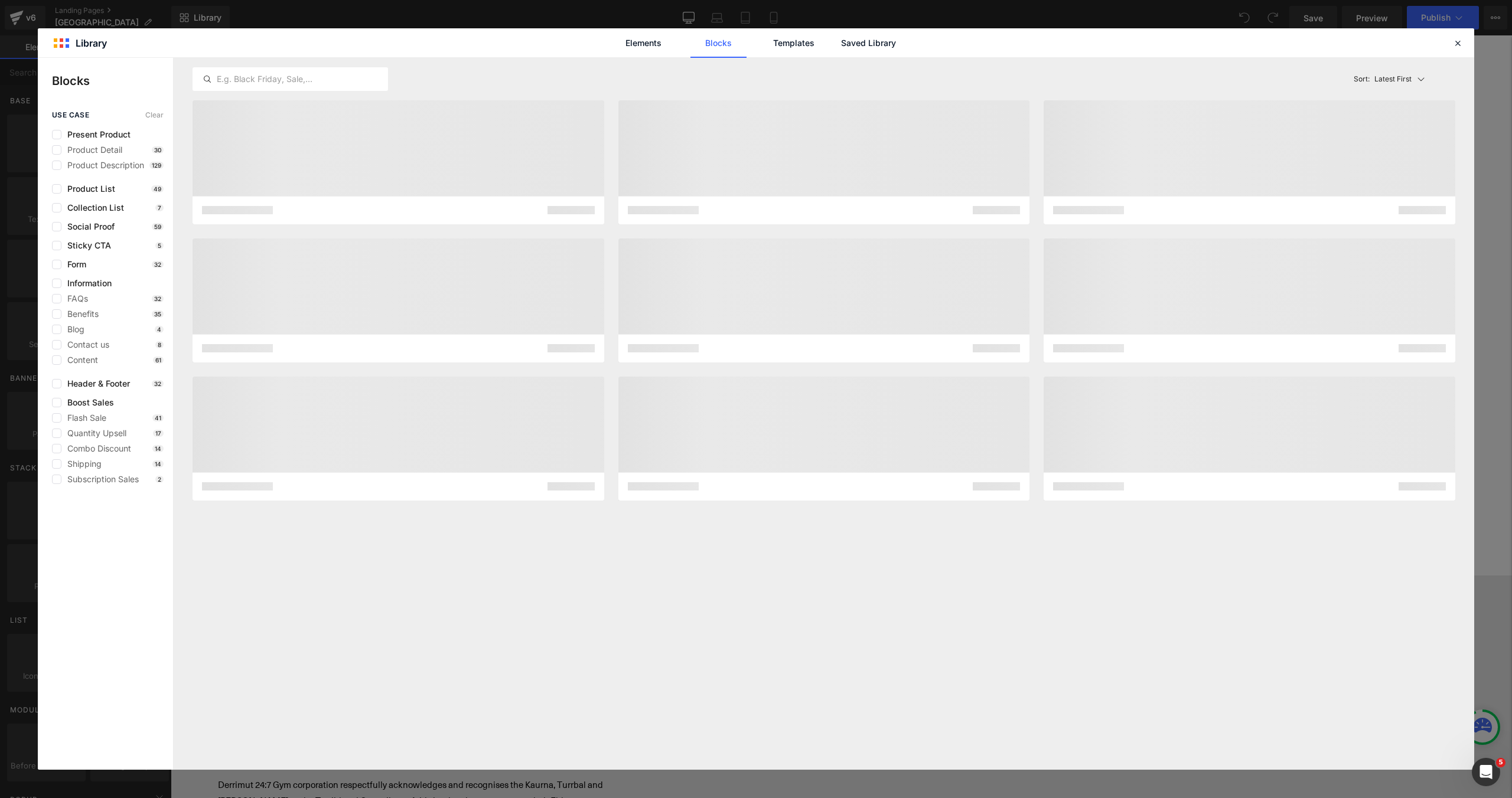
click at [907, 42] on div "Elements Blocks Templates Saved Library" at bounding box center [756, 43] width 1436 height 29
click at [0, 0] on link "Saved Library" at bounding box center [0, 0] width 0 height 0
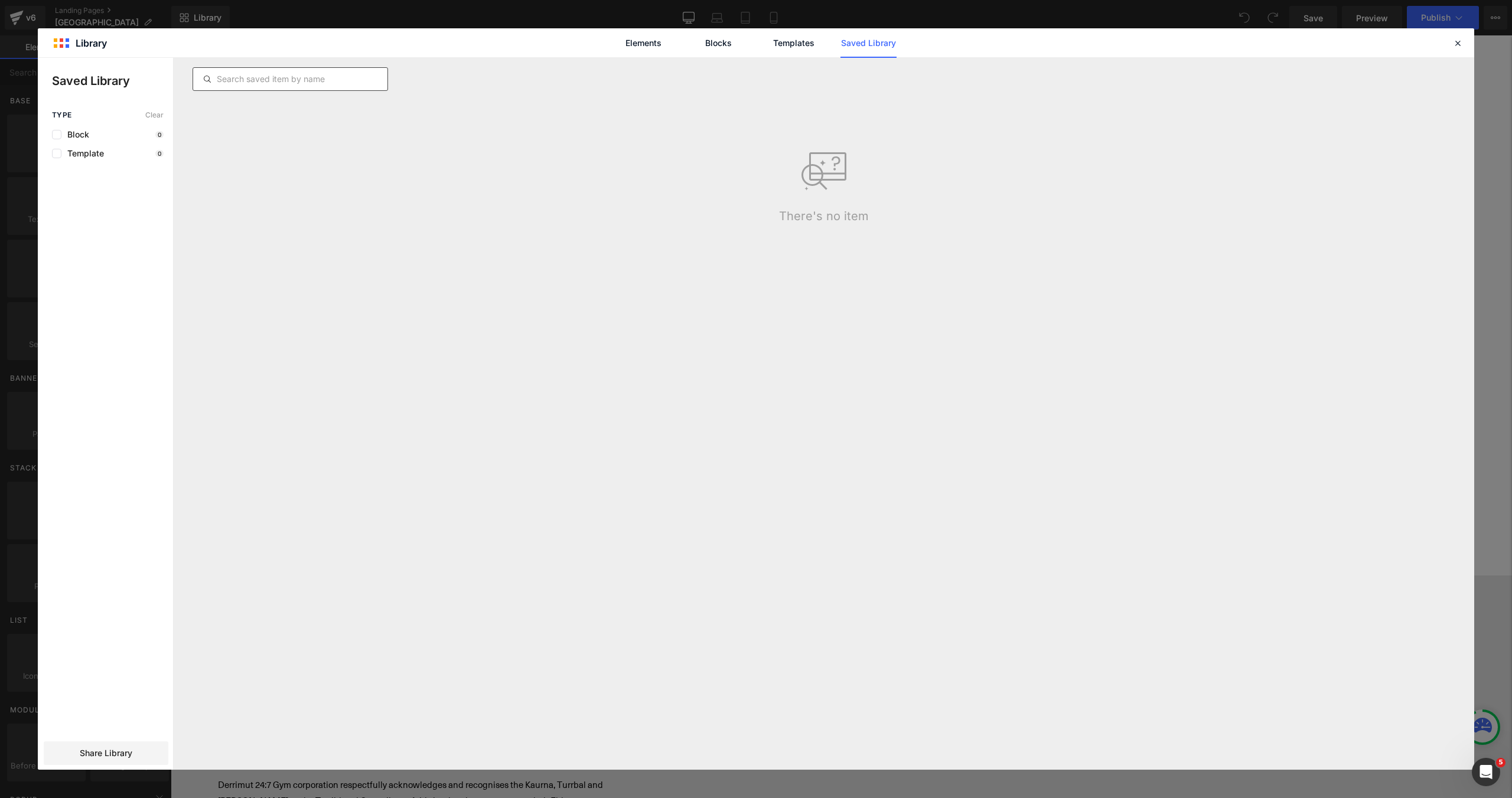
click at [368, 77] on input "text" at bounding box center [290, 79] width 194 height 14
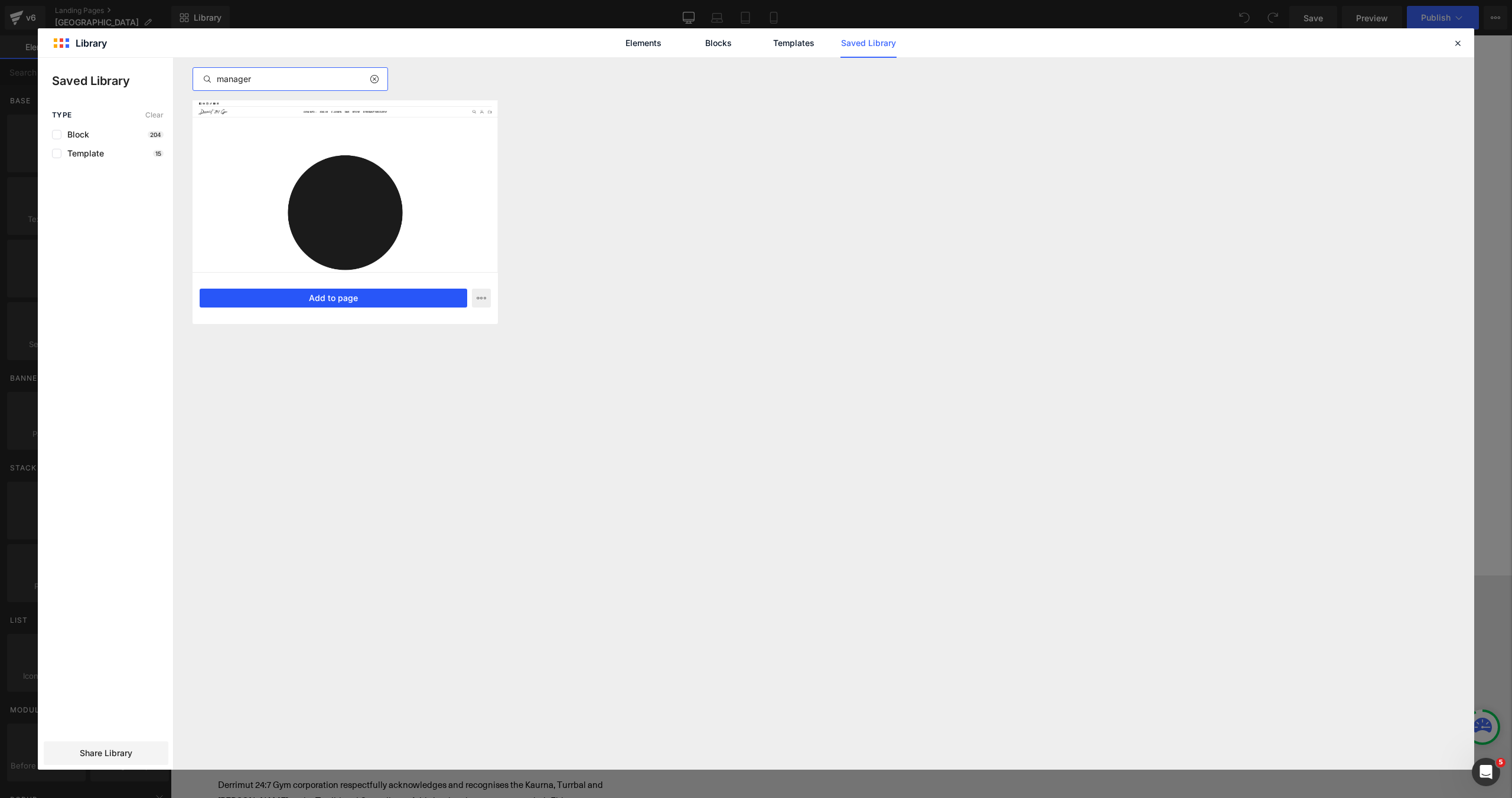
type input "manager"
click at [367, 298] on button "Add to page" at bounding box center [333, 298] width 267 height 19
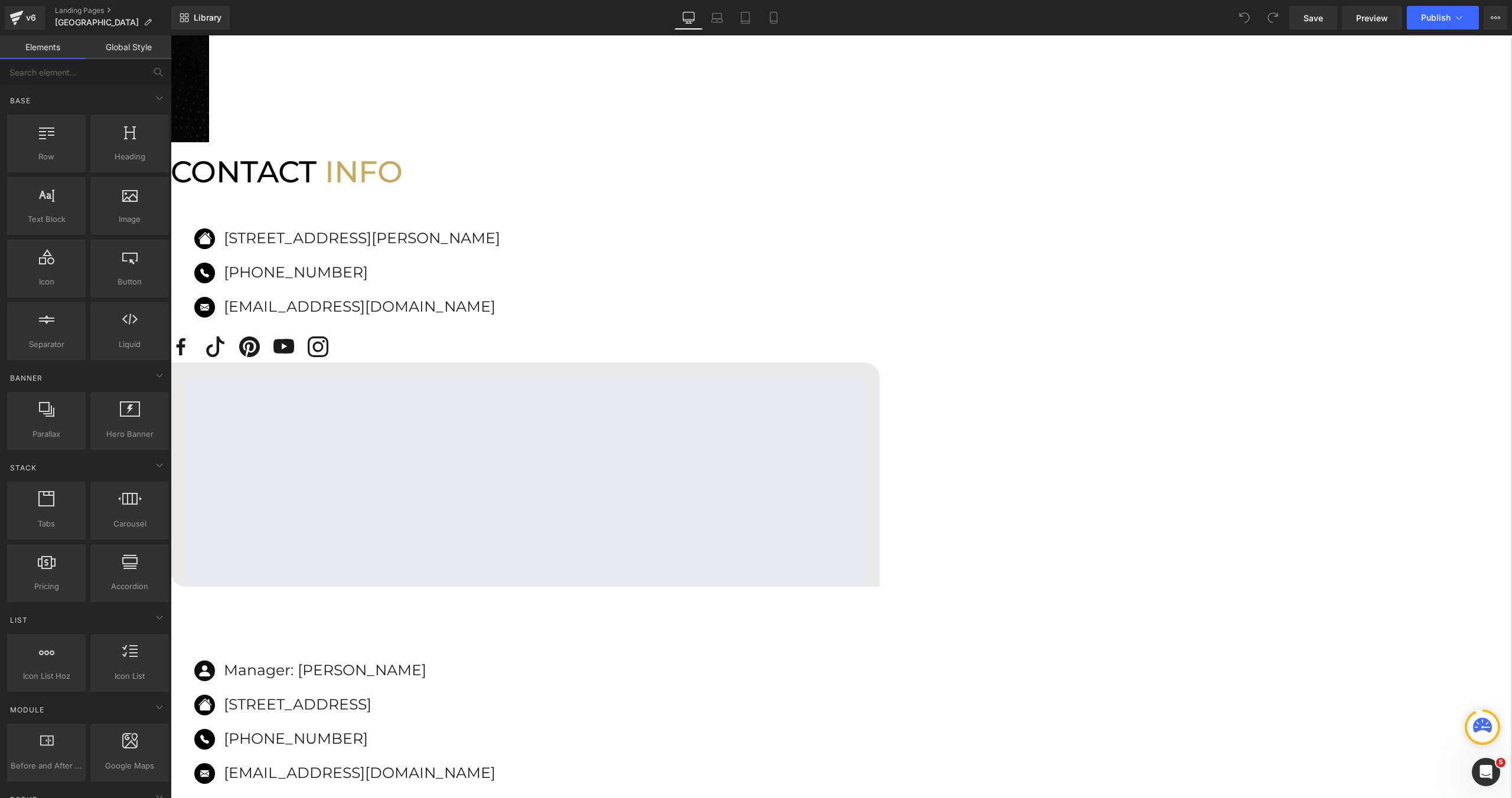
scroll to position [1266, 0]
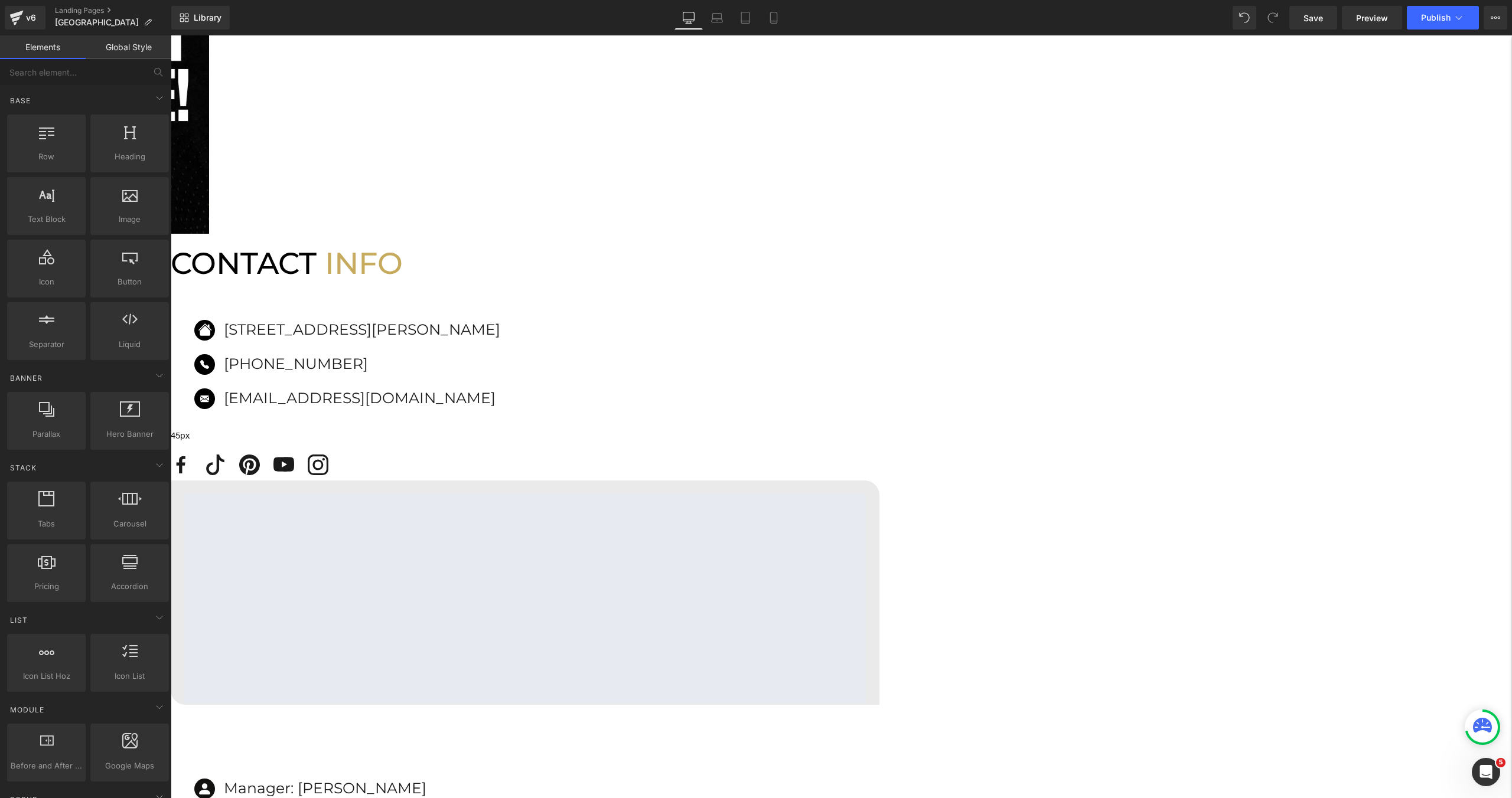
click at [170, 35] on span "Icon List" at bounding box center [170, 35] width 0 height 0
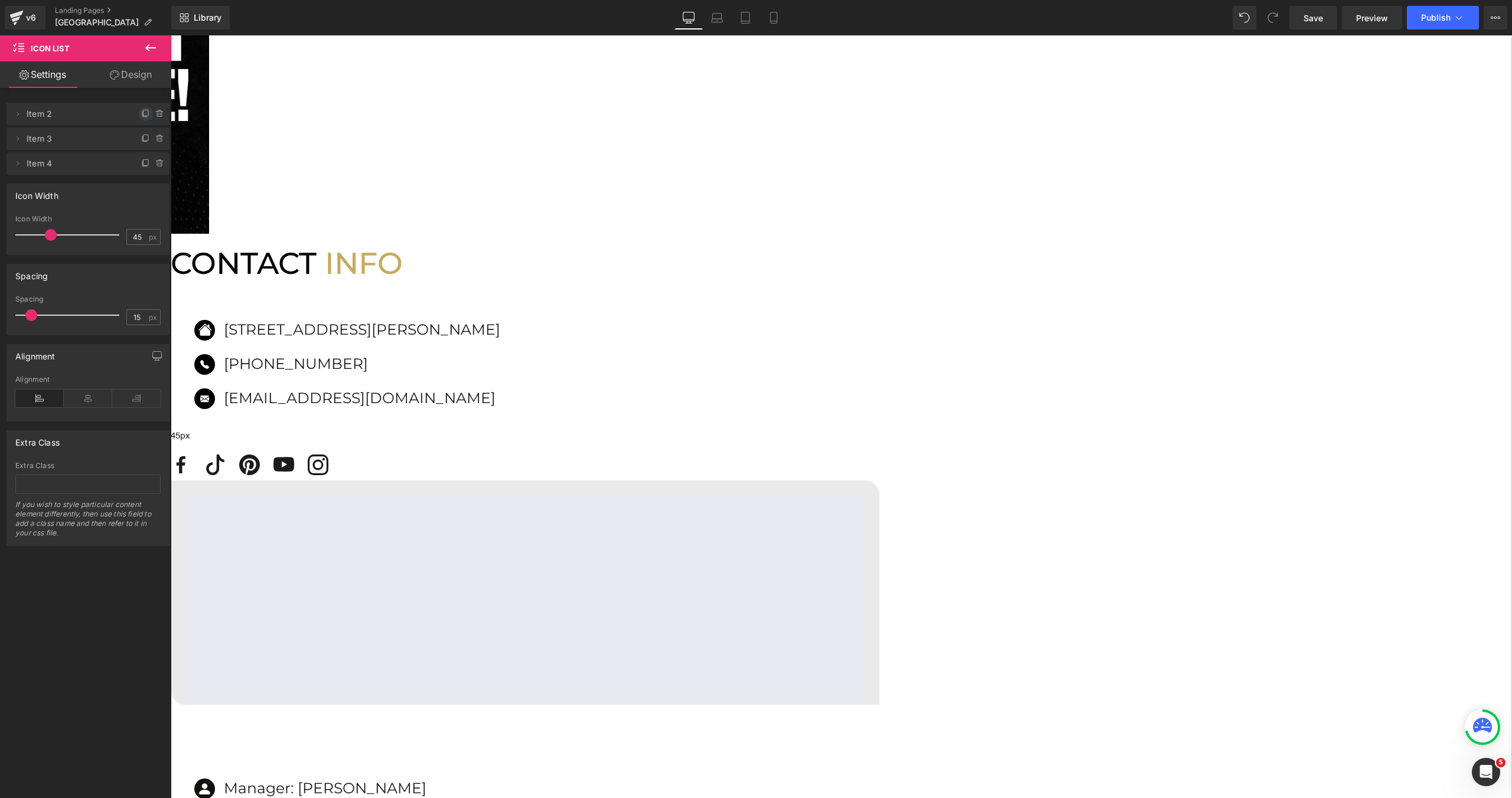
click at [141, 114] on icon at bounding box center [146, 114] width 10 height 10
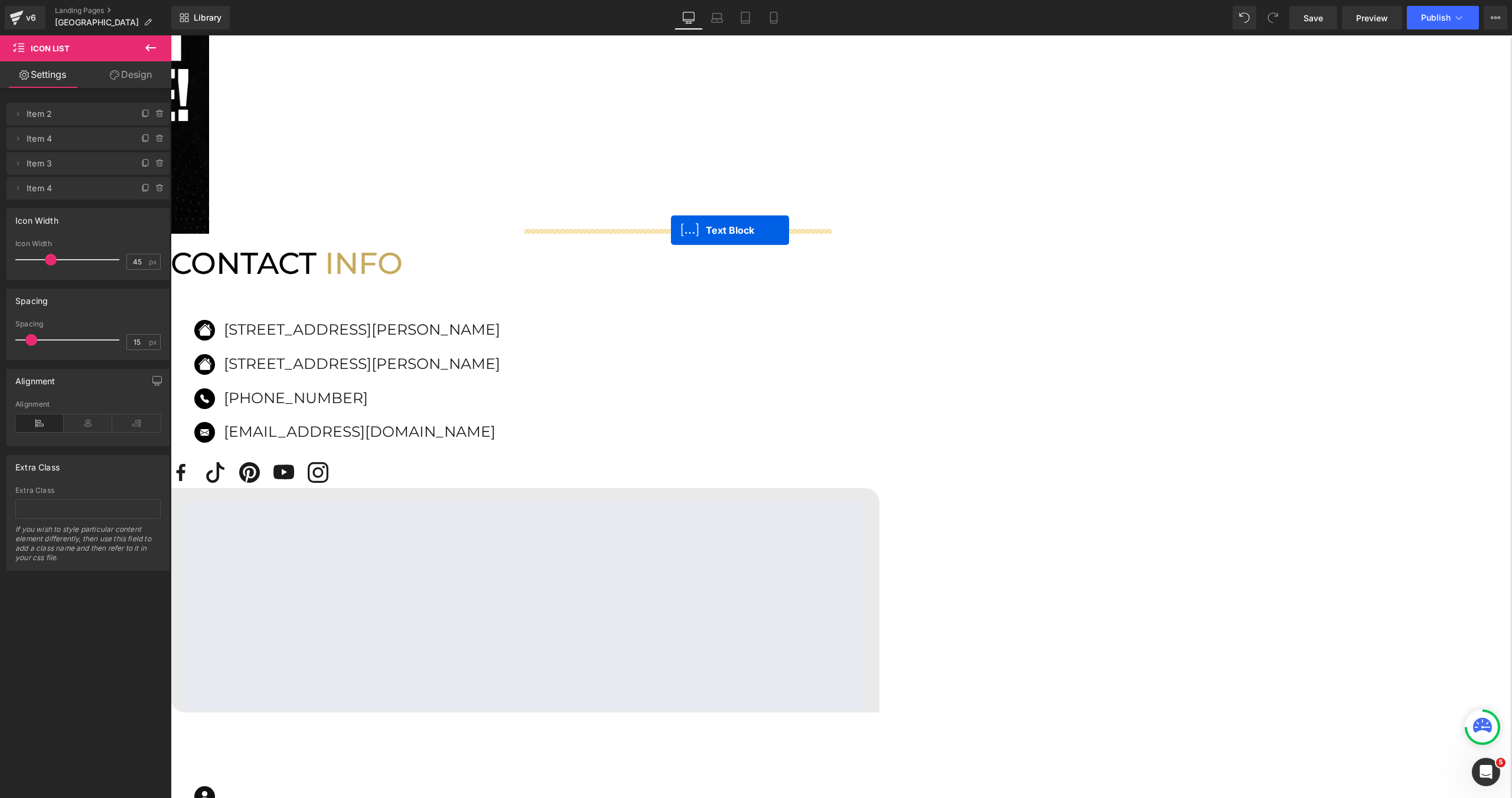
drag, startPoint x: 307, startPoint y: 472, endPoint x: 671, endPoint y: 230, distance: 437.1
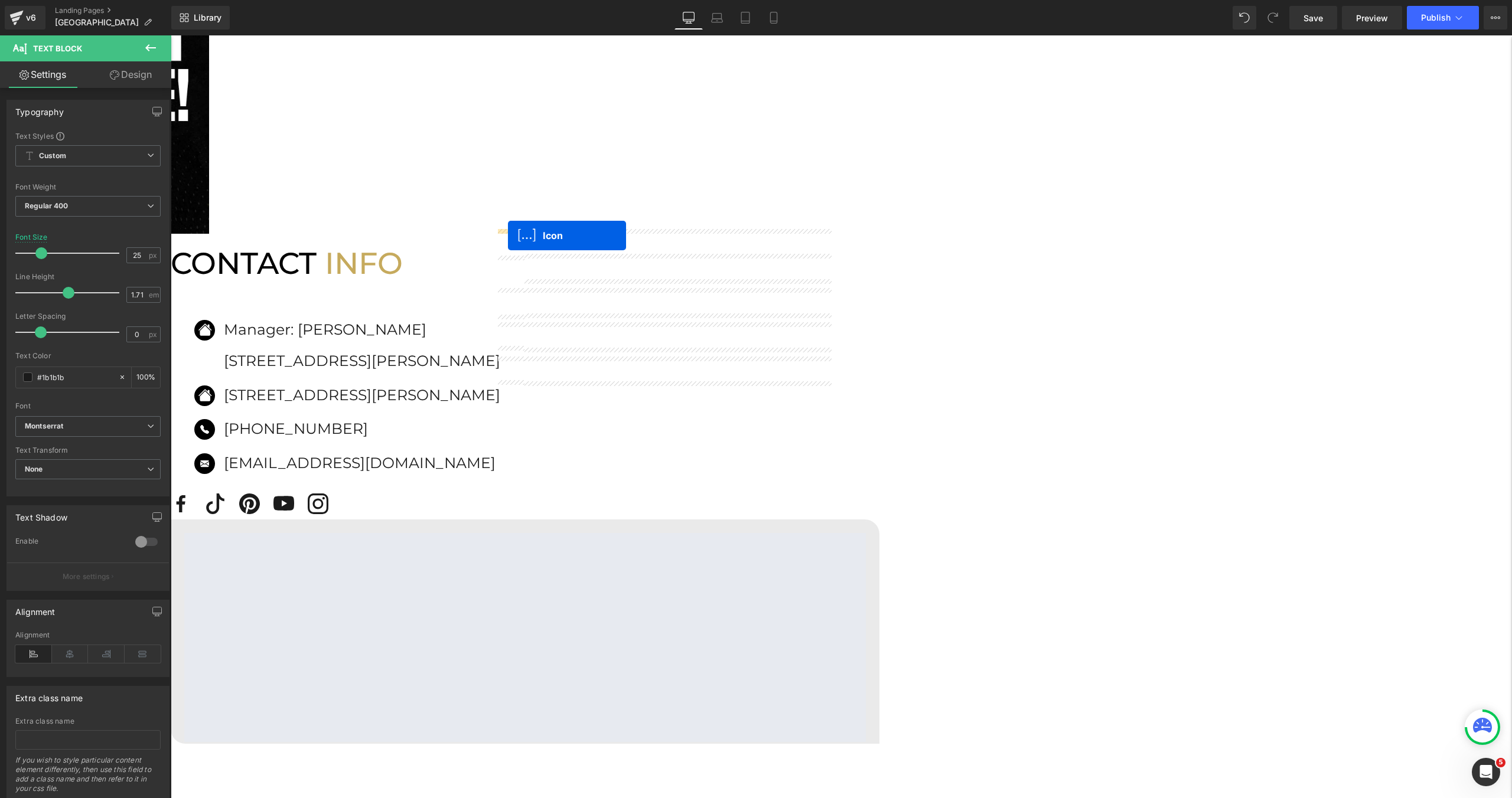
drag, startPoint x: 184, startPoint y: 500, endPoint x: 508, endPoint y: 236, distance: 417.9
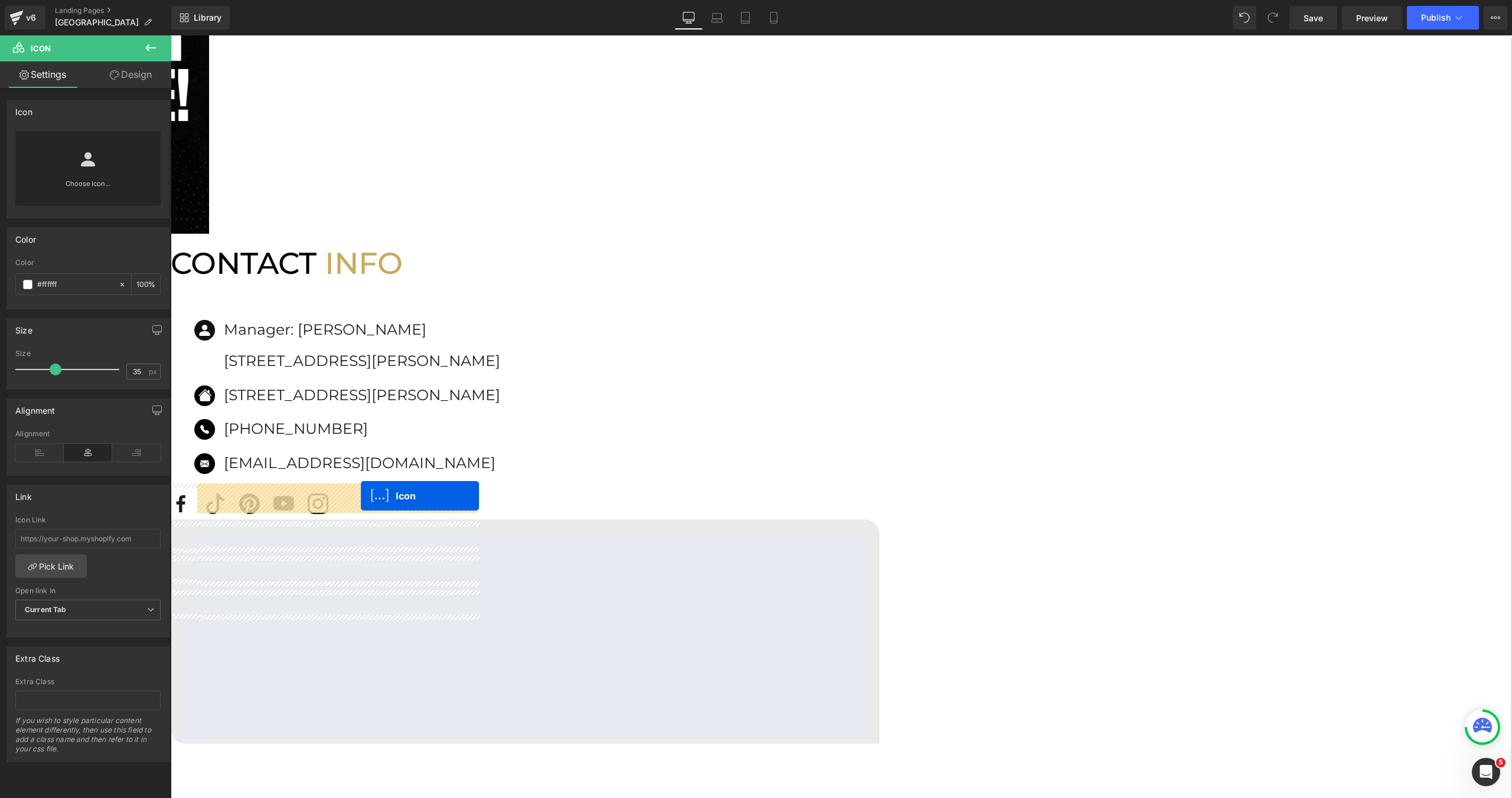
drag, startPoint x: 511, startPoint y: 271, endPoint x: 361, endPoint y: 496, distance: 270.4
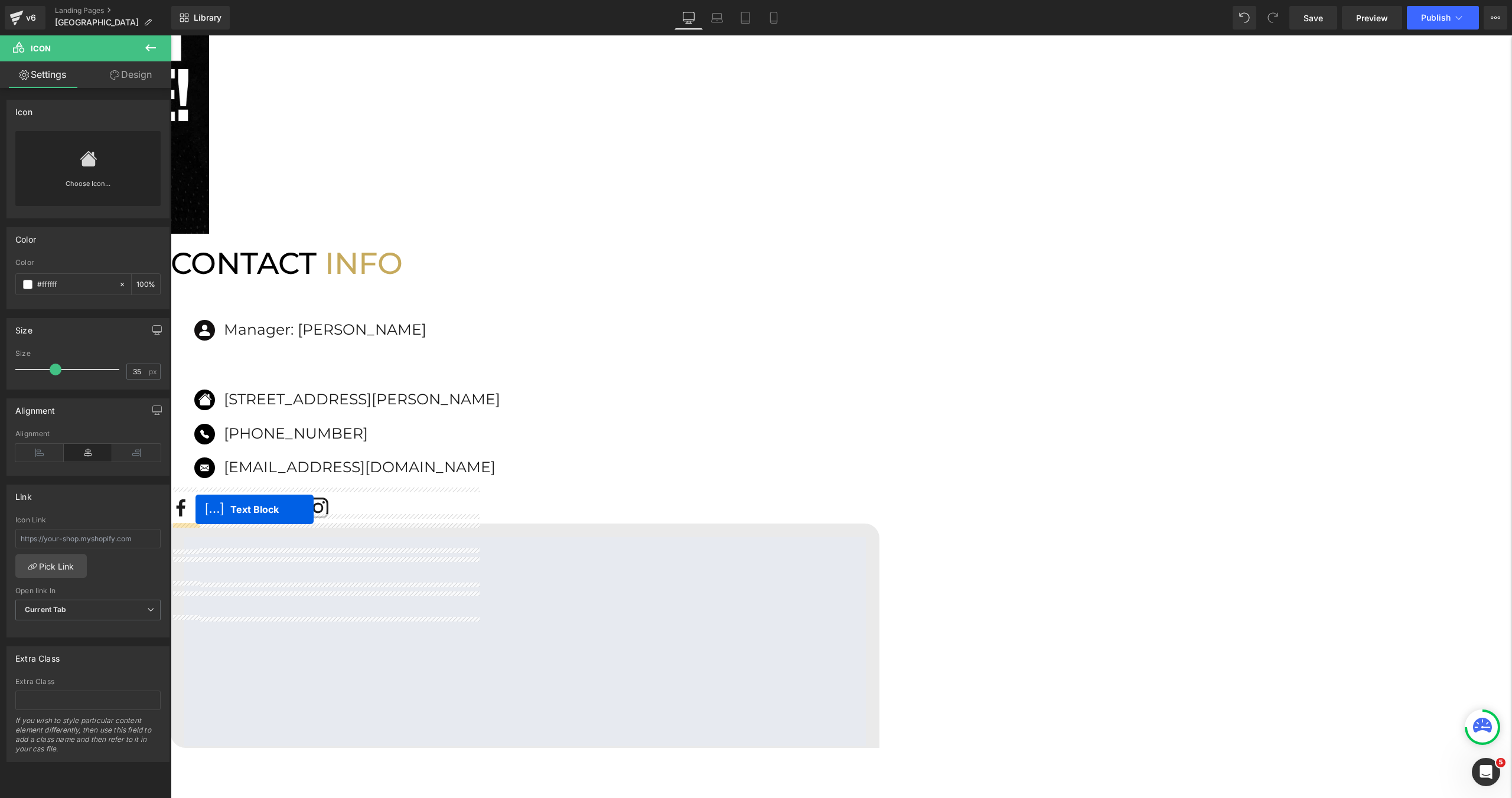
drag, startPoint x: 646, startPoint y: 266, endPoint x: 223, endPoint y: 506, distance: 486.3
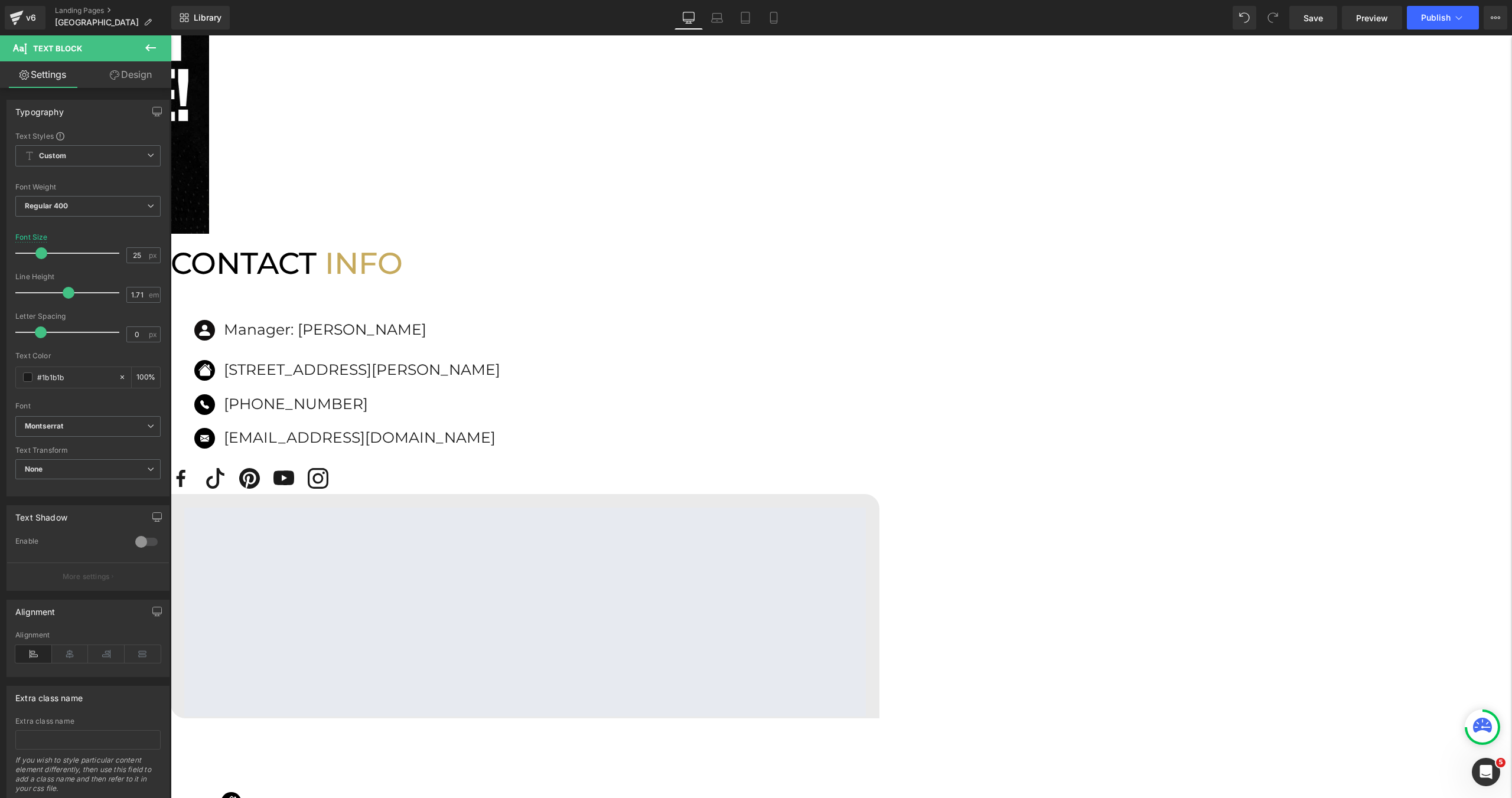
click at [170, 35] on link at bounding box center [170, 35] width 0 height 0
click at [170, 35] on icon at bounding box center [170, 35] width 0 height 0
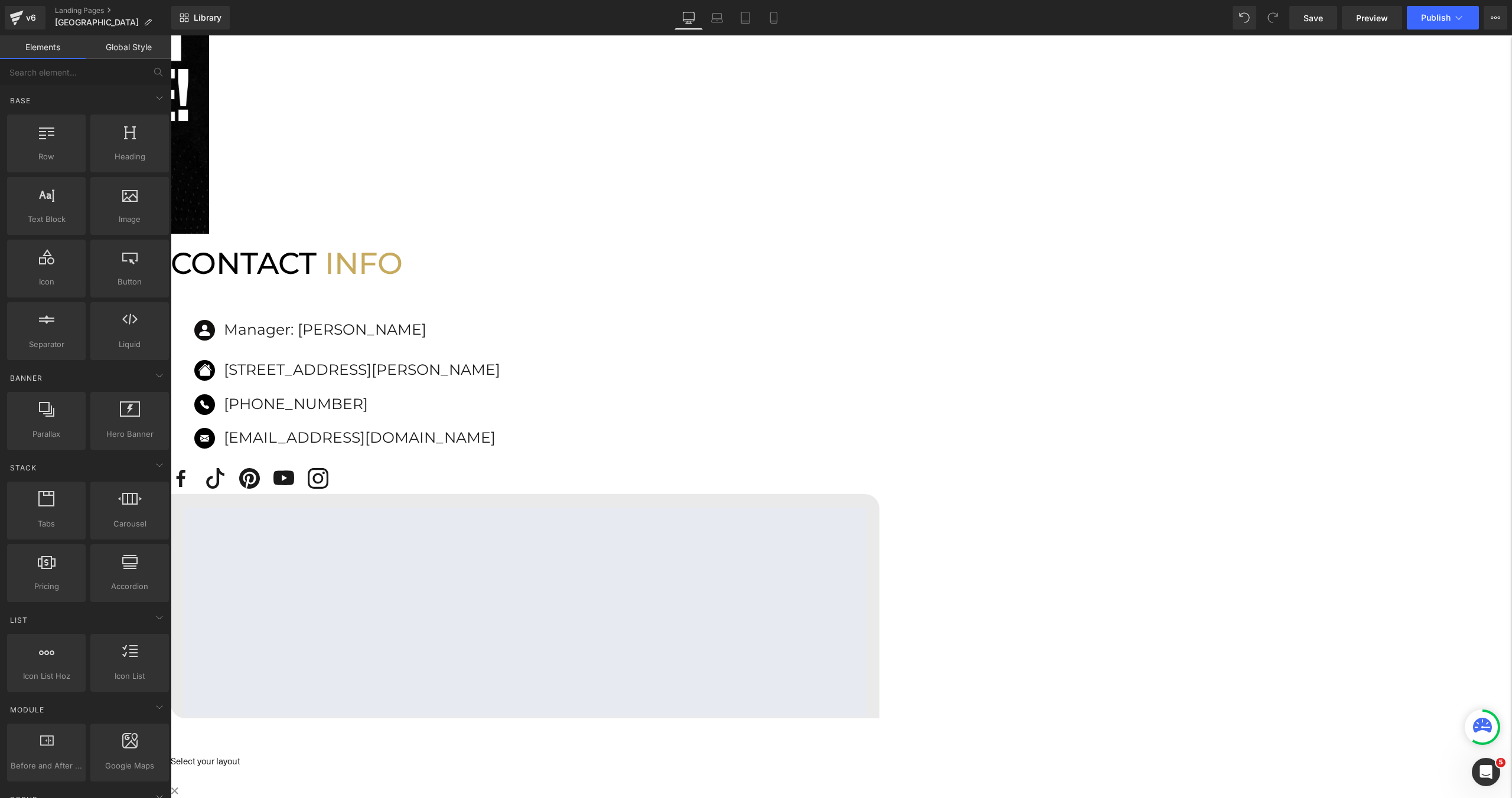
click at [500, 317] on p "Manager: Amy" at bounding box center [362, 330] width 276 height 25
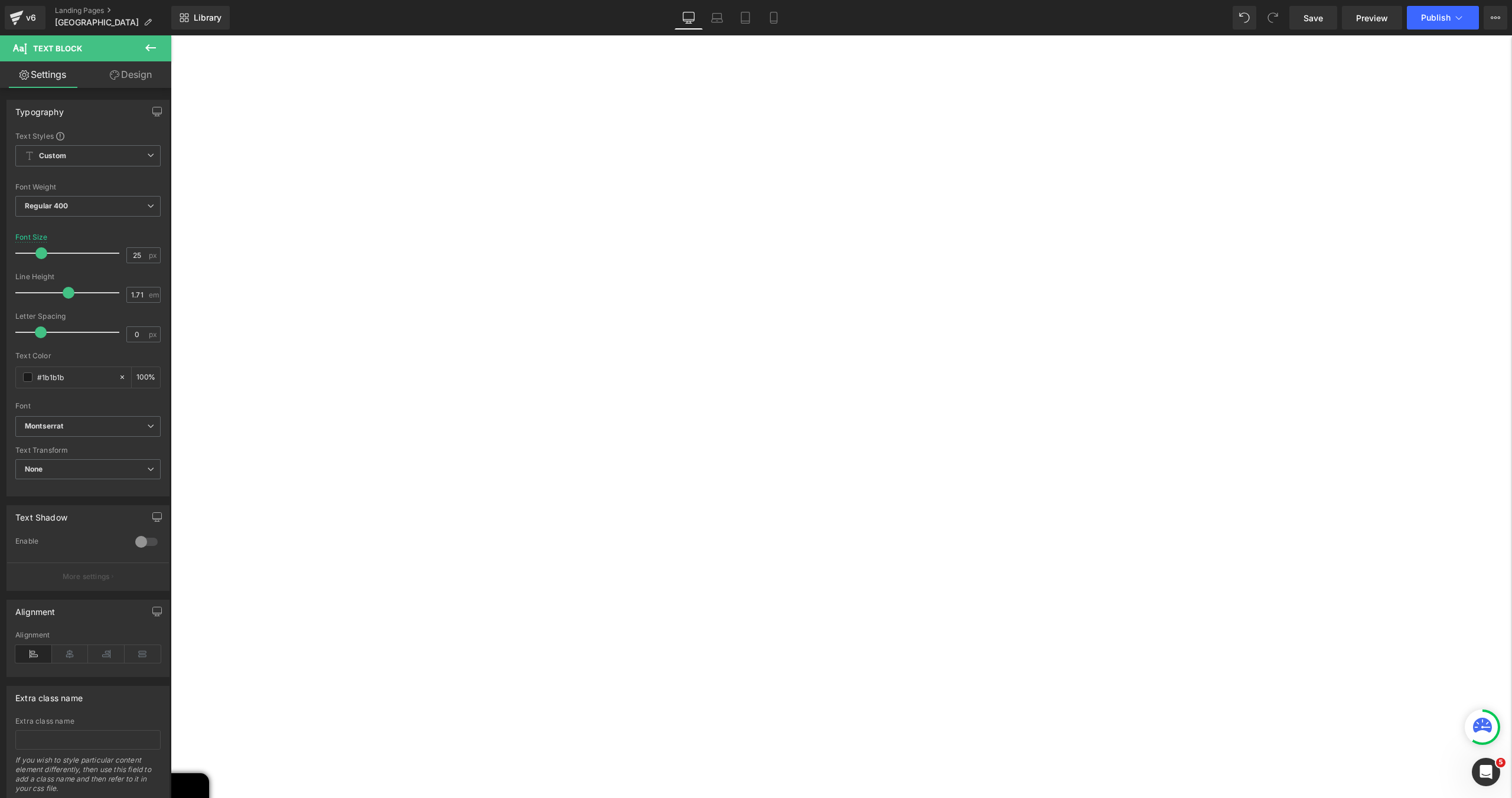
scroll to position [88, 0]
click at [1438, 24] on button "Publish" at bounding box center [1443, 17] width 72 height 24
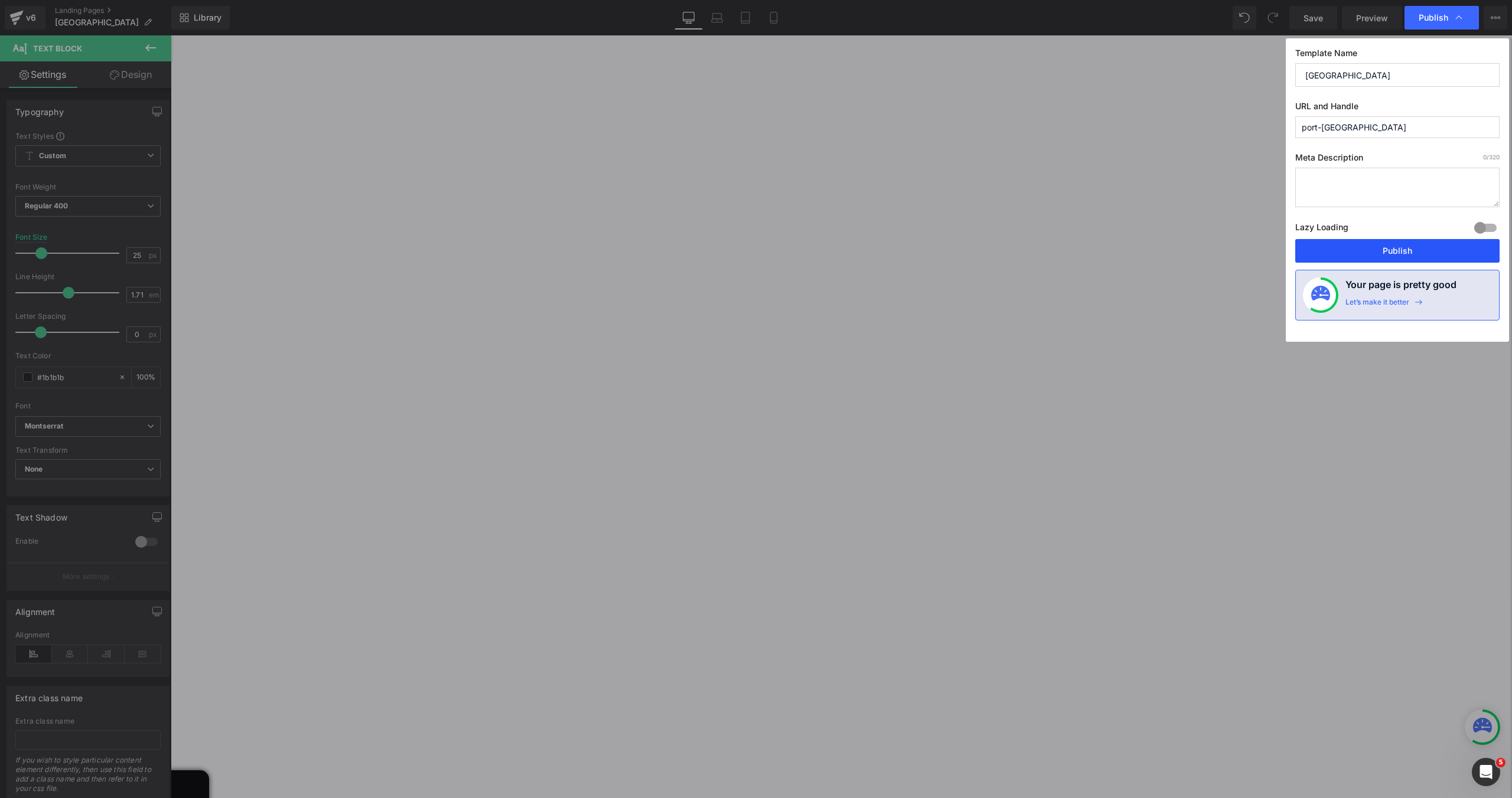
click at [1363, 252] on button "Publish" at bounding box center [1397, 251] width 205 height 24
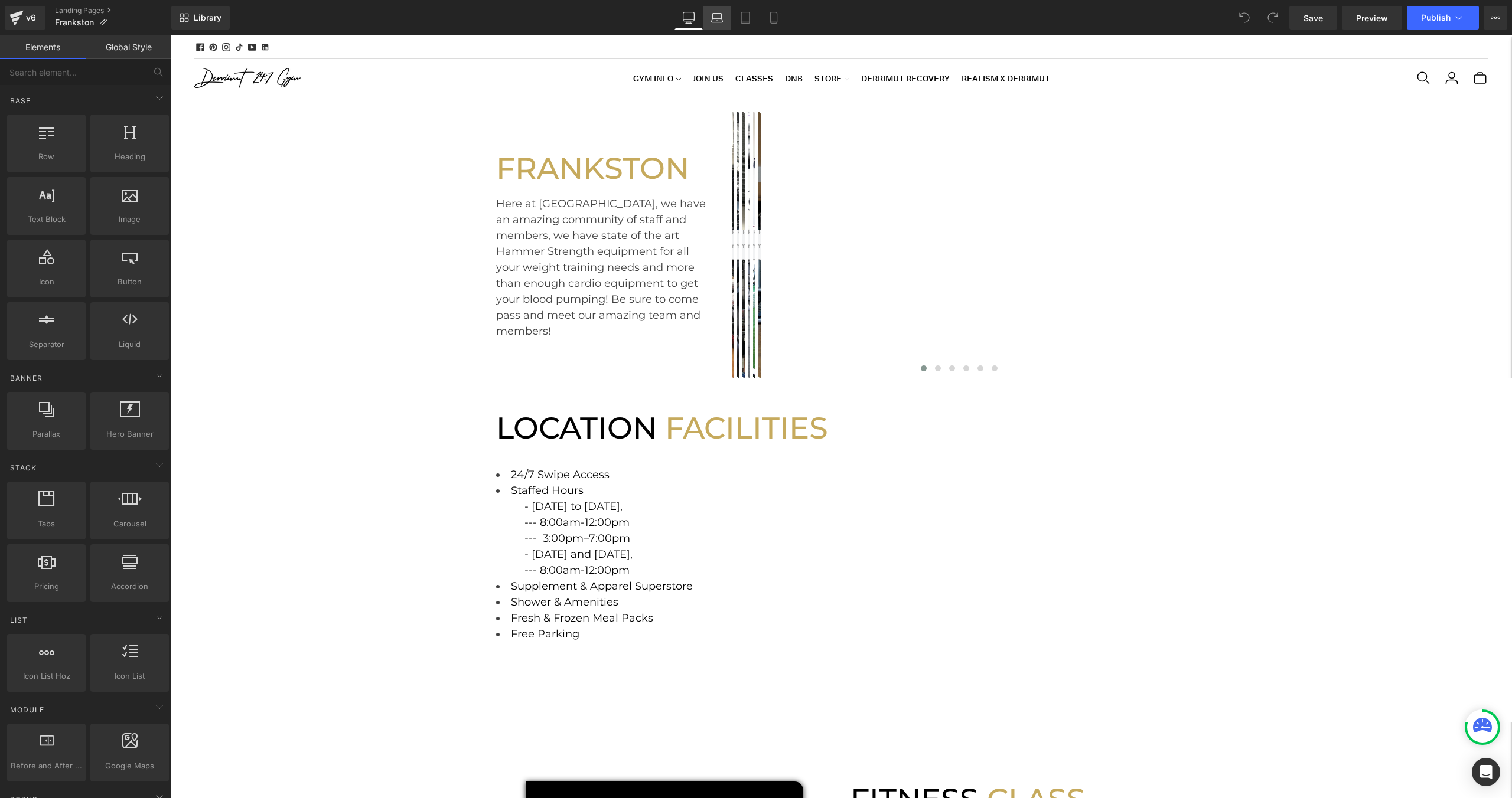
click at [722, 27] on link "Laptop" at bounding box center [717, 17] width 29 height 24
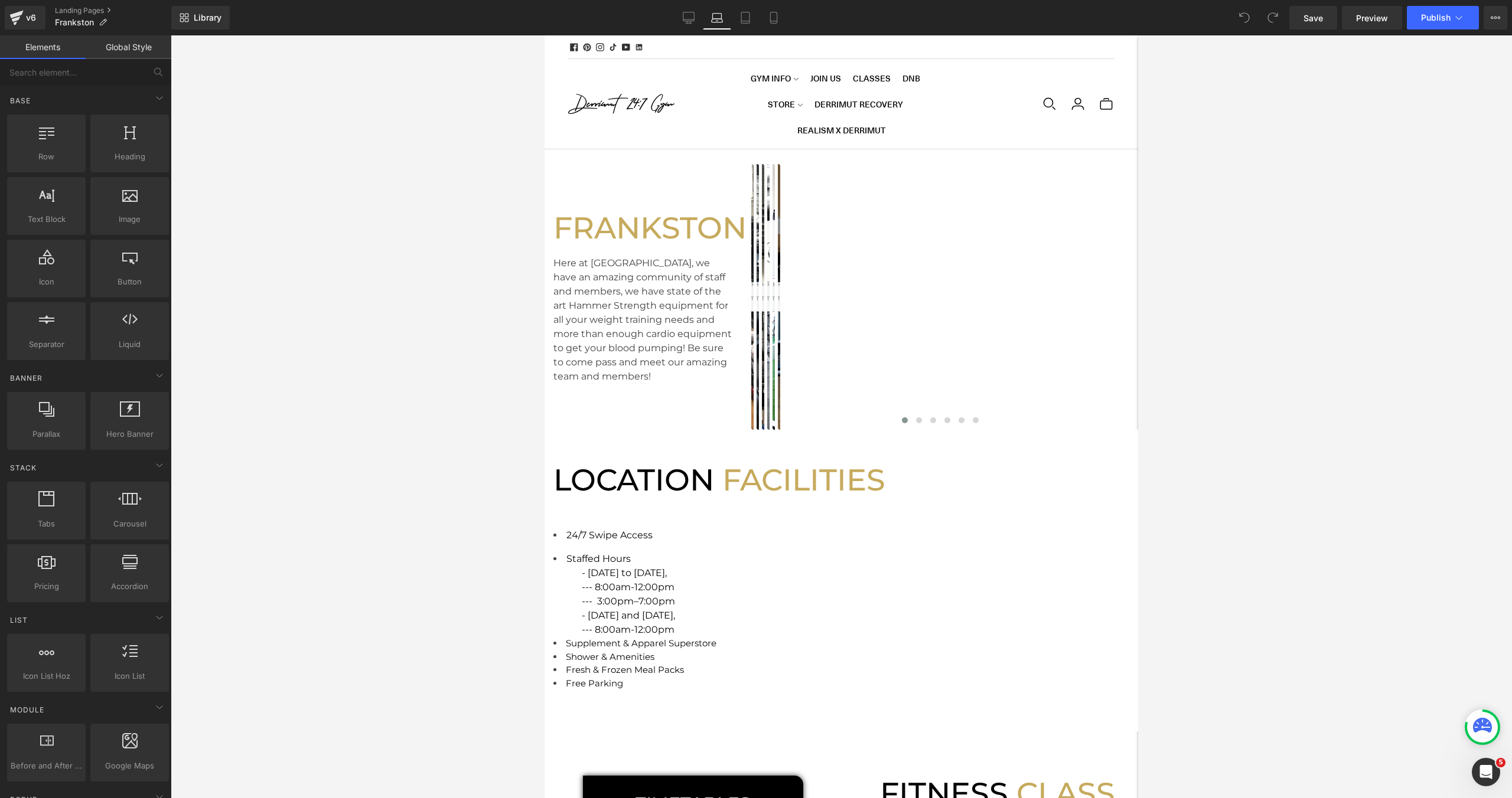
click at [722, 23] on icon at bounding box center [717, 17] width 12 height 12
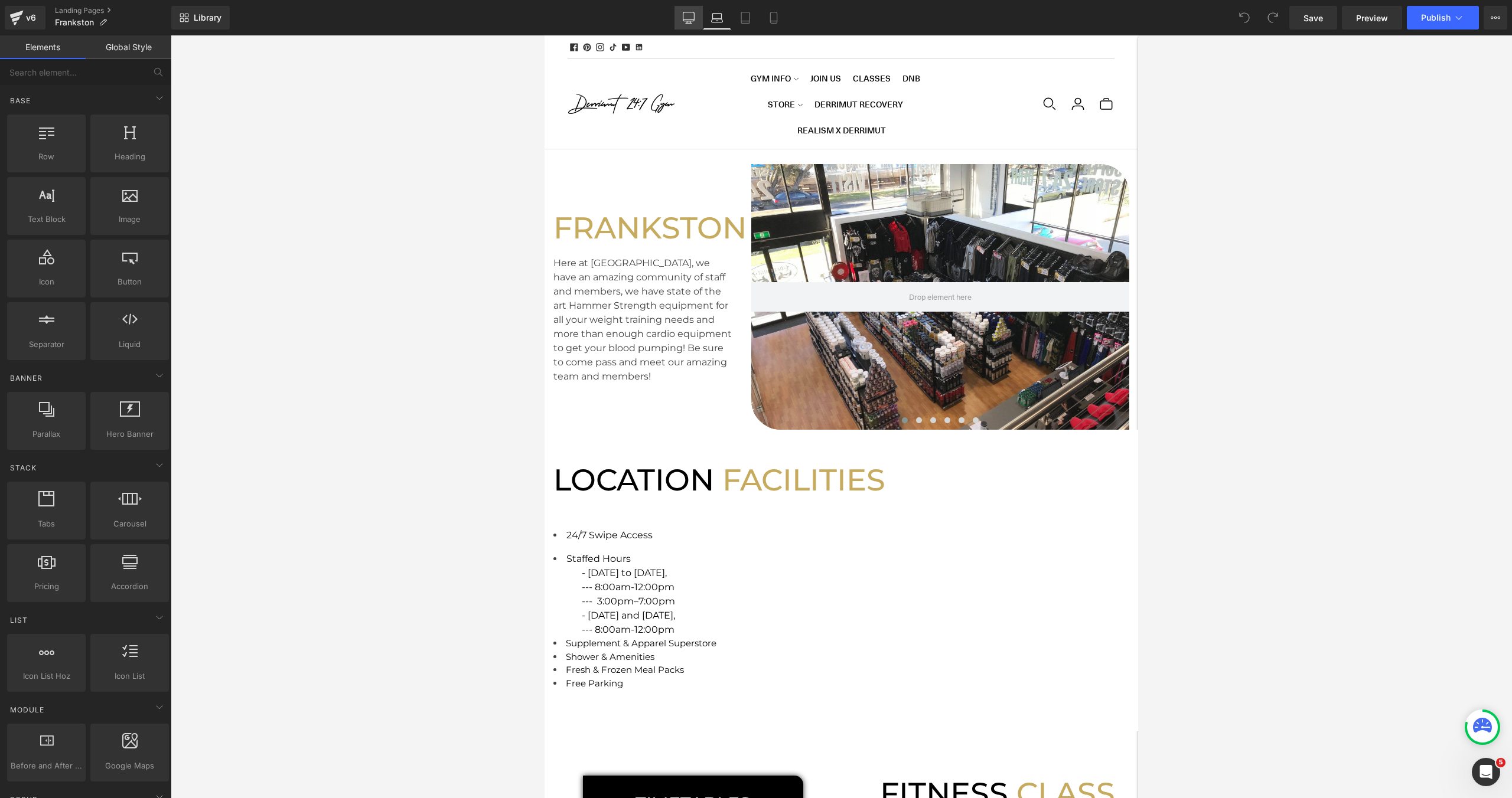
click at [693, 19] on icon at bounding box center [689, 19] width 11 height 0
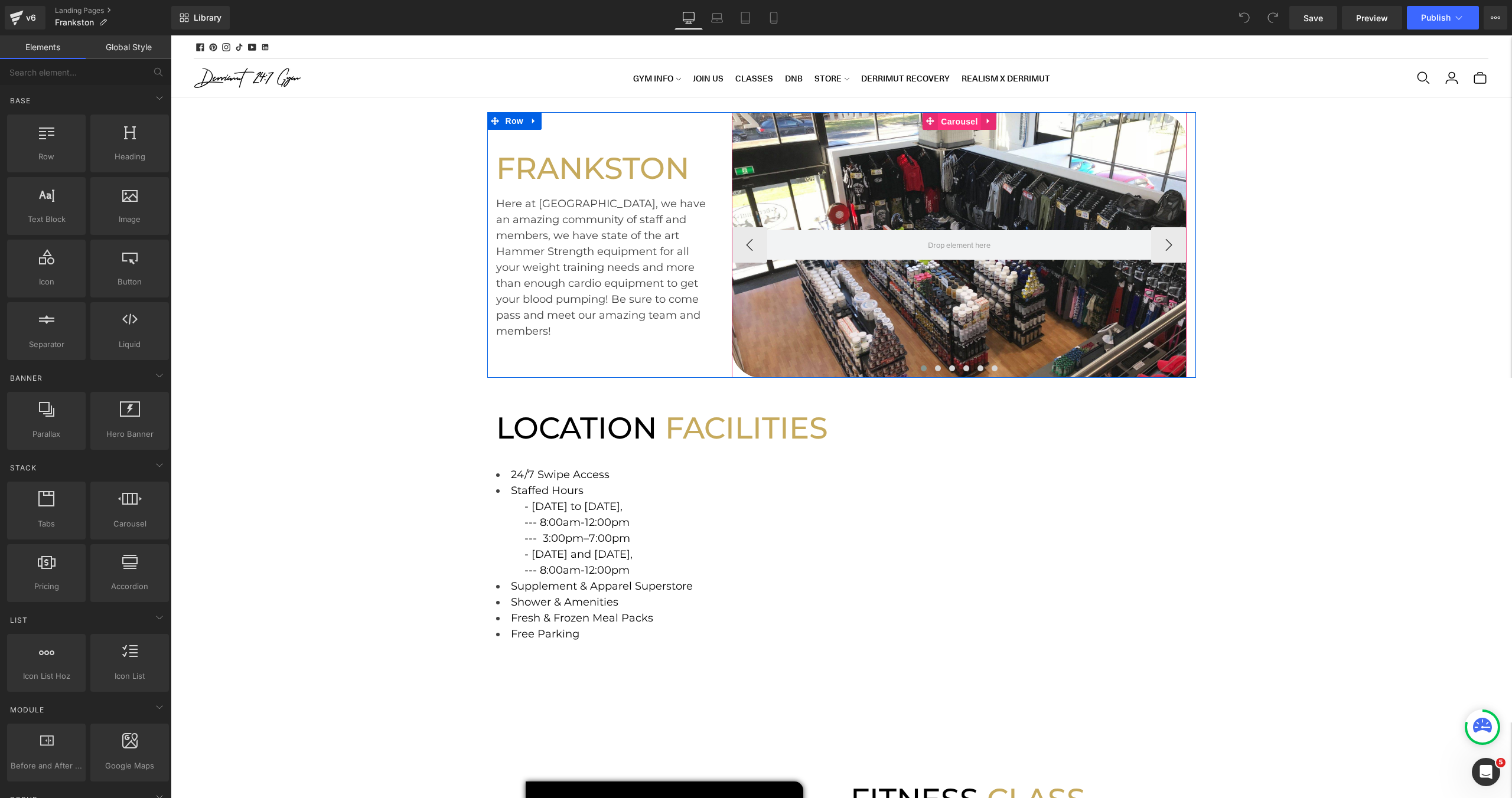
click at [960, 123] on span "Carousel" at bounding box center [959, 121] width 42 height 17
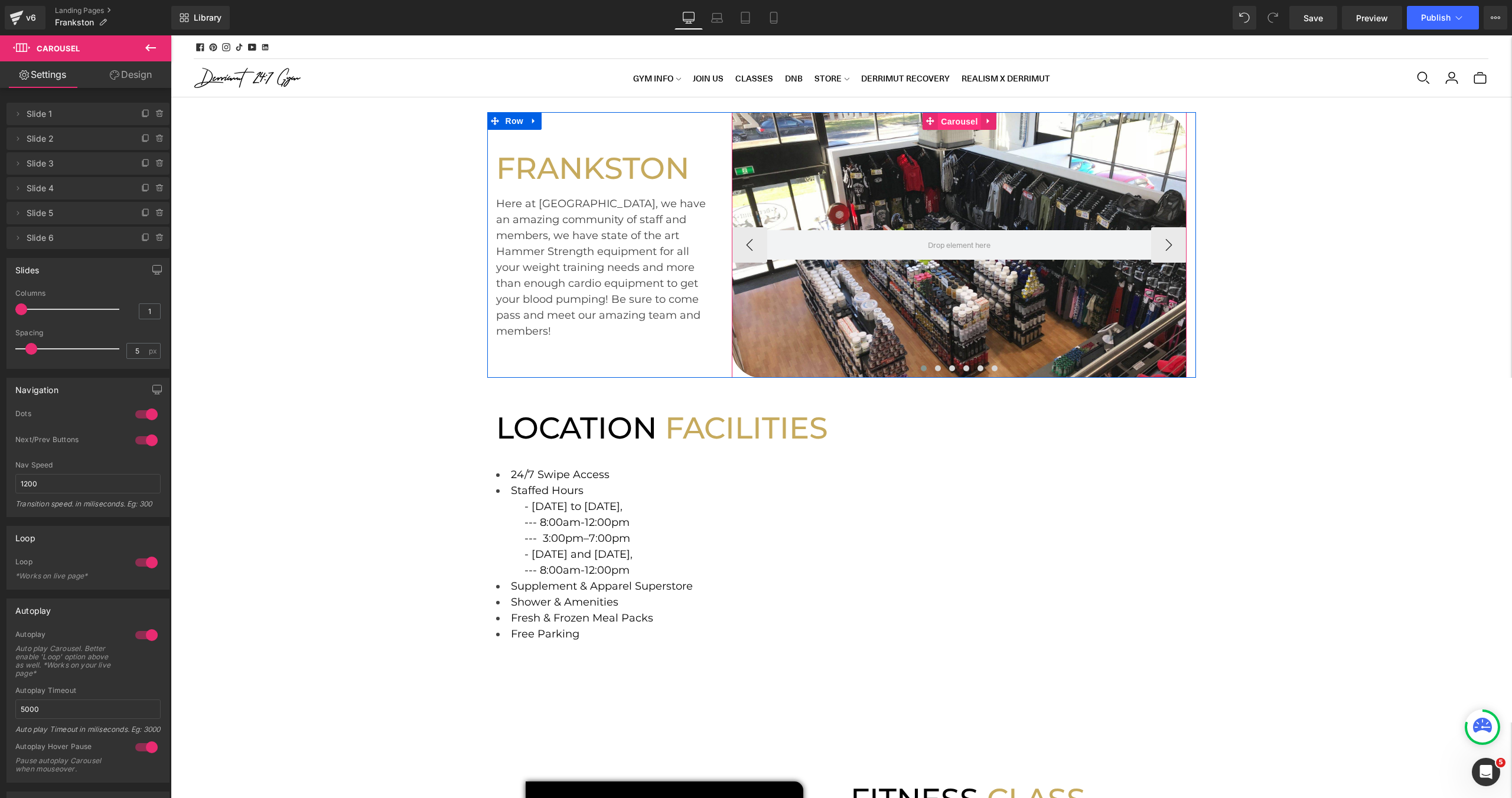
click at [960, 123] on span "Carousel" at bounding box center [959, 121] width 42 height 17
click at [155, 111] on icon at bounding box center [160, 114] width 10 height 10
click at [145, 114] on button "Delete" at bounding box center [147, 115] width 37 height 15
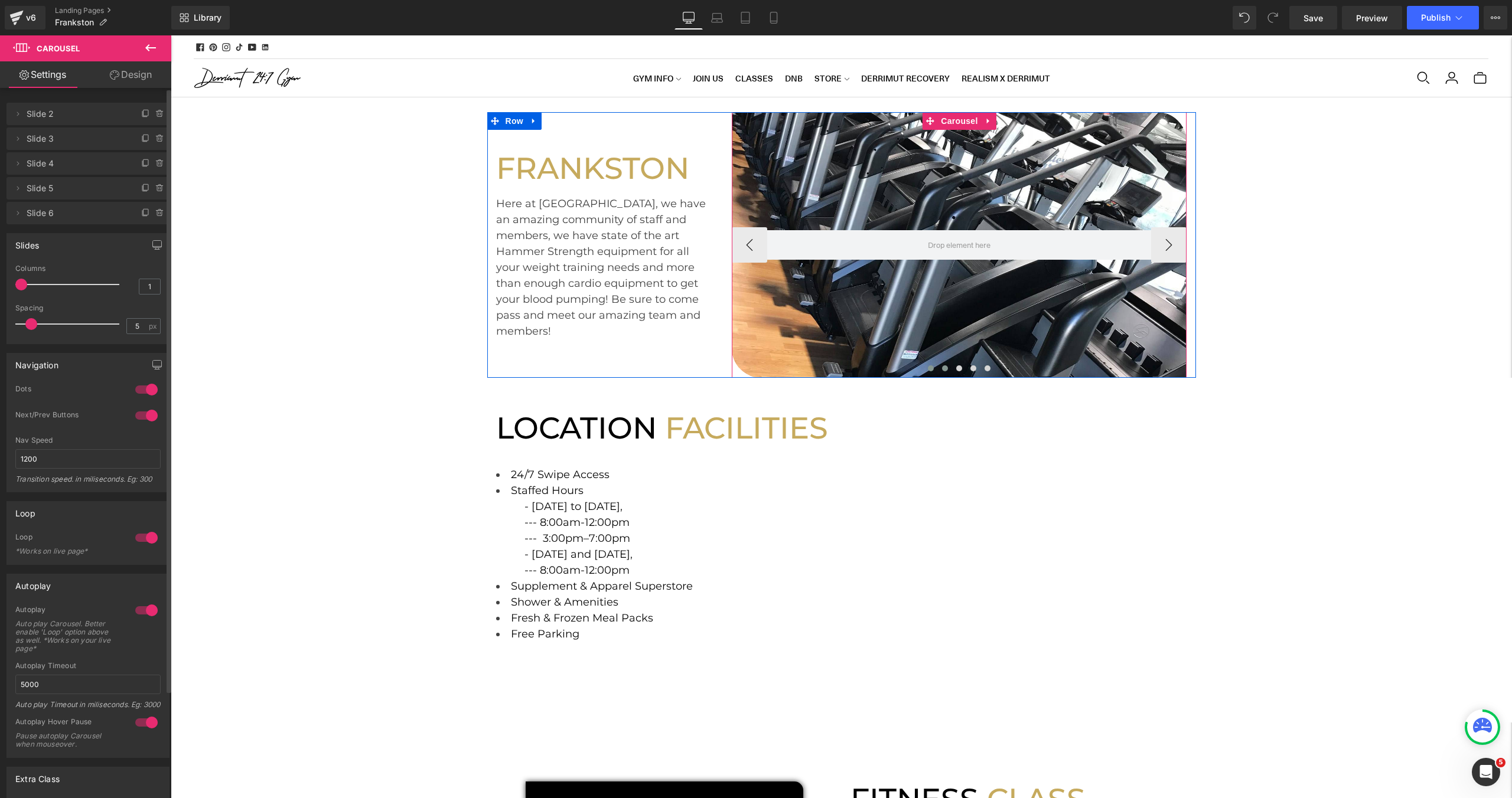
click at [948, 366] on button at bounding box center [945, 368] width 14 height 12
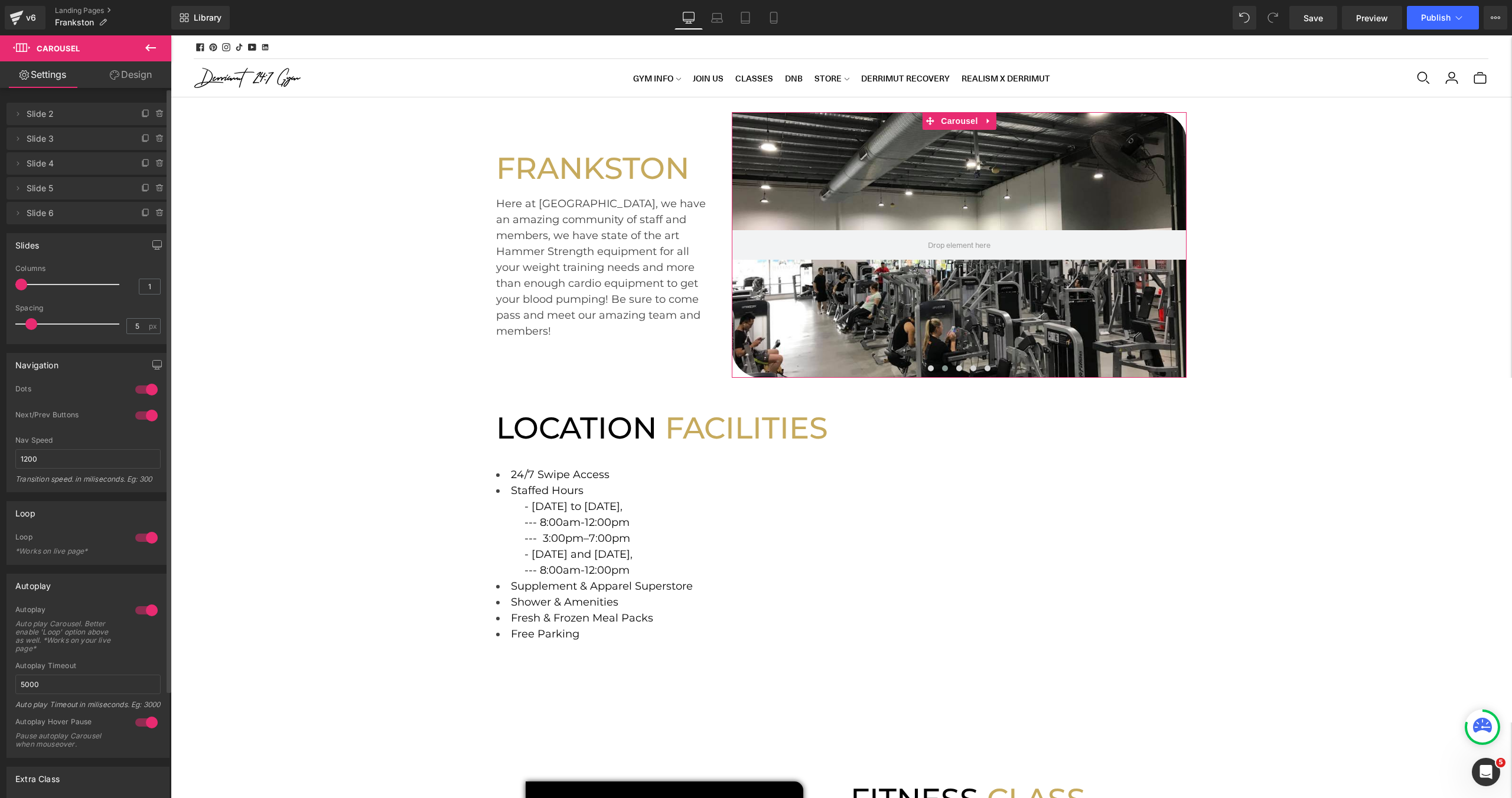
drag, startPoint x: 18, startPoint y: 138, endPoint x: 22, endPoint y: 106, distance: 32.2
click at [22, 100] on ul "Delete Cancel Slide 2 Slide 2 Delete Cancel Slide 3 Slide 3 Delete Cancel Slide…" at bounding box center [88, 100] width 163 height 0
drag, startPoint x: 13, startPoint y: 115, endPoint x: 22, endPoint y: 151, distance: 37.1
click at [20, 152] on div "Delete Cancel Slide 2 Slide 2 Delete Cancel Slide 3 Slide 3 Delete Cancel Slide…" at bounding box center [88, 162] width 163 height 124
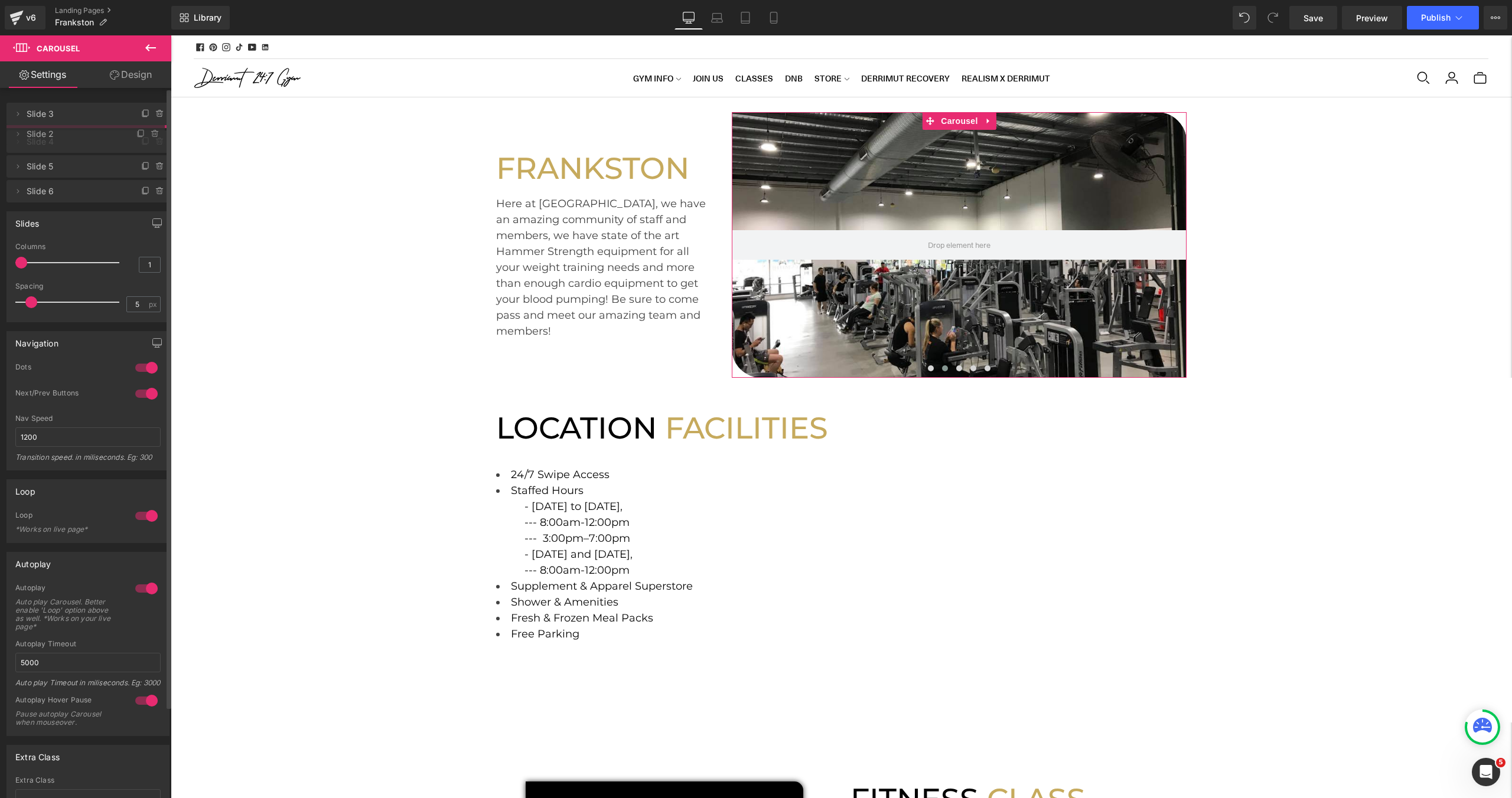
drag, startPoint x: 77, startPoint y: 115, endPoint x: 77, endPoint y: 136, distance: 21.0
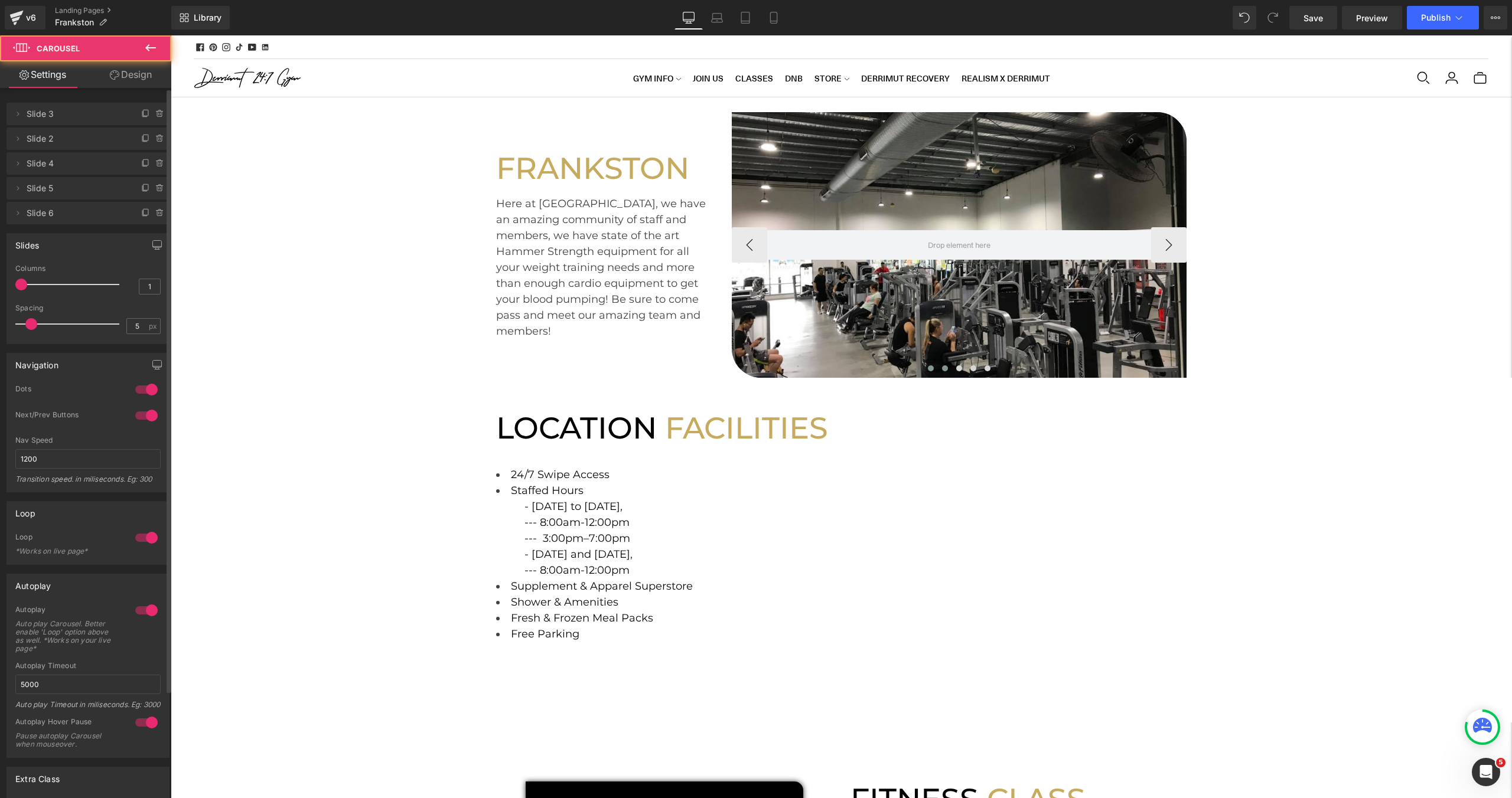
click at [942, 367] on button at bounding box center [945, 368] width 14 height 12
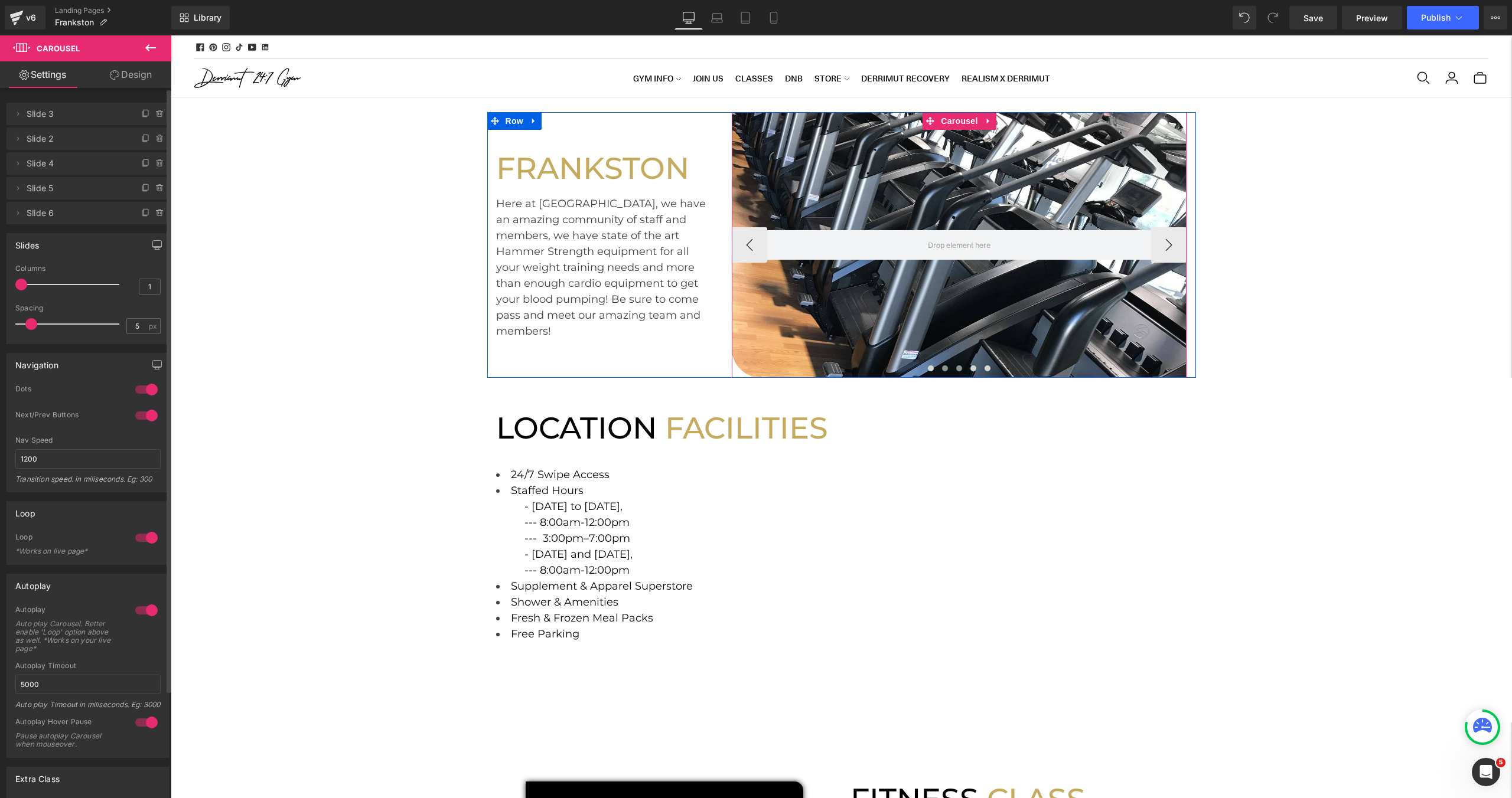
click at [958, 370] on span at bounding box center [959, 368] width 6 height 6
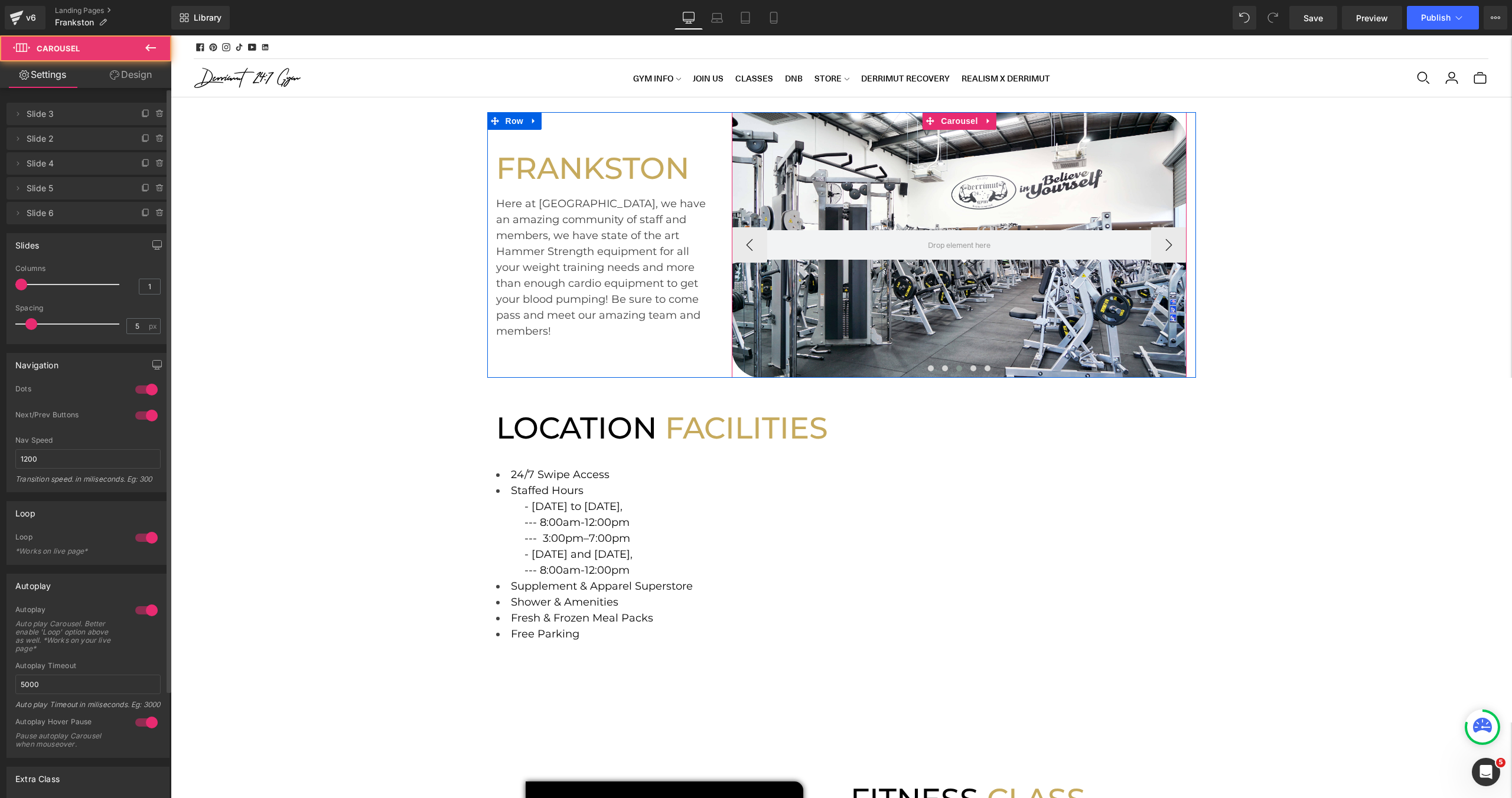
click at [964, 372] on button at bounding box center [959, 368] width 14 height 12
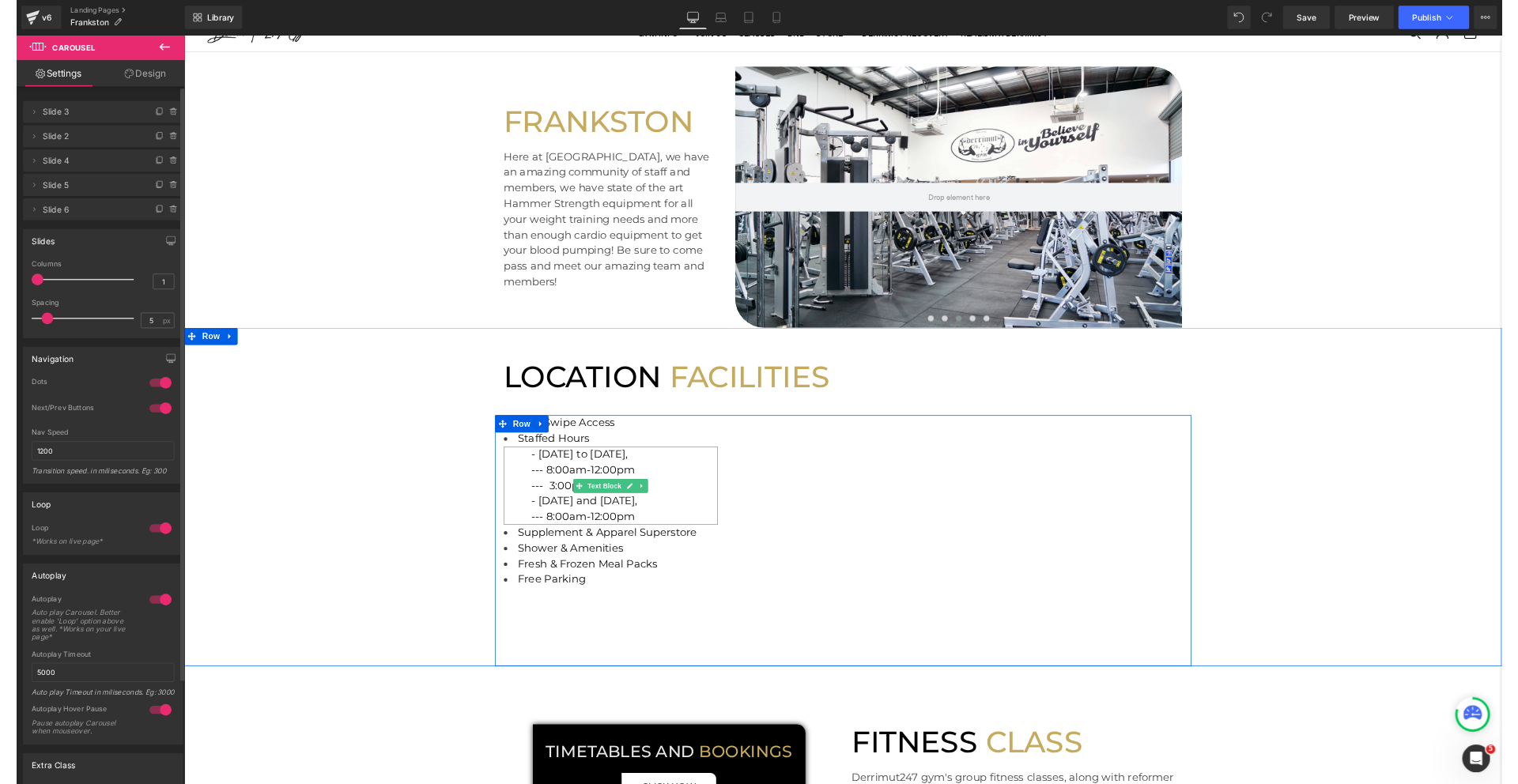
scroll to position [81, 0]
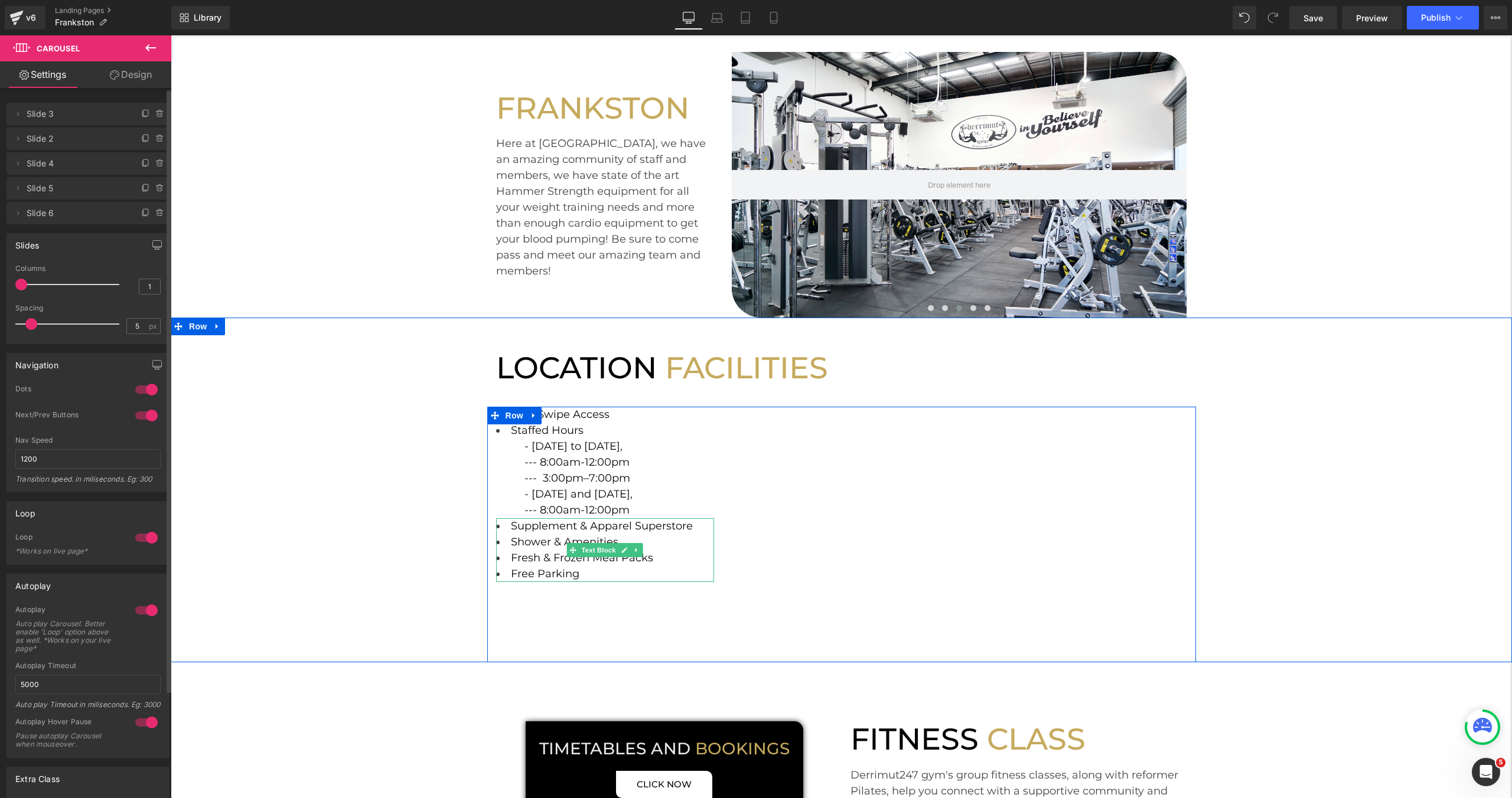
click at [651, 564] on li "Fresh & Frozen Meal Packs" at bounding box center [605, 558] width 218 height 16
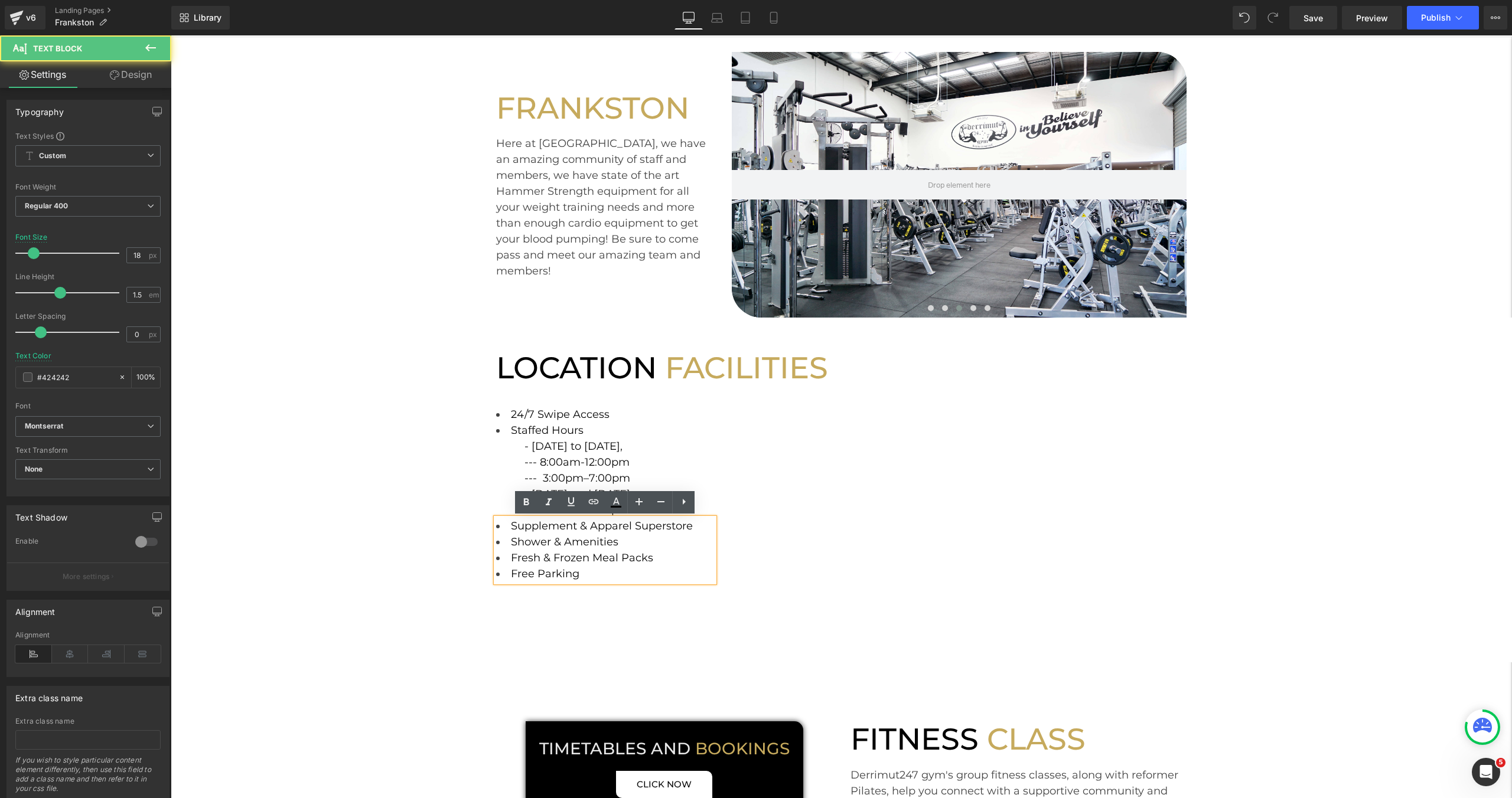
click at [652, 560] on li "Fresh & Frozen Meal Packs" at bounding box center [605, 558] width 218 height 16
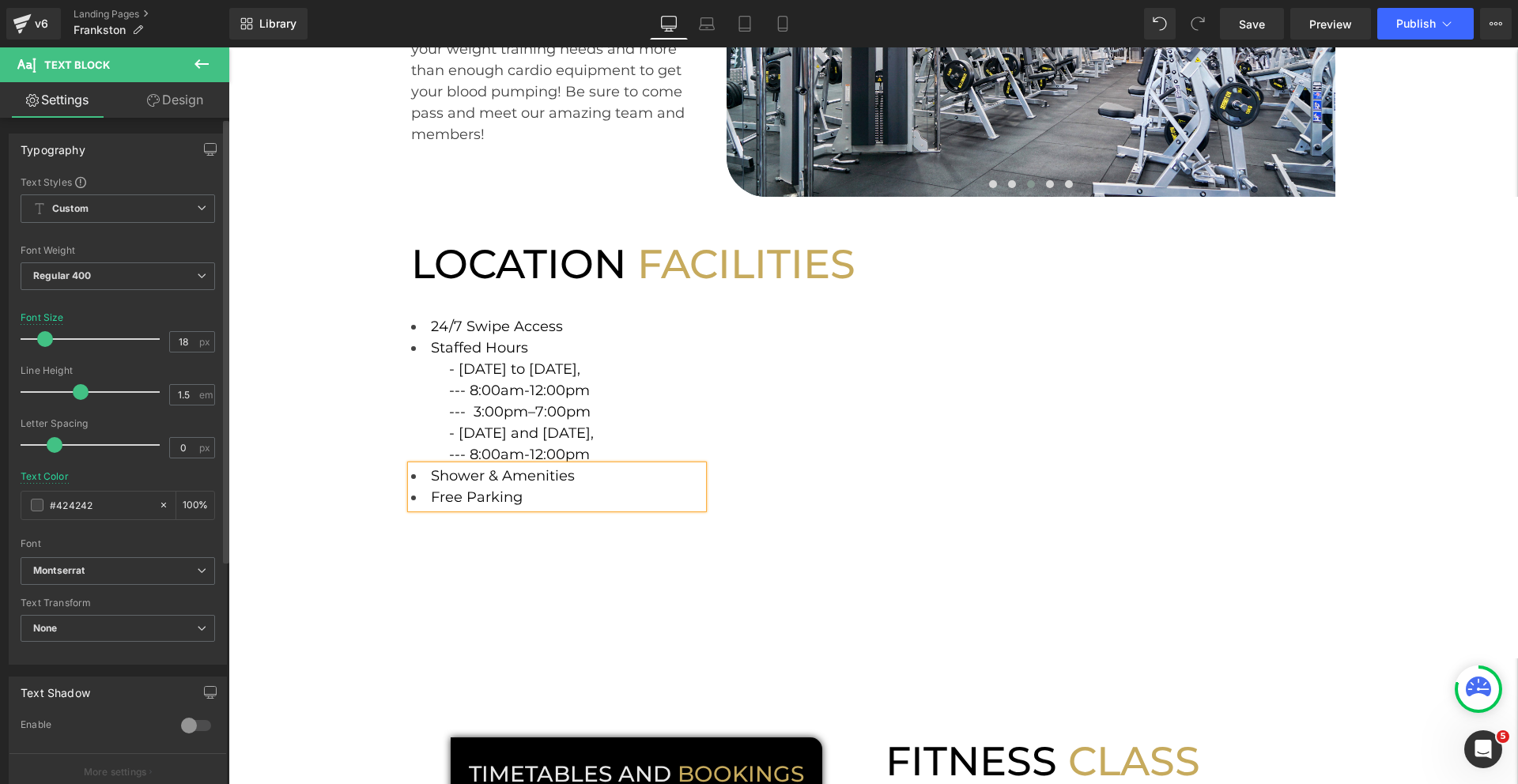
scroll to position [353, 0]
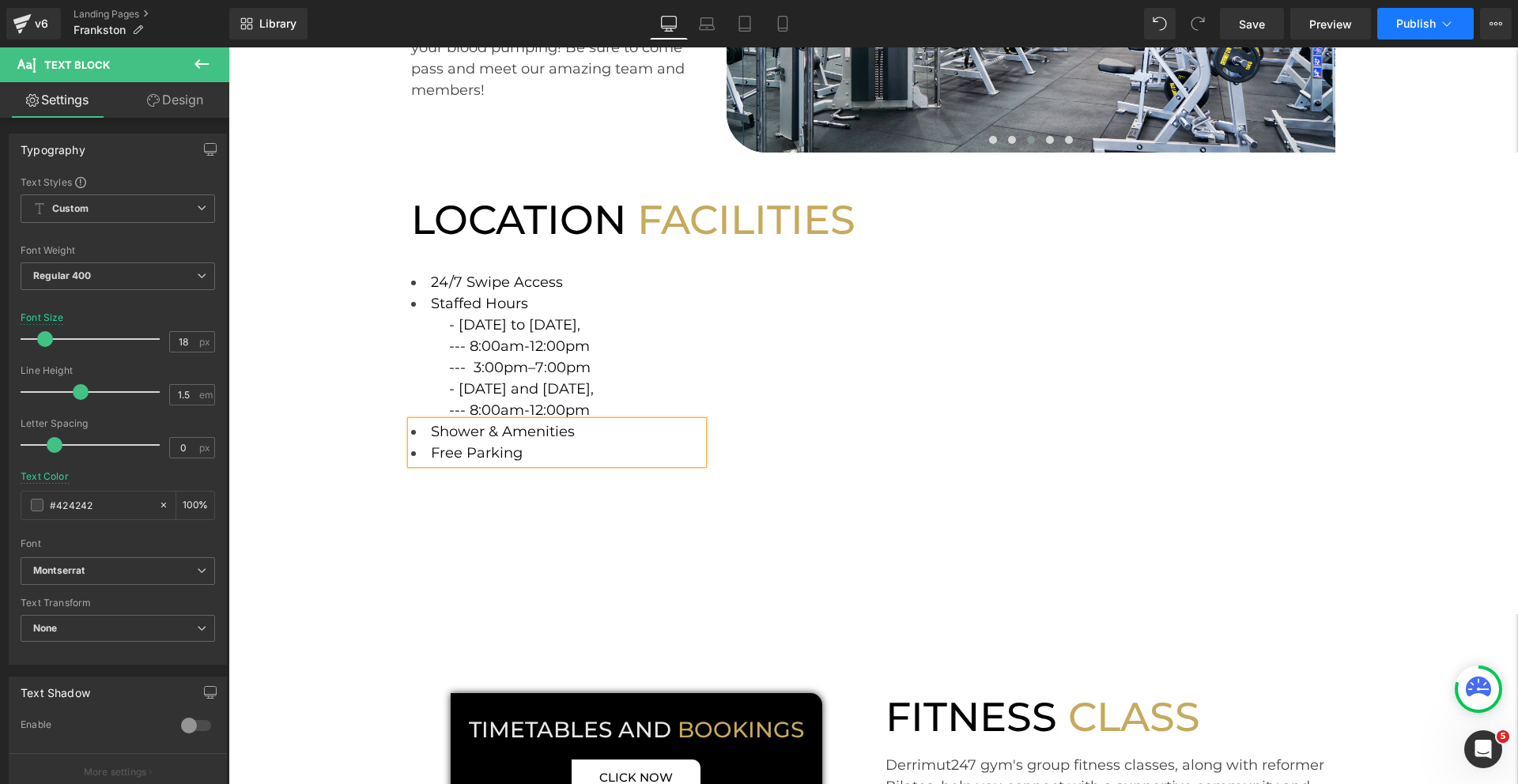
click at [1413, 20] on span "Publish" at bounding box center [1416, 24] width 39 height 13
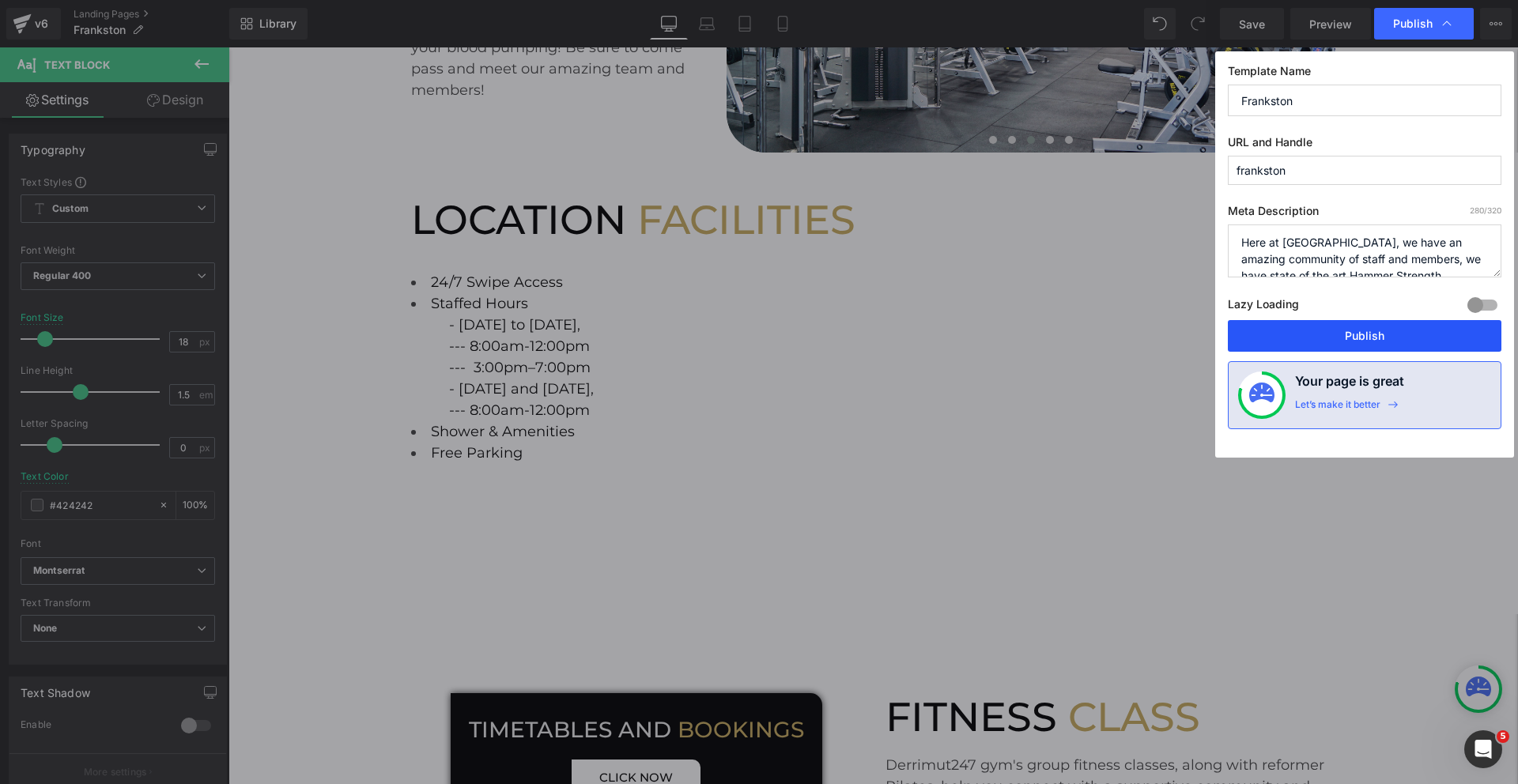
click at [1310, 337] on button "Publish" at bounding box center [1364, 336] width 274 height 32
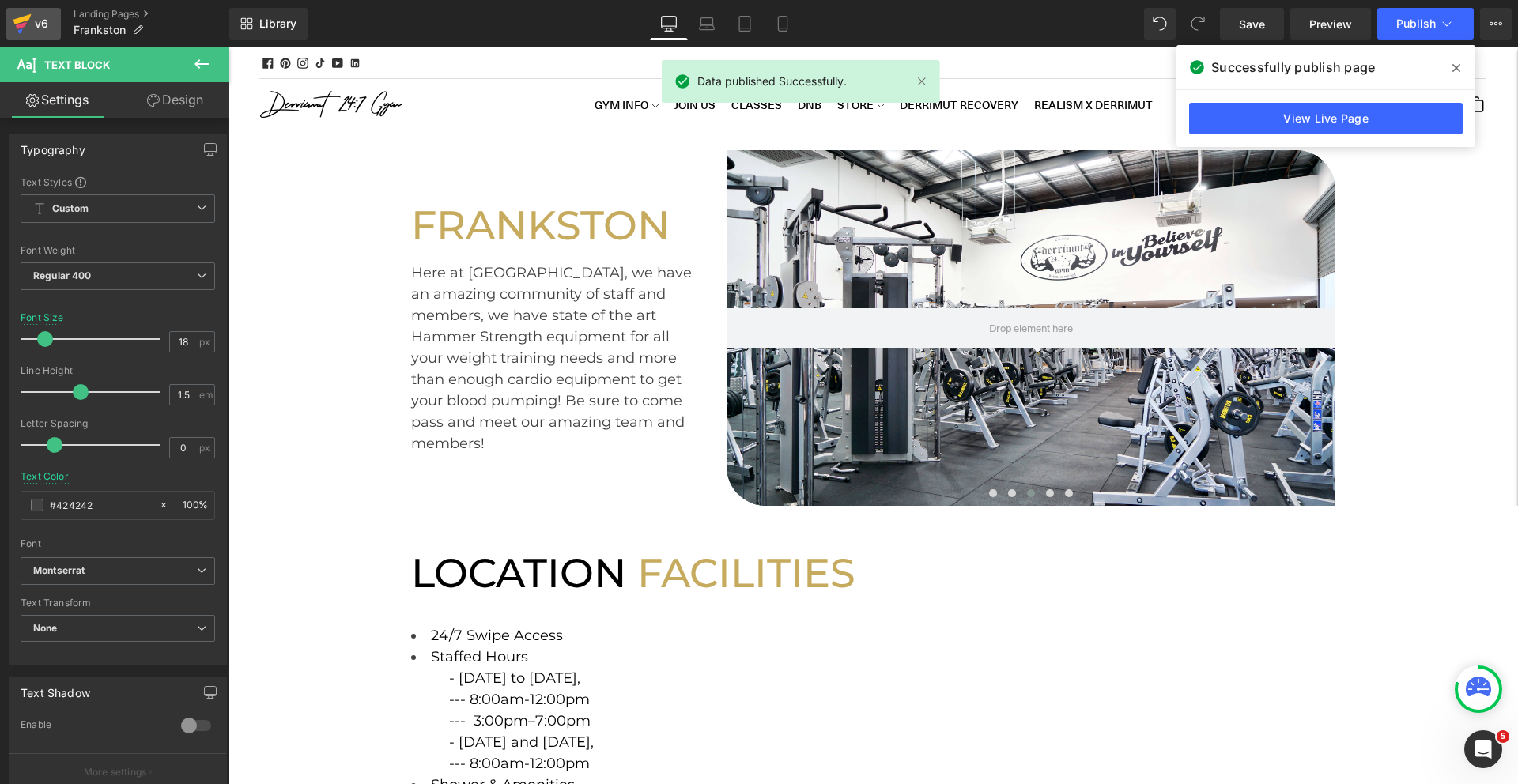
click at [26, 28] on icon at bounding box center [22, 23] width 19 height 39
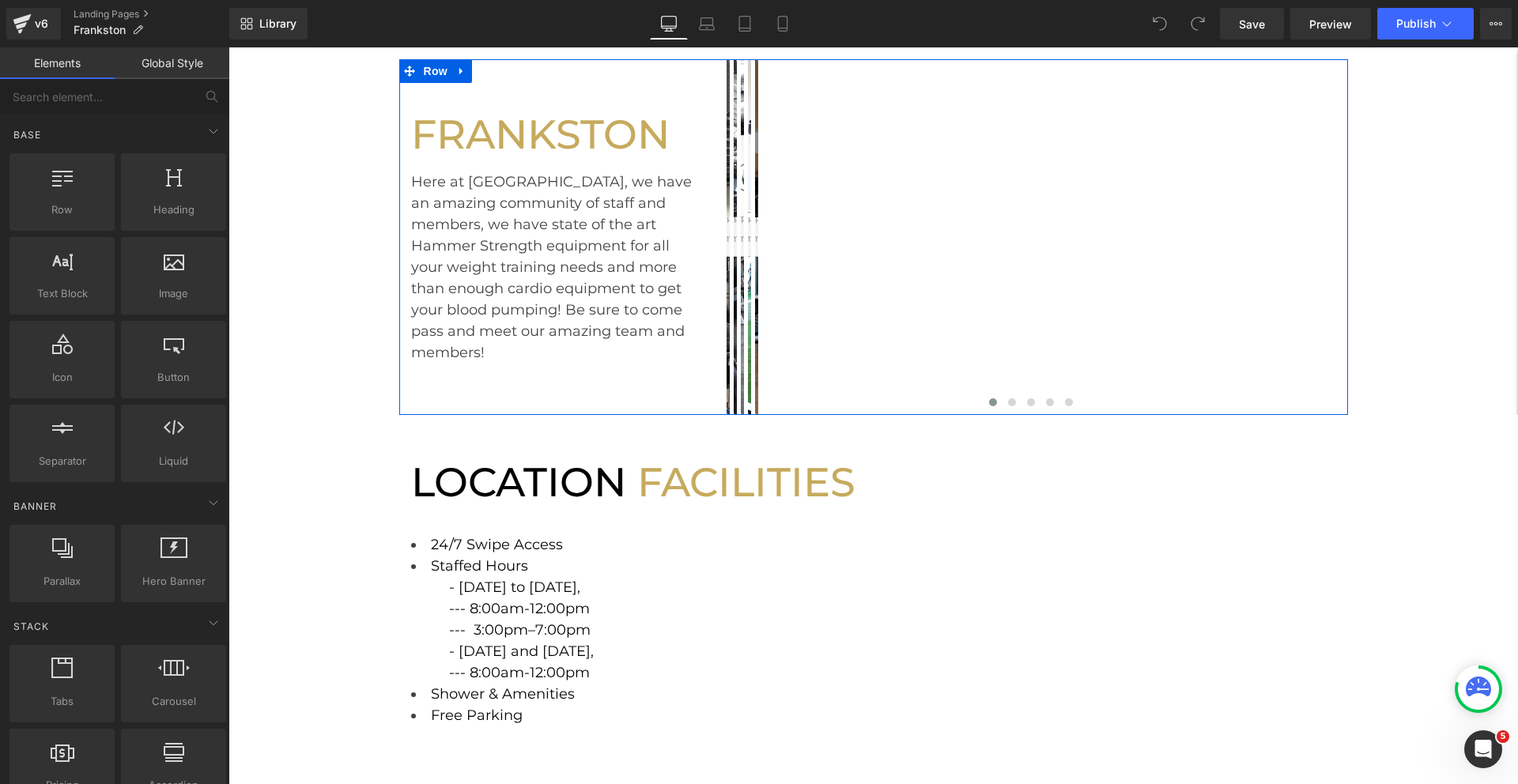
scroll to position [20, 0]
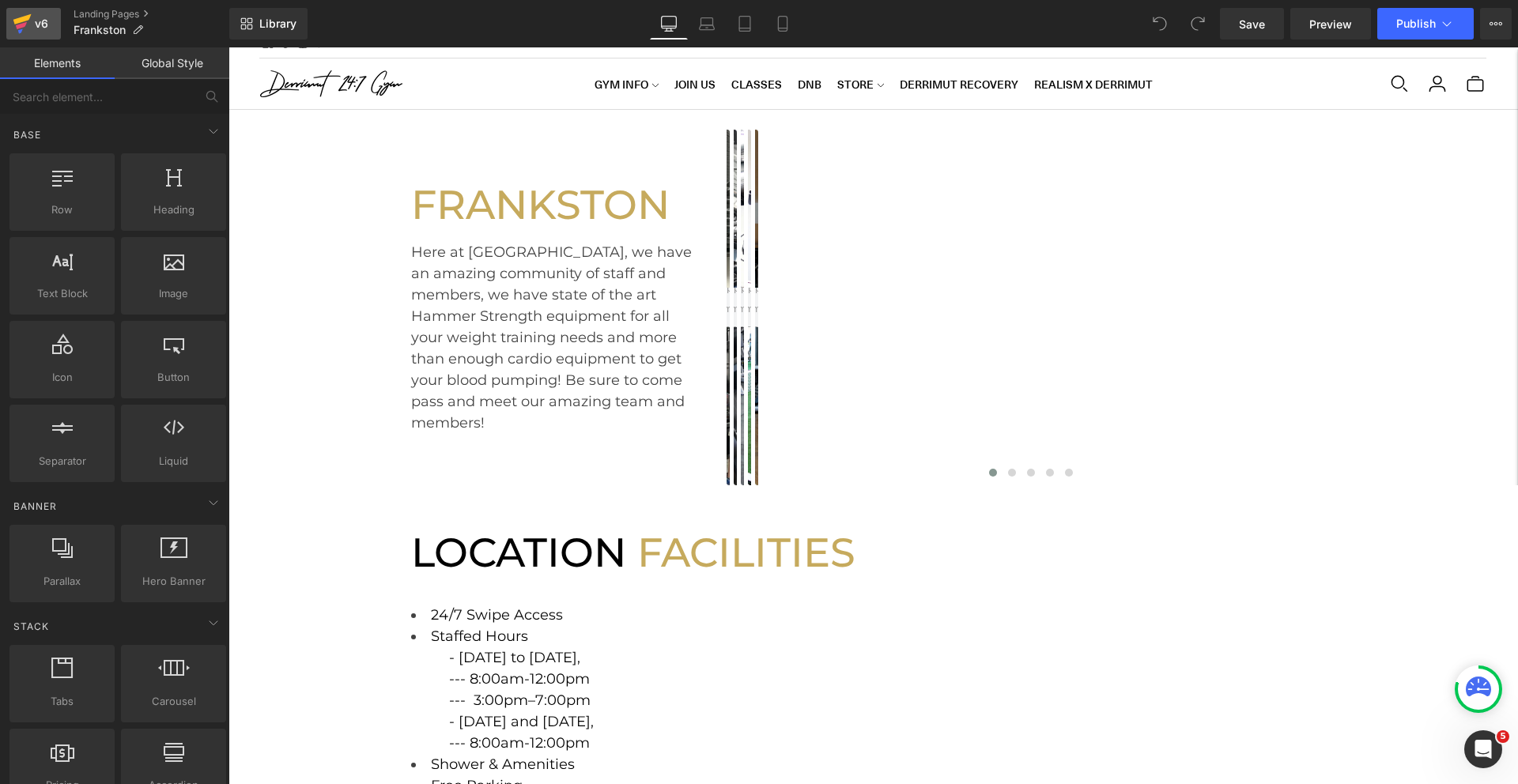
click at [21, 20] on icon at bounding box center [22, 19] width 19 height 10
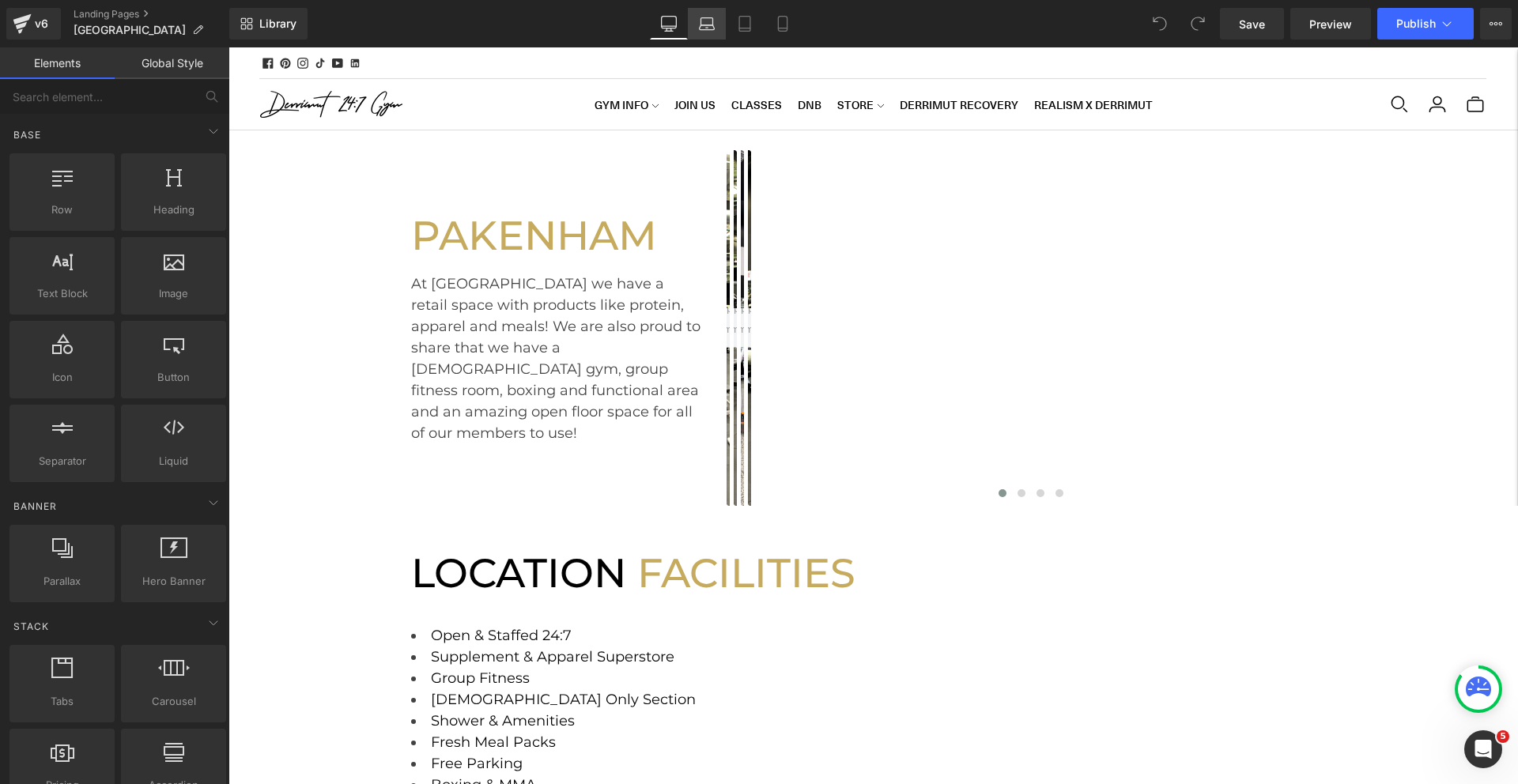
click at [709, 28] on icon at bounding box center [706, 23] width 16 height 16
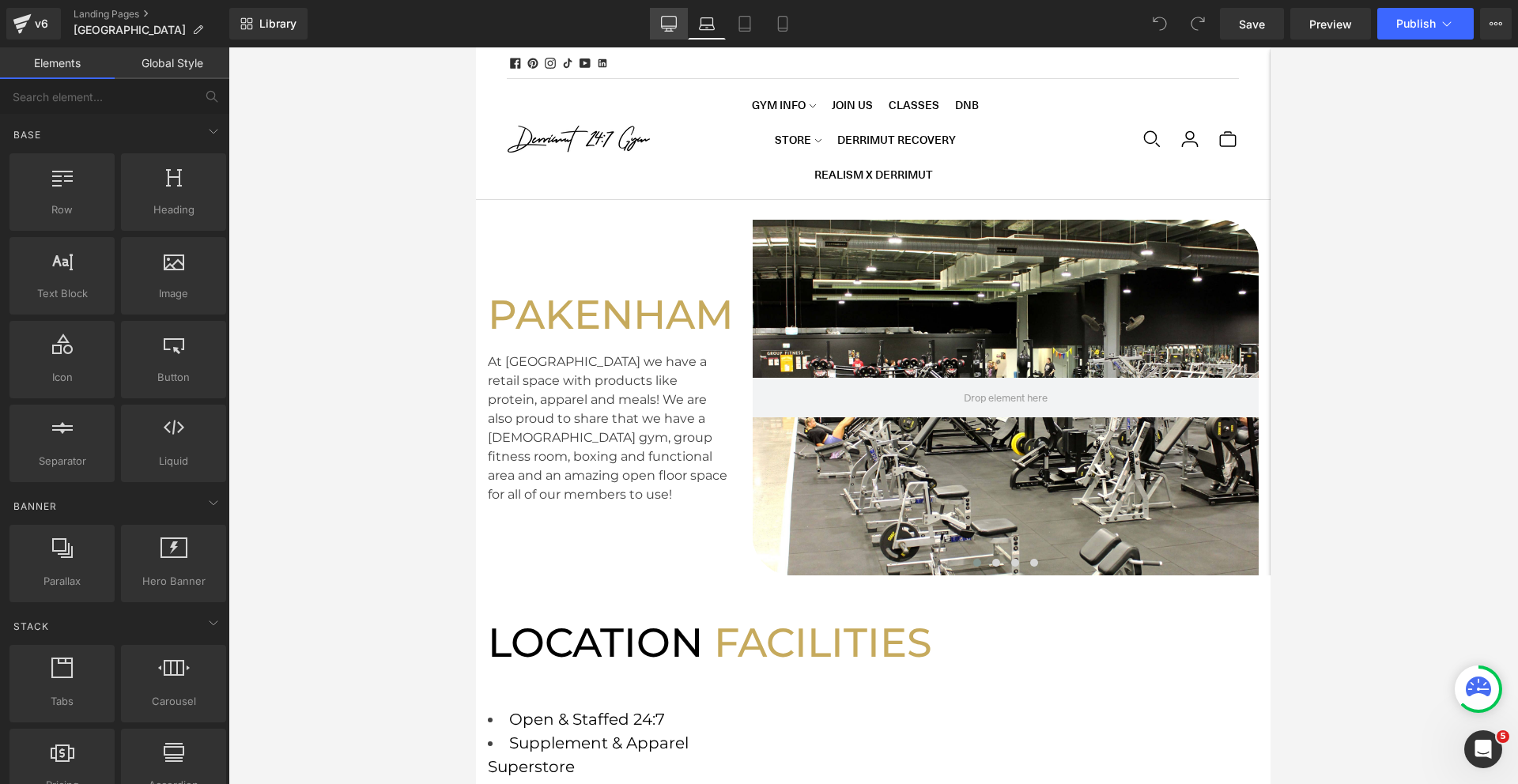
click at [668, 30] on icon at bounding box center [669, 23] width 16 height 16
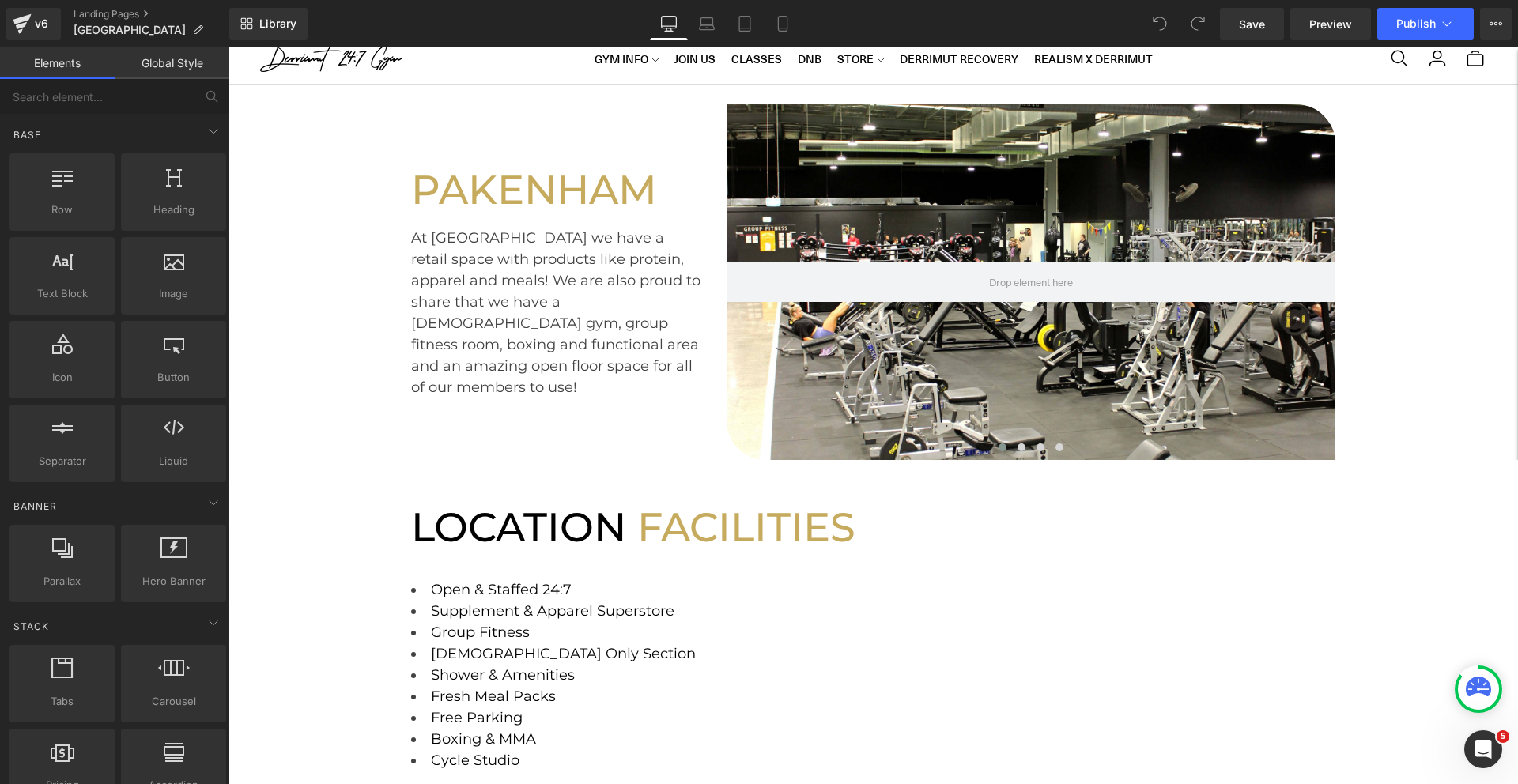
scroll to position [50, 0]
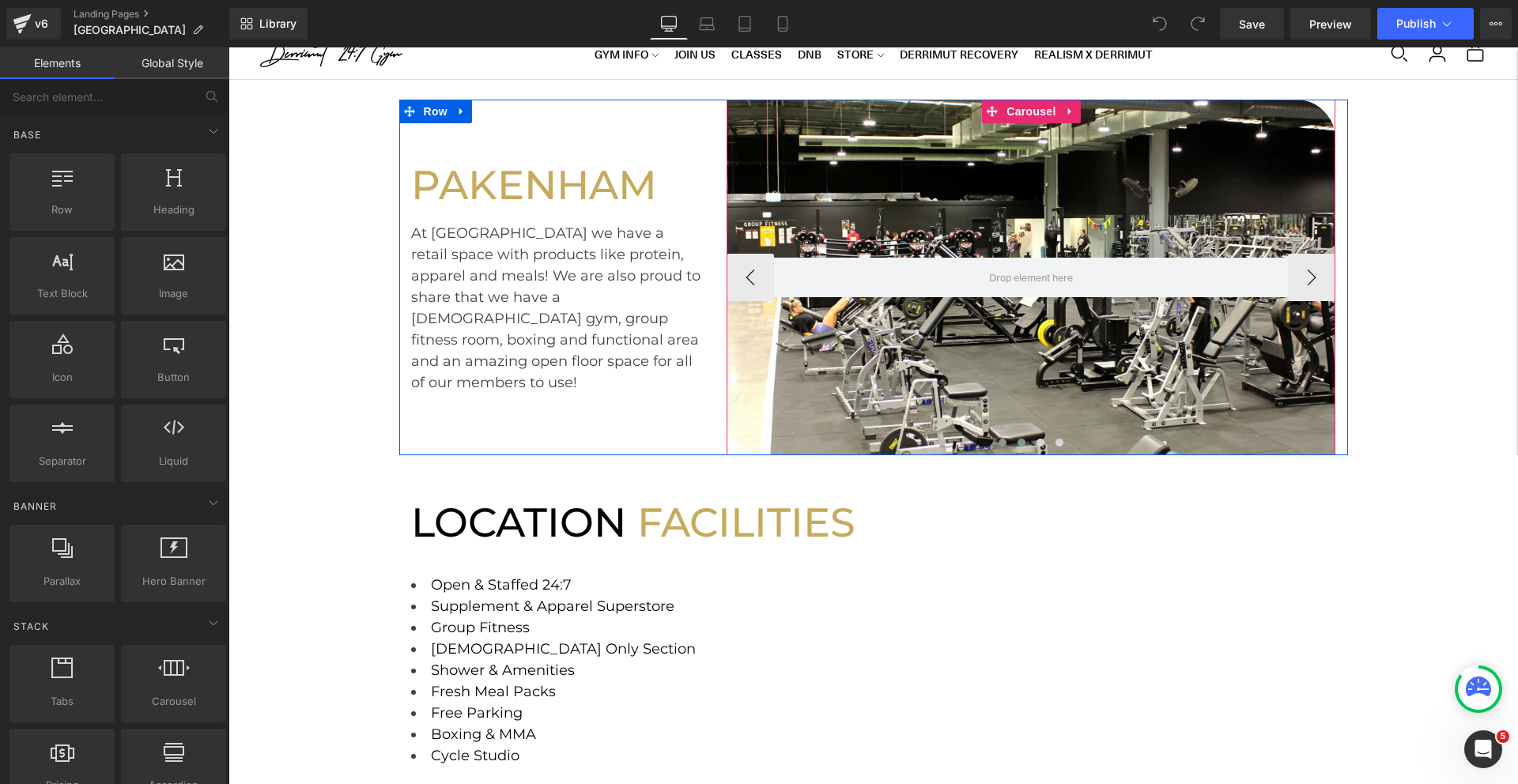
click at [1022, 447] on button at bounding box center [1021, 442] width 19 height 16
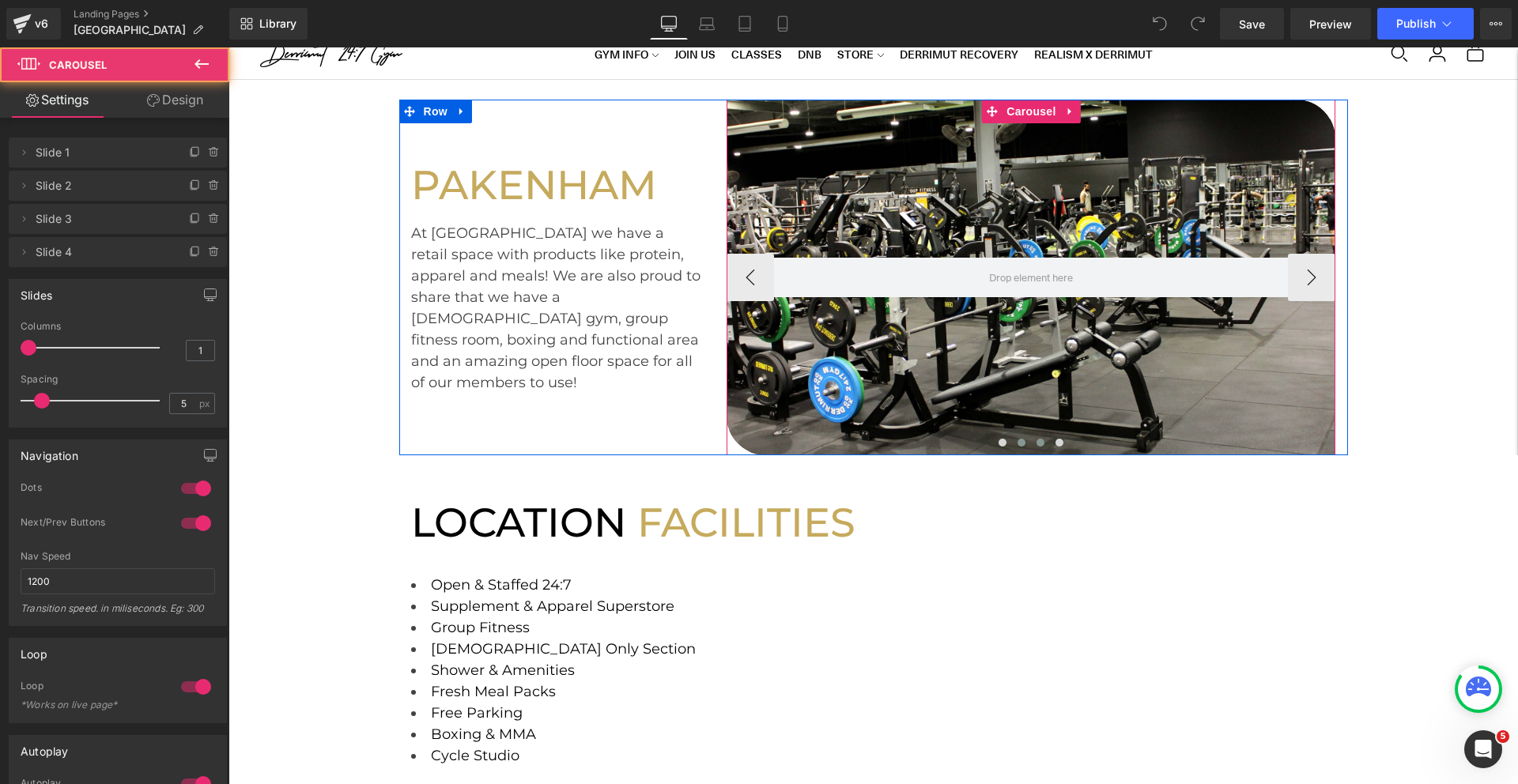
click at [1035, 446] on button at bounding box center [1040, 442] width 19 height 16
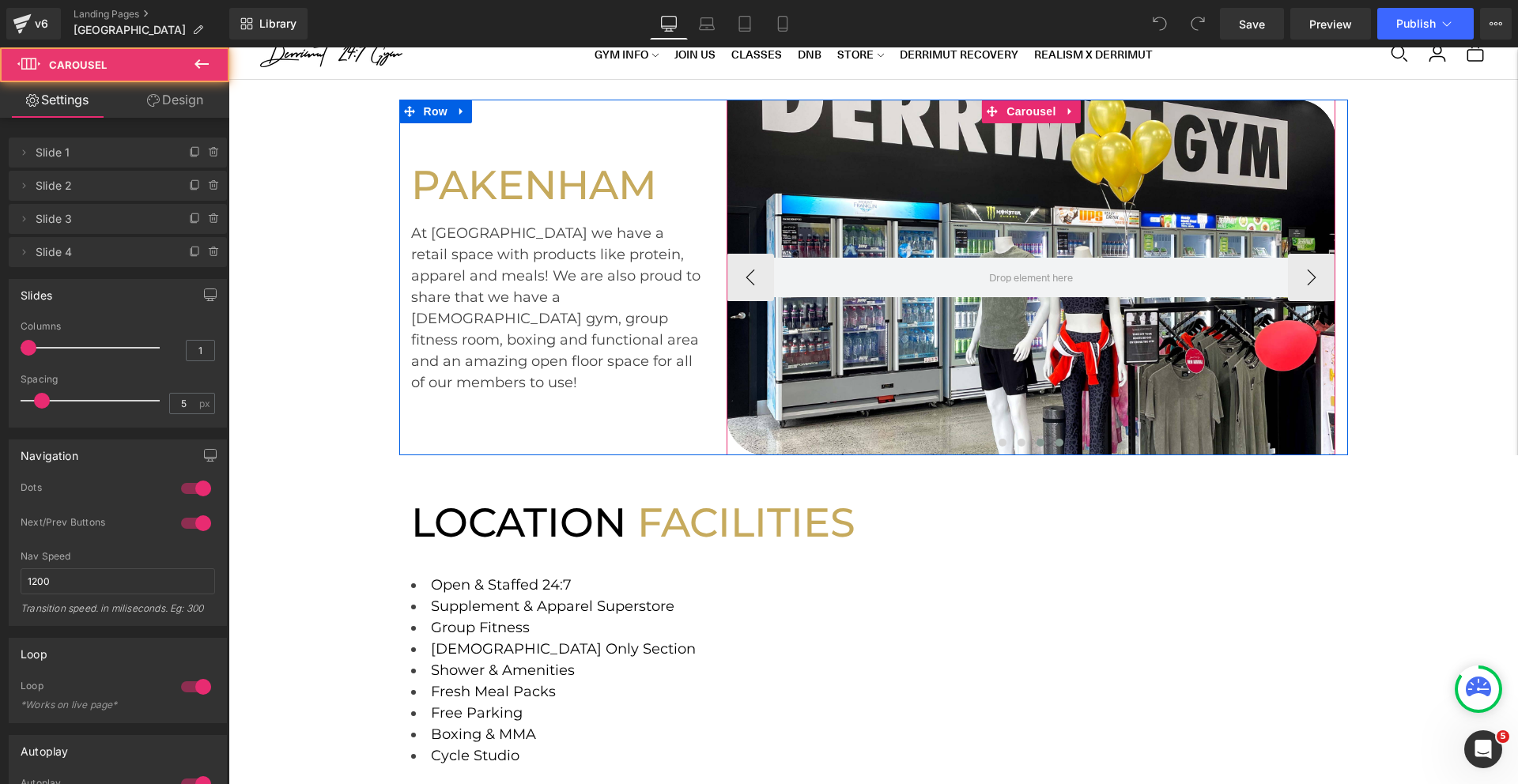
click at [1052, 446] on button at bounding box center [1059, 442] width 19 height 16
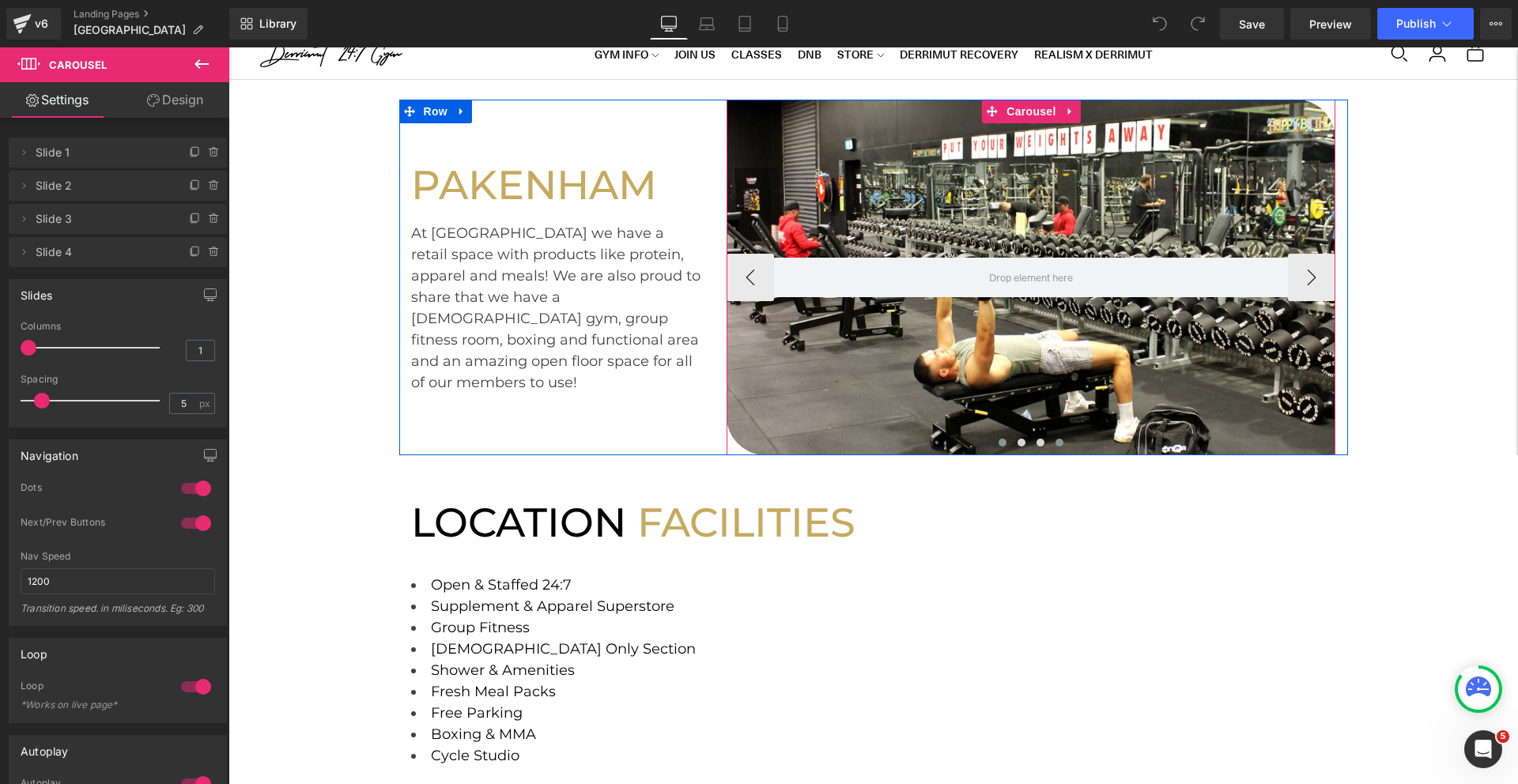
click at [1002, 441] on span at bounding box center [1002, 442] width 7 height 7
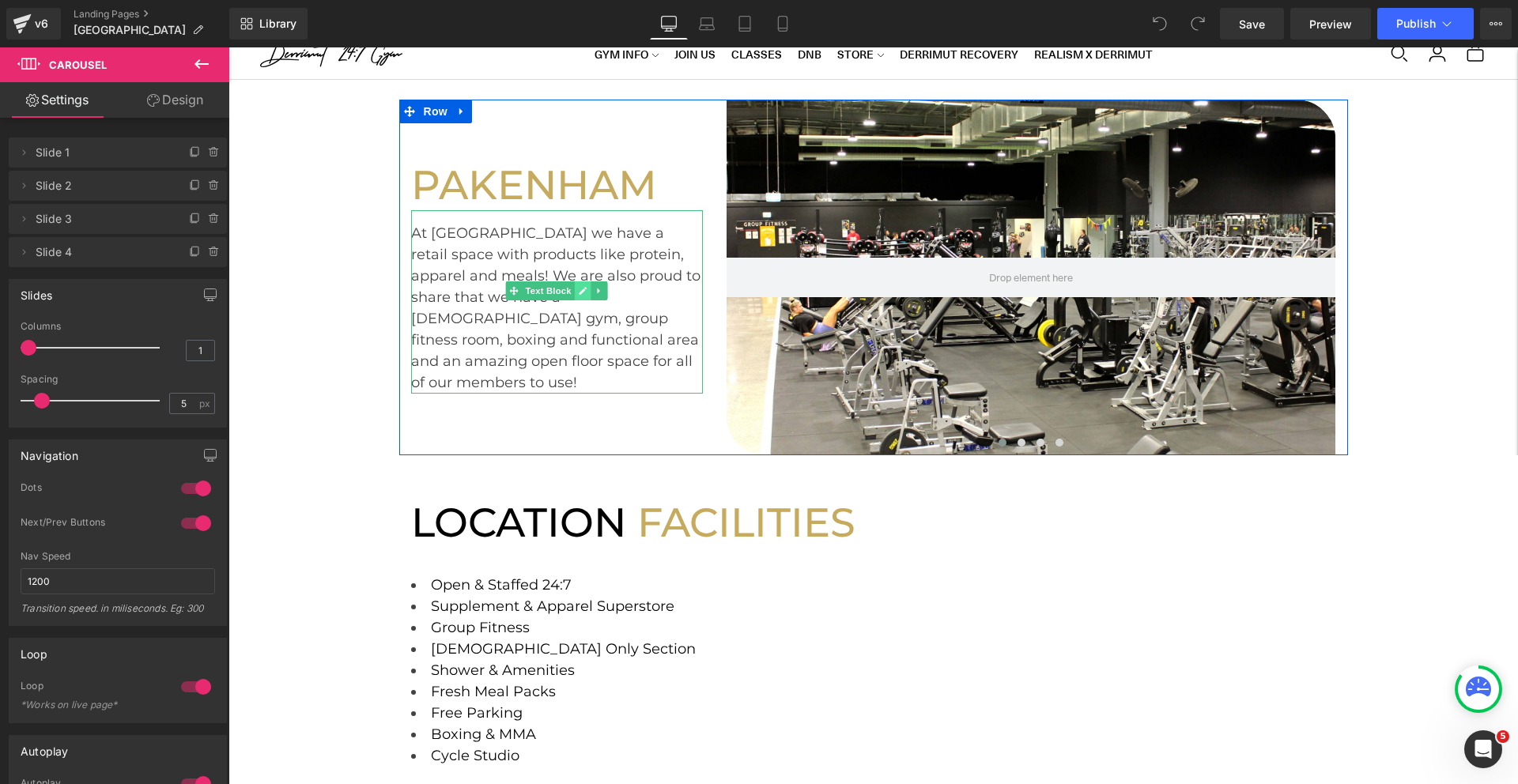
click at [580, 301] on link at bounding box center [583, 291] width 17 height 19
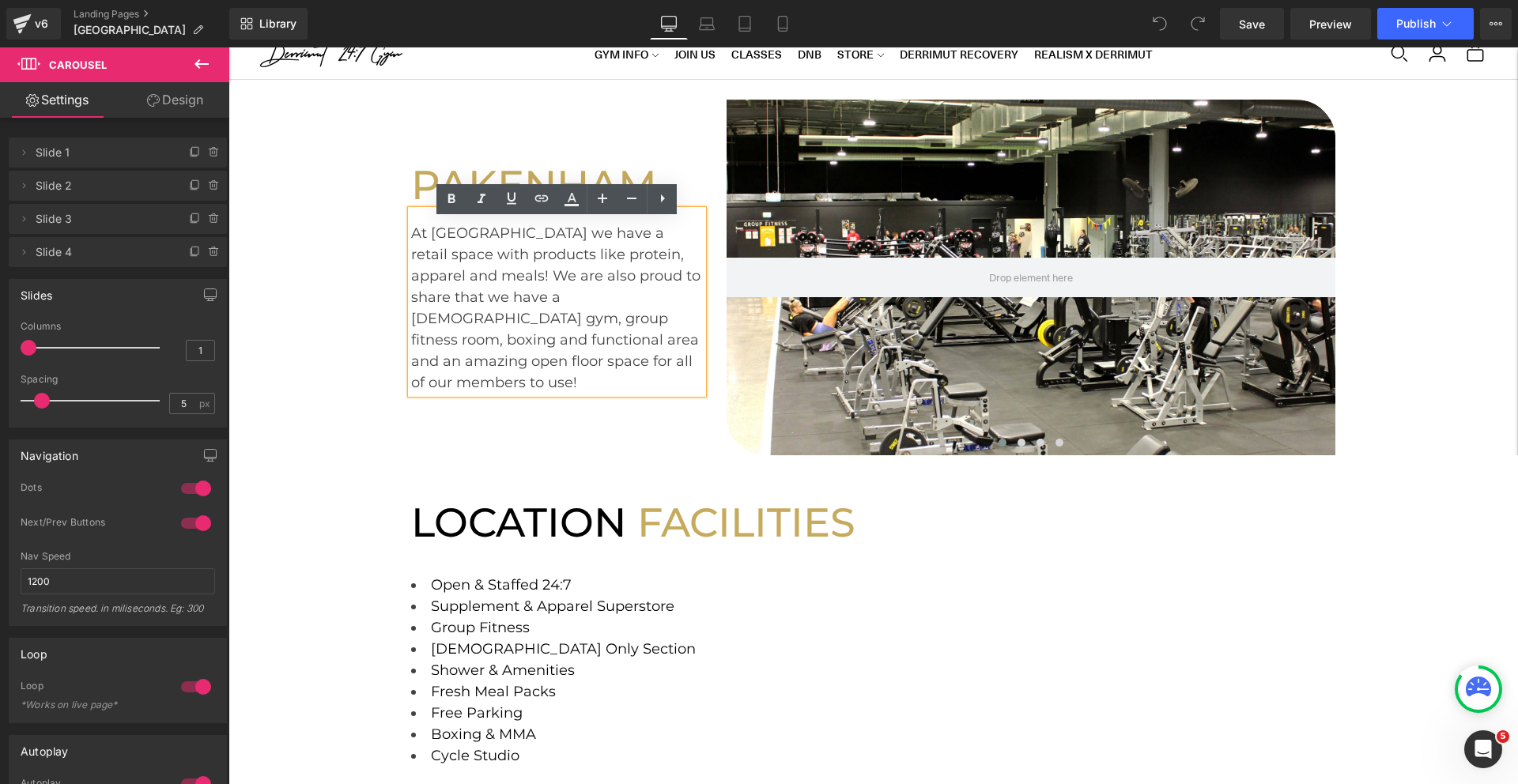
click at [616, 312] on div "At Pakenham we have a retail space with products like protein, apparel and meal…" at bounding box center [557, 302] width 292 height 183
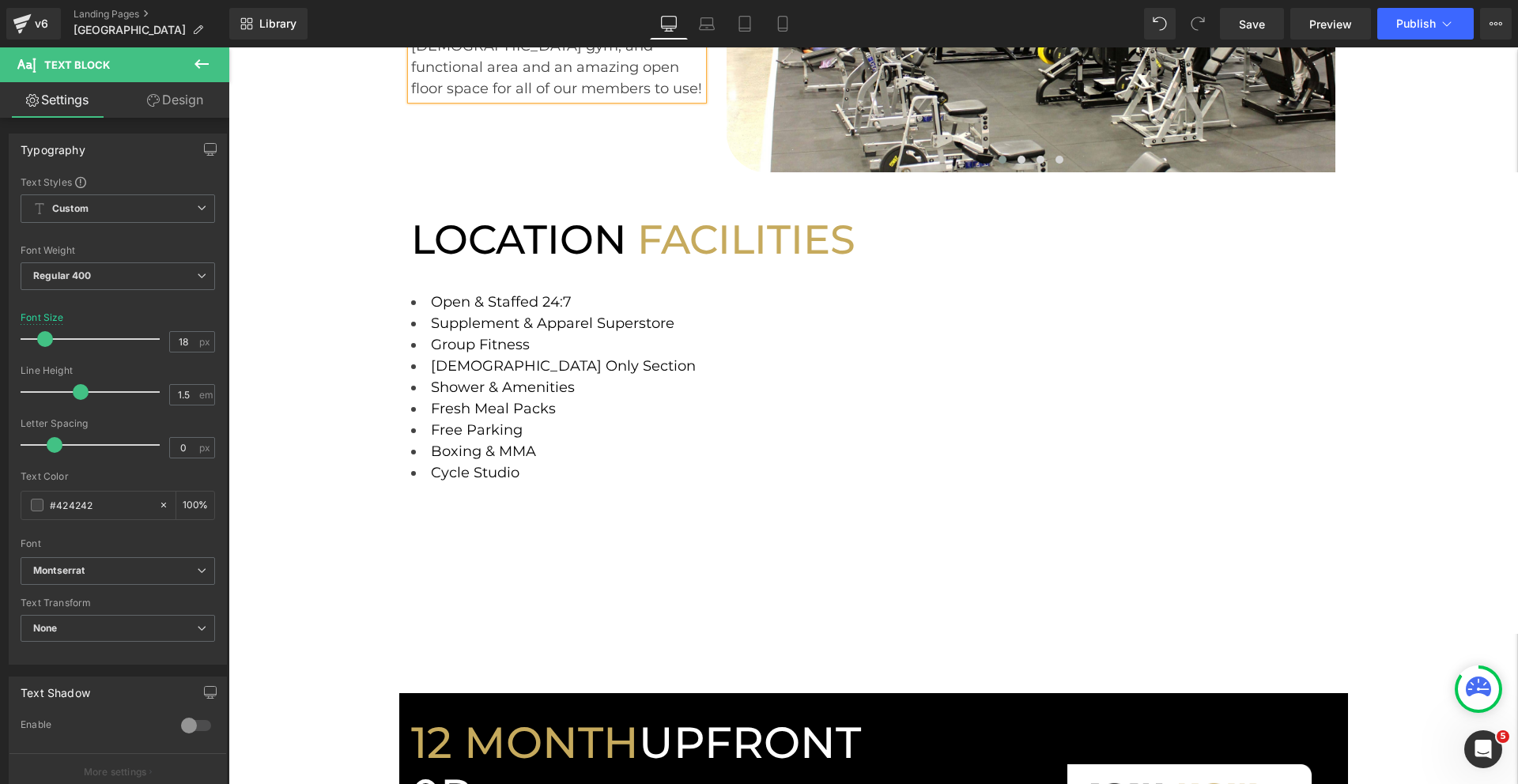
scroll to position [367, 0]
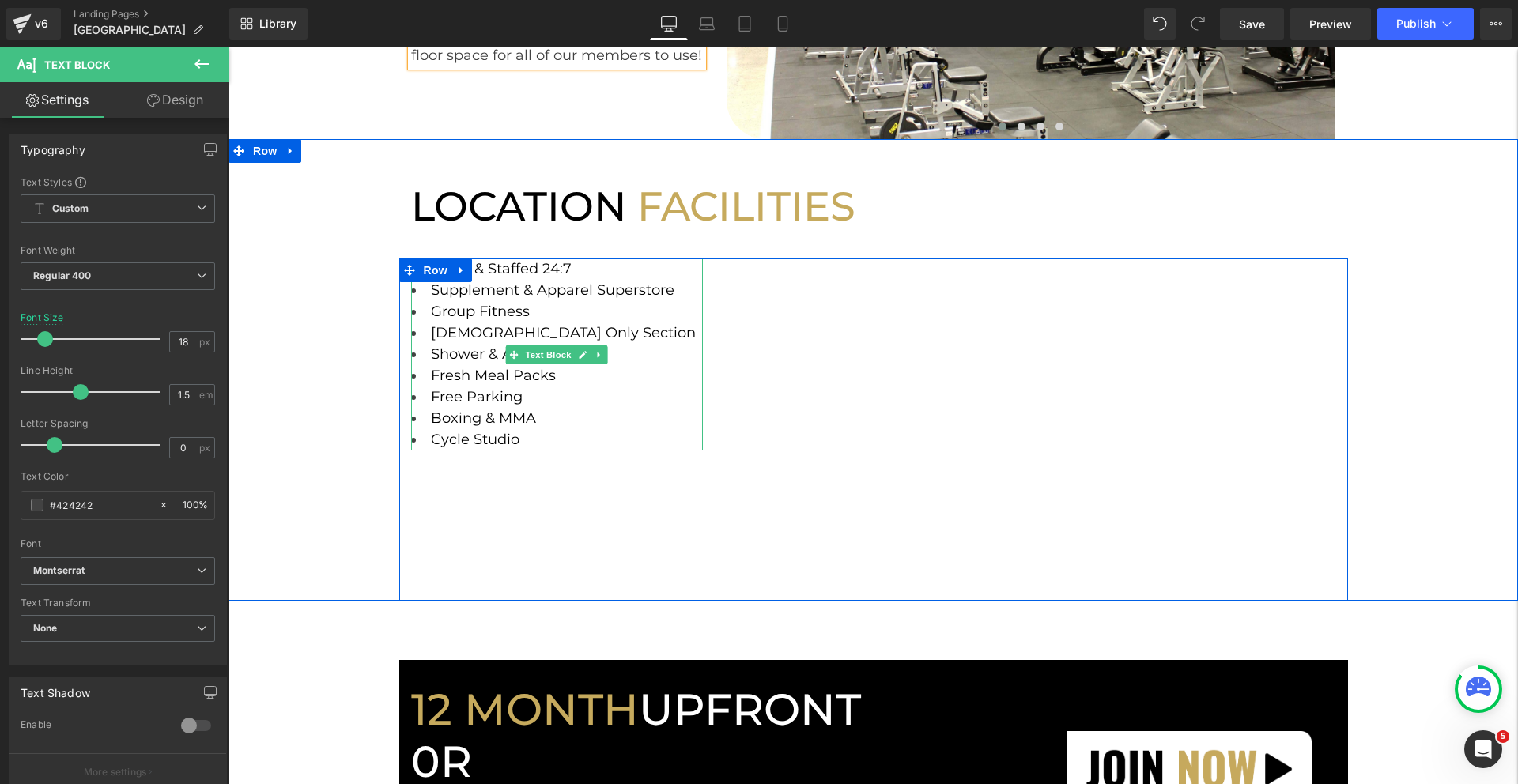
click at [548, 315] on li "Group Fitness" at bounding box center [557, 311] width 292 height 21
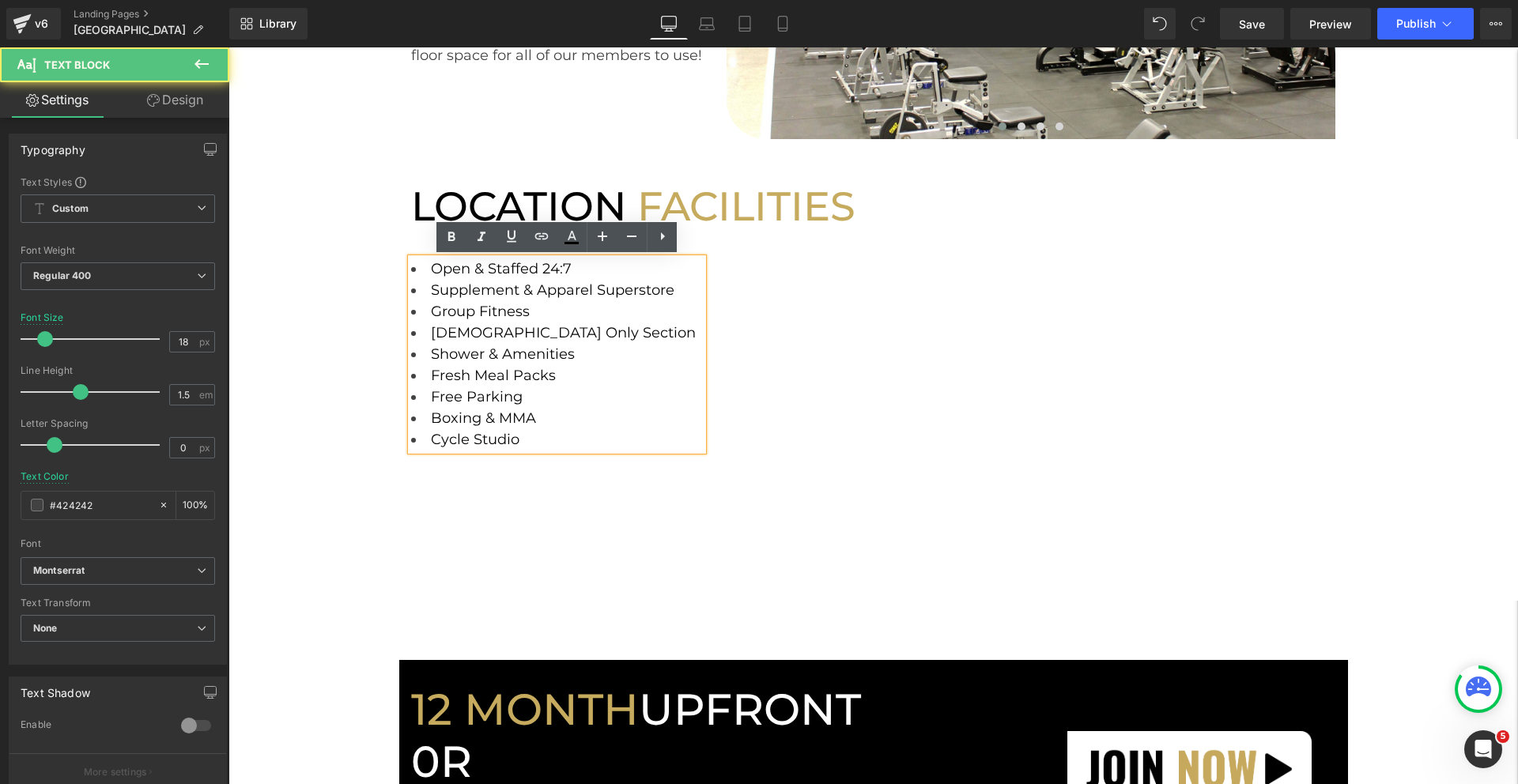
click at [530, 313] on li "Group Fitness" at bounding box center [557, 311] width 292 height 21
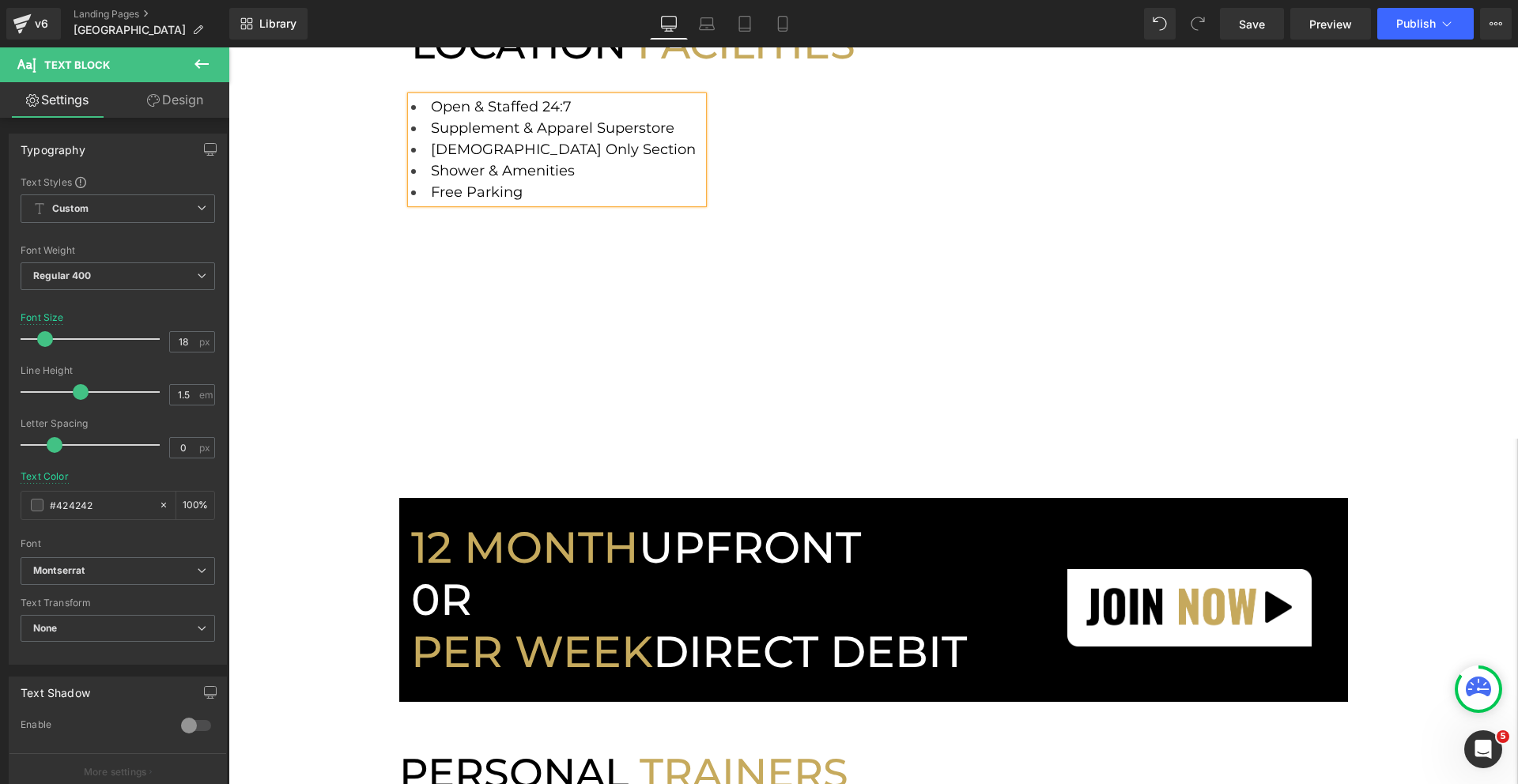
scroll to position [323, 0]
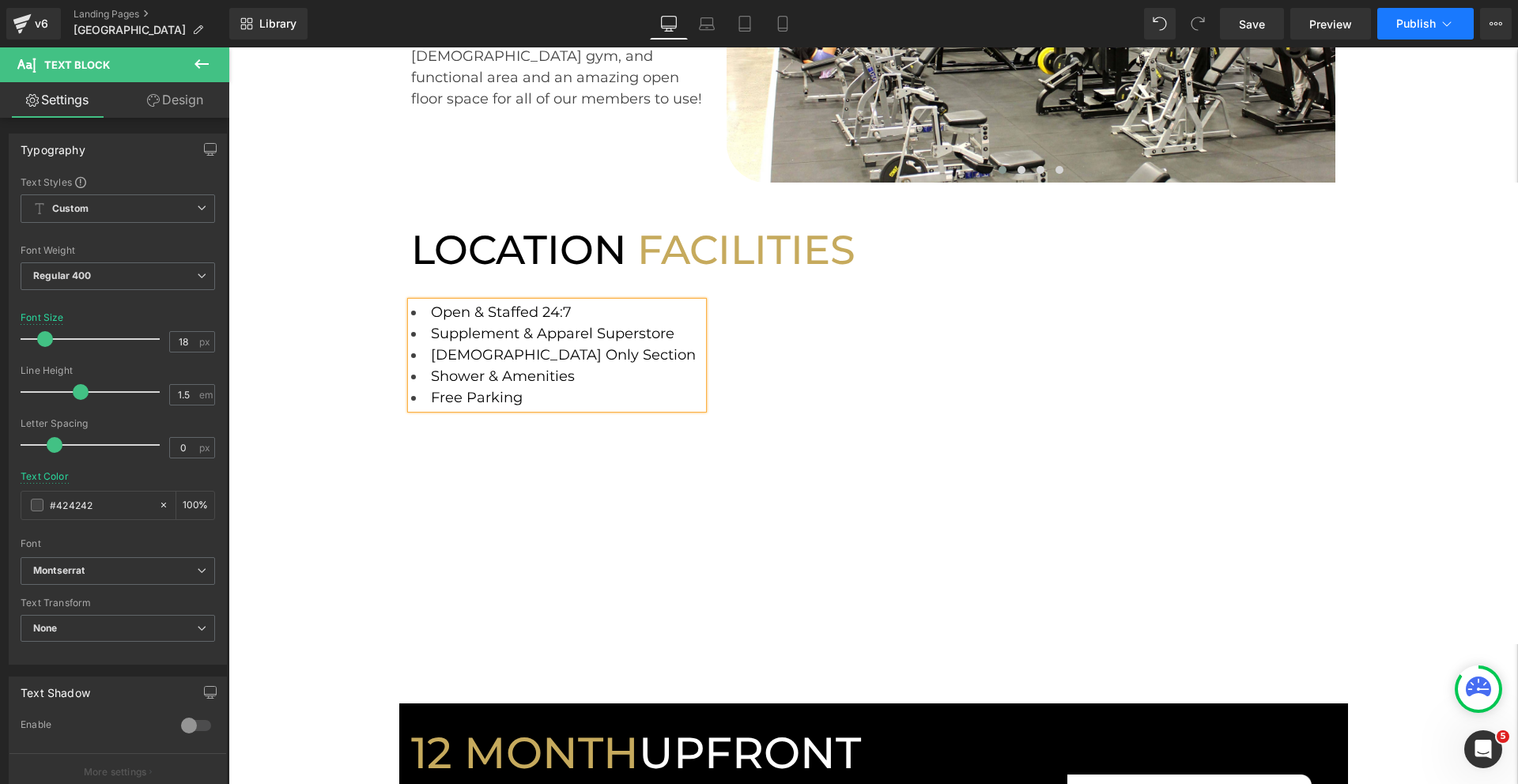
click at [1425, 24] on span "Publish" at bounding box center [1416, 24] width 39 height 13
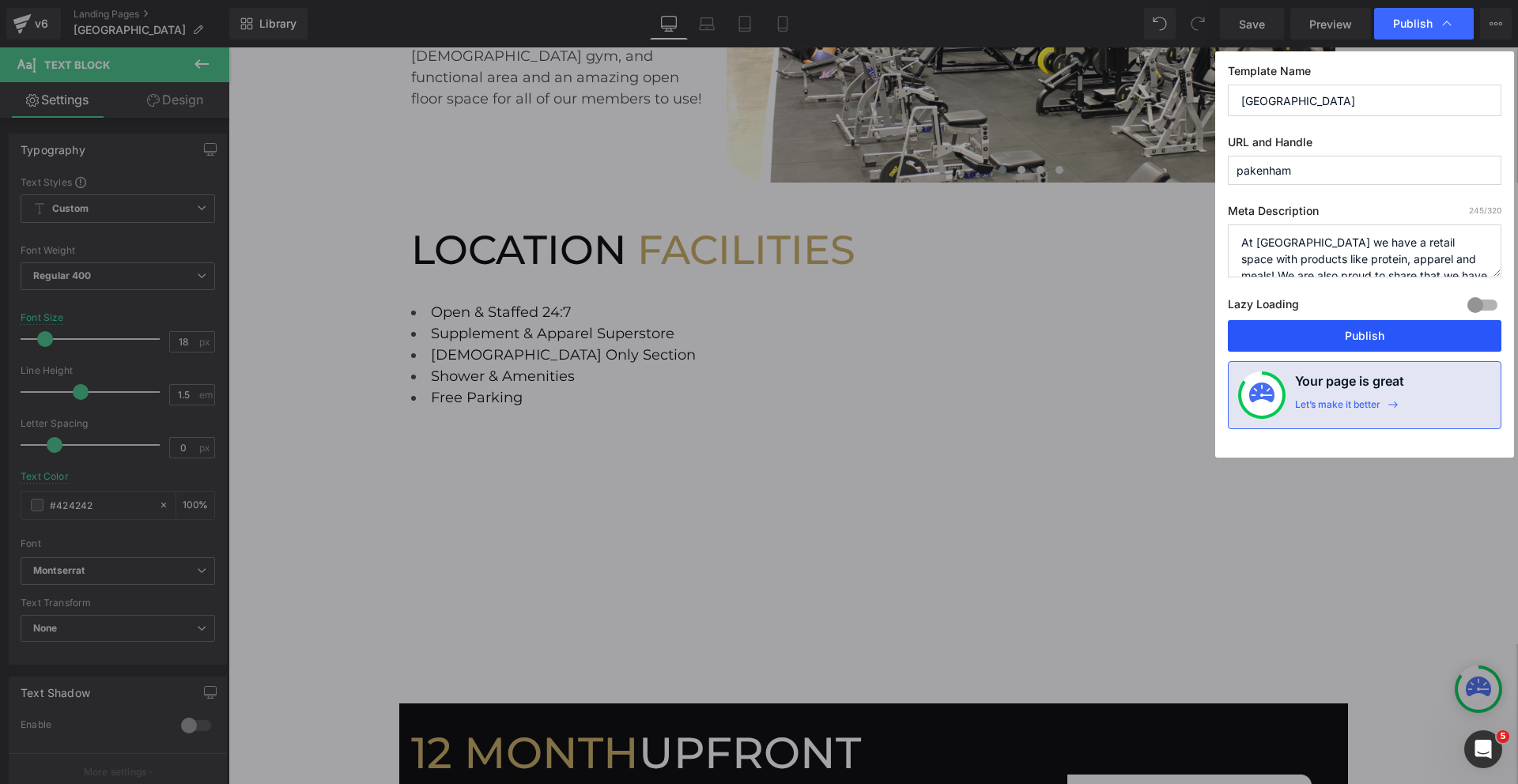
click at [1352, 328] on button "Publish" at bounding box center [1364, 336] width 274 height 32
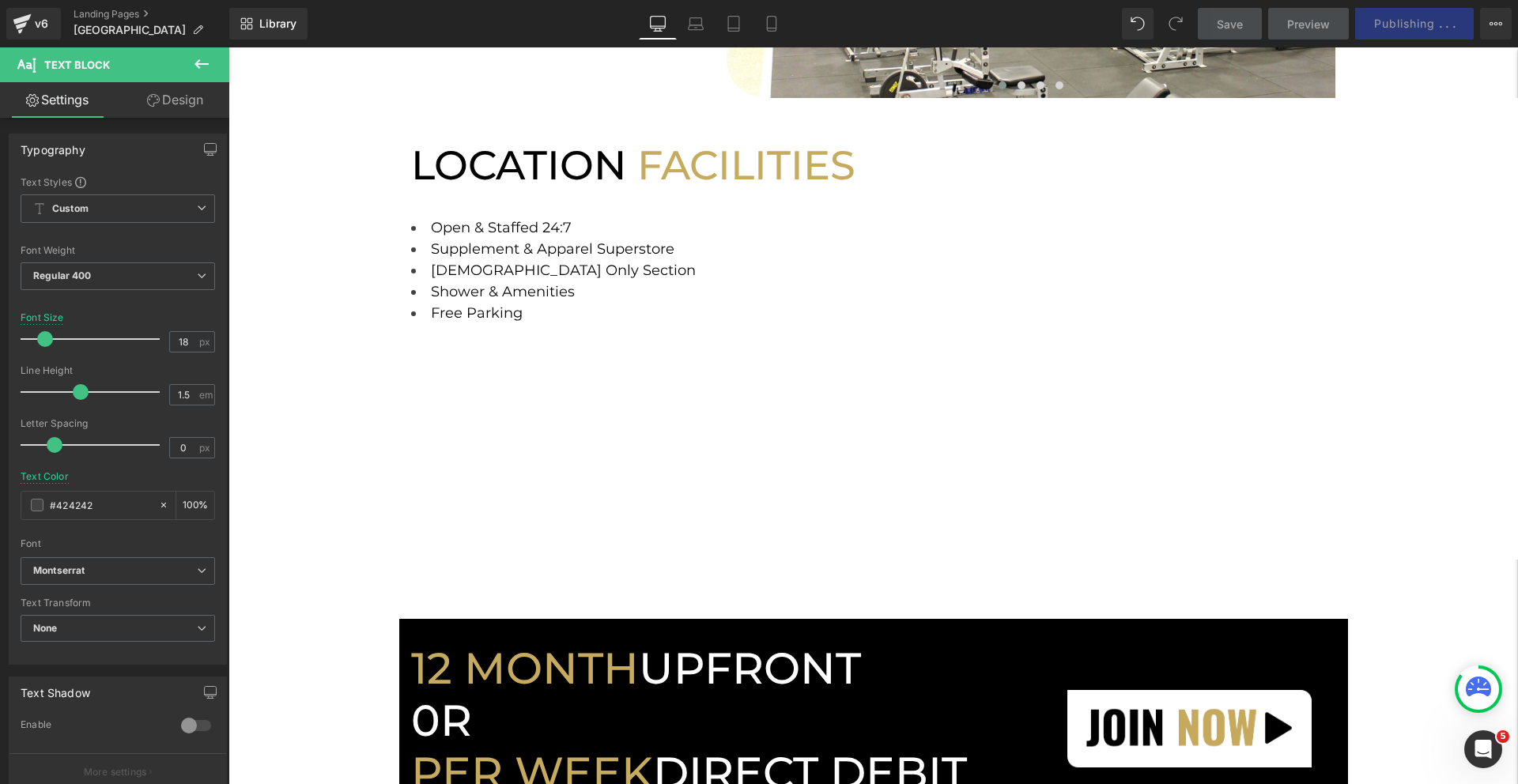
scroll to position [404, 0]
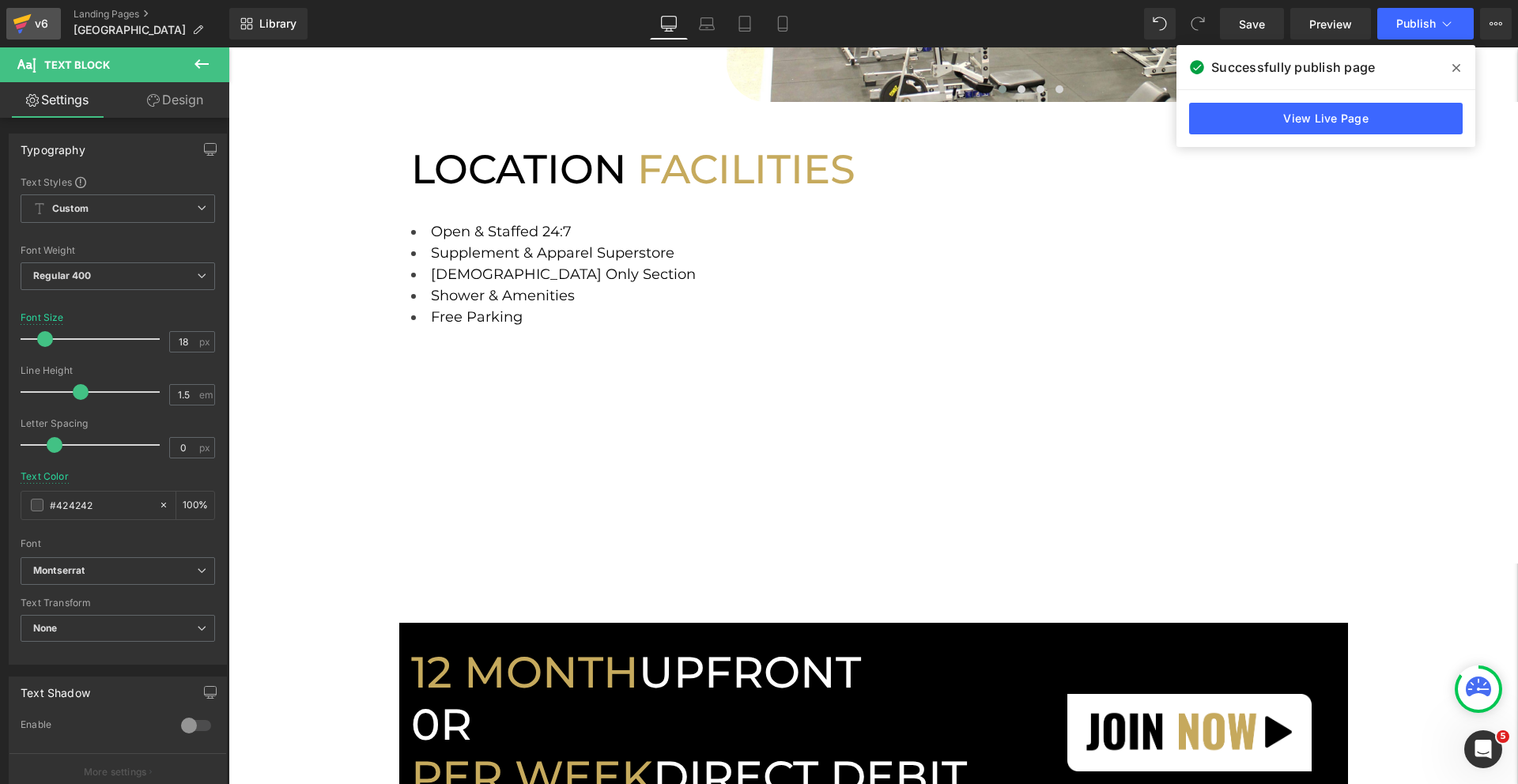
click at [24, 27] on icon at bounding box center [22, 23] width 19 height 39
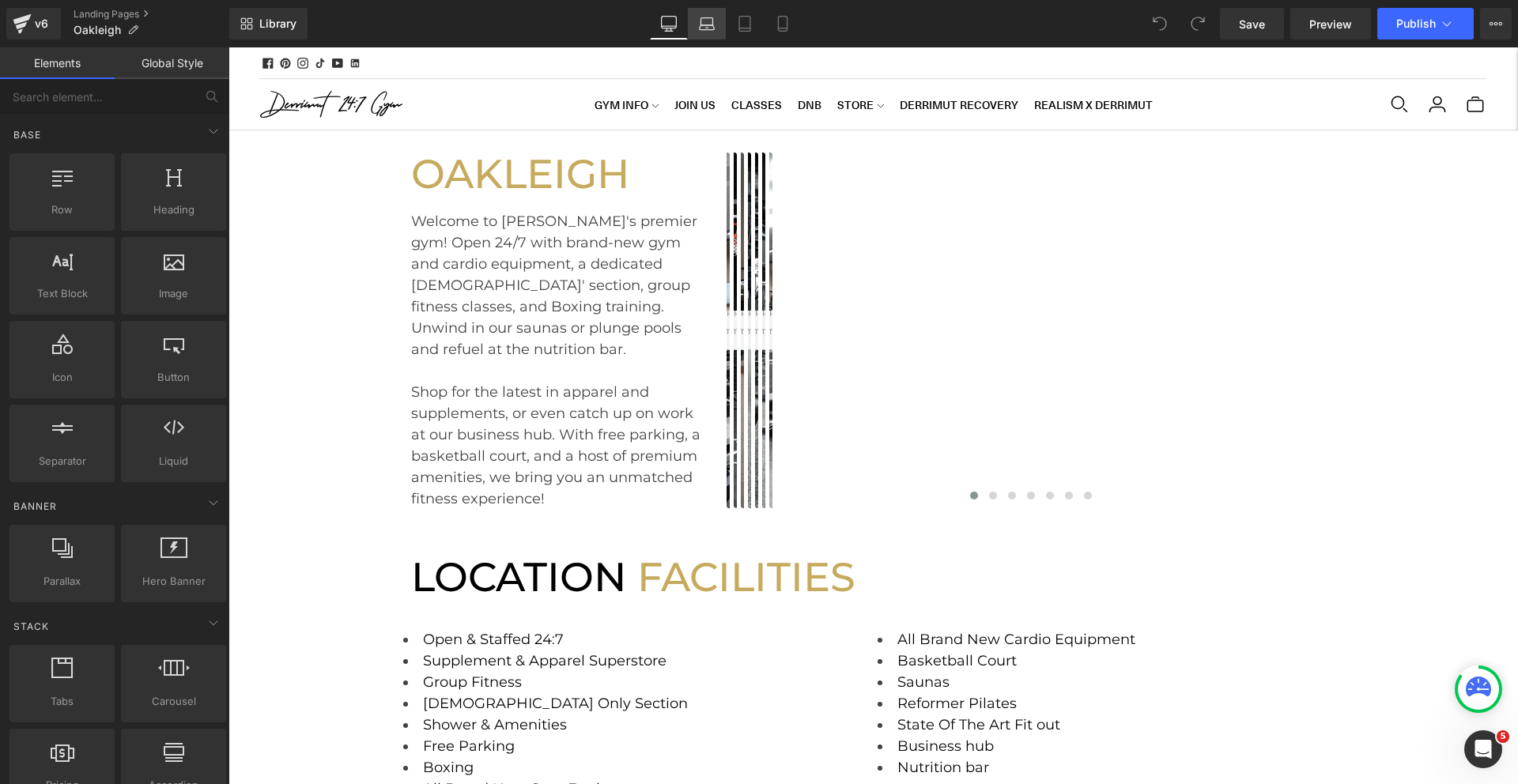
click at [702, 29] on icon at bounding box center [707, 27] width 15 height 5
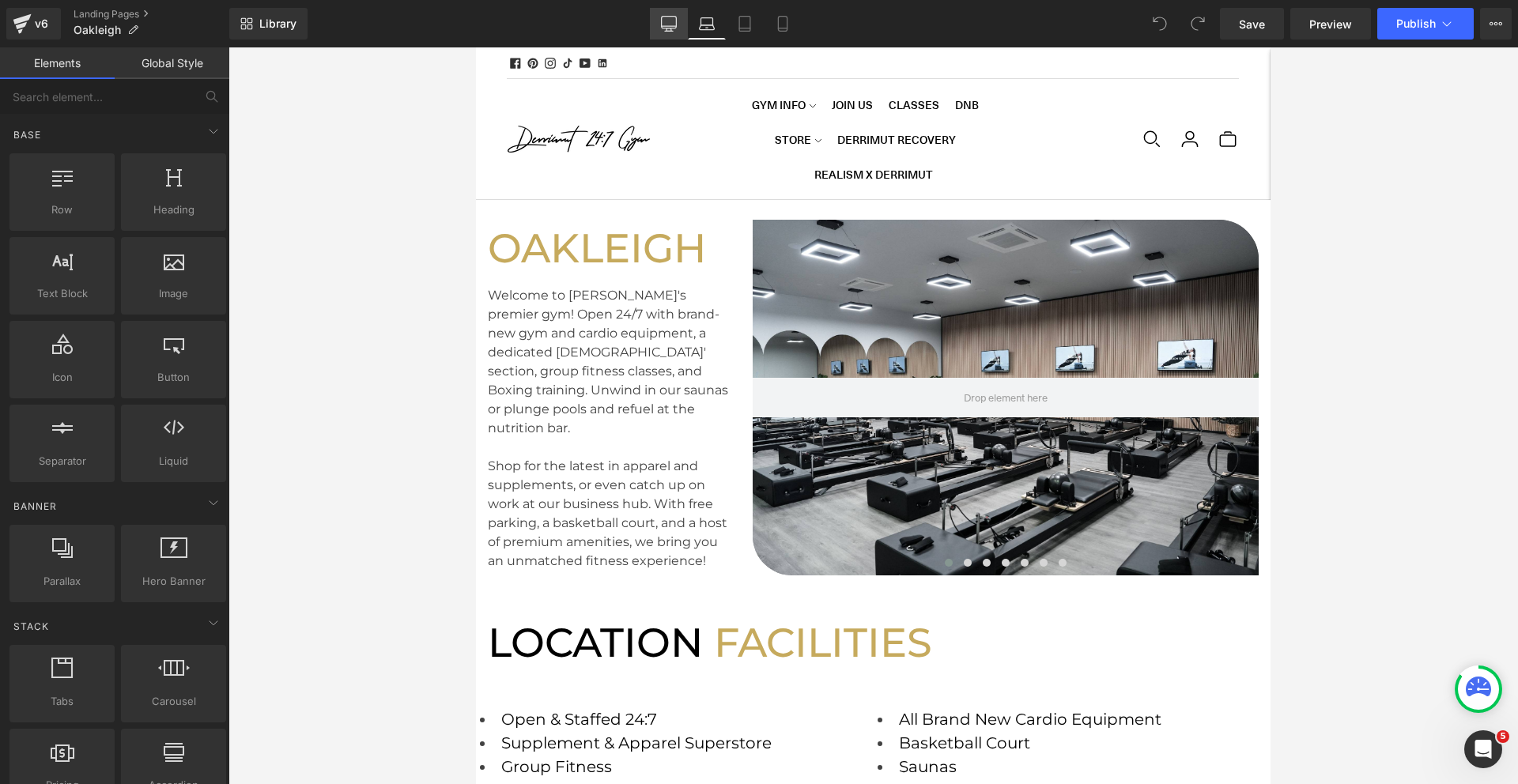
click at [674, 28] on icon at bounding box center [669, 22] width 15 height 12
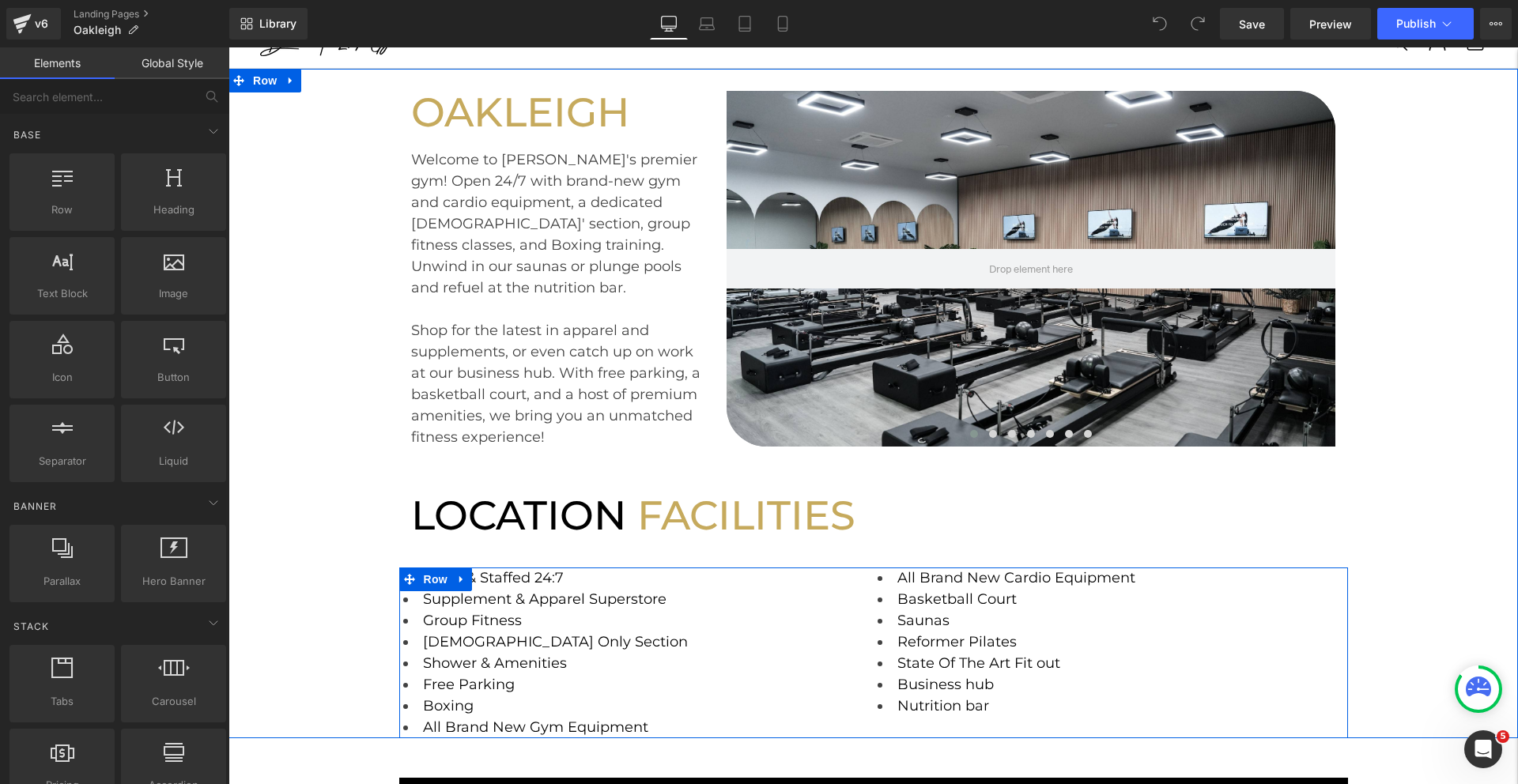
scroll to position [30, 0]
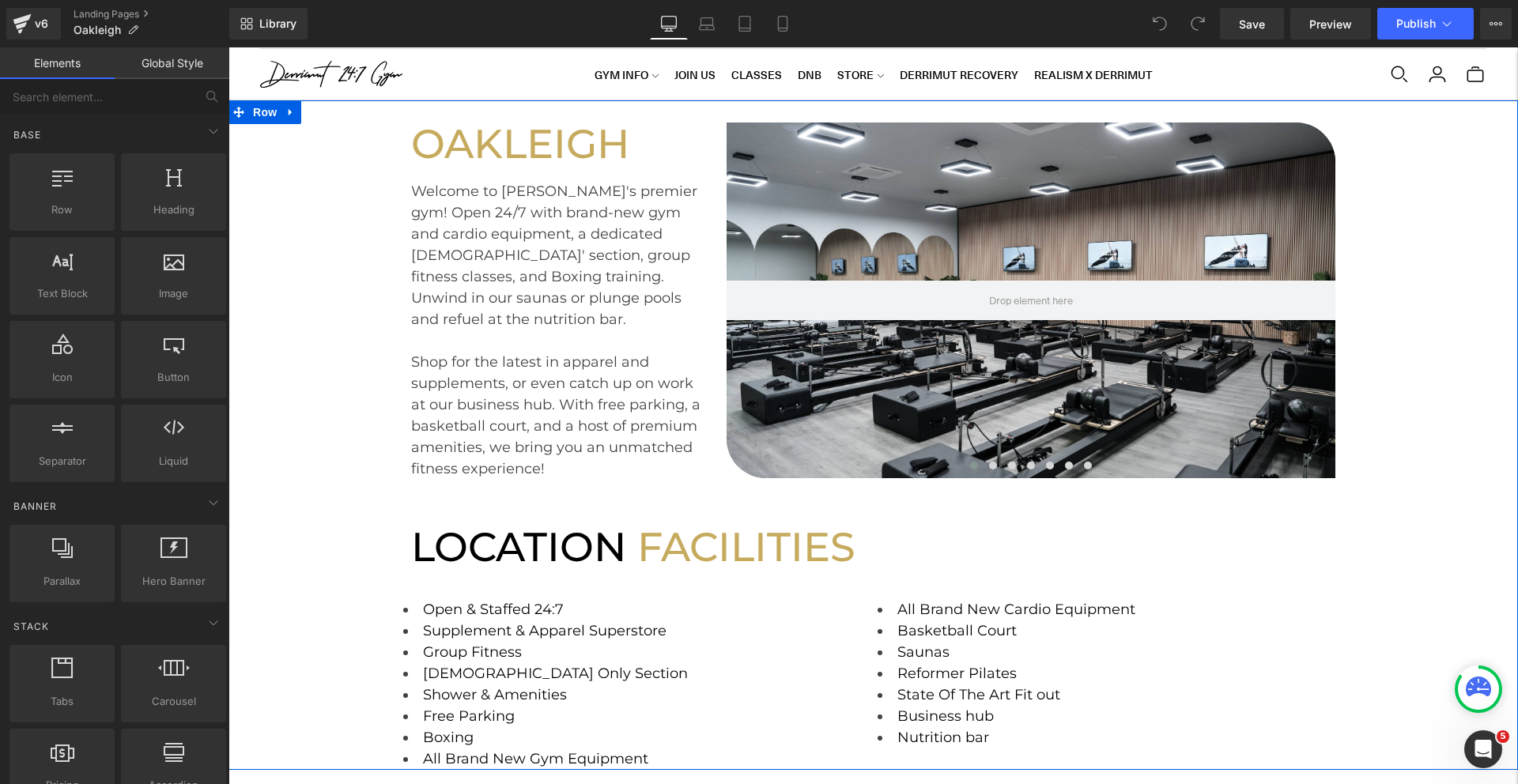
click at [478, 292] on div "Welcome to Oakleigh's premier gym! Open 24/7 with brand-new gym and cardio equi…" at bounding box center [557, 255] width 292 height 149
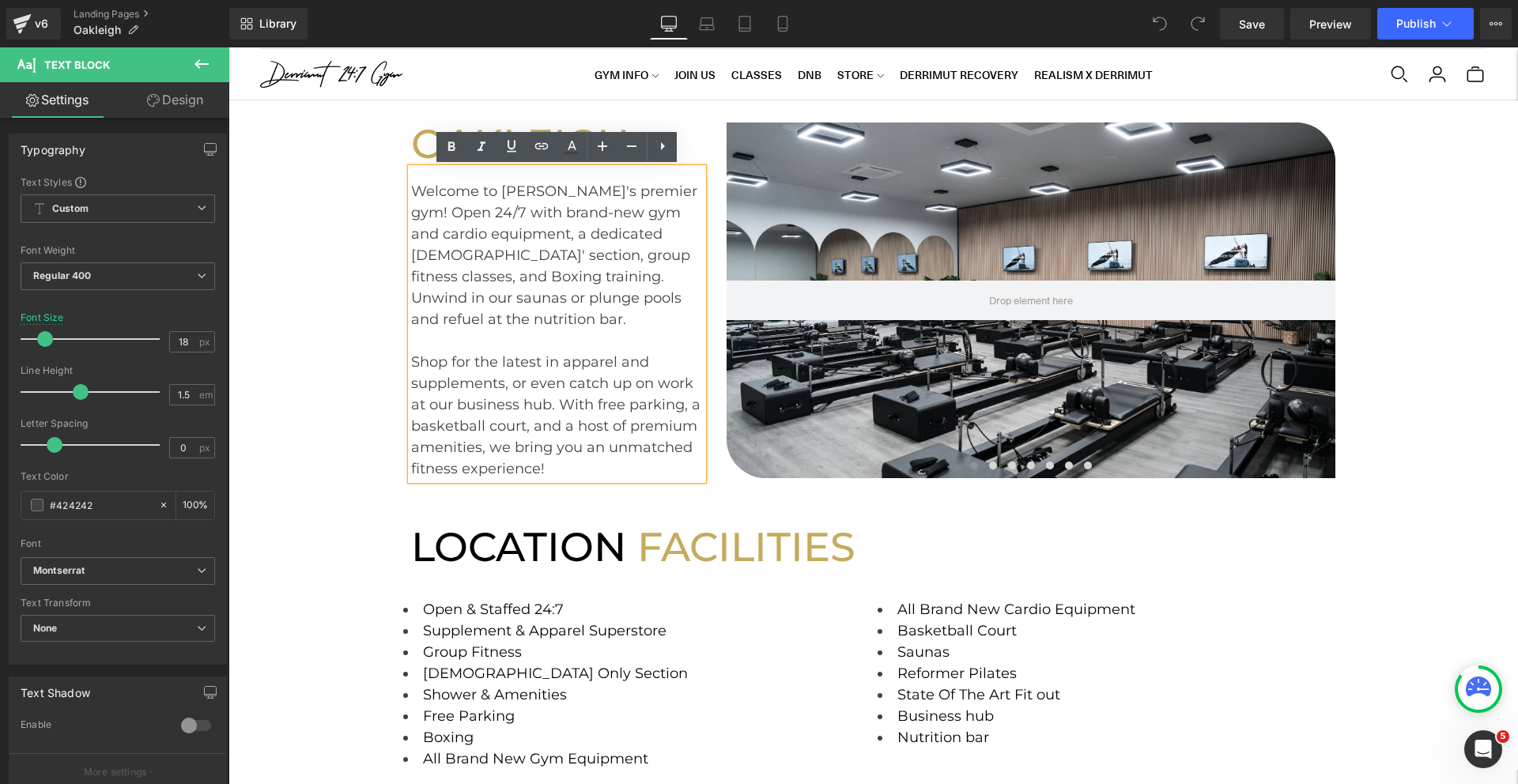
click at [520, 279] on div "Welcome to Oakleigh's premier gym! Open 24/7 with brand-new gym and cardio equi…" at bounding box center [557, 255] width 292 height 149
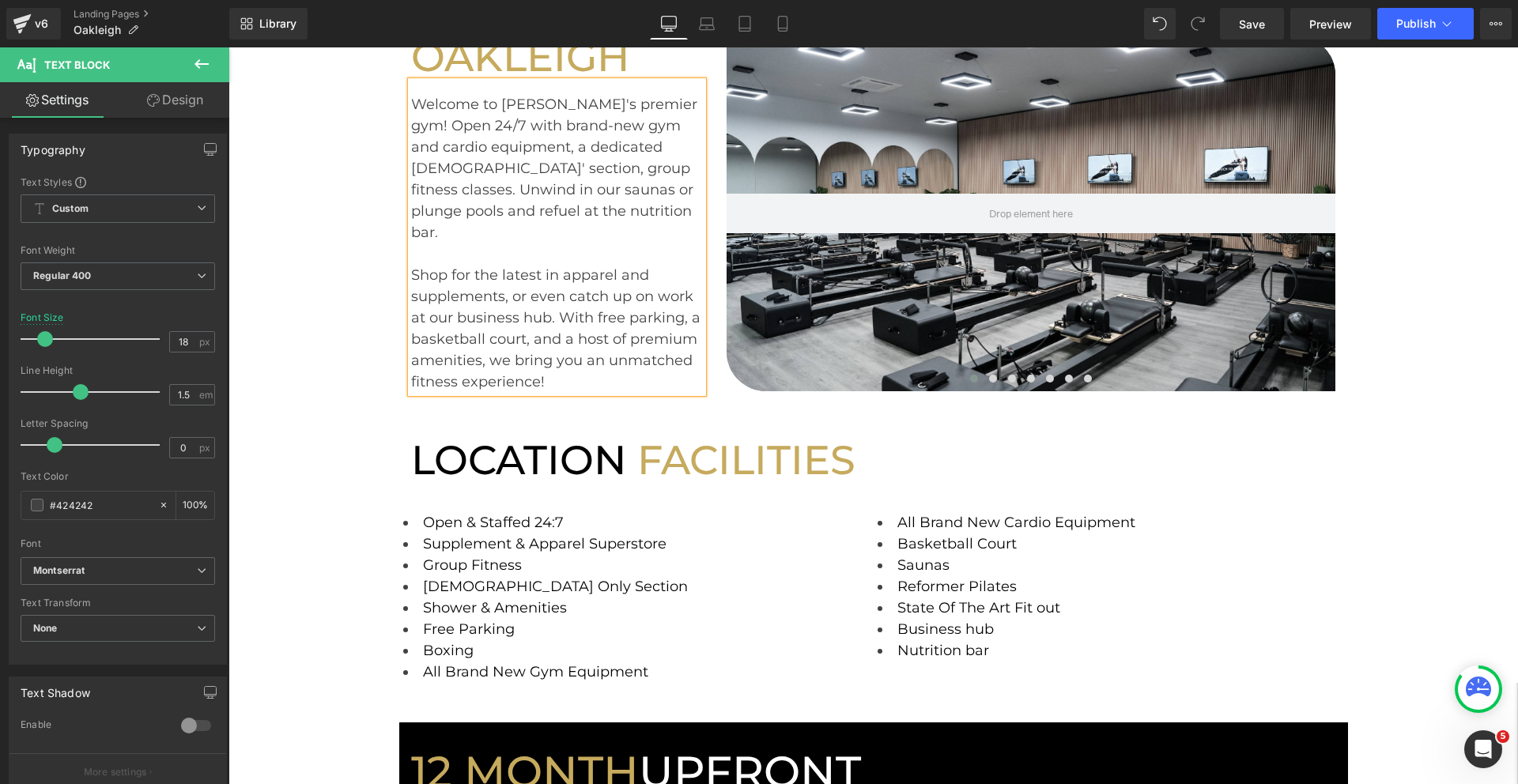
scroll to position [213, 0]
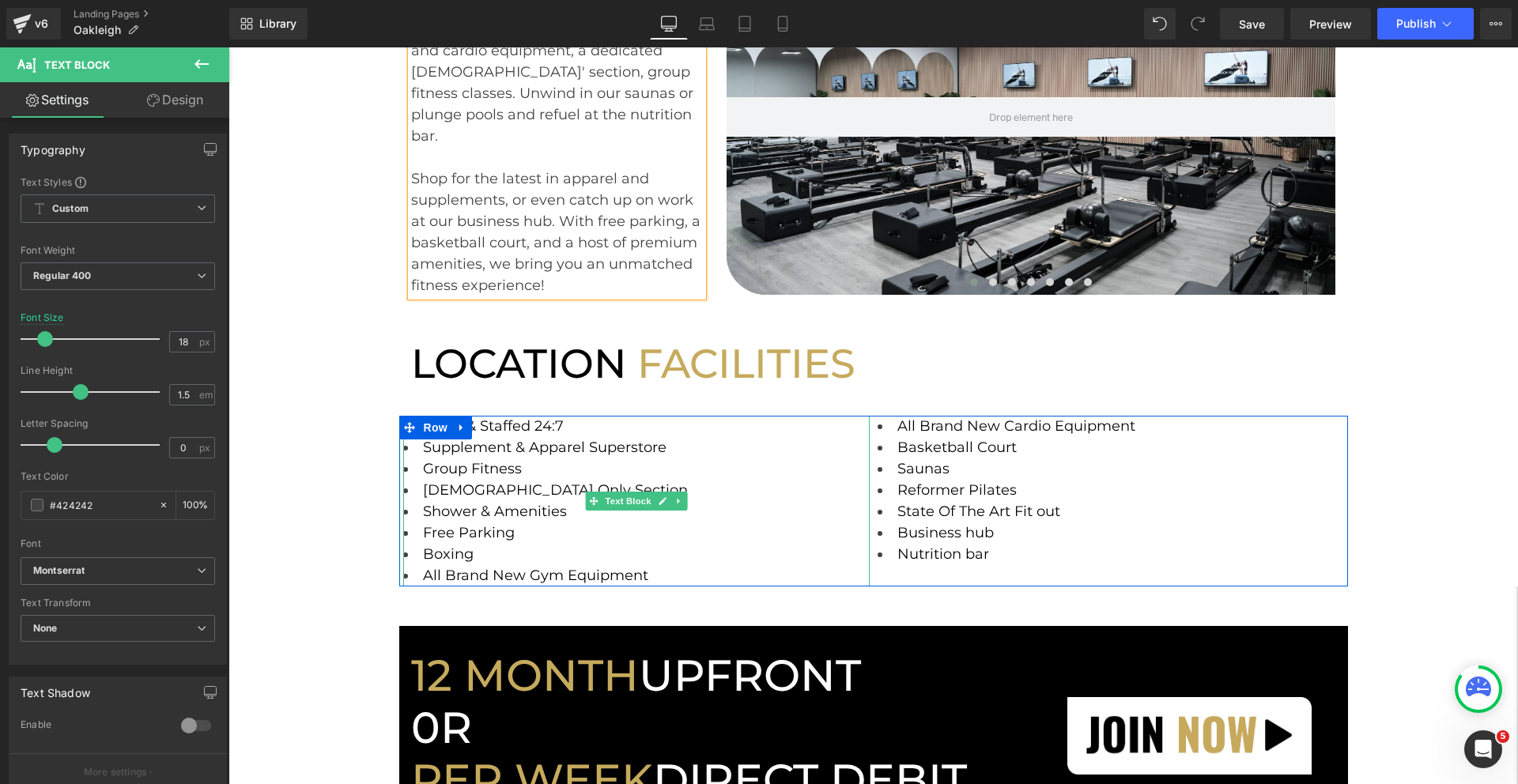
click at [532, 473] on li "Group Fitness" at bounding box center [636, 468] width 467 height 21
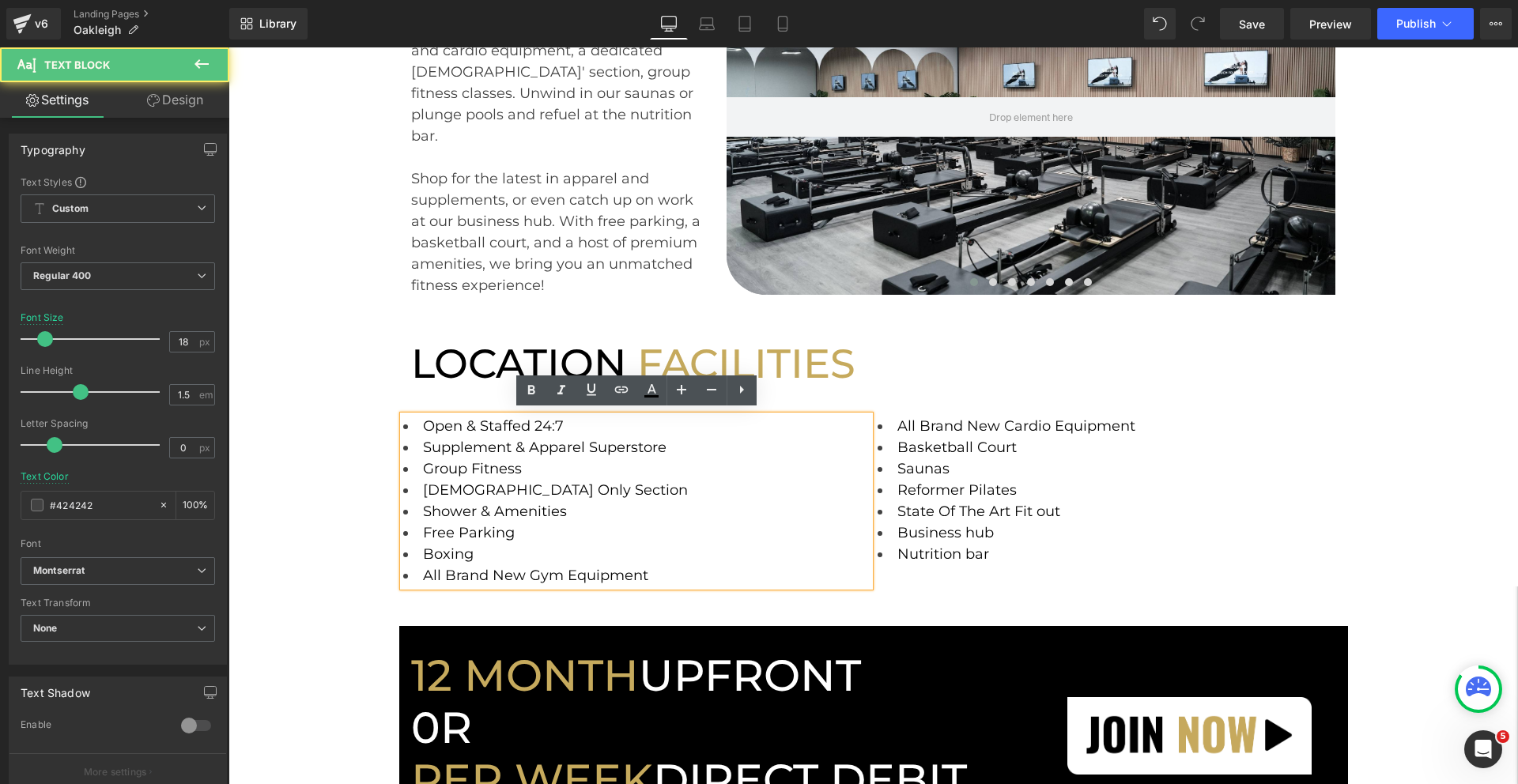
click at [525, 468] on li "Group Fitness" at bounding box center [636, 468] width 467 height 21
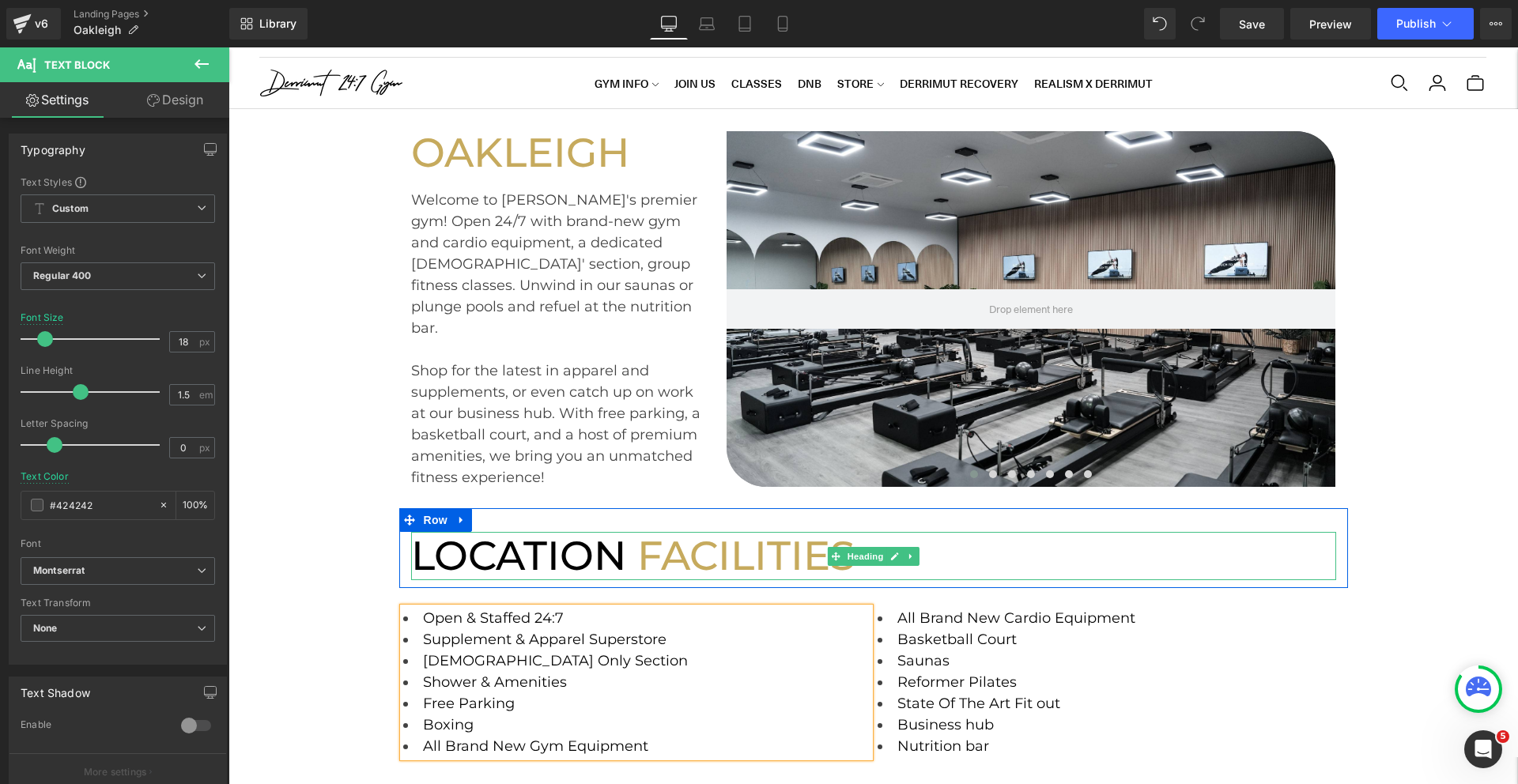
scroll to position [0, 0]
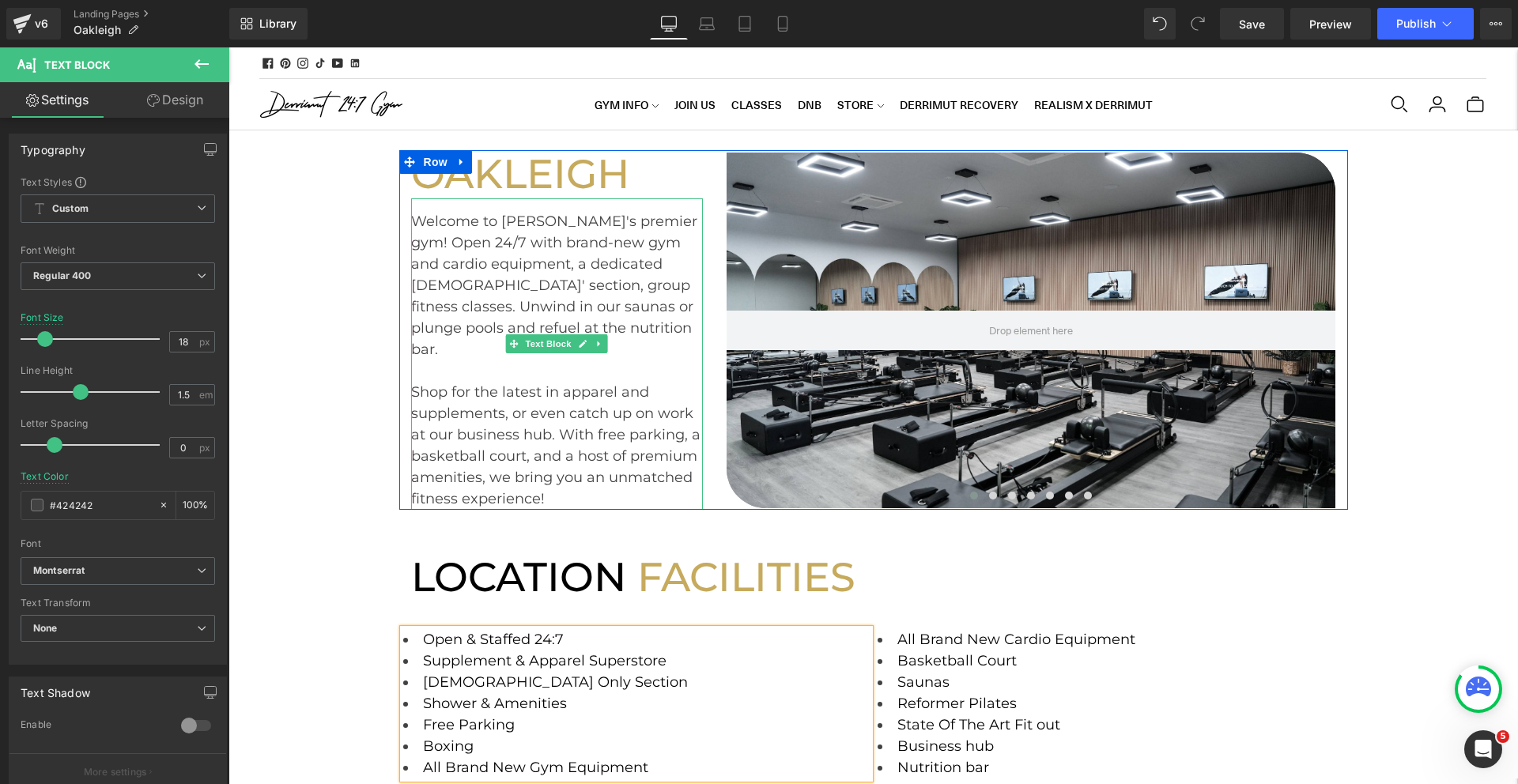
click at [598, 314] on div "Welcome to Oakleigh's premier gym! Open 24/7 with brand-new gym and cardio equi…" at bounding box center [557, 286] width 292 height 149
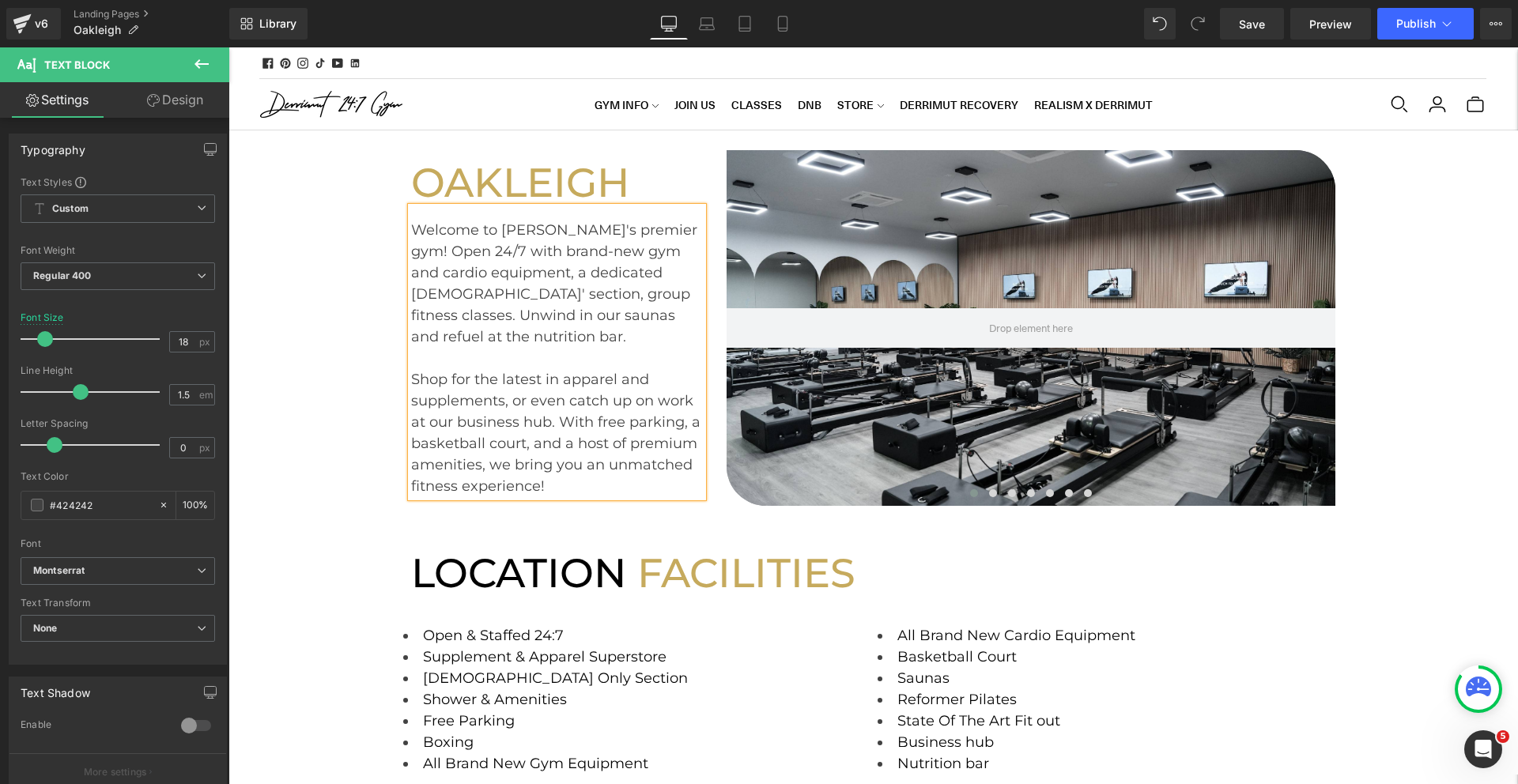
click at [597, 312] on div "Welcome to Oakleigh's premier gym! Open 24/7 with brand-new gym and cardio equi…" at bounding box center [557, 283] width 292 height 128
click at [617, 298] on div "Welcome to Oakleigh's premier gym! Open 24/7 with brand-new gym and cardio equi…" at bounding box center [557, 283] width 292 height 128
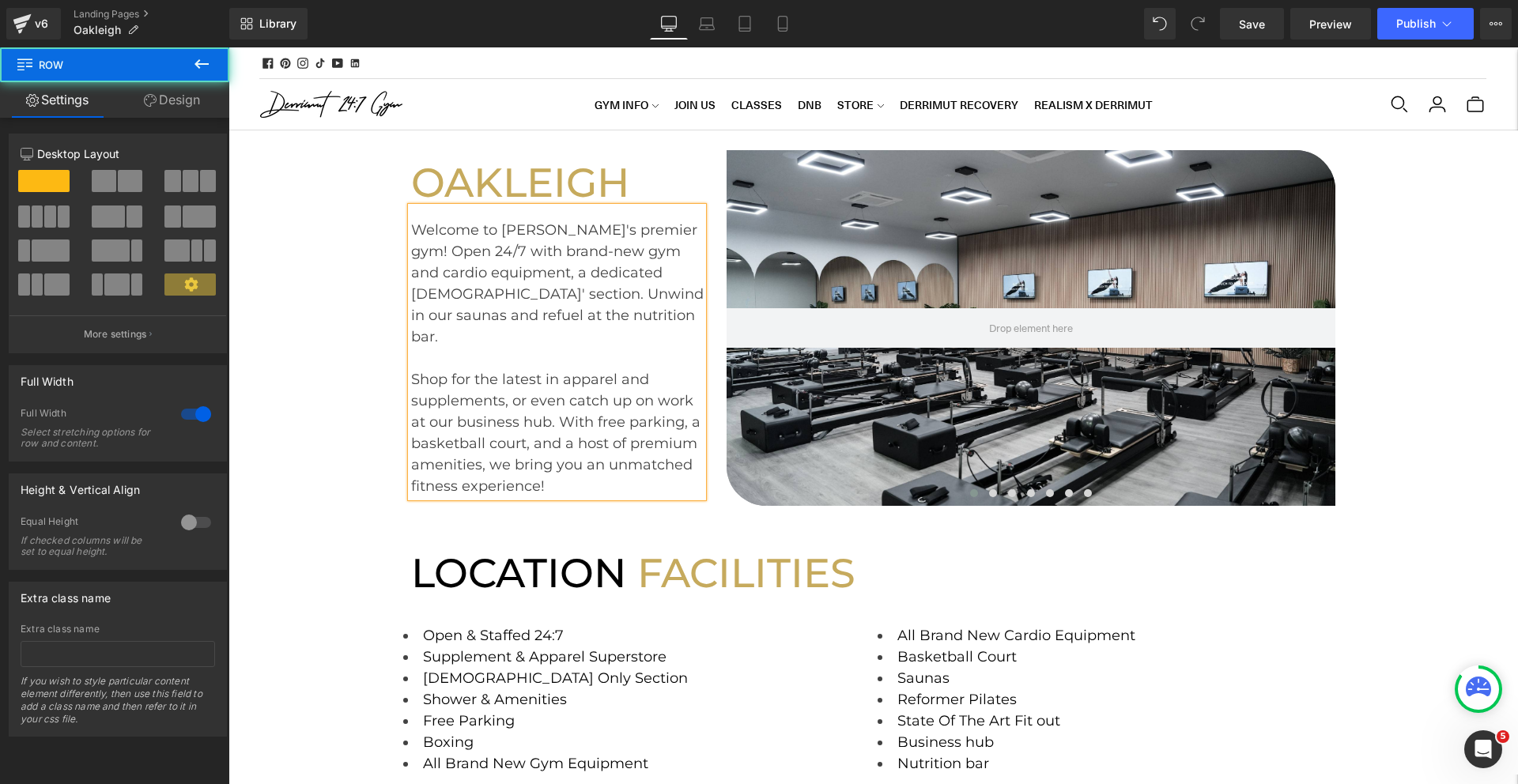
click at [614, 510] on div "OAKLEIGH Heading Welcome to Oakleigh's premier gym! Open 24/7 with brand-new gy…" at bounding box center [873, 453] width 1289 height 644
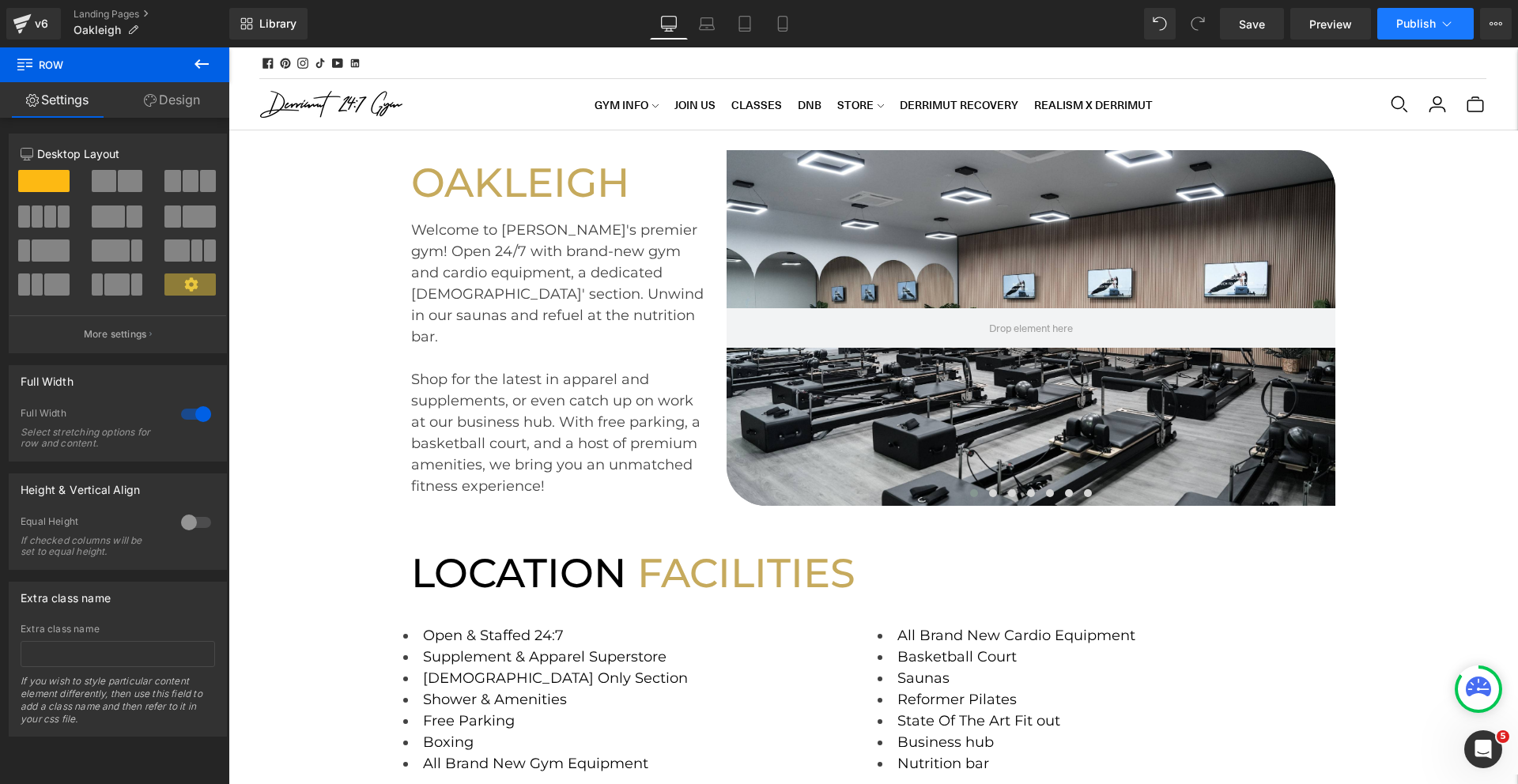
click at [1389, 32] on button "Publish" at bounding box center [1425, 23] width 97 height 32
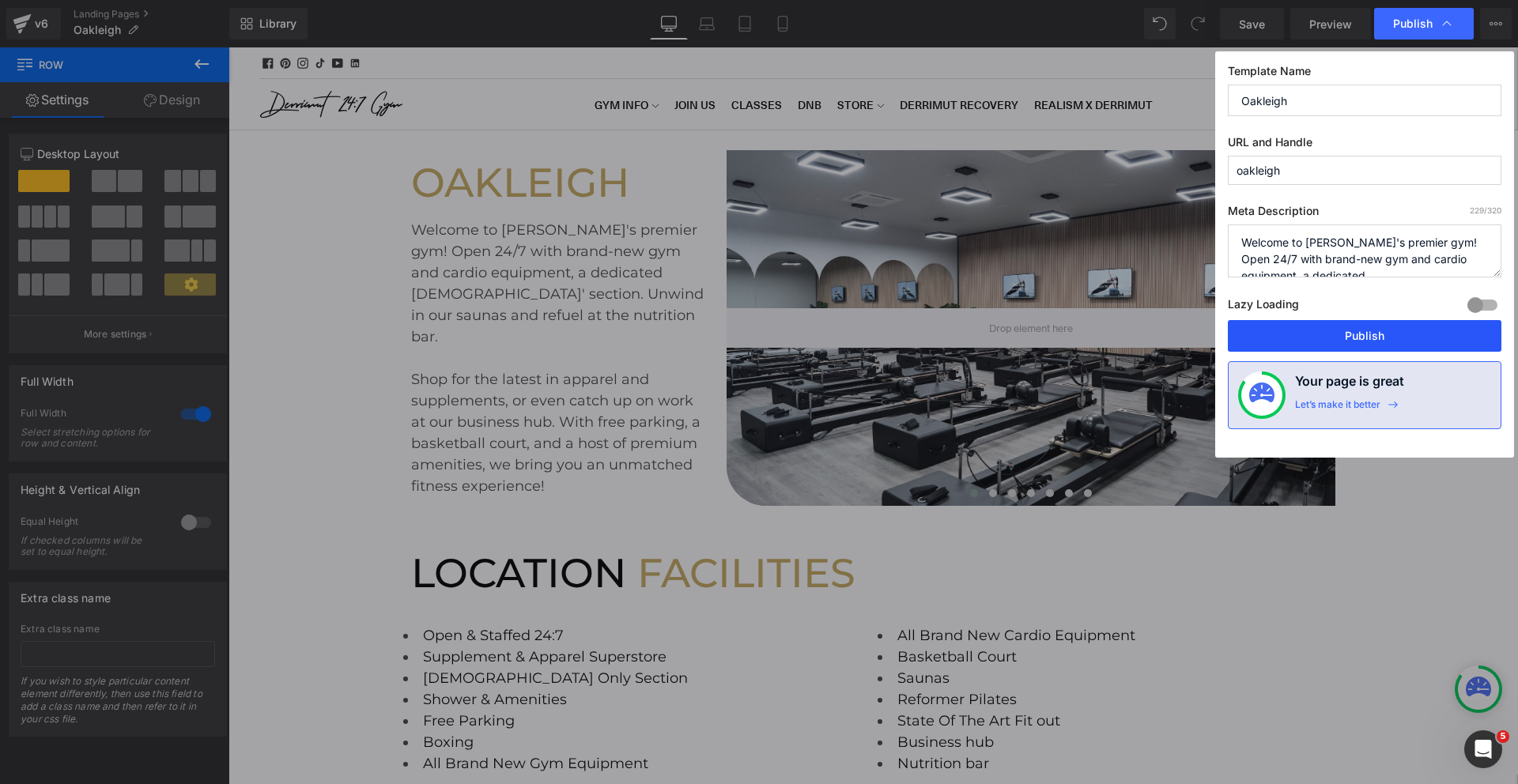
click at [1345, 345] on button "Publish" at bounding box center [1364, 336] width 274 height 32
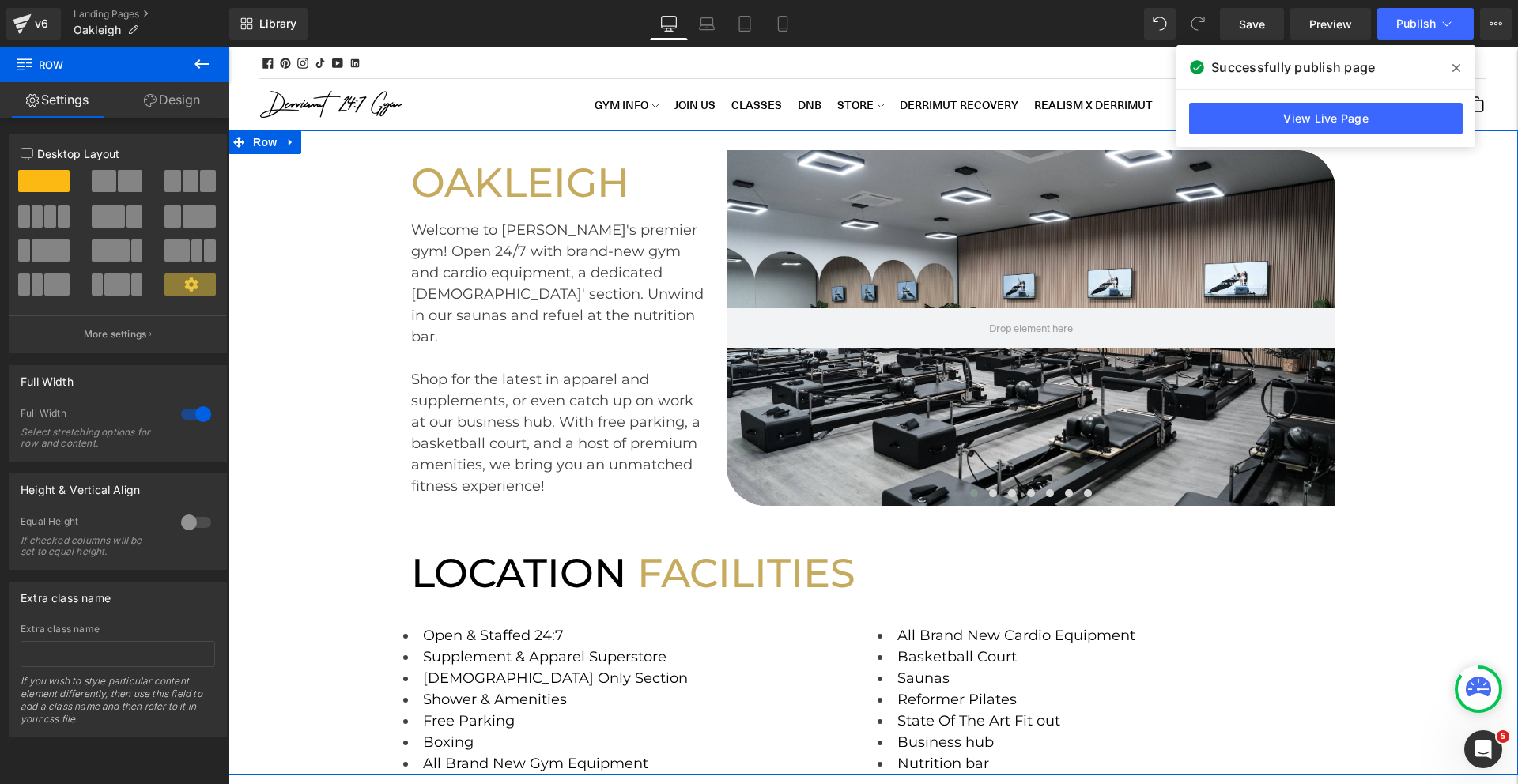
click at [317, 479] on div "OAKLEIGH Heading Welcome to Oakleigh's premier gym! Open 24/7 with brand-new gy…" at bounding box center [873, 453] width 1289 height 644
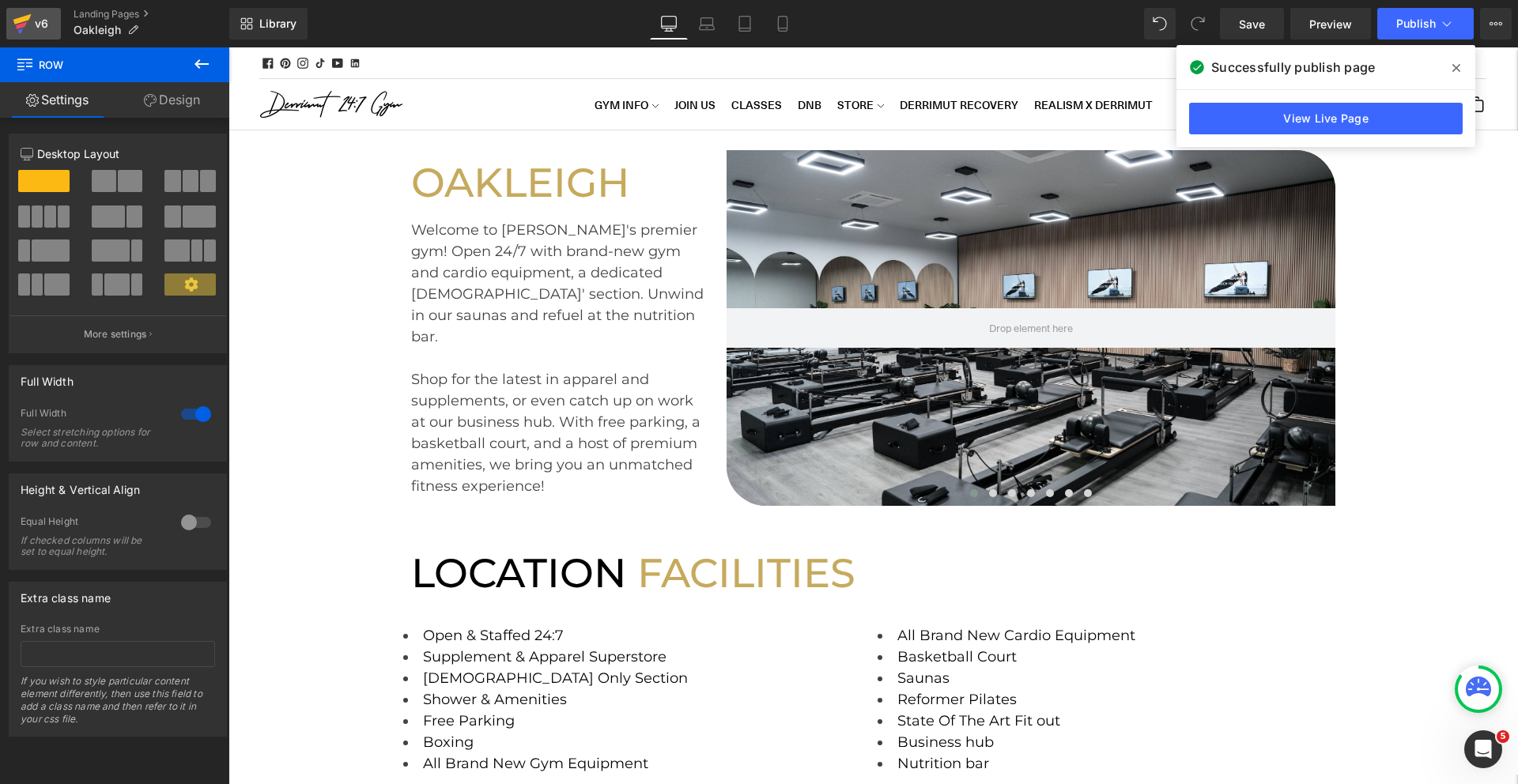
click at [47, 23] on div "v6" at bounding box center [41, 23] width 20 height 20
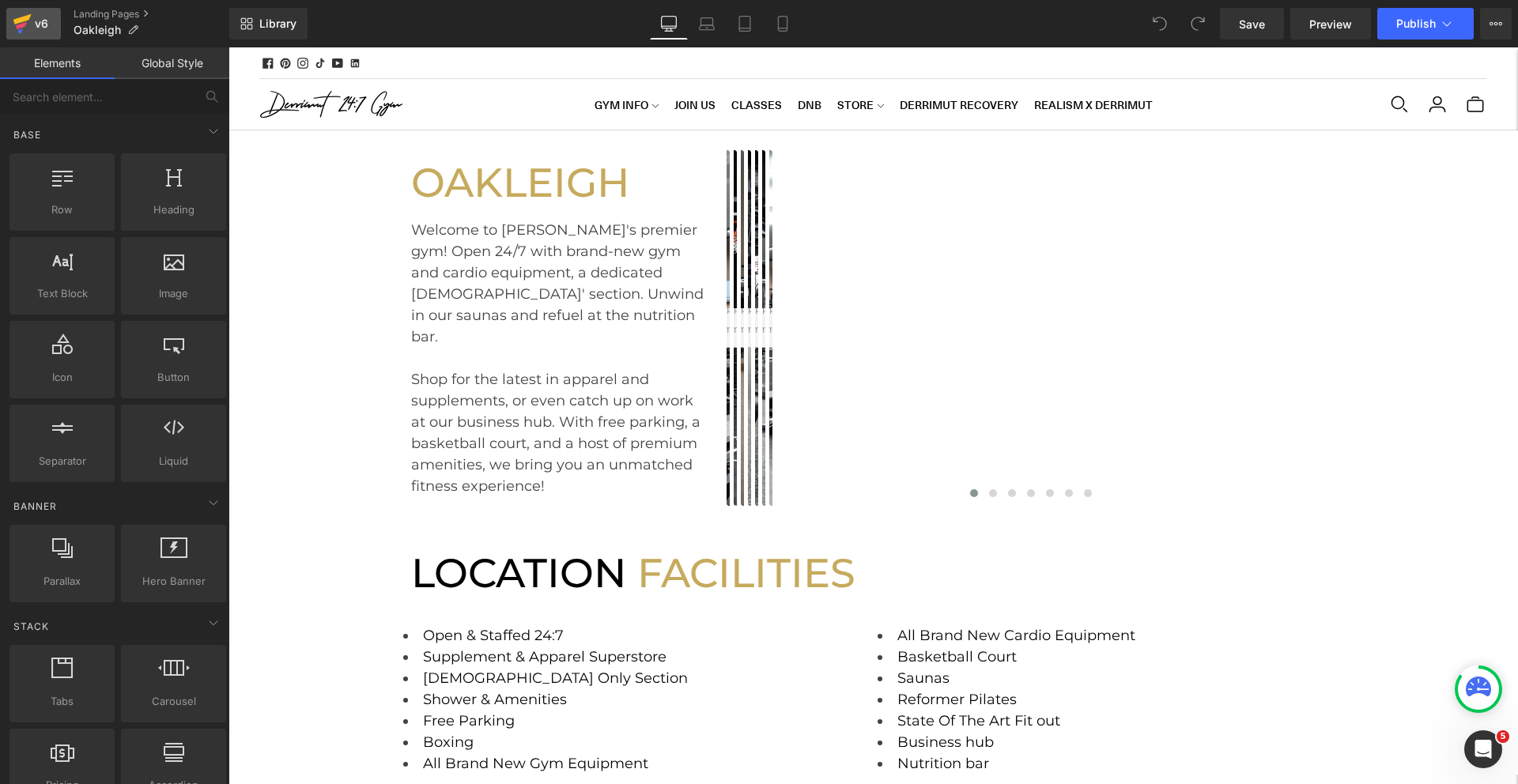
click at [23, 19] on icon at bounding box center [22, 19] width 19 height 10
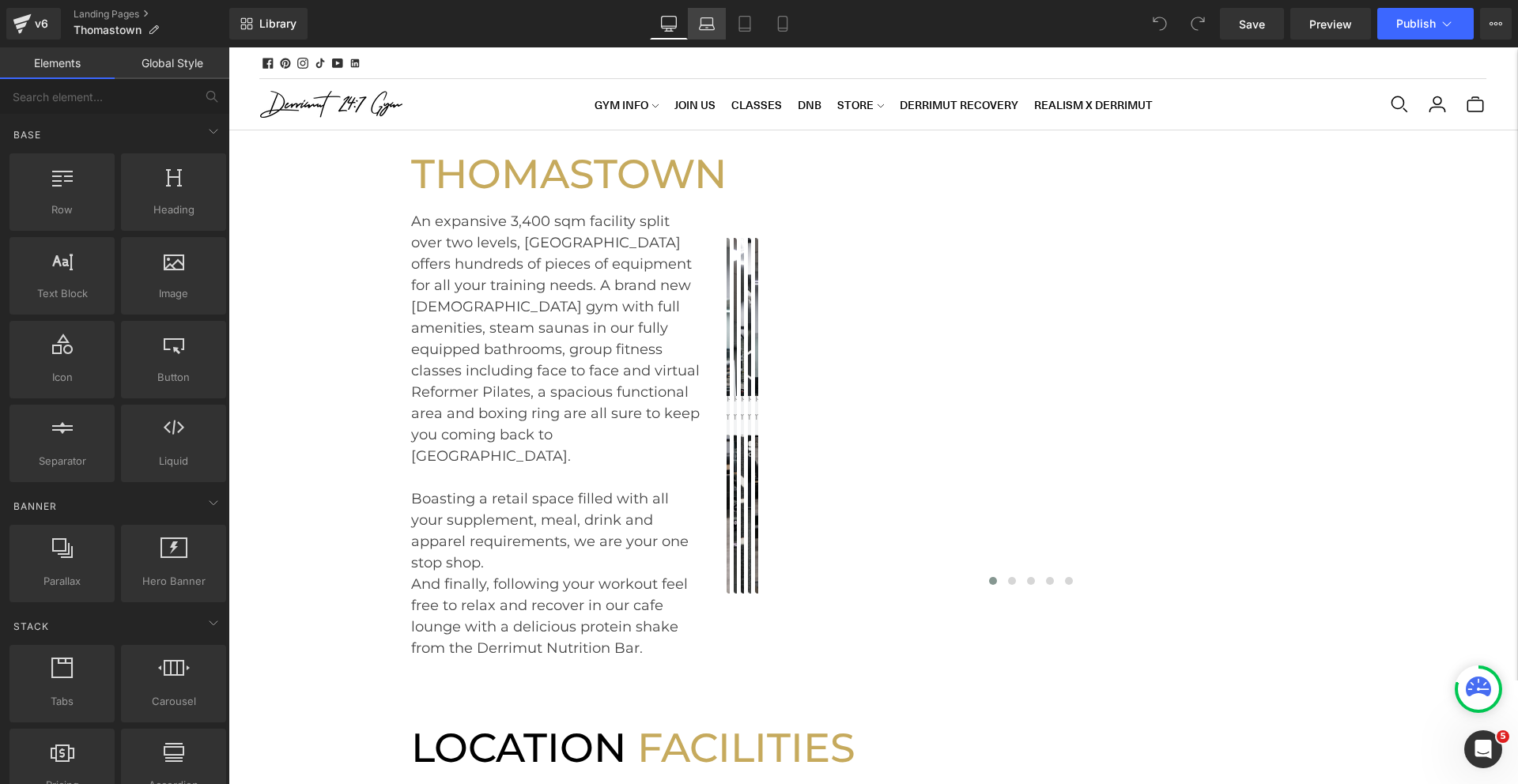
click at [720, 21] on link "Laptop" at bounding box center [706, 23] width 38 height 32
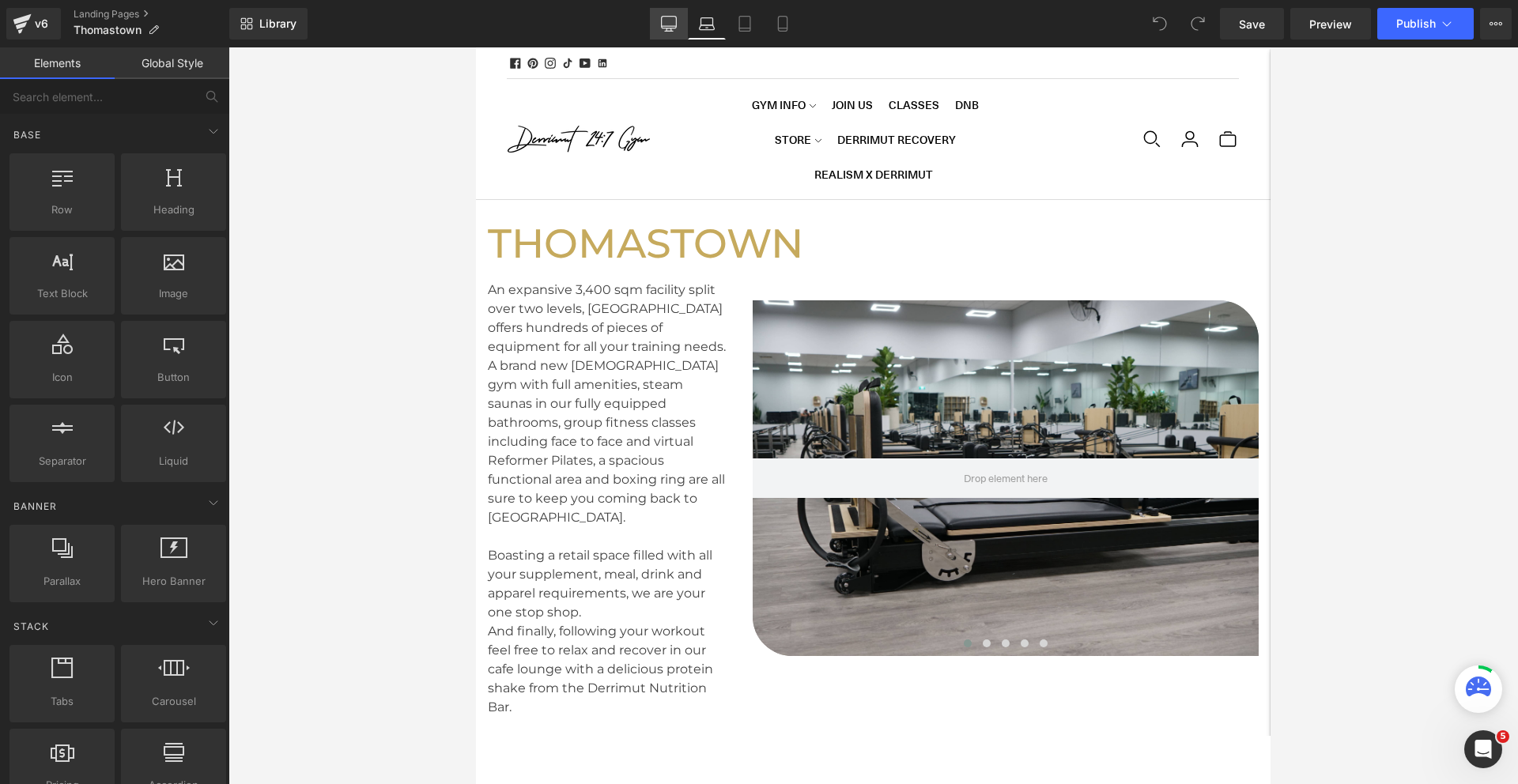
click at [676, 32] on link "Desktop" at bounding box center [669, 23] width 38 height 32
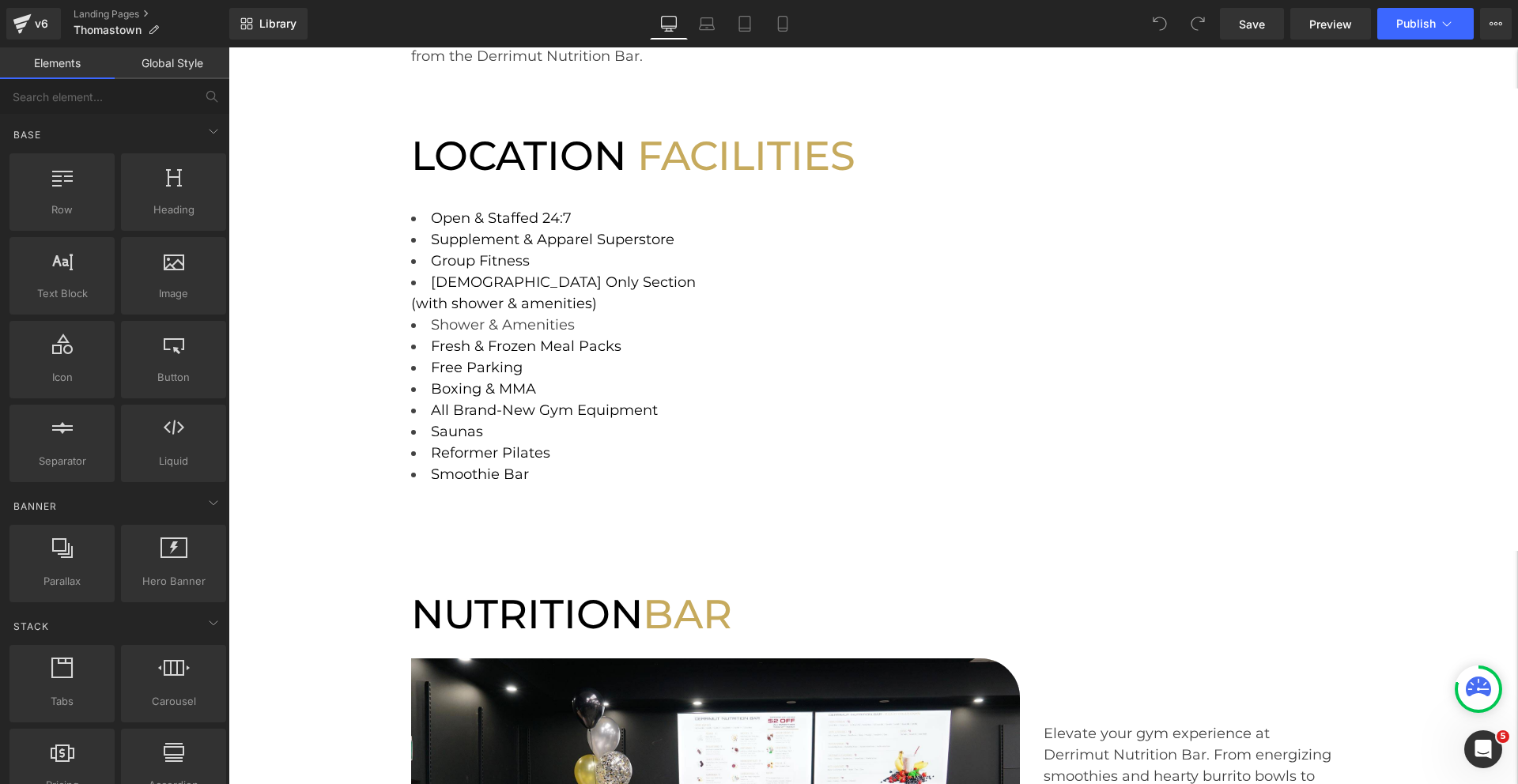
scroll to position [600, 0]
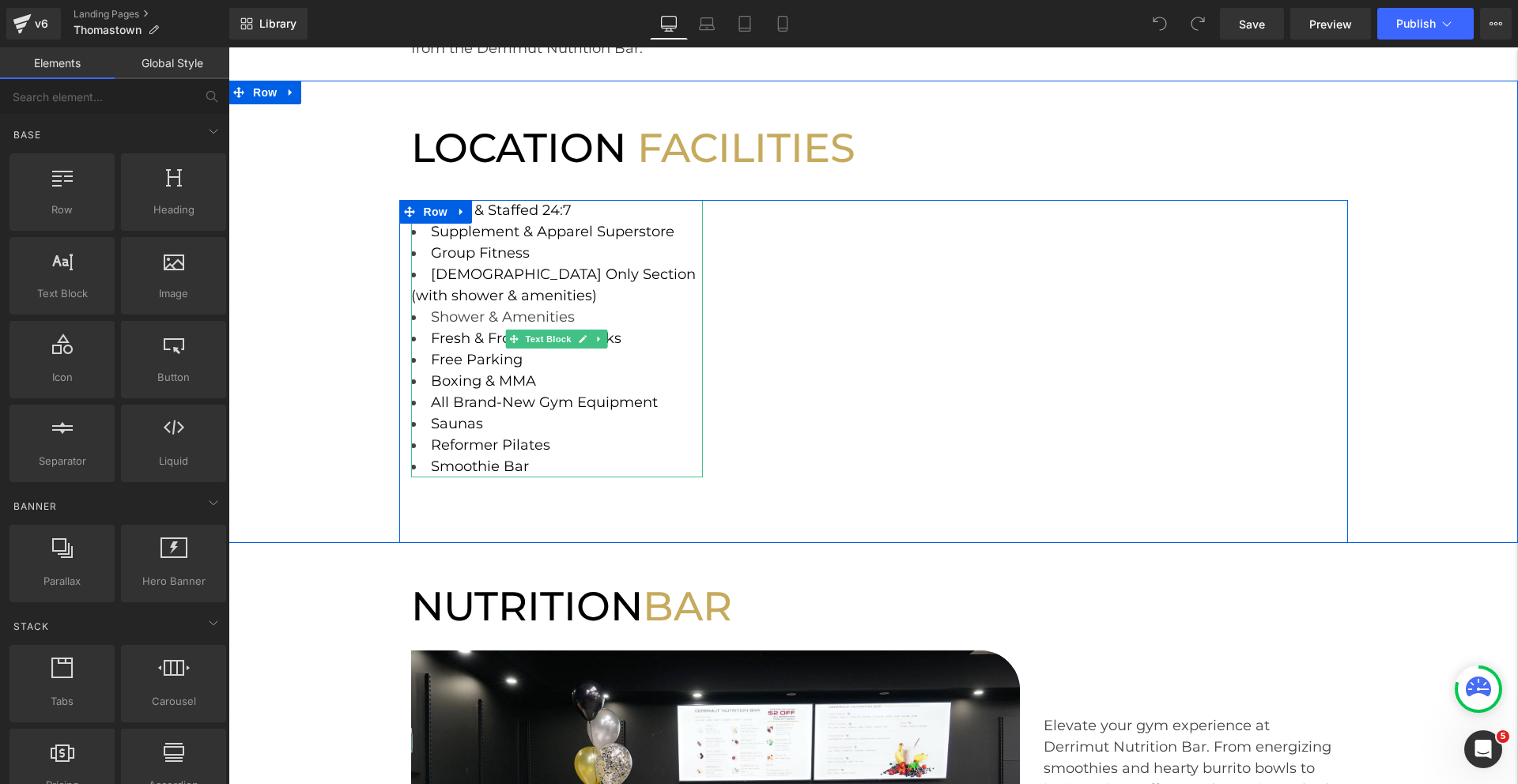
click at [626, 328] on li "Fresh & Frozen Meal Packs" at bounding box center [557, 338] width 292 height 21
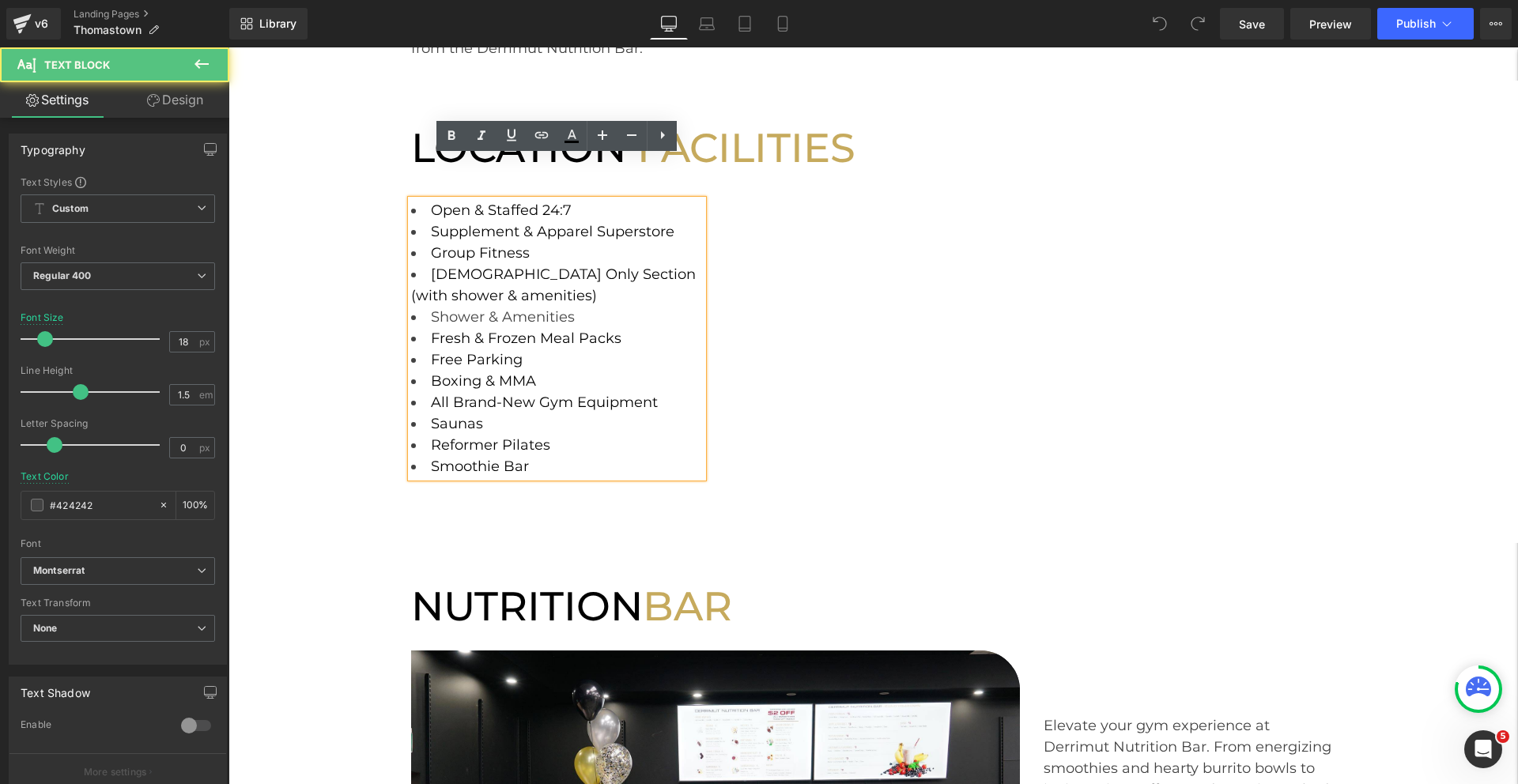
click at [622, 328] on li "Fresh & Frozen Meal Packs" at bounding box center [557, 338] width 292 height 21
click at [623, 328] on li "Fresh & Frozen Meal Packs" at bounding box center [557, 338] width 292 height 21
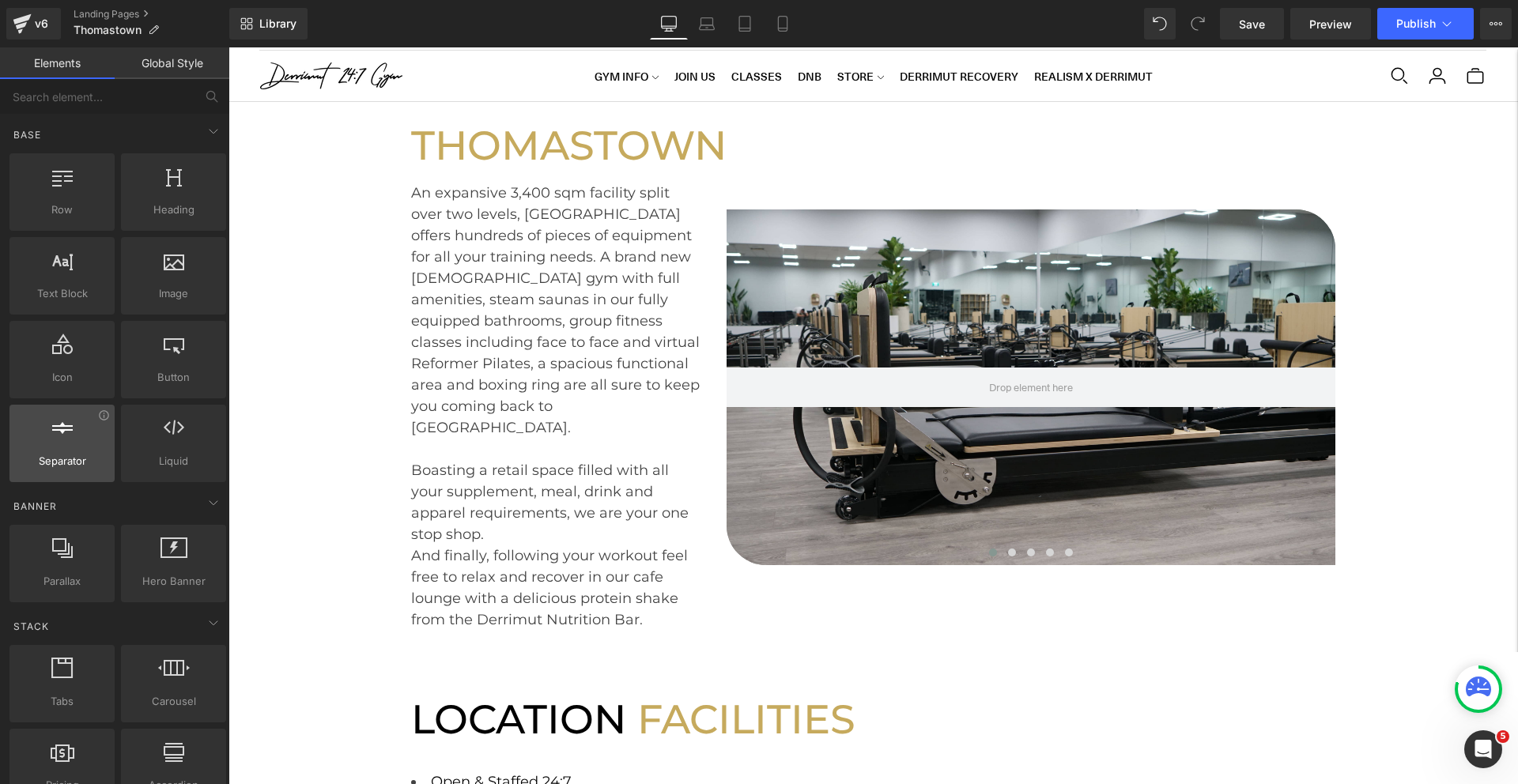
scroll to position [8, 0]
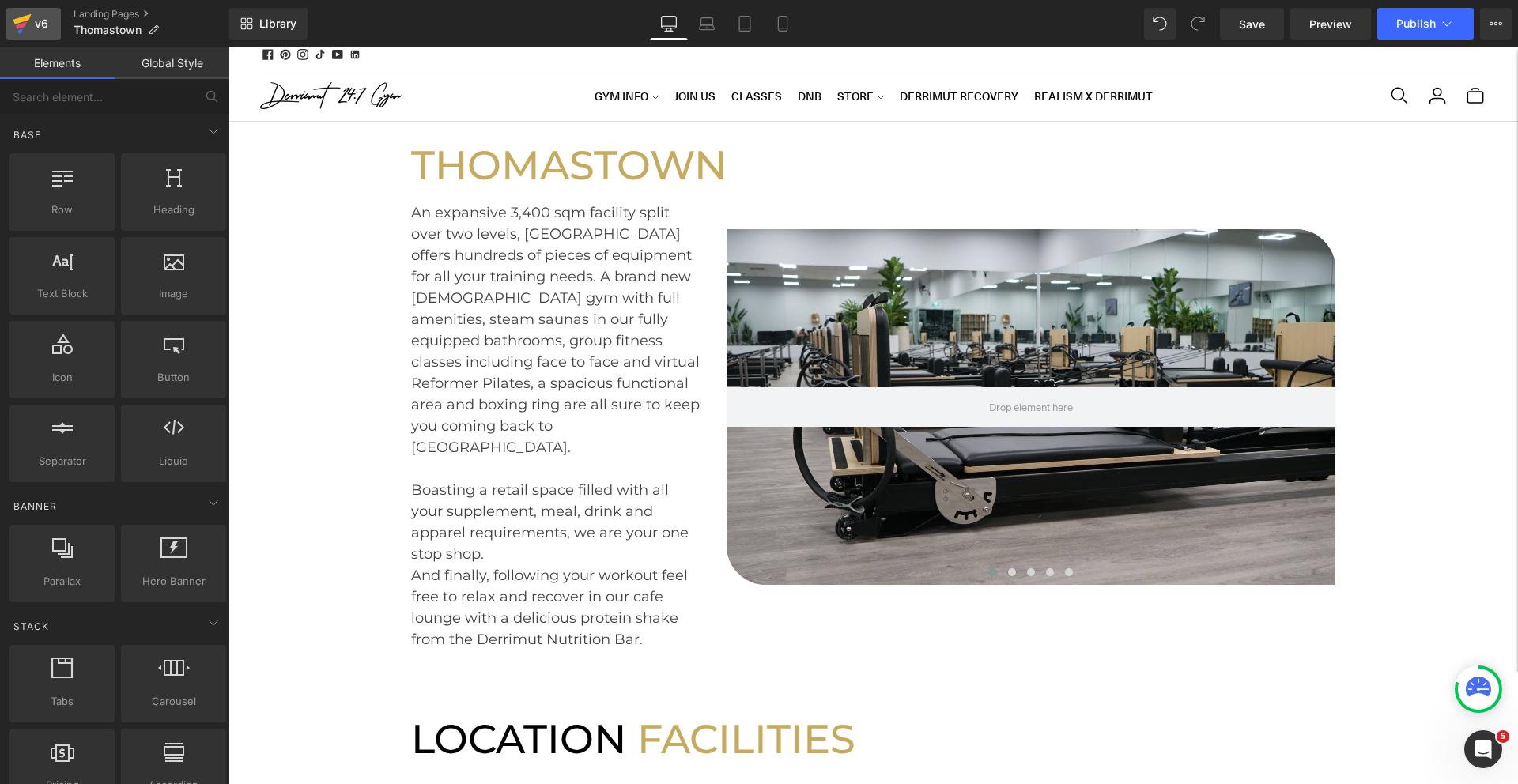
click at [44, 23] on div "v6" at bounding box center [41, 23] width 20 height 20
click at [1400, 34] on button "Publish" at bounding box center [1425, 23] width 97 height 32
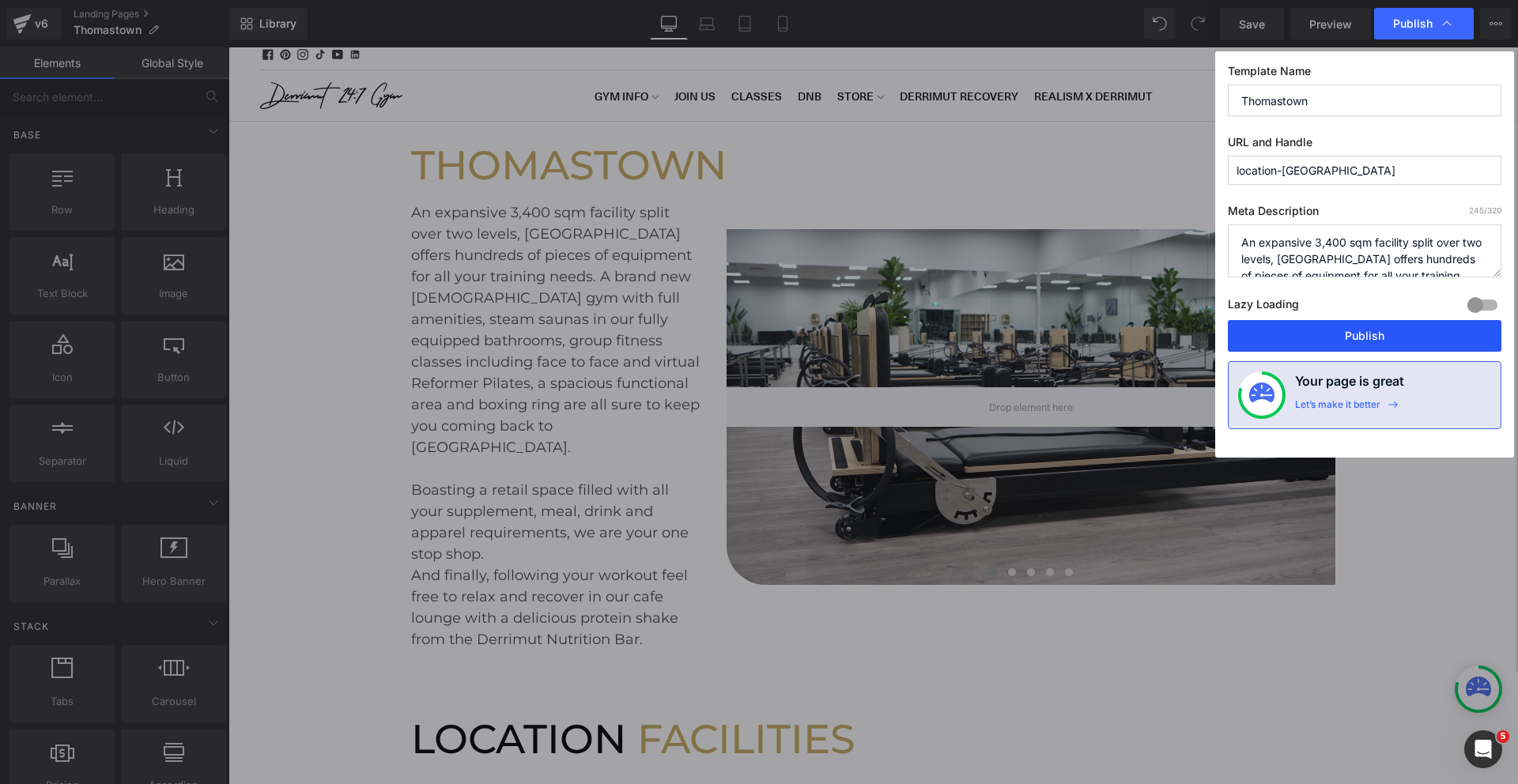
click at [1376, 331] on button "Publish" at bounding box center [1364, 336] width 274 height 32
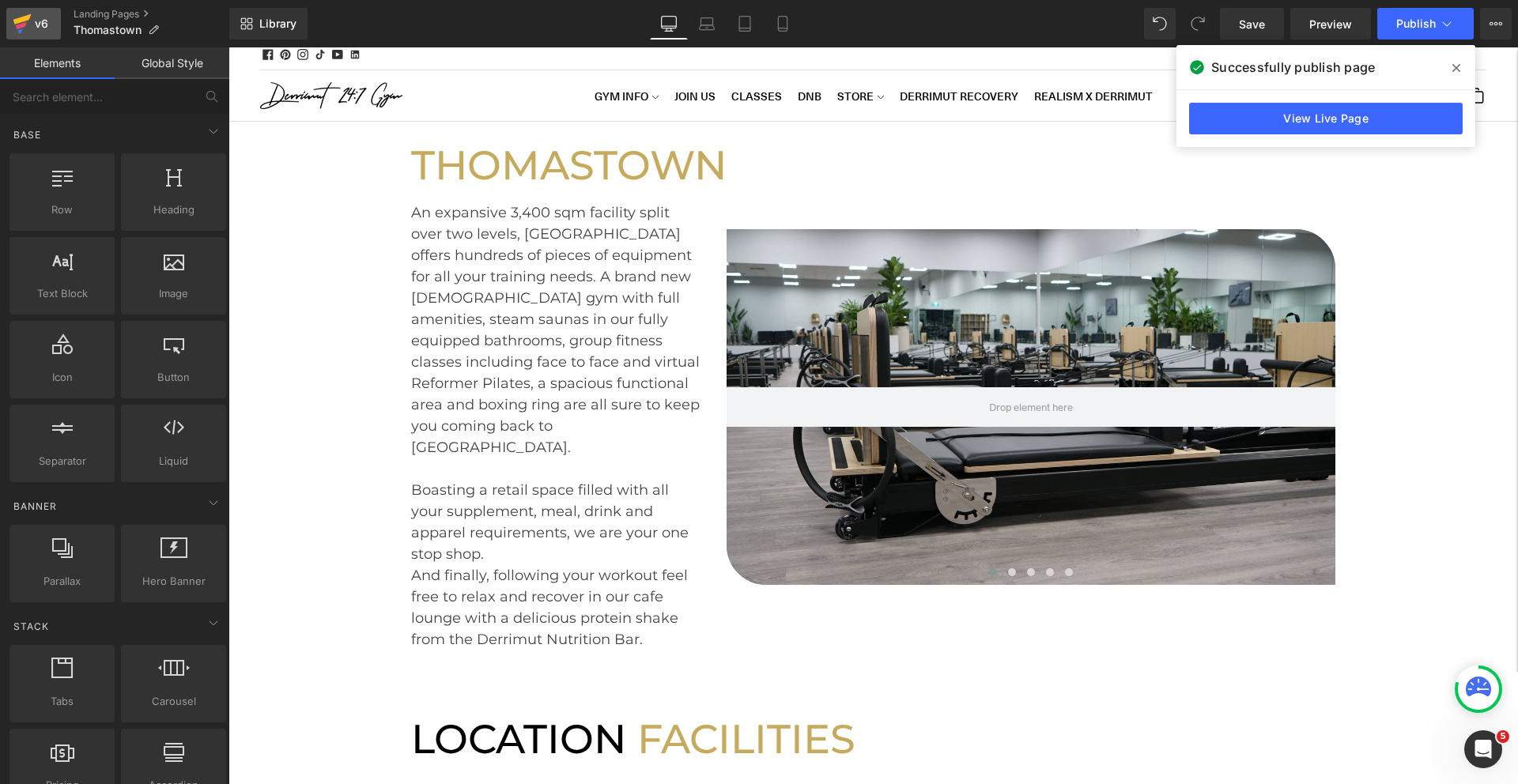
click at [23, 29] on icon at bounding box center [22, 23] width 19 height 39
